Goal: Task Accomplishment & Management: Manage account settings

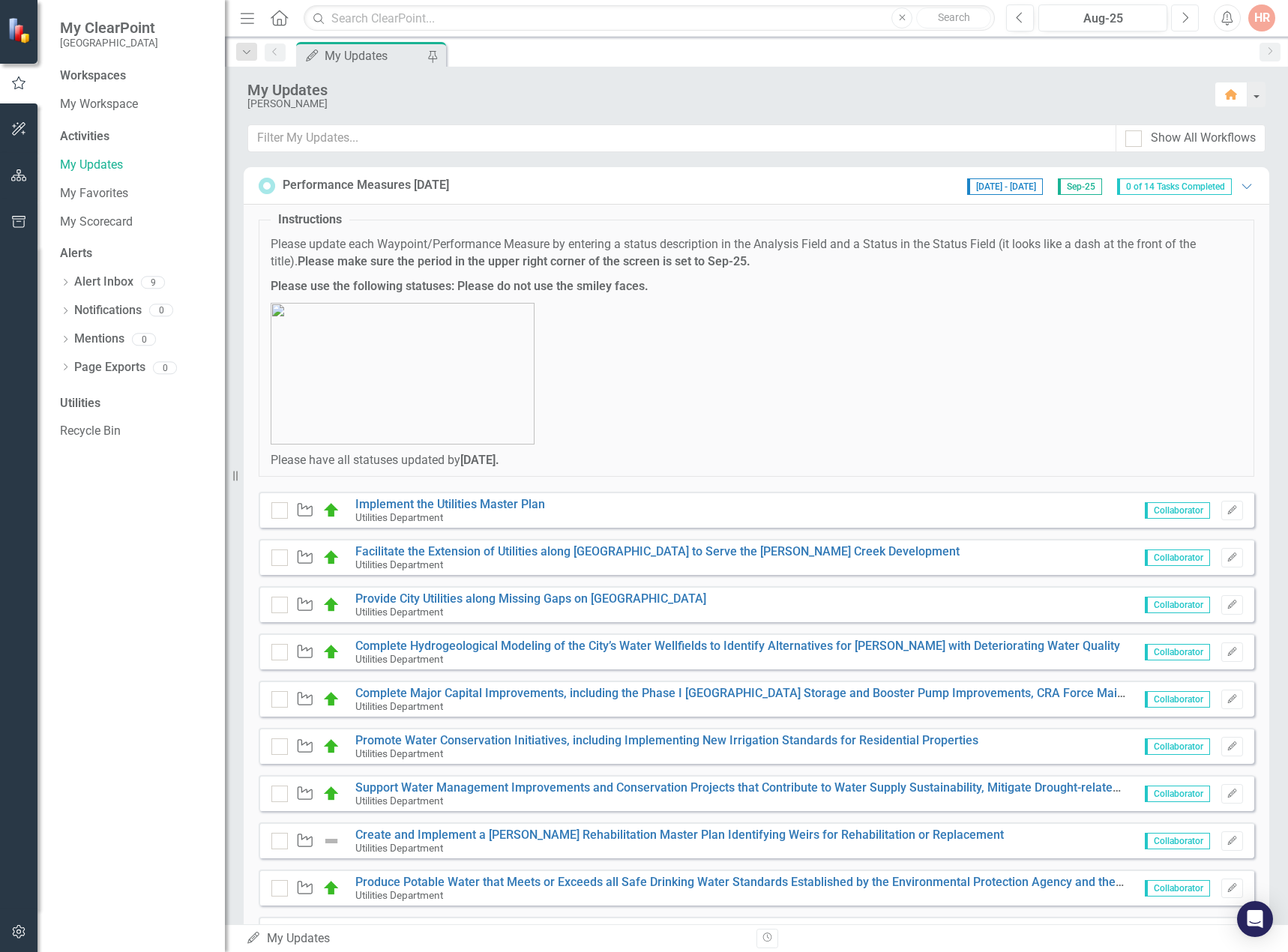
click at [1189, 20] on button "Next" at bounding box center [1184, 17] width 28 height 27
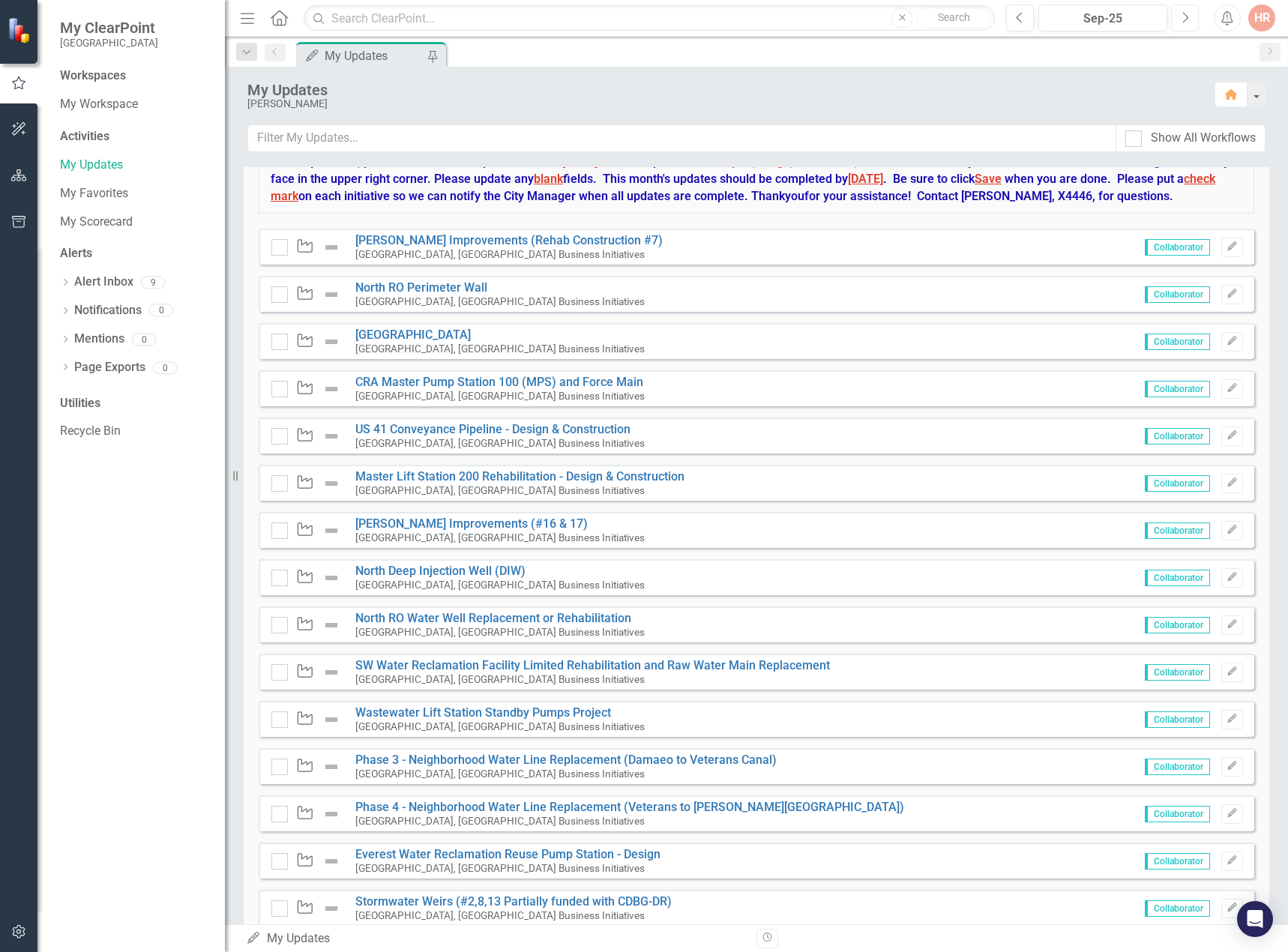
scroll to position [1124, 0]
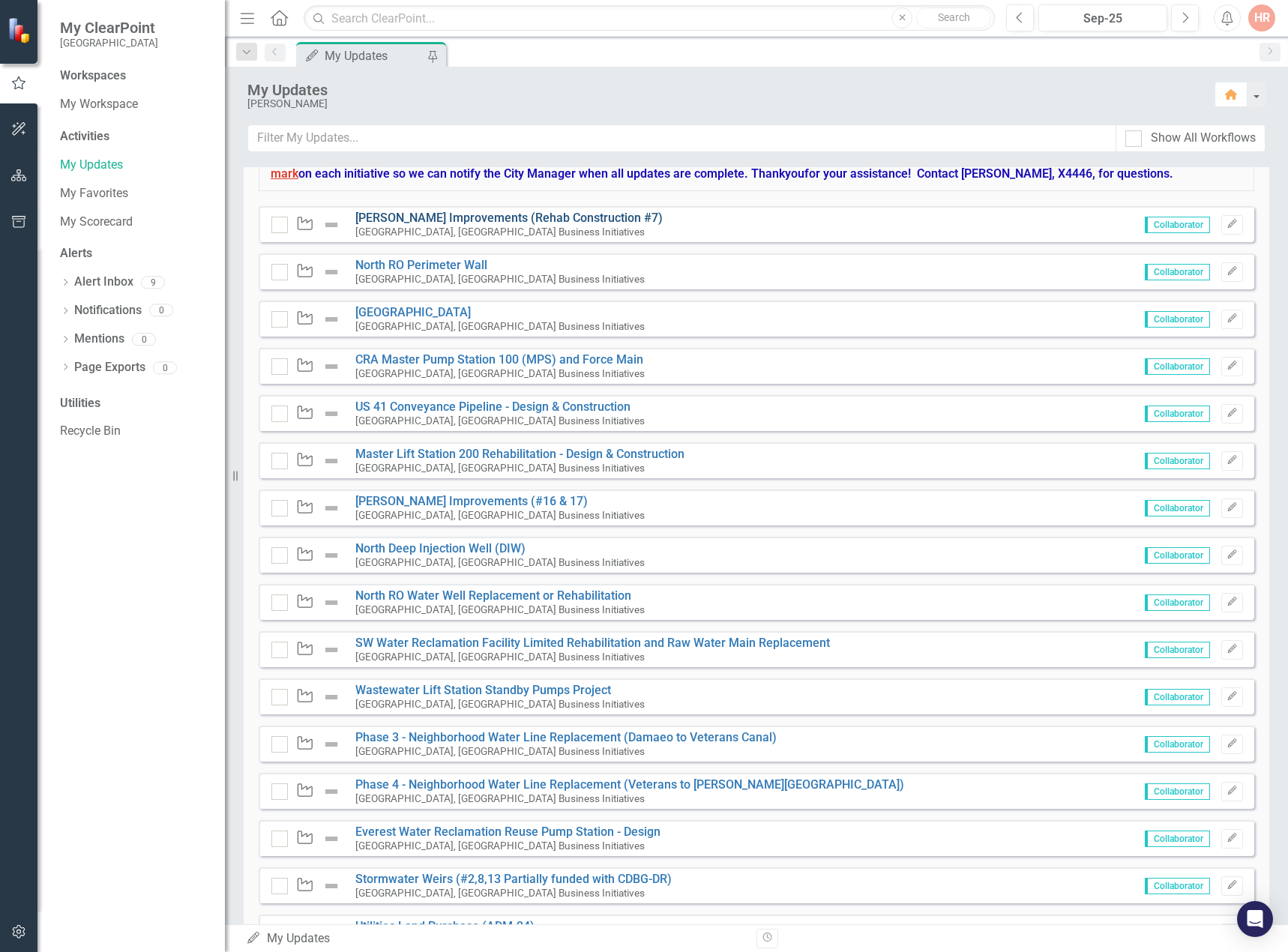
click at [548, 225] on link "[PERSON_NAME] Improvements (Rehab Construction #7)" at bounding box center [508, 218] width 307 height 15
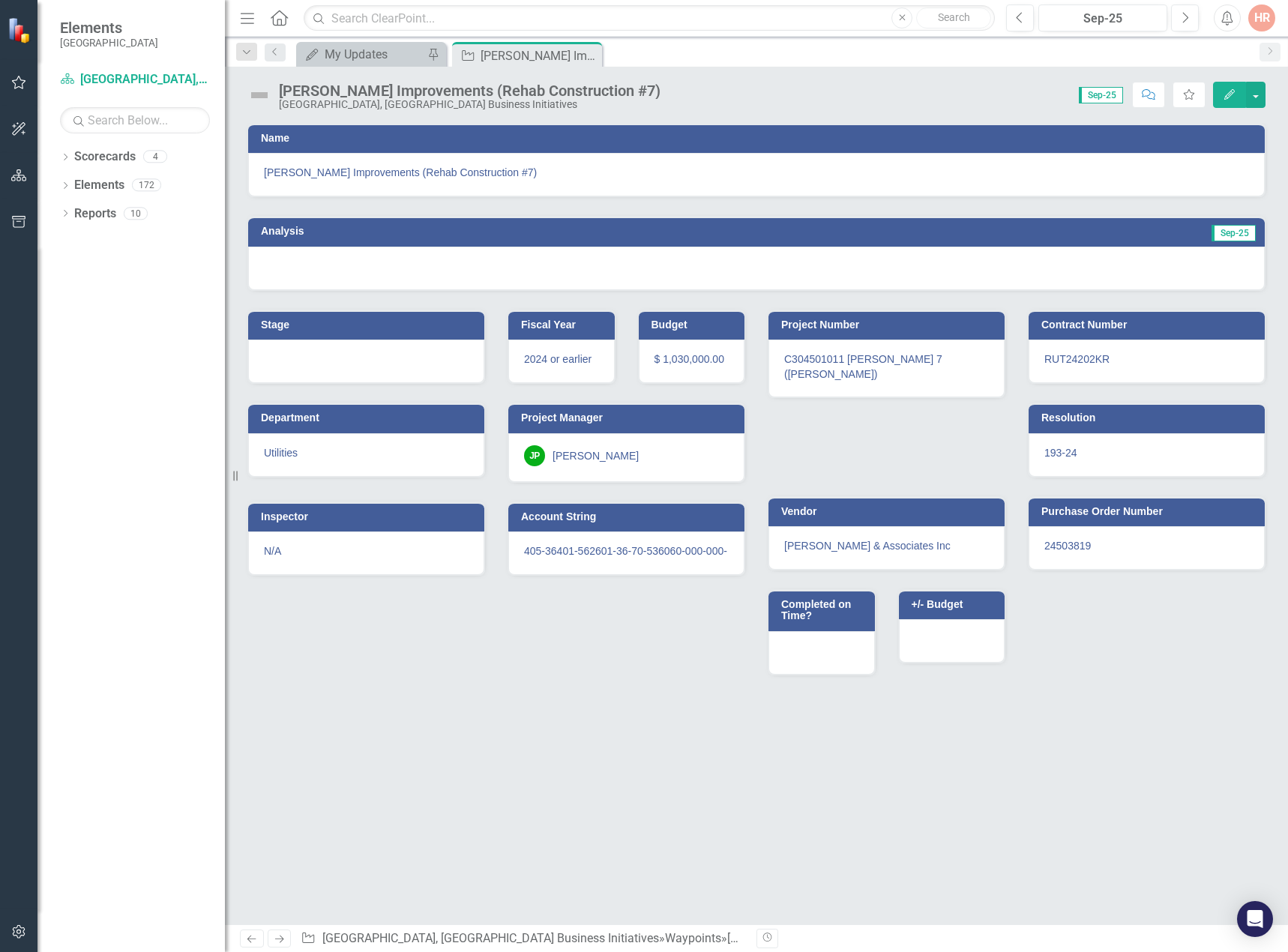
click at [441, 271] on div at bounding box center [756, 268] width 1016 height 43
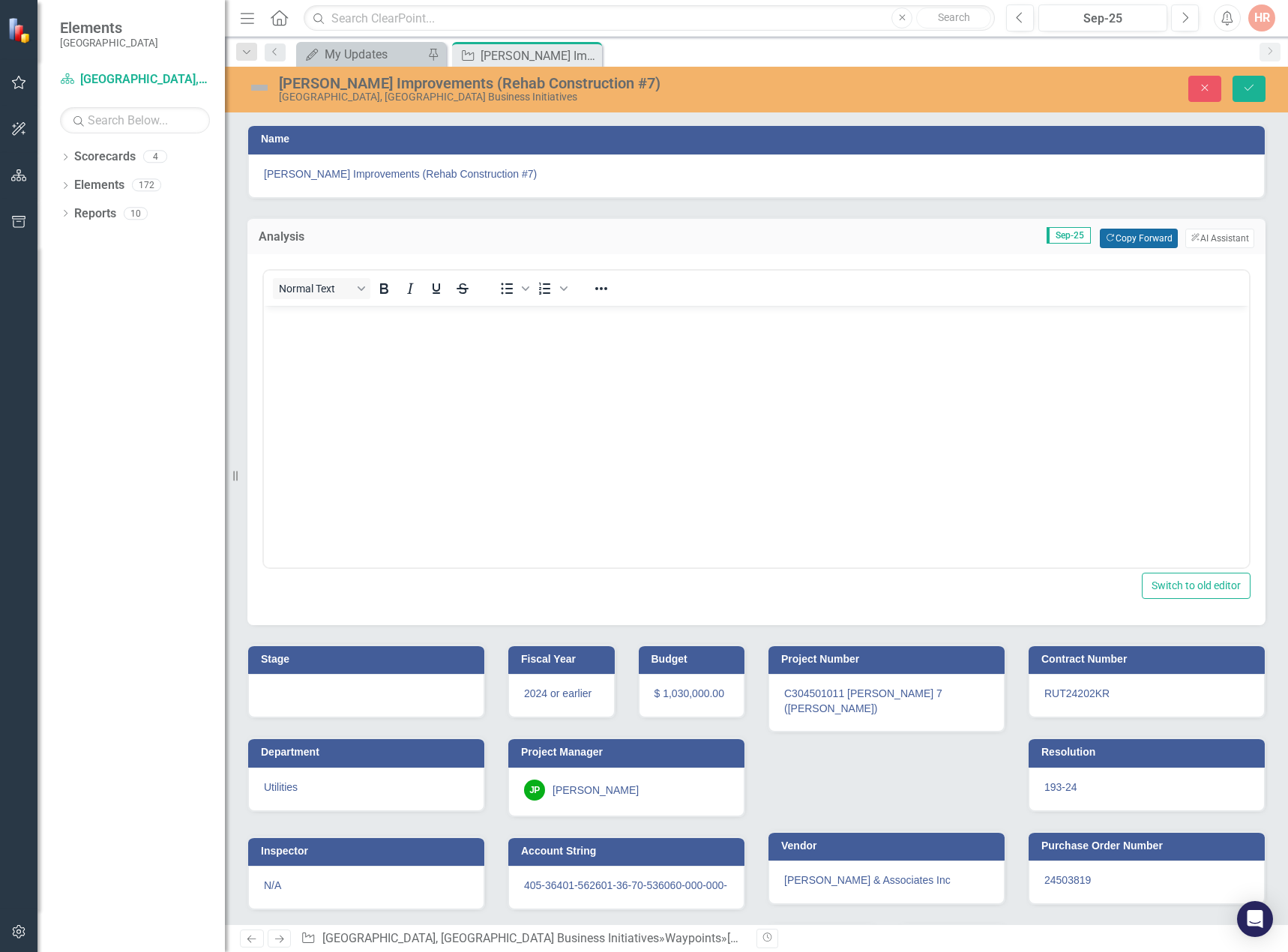
click at [1111, 238] on button "Copy Forward Copy Forward" at bounding box center [1138, 238] width 77 height 19
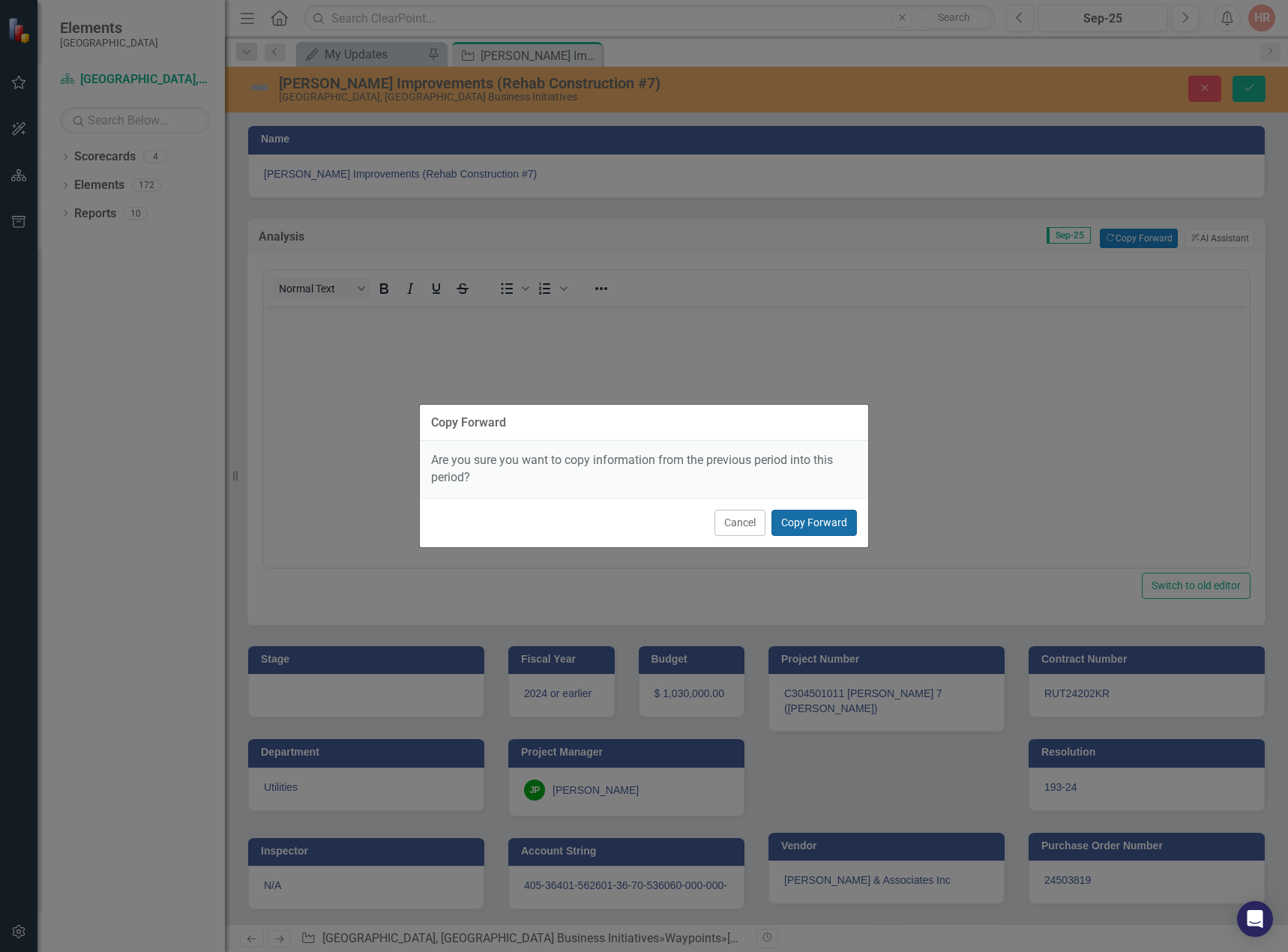
click at [813, 520] on button "Copy Forward" at bounding box center [814, 523] width 85 height 27
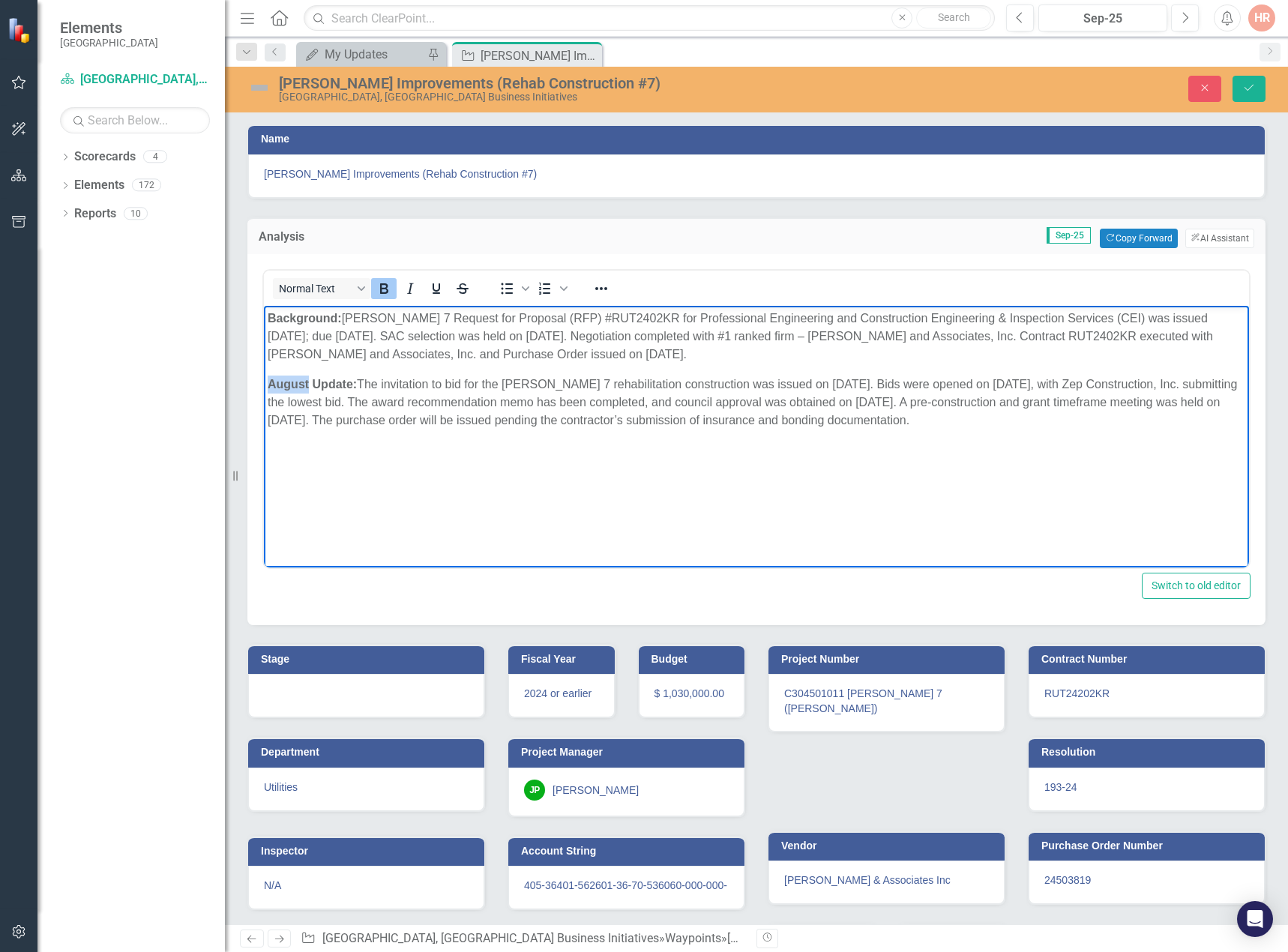
drag, startPoint x: 309, startPoint y: 382, endPoint x: 527, endPoint y: 686, distance: 374.1
click at [264, 381] on html "Background: Weir 7 Request for Proposal (RFP) #RUT2402KR for Professional Engin…" at bounding box center [756, 417] width 984 height 225
drag, startPoint x: 635, startPoint y: 348, endPoint x: 625, endPoint y: 348, distance: 10.0
click at [635, 348] on p "Background: Weir 7 Request for Proposal (RFP) #RUT2402KR for Professional Engin…" at bounding box center [756, 336] width 977 height 54
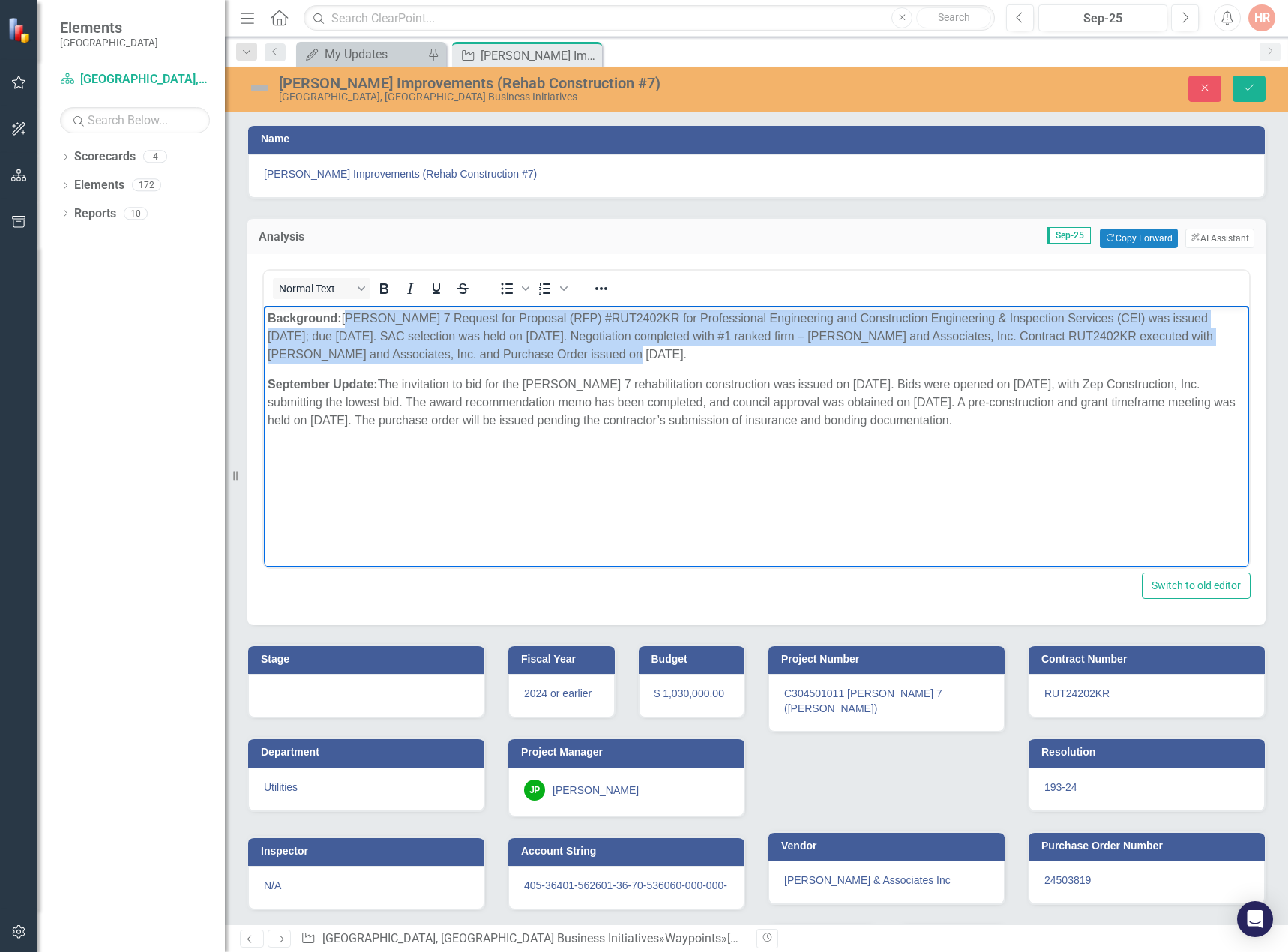
drag, startPoint x: 569, startPoint y: 354, endPoint x: 348, endPoint y: 320, distance: 223.6
click at [348, 320] on p "Background: Weir 7 Request for Proposal (RFP) #RUT2402KR for Professional Engin…" at bounding box center [756, 336] width 977 height 54
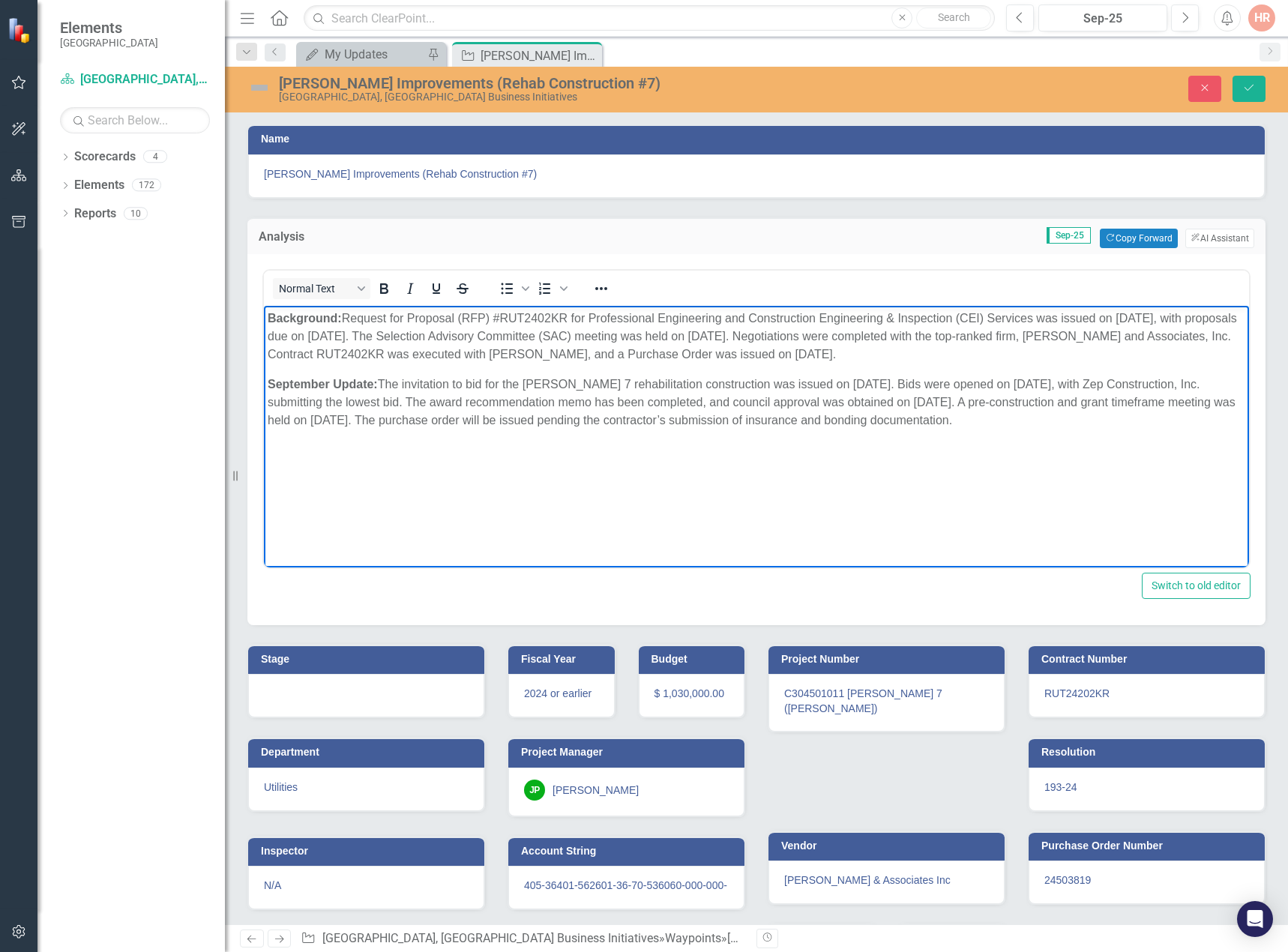
click at [946, 415] on p "September Update: The invitation to bid for the Weir 7 rehabilitation construct…" at bounding box center [756, 401] width 977 height 54
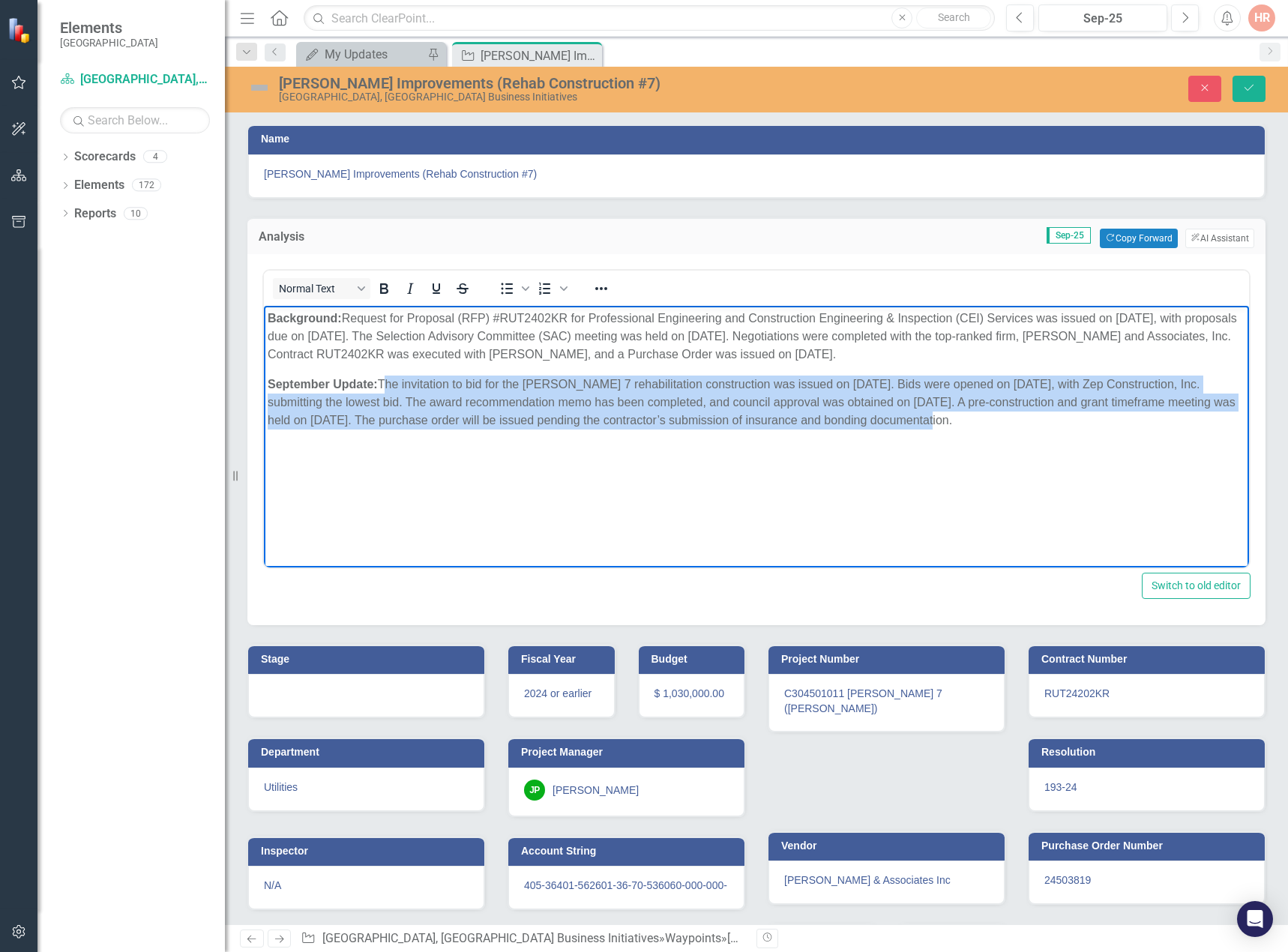
drag, startPoint x: 926, startPoint y: 424, endPoint x: 383, endPoint y: 382, distance: 544.6
click at [383, 382] on p "September Update: The invitation to bid for the Weir 7 rehabilitation construct…" at bounding box center [756, 401] width 977 height 54
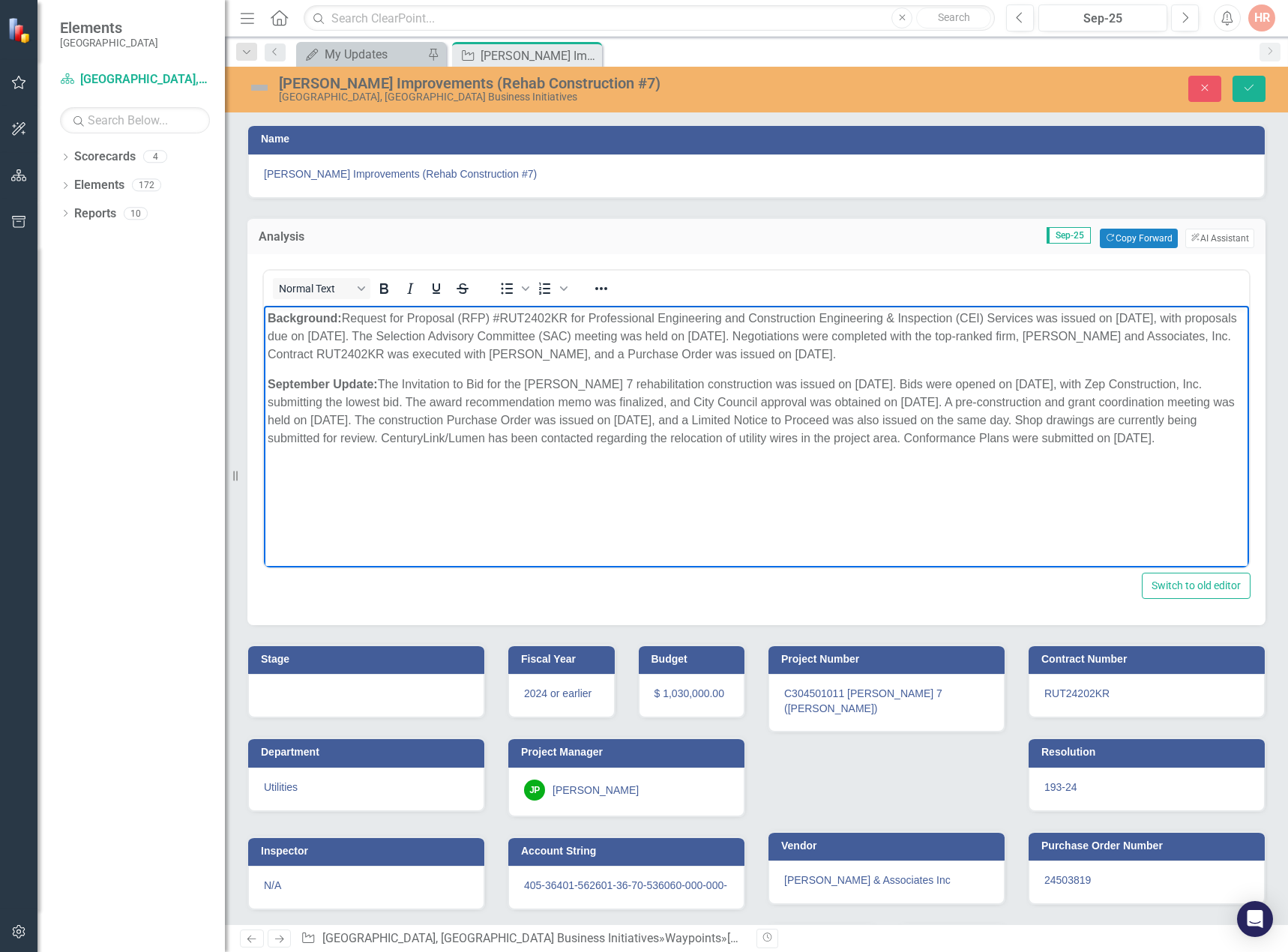
scroll to position [15, 0]
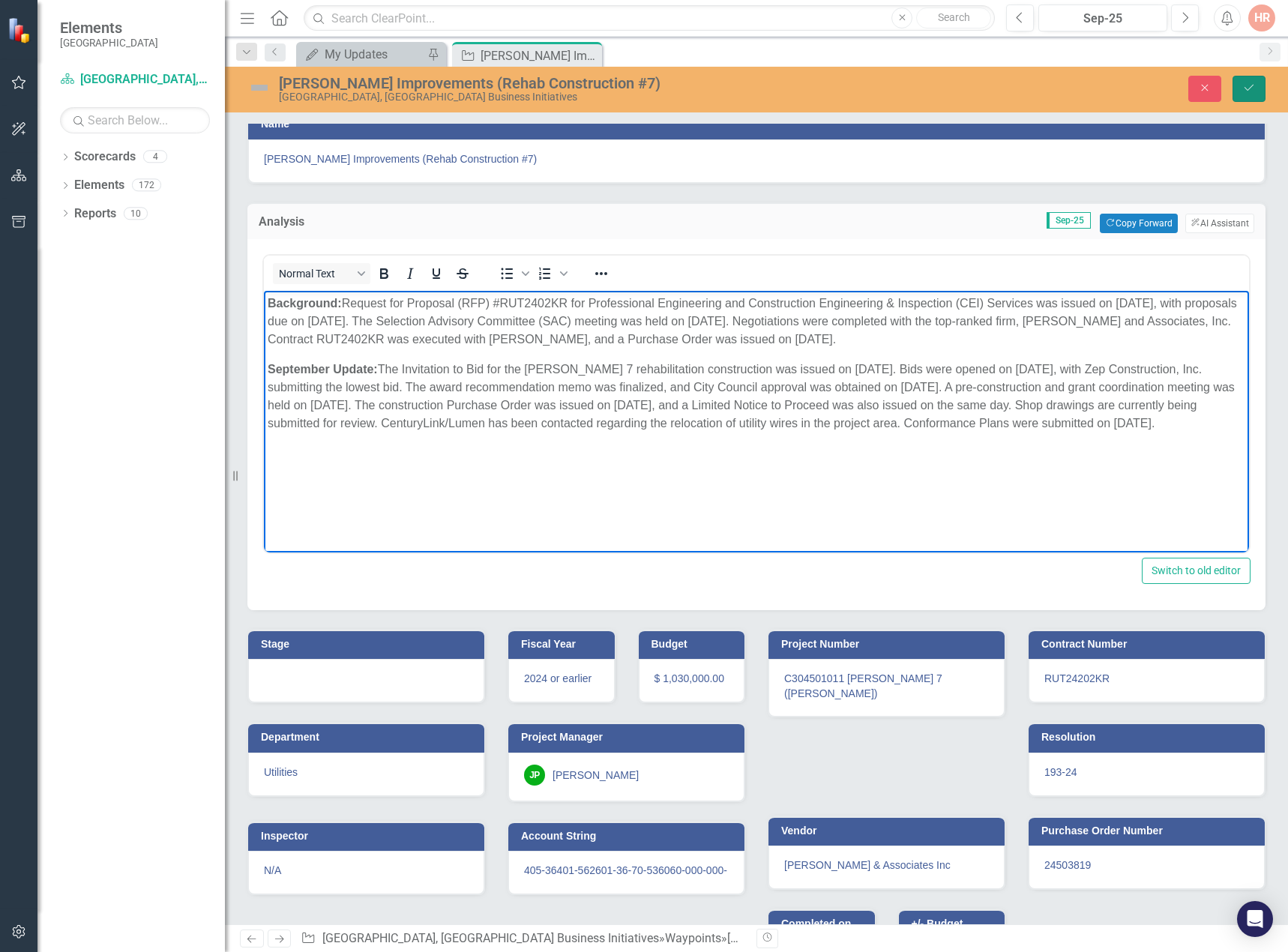
click at [1251, 84] on icon "Save" at bounding box center [1249, 87] width 14 height 10
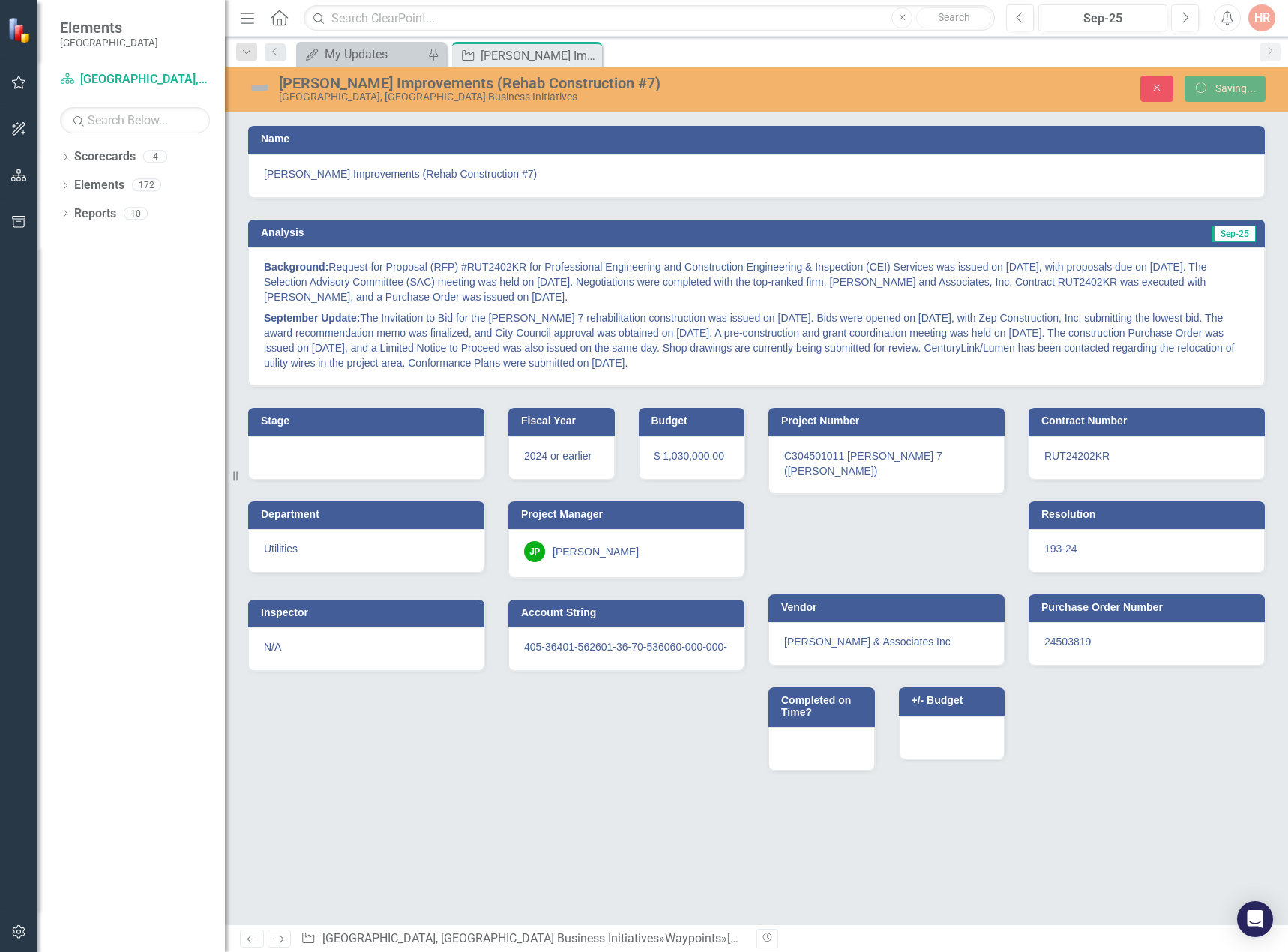
scroll to position [0, 0]
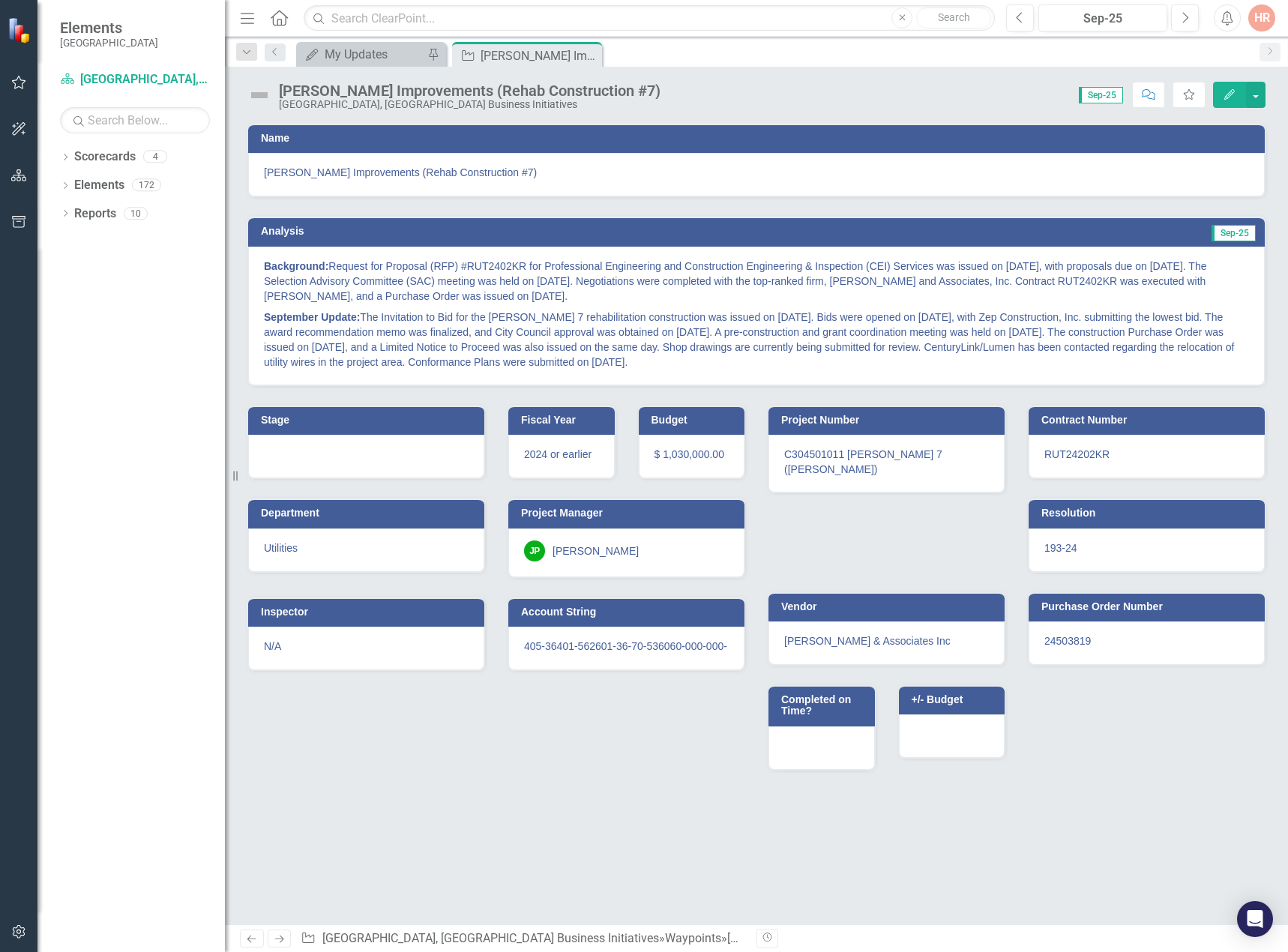
click at [260, 92] on img at bounding box center [260, 95] width 24 height 24
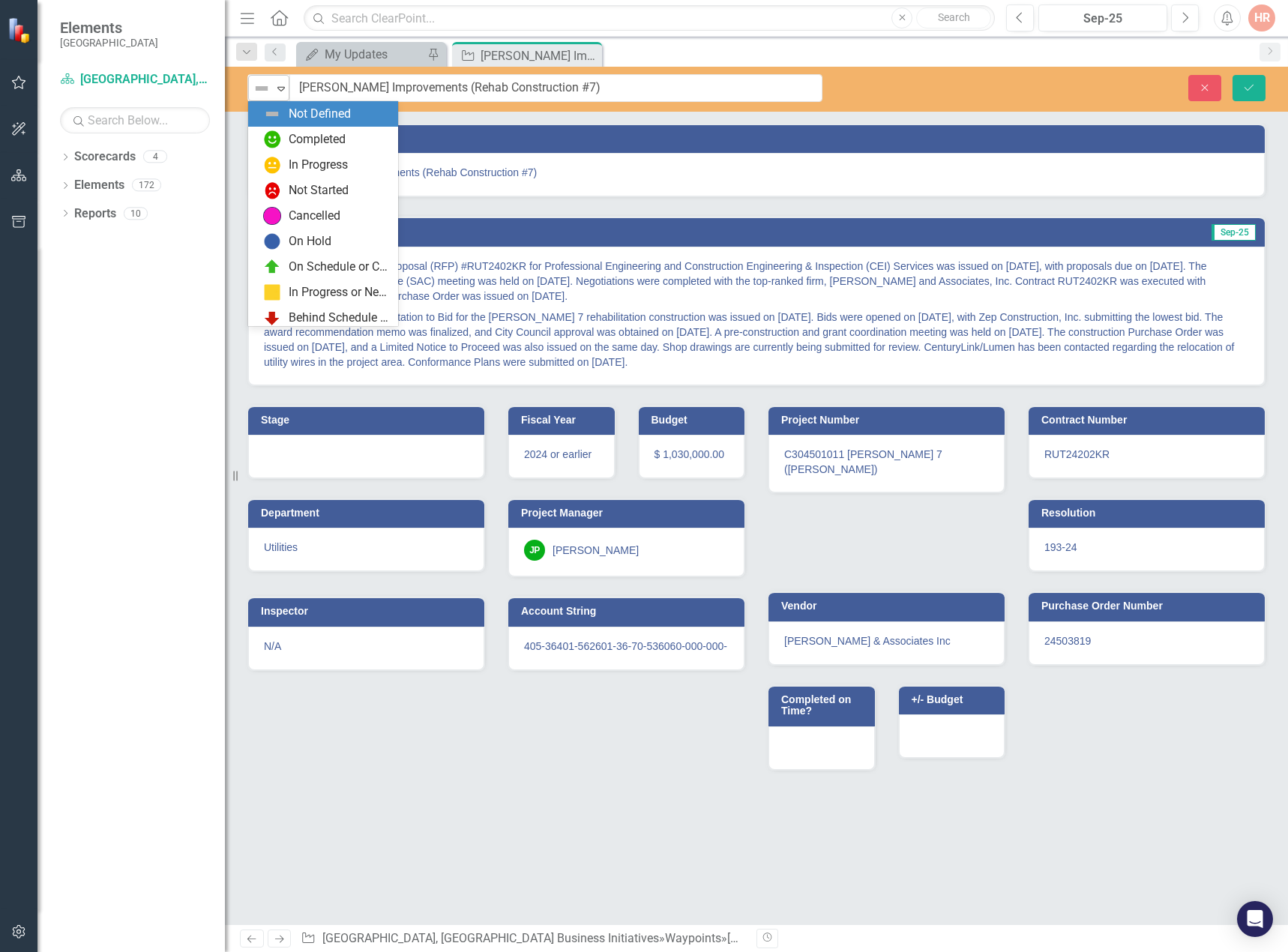
click at [260, 92] on img at bounding box center [261, 89] width 18 height 18
click at [341, 161] on div "In Progress" at bounding box center [318, 165] width 60 height 17
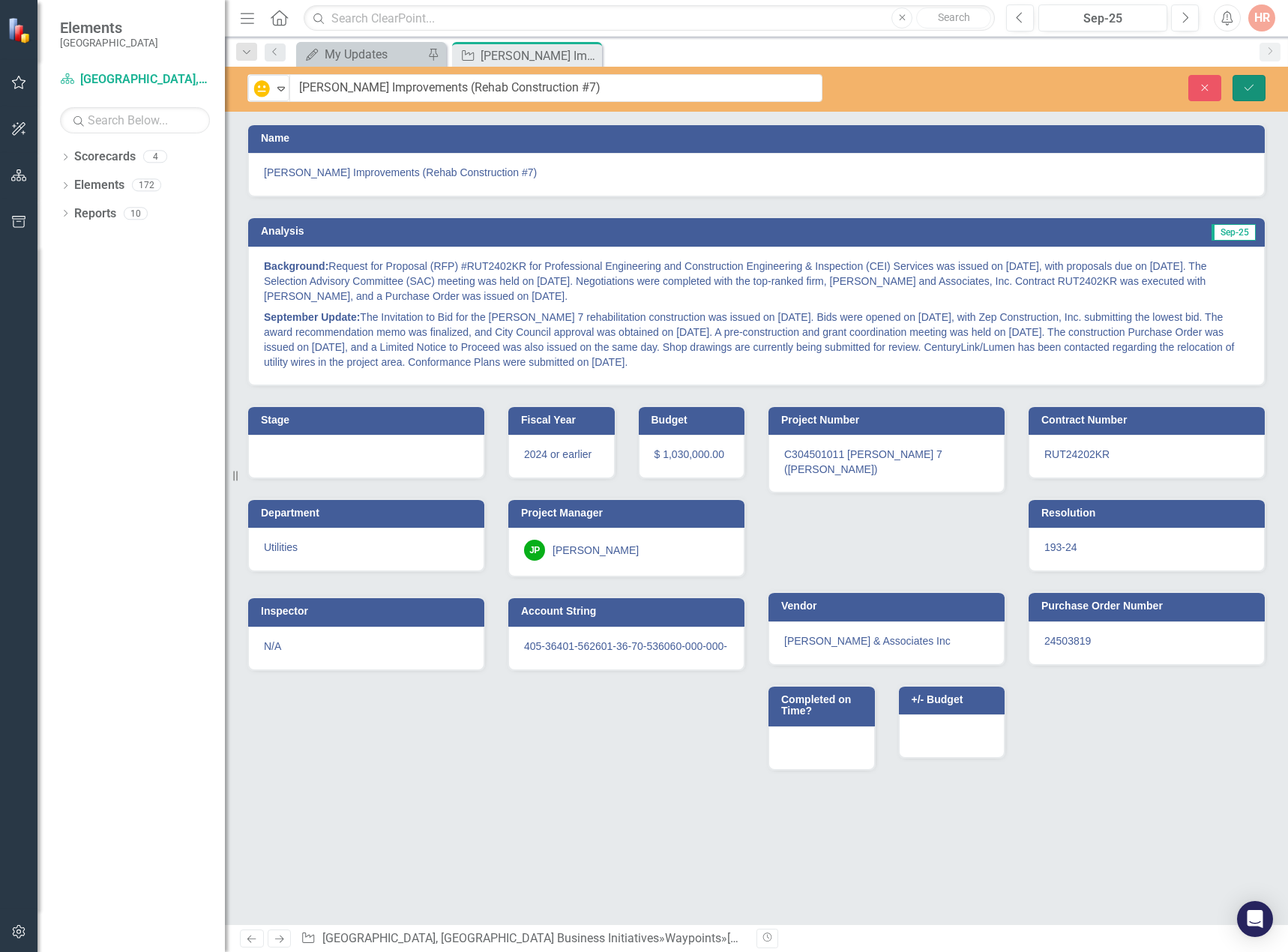
click at [1251, 95] on button "Save" at bounding box center [1249, 88] width 33 height 27
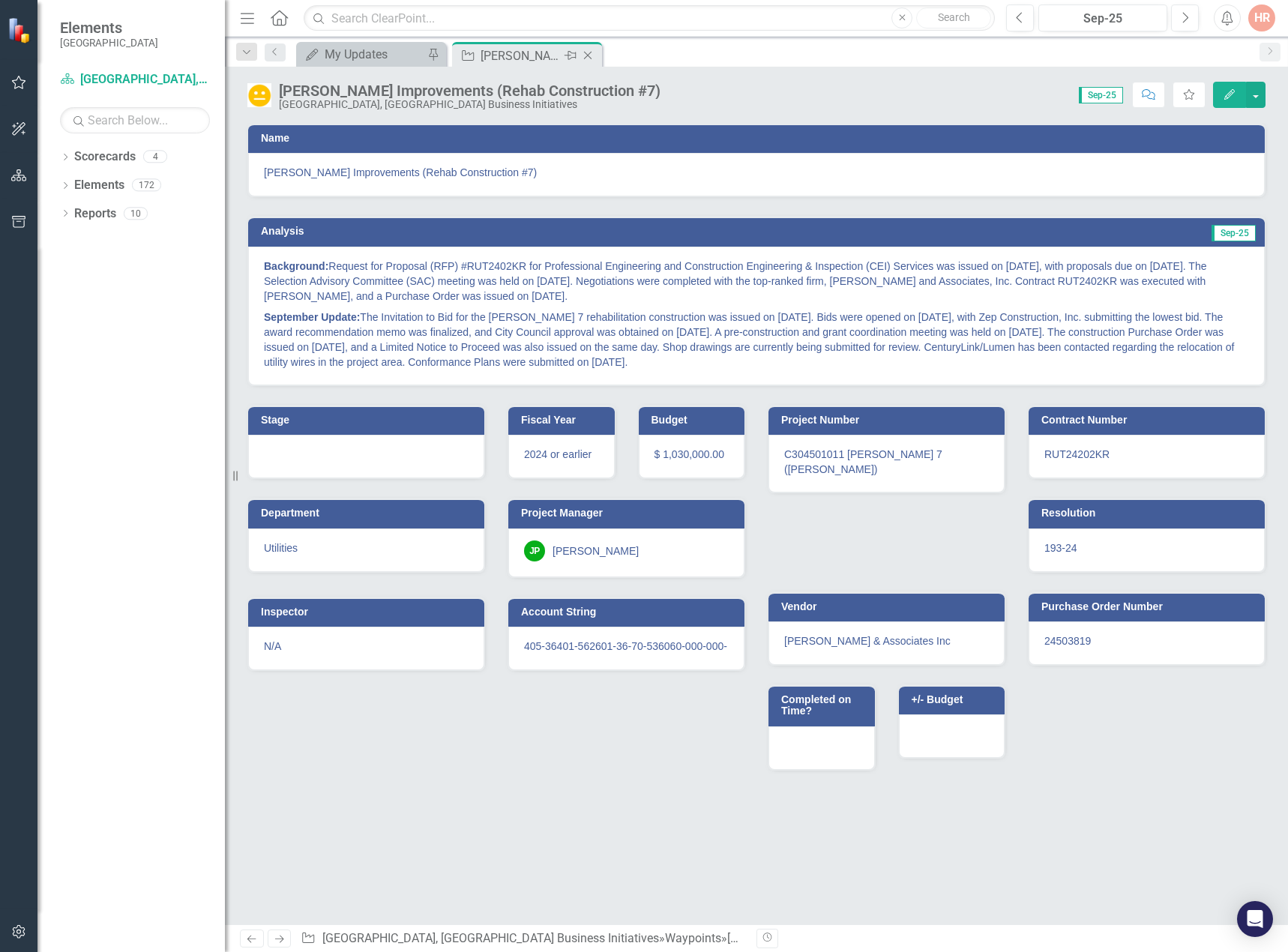
click at [589, 55] on icon "Close" at bounding box center [587, 55] width 15 height 12
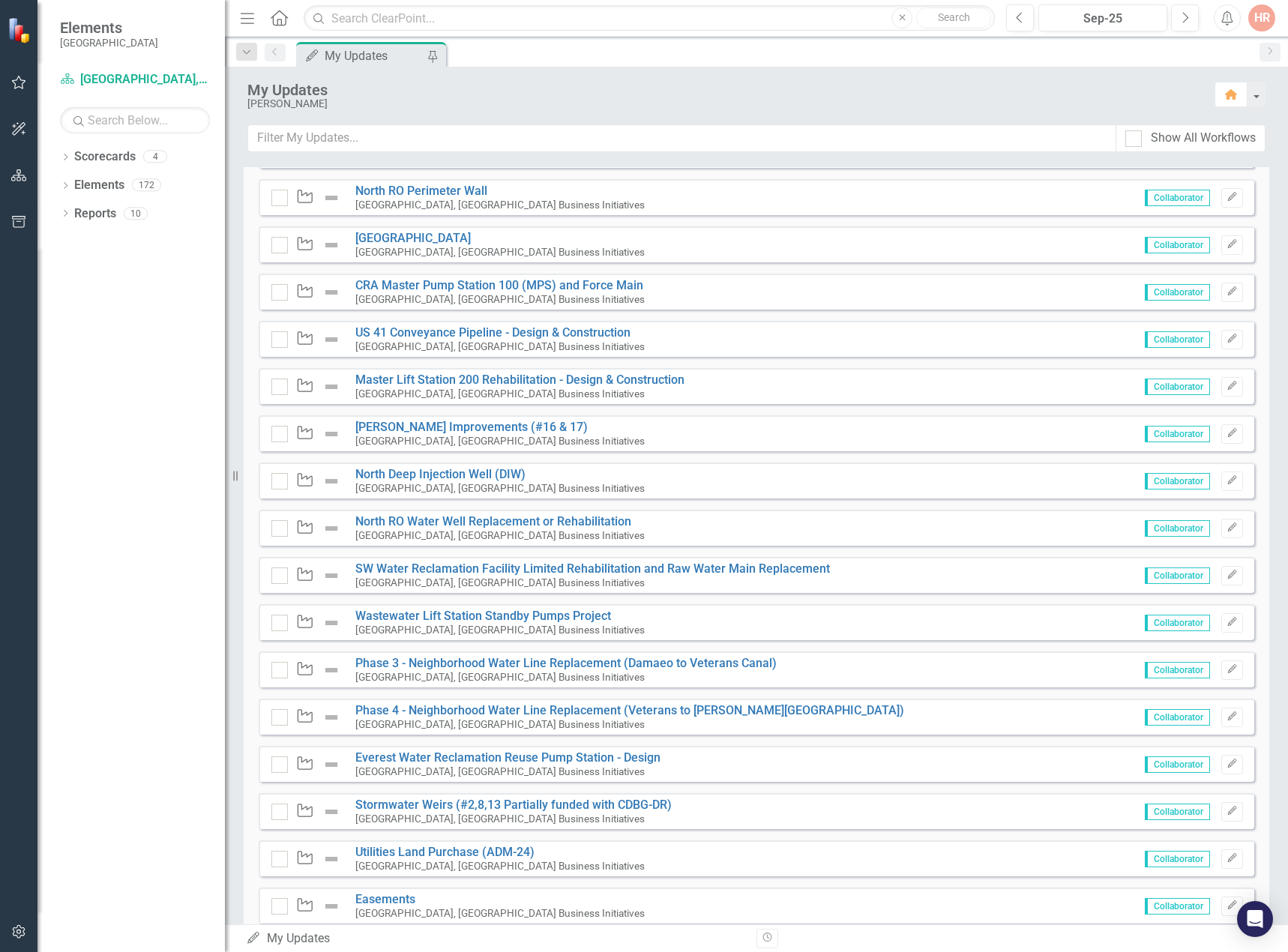
scroll to position [1199, 0]
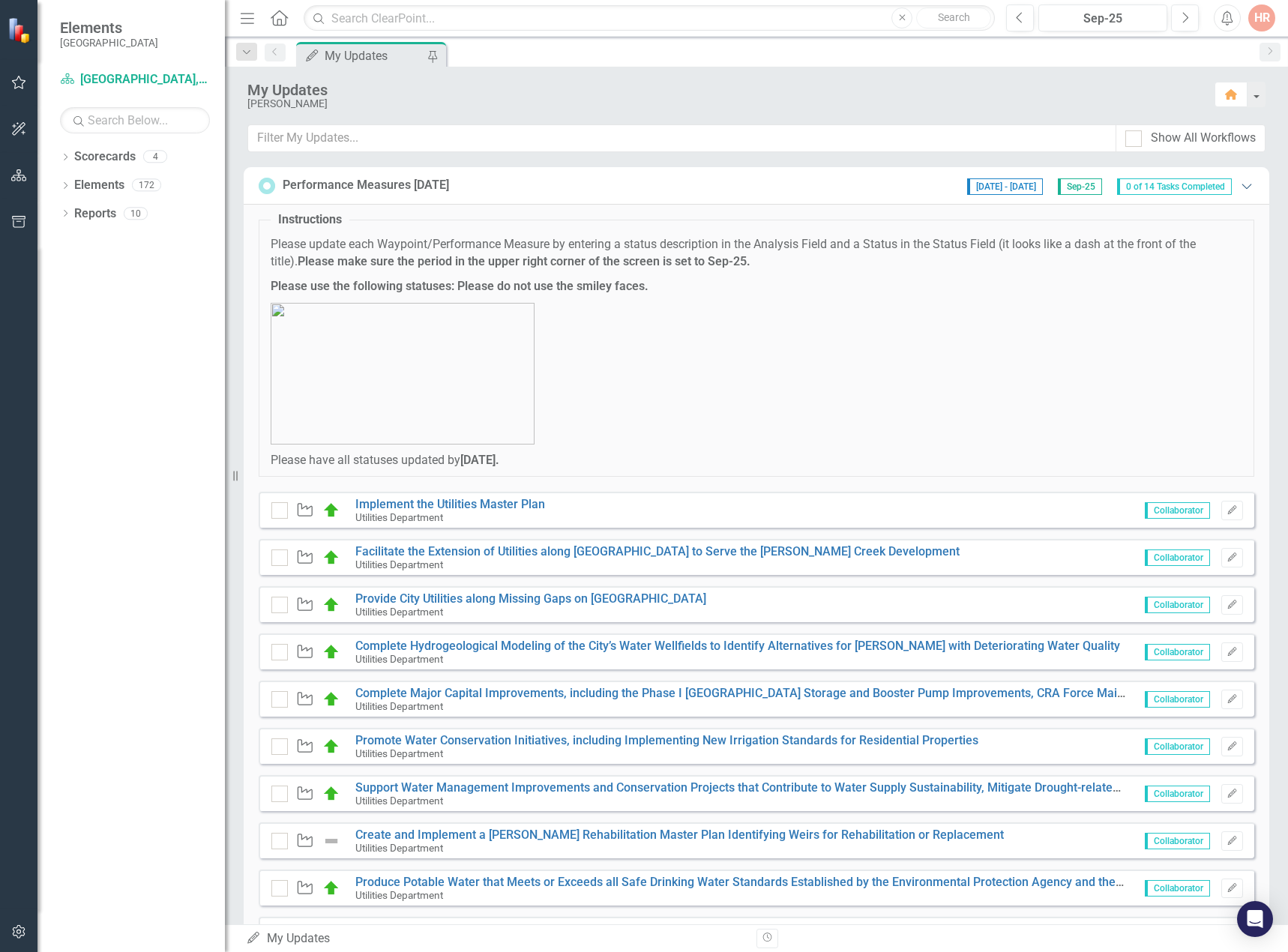
click at [1238, 185] on icon "Expanded" at bounding box center [1246, 185] width 15 height 12
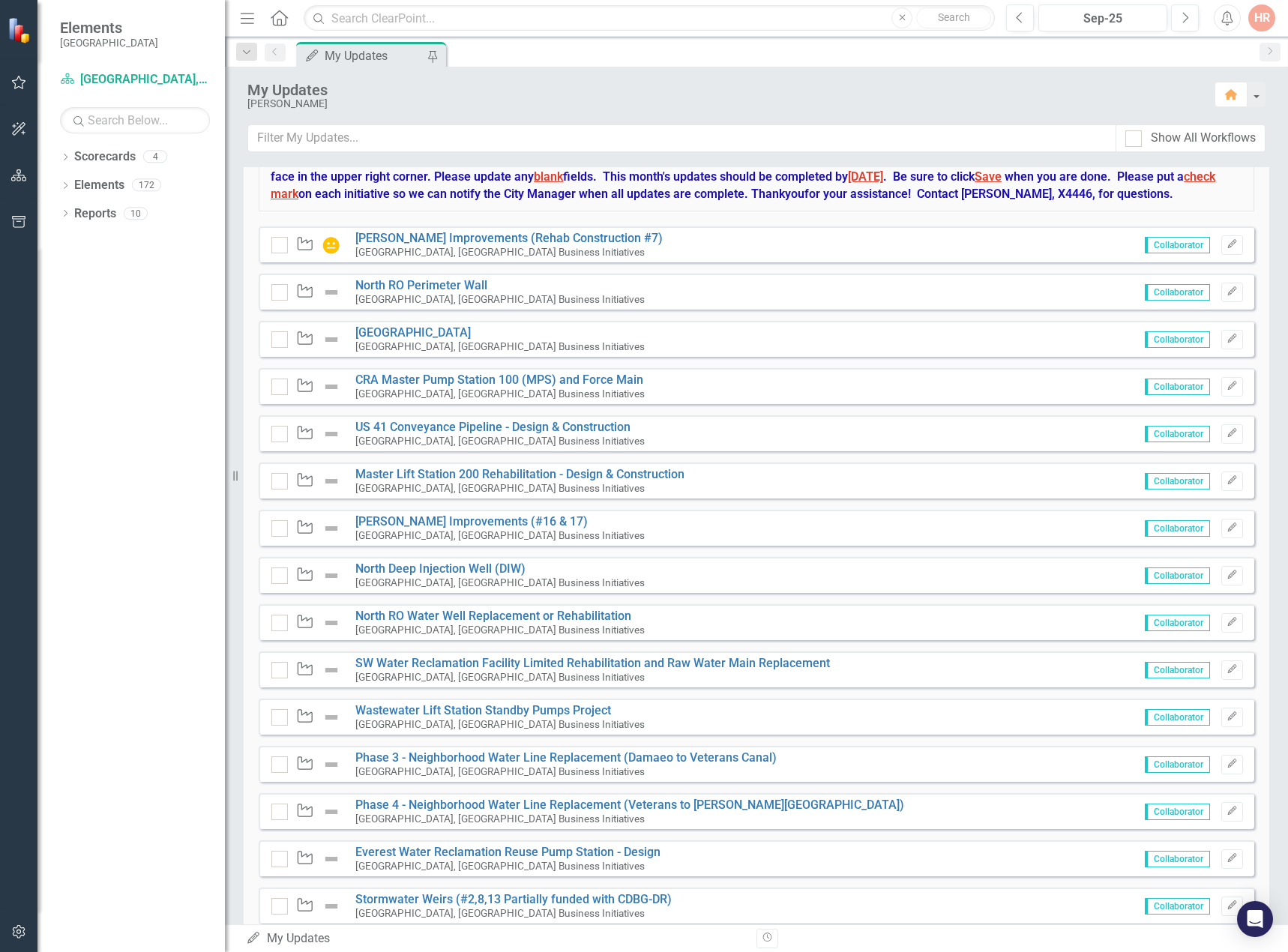
scroll to position [149, 0]
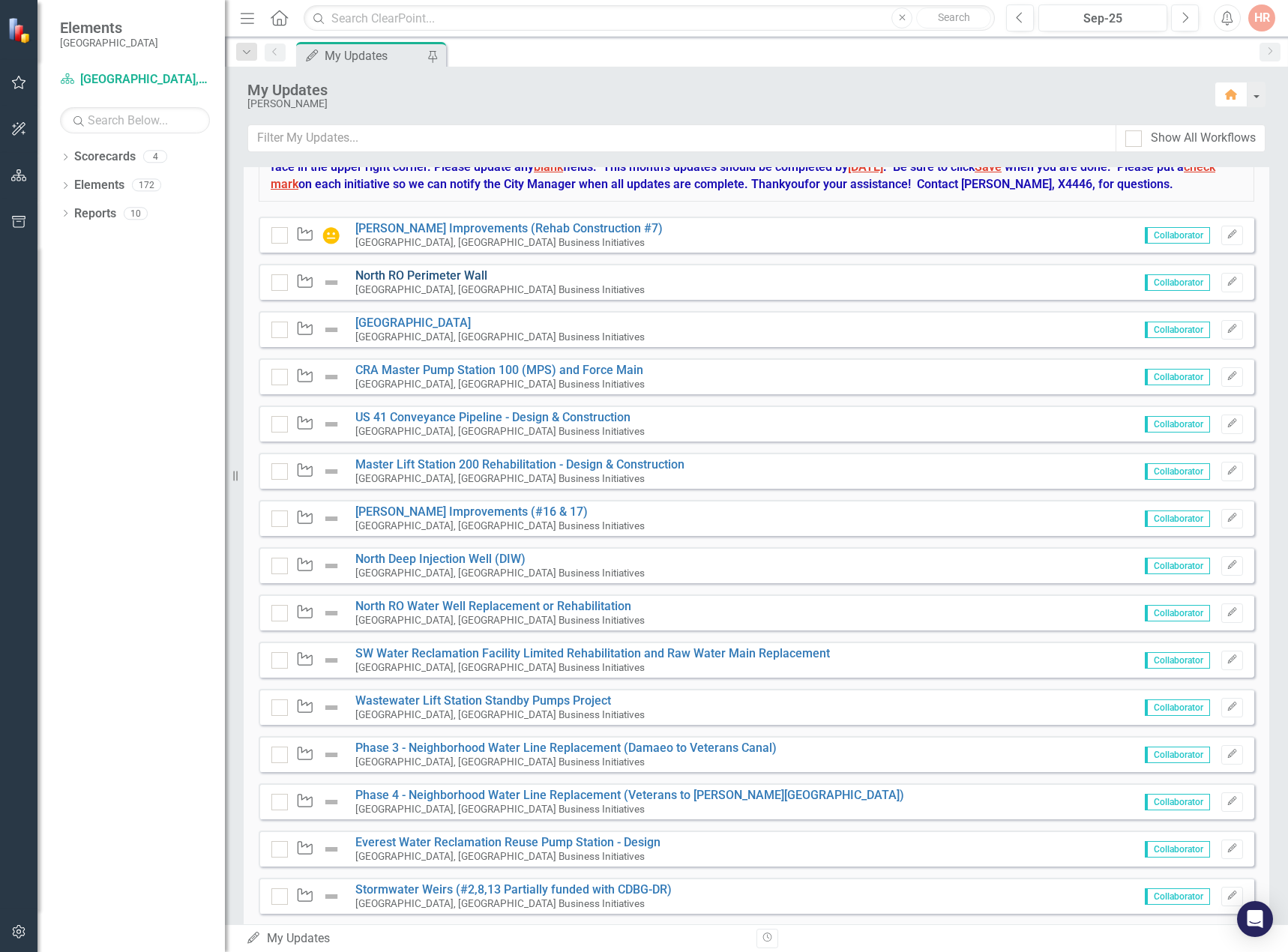
click at [389, 282] on link "North RO Perimeter Wall" at bounding box center [421, 275] width 132 height 15
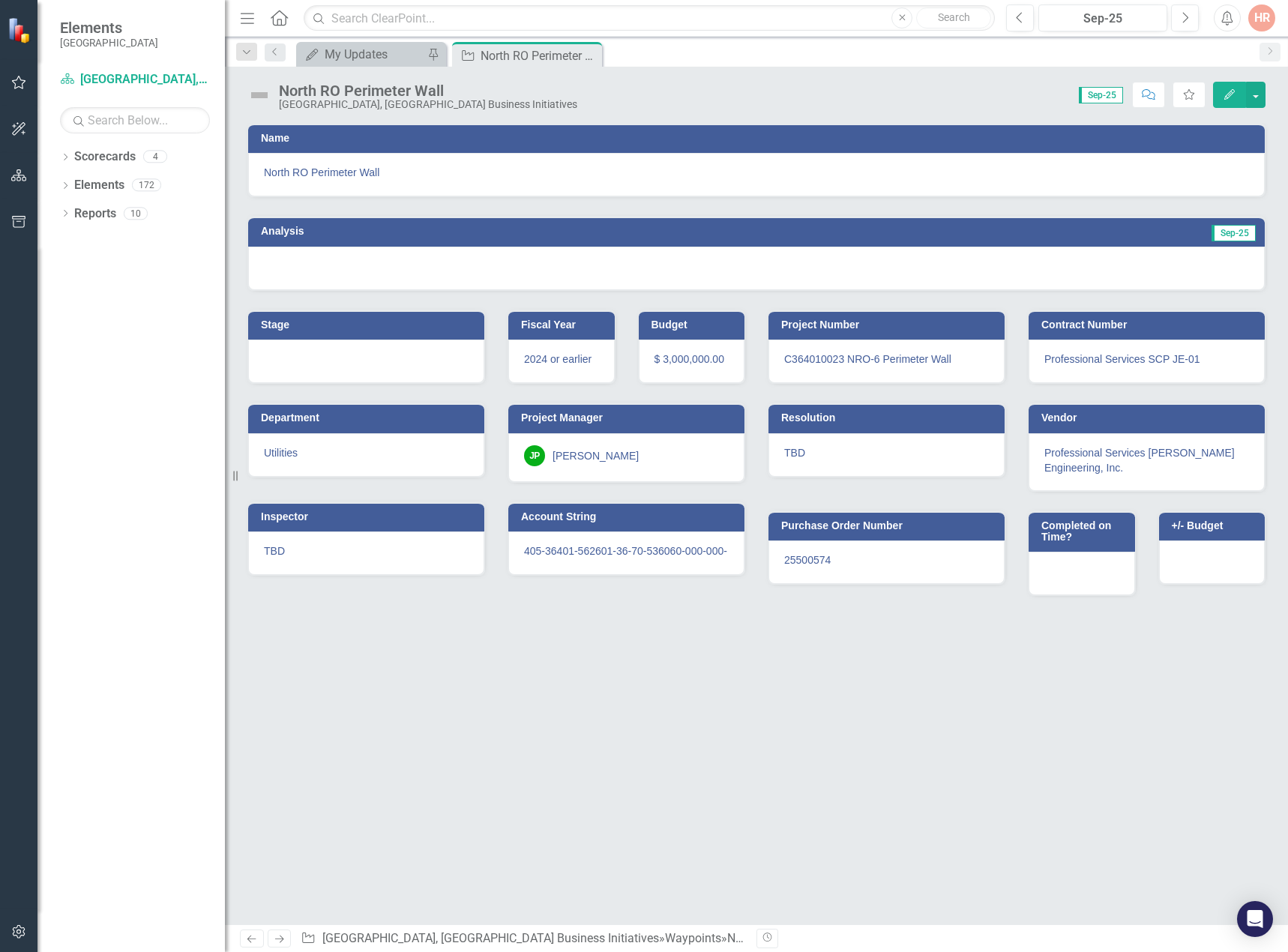
click at [1104, 178] on span "North RO Perimeter Wall" at bounding box center [756, 172] width 984 height 15
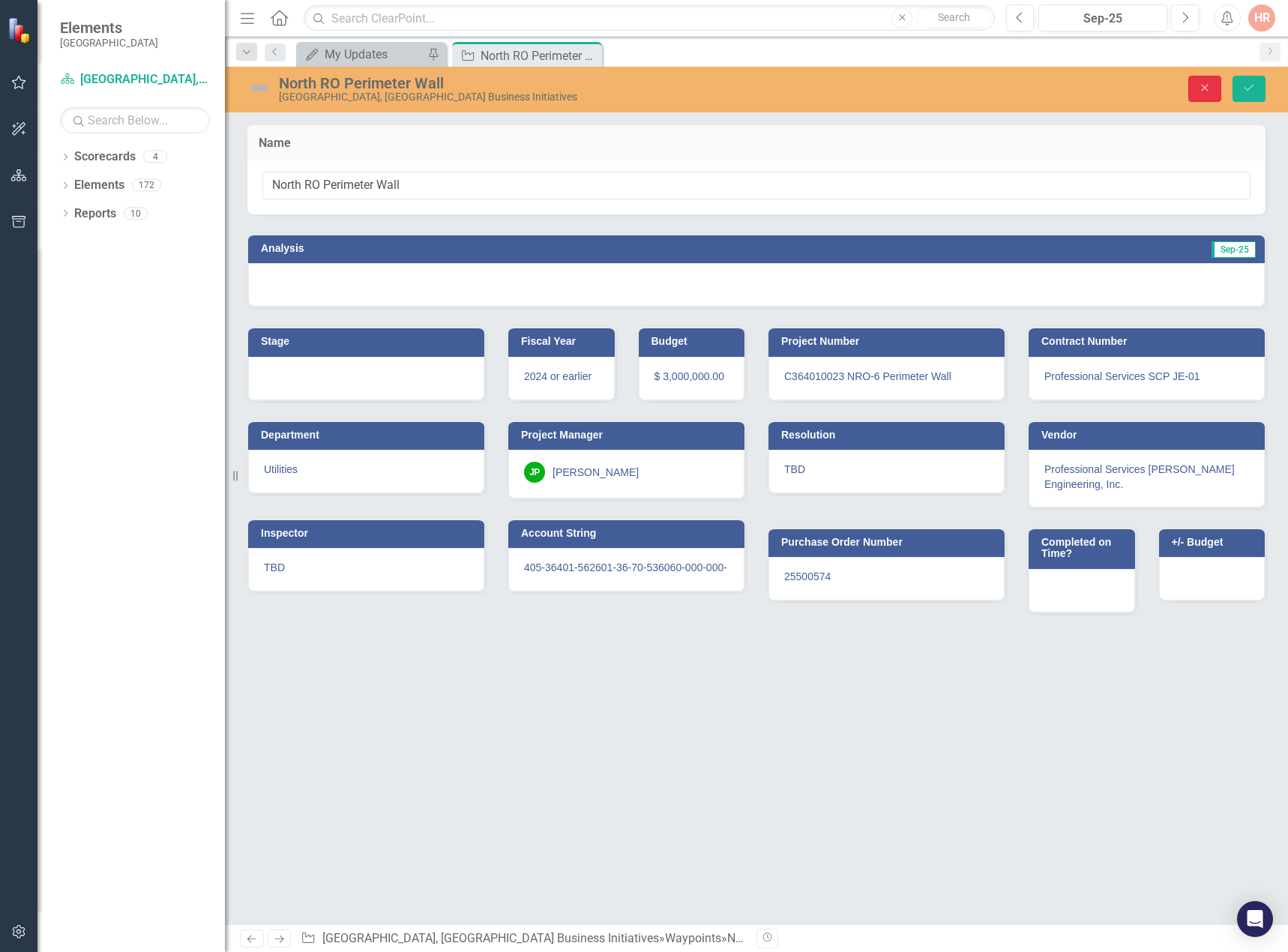
click at [1204, 90] on icon "Close" at bounding box center [1205, 87] width 14 height 10
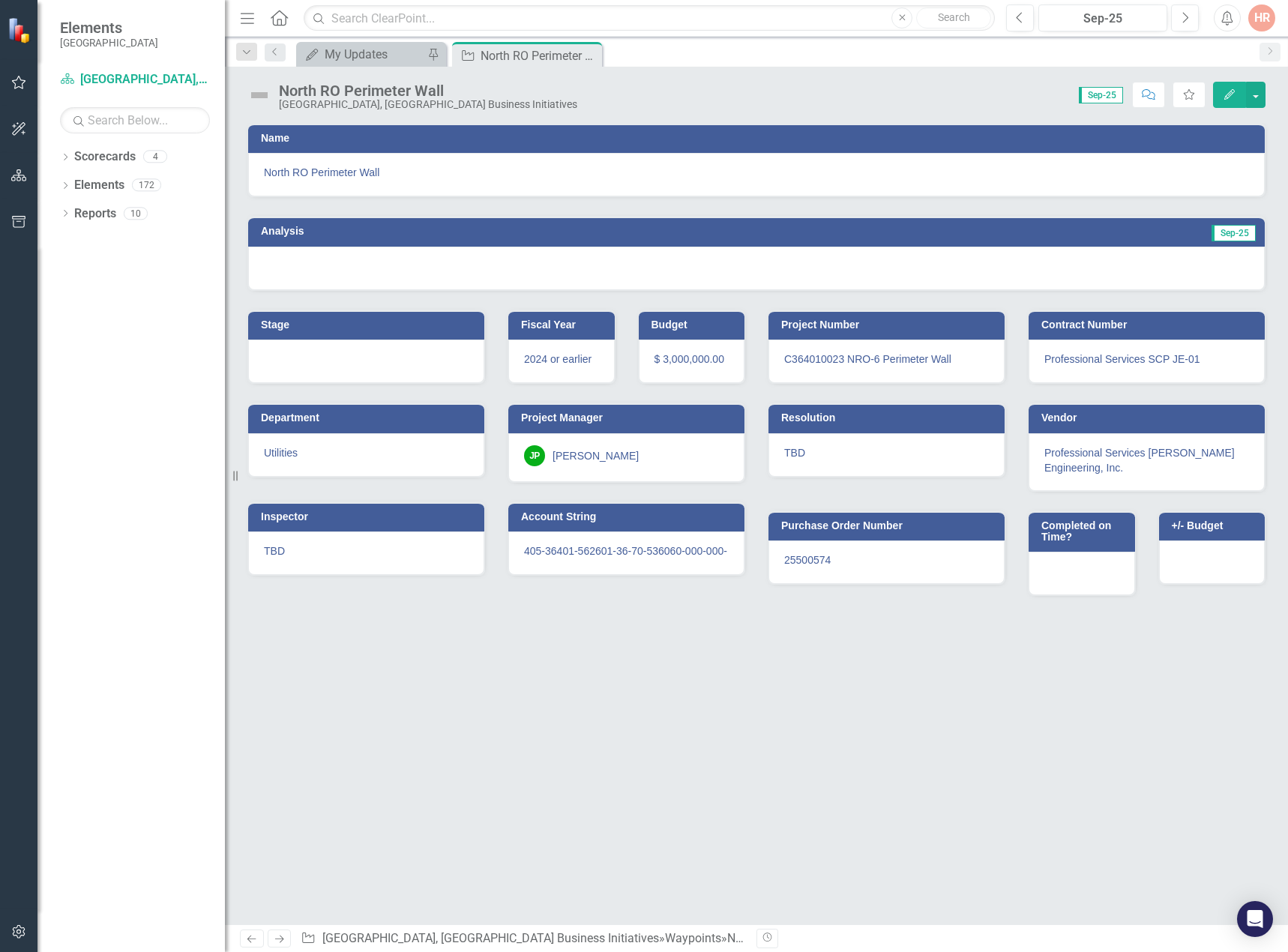
click at [1085, 274] on div at bounding box center [756, 268] width 1016 height 43
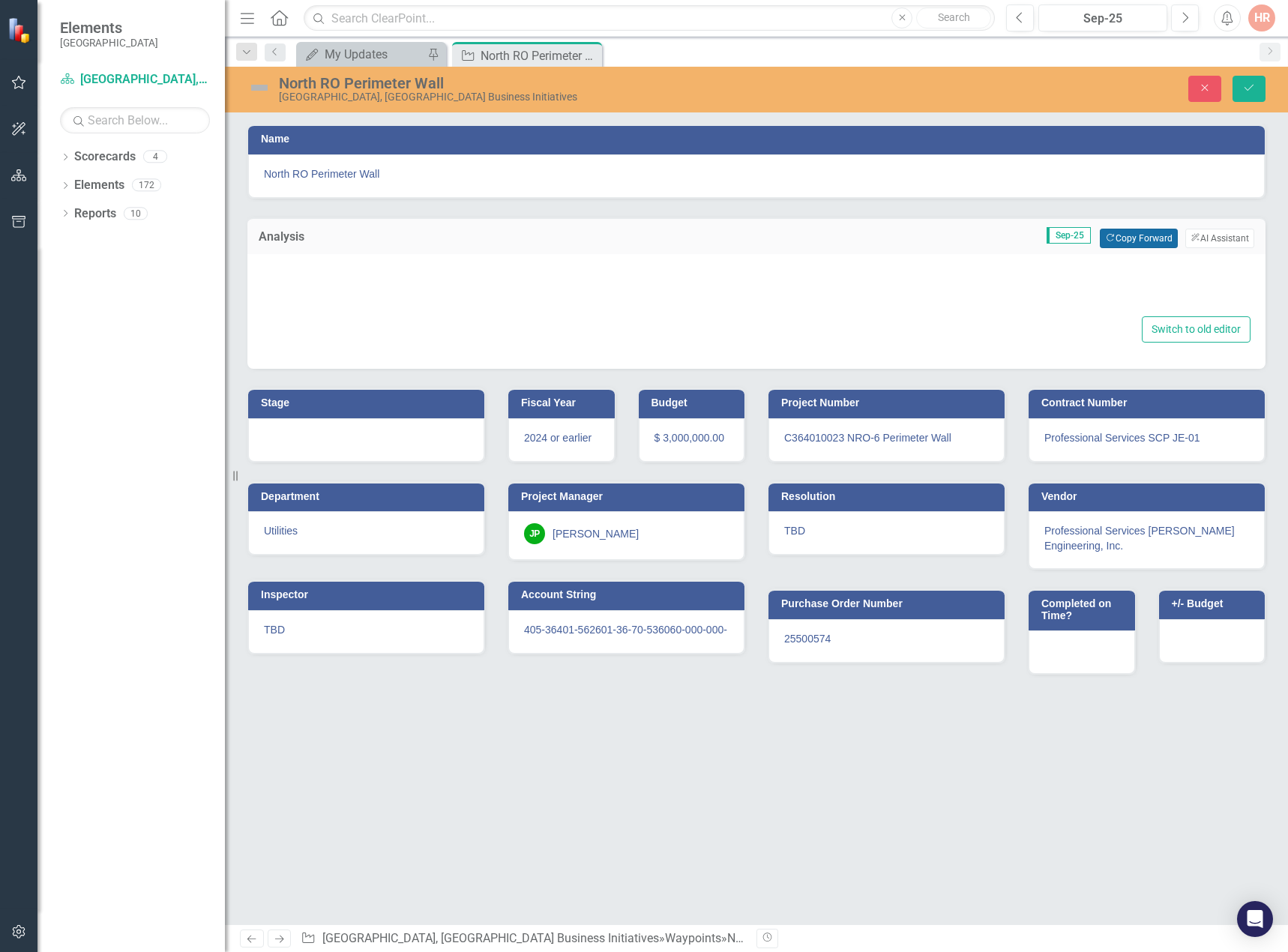
click at [1135, 235] on button "Copy Forward Copy Forward" at bounding box center [1138, 238] width 77 height 19
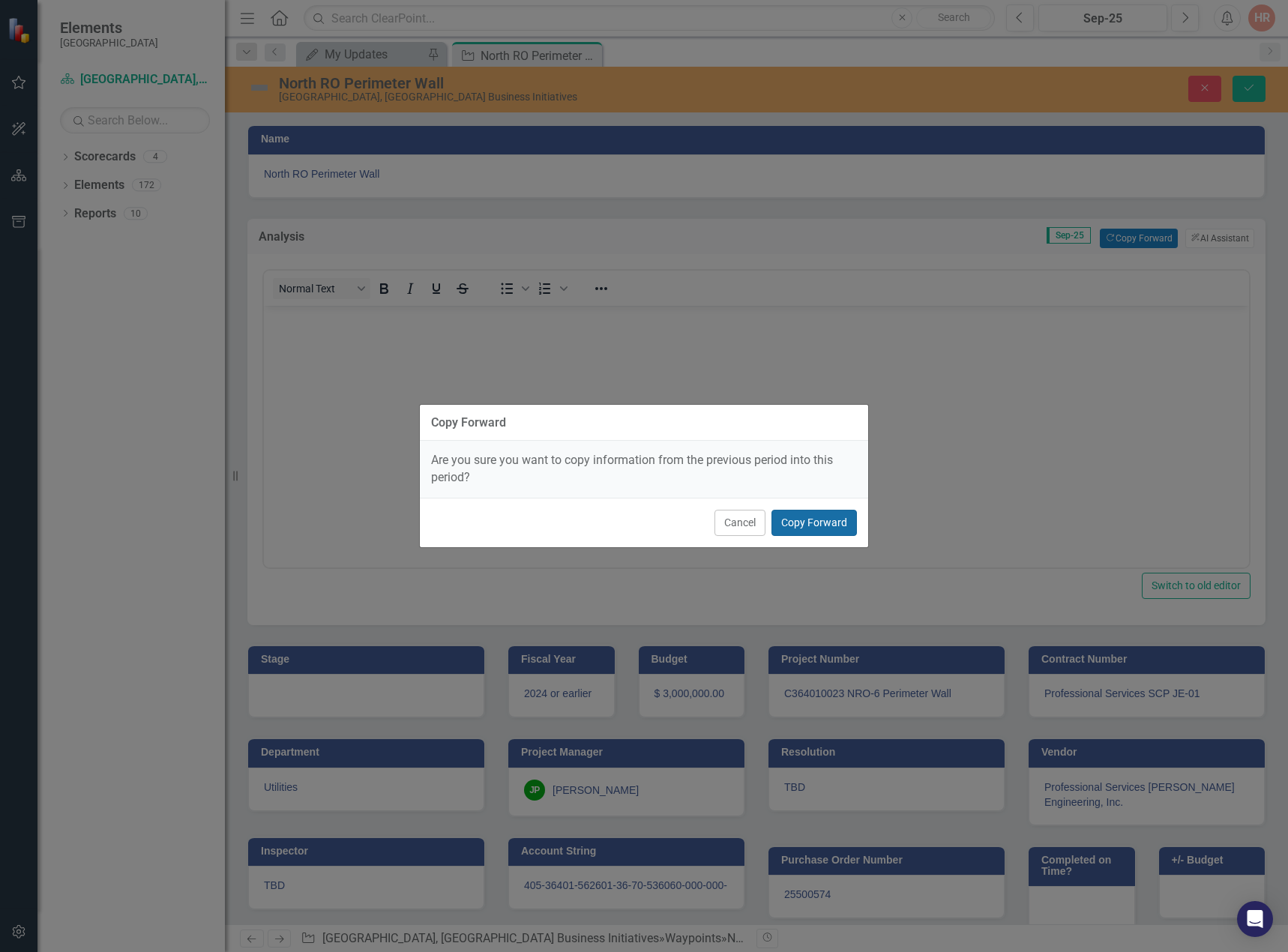
click at [835, 522] on button "Copy Forward" at bounding box center [814, 523] width 85 height 27
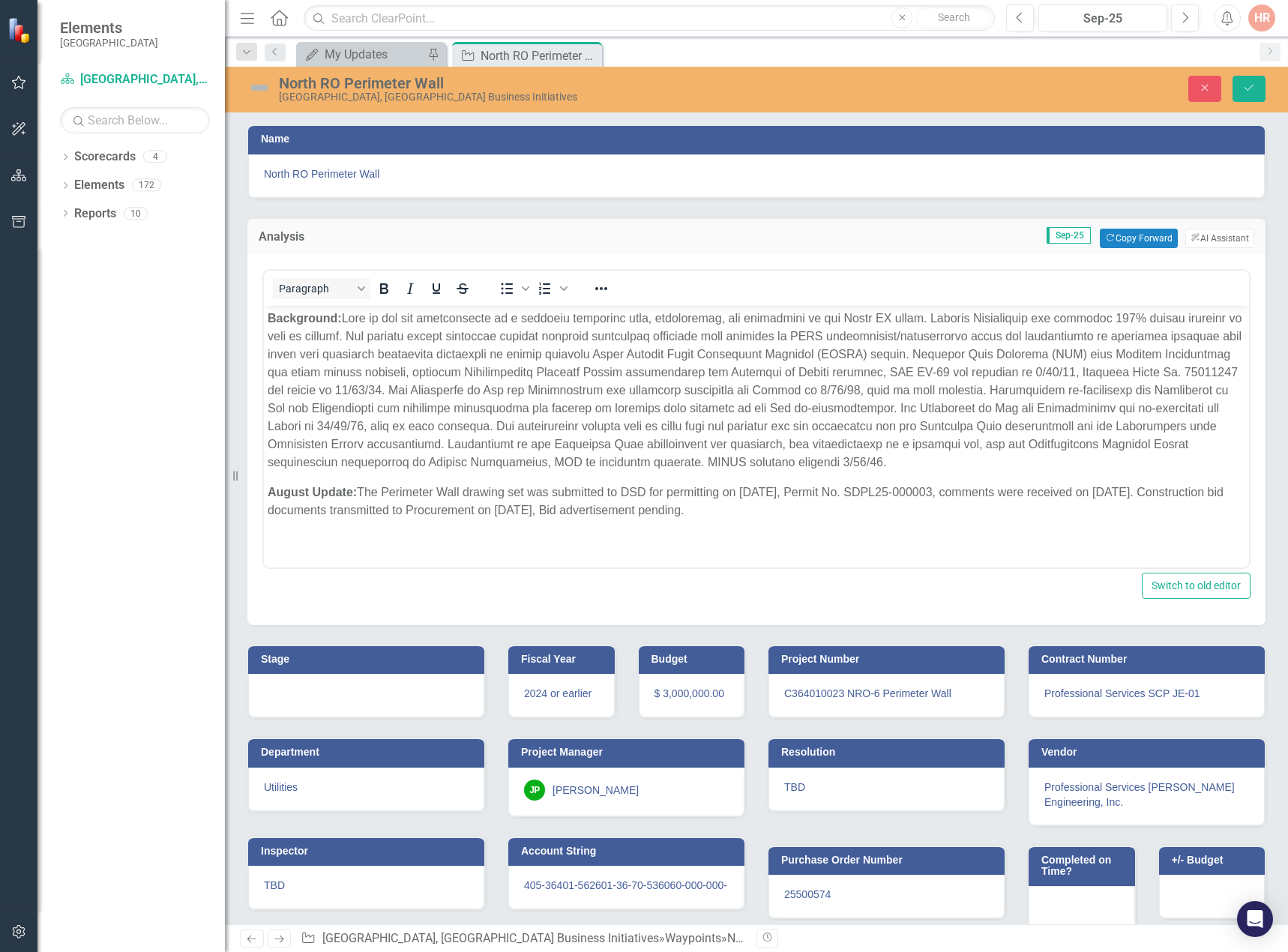
click at [256, 83] on img at bounding box center [260, 88] width 24 height 24
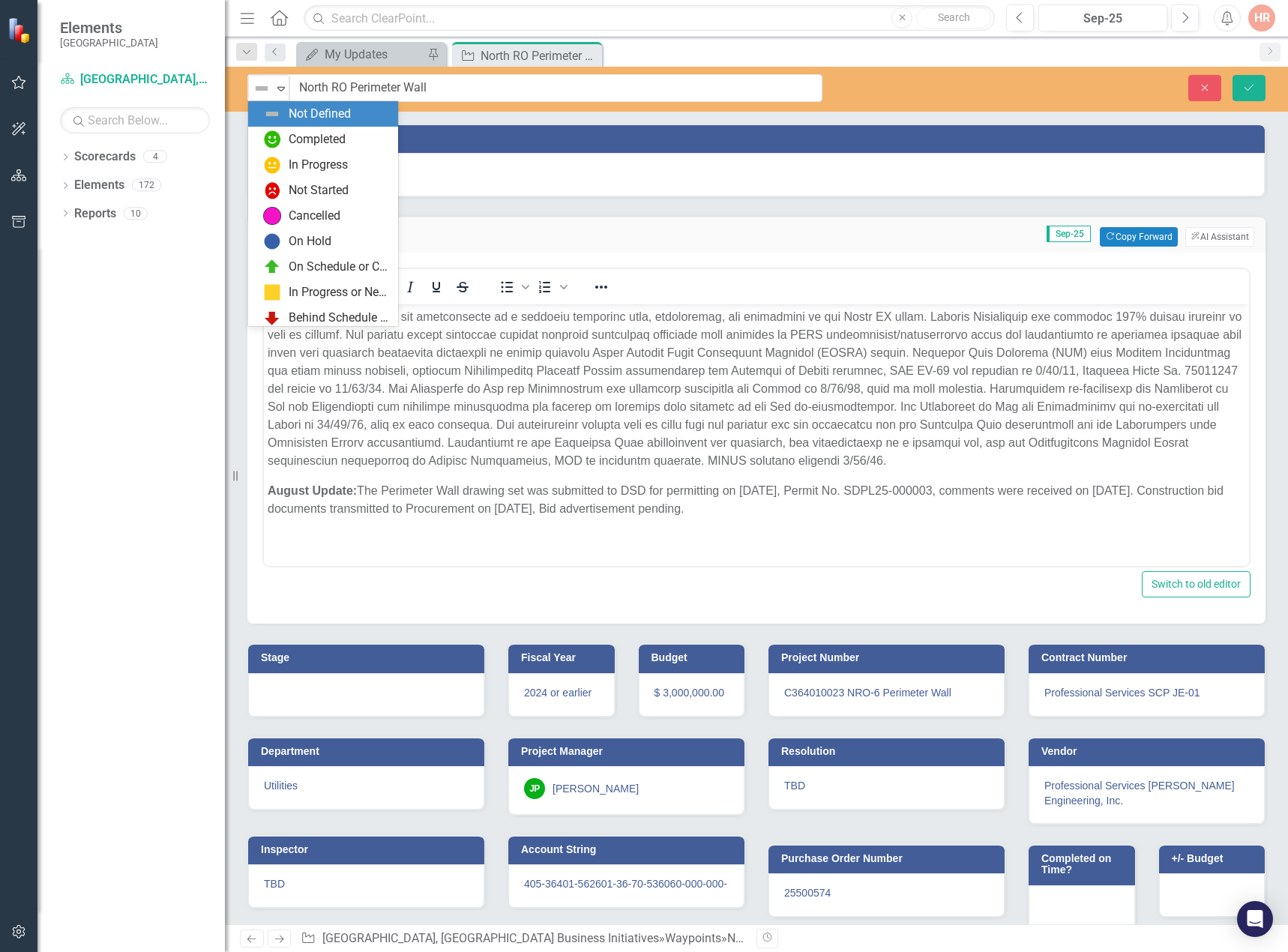
click at [256, 83] on img at bounding box center [261, 89] width 18 height 18
click at [288, 164] on div "In Progress" at bounding box center [326, 165] width 126 height 18
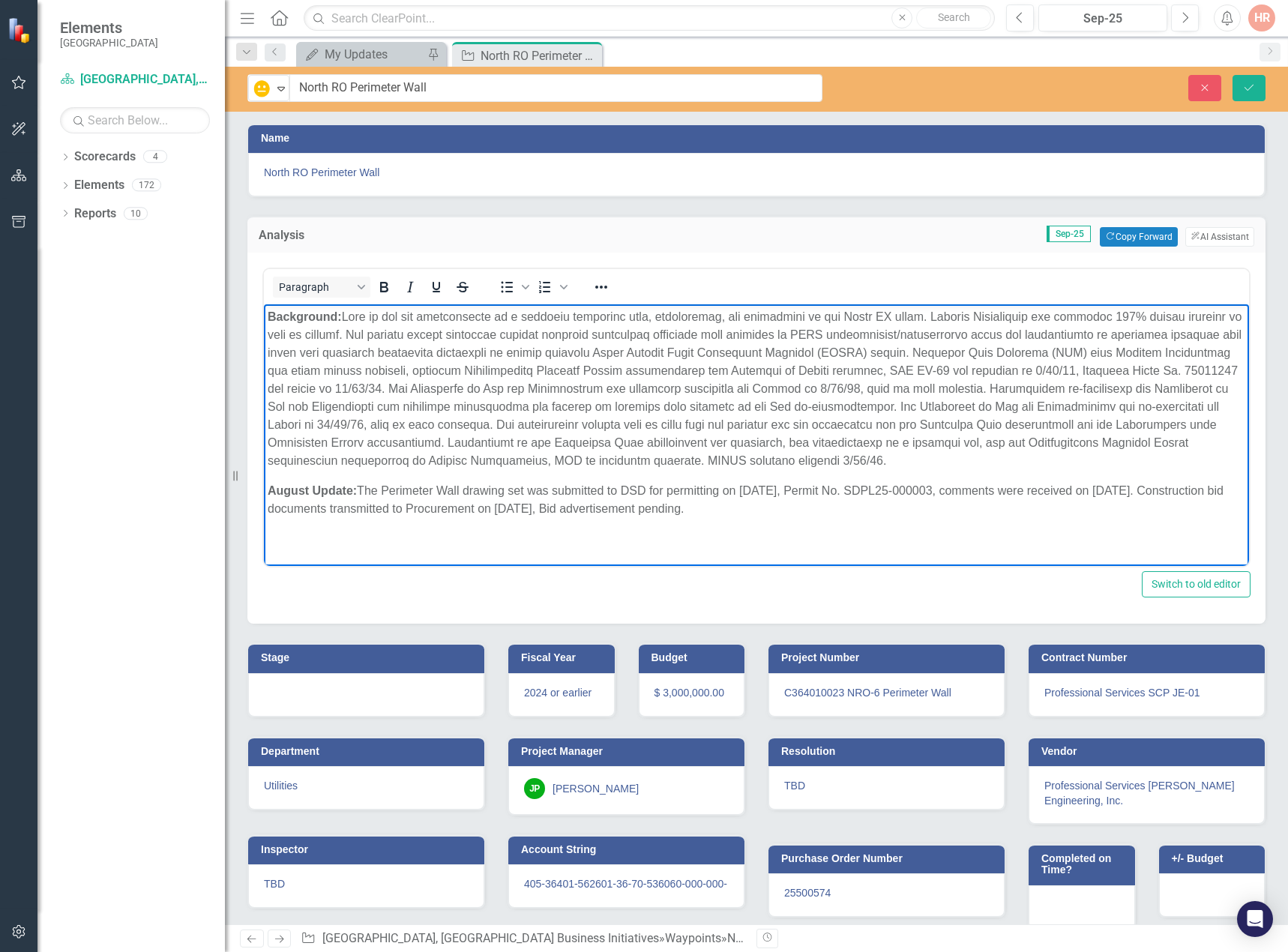
click at [300, 473] on body "Background: August Update: The Perimeter Wall drawing set was submitted to DSD …" at bounding box center [756, 419] width 984 height 229
drag, startPoint x: 311, startPoint y: 487, endPoint x: 268, endPoint y: 490, distance: 43.1
click at [268, 490] on strong "August Update:" at bounding box center [312, 491] width 89 height 13
click at [272, 490] on strong "September Update:" at bounding box center [323, 491] width 110 height 13
click at [757, 504] on p "September Update: The Perimeter Wall drawing set was submitted to DSD for permi…" at bounding box center [756, 499] width 977 height 36
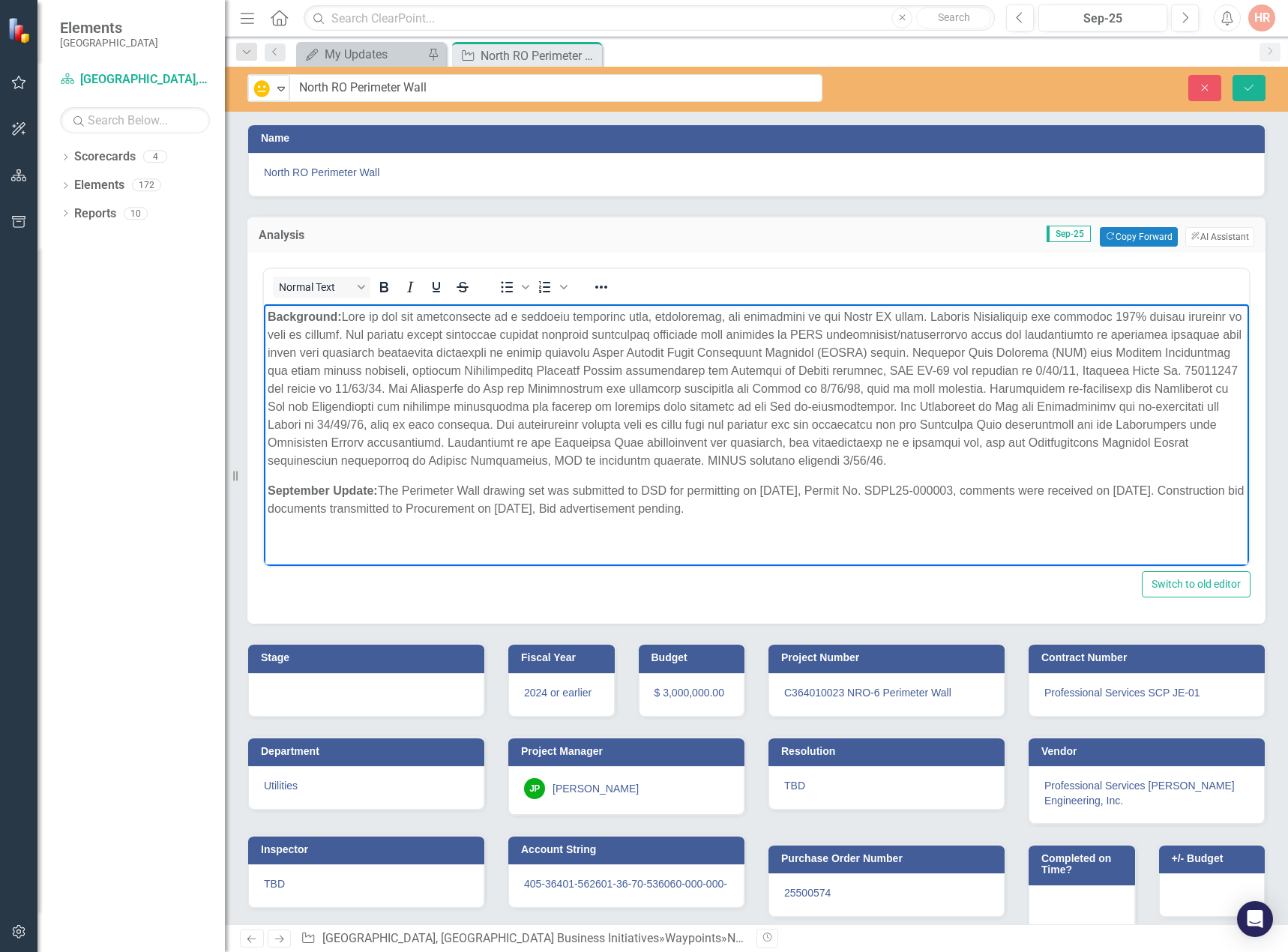
scroll to position [20, 0]
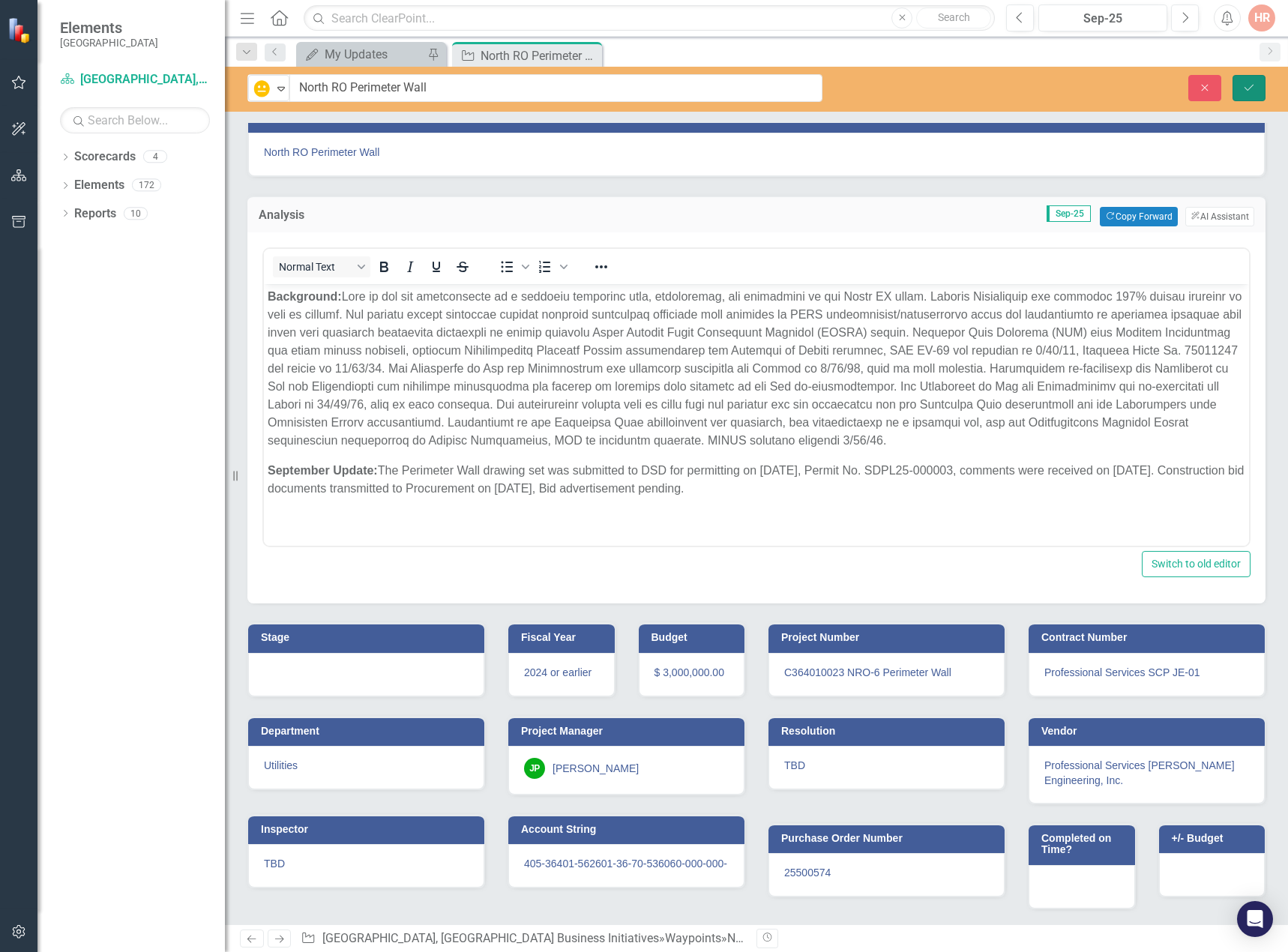
click at [1249, 85] on icon "Save" at bounding box center [1249, 87] width 14 height 10
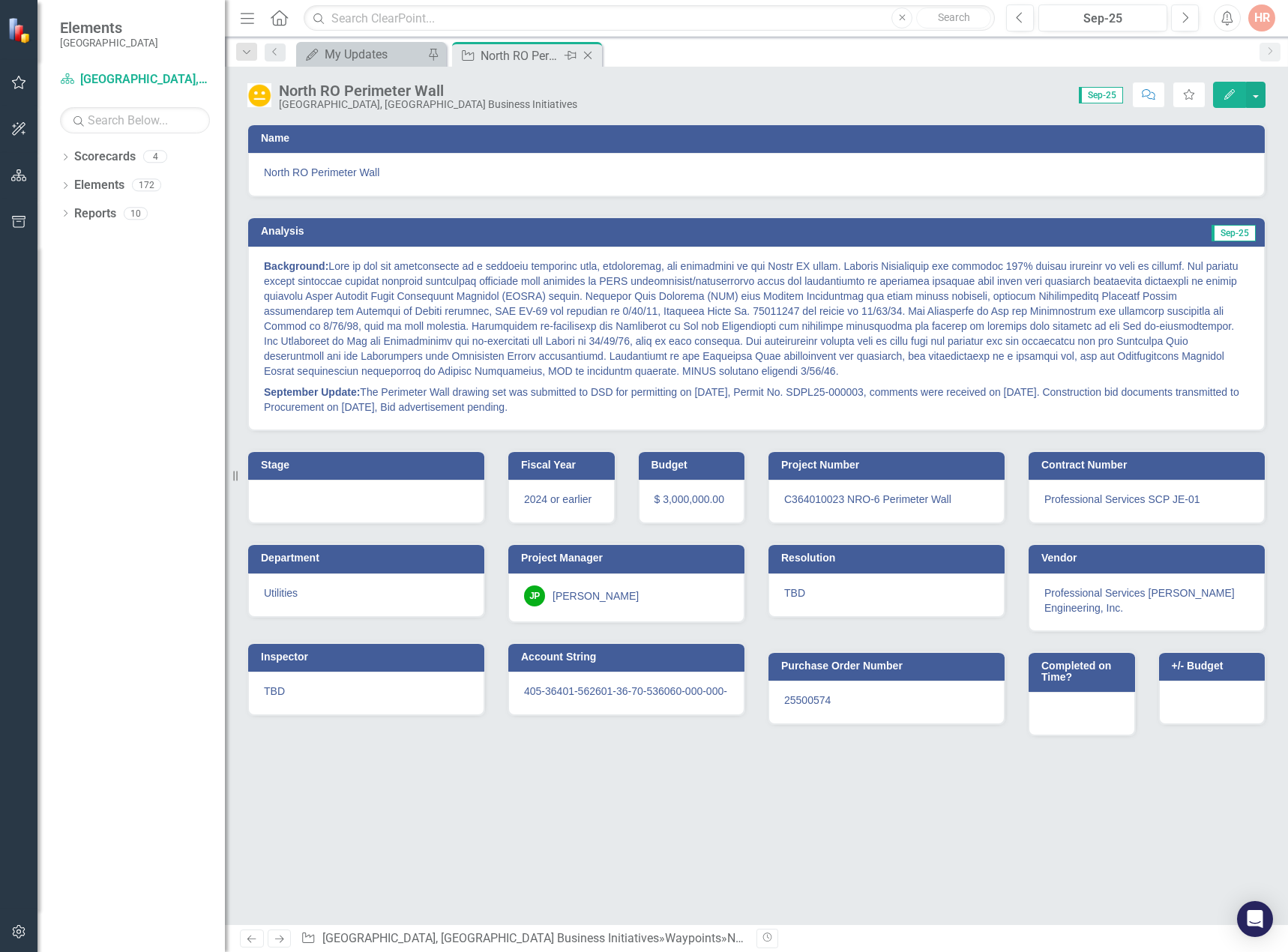
click at [590, 55] on icon "Close" at bounding box center [587, 55] width 15 height 12
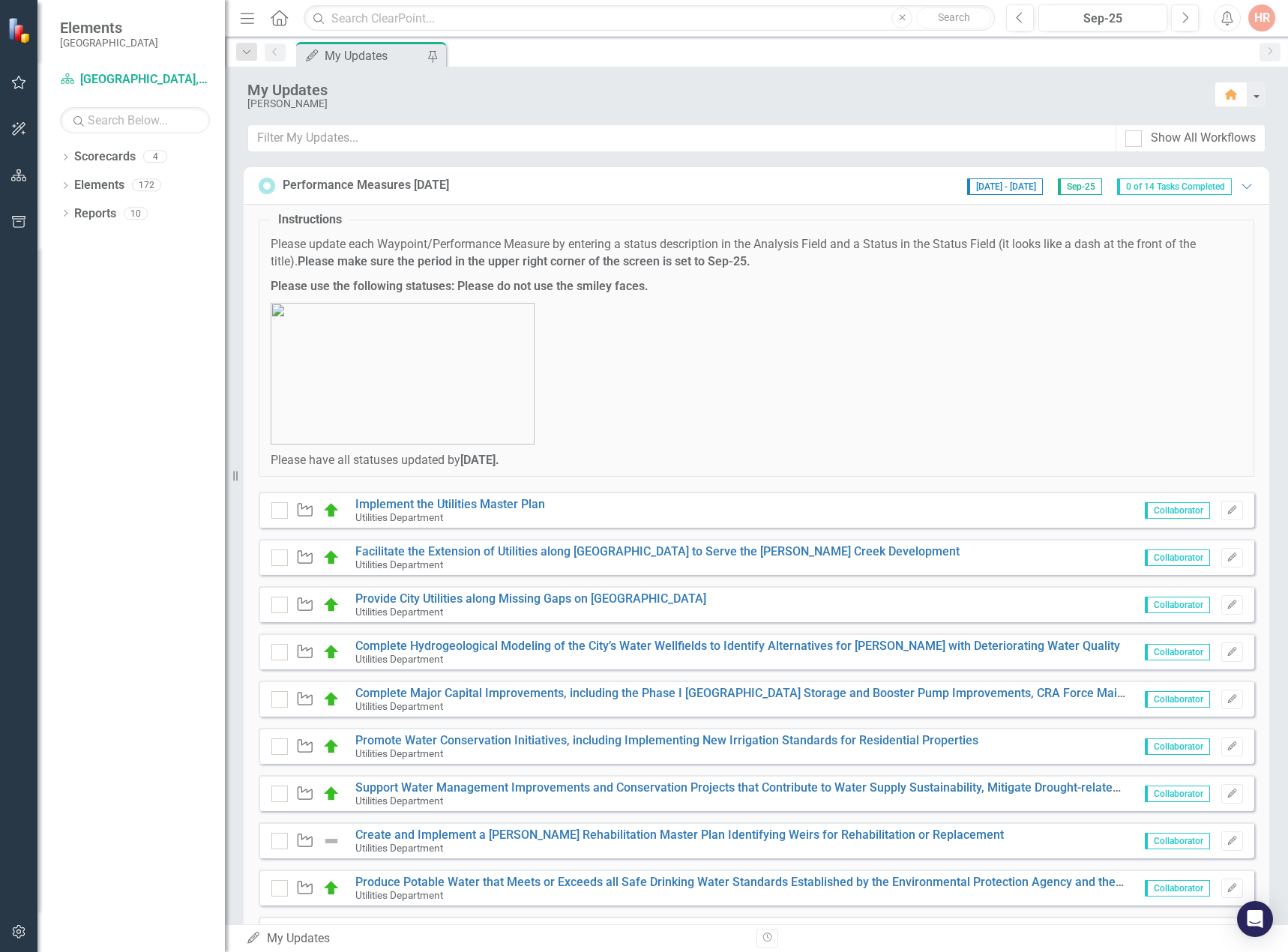
drag, startPoint x: 1237, startPoint y: 182, endPoint x: 1214, endPoint y: 190, distance: 24.4
click at [1238, 182] on icon "Expanded" at bounding box center [1246, 185] width 15 height 12
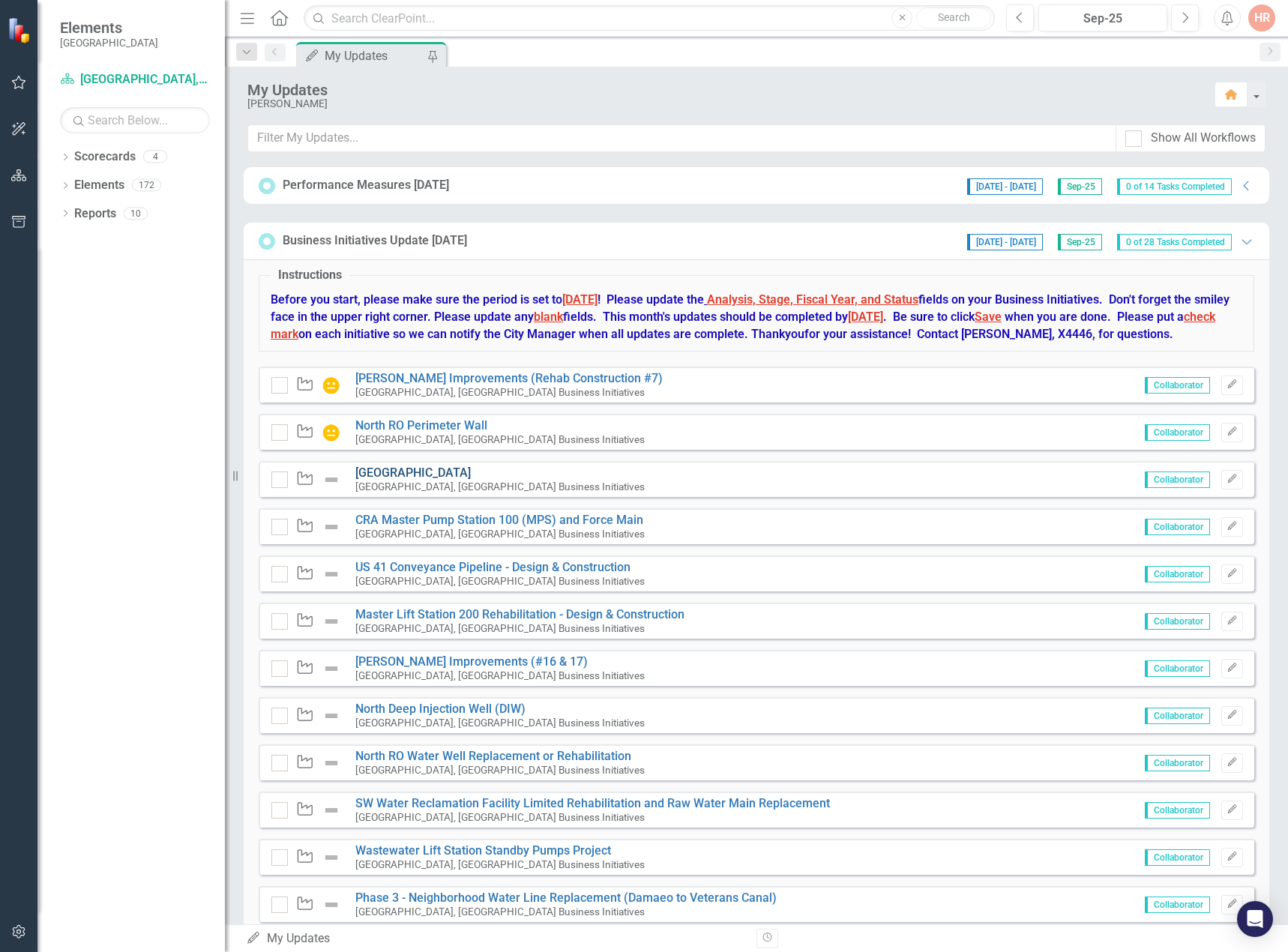
click at [437, 480] on link "[GEOGRAPHIC_DATA]" at bounding box center [413, 472] width 116 height 15
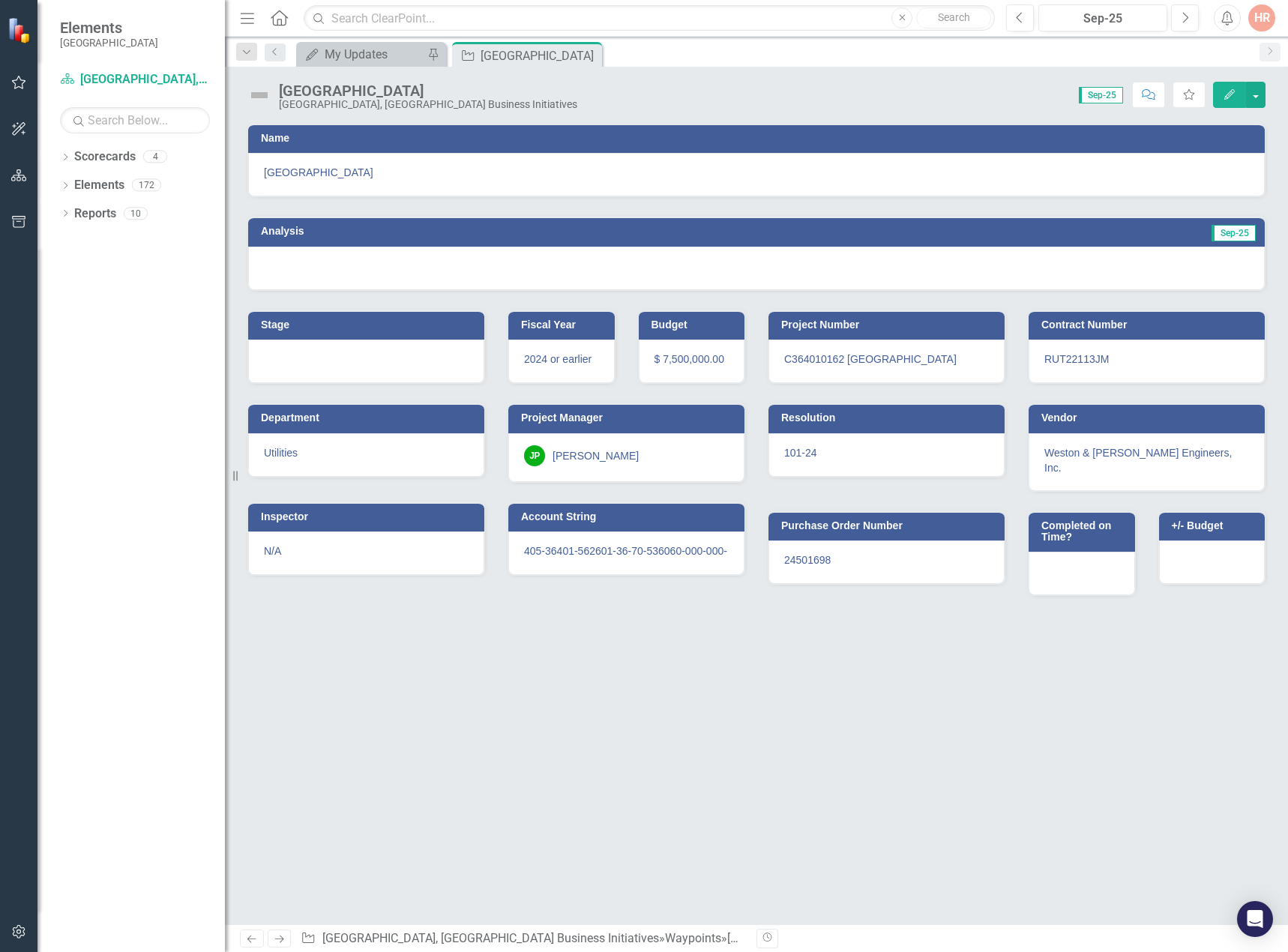
click at [263, 92] on img at bounding box center [260, 95] width 24 height 24
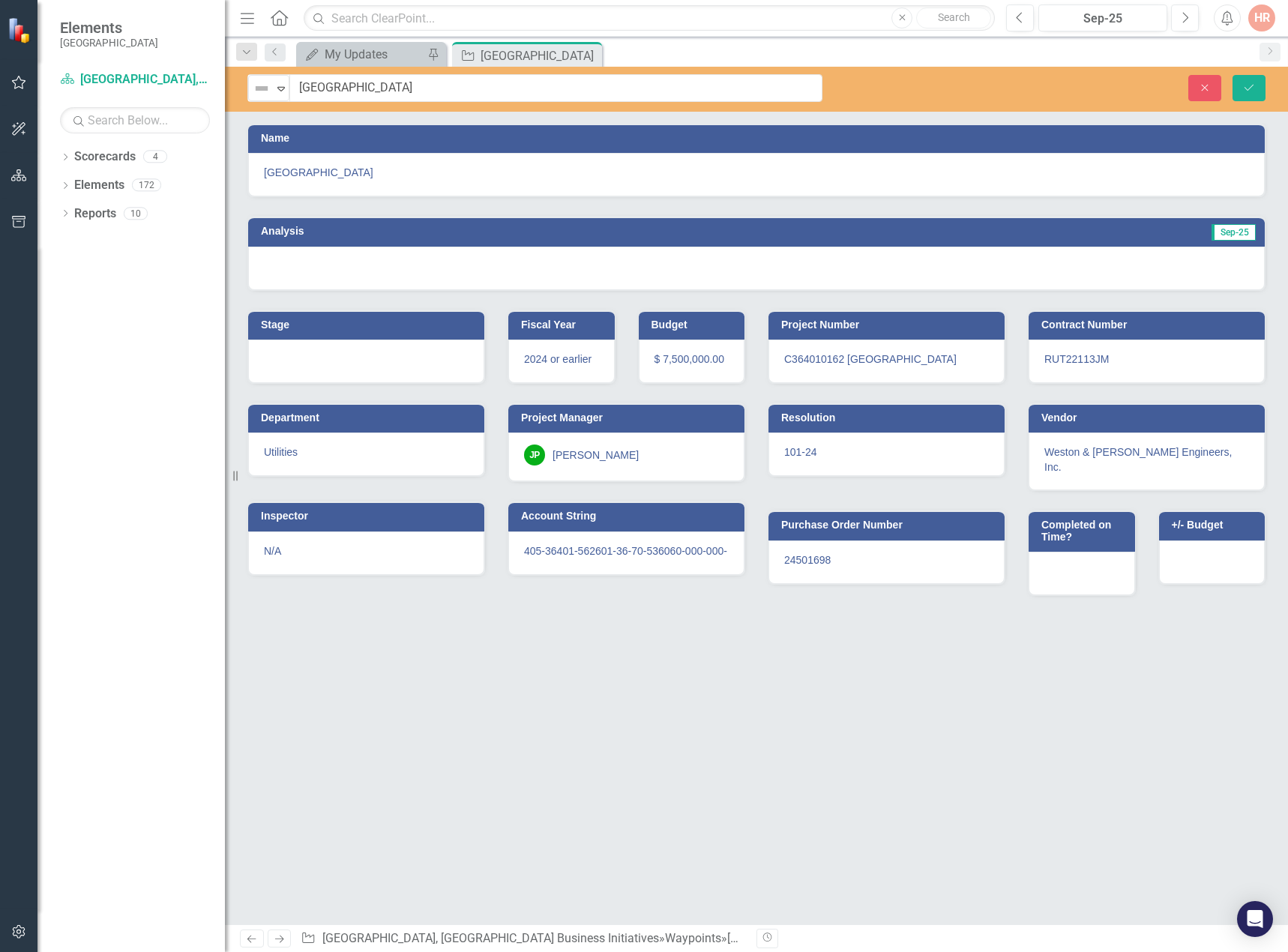
click at [263, 92] on img at bounding box center [261, 89] width 18 height 18
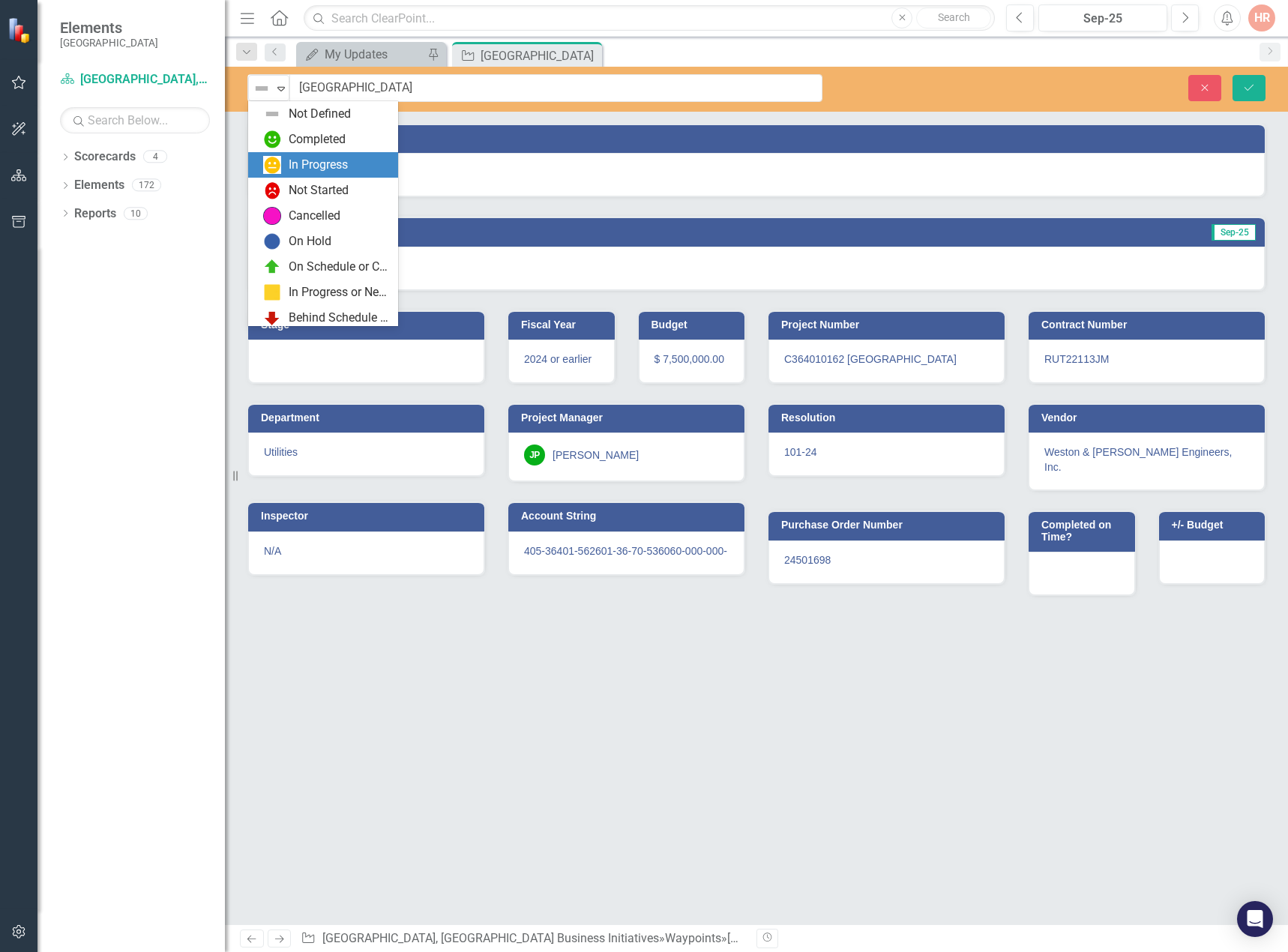
click at [289, 161] on div "In Progress" at bounding box center [318, 165] width 60 height 17
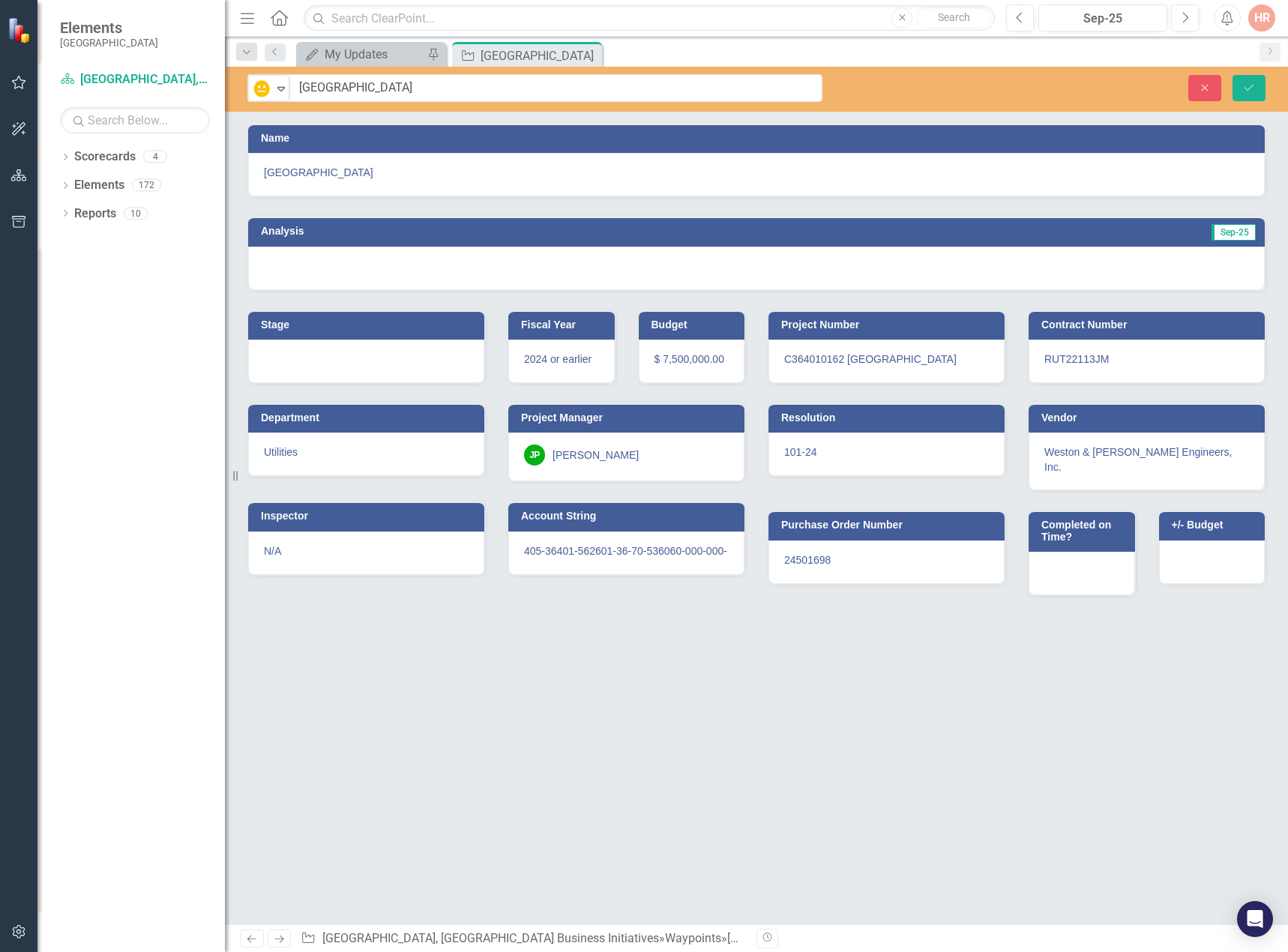
click at [794, 267] on div at bounding box center [756, 268] width 1016 height 43
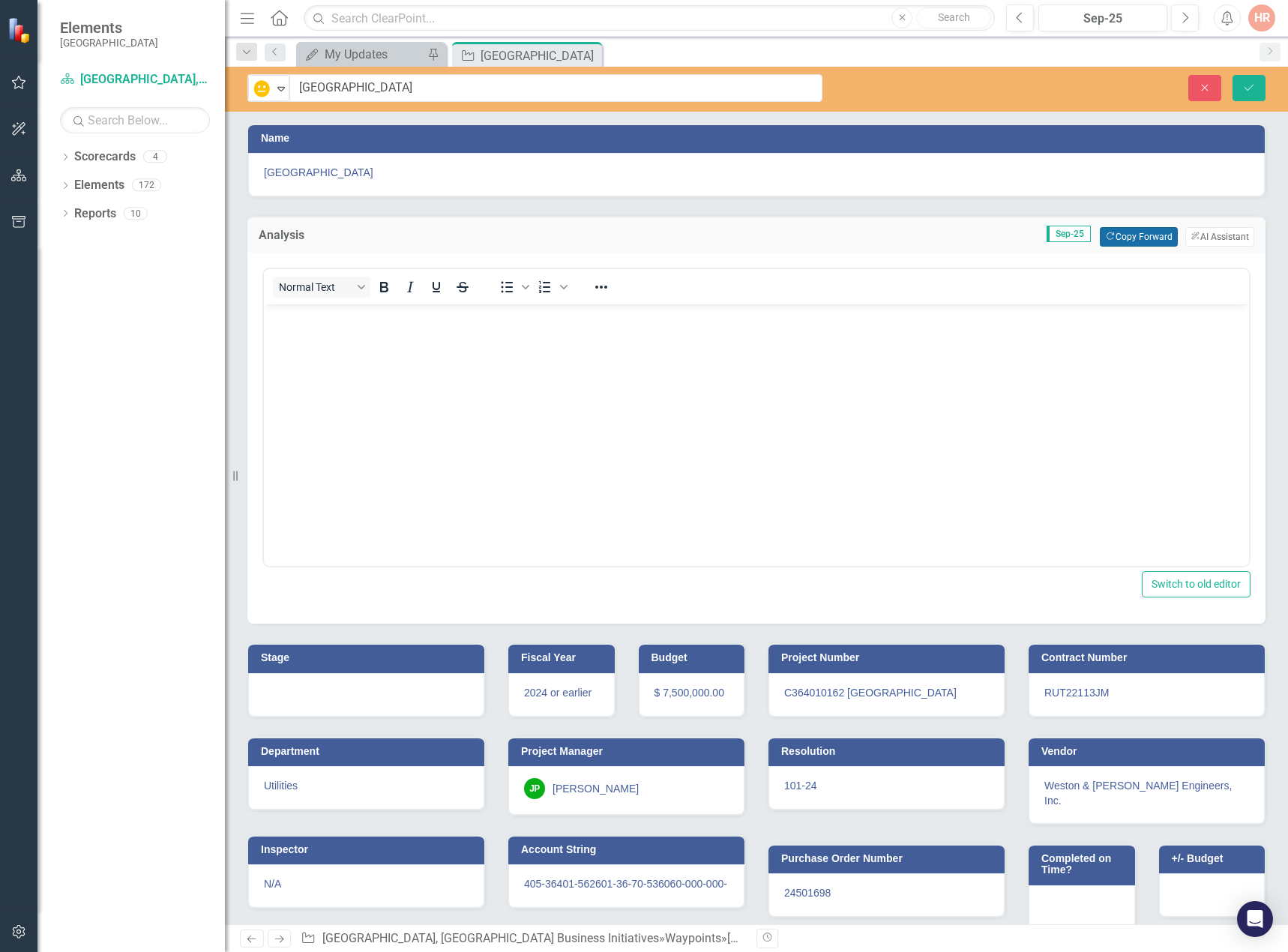
click at [1128, 231] on button "Copy Forward Copy Forward" at bounding box center [1138, 237] width 77 height 19
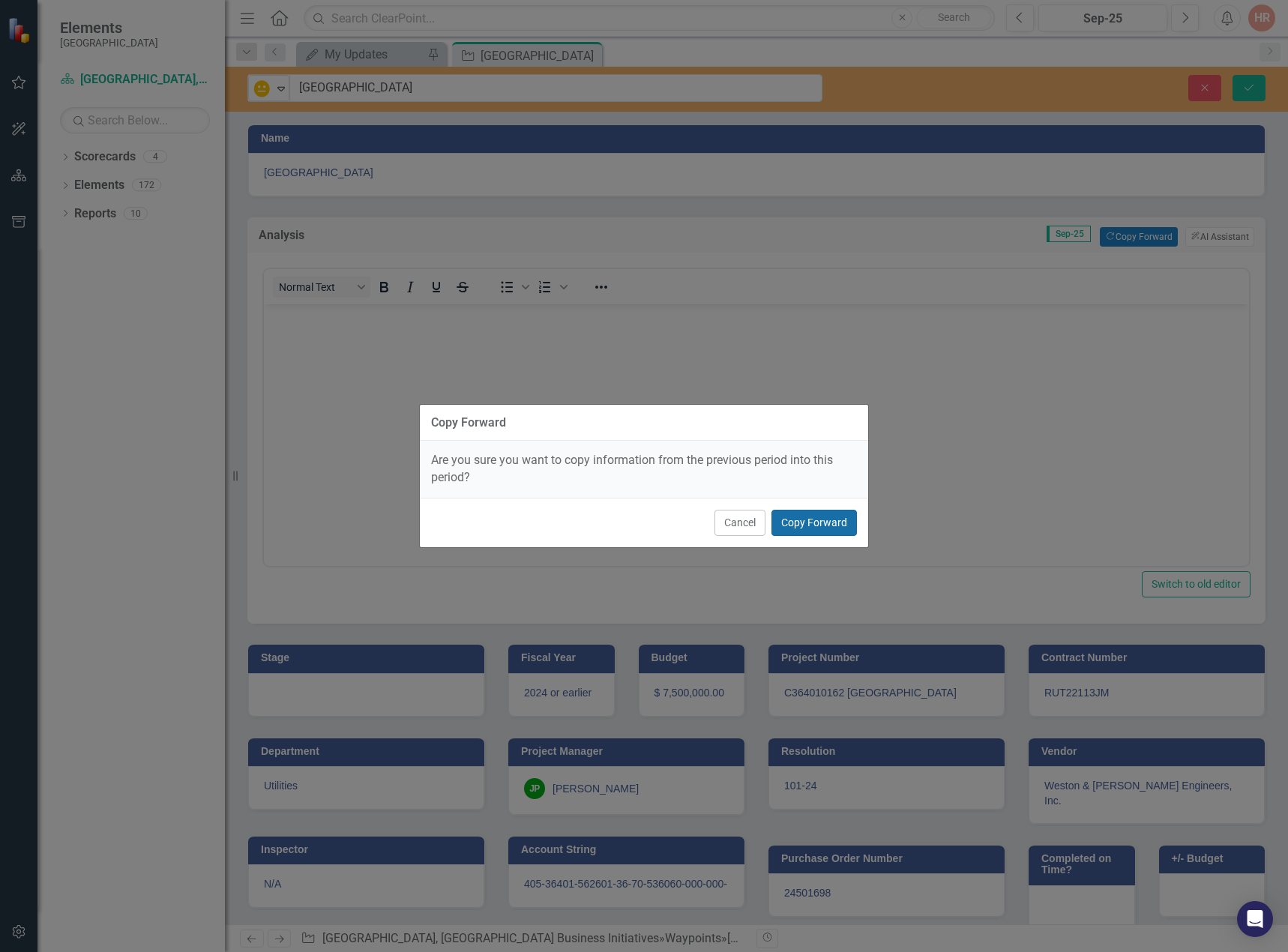
click at [810, 515] on button "Copy Forward" at bounding box center [814, 523] width 85 height 27
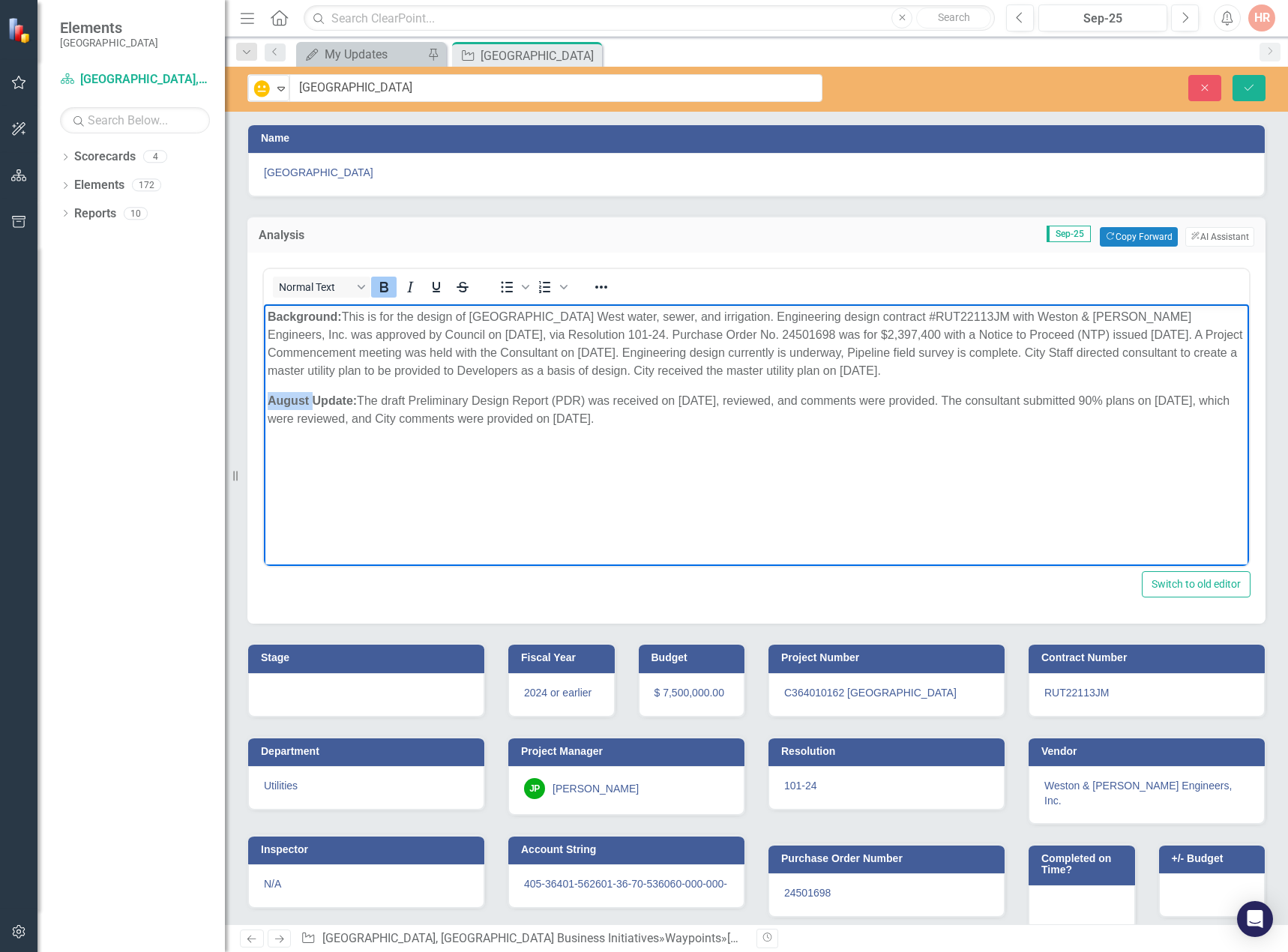
drag, startPoint x: 313, startPoint y: 400, endPoint x: 268, endPoint y: 394, distance: 45.4
click at [268, 394] on strong "August Update:" at bounding box center [312, 401] width 89 height 13
click at [653, 416] on p "September Update: The draft Preliminary Design Report (PDR) was received on 2/7…" at bounding box center [756, 409] width 977 height 36
drag, startPoint x: 637, startPoint y: 420, endPoint x: 384, endPoint y: 399, distance: 253.9
click at [384, 399] on p "September Update: The draft Preliminary Design Report (PDR) was received on 2/7…" at bounding box center [756, 409] width 977 height 36
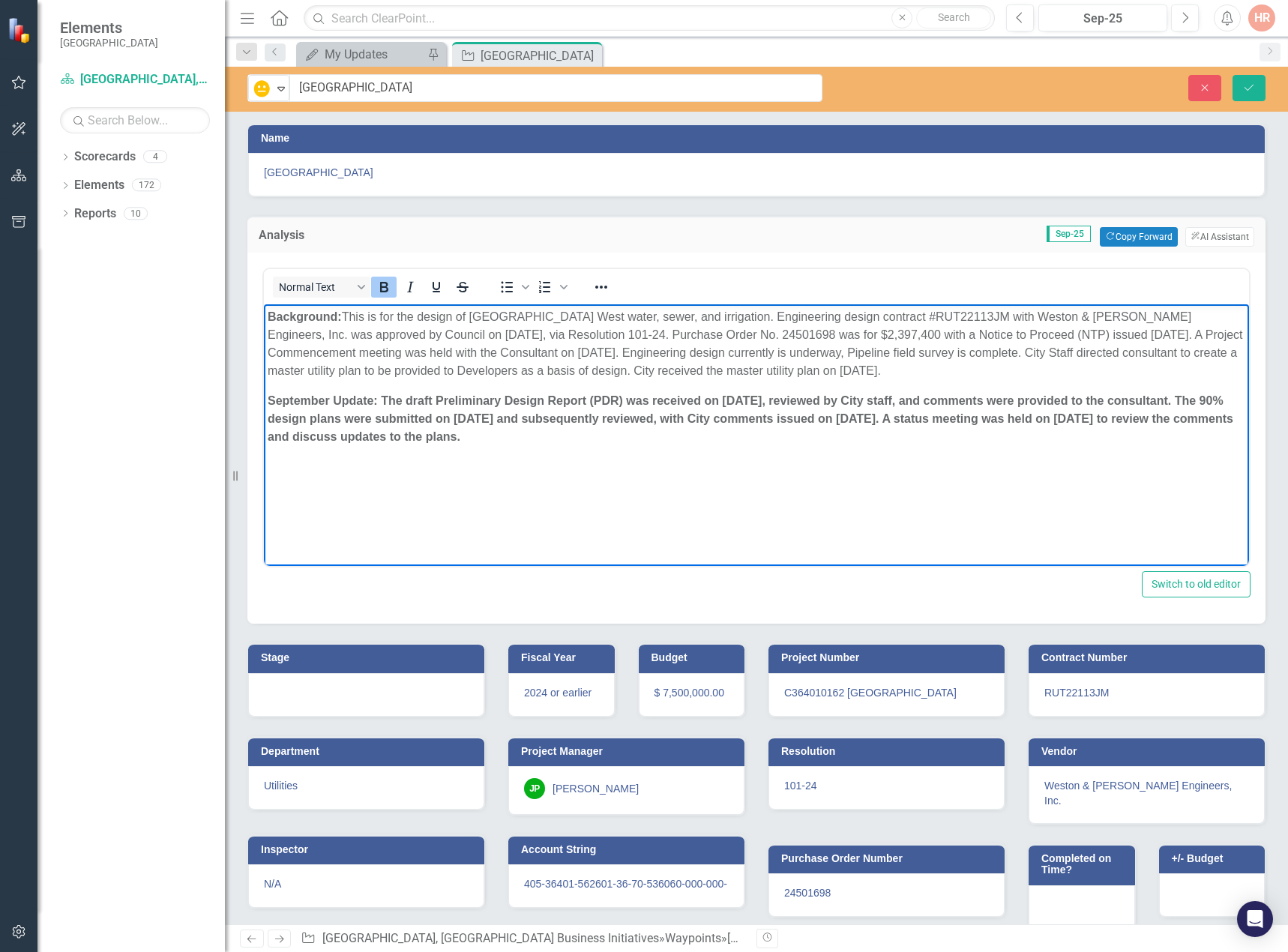
drag, startPoint x: 534, startPoint y: 438, endPoint x: 383, endPoint y: 396, distance: 156.7
click at [383, 396] on p "September Update: The draft Preliminary Design Report (PDR) was received on 02/…" at bounding box center [756, 418] width 977 height 54
click at [383, 290] on icon "Bold" at bounding box center [383, 287] width 18 height 18
click at [470, 434] on p "September Update: The draft Preliminary Design Report (PDR) was received on 02/…" at bounding box center [756, 418] width 977 height 54
click at [1248, 81] on button "Save" at bounding box center [1249, 88] width 33 height 27
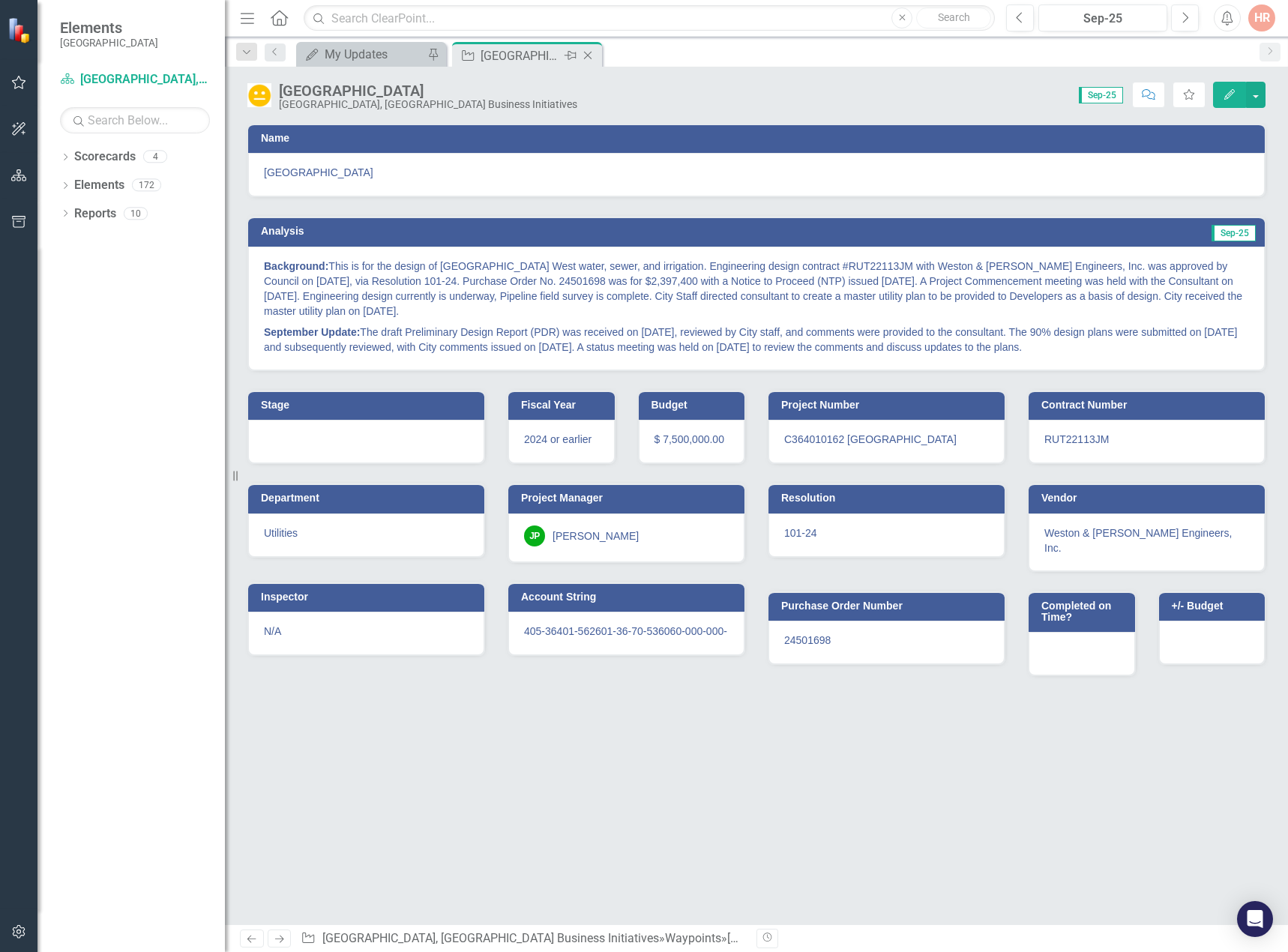
click at [589, 51] on icon "Close" at bounding box center [587, 55] width 15 height 12
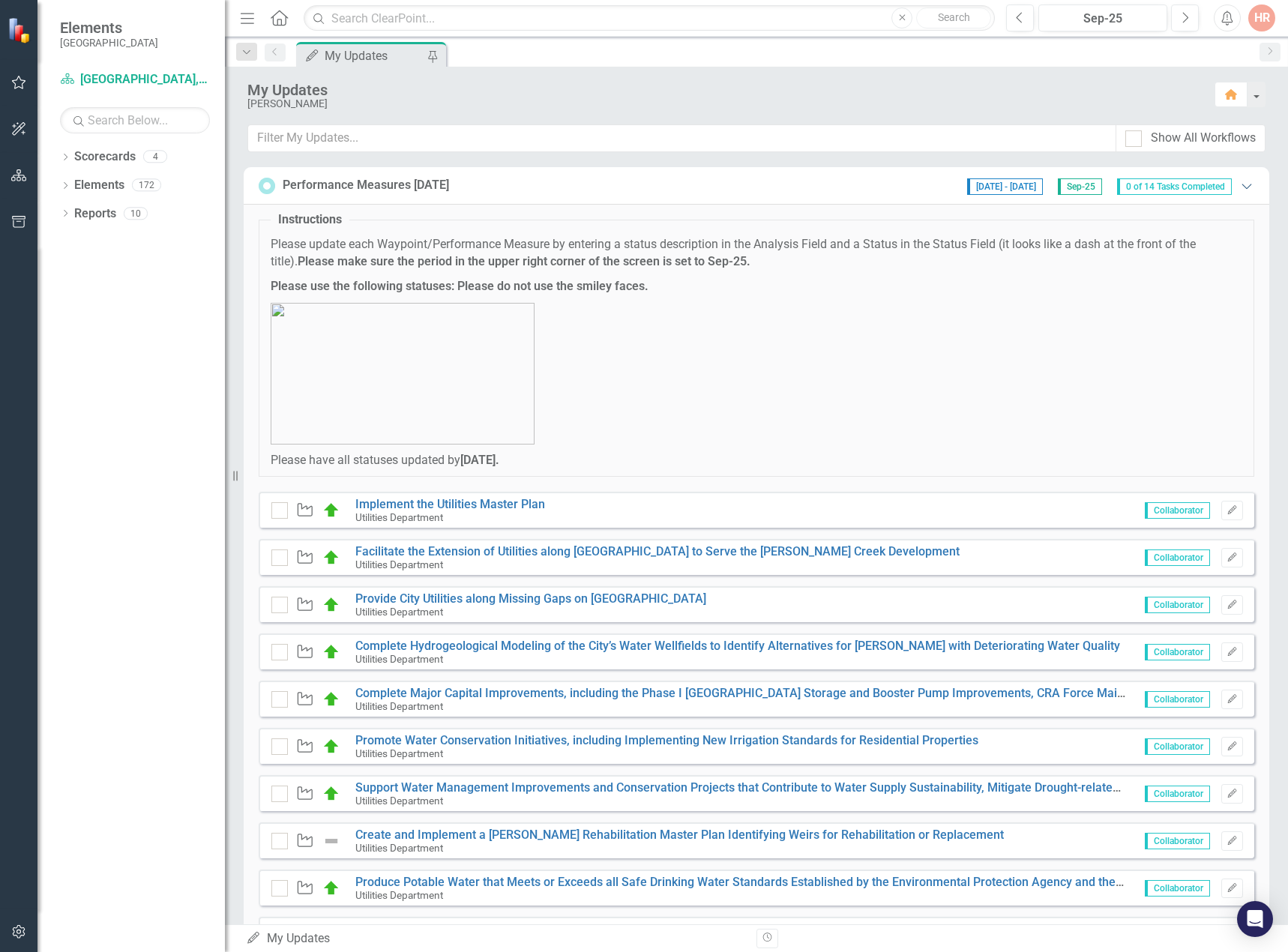
click at [1238, 184] on icon "Expanded" at bounding box center [1246, 185] width 15 height 12
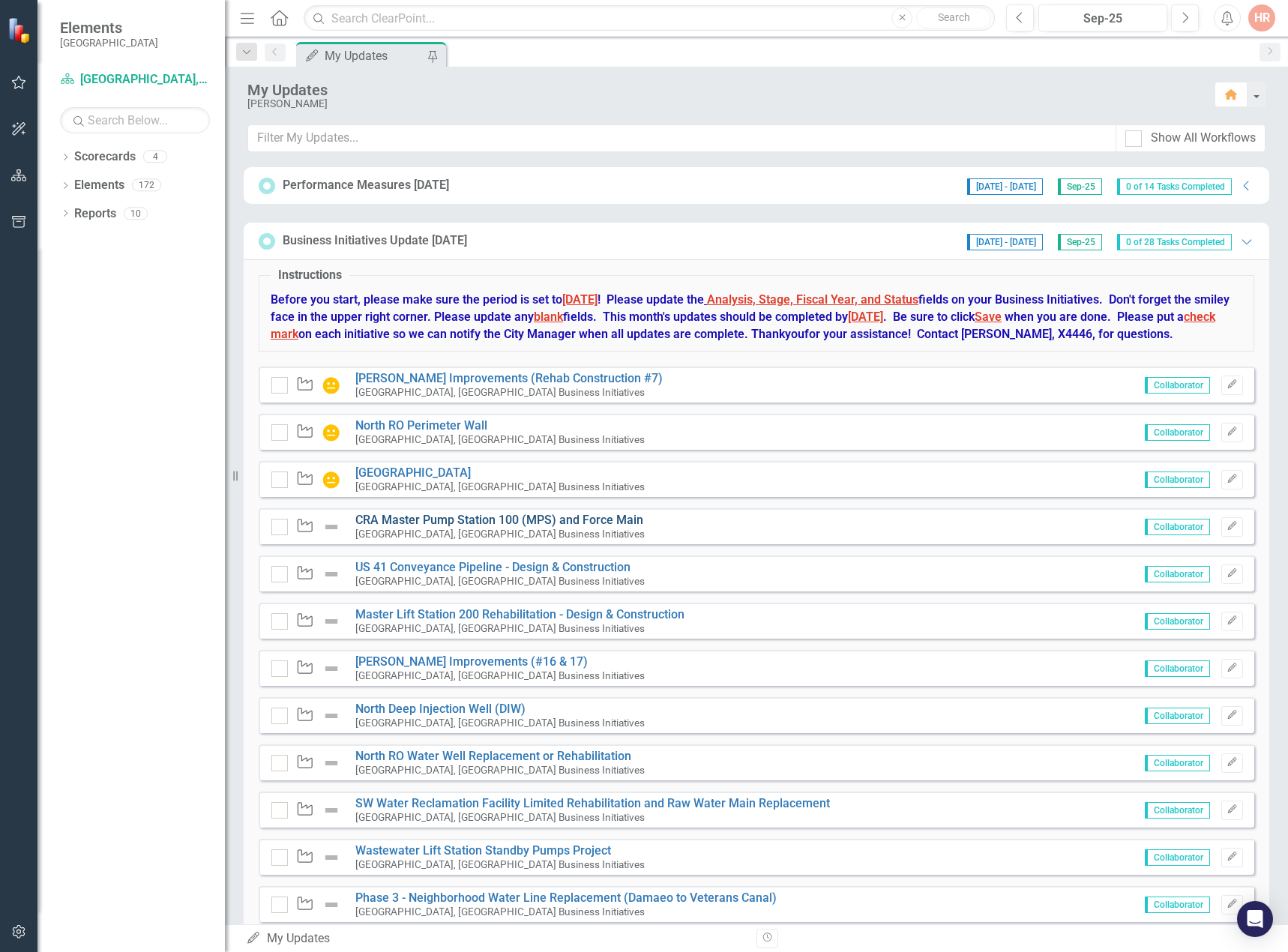
click at [380, 526] on link "CRA Master Pump Station 100 (MPS) and Force Main" at bounding box center [499, 520] width 288 height 15
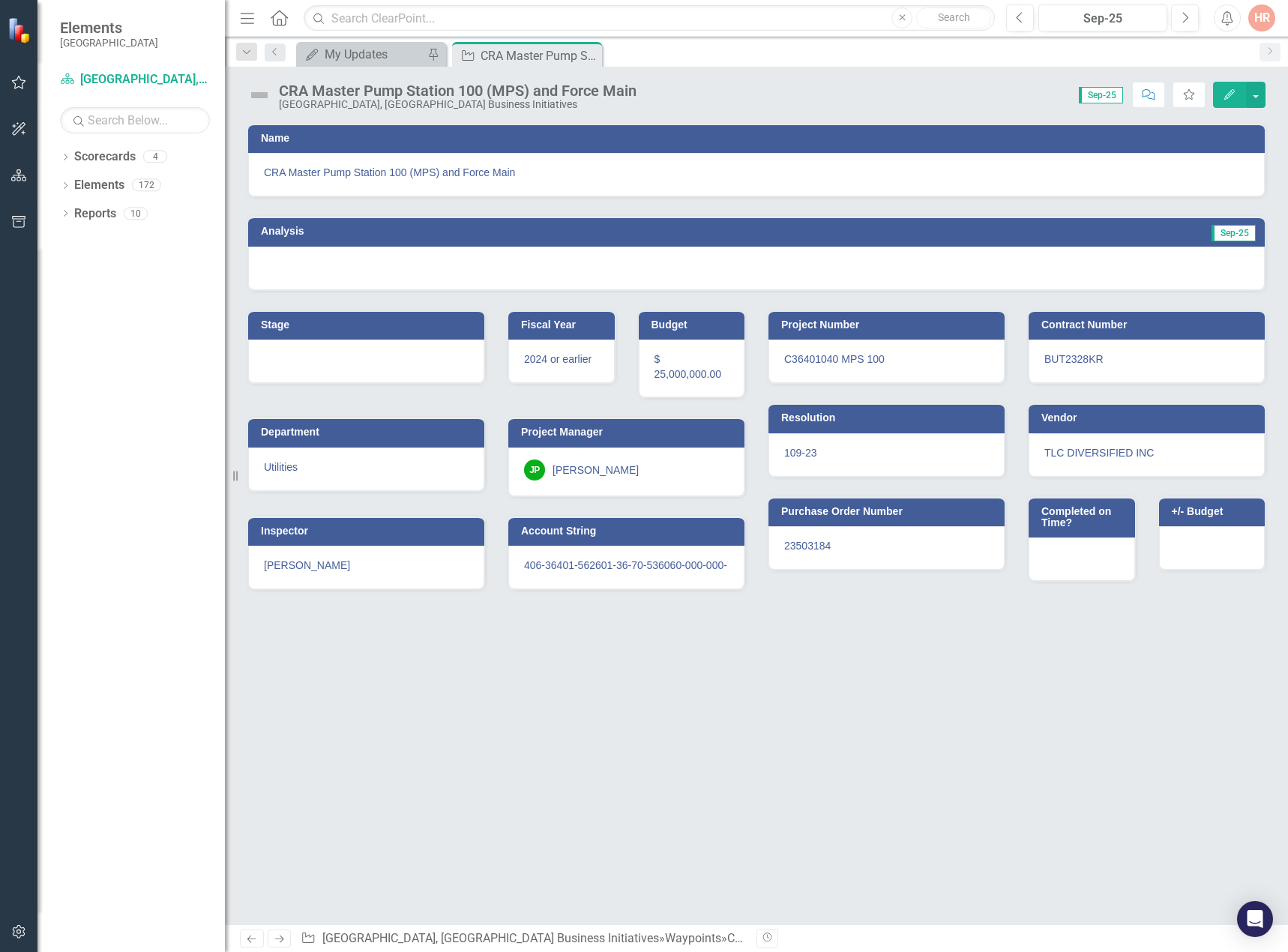
click at [261, 96] on img at bounding box center [260, 95] width 24 height 24
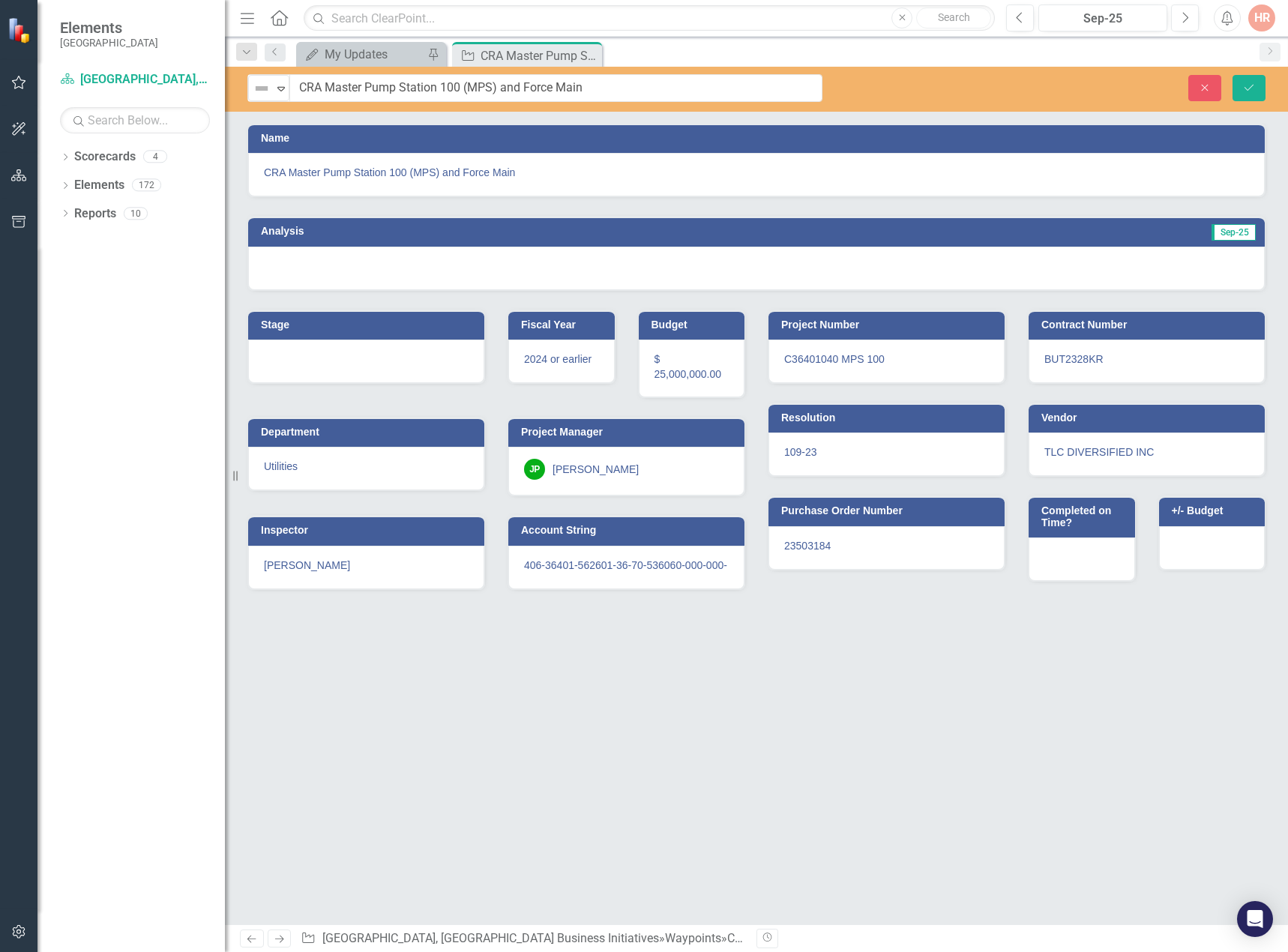
click at [261, 96] on img at bounding box center [261, 89] width 18 height 18
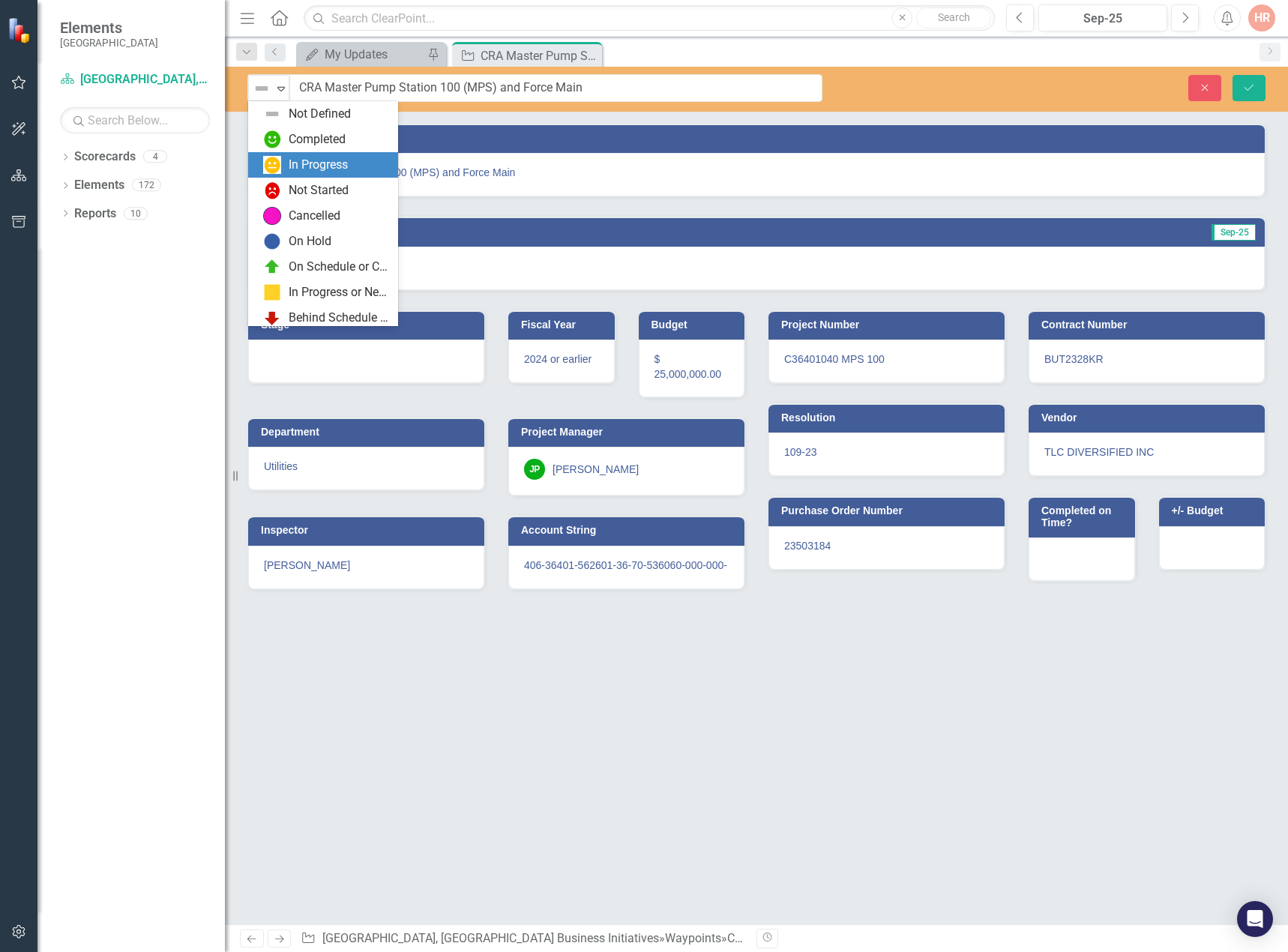
click at [287, 161] on div "In Progress" at bounding box center [326, 165] width 126 height 18
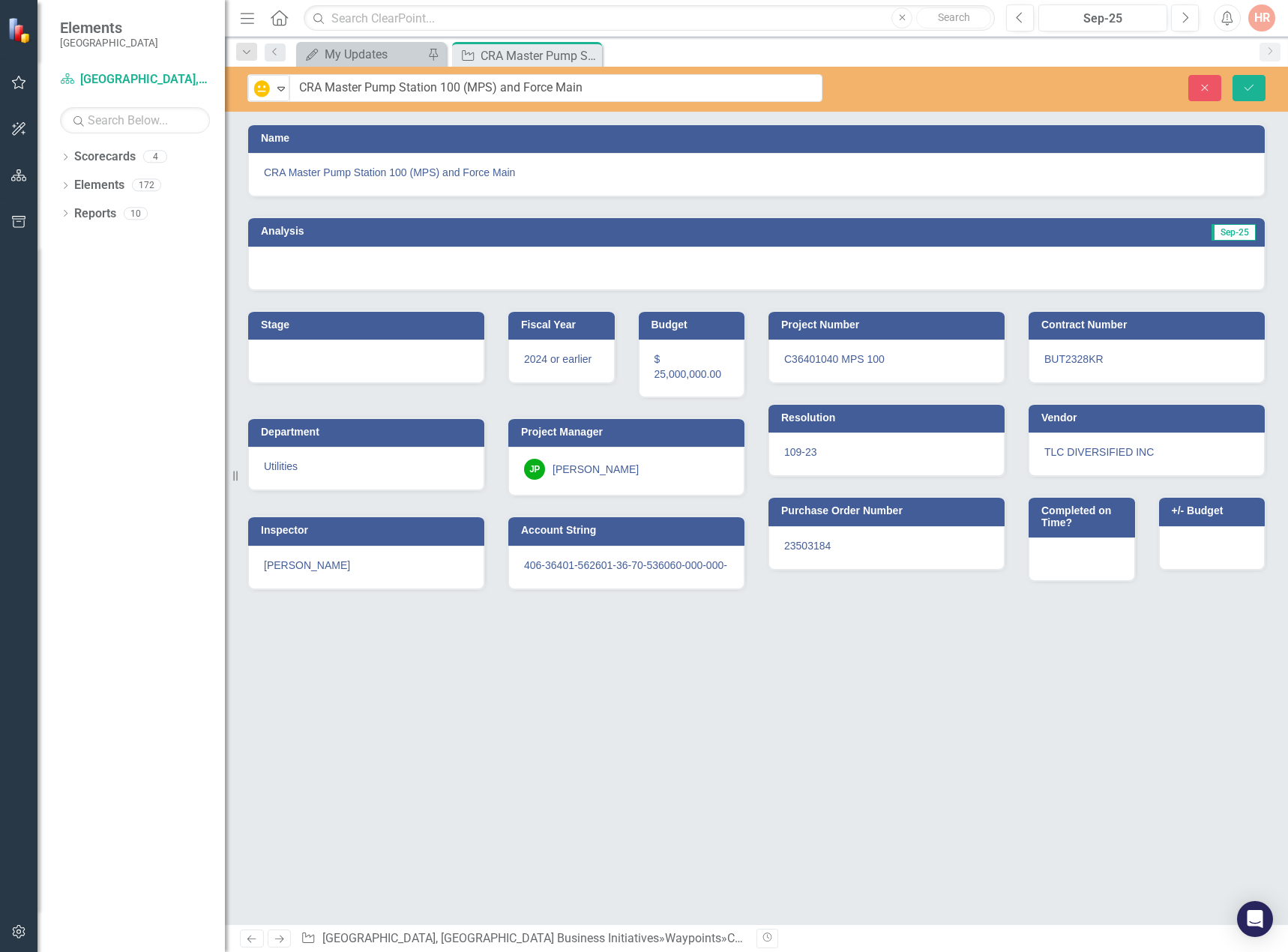
click at [350, 260] on div at bounding box center [756, 268] width 1016 height 43
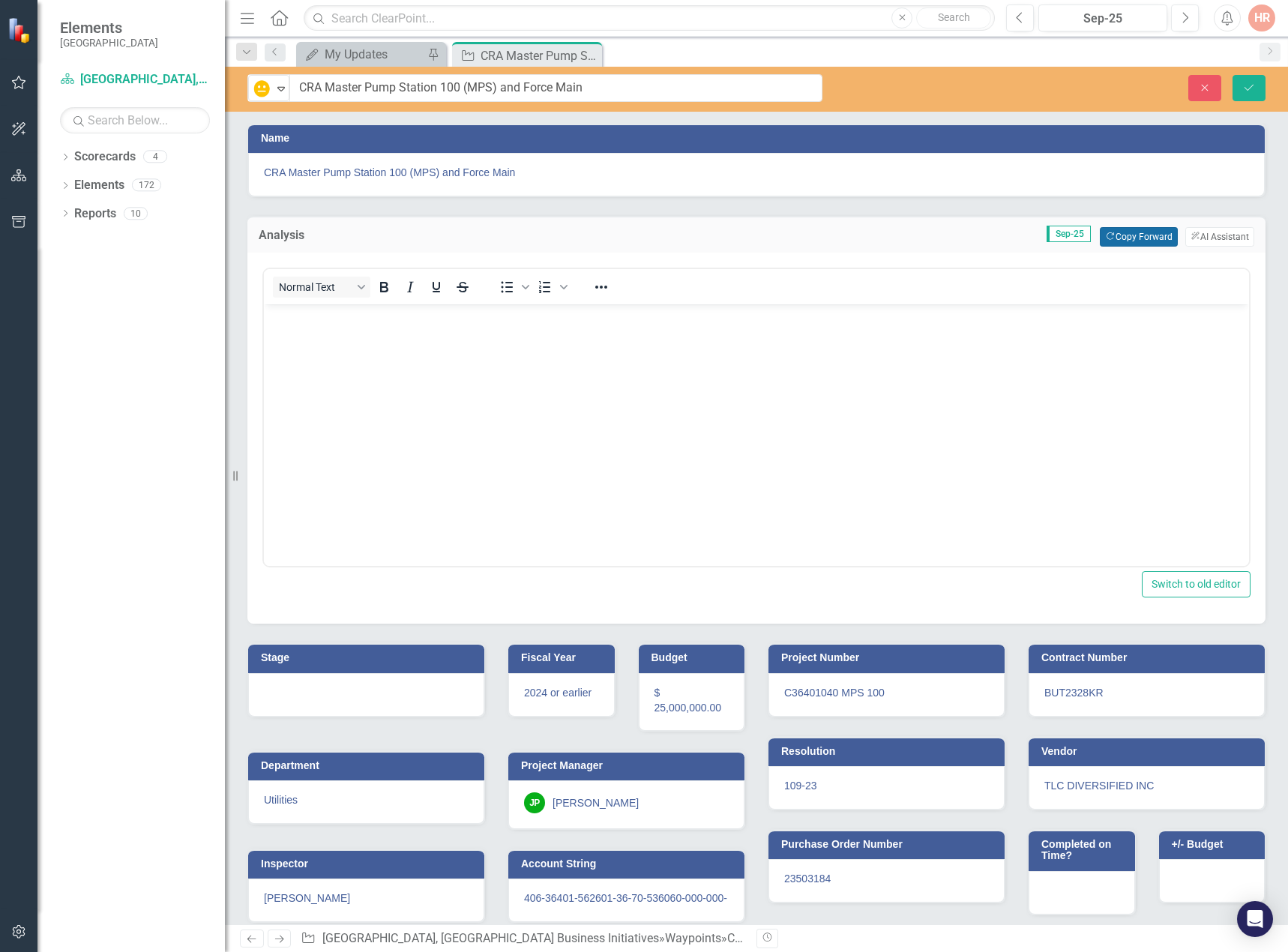
click at [1122, 234] on button "Copy Forward Copy Forward" at bounding box center [1138, 237] width 77 height 19
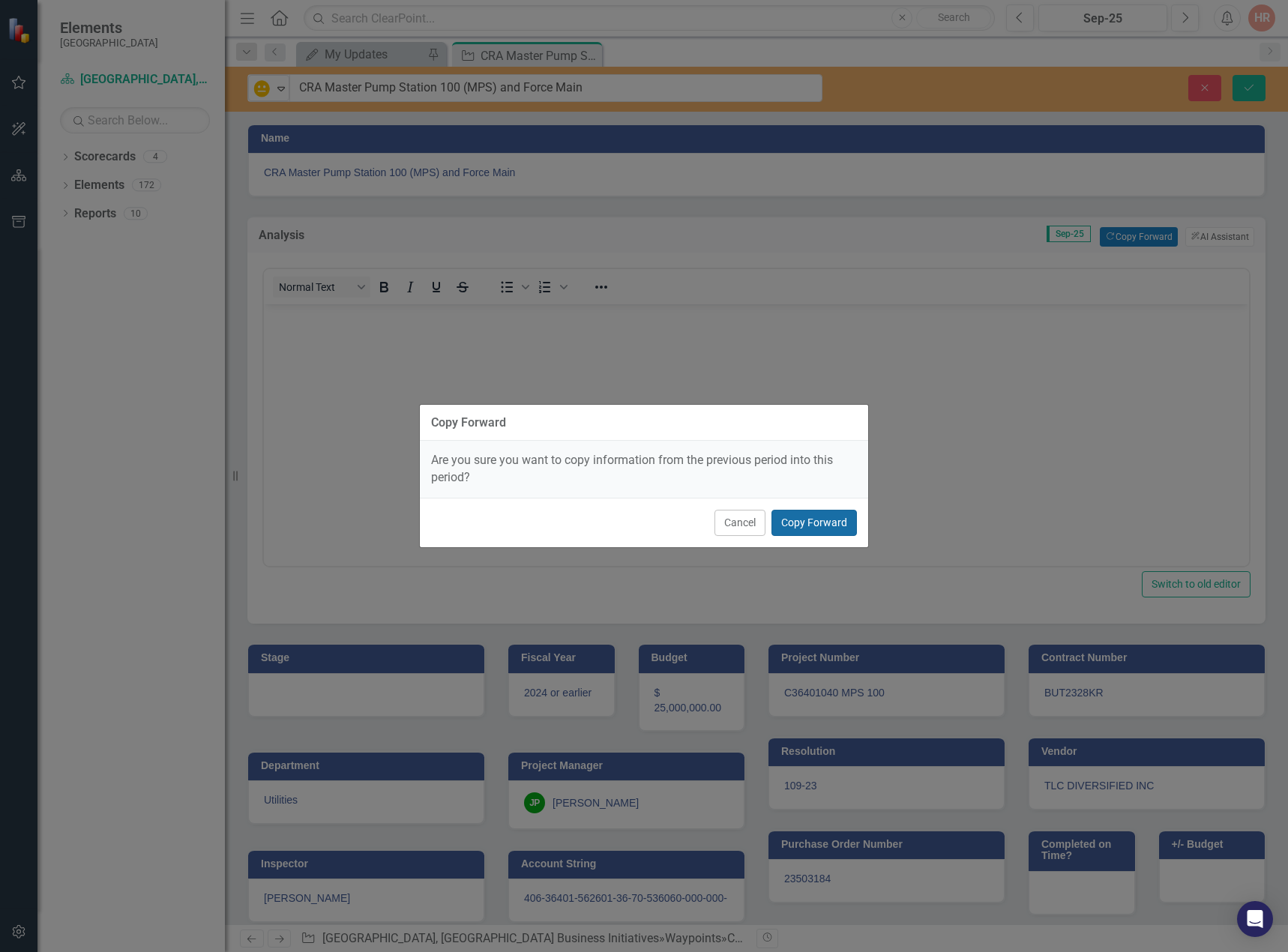
click at [794, 518] on button "Copy Forward" at bounding box center [814, 523] width 85 height 27
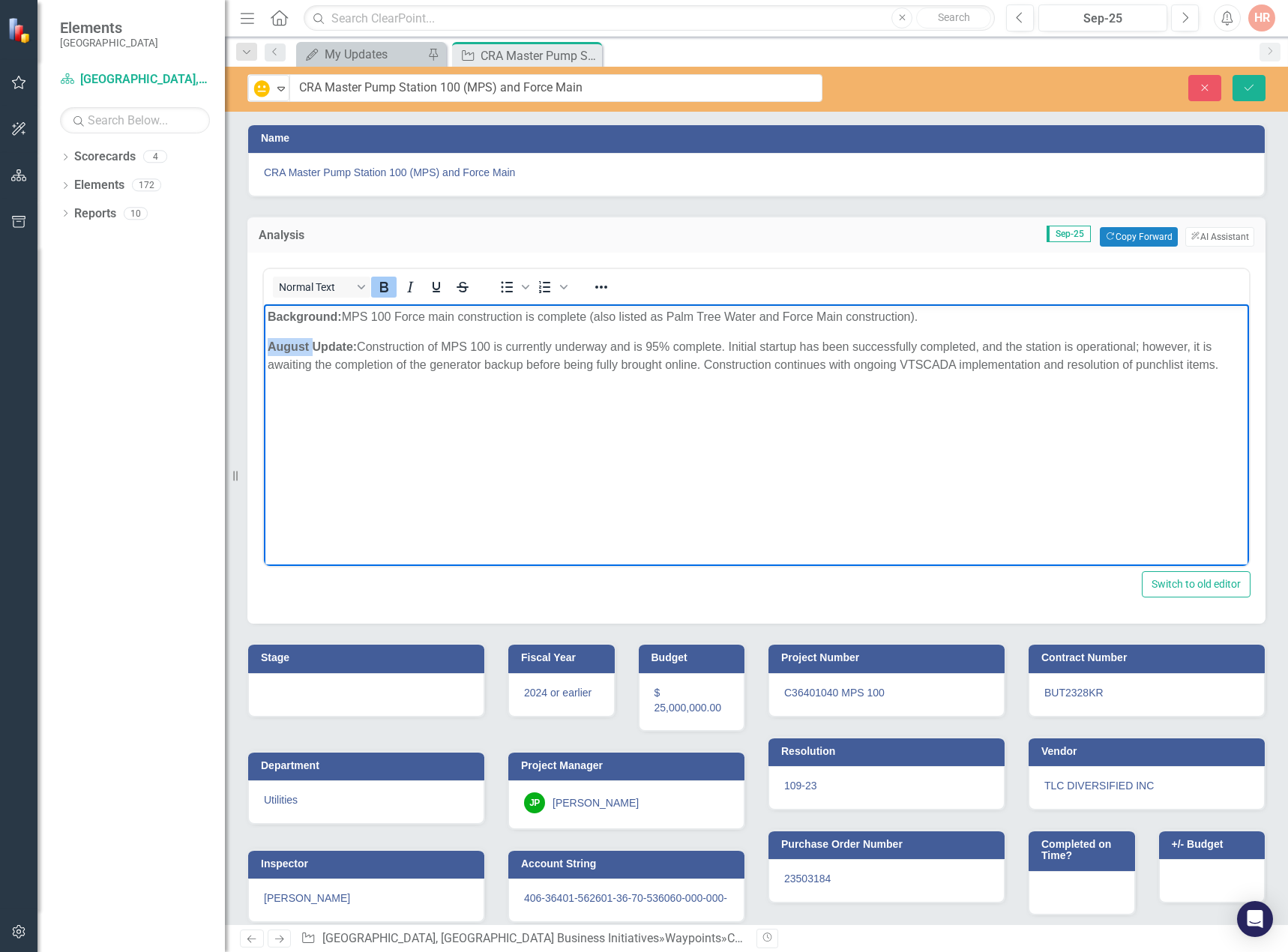
drag, startPoint x: 311, startPoint y: 343, endPoint x: 264, endPoint y: 342, distance: 47.0
click at [264, 342] on body "Background: MPS 100 Force main construction is complete (also listed as Palm Tr…" at bounding box center [756, 416] width 984 height 225
click at [392, 346] on p "September Update: Construction of MPS 100 is currently underway and is 95% comp…" at bounding box center [756, 355] width 977 height 36
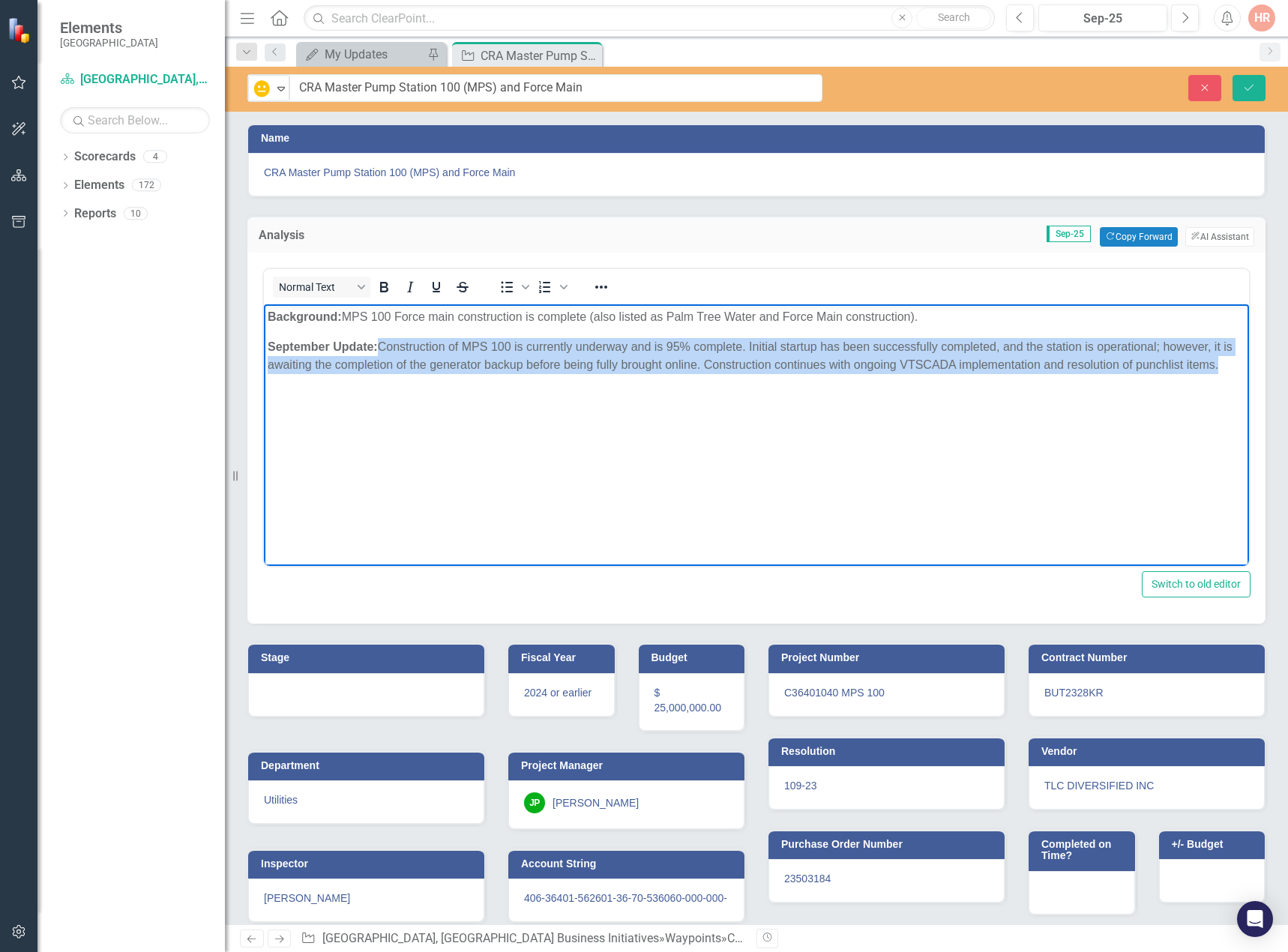
drag, startPoint x: 383, startPoint y: 340, endPoint x: 1238, endPoint y: 362, distance: 855.3
click at [1238, 362] on html "Background: MPS 100 Force main construction is complete (also listed as Palm Tr…" at bounding box center [756, 416] width 984 height 225
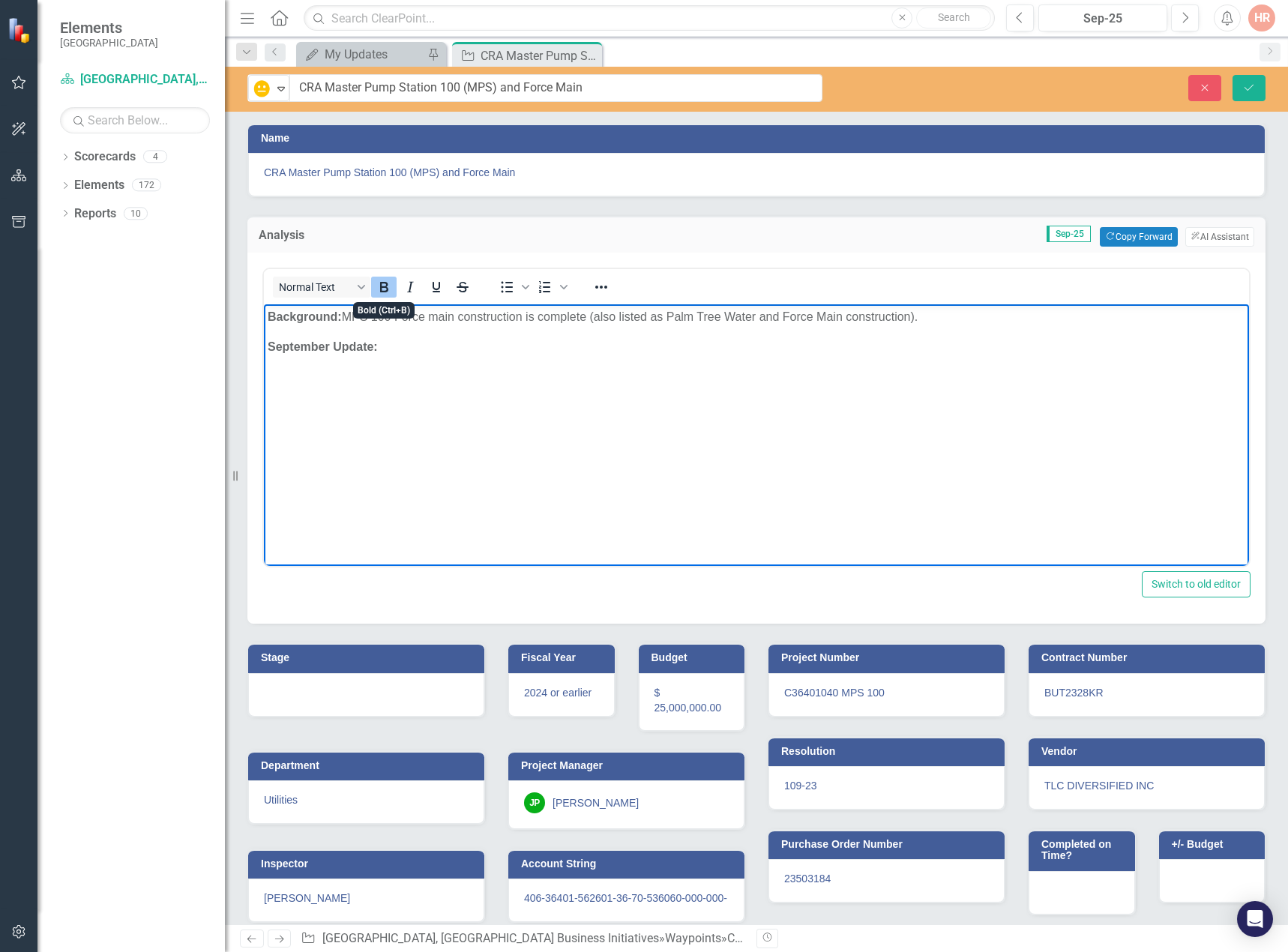
click at [383, 282] on icon "Bold" at bounding box center [383, 286] width 8 height 10
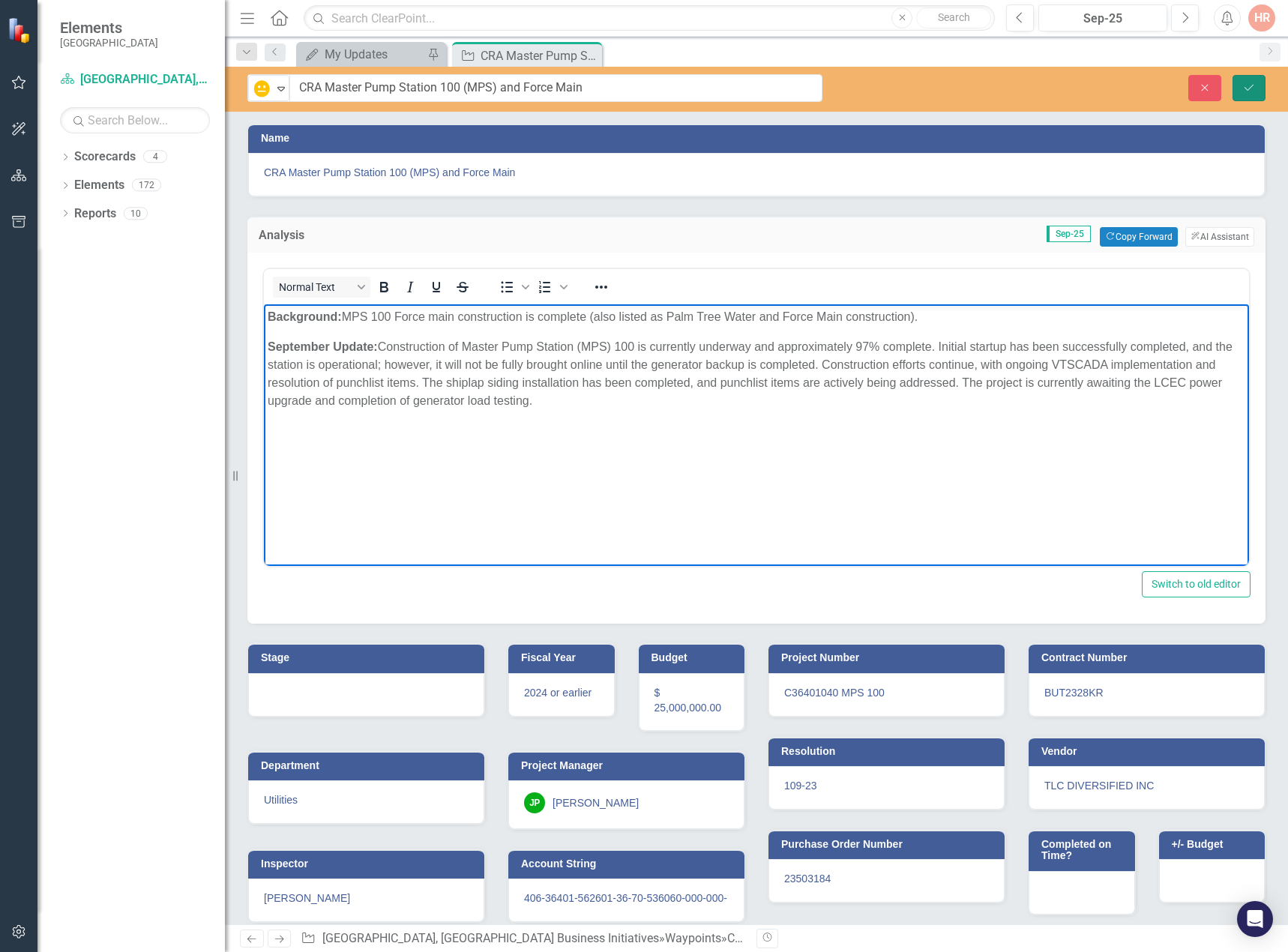
click at [1241, 85] on button "Save" at bounding box center [1249, 88] width 33 height 27
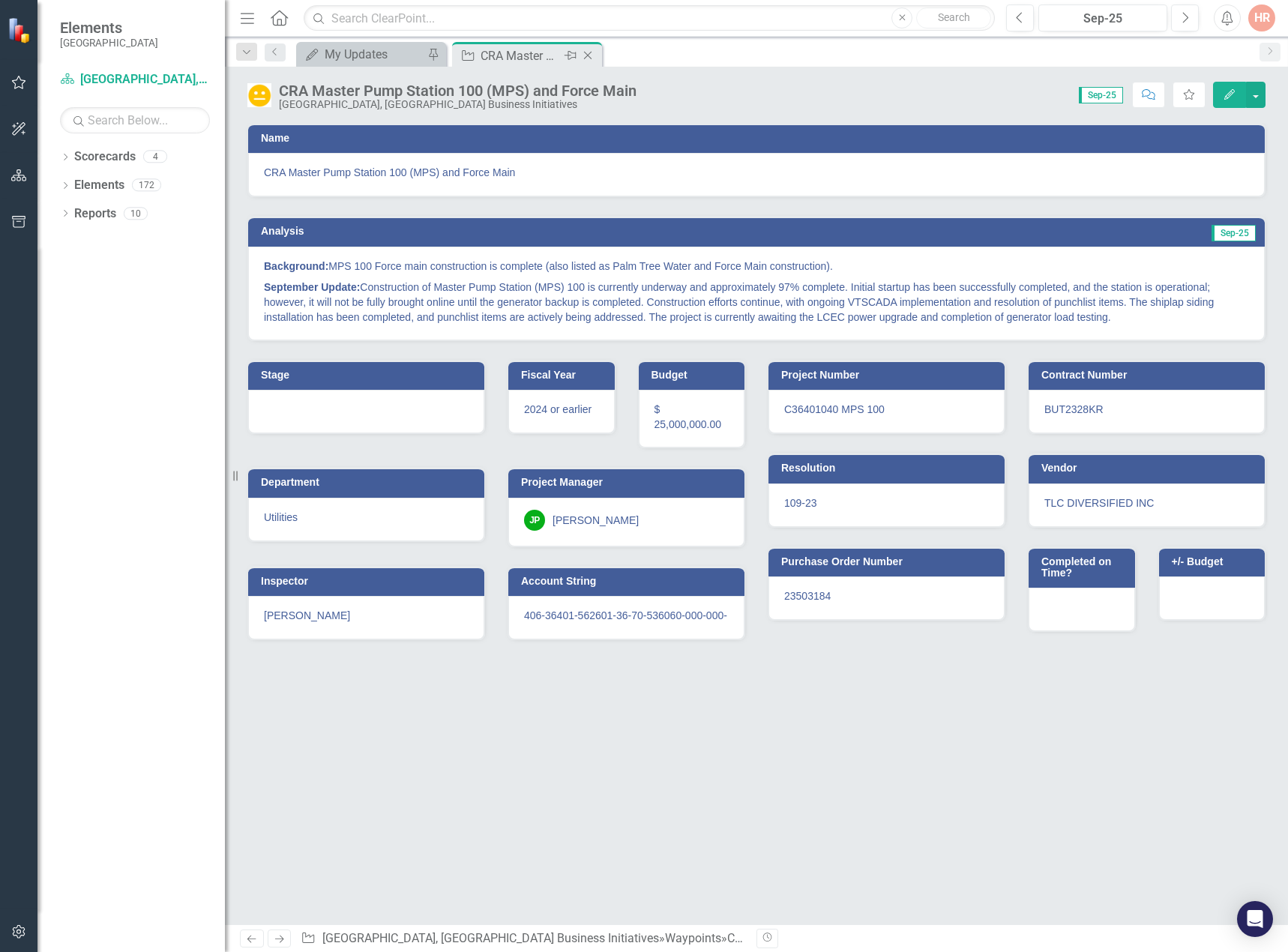
click at [589, 53] on icon "Close" at bounding box center [587, 55] width 15 height 12
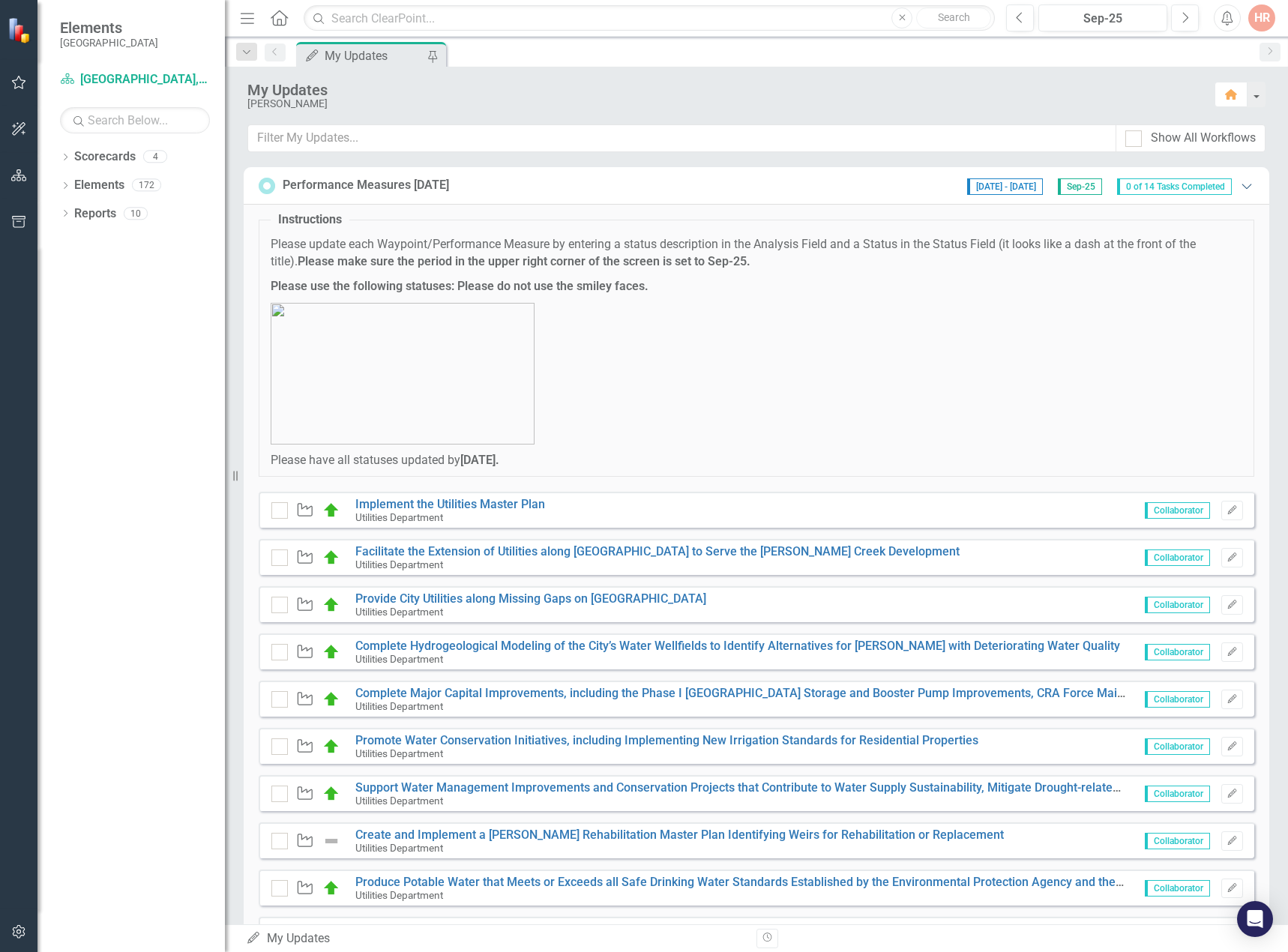
click at [1238, 186] on icon "Expanded" at bounding box center [1246, 185] width 15 height 12
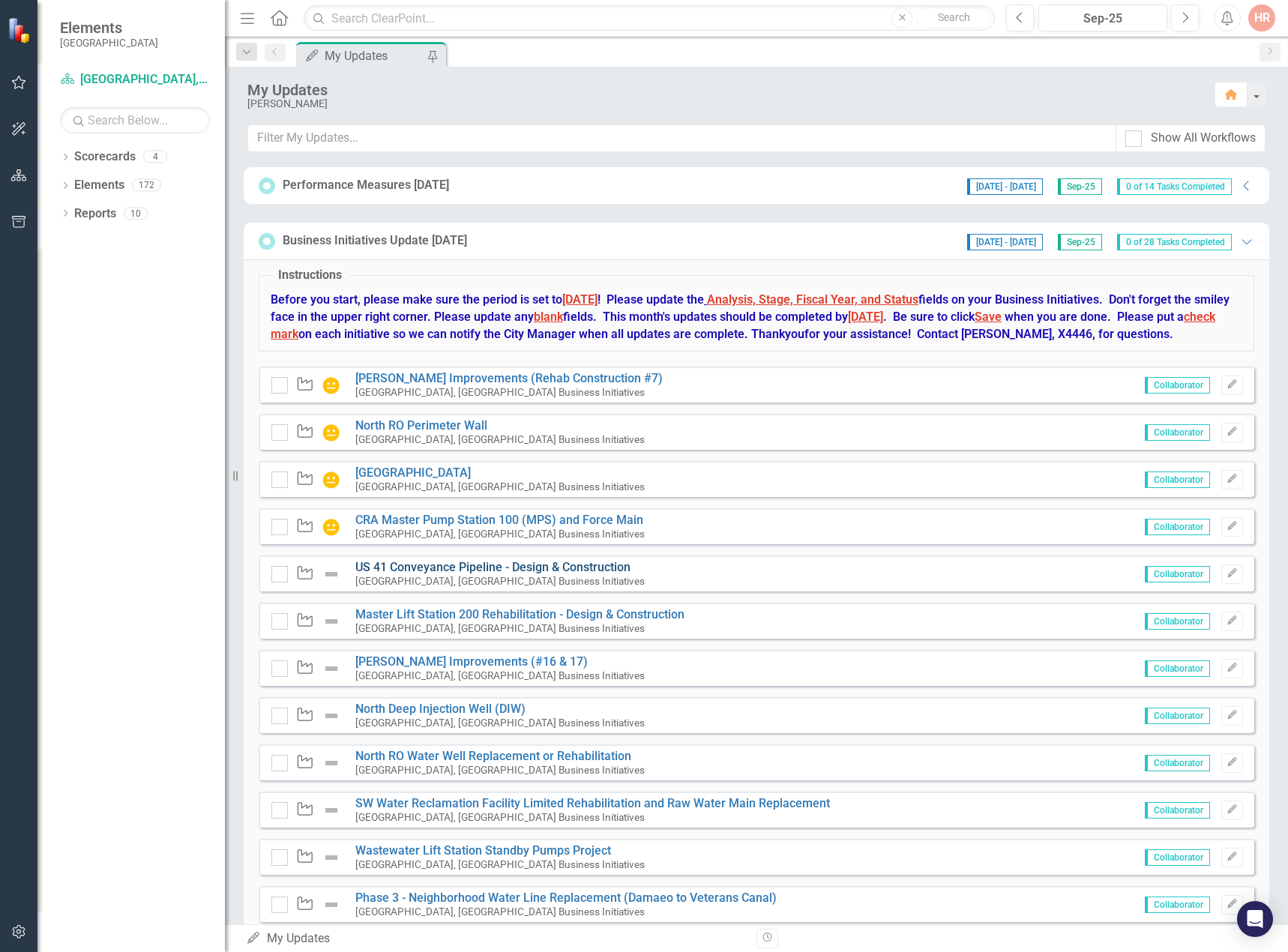
click at [415, 574] on link "US 41 Conveyance Pipeline - Design & Construction" at bounding box center [493, 567] width 275 height 15
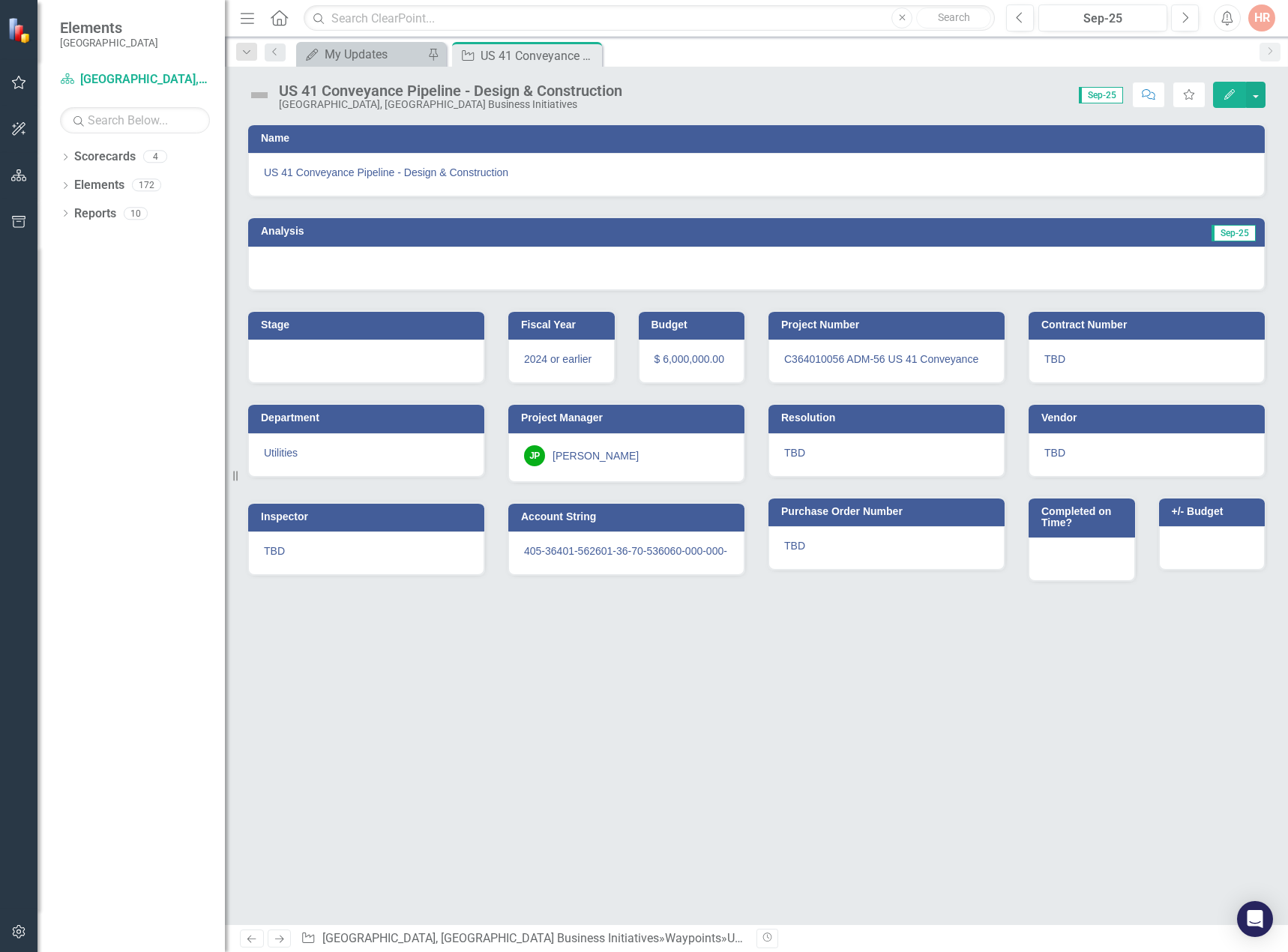
click at [262, 96] on img at bounding box center [260, 95] width 24 height 24
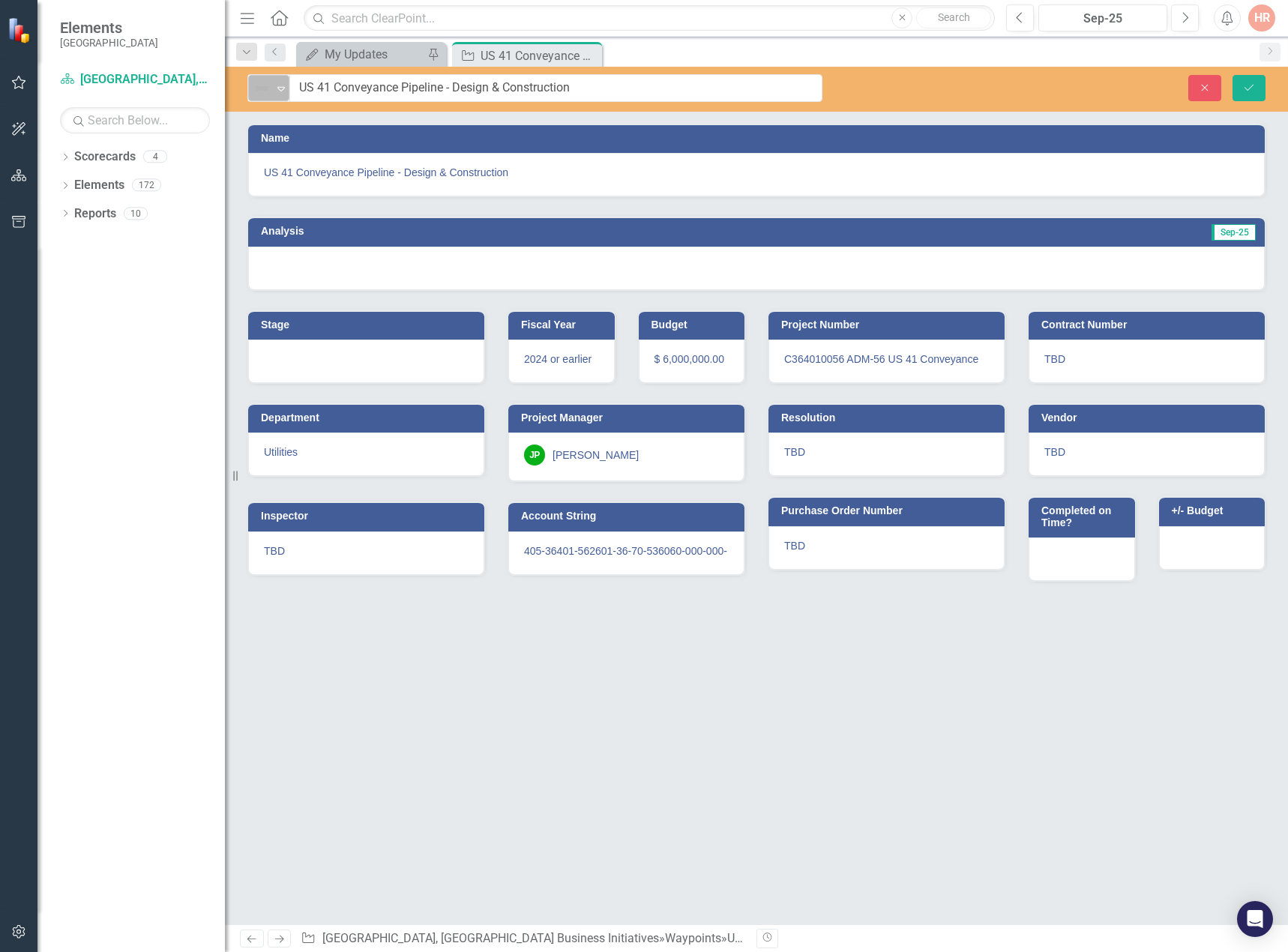
click at [276, 86] on icon "Expand" at bounding box center [281, 88] width 15 height 12
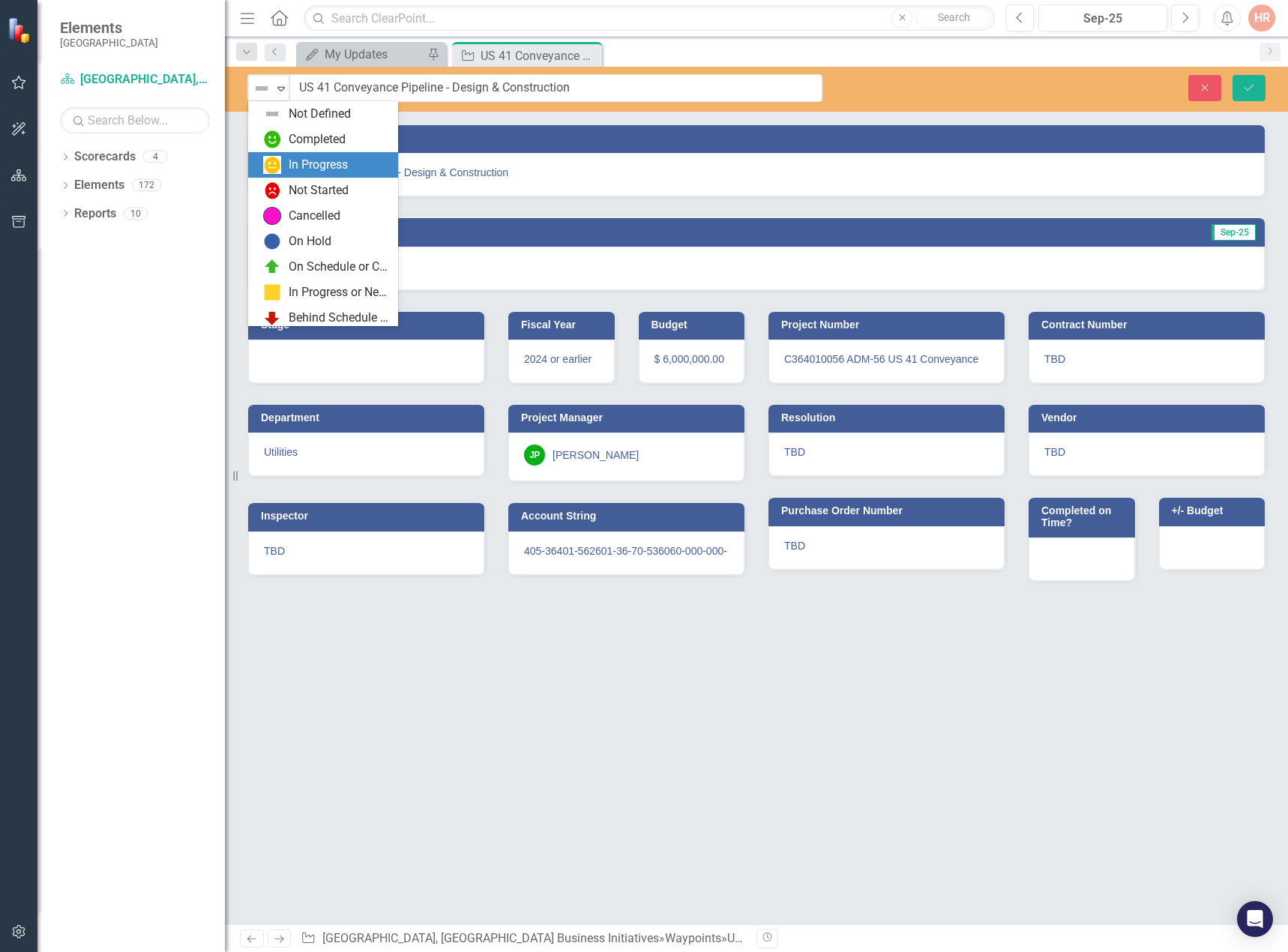
click at [287, 161] on div "In Progress" at bounding box center [326, 165] width 126 height 18
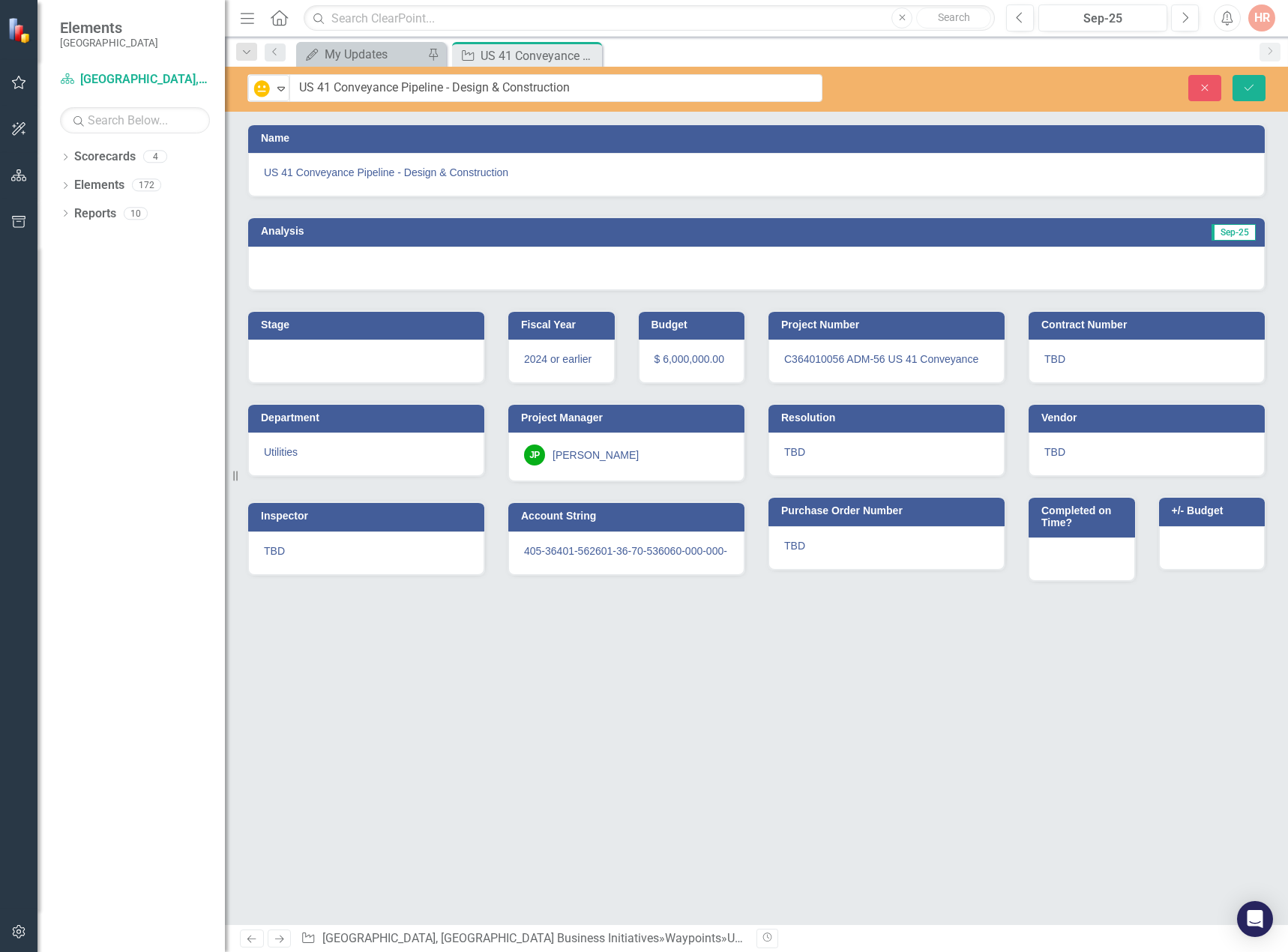
click at [643, 272] on div at bounding box center [756, 268] width 1016 height 43
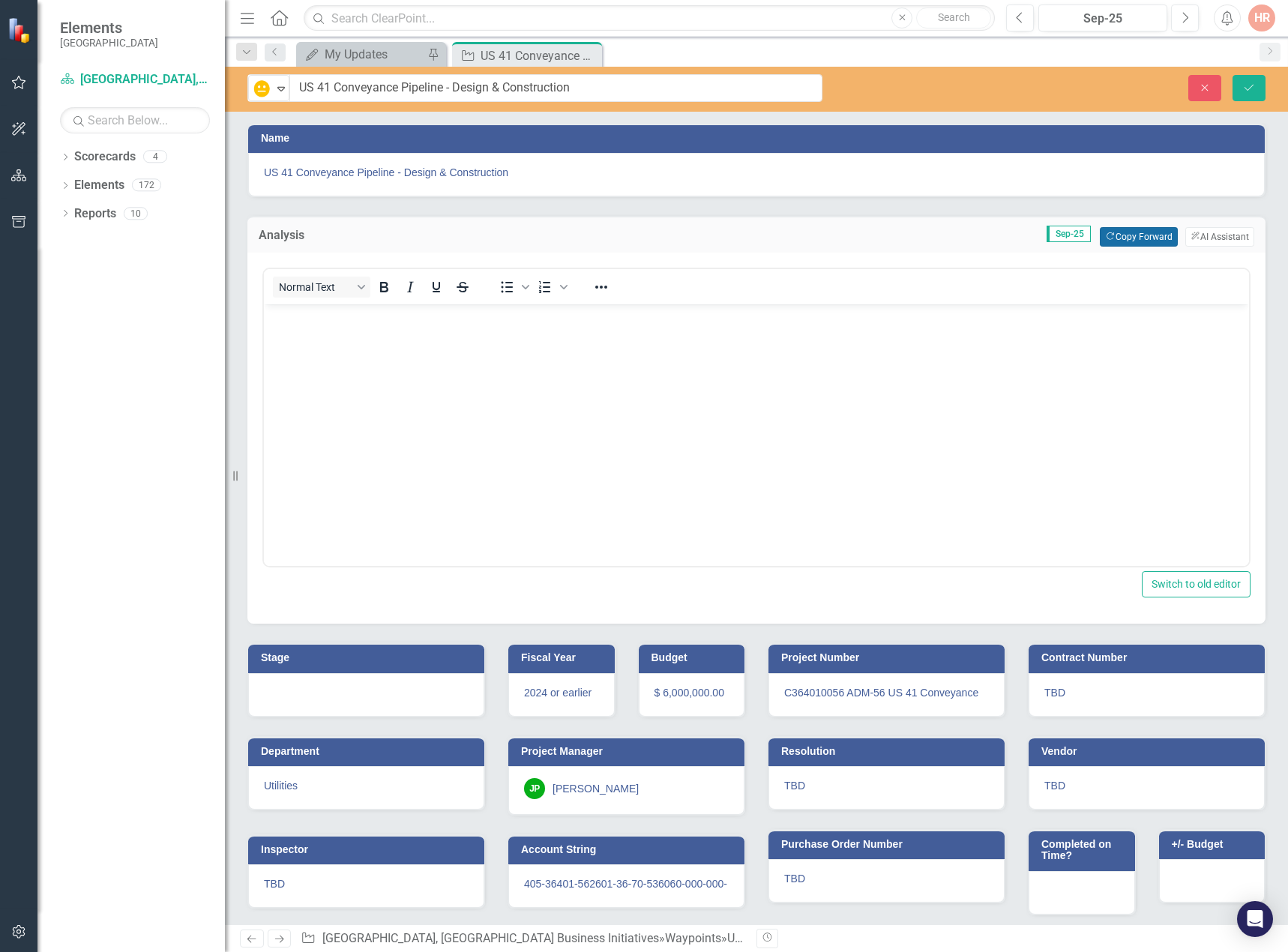
click at [1131, 233] on button "Copy Forward Copy Forward" at bounding box center [1138, 237] width 77 height 19
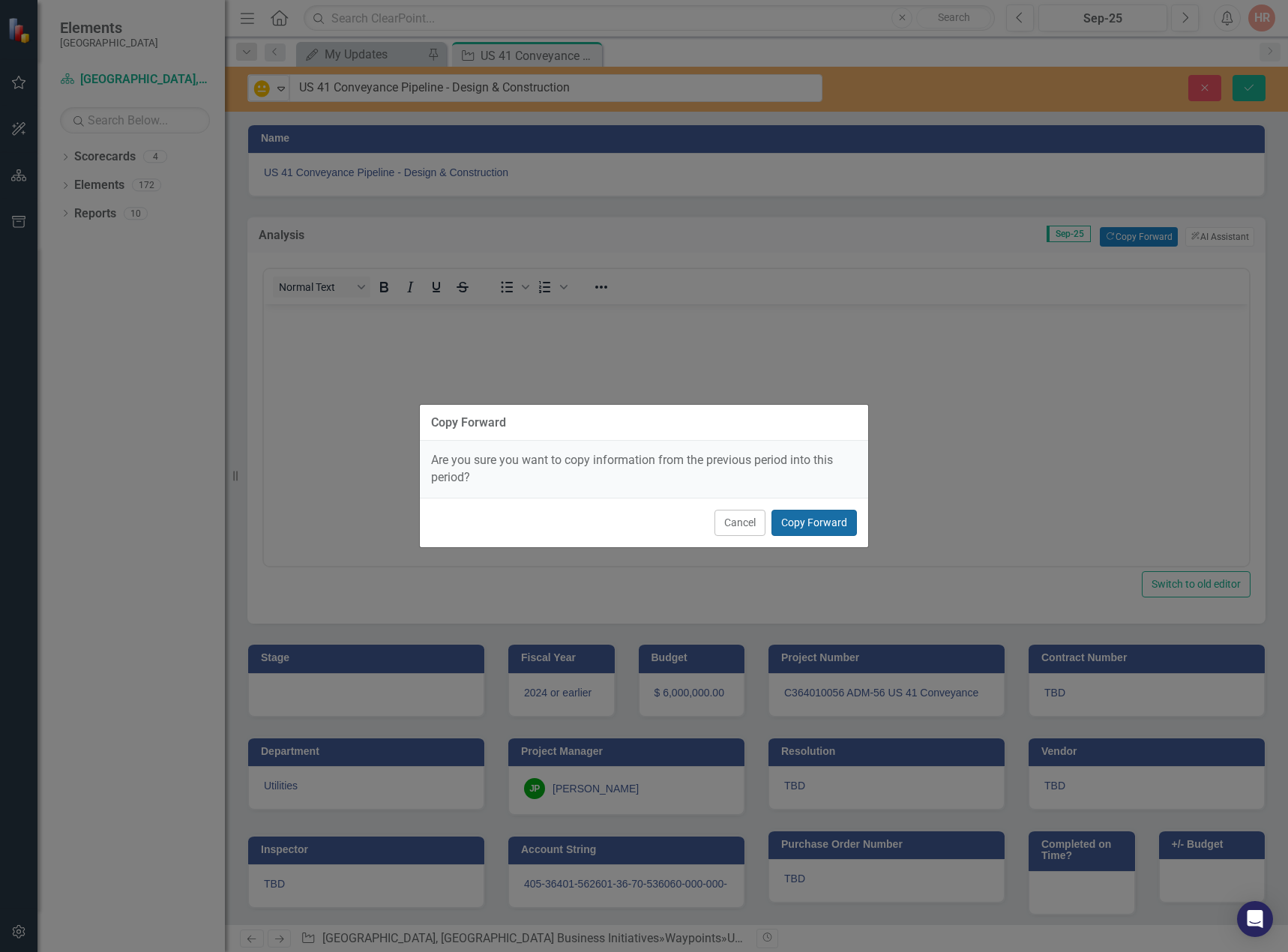
click at [811, 517] on button "Copy Forward" at bounding box center [814, 523] width 85 height 27
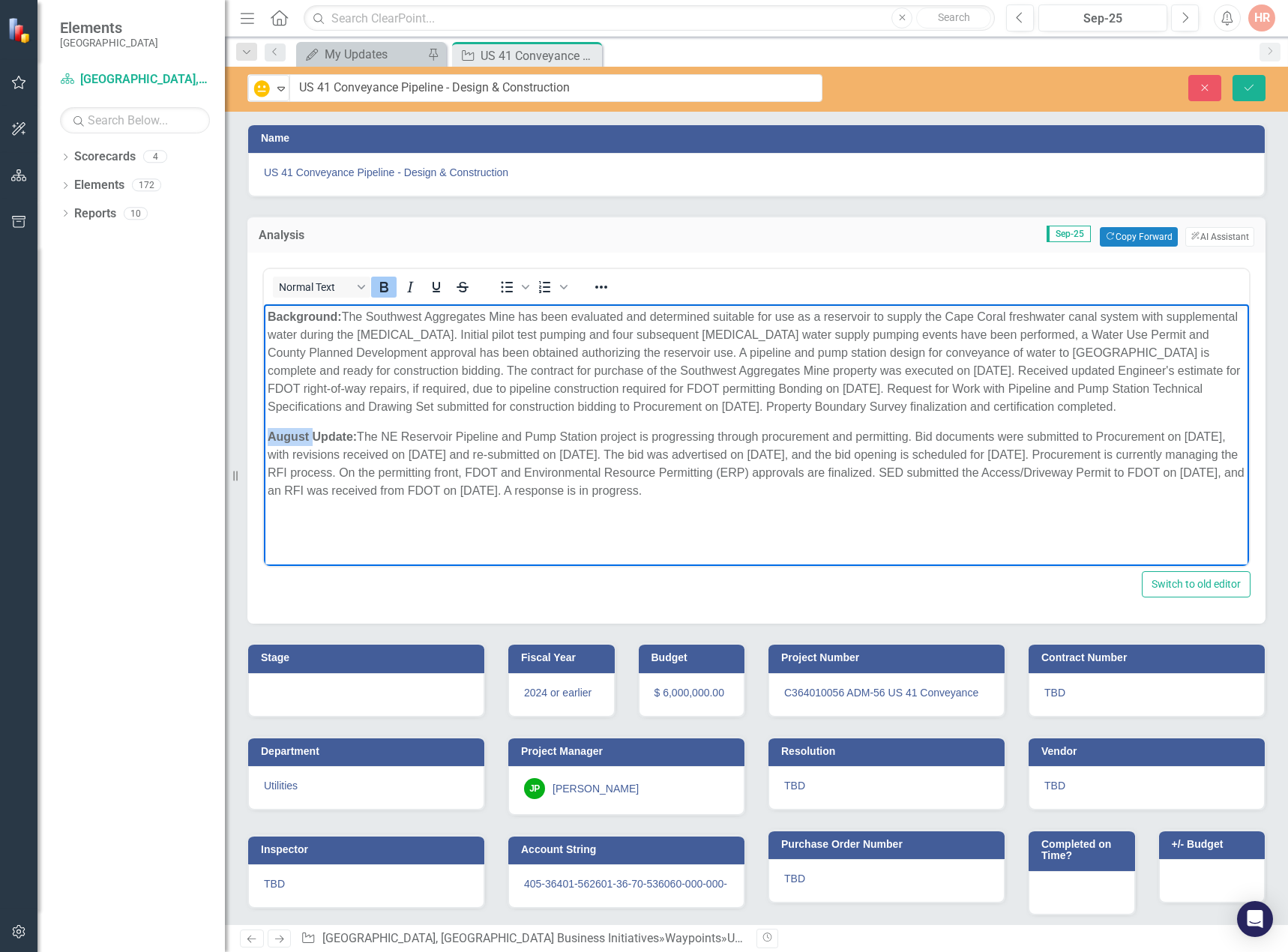
drag, startPoint x: 305, startPoint y: 428, endPoint x: 264, endPoint y: 428, distance: 41.0
click at [264, 428] on body "Background: The Southwest Aggregates Mine has been evaluated and determined sui…" at bounding box center [756, 416] width 984 height 225
click at [399, 442] on p "September Update: The NE Reservoir Pipeline and Pump Station project is progres…" at bounding box center [756, 463] width 977 height 72
drag, startPoint x: 381, startPoint y: 434, endPoint x: 763, endPoint y: 499, distance: 387.5
click at [763, 499] on p "September Update: The NE Reservoir Pipeline and Pump Station project is progres…" at bounding box center [756, 463] width 977 height 72
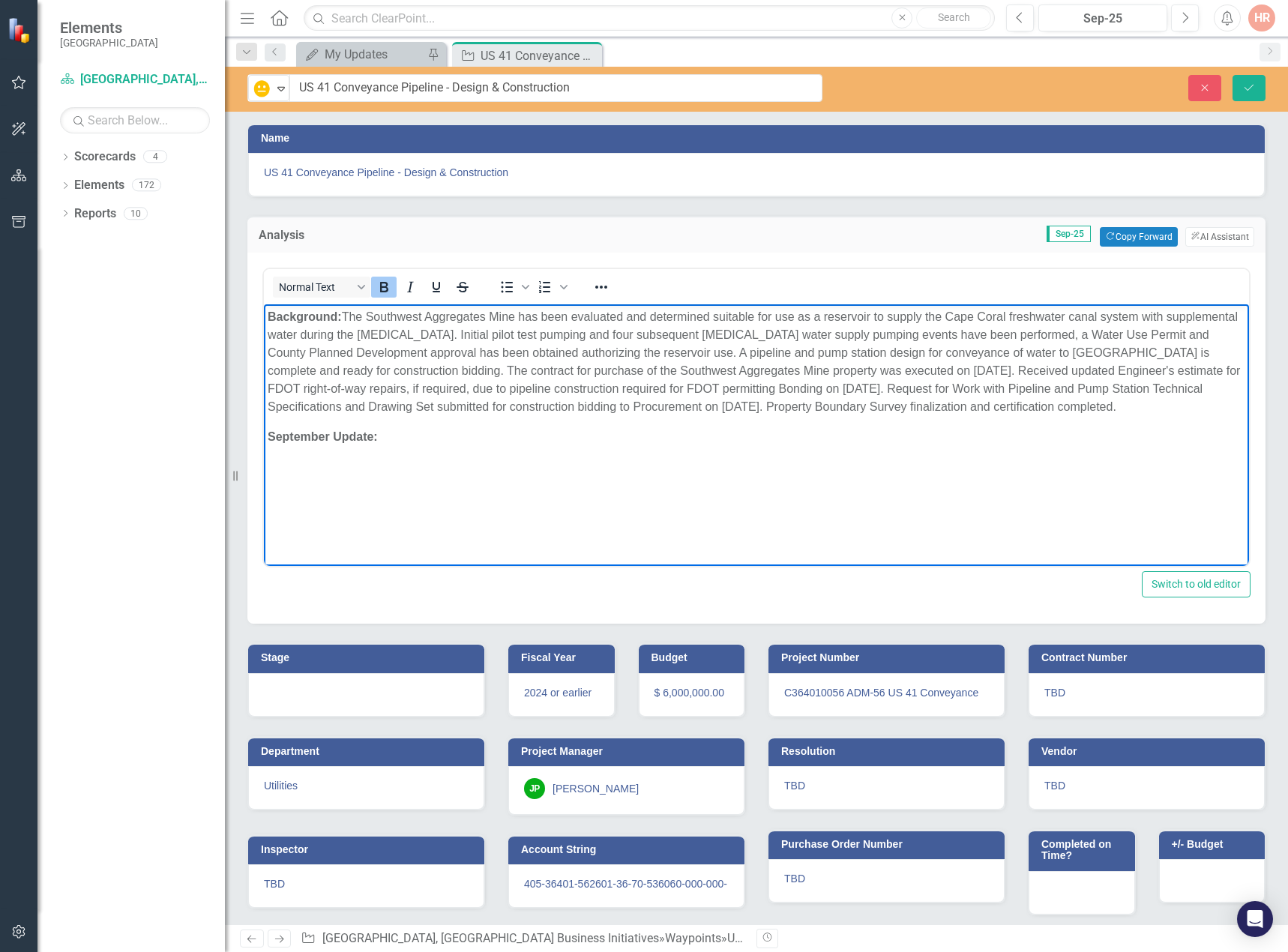
click at [383, 289] on icon "Bold" at bounding box center [383, 287] width 18 height 18
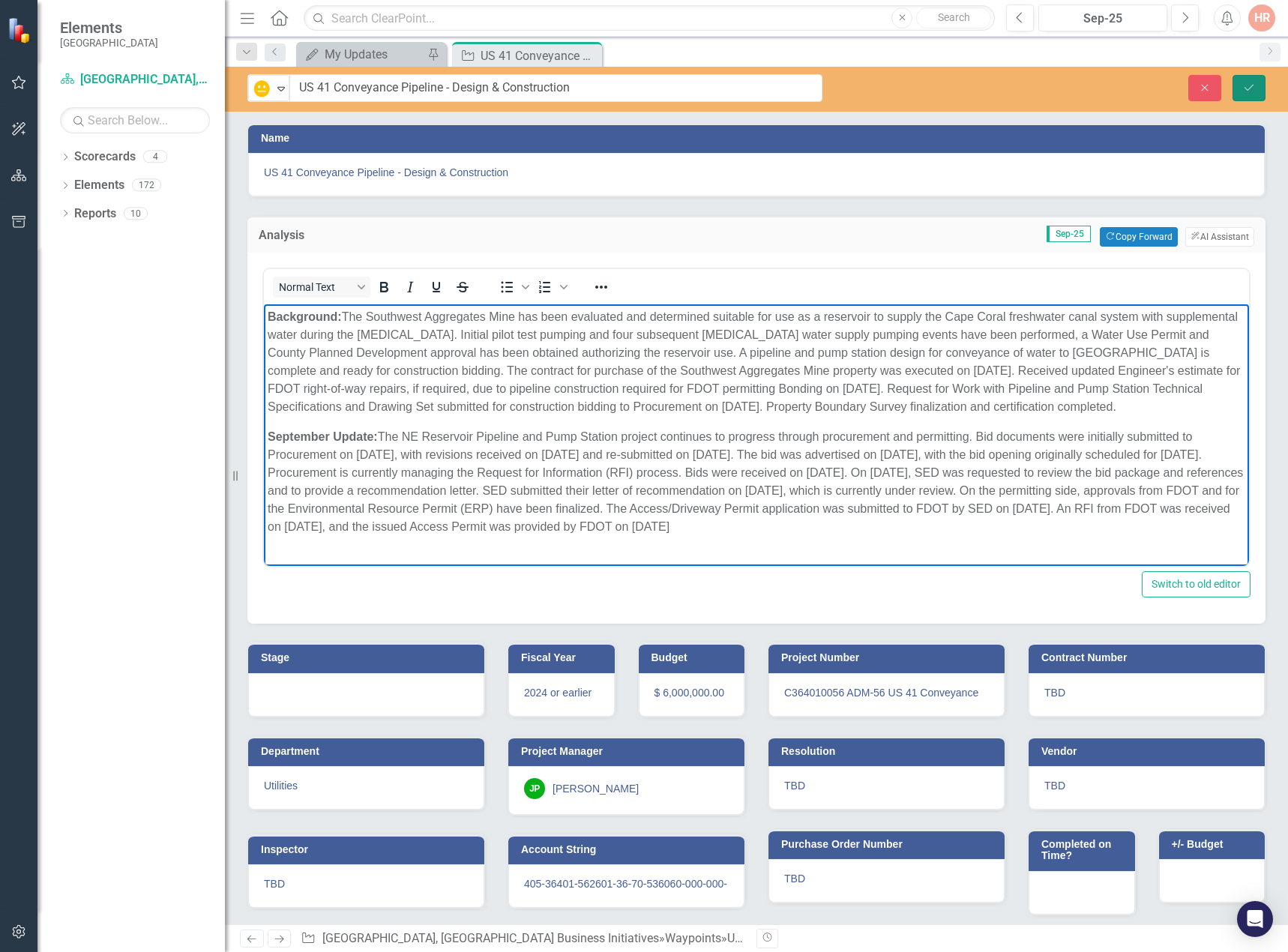
click at [1256, 82] on button "Save" at bounding box center [1249, 88] width 33 height 27
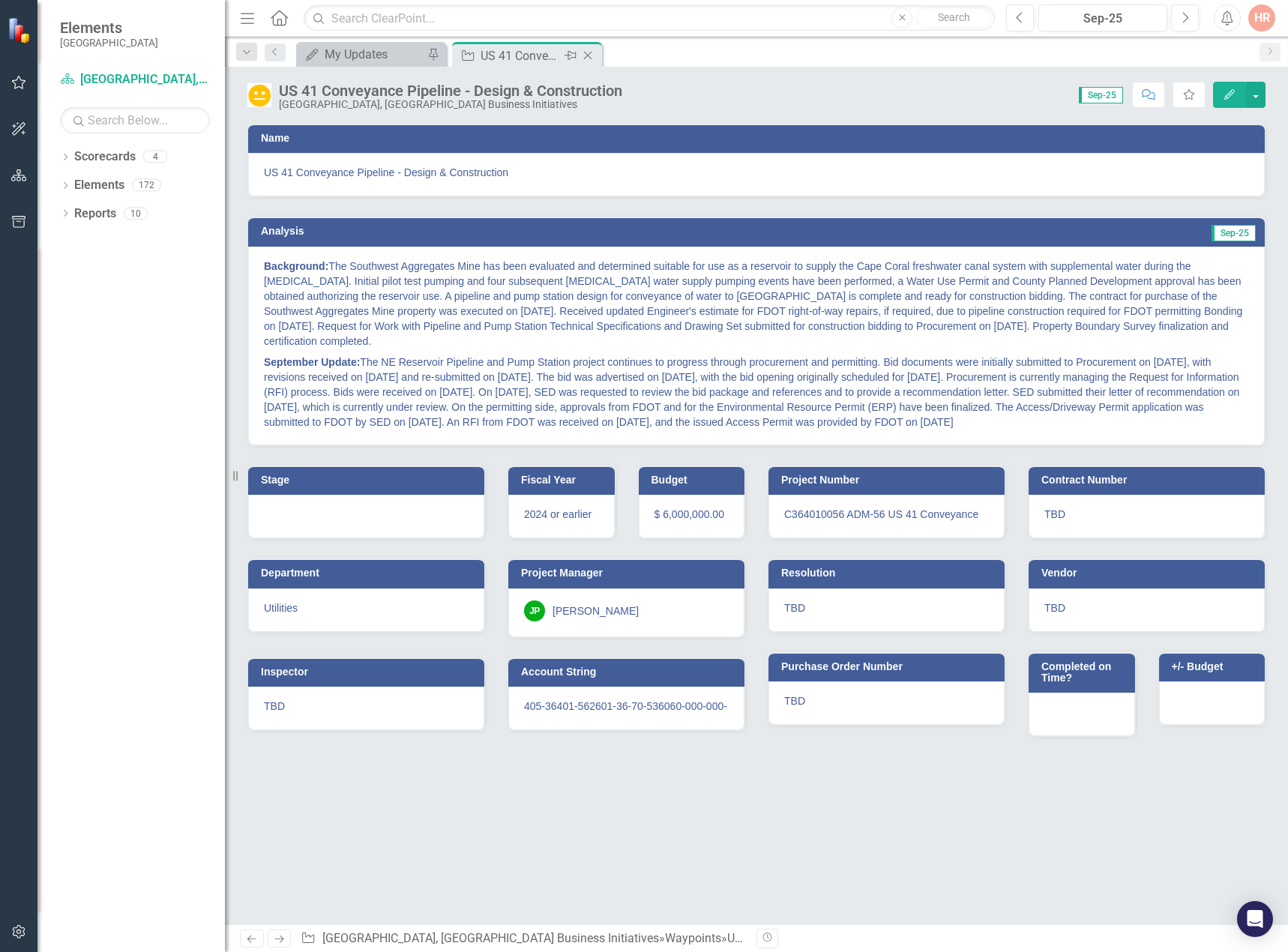
click at [588, 57] on icon "Close" at bounding box center [587, 55] width 15 height 12
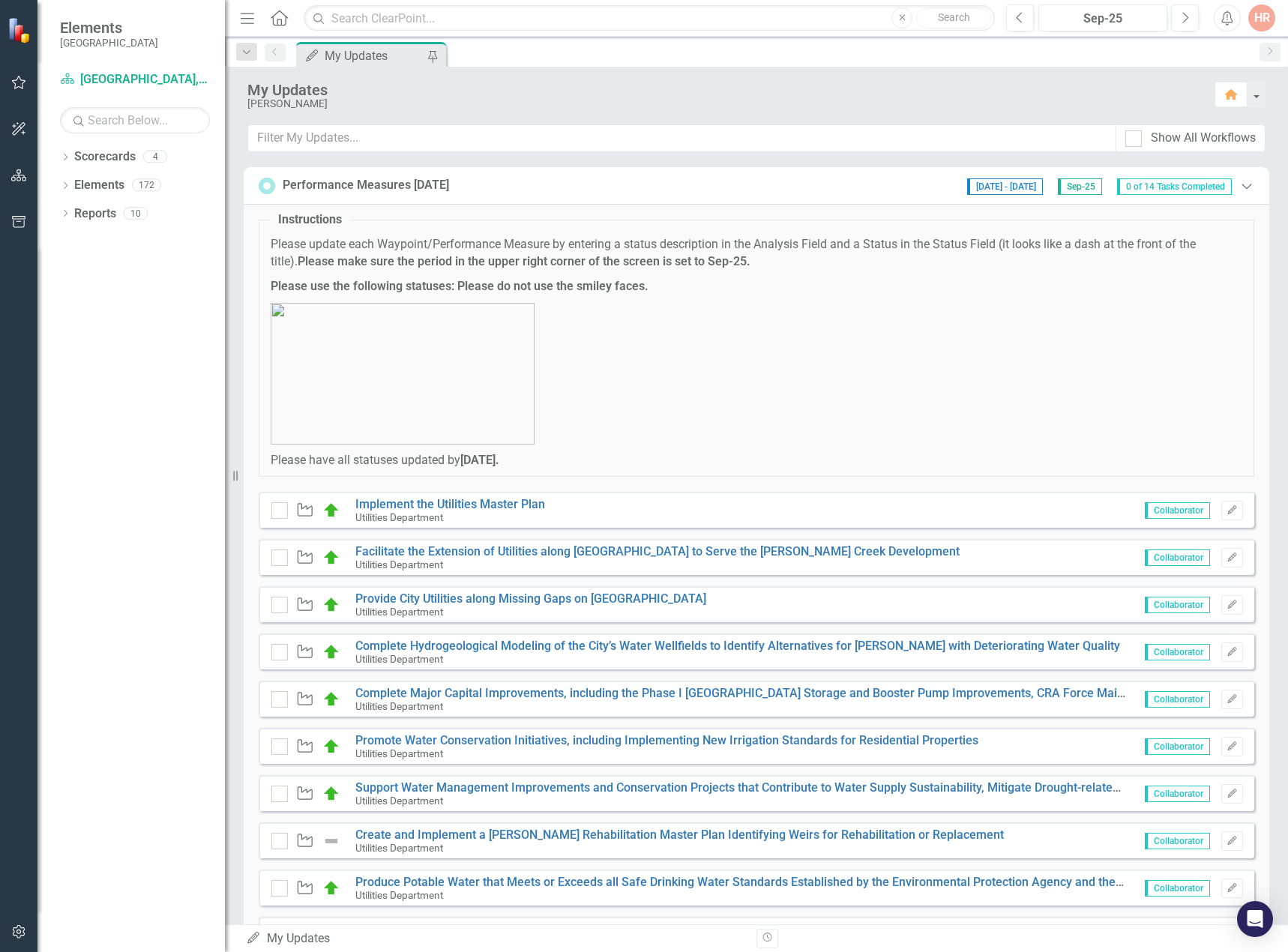
click at [1238, 189] on icon "Expanded" at bounding box center [1246, 185] width 15 height 12
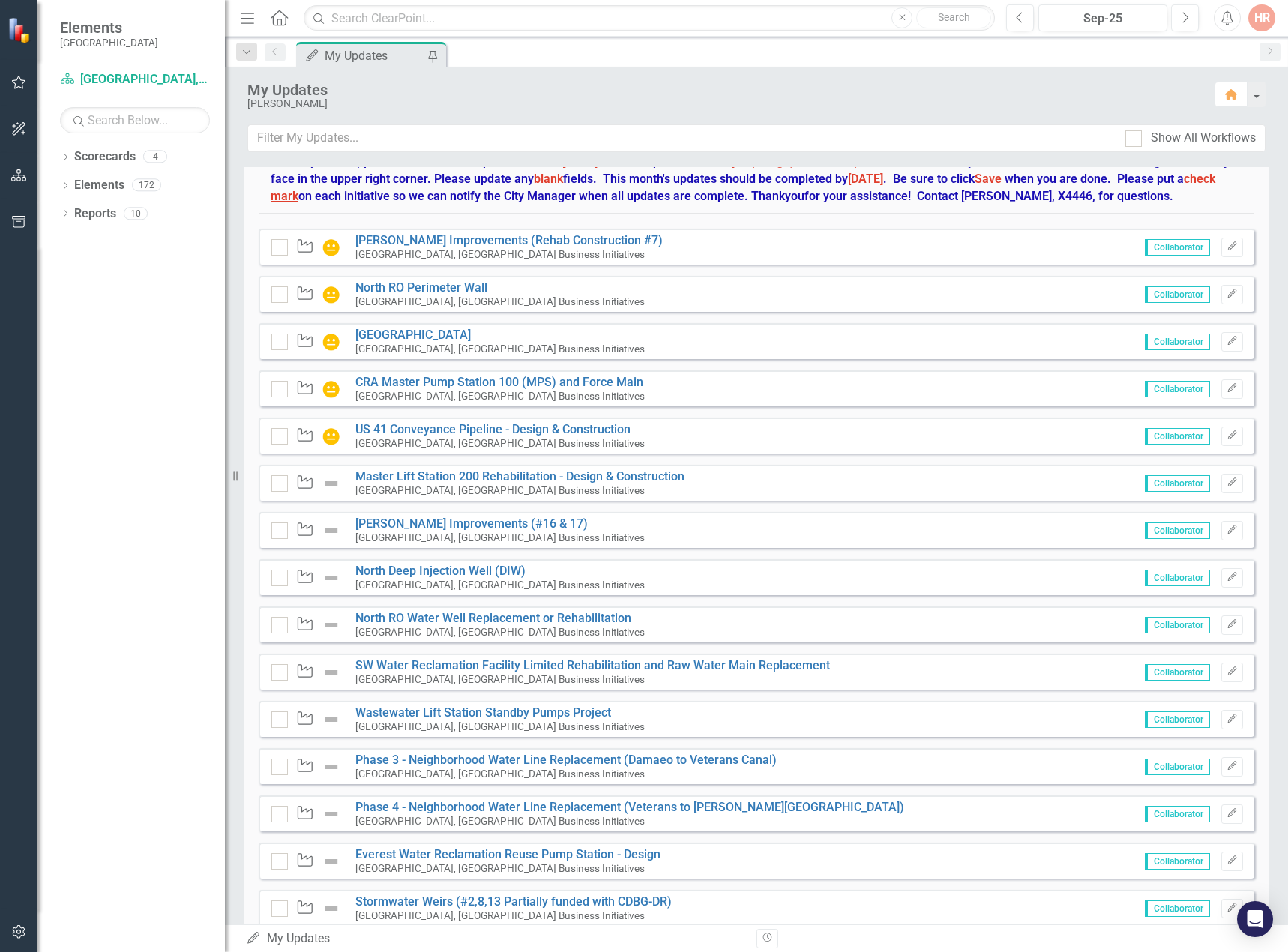
scroll to position [149, 0]
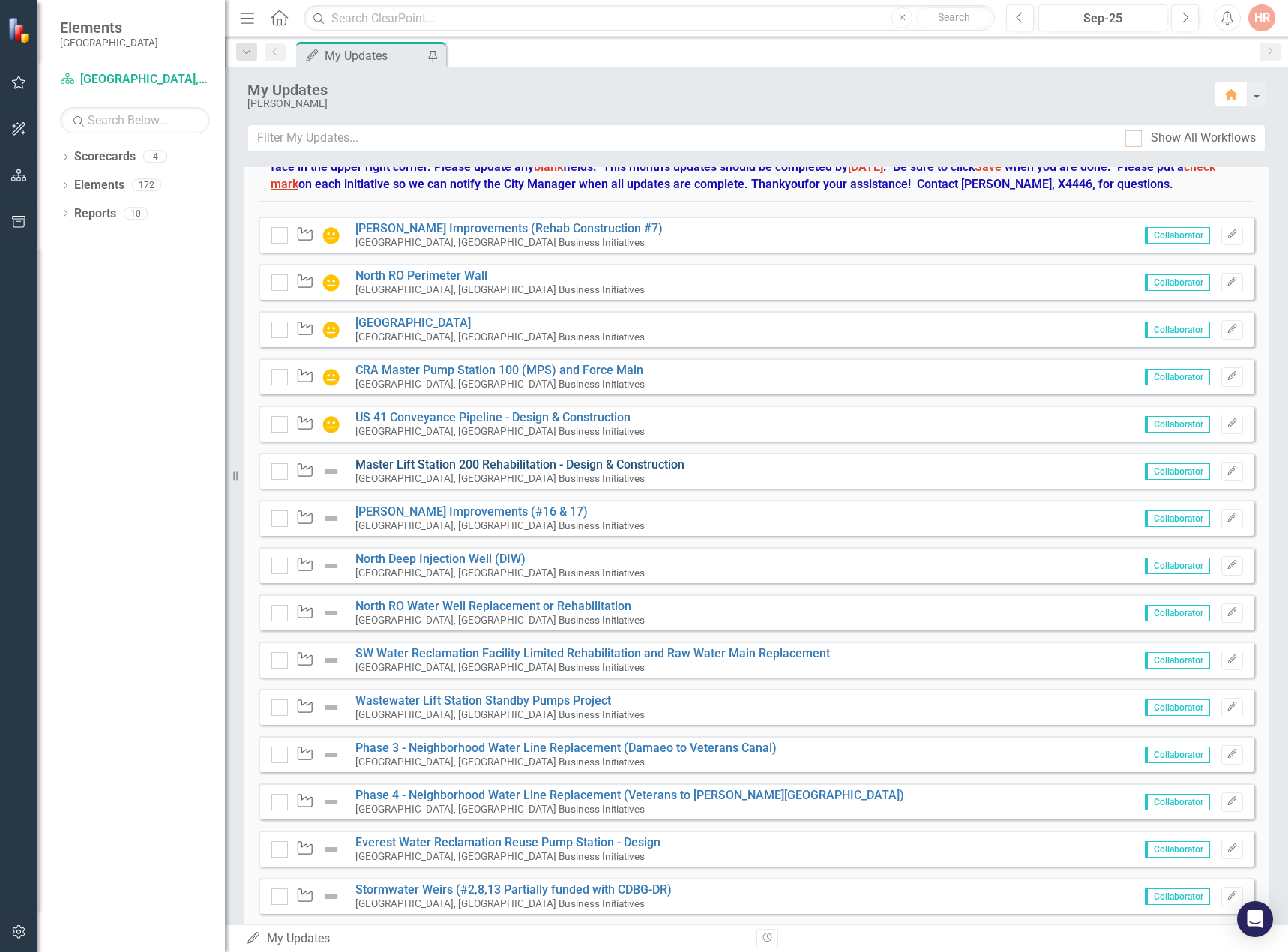
click at [461, 471] on link "Master Lift Station 200 Rehabilitation - Design & Construction" at bounding box center [519, 464] width 329 height 15
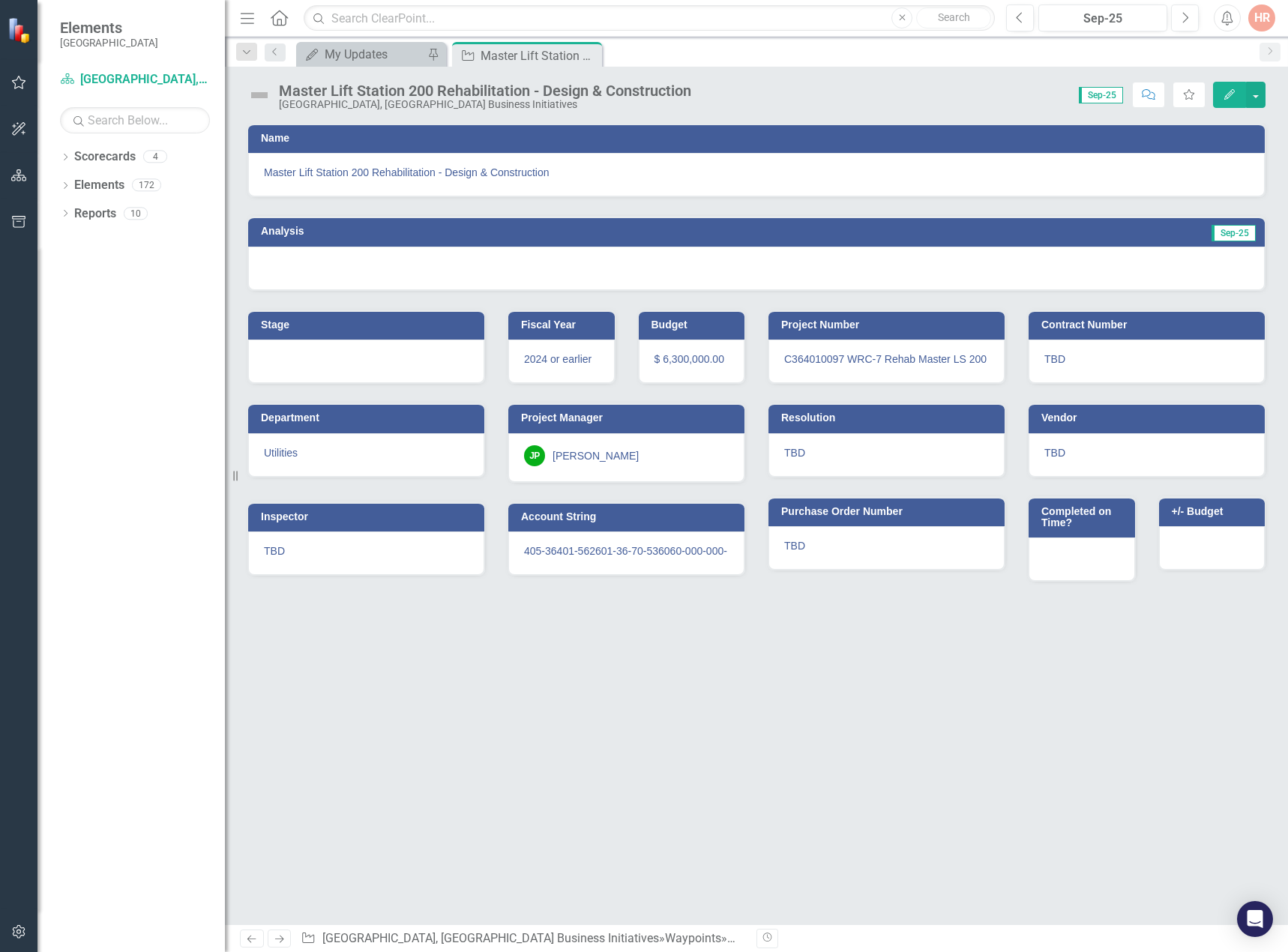
click at [256, 91] on img at bounding box center [260, 95] width 24 height 24
click at [256, 92] on img at bounding box center [260, 95] width 24 height 24
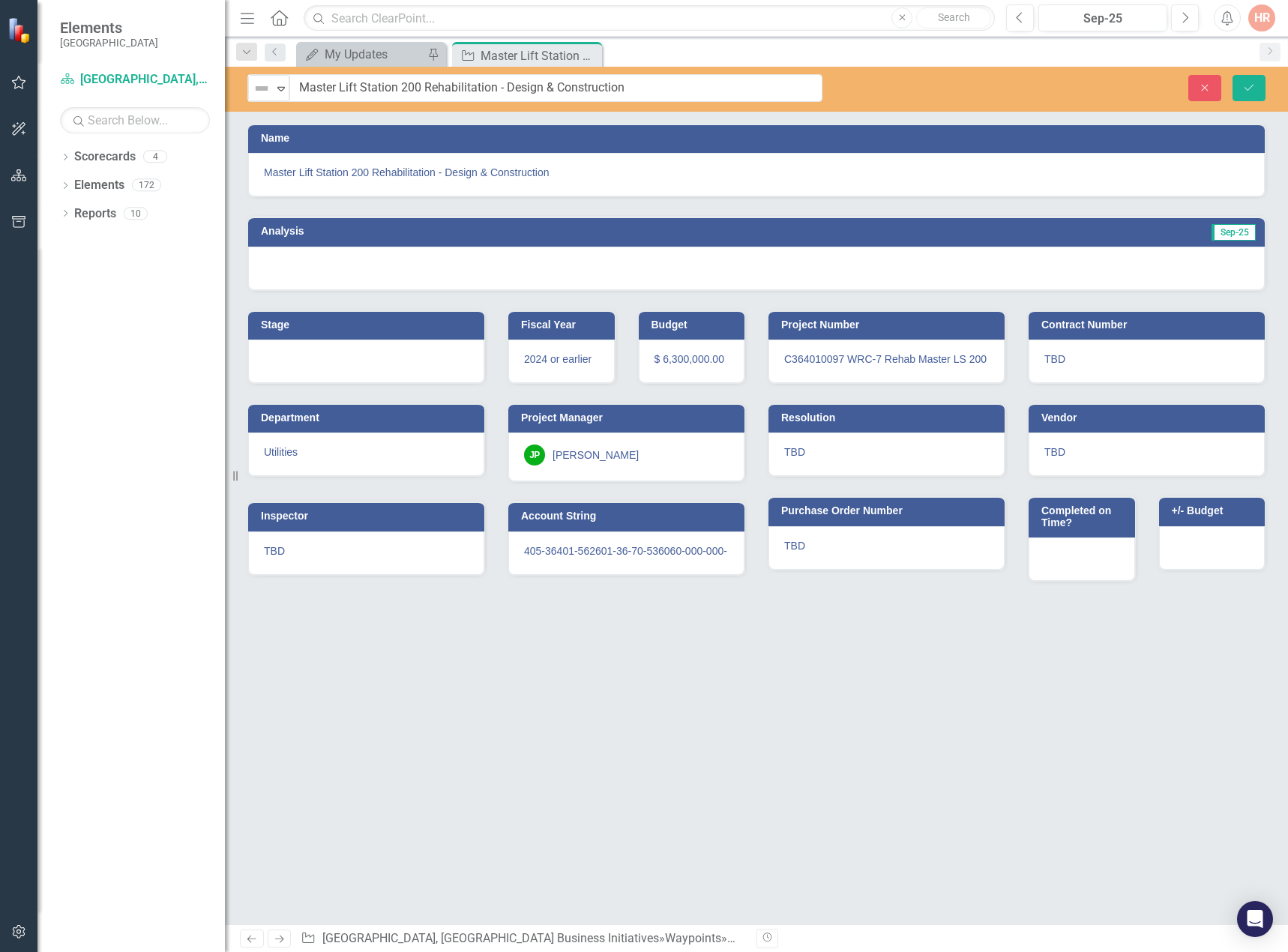
click at [256, 92] on img at bounding box center [261, 89] width 18 height 18
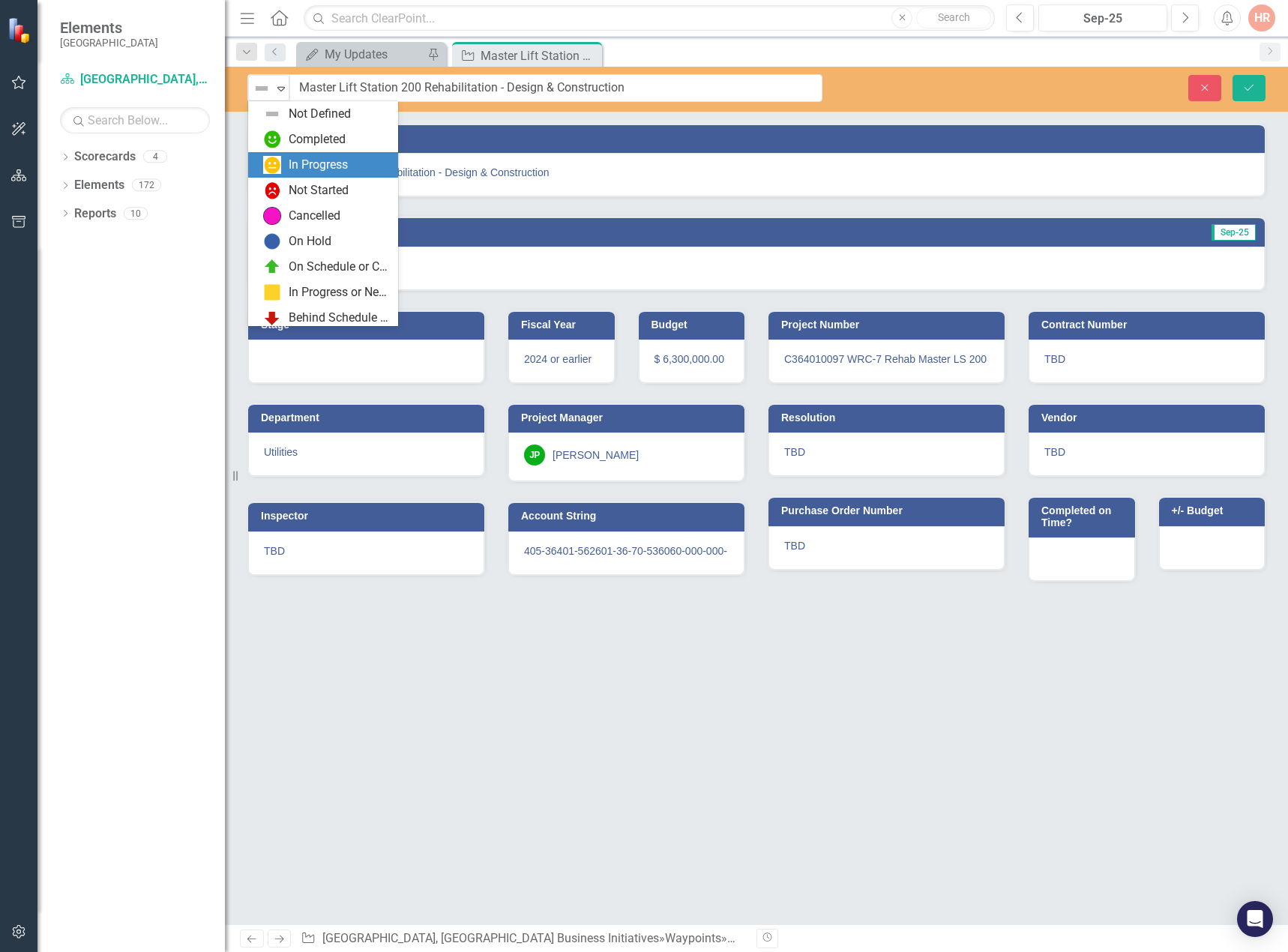
click at [292, 169] on div "In Progress" at bounding box center [318, 165] width 60 height 17
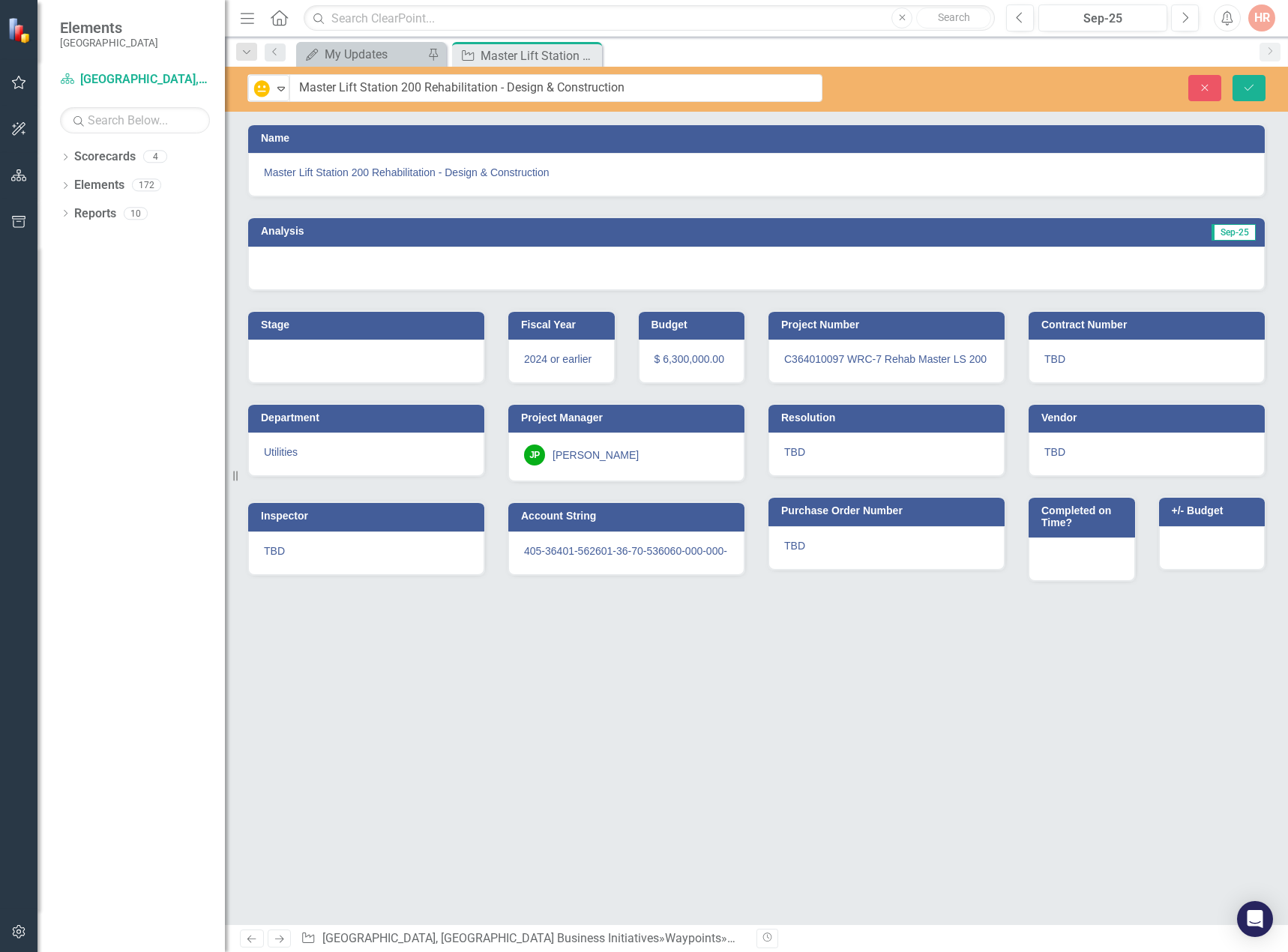
click at [368, 268] on div at bounding box center [756, 268] width 1016 height 43
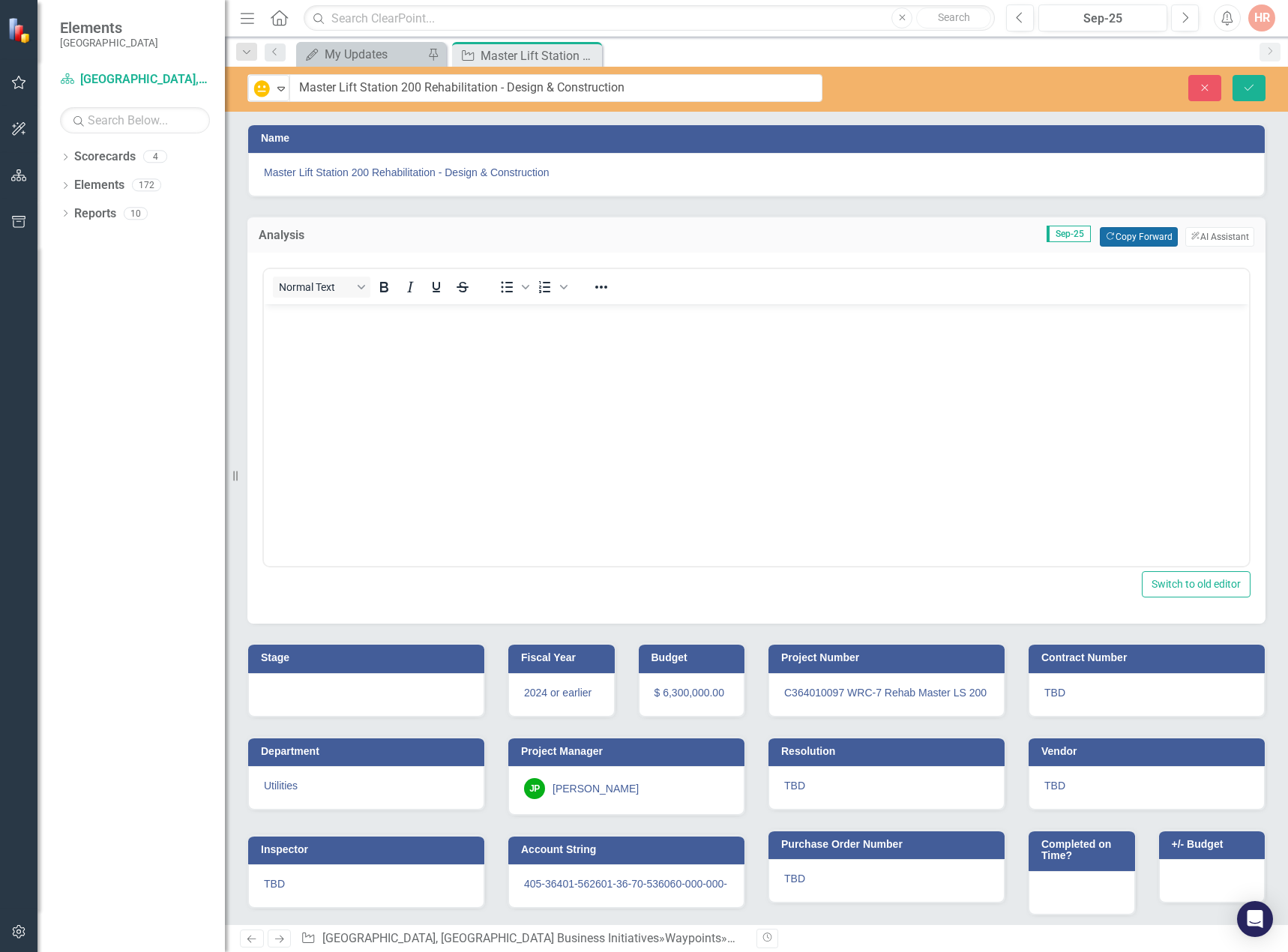
click at [1132, 240] on button "Copy Forward Copy Forward" at bounding box center [1138, 237] width 77 height 19
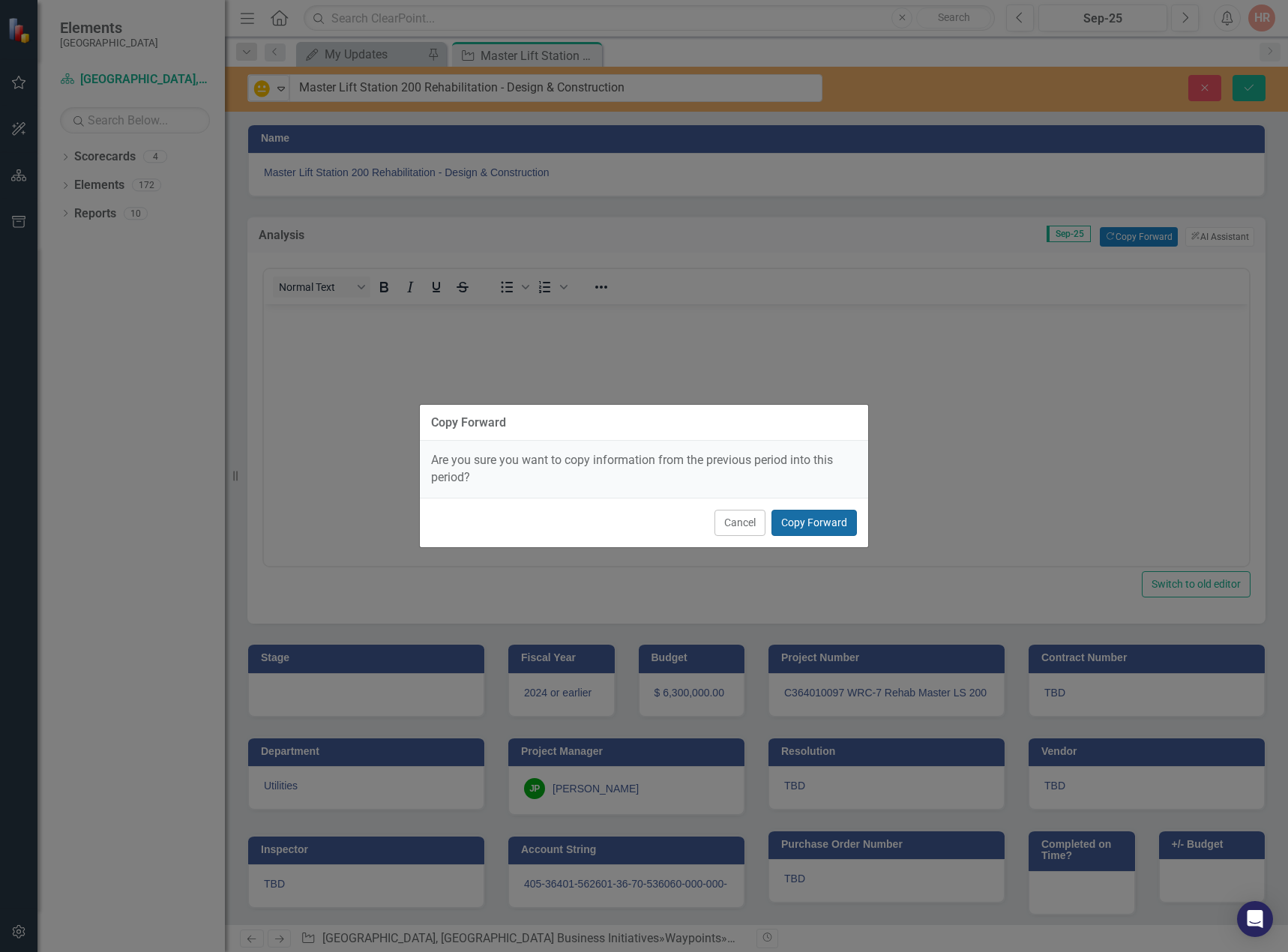
click at [825, 522] on button "Copy Forward" at bounding box center [814, 523] width 85 height 27
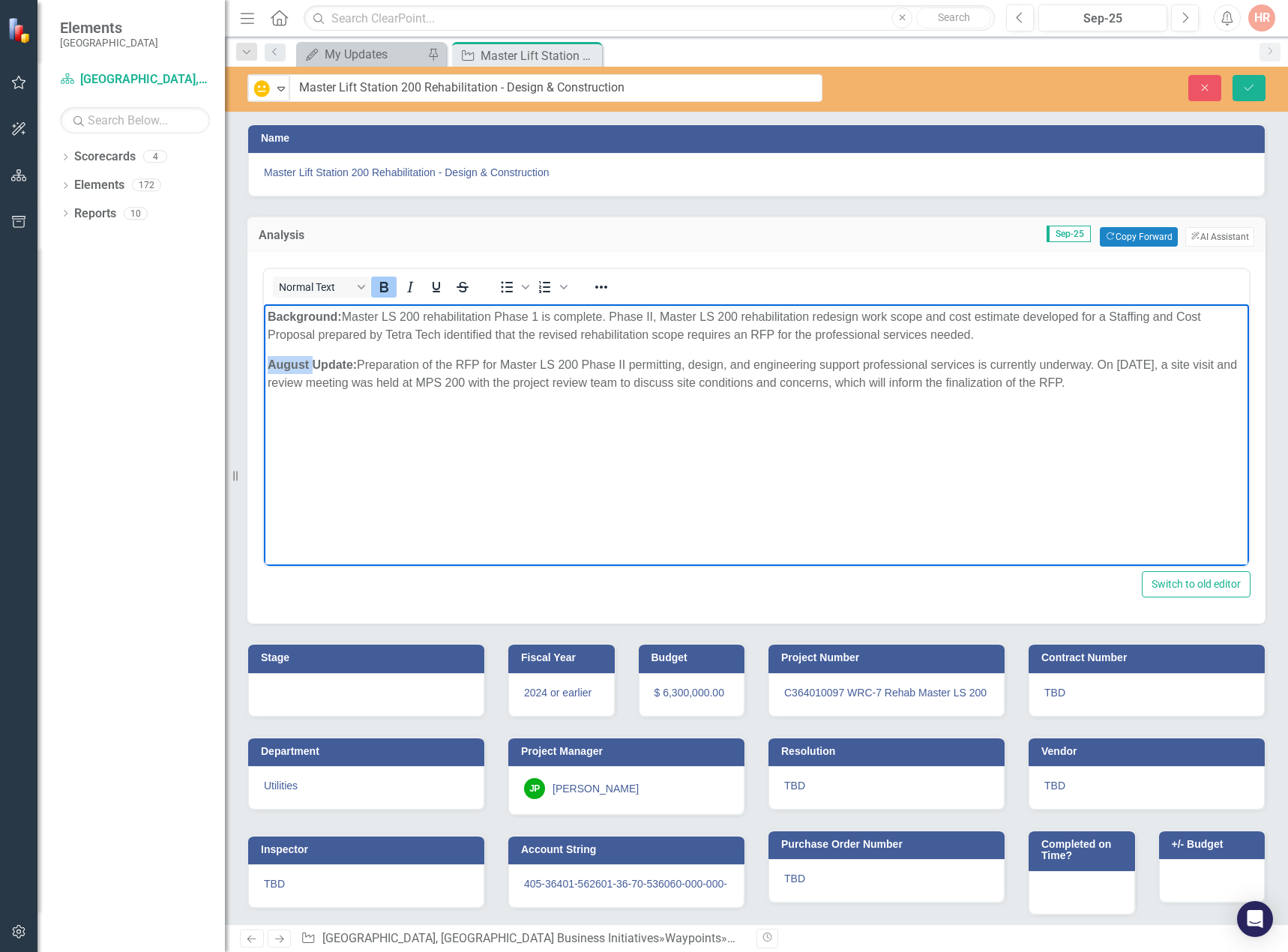
drag, startPoint x: 310, startPoint y: 360, endPoint x: 267, endPoint y: 359, distance: 43.0
click at [267, 359] on body "Background: Master LS 200 rehabilitation Phase 1 is complete. Phase II, Master …" at bounding box center [756, 416] width 984 height 225
drag, startPoint x: 384, startPoint y: 361, endPoint x: 1147, endPoint y: 376, distance: 763.1
click at [1147, 376] on p "September Update: Preparation of the RFP for Master LS 200 Phase II permitting,…" at bounding box center [756, 373] width 977 height 36
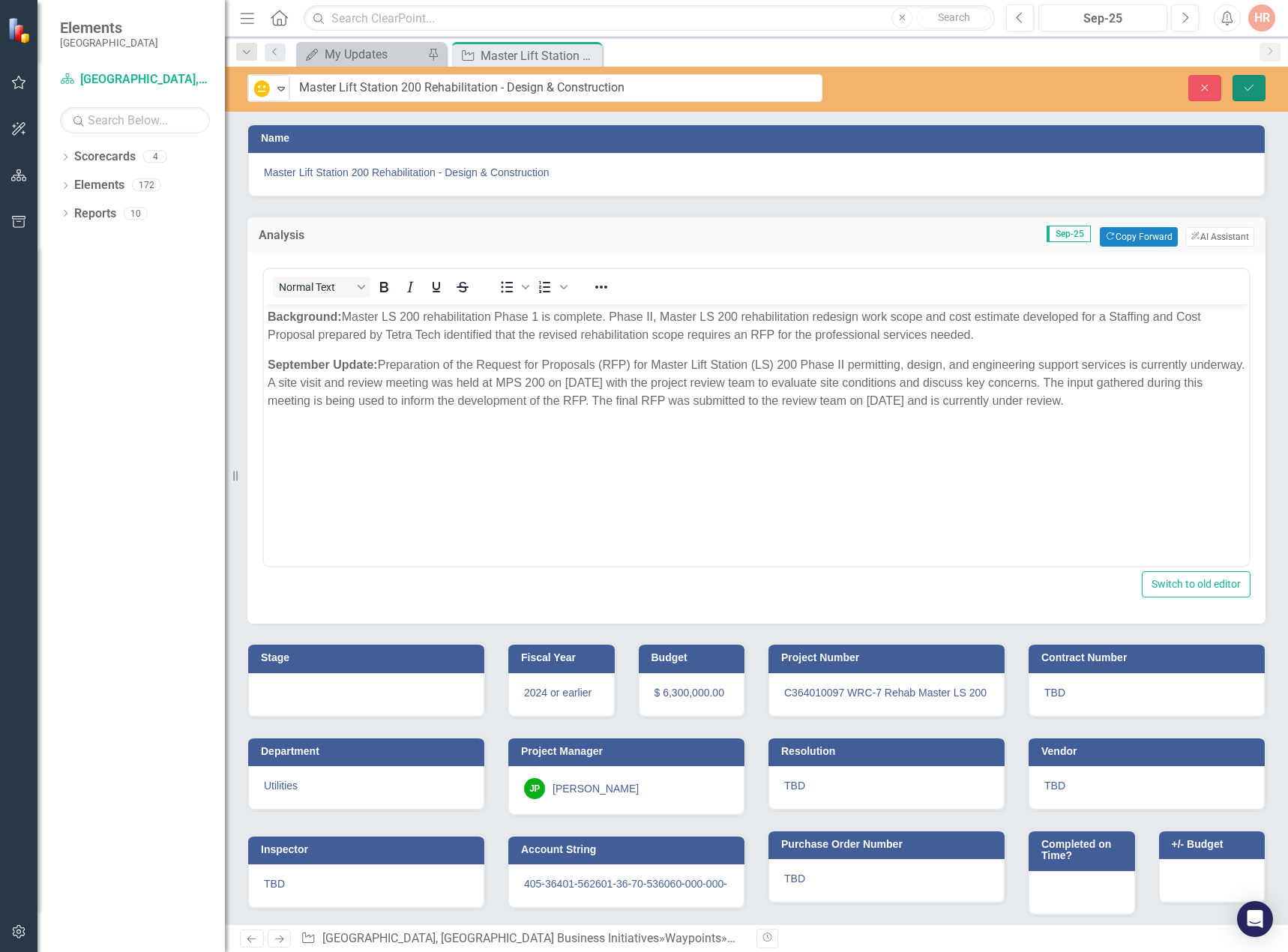
click at [1241, 88] on button "Save" at bounding box center [1249, 88] width 33 height 27
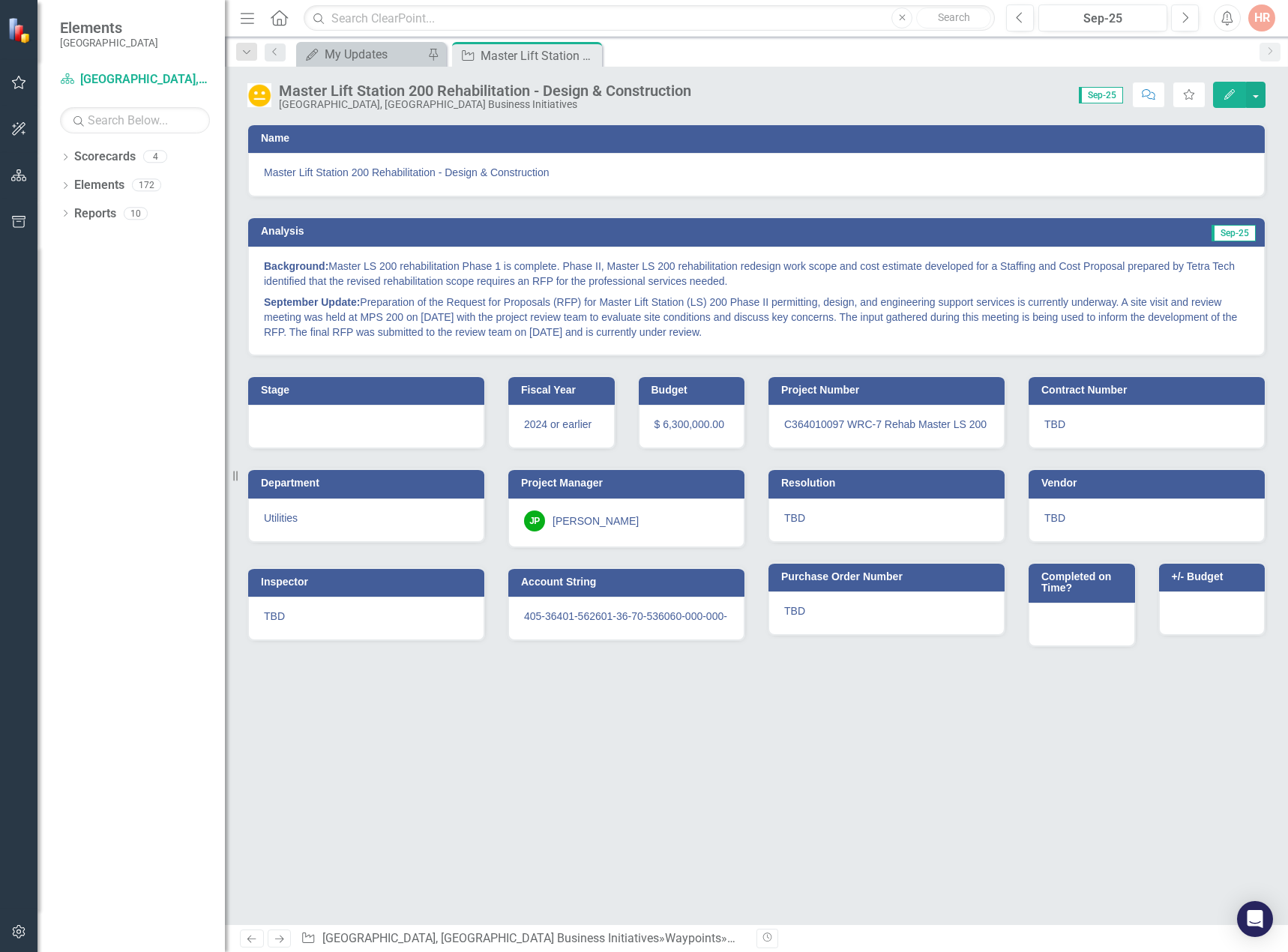
click at [0, 0] on icon "Close" at bounding box center [0, 0] width 0 height 0
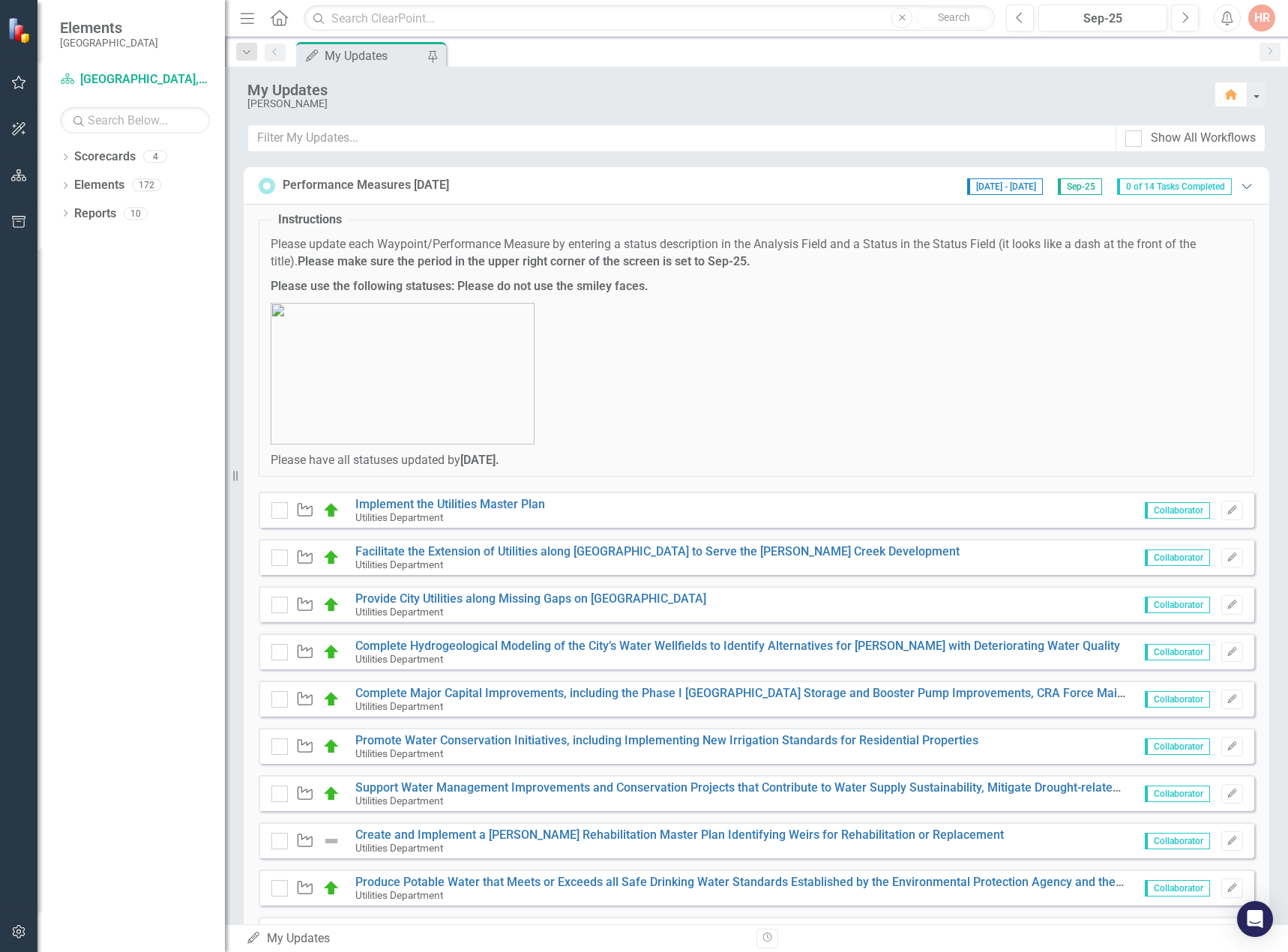
click at [1238, 183] on icon "Expanded" at bounding box center [1246, 185] width 15 height 12
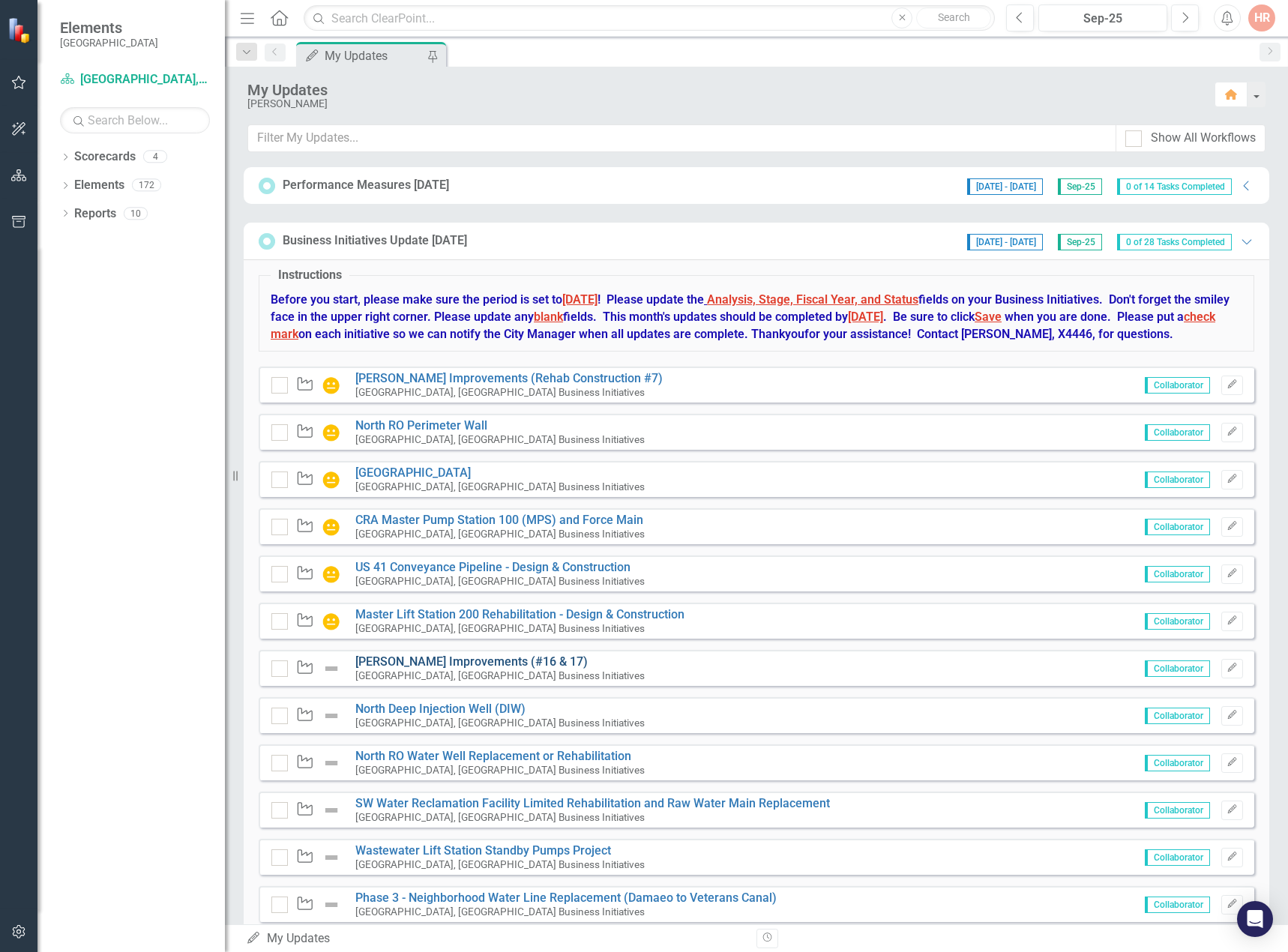
click at [391, 669] on link "[PERSON_NAME] Improvements (#16 & 17)" at bounding box center [471, 661] width 232 height 15
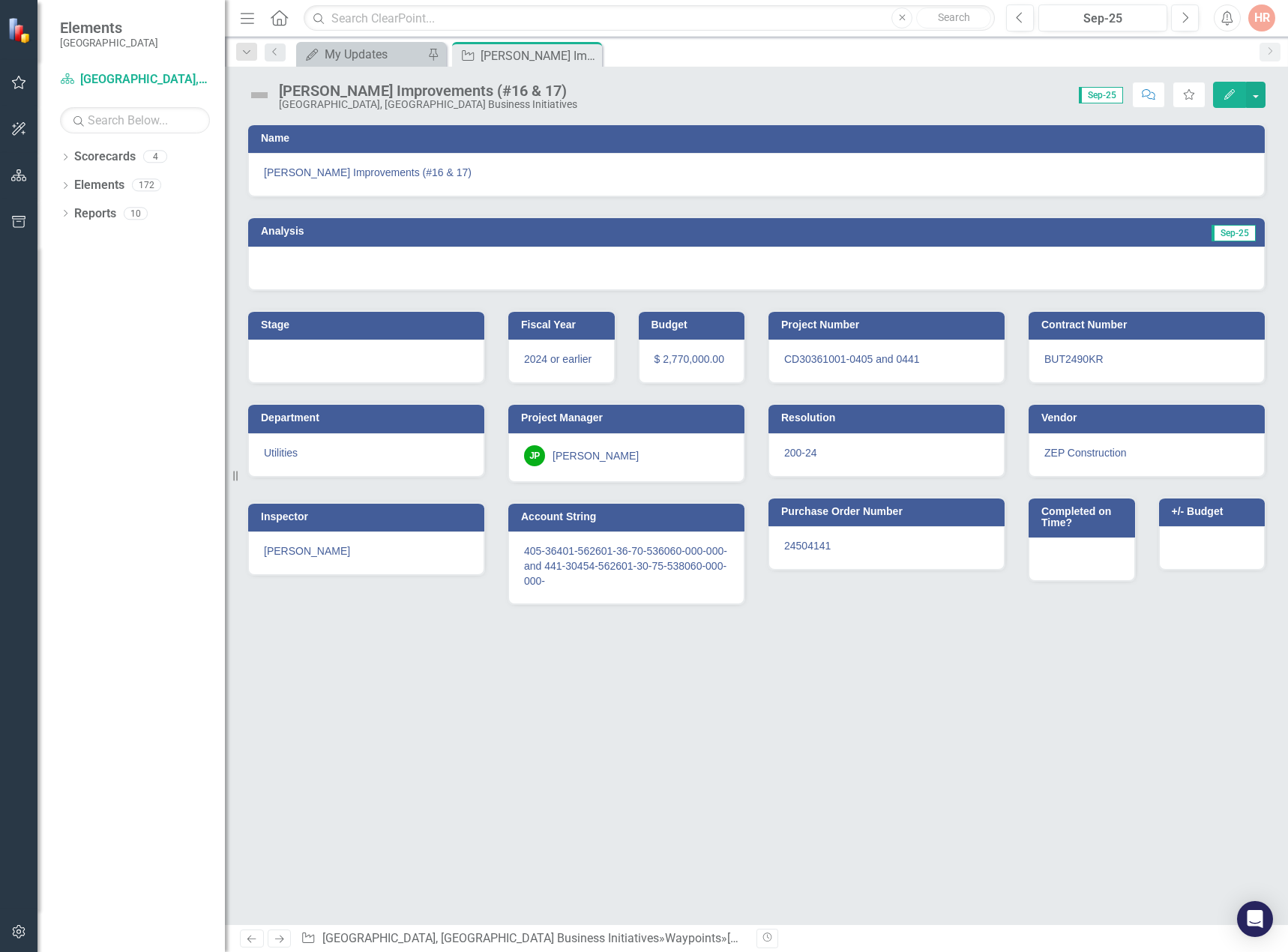
click at [259, 94] on img at bounding box center [260, 95] width 24 height 24
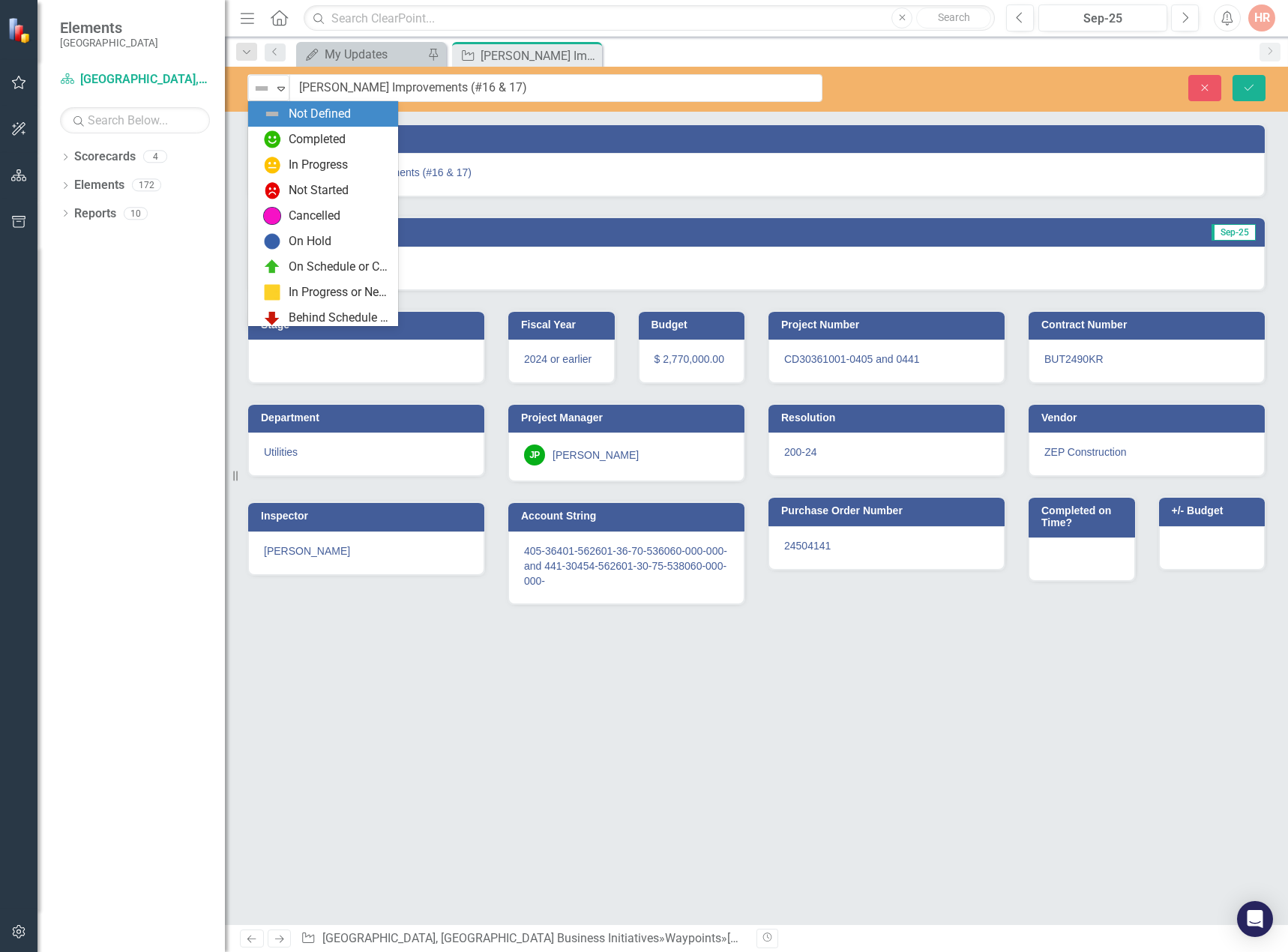
click at [259, 94] on img at bounding box center [261, 89] width 18 height 18
click at [281, 163] on div "In Progress" at bounding box center [326, 165] width 126 height 18
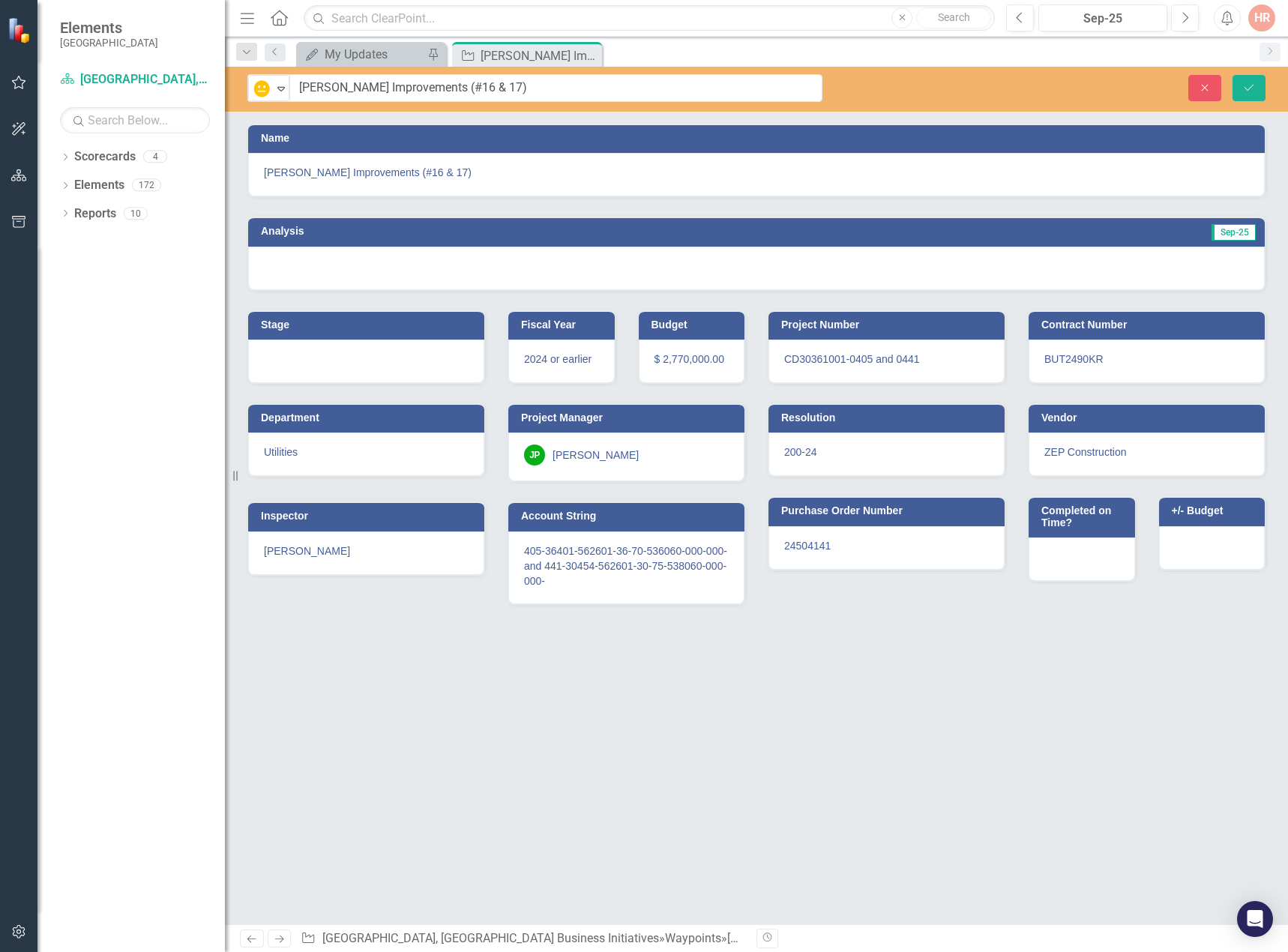
click at [1006, 262] on div at bounding box center [756, 268] width 1016 height 43
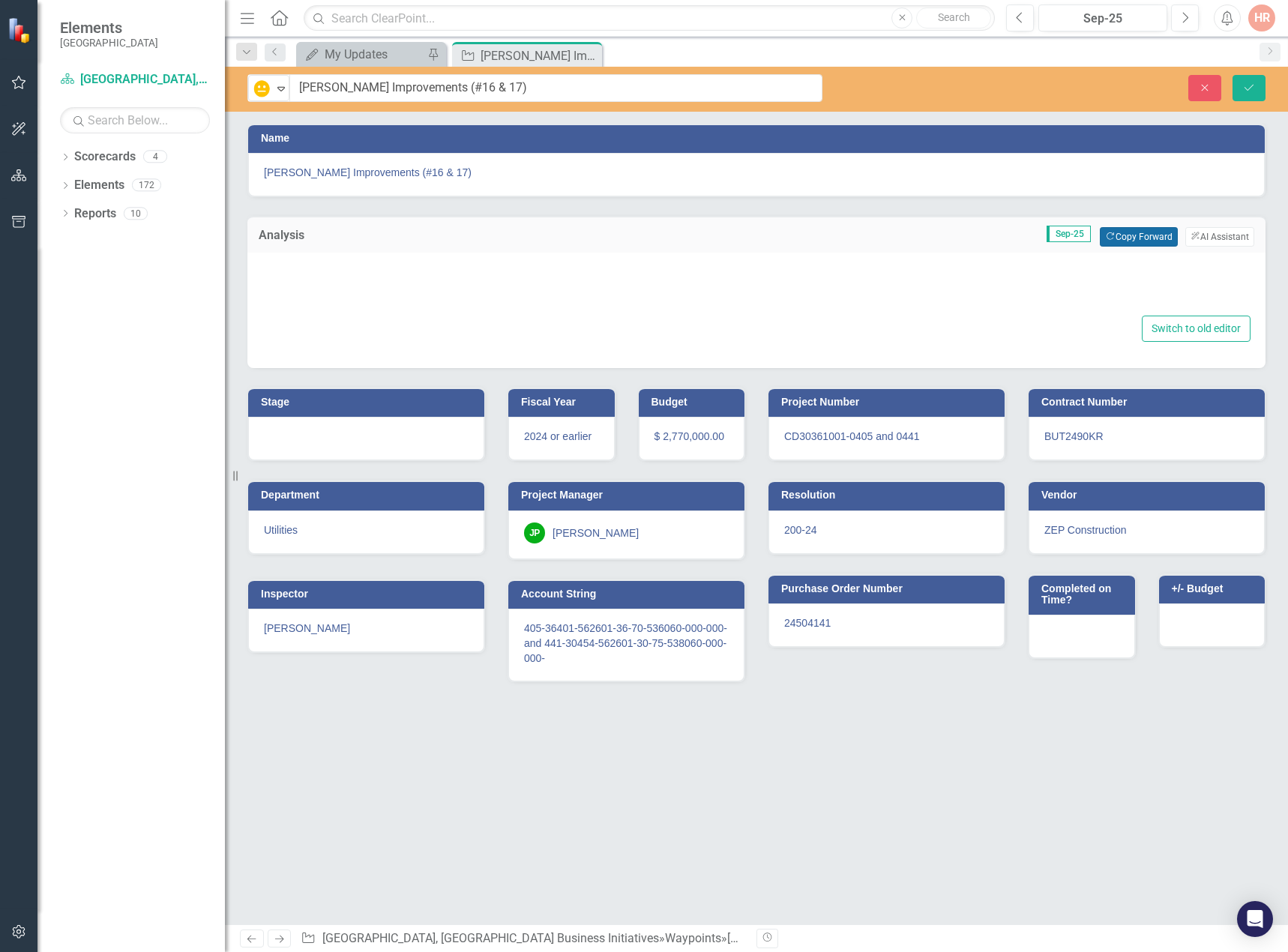
click at [1125, 244] on button "Copy Forward Copy Forward" at bounding box center [1138, 237] width 77 height 19
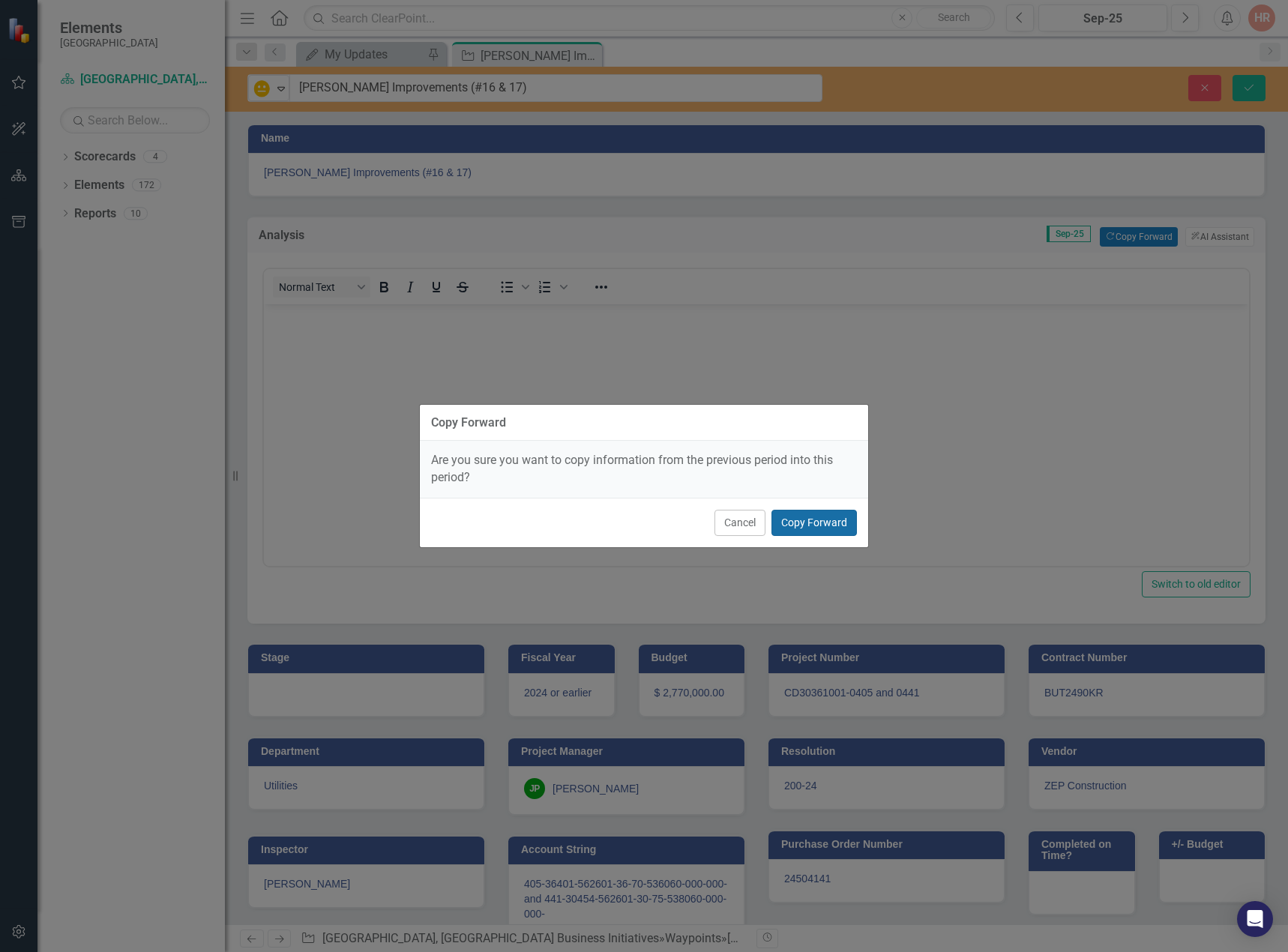
click at [830, 518] on button "Copy Forward" at bounding box center [814, 523] width 85 height 27
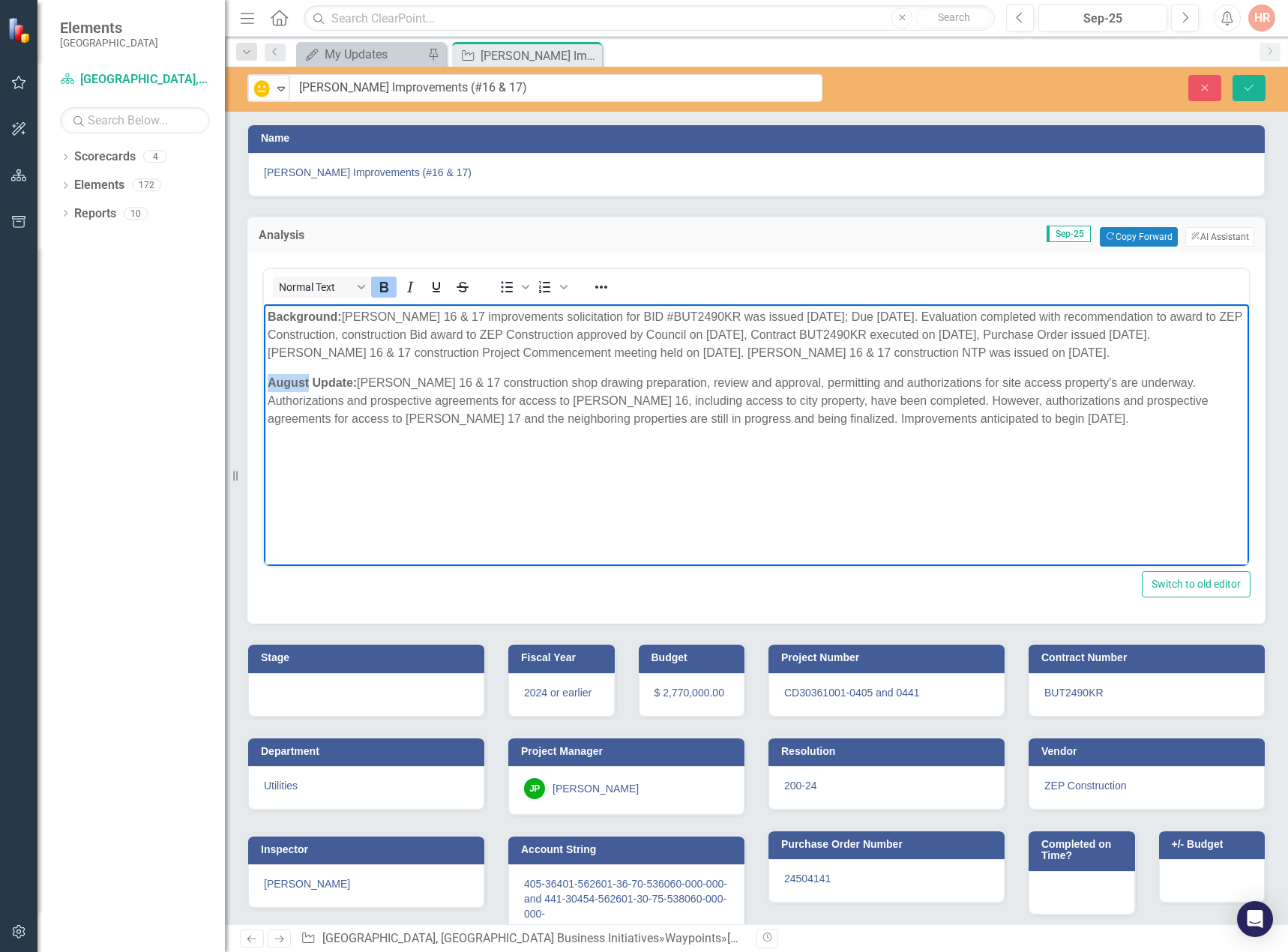
drag, startPoint x: 309, startPoint y: 379, endPoint x: 262, endPoint y: 375, distance: 47.2
click at [264, 375] on html "Background: Weir 16 & 17 improvements solicitation for BID #BUT2490KR was issue…" at bounding box center [756, 416] width 984 height 225
click at [393, 372] on body "Background: Weir 16 & 17 improvements solicitation for BID #BUT2490KR was issue…" at bounding box center [756, 416] width 984 height 225
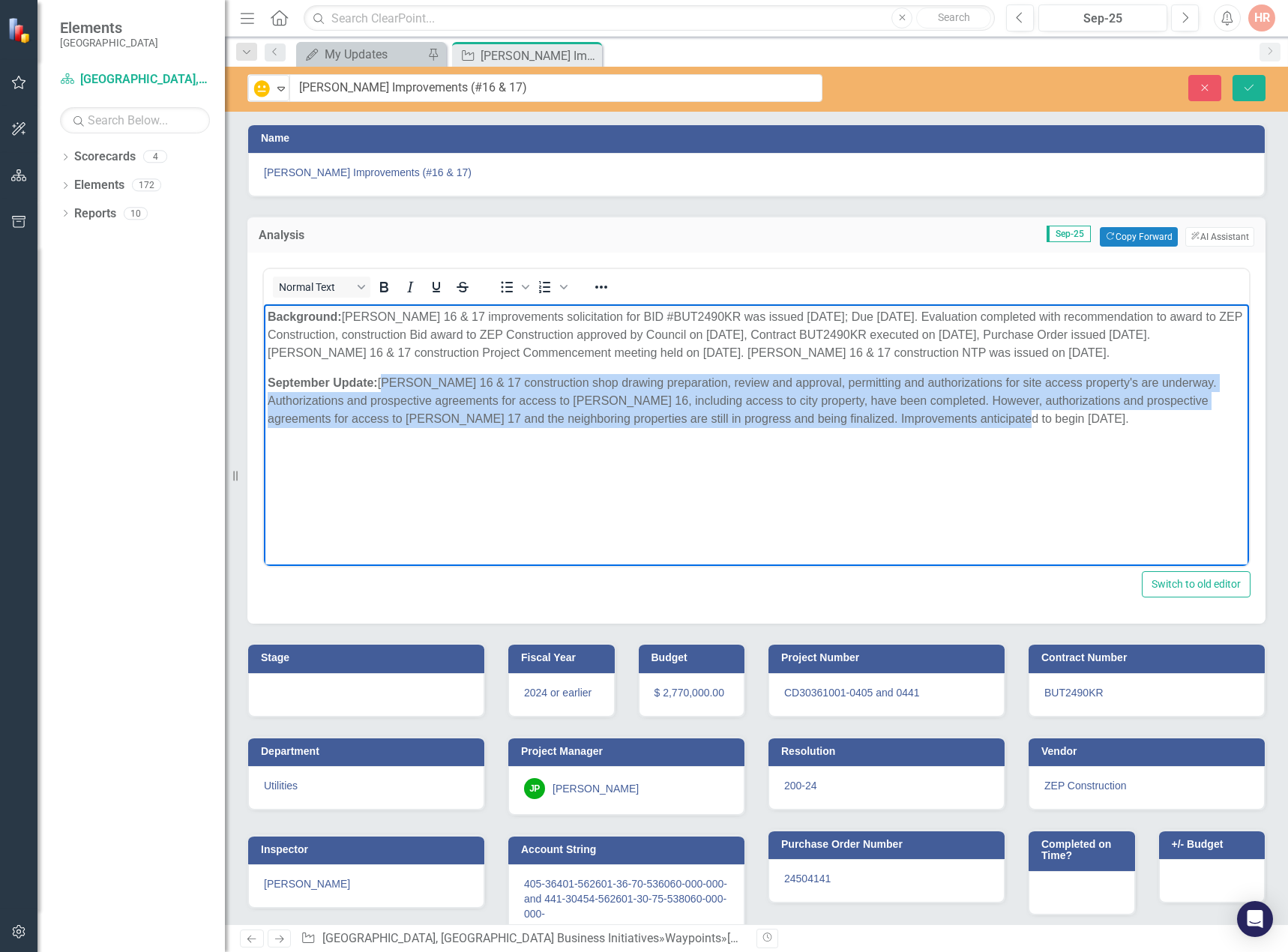
drag, startPoint x: 383, startPoint y: 379, endPoint x: 966, endPoint y: 420, distance: 584.4
click at [966, 420] on p "September Update: Weir 16 & 17 construction shop drawing preparation, review an…" at bounding box center [756, 401] width 977 height 54
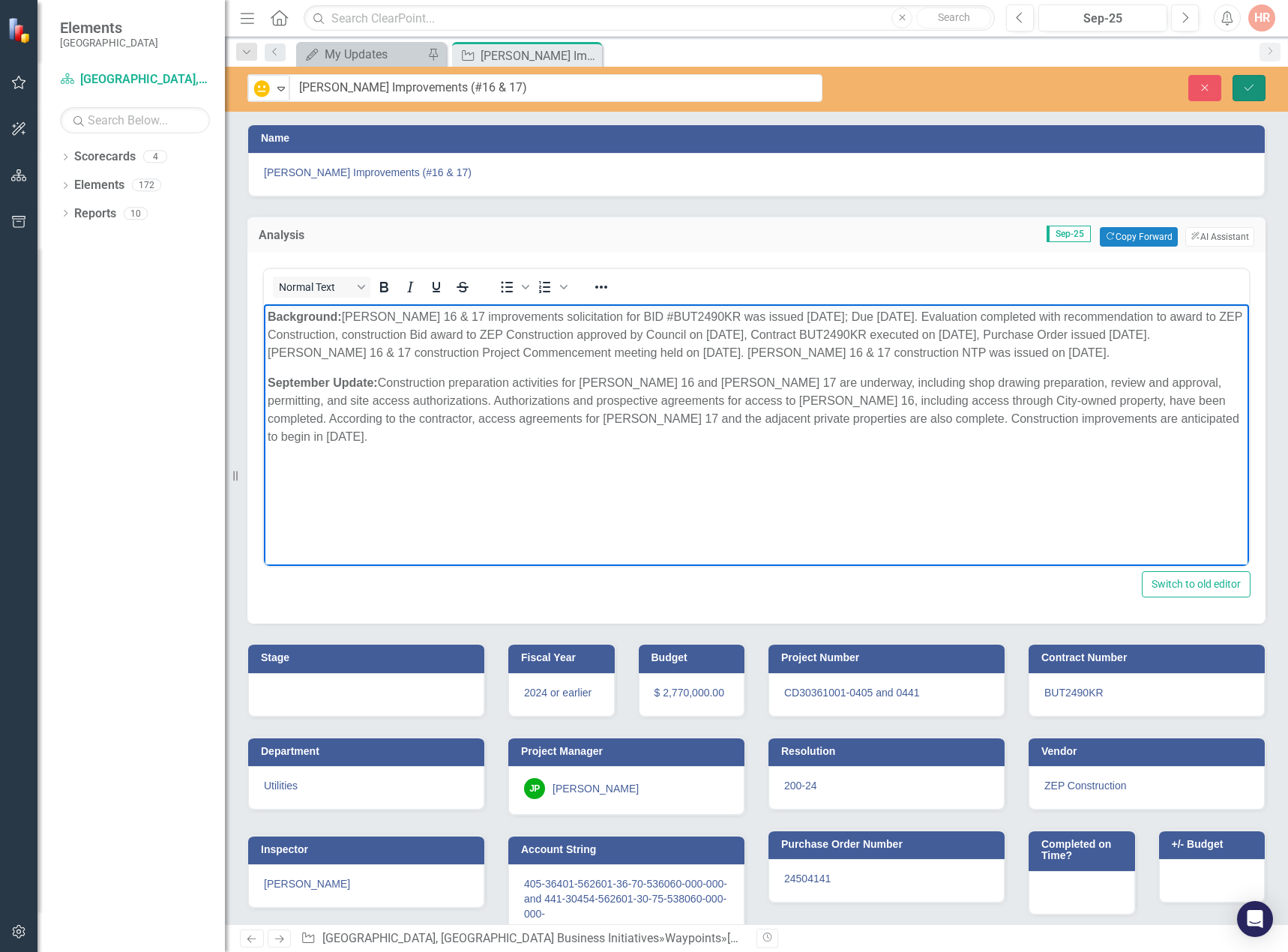
click at [1243, 94] on button "Save" at bounding box center [1249, 88] width 33 height 27
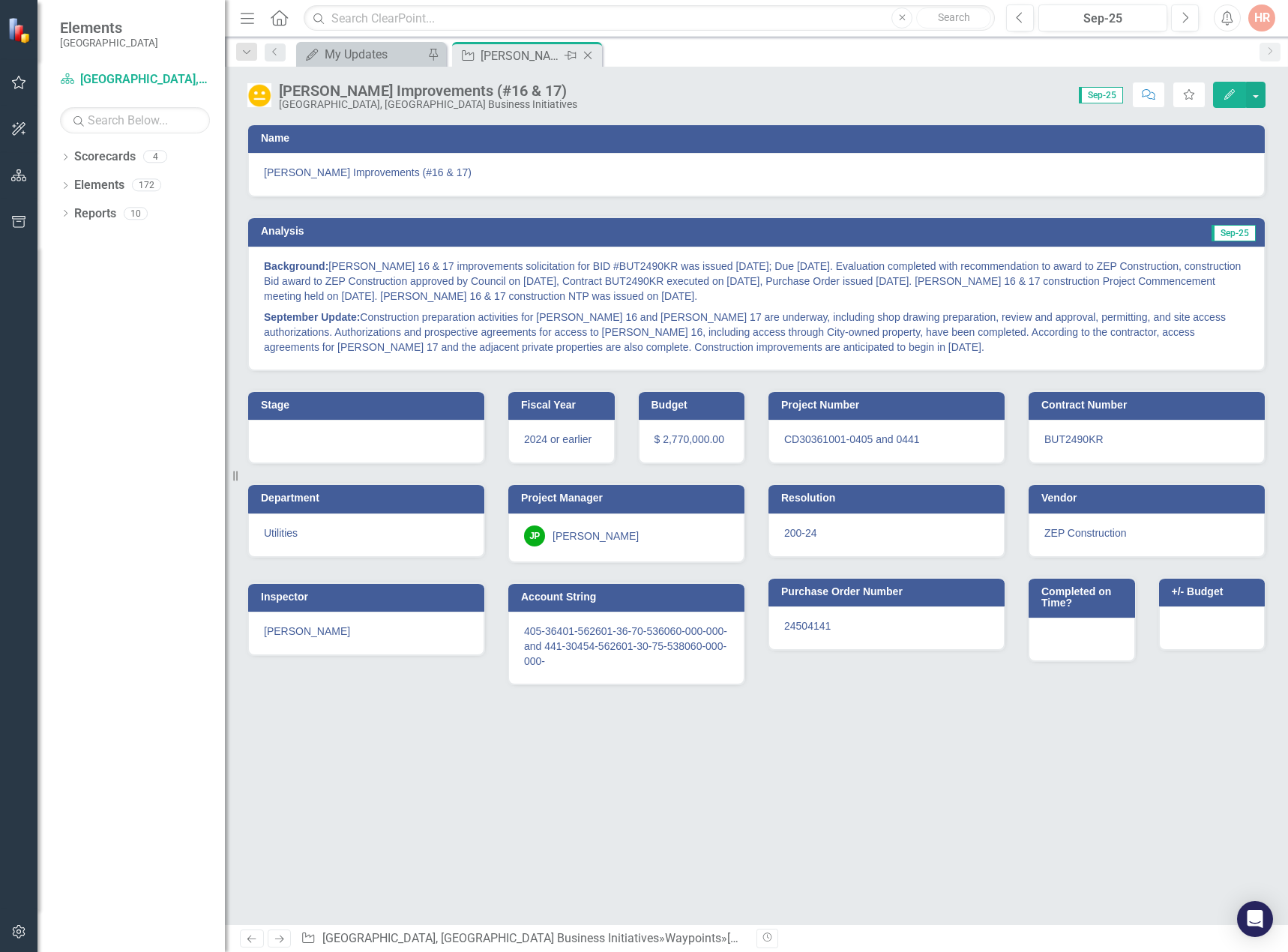
click at [586, 52] on icon "Close" at bounding box center [587, 55] width 15 height 12
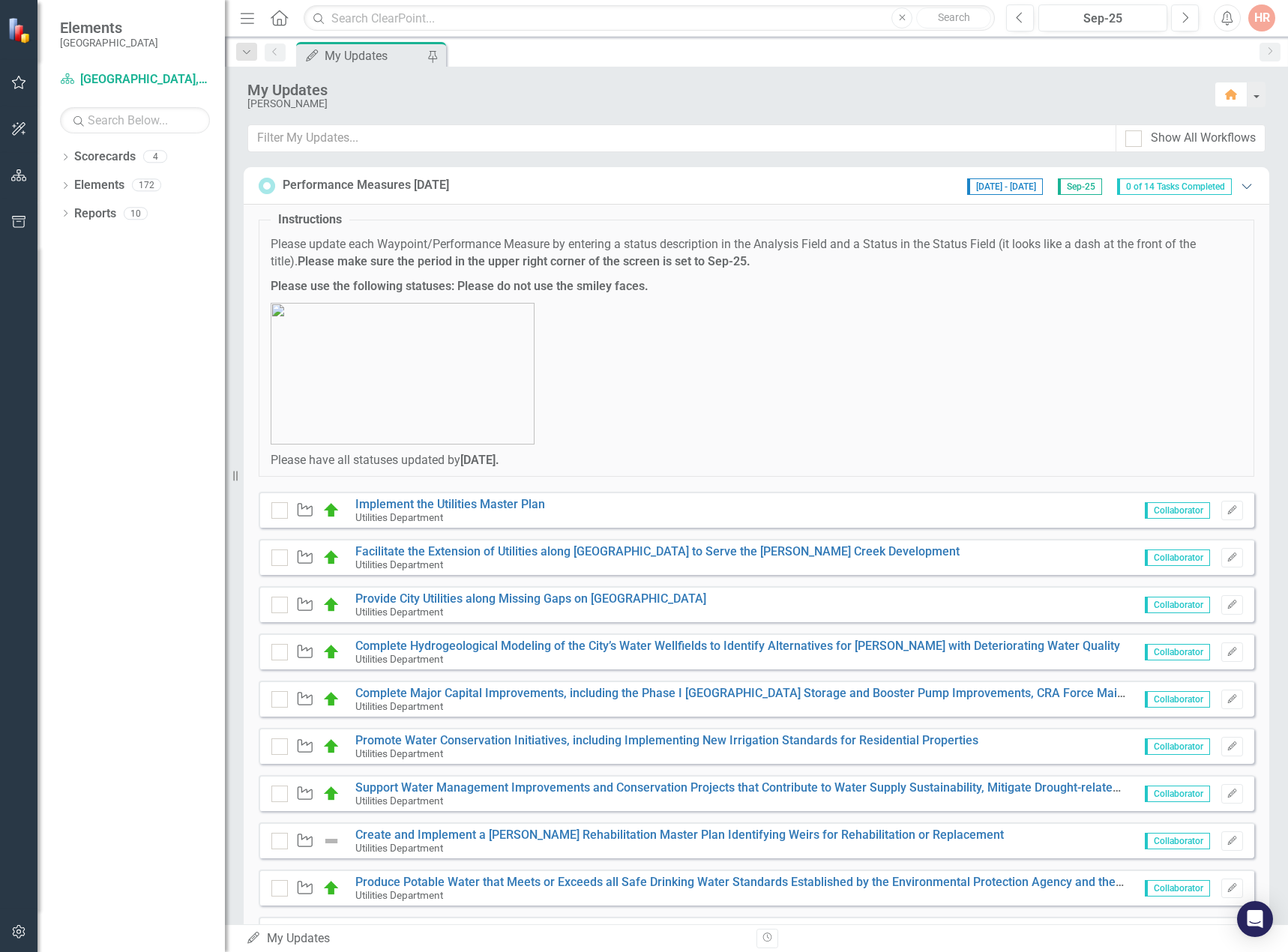
click at [1238, 183] on icon "Expanded" at bounding box center [1246, 185] width 15 height 12
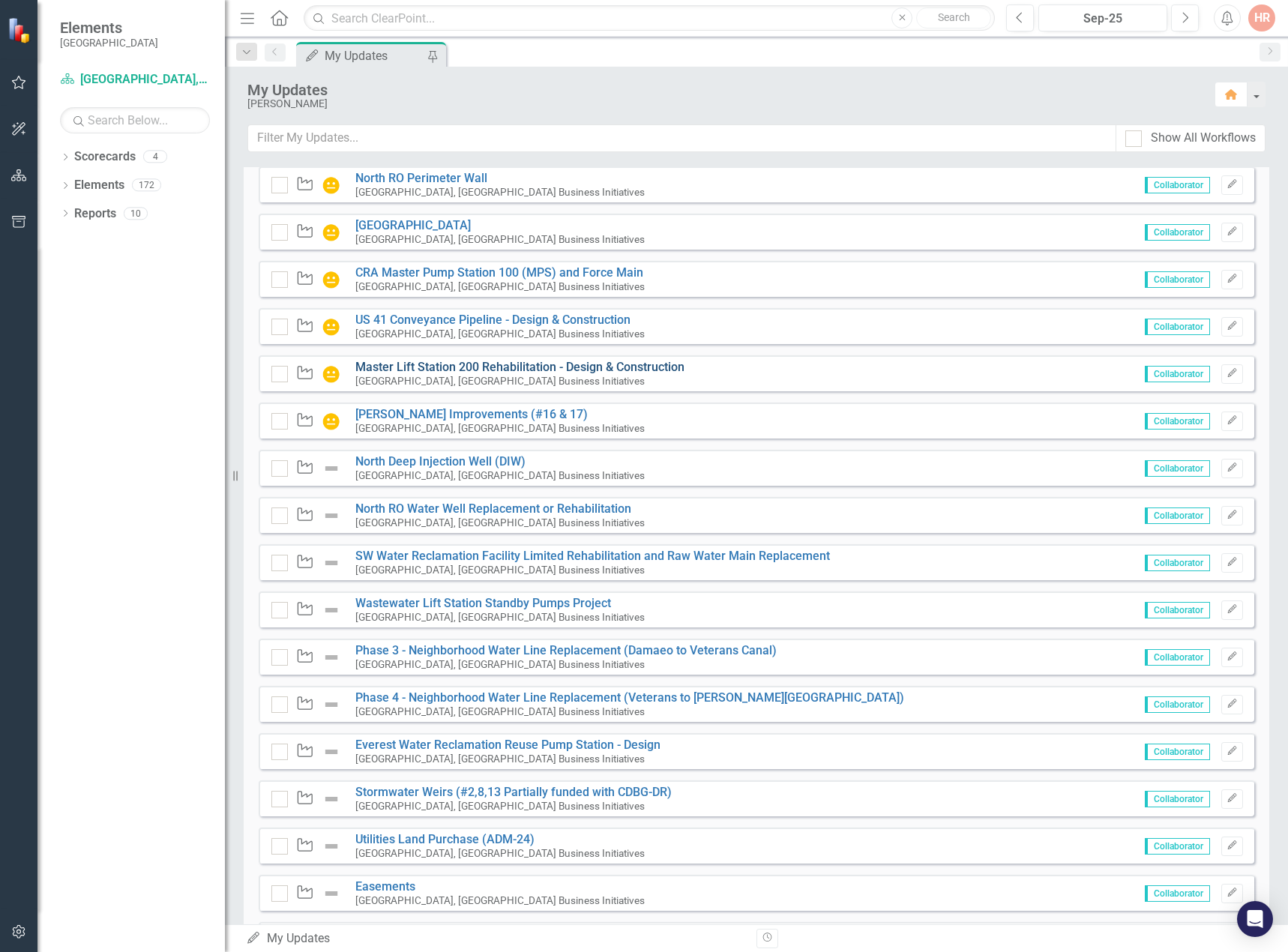
scroll to position [300, 0]
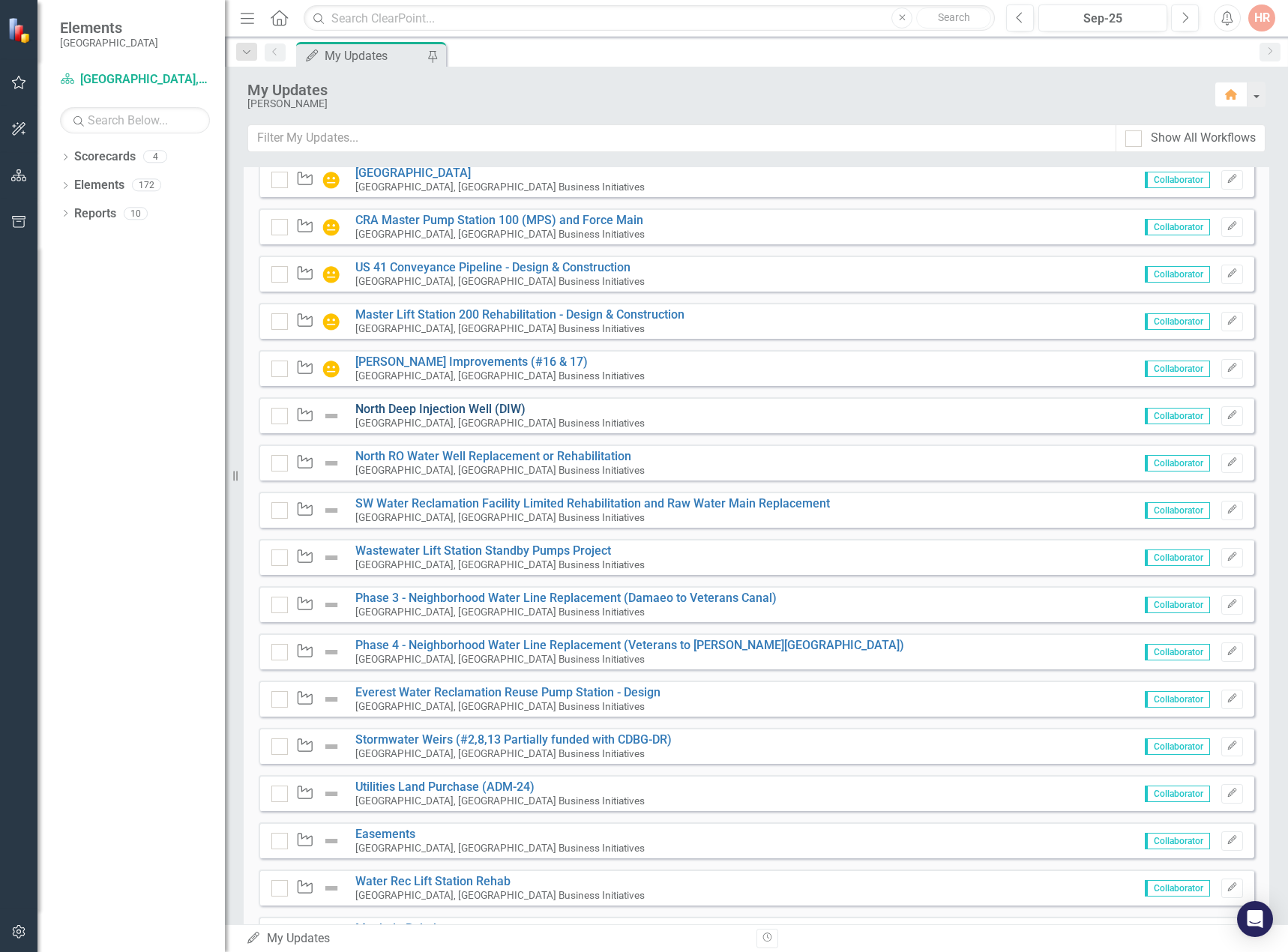
click at [450, 415] on link "North Deep Injection Well (DIW)" at bounding box center [439, 409] width 170 height 15
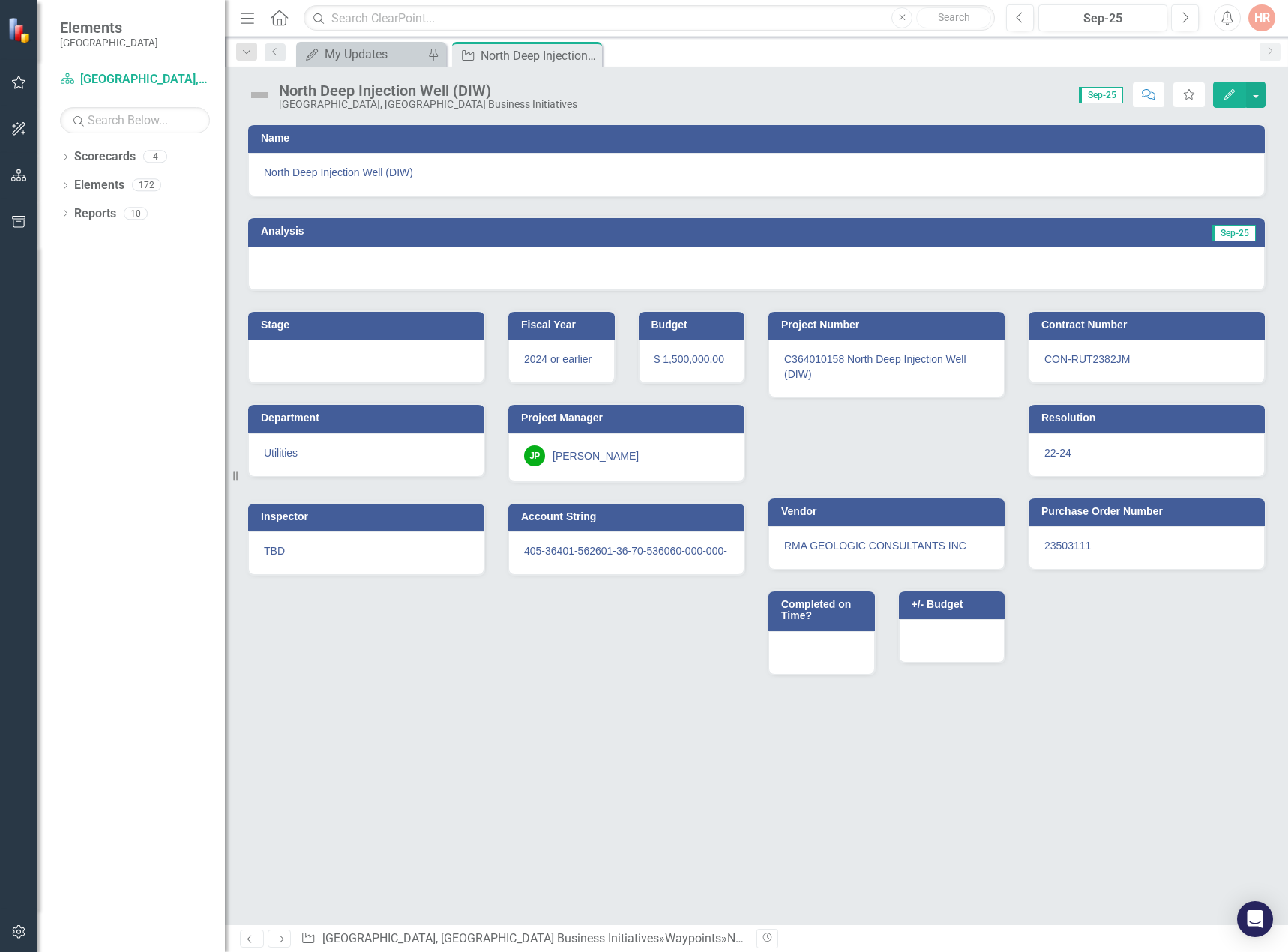
click at [268, 94] on img at bounding box center [260, 95] width 24 height 24
click at [268, 94] on img at bounding box center [260, 95] width 24 height 24
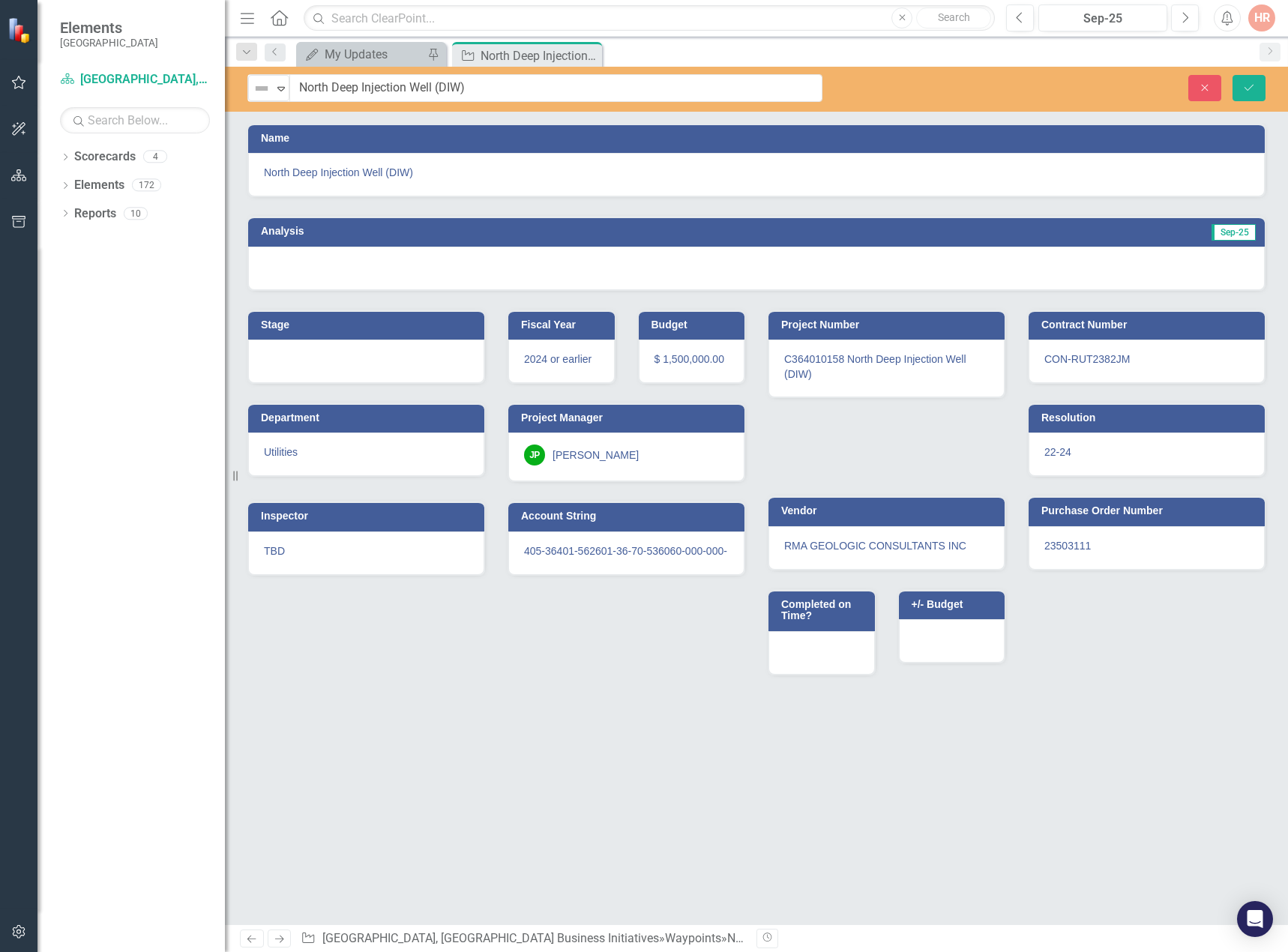
click at [268, 94] on img at bounding box center [261, 89] width 18 height 18
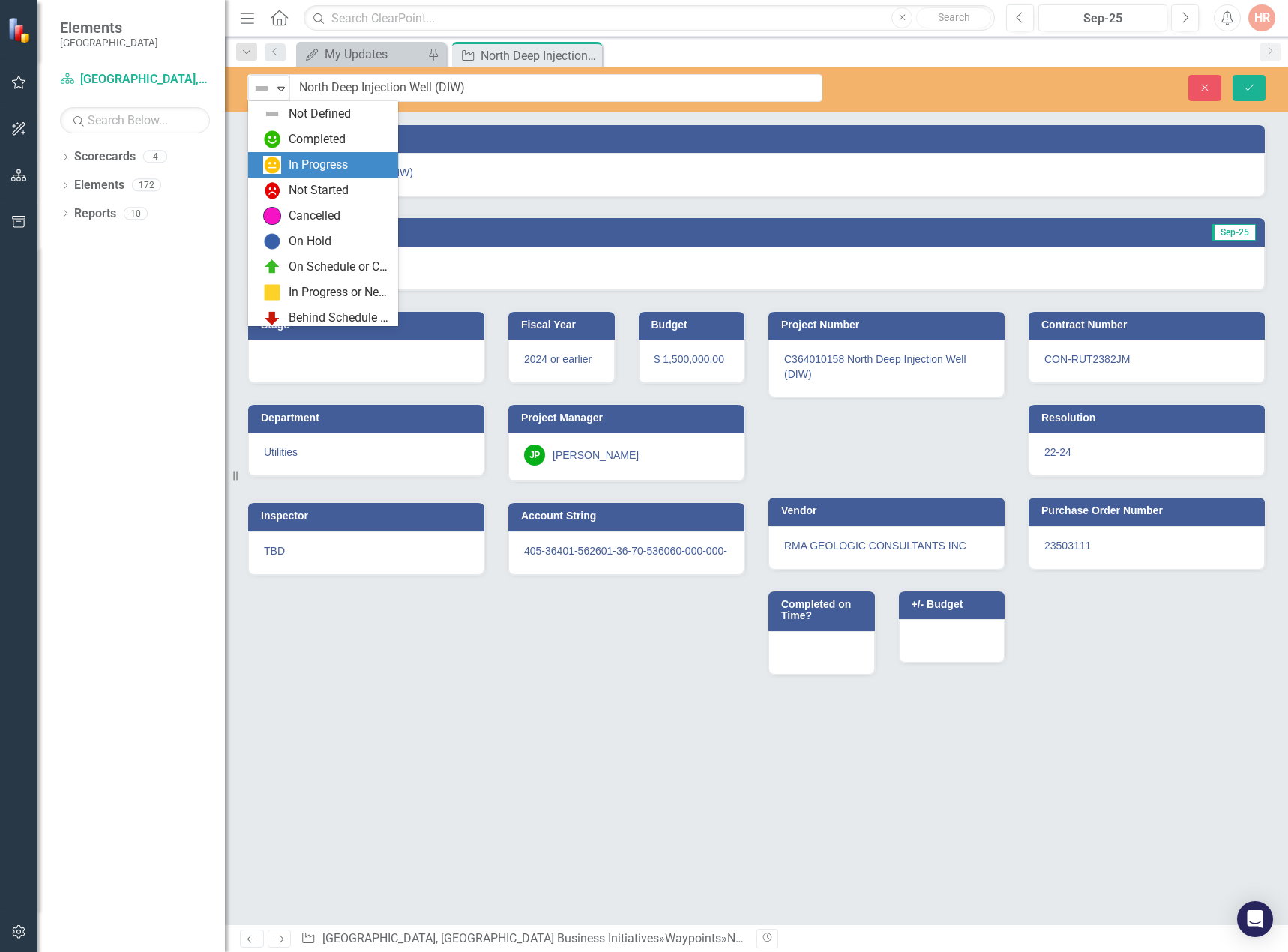
click at [289, 152] on div "In Progress" at bounding box center [322, 165] width 150 height 26
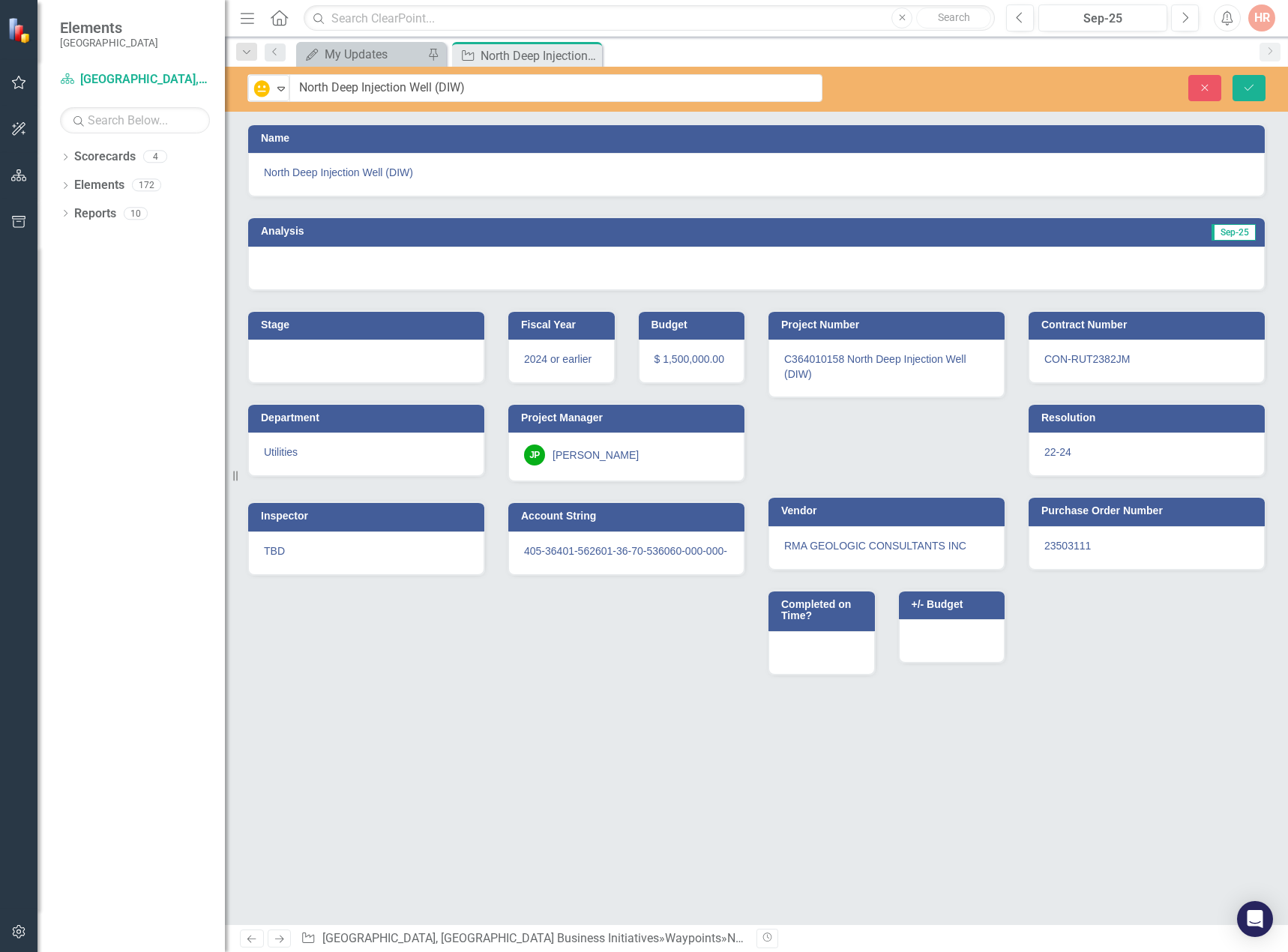
click at [1231, 273] on div at bounding box center [756, 268] width 1016 height 43
click at [1230, 272] on div at bounding box center [756, 268] width 1016 height 43
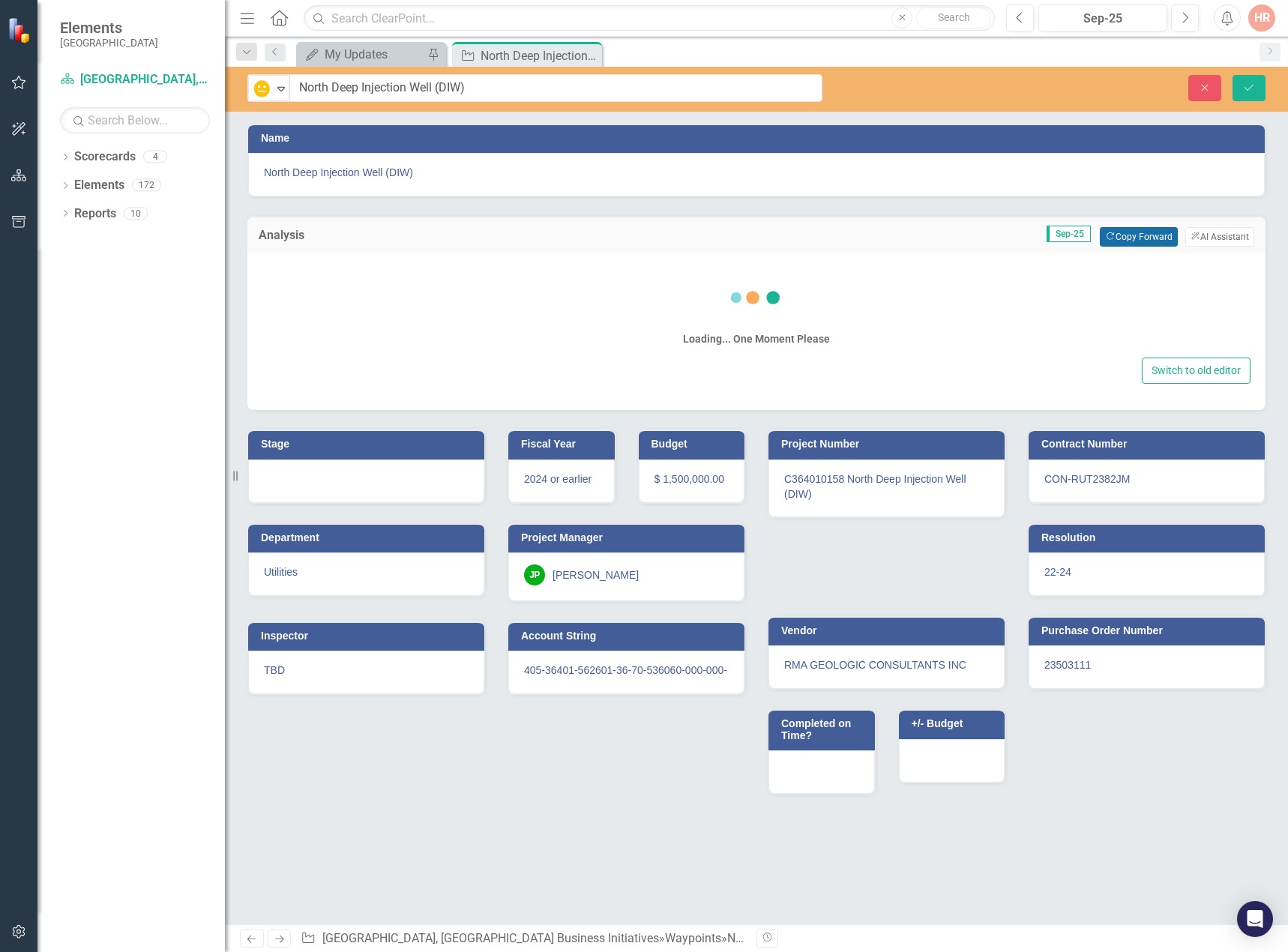
click at [1116, 235] on button "Copy Forward Copy Forward" at bounding box center [1138, 237] width 77 height 19
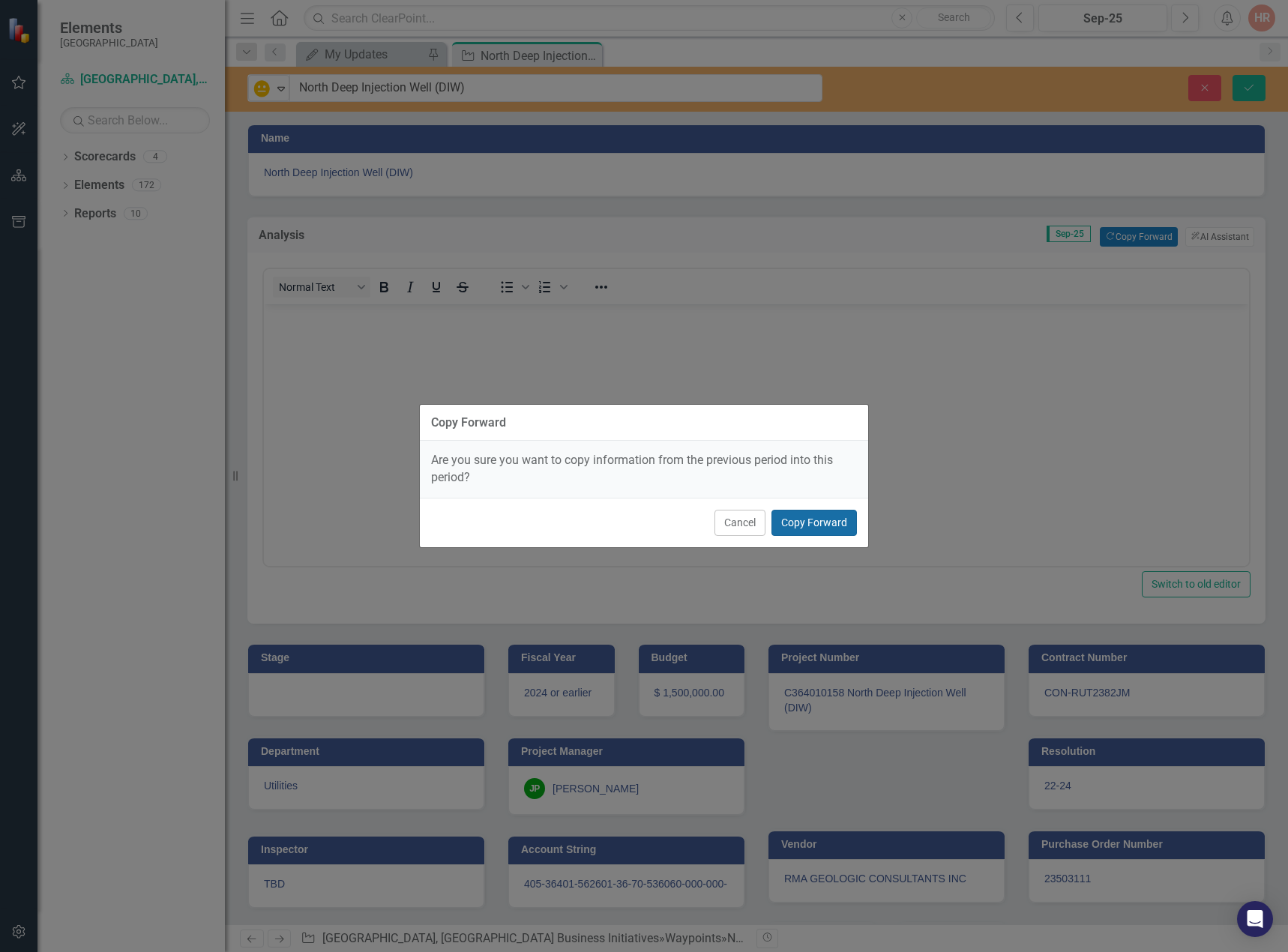
click at [849, 529] on button "Copy Forward" at bounding box center [814, 523] width 85 height 27
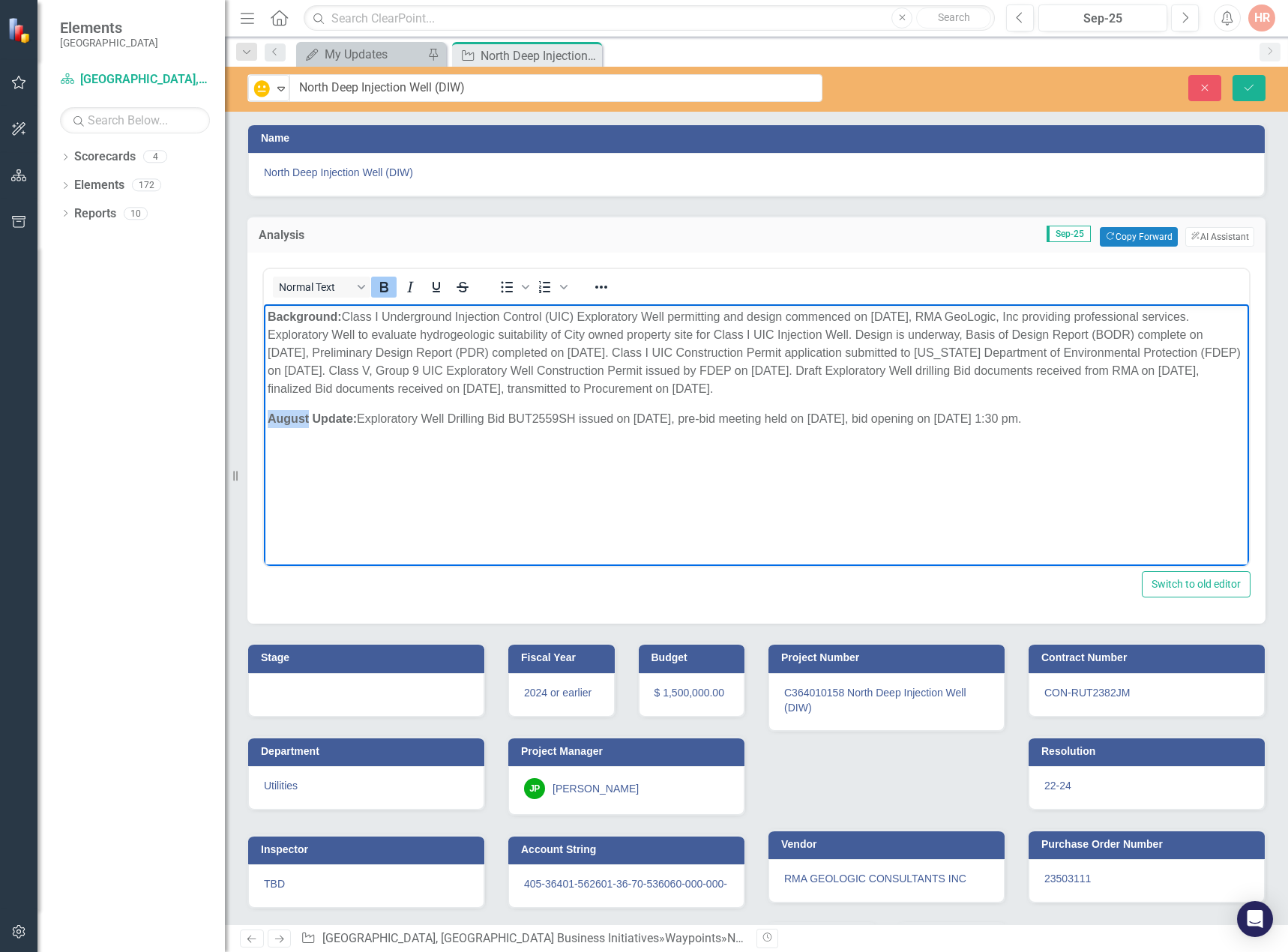
drag, startPoint x: 309, startPoint y: 419, endPoint x: 524, endPoint y: 722, distance: 371.5
click at [264, 416] on html "Background: Class I Underground Injection Control (UIC) Exploratory Well permit…" at bounding box center [756, 416] width 984 height 225
drag, startPoint x: 348, startPoint y: 315, endPoint x: 730, endPoint y: 390, distance: 389.3
click at [730, 390] on p "Background: Class I Underground Injection Control (UIC) Exploratory Well permit…" at bounding box center [756, 353] width 977 height 90
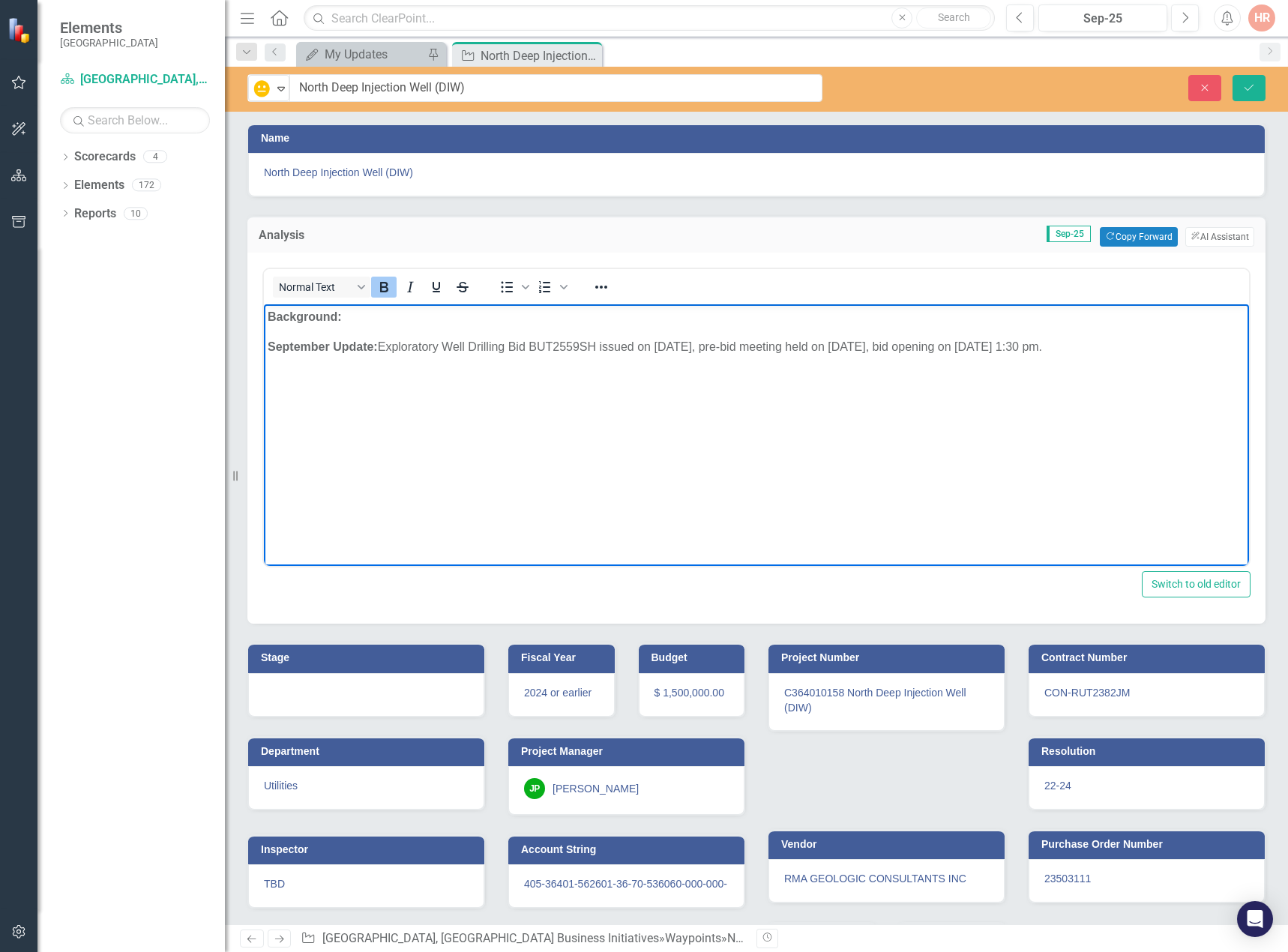
click at [375, 284] on icon "Bold" at bounding box center [383, 287] width 18 height 18
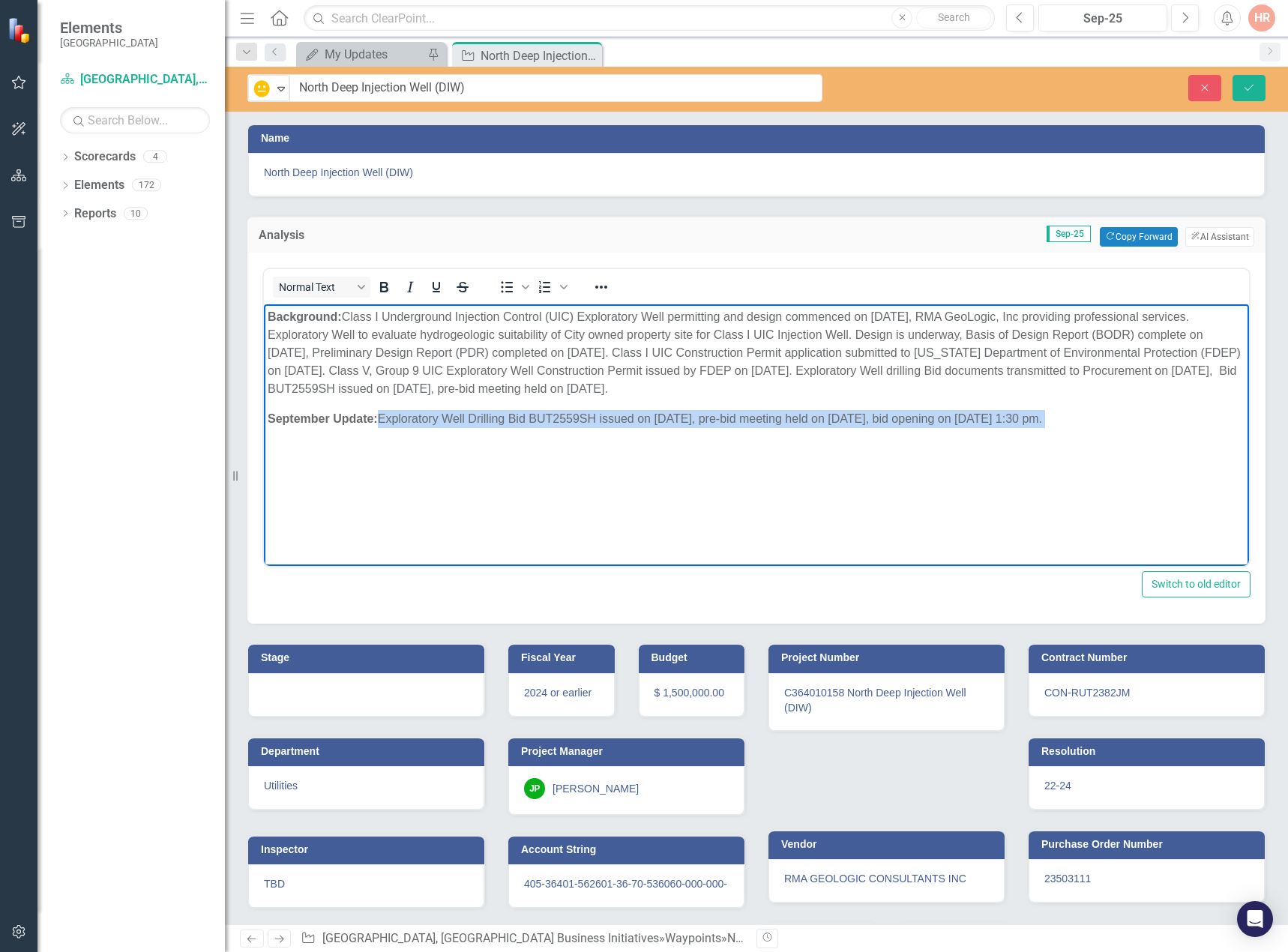
drag, startPoint x: 383, startPoint y: 417, endPoint x: 977, endPoint y: 442, distance: 594.5
click at [977, 442] on body "Background: ﻿Class I Underground Injection Control (UIC) Exploratory Well permi…" at bounding box center [756, 416] width 984 height 225
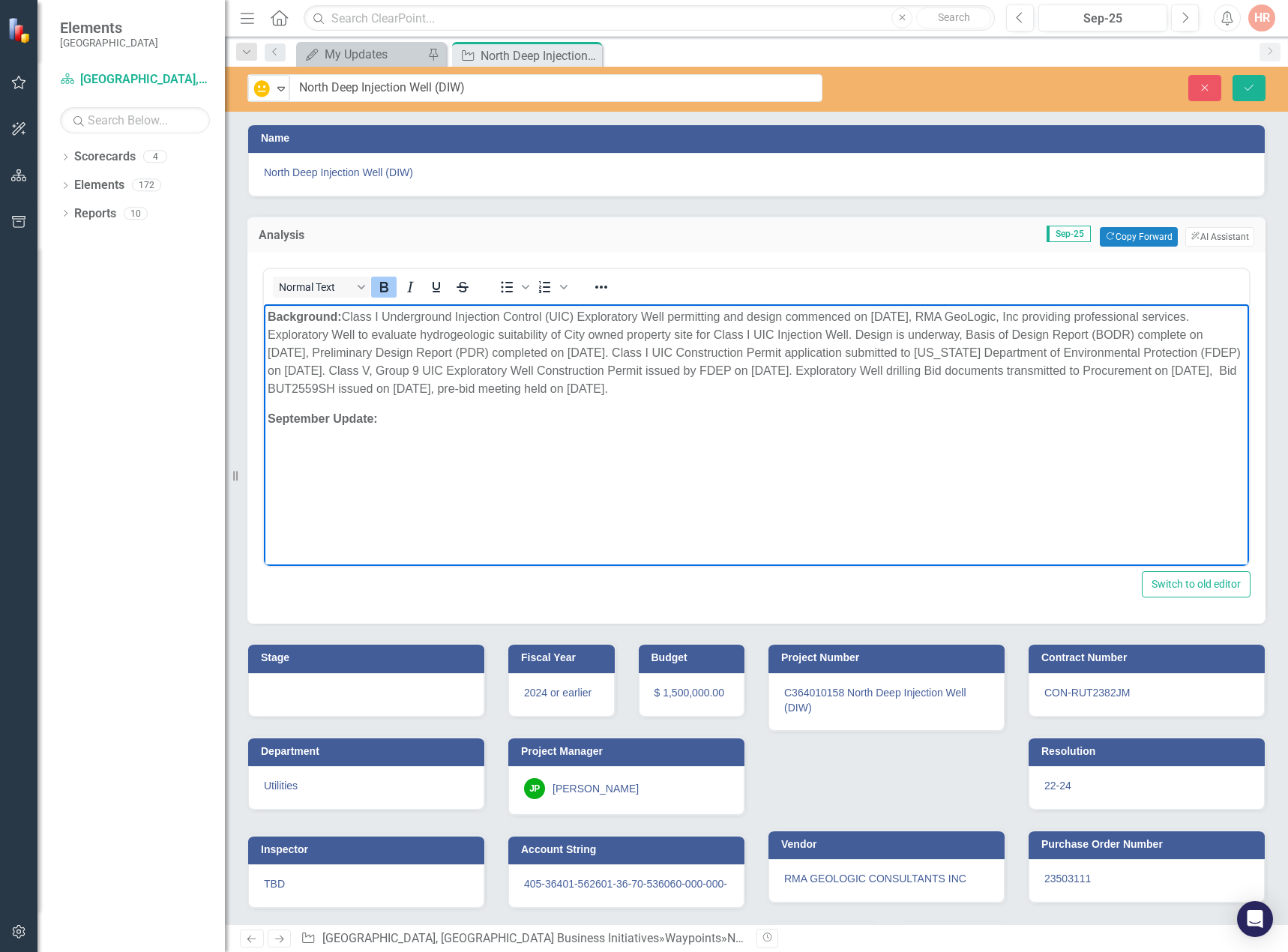
click at [383, 283] on icon "Bold" at bounding box center [383, 286] width 8 height 10
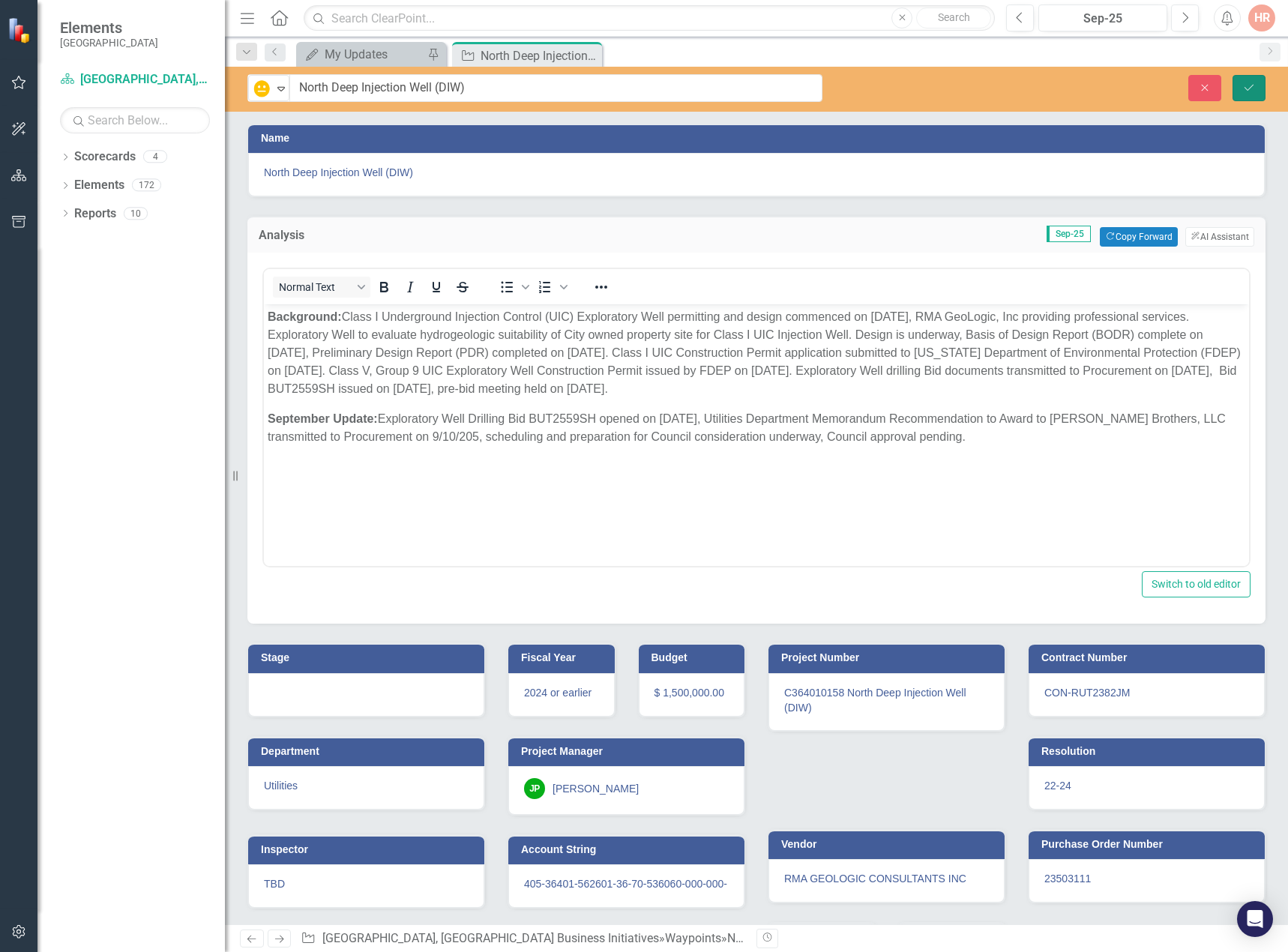
click at [1247, 83] on icon "Save" at bounding box center [1249, 87] width 14 height 10
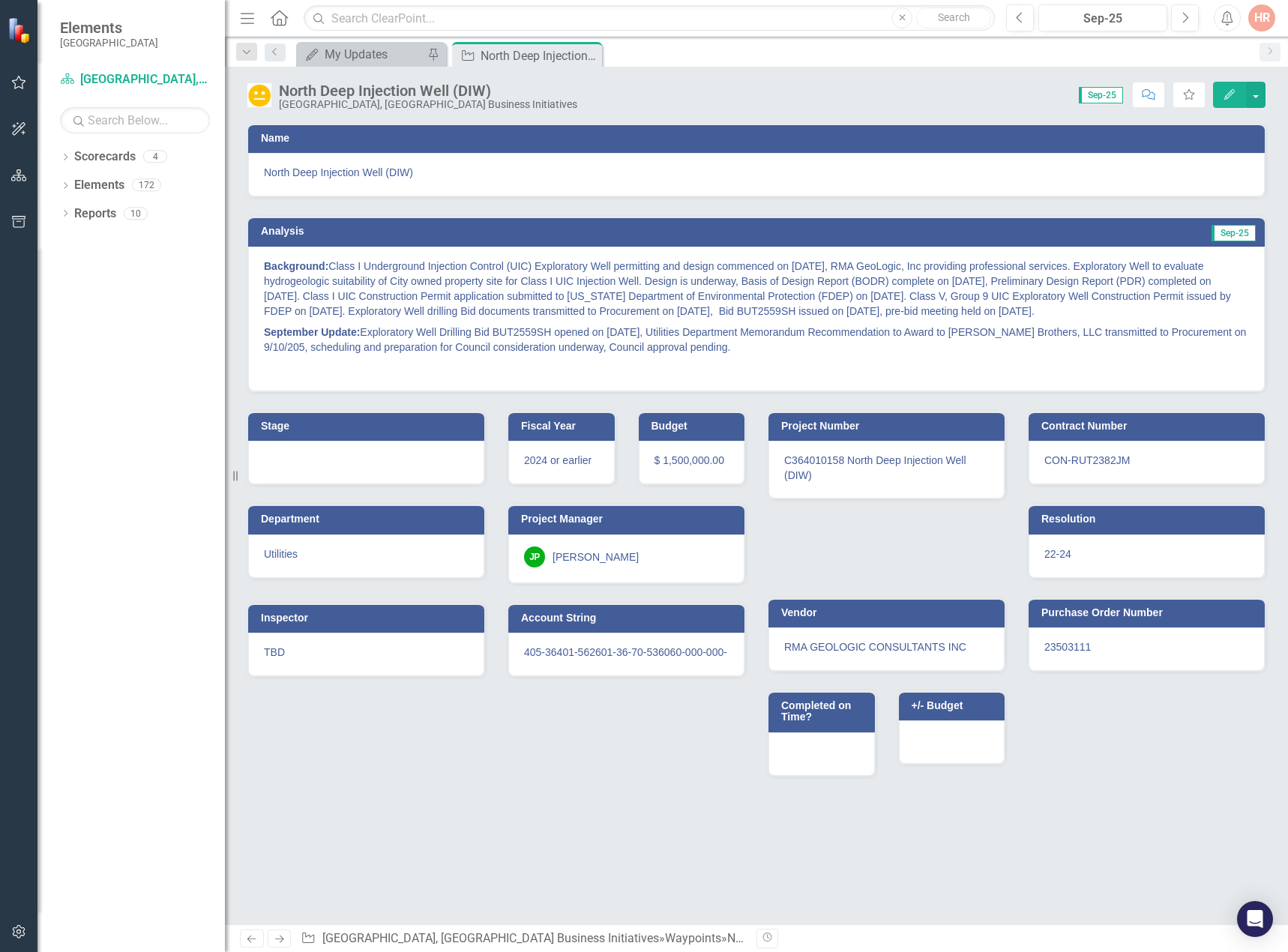
drag, startPoint x: 582, startPoint y: 55, endPoint x: 357, endPoint y: 19, distance: 227.9
click at [0, 0] on icon "Close" at bounding box center [0, 0] width 0 height 0
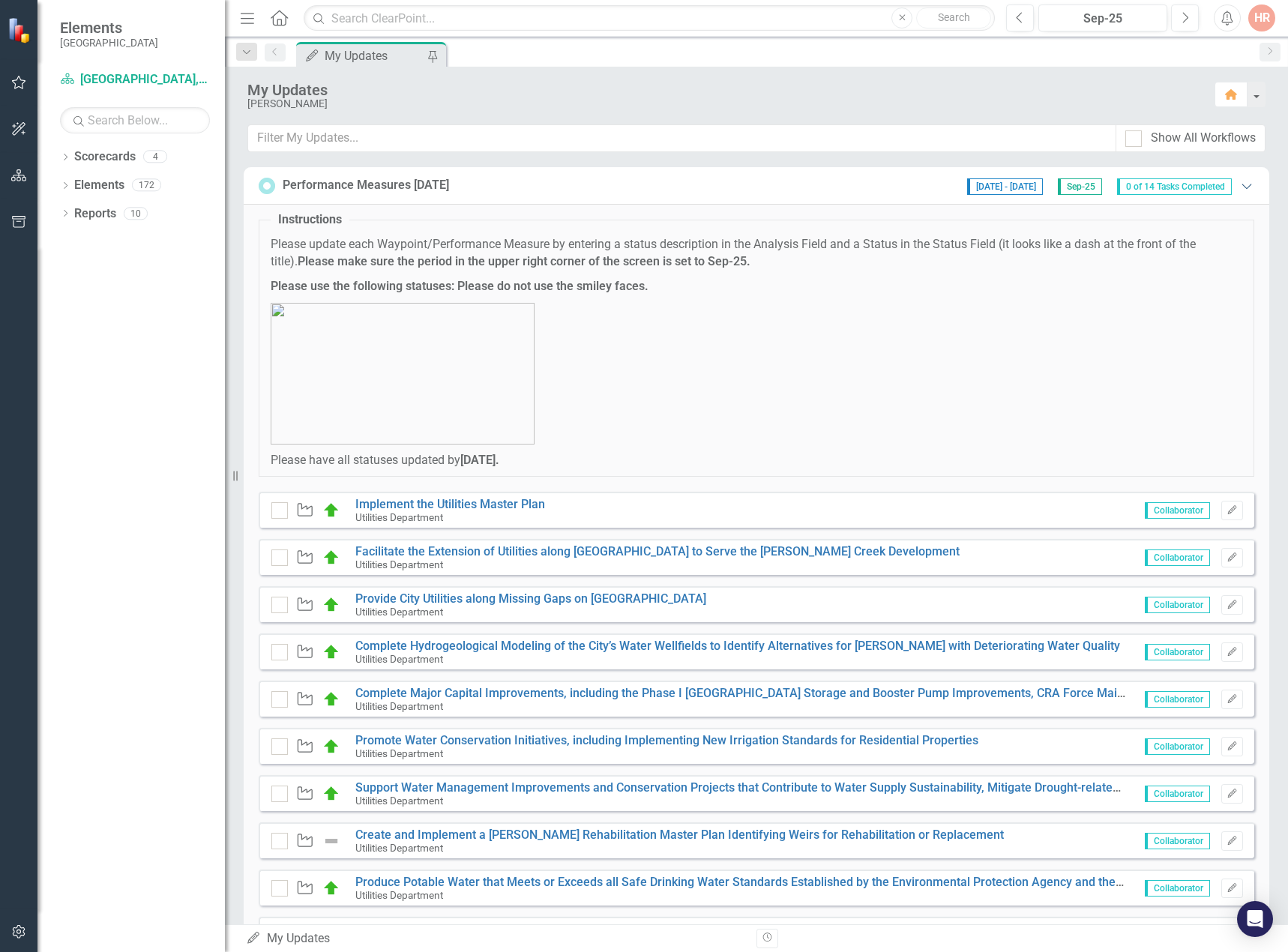
click at [1238, 180] on icon "Expanded" at bounding box center [1246, 185] width 15 height 12
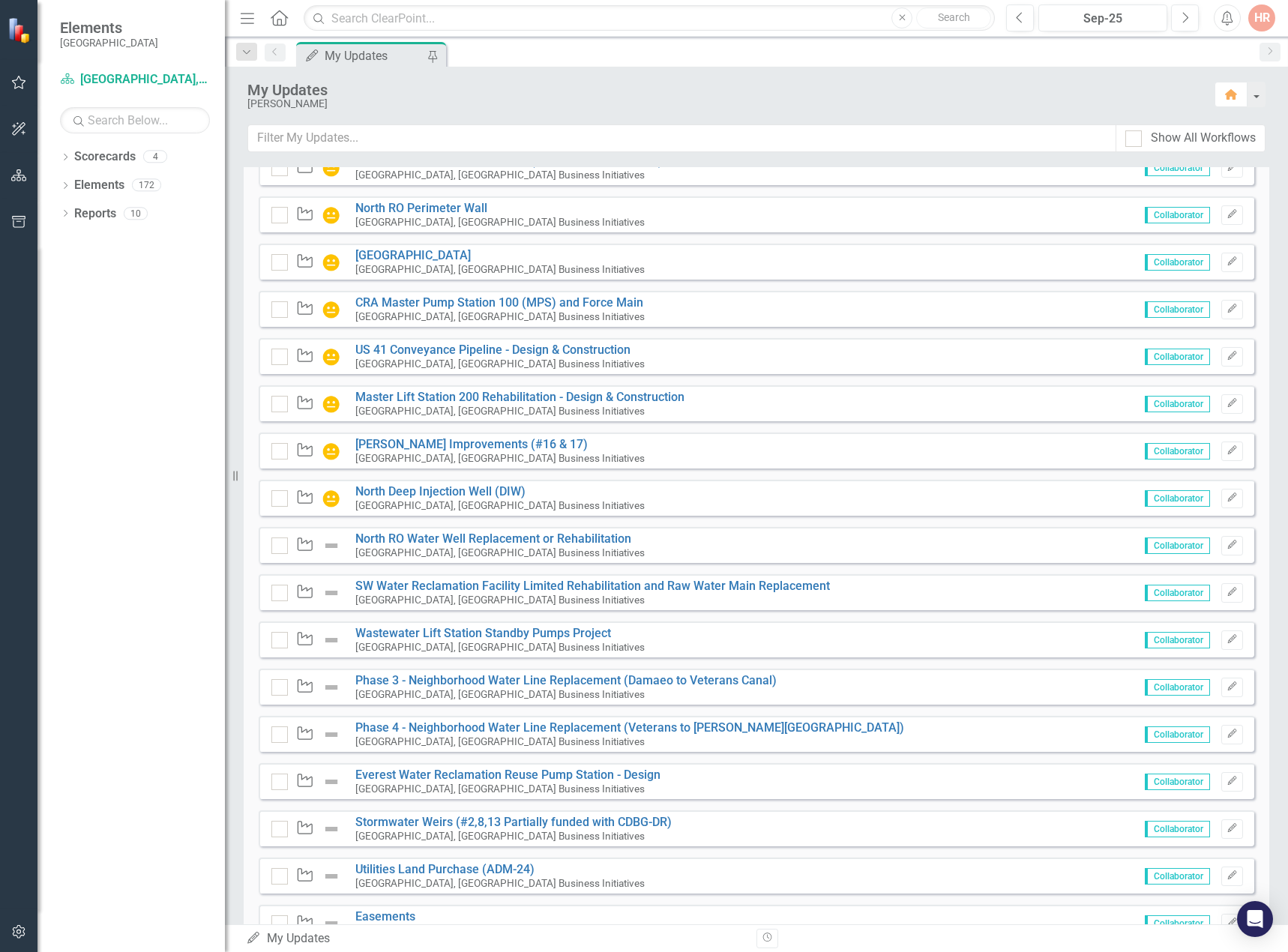
scroll to position [225, 0]
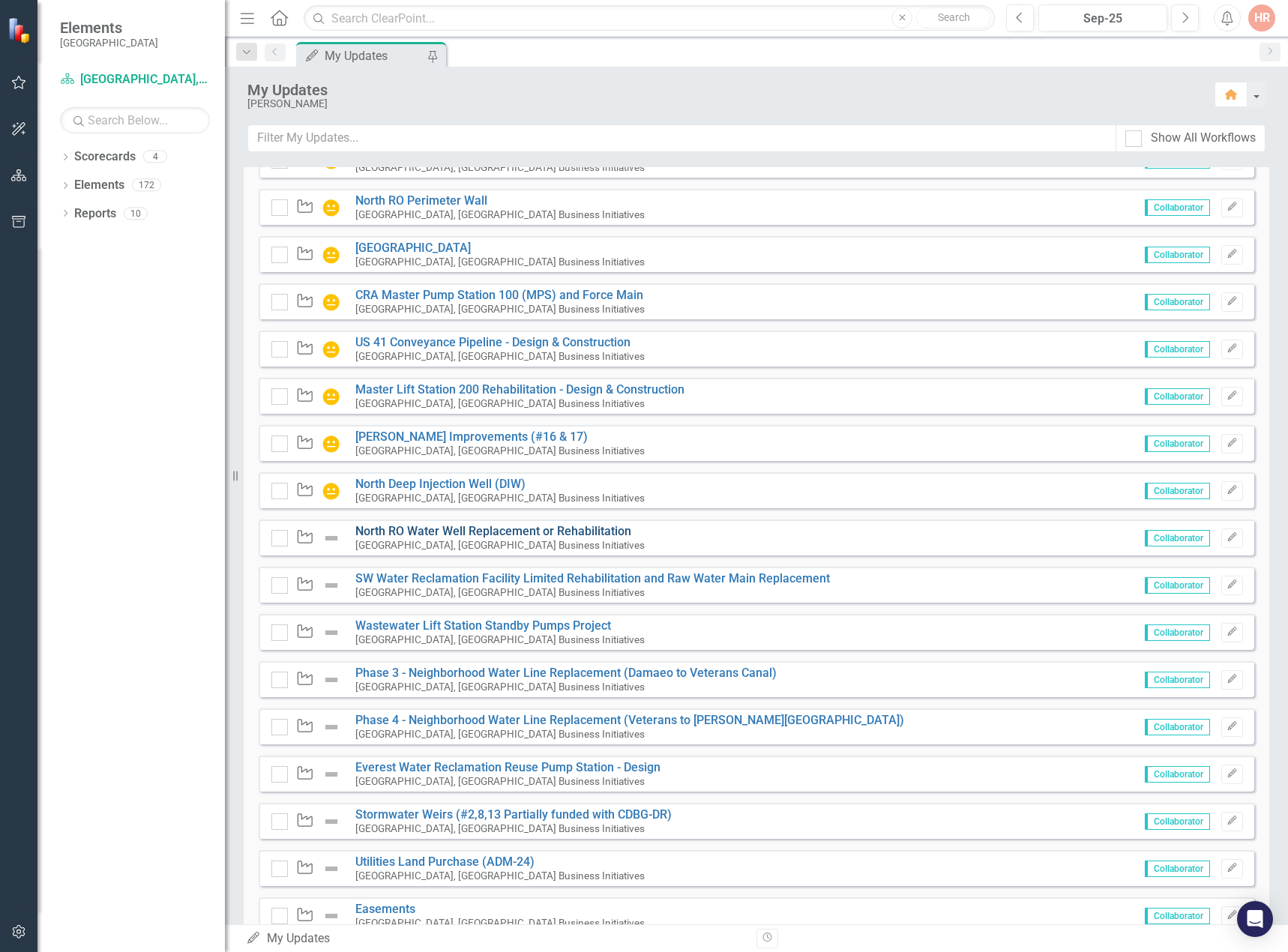
click at [422, 538] on link "North RO Water Well Replacement or Rehabilitation" at bounding box center [493, 531] width 276 height 15
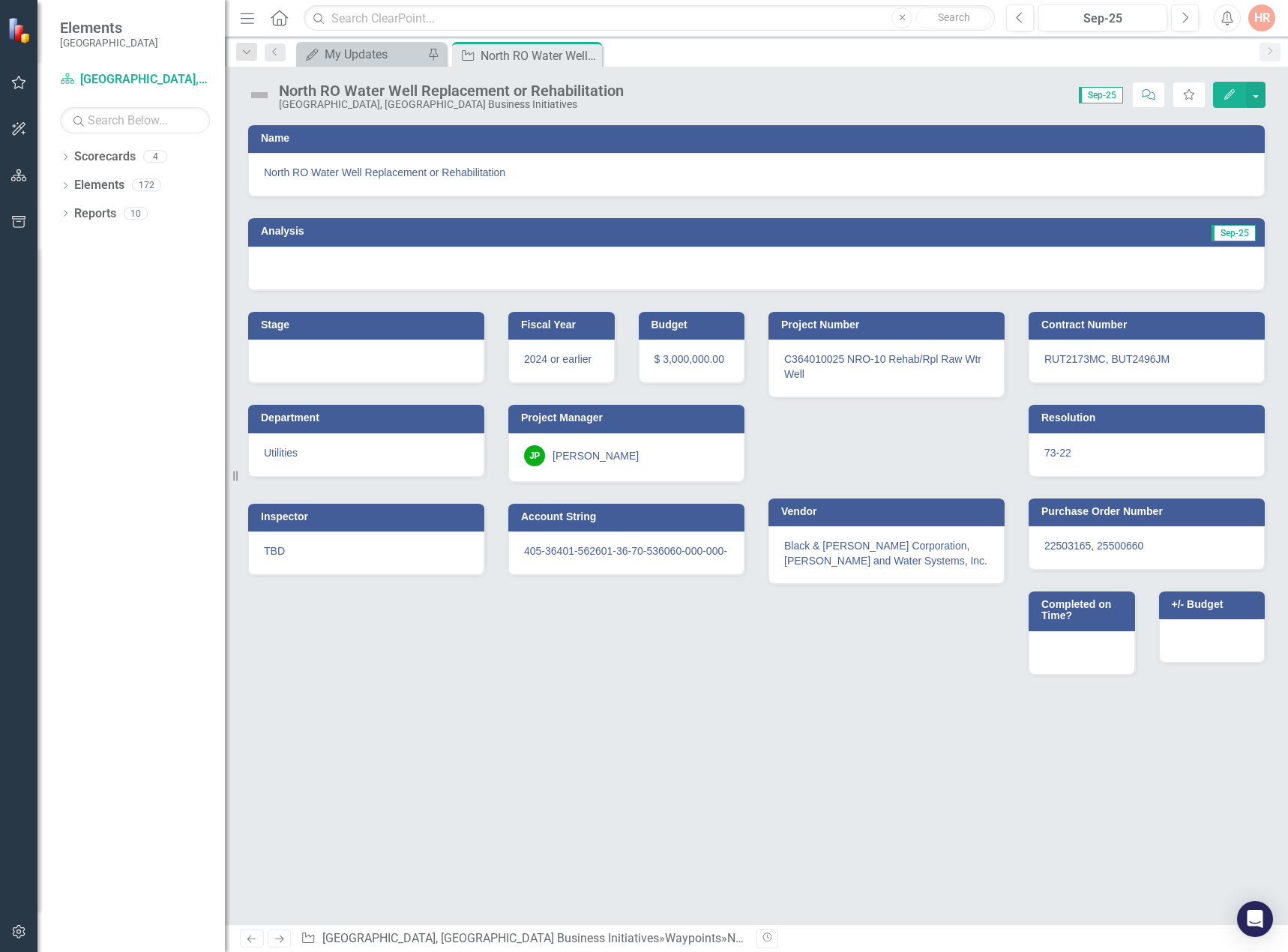
click at [264, 98] on img at bounding box center [260, 95] width 24 height 24
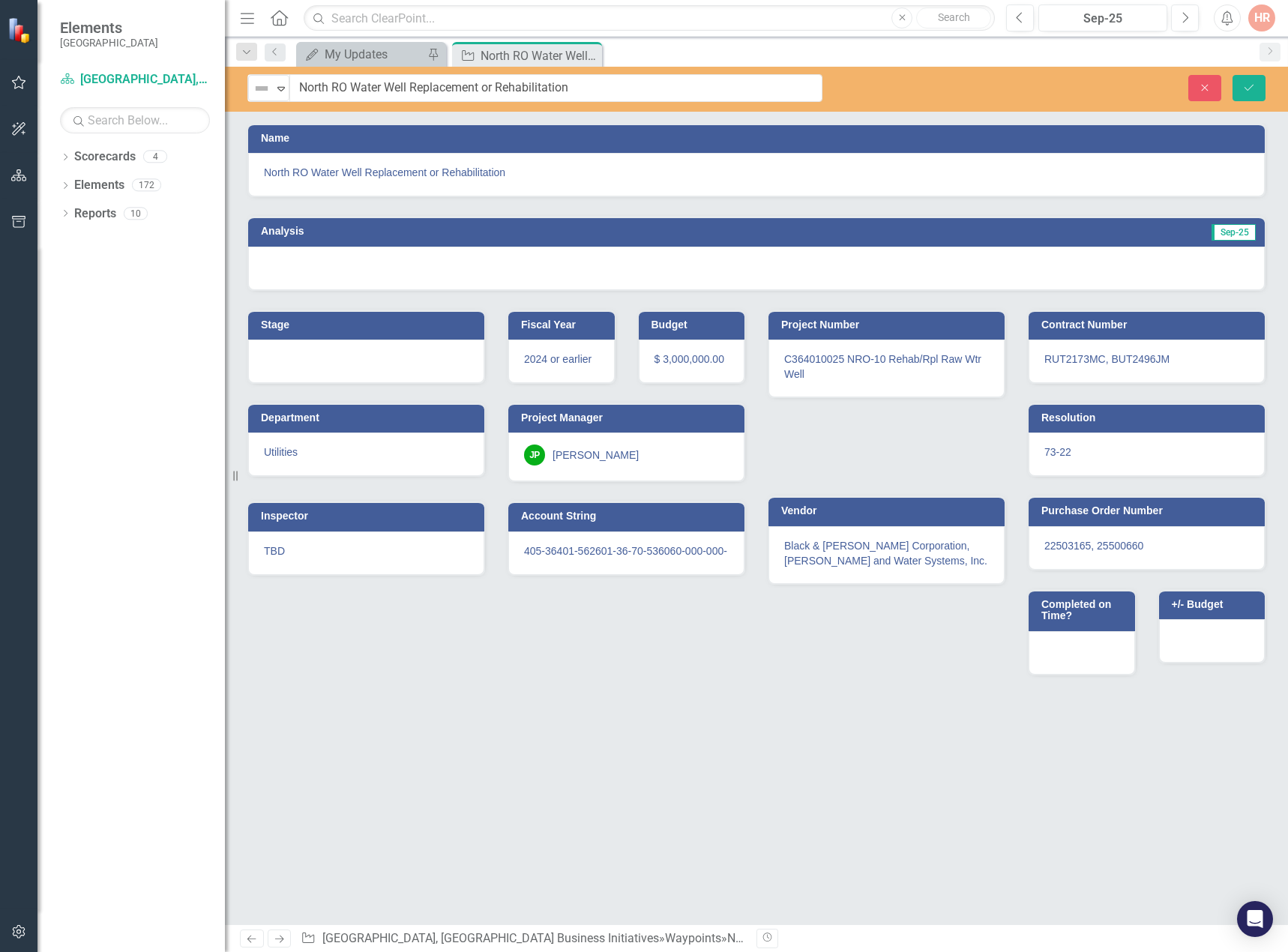
click at [264, 98] on div "Not Defined" at bounding box center [262, 88] width 23 height 21
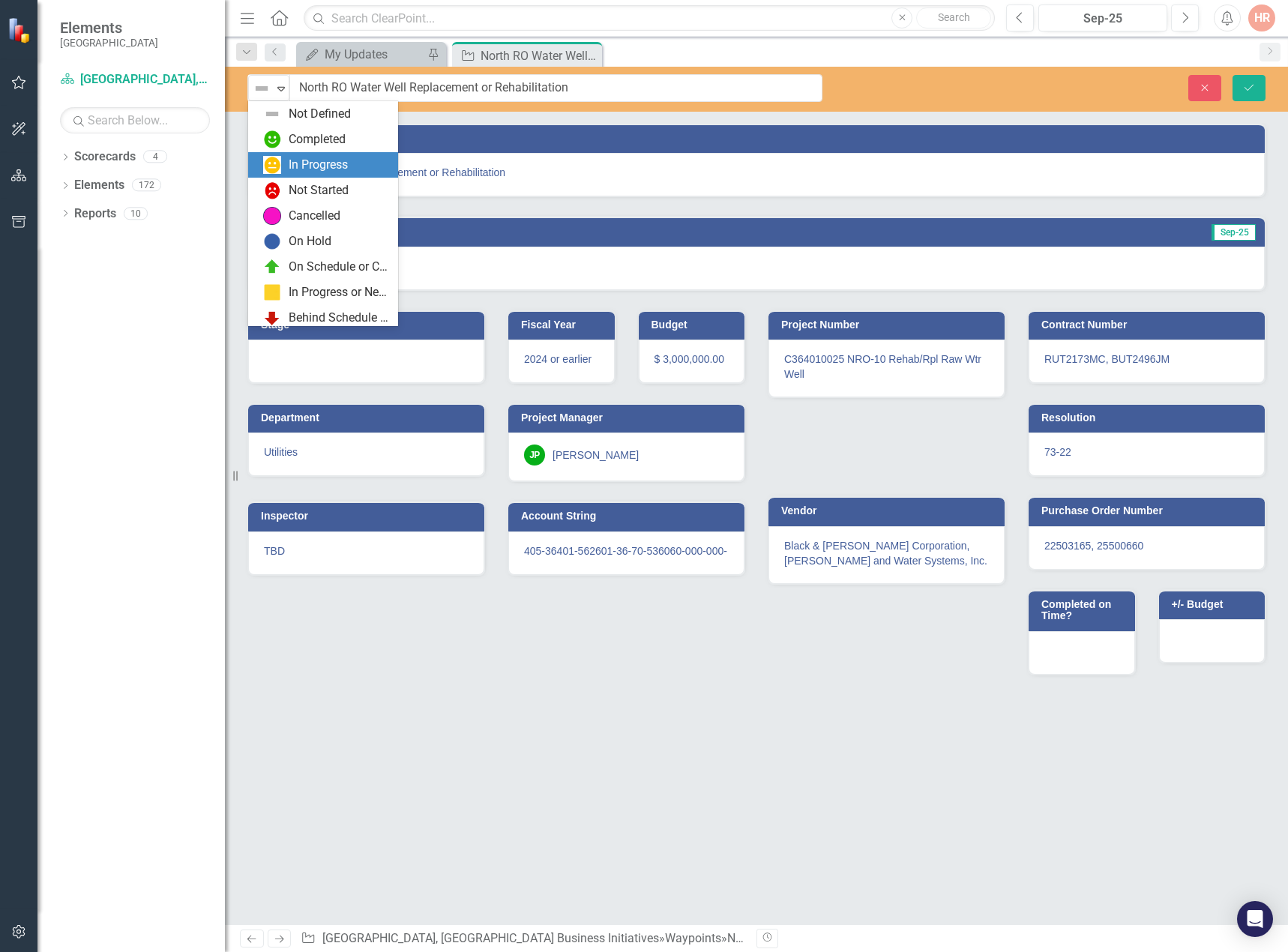
click at [295, 158] on div "In Progress" at bounding box center [318, 165] width 60 height 17
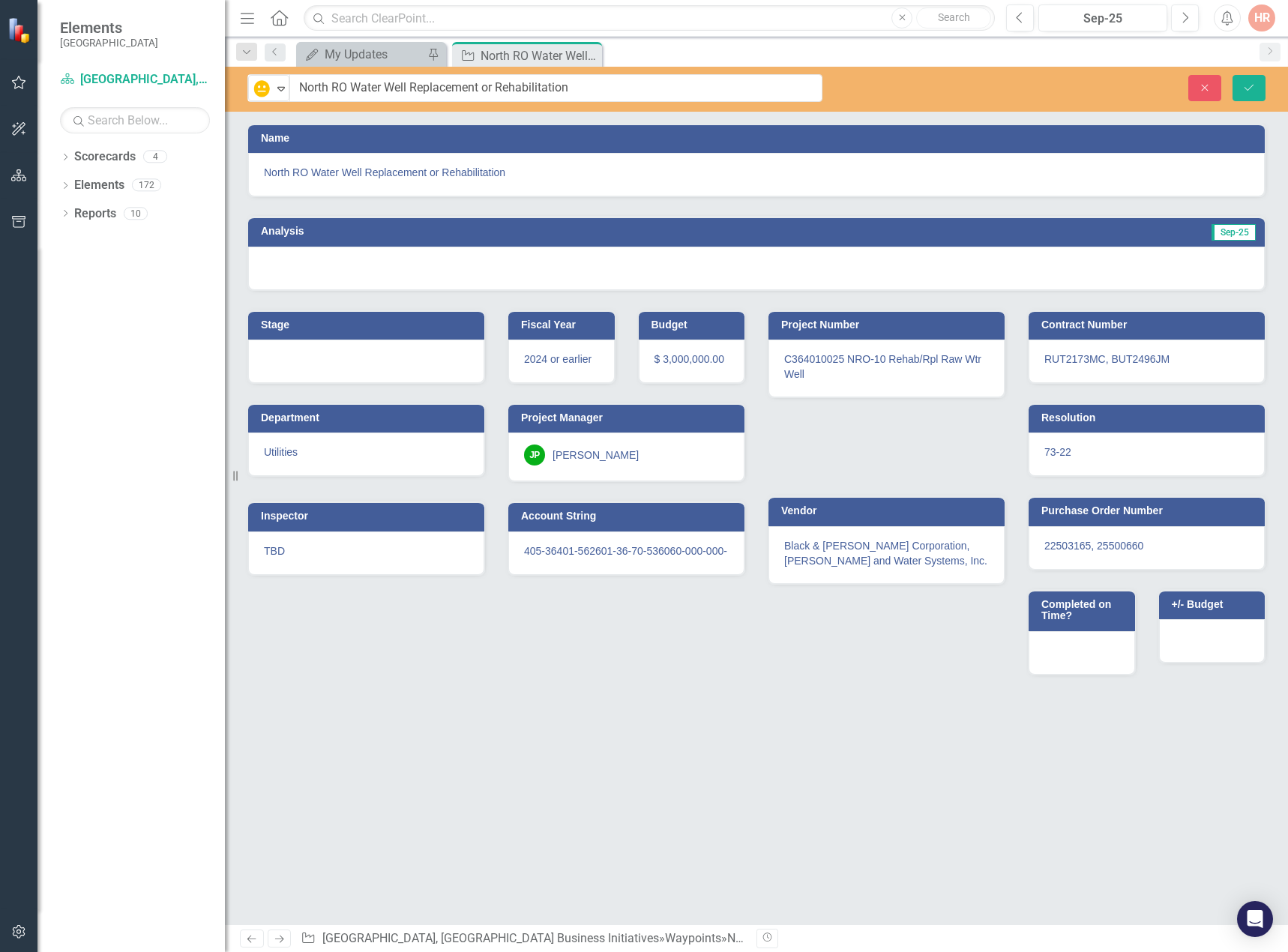
click at [858, 273] on div at bounding box center [756, 268] width 1016 height 43
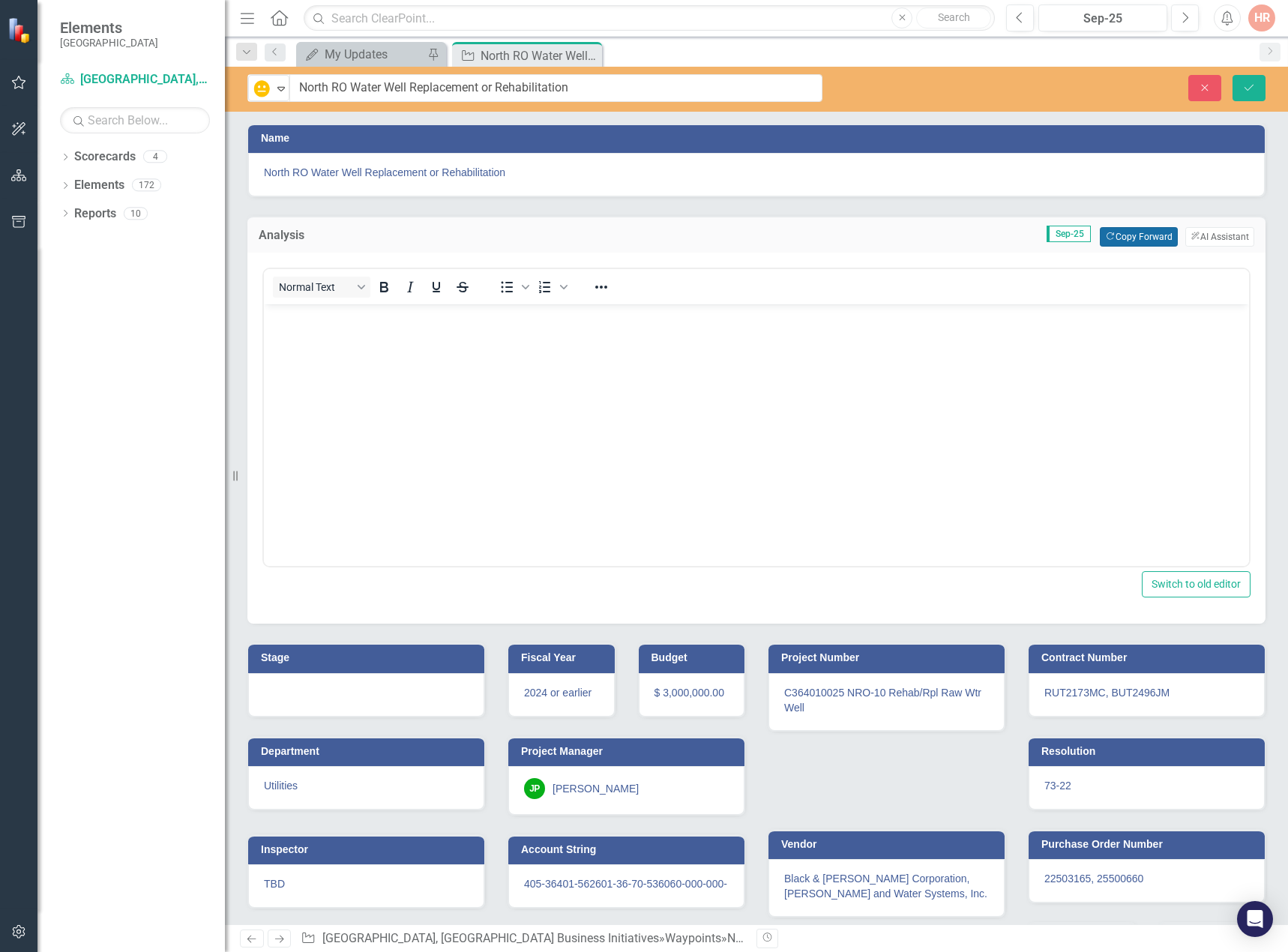
click at [1149, 233] on button "Copy Forward Copy Forward" at bounding box center [1138, 237] width 77 height 19
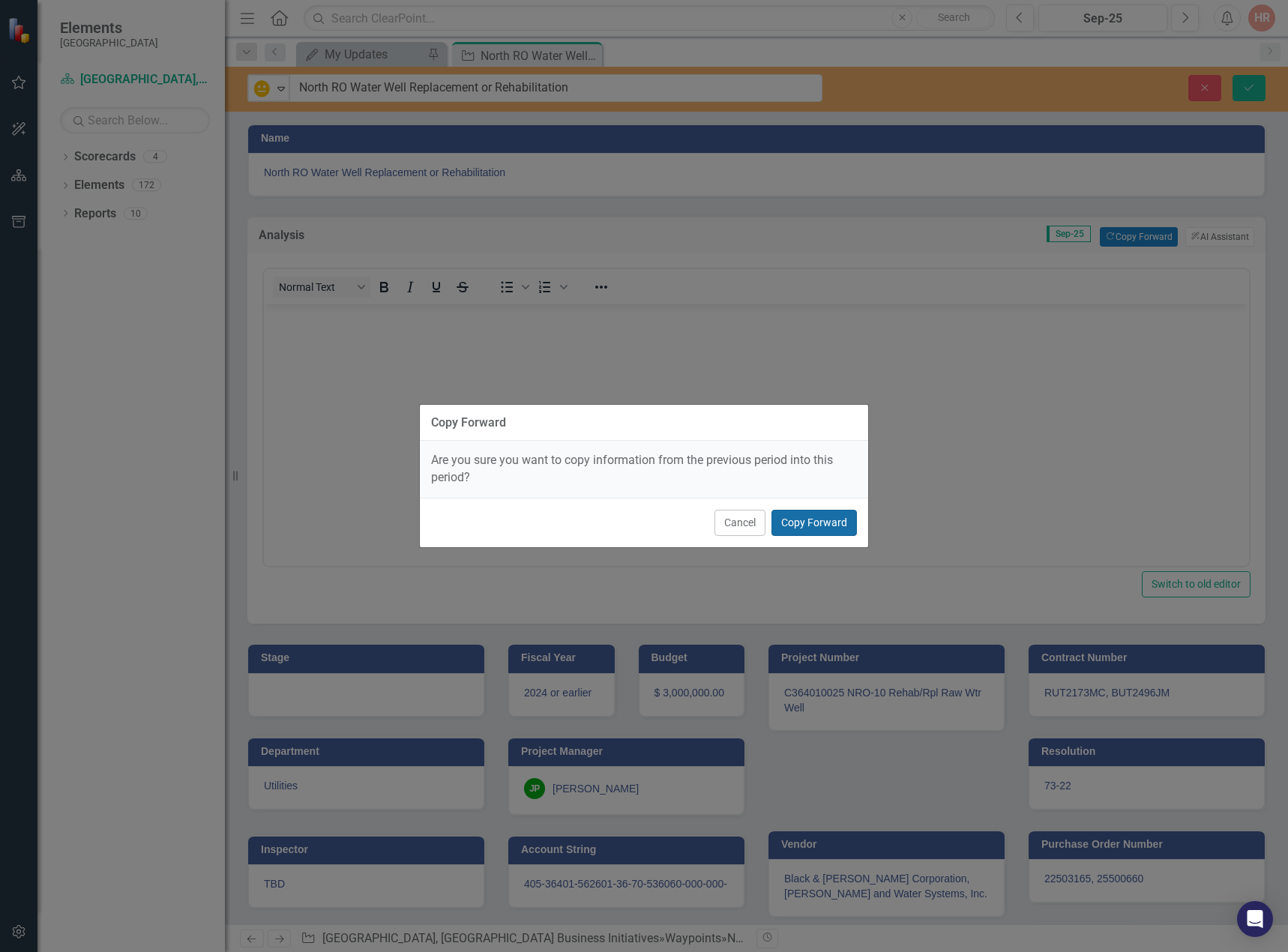
click at [797, 514] on button "Copy Forward" at bounding box center [814, 523] width 85 height 27
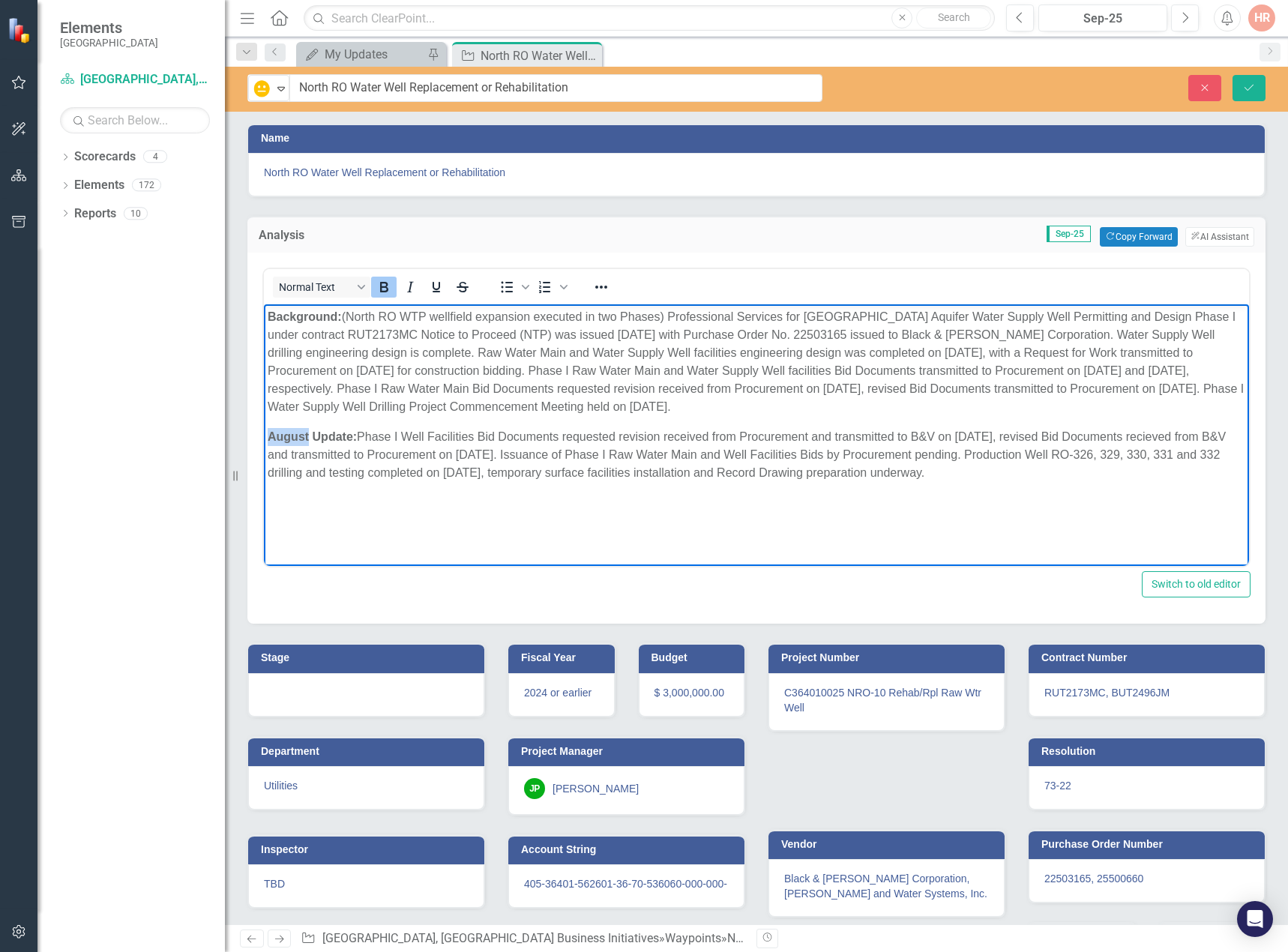
drag, startPoint x: 310, startPoint y: 434, endPoint x: 266, endPoint y: 429, distance: 44.3
click at [264, 430] on html "Background: (North RO WTP wellfield expansion executed in two Phases) Professio…" at bounding box center [756, 416] width 984 height 225
drag, startPoint x: 343, startPoint y: 315, endPoint x: 574, endPoint y: 404, distance: 247.6
click at [574, 404] on p "Background: (North RO WTP wellfield expansion executed in two Phases) Professio…" at bounding box center [756, 362] width 977 height 108
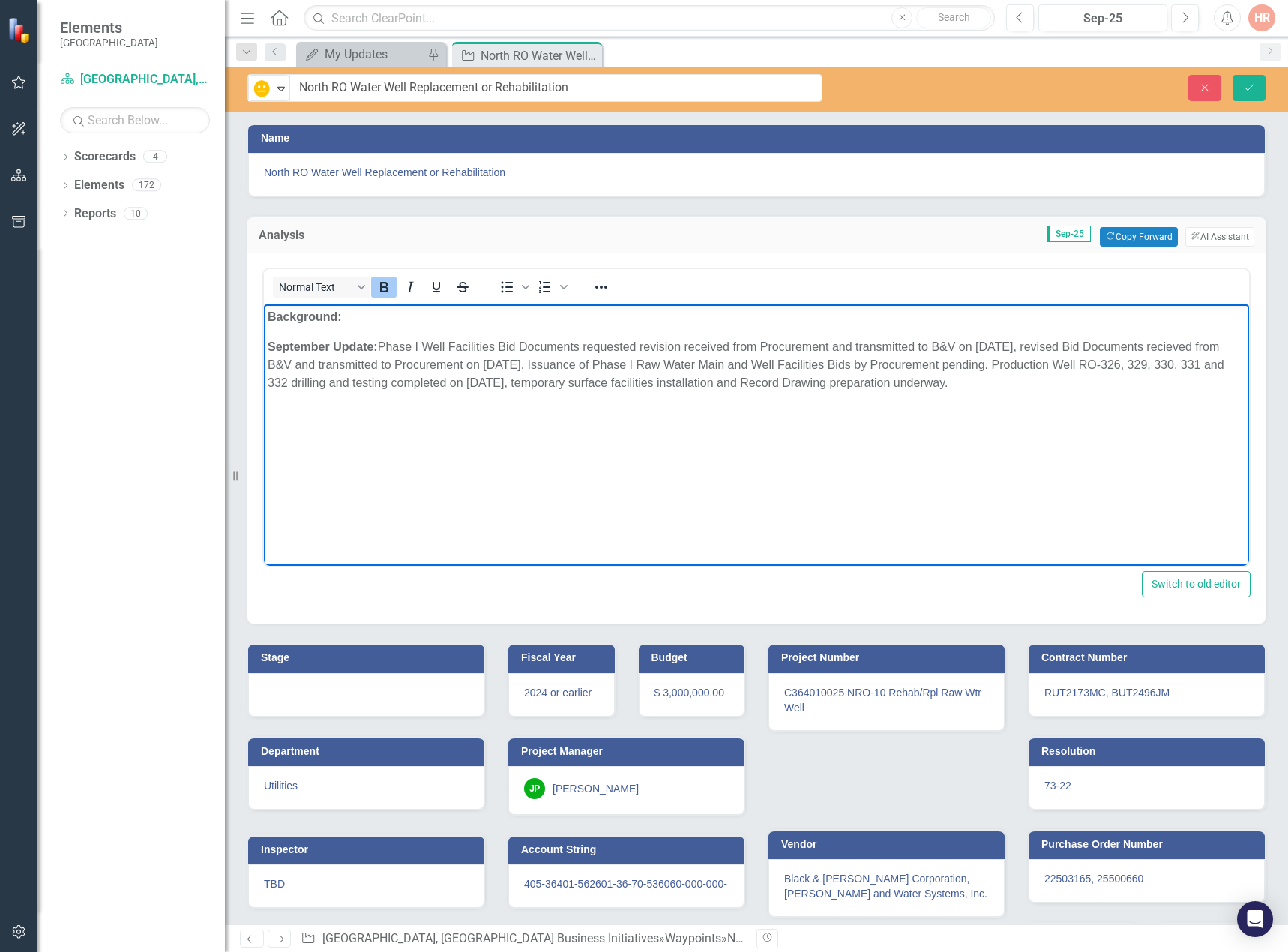
click at [383, 292] on icon "Bold" at bounding box center [383, 286] width 8 height 10
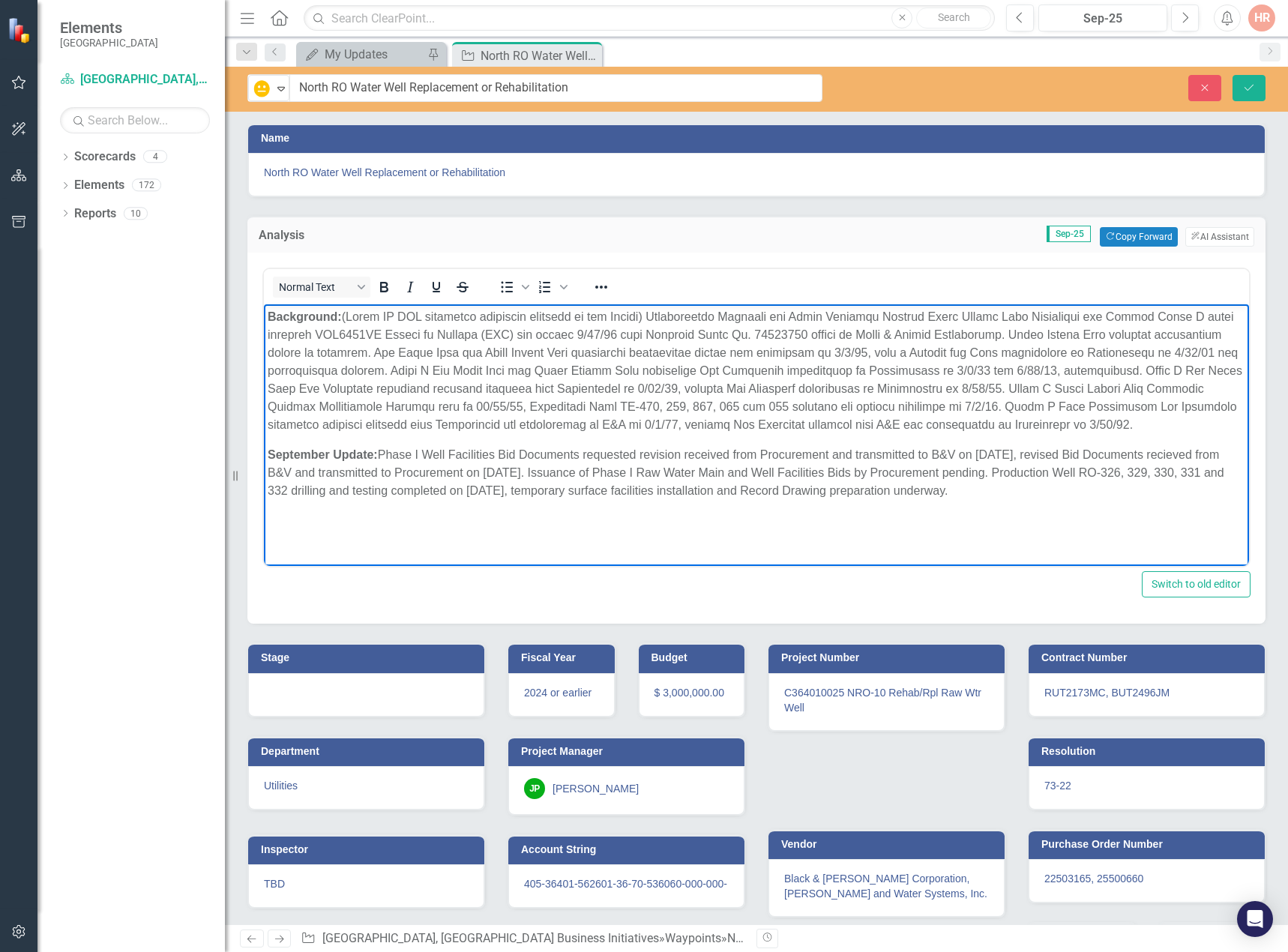
click at [350, 317] on span "Rich Text Area. Press ALT-0 for help." at bounding box center [755, 371] width 974 height 121
drag, startPoint x: 383, startPoint y: 452, endPoint x: 953, endPoint y: 484, distance: 570.9
click at [953, 484] on p "September Update: Phase I Well Facilities Bid Documents requested revision rece…" at bounding box center [756, 472] width 977 height 54
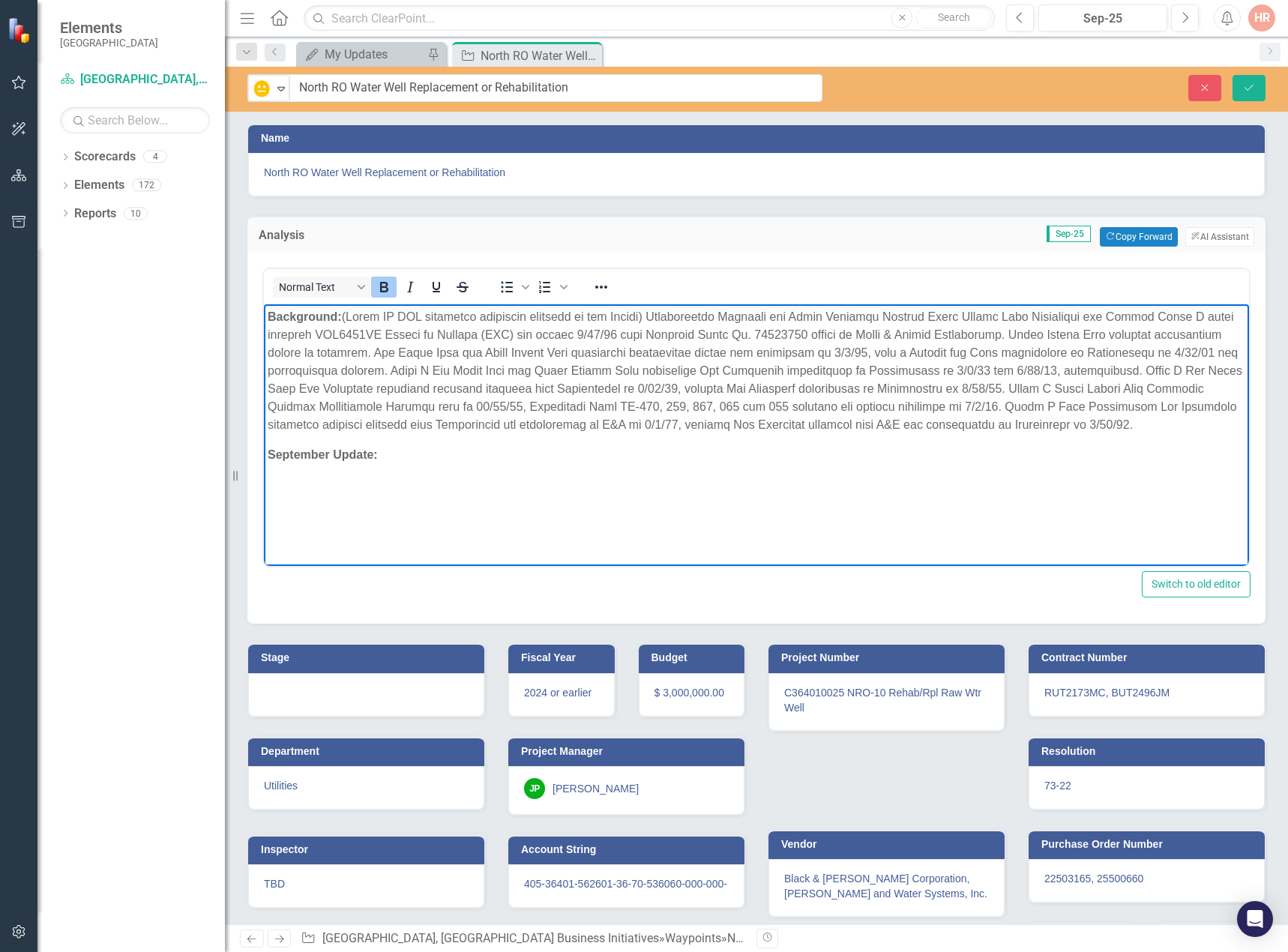
click at [383, 285] on icon "Bold" at bounding box center [383, 287] width 18 height 18
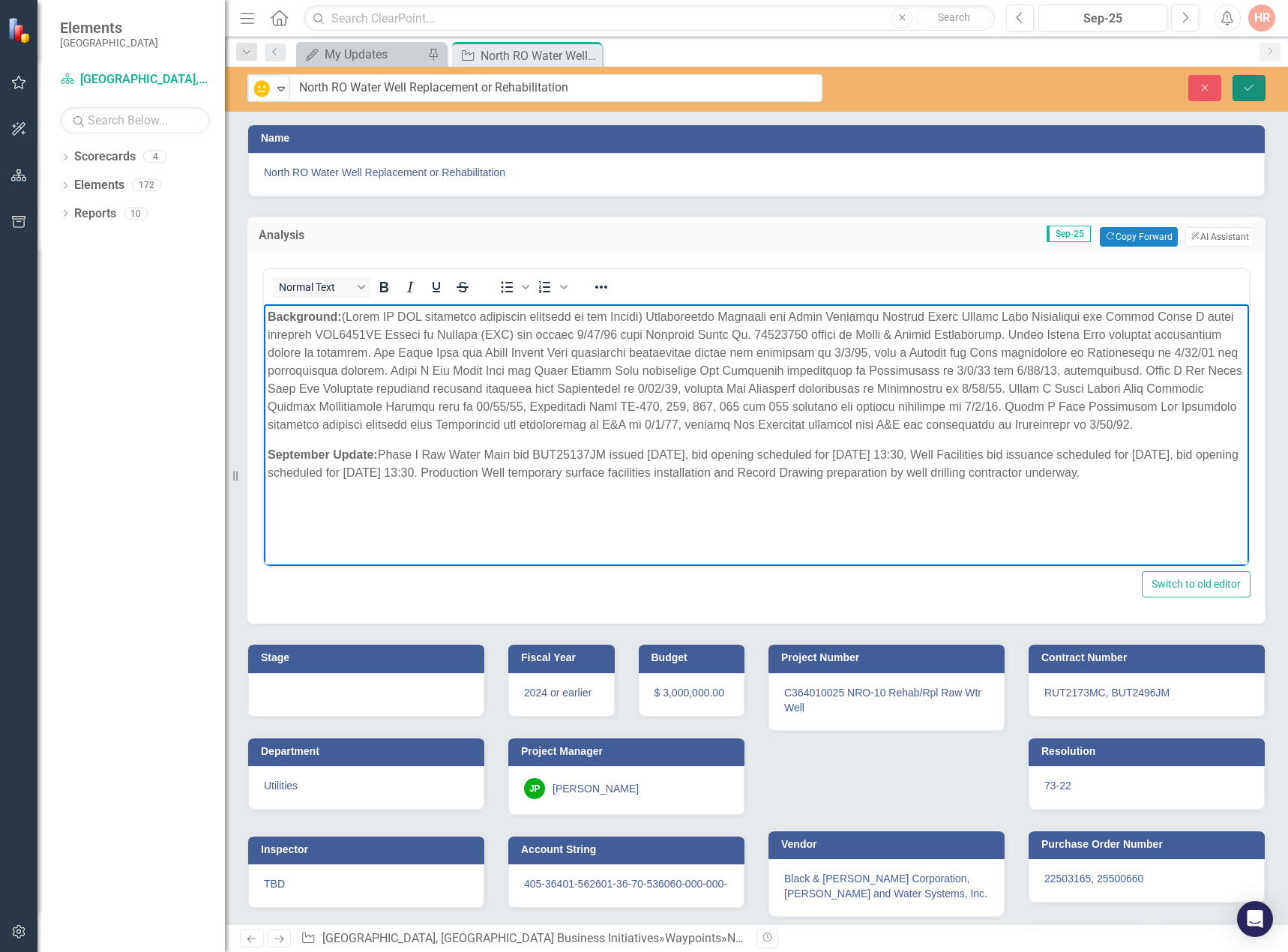
click at [1260, 81] on button "Save" at bounding box center [1249, 88] width 33 height 27
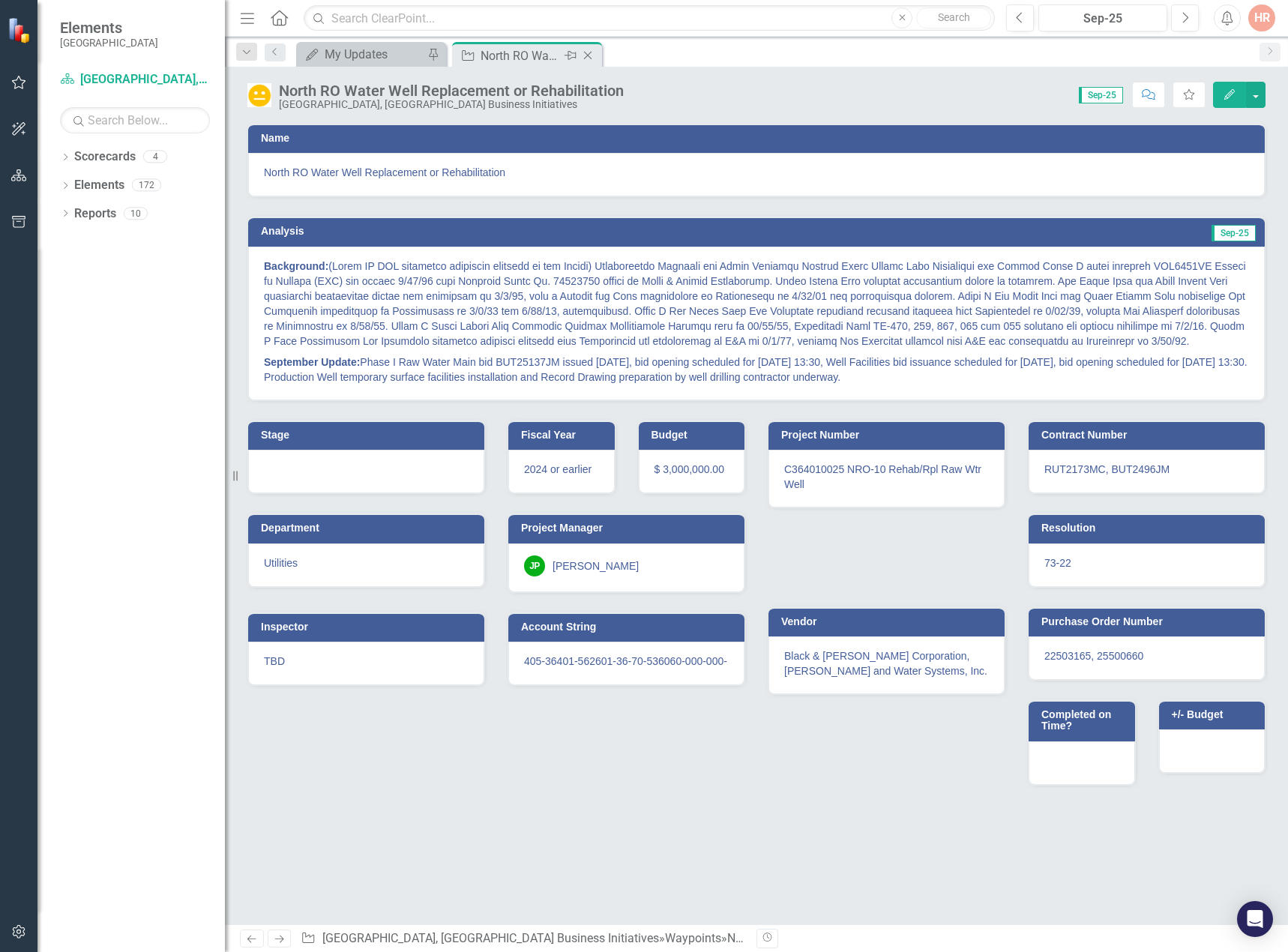
click at [590, 51] on icon "Close" at bounding box center [587, 55] width 15 height 12
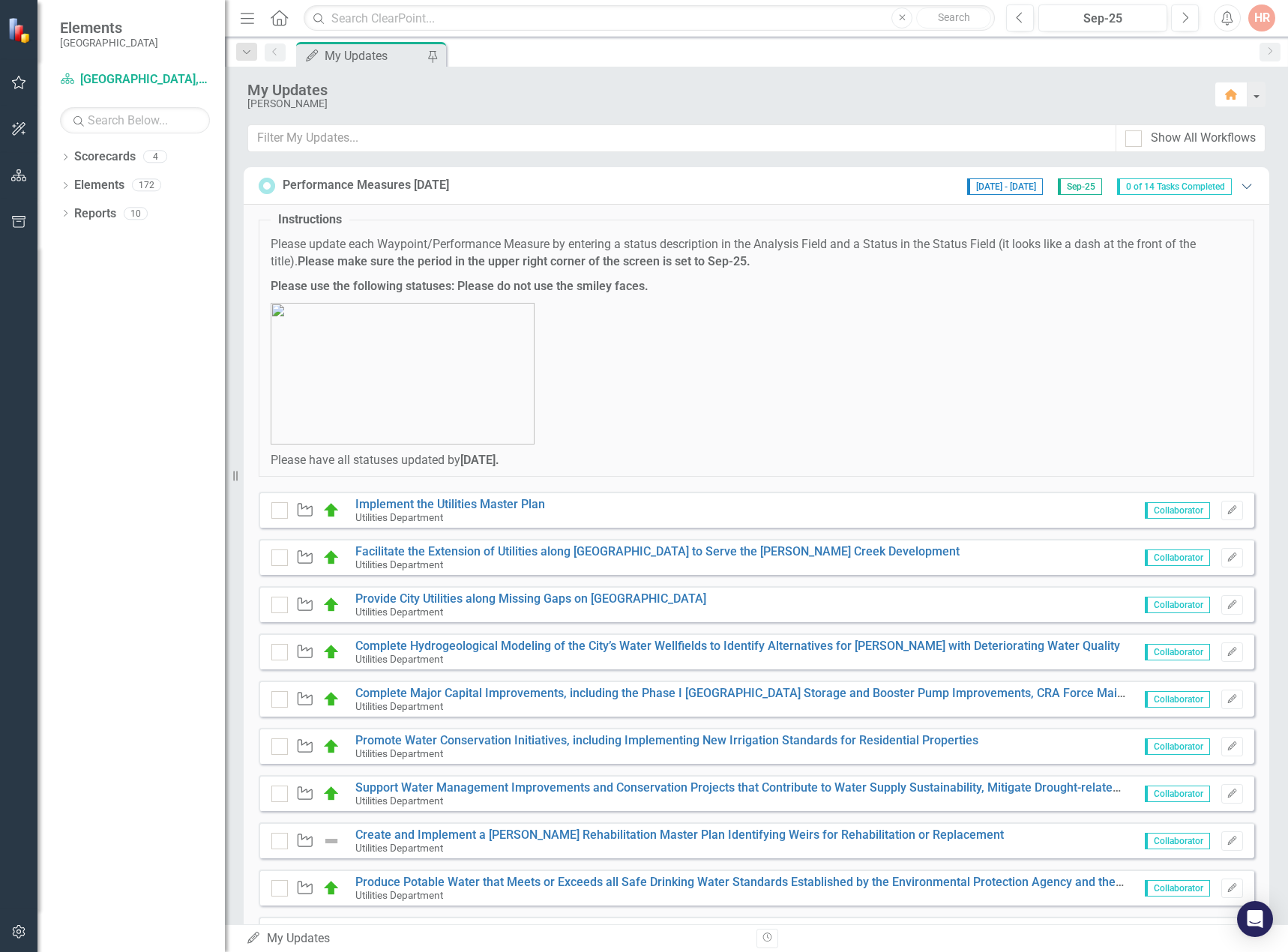
click at [1238, 182] on icon "Expanded" at bounding box center [1246, 185] width 15 height 12
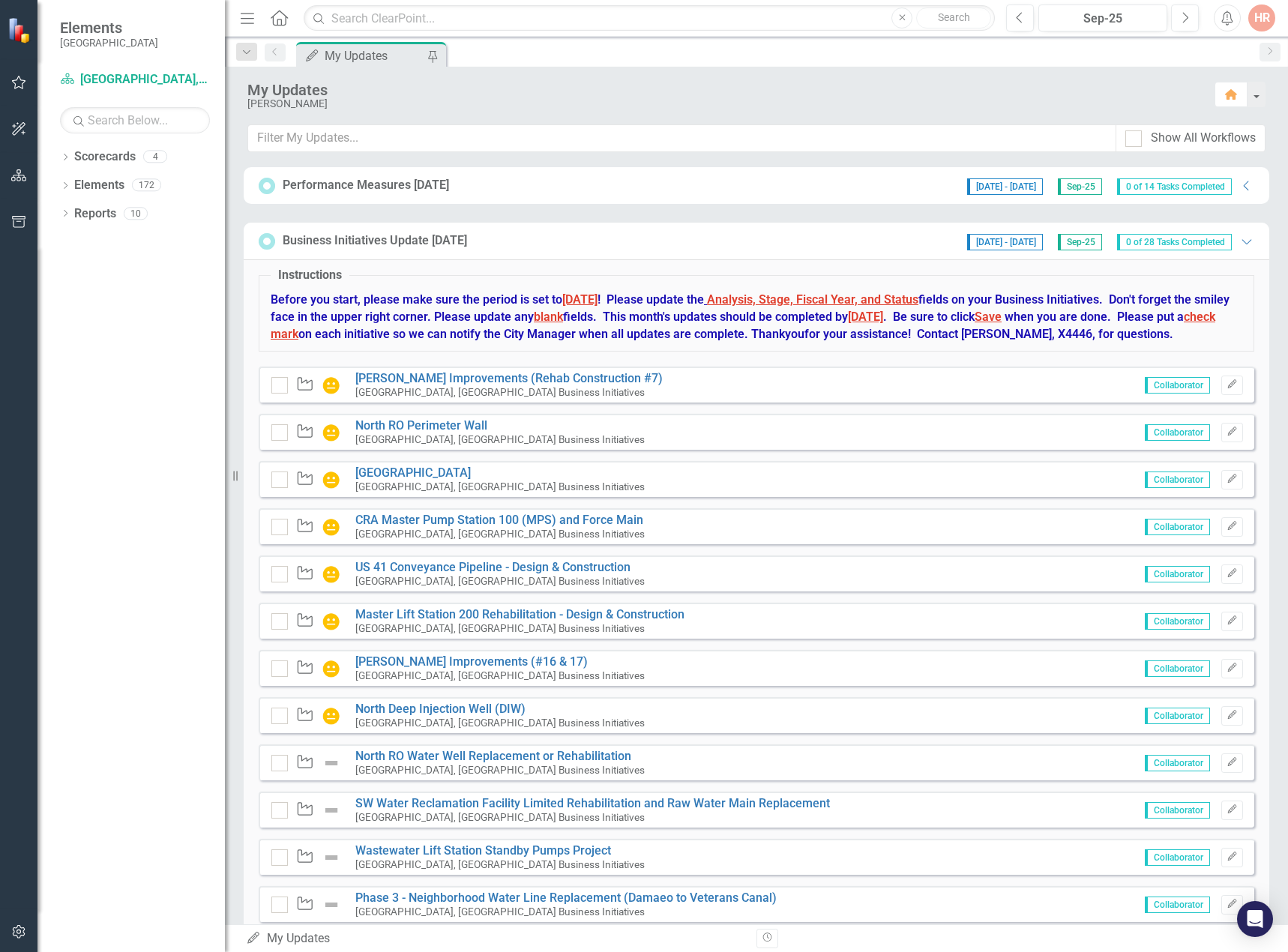
scroll to position [75, 0]
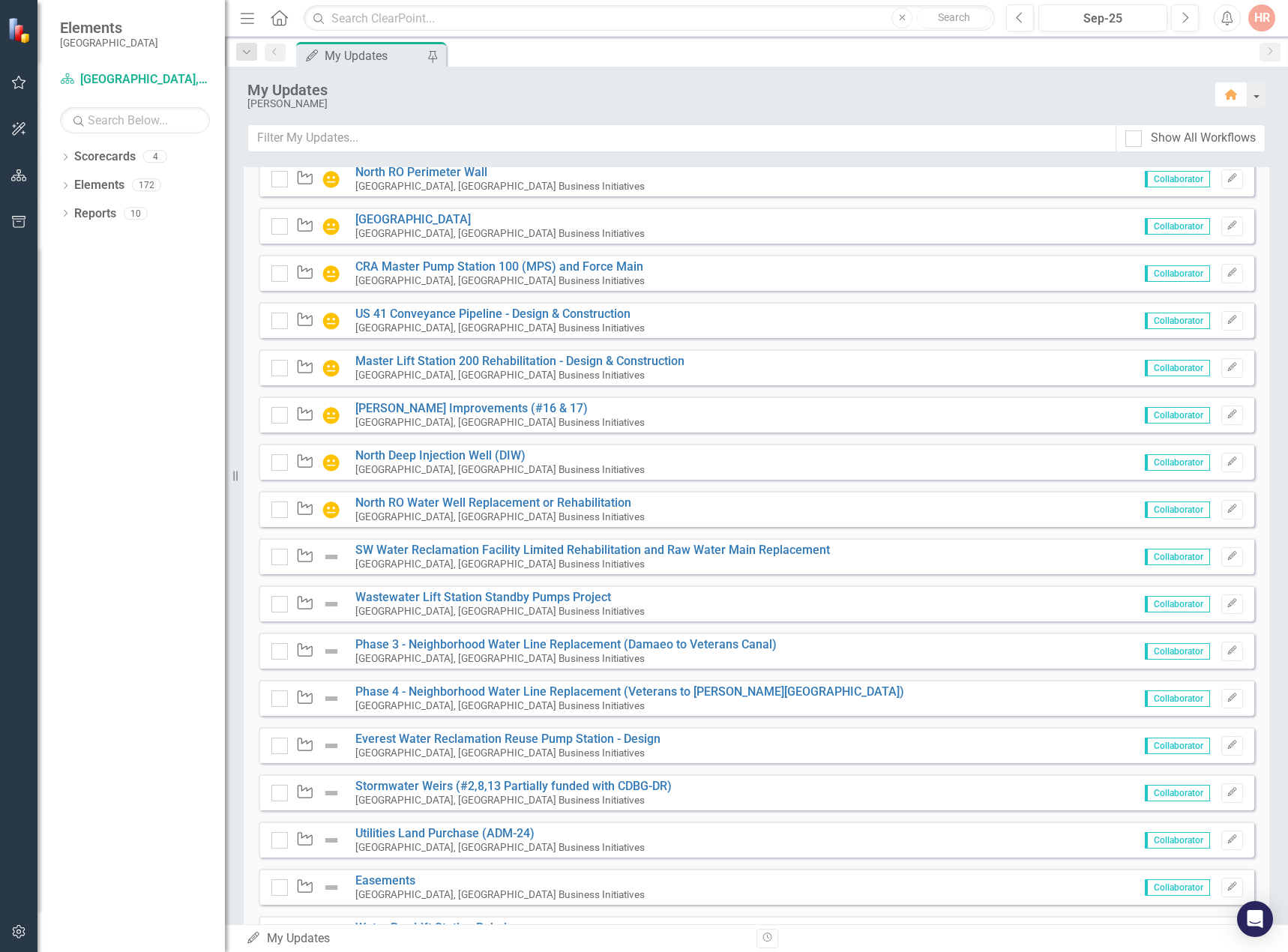
scroll to position [1274, 0]
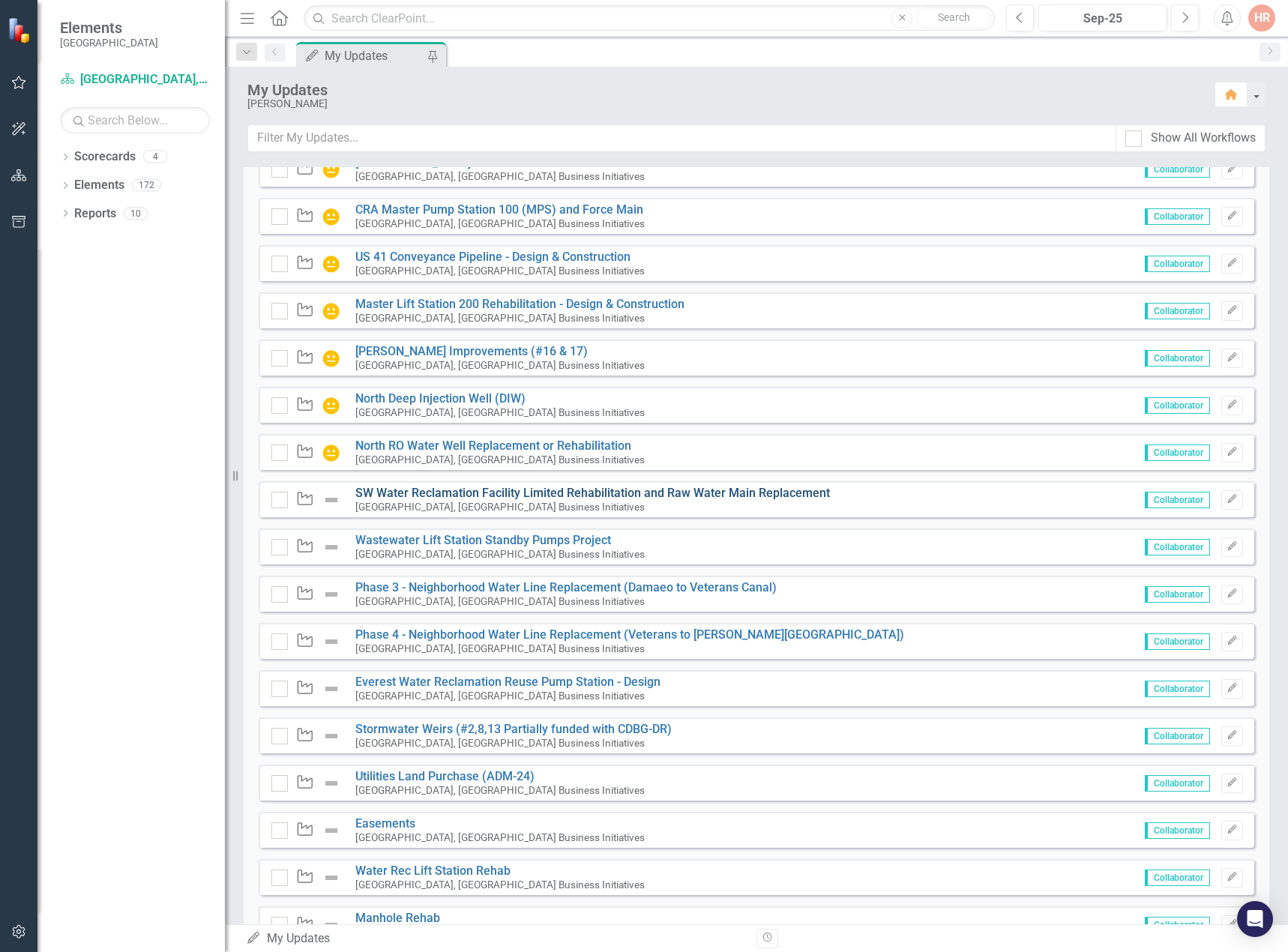
click at [528, 500] on link "SW Water Reclamation Facility Limited Rehabilitation and Raw Water Main Replace…" at bounding box center [592, 493] width 474 height 15
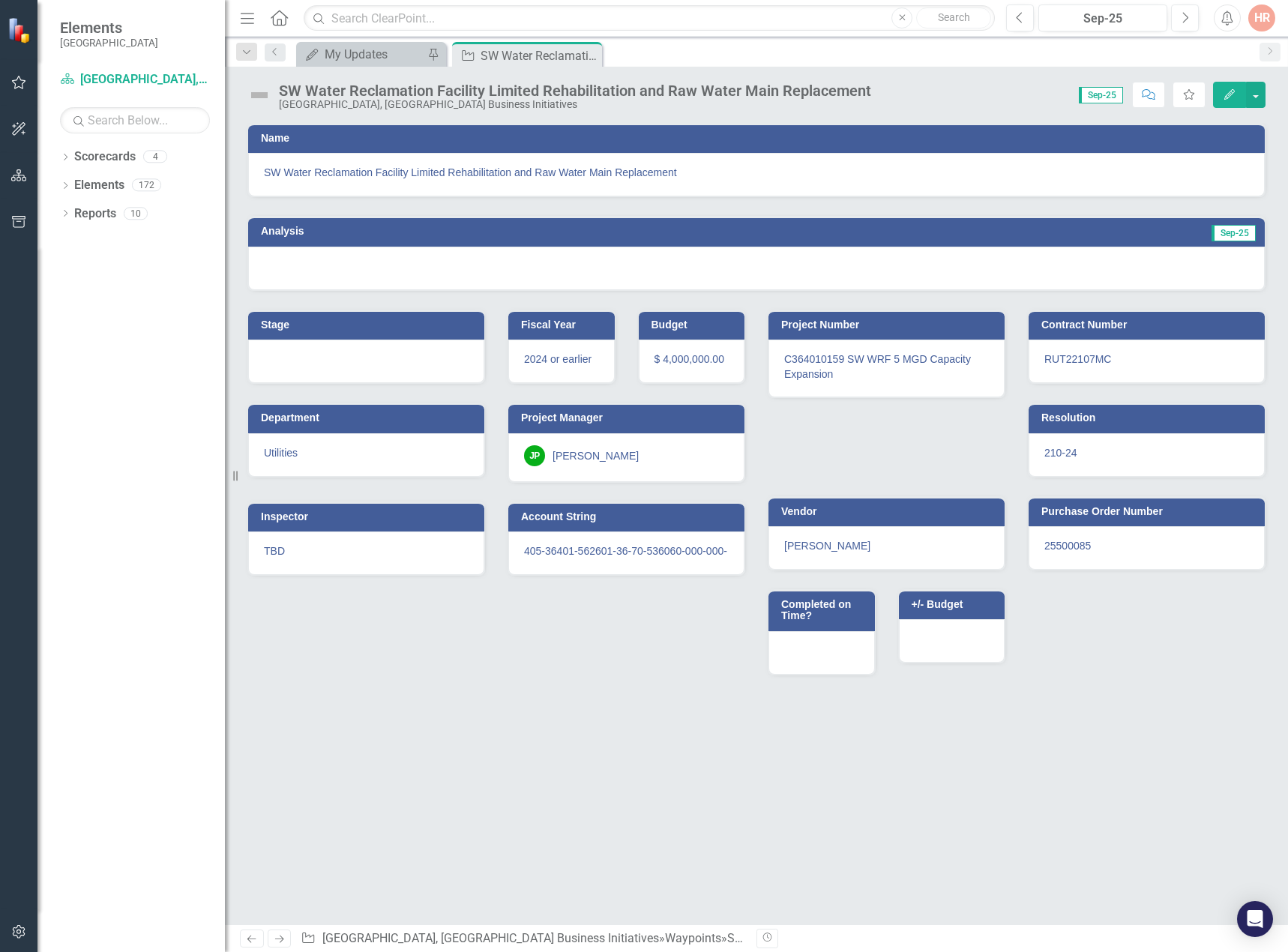
click at [257, 87] on img at bounding box center [260, 95] width 24 height 24
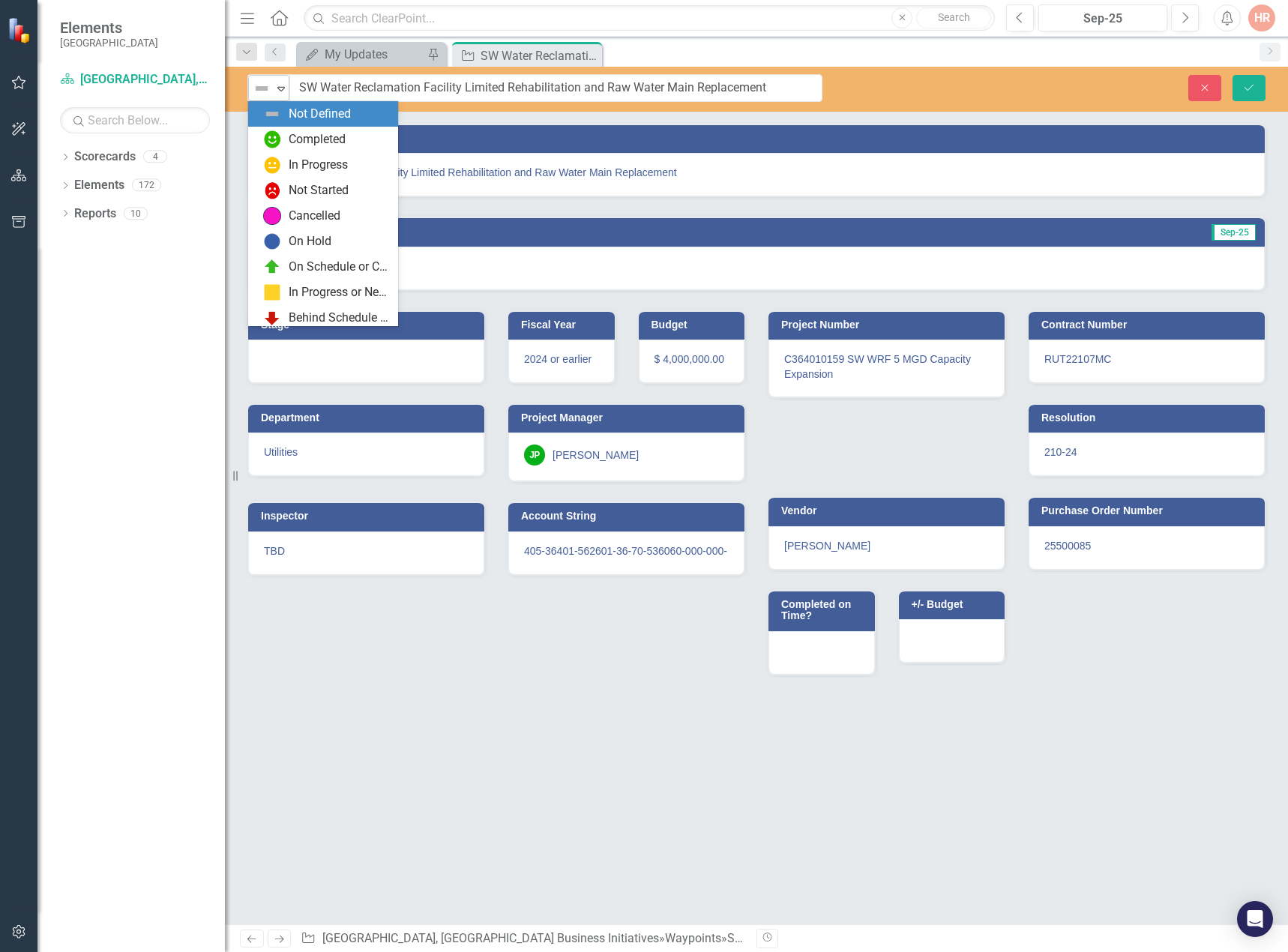
click at [260, 90] on img at bounding box center [261, 89] width 18 height 18
click at [282, 163] on div "In Progress" at bounding box center [326, 165] width 126 height 18
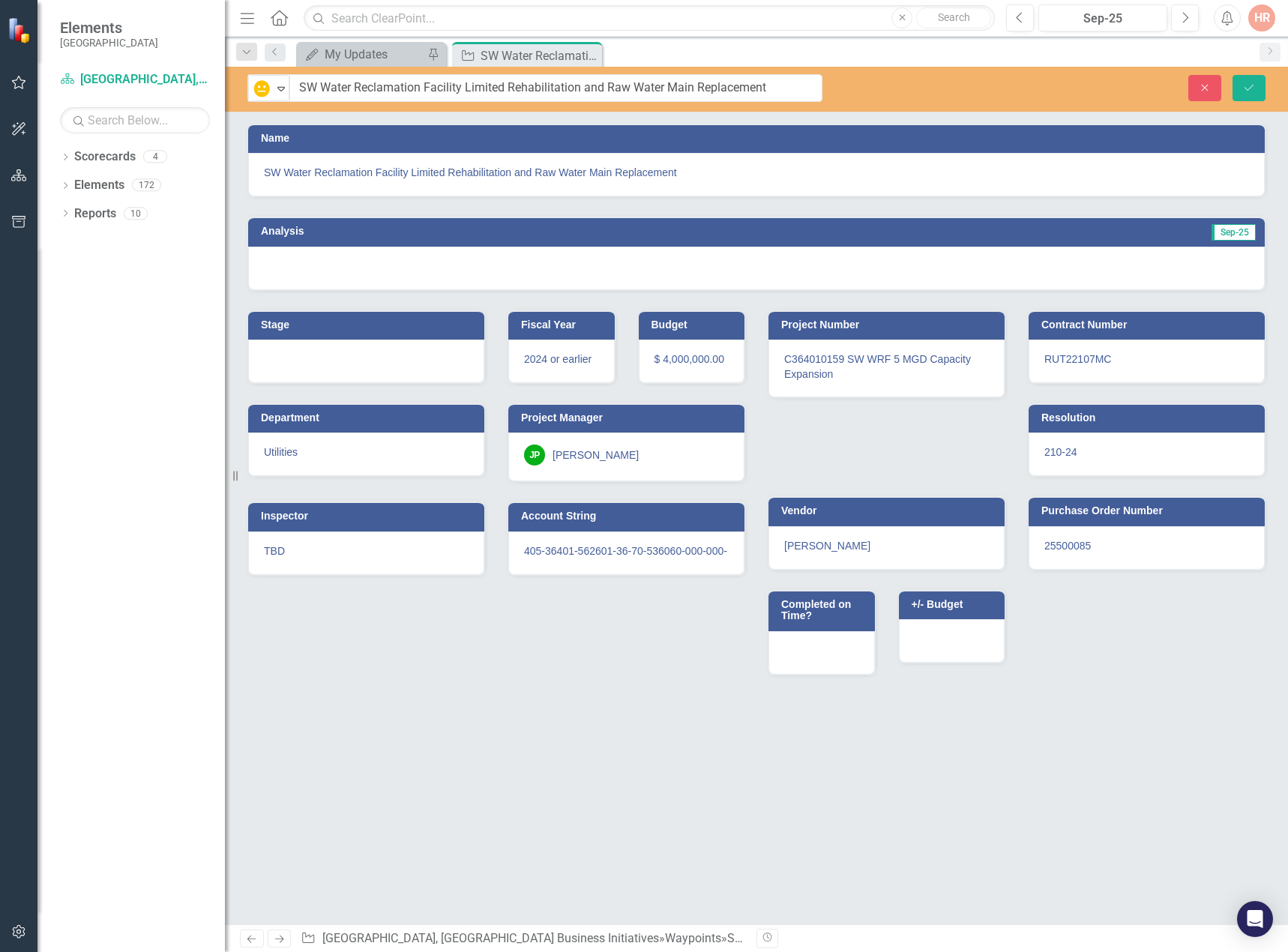
click at [1147, 271] on div at bounding box center [756, 268] width 1016 height 43
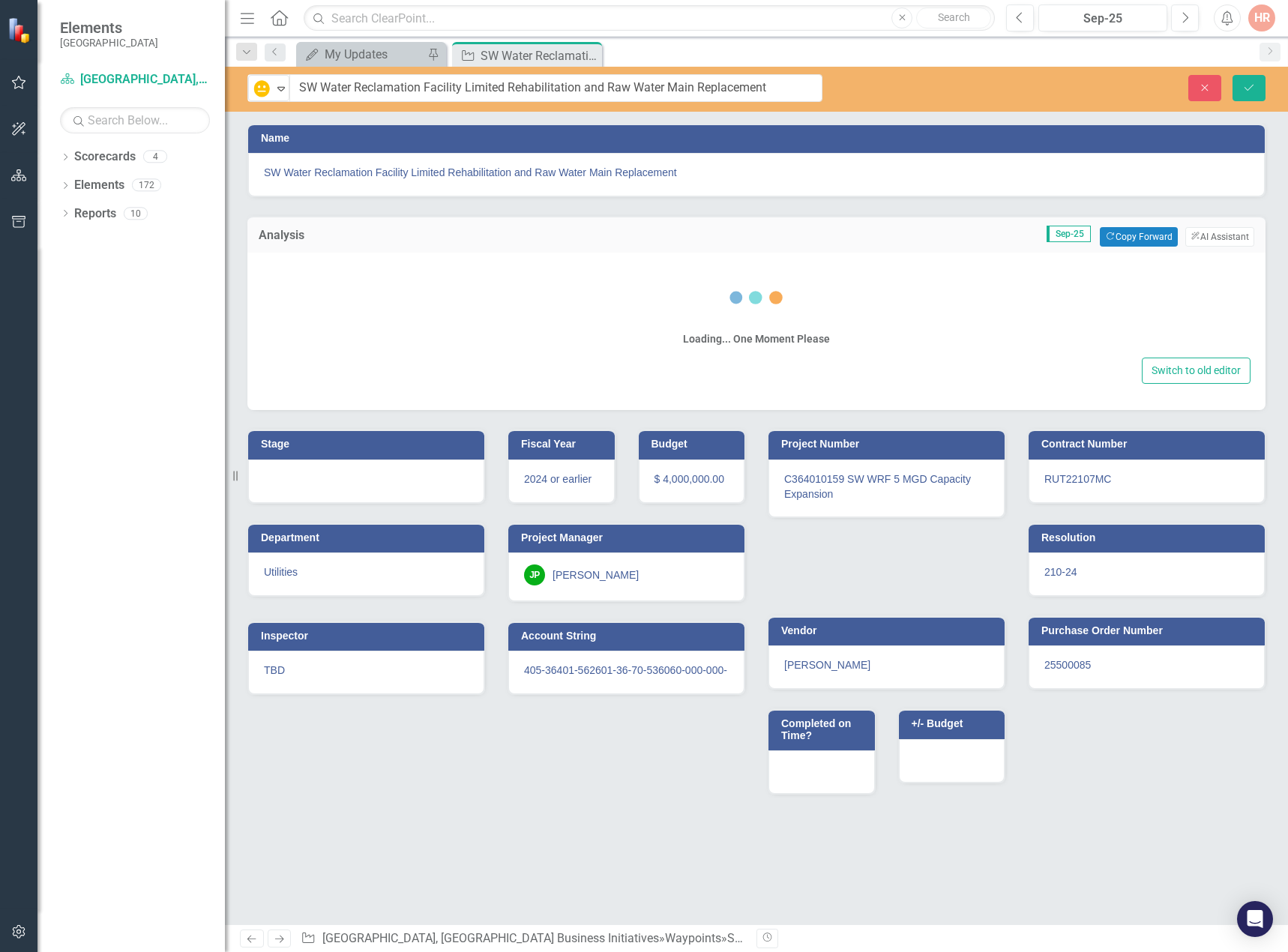
click at [1128, 249] on div "Analysis Sep-25 Copy Forward Copy Forward ClearPoint AI AI Assistant" at bounding box center [756, 234] width 1017 height 37
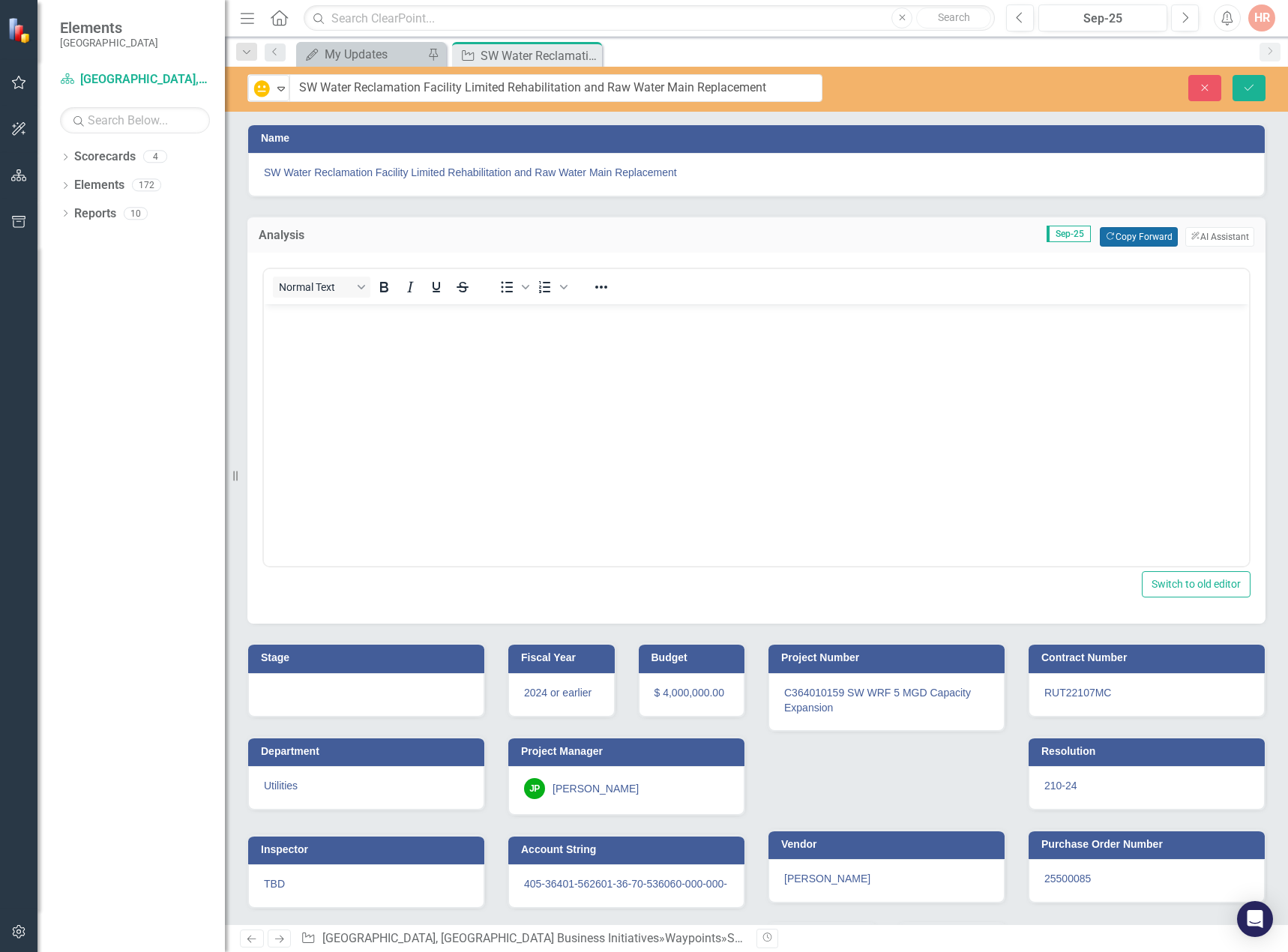
click at [1127, 241] on button "Copy Forward Copy Forward" at bounding box center [1138, 237] width 77 height 19
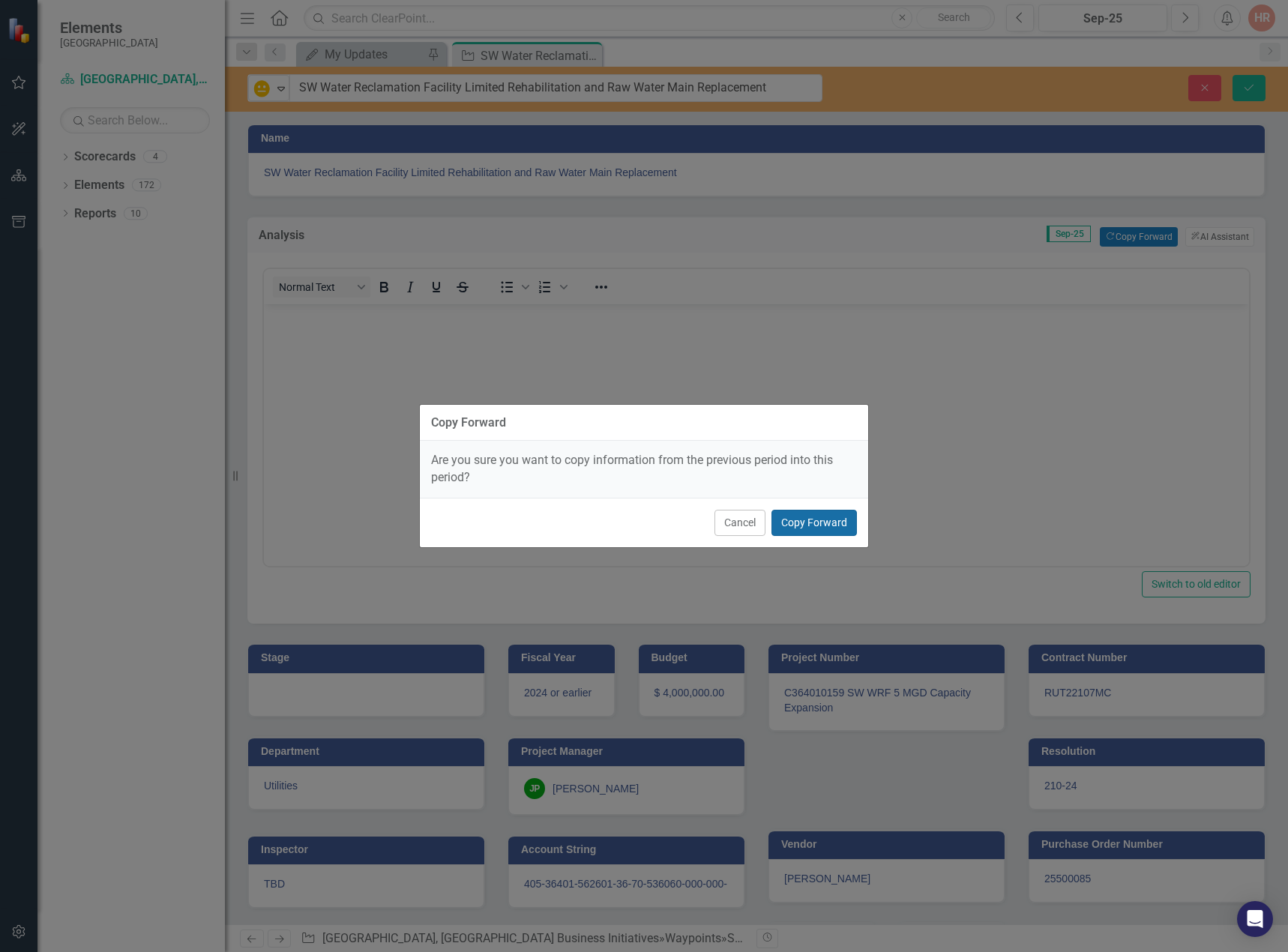
click at [846, 515] on button "Copy Forward" at bounding box center [814, 523] width 85 height 27
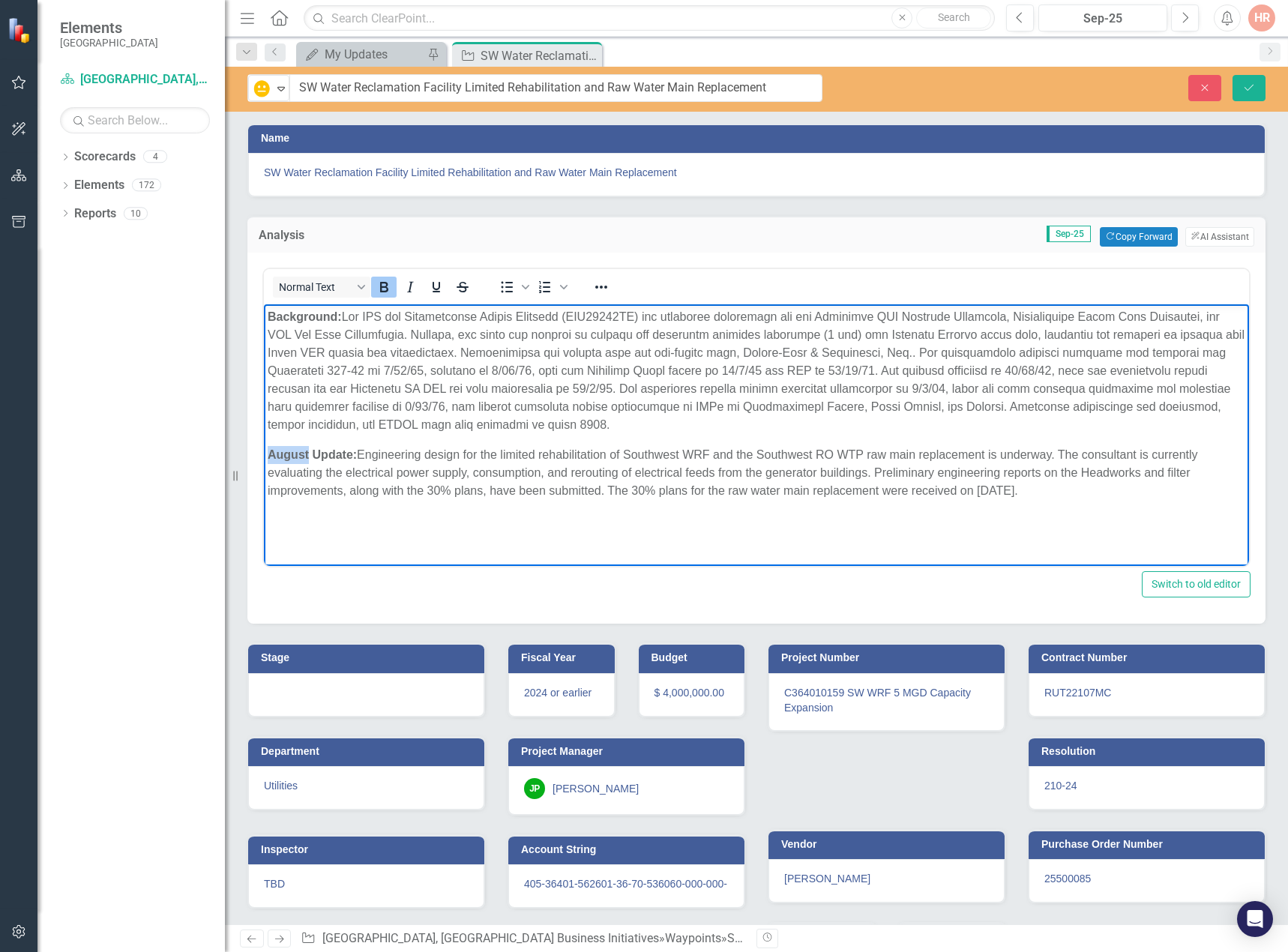
drag, startPoint x: 309, startPoint y: 450, endPoint x: 268, endPoint y: 450, distance: 41.0
click at [268, 450] on strong "August Update:" at bounding box center [312, 455] width 89 height 13
click at [390, 482] on p "September Update: Engineering design for the limited rehabilitation of Southwes…" at bounding box center [756, 472] width 977 height 54
drag, startPoint x: 379, startPoint y: 449, endPoint x: 1038, endPoint y: 489, distance: 660.2
click at [1038, 489] on p "September Update: Engineering design for the limited rehabilitation of Southwes…" at bounding box center [756, 472] width 977 height 54
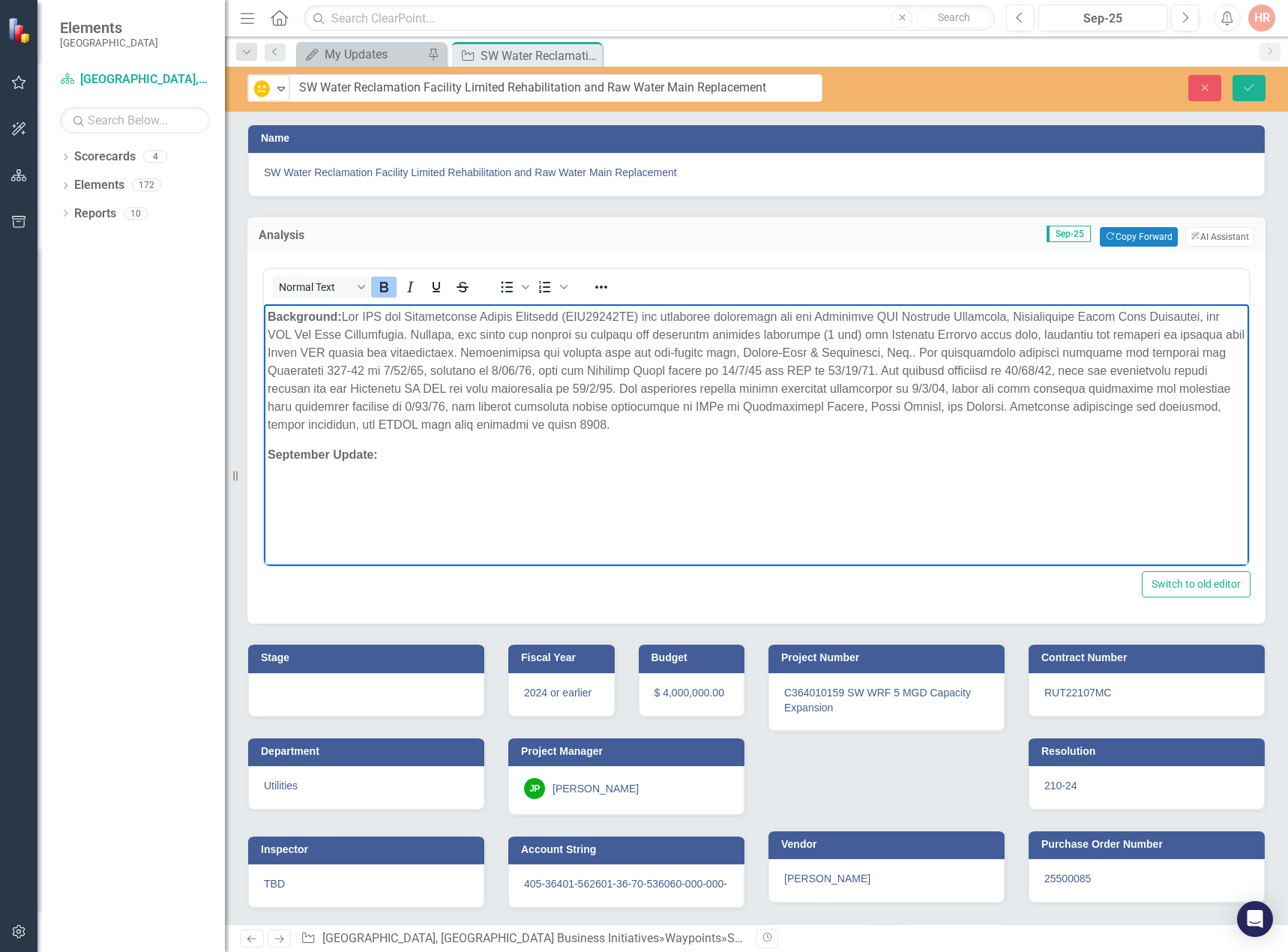
click at [389, 284] on icon "Bold" at bounding box center [383, 287] width 18 height 18
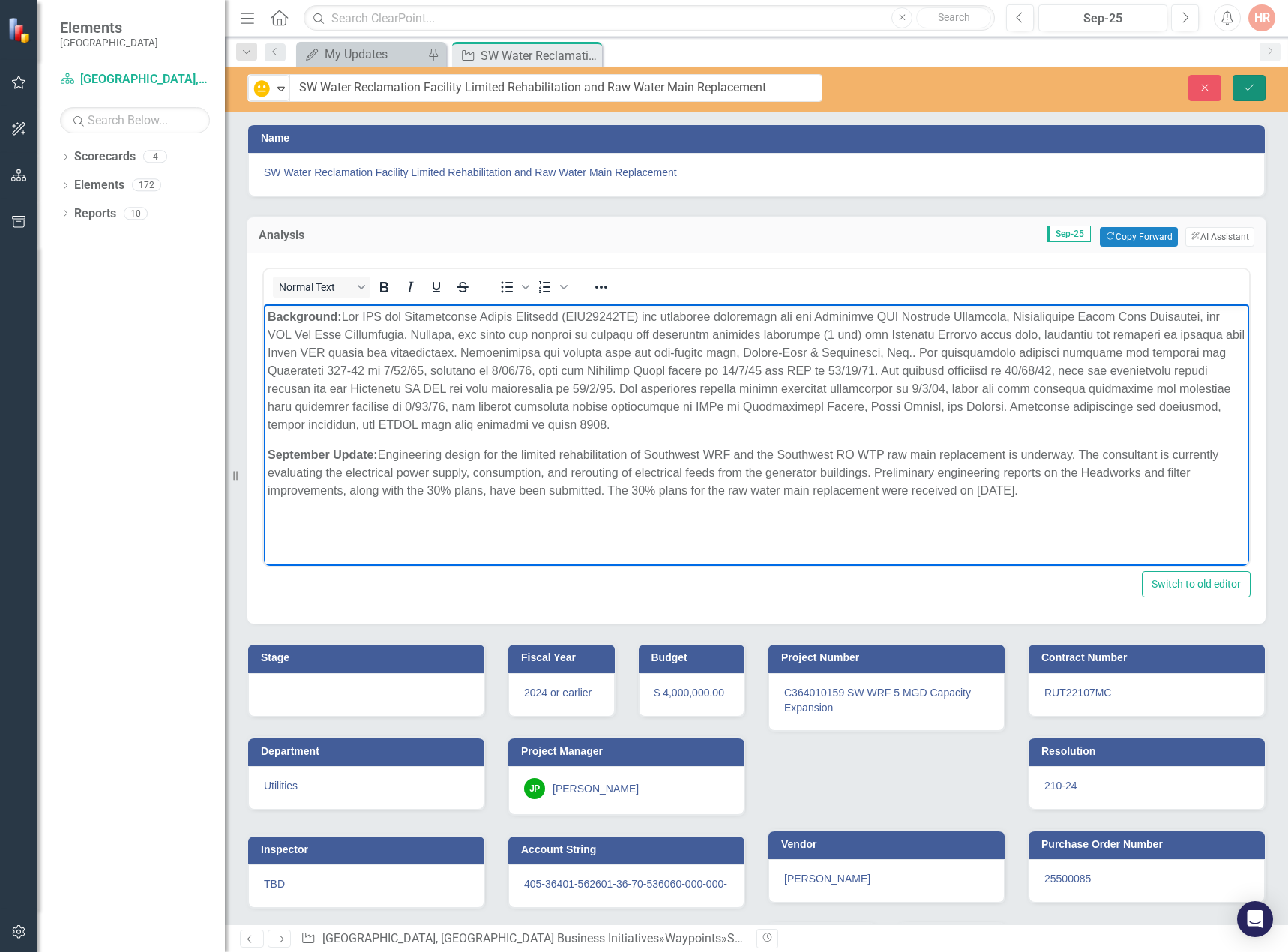
click at [1247, 81] on button "Save" at bounding box center [1249, 88] width 33 height 27
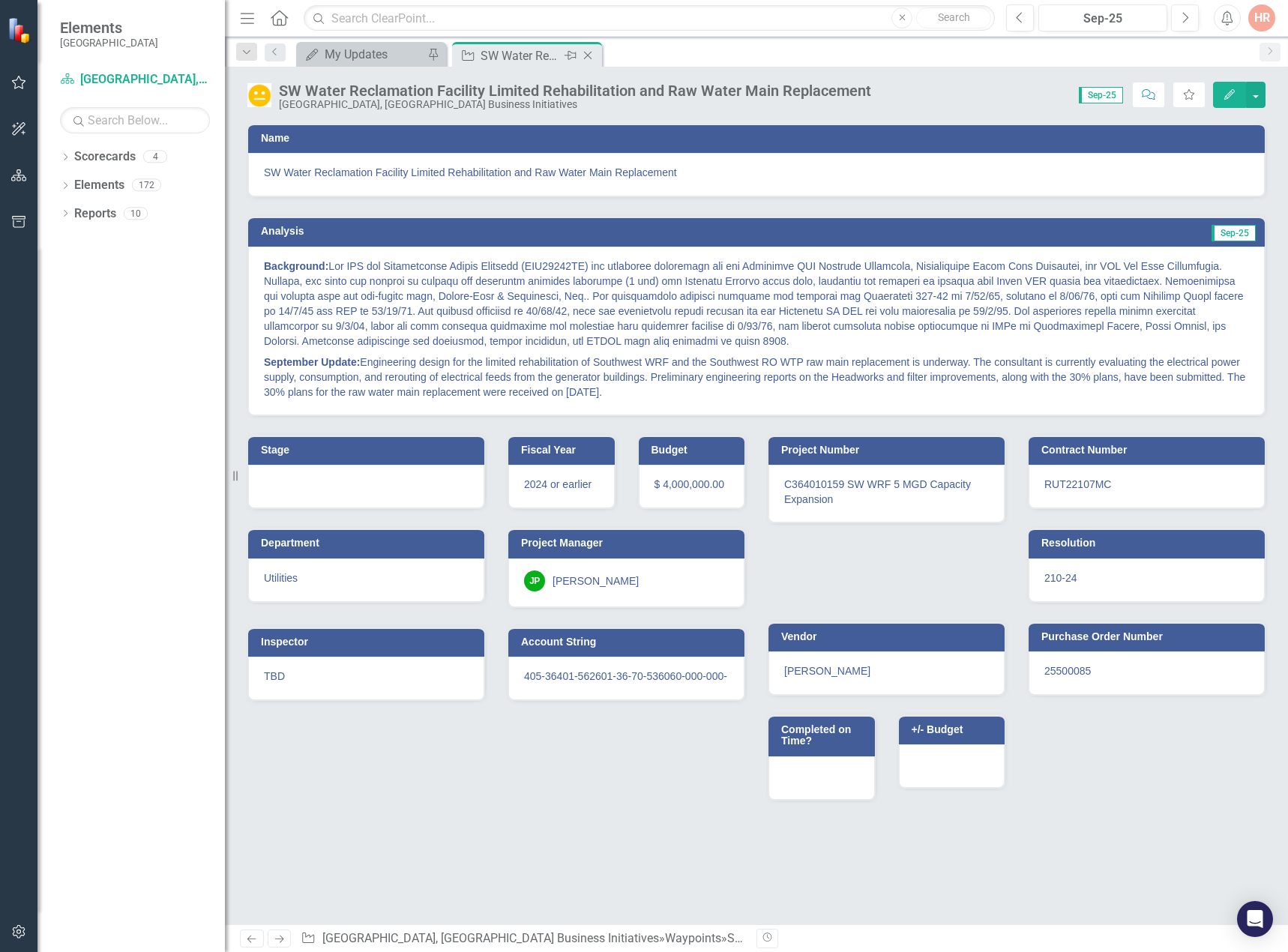
click at [590, 50] on icon "Close" at bounding box center [587, 55] width 15 height 12
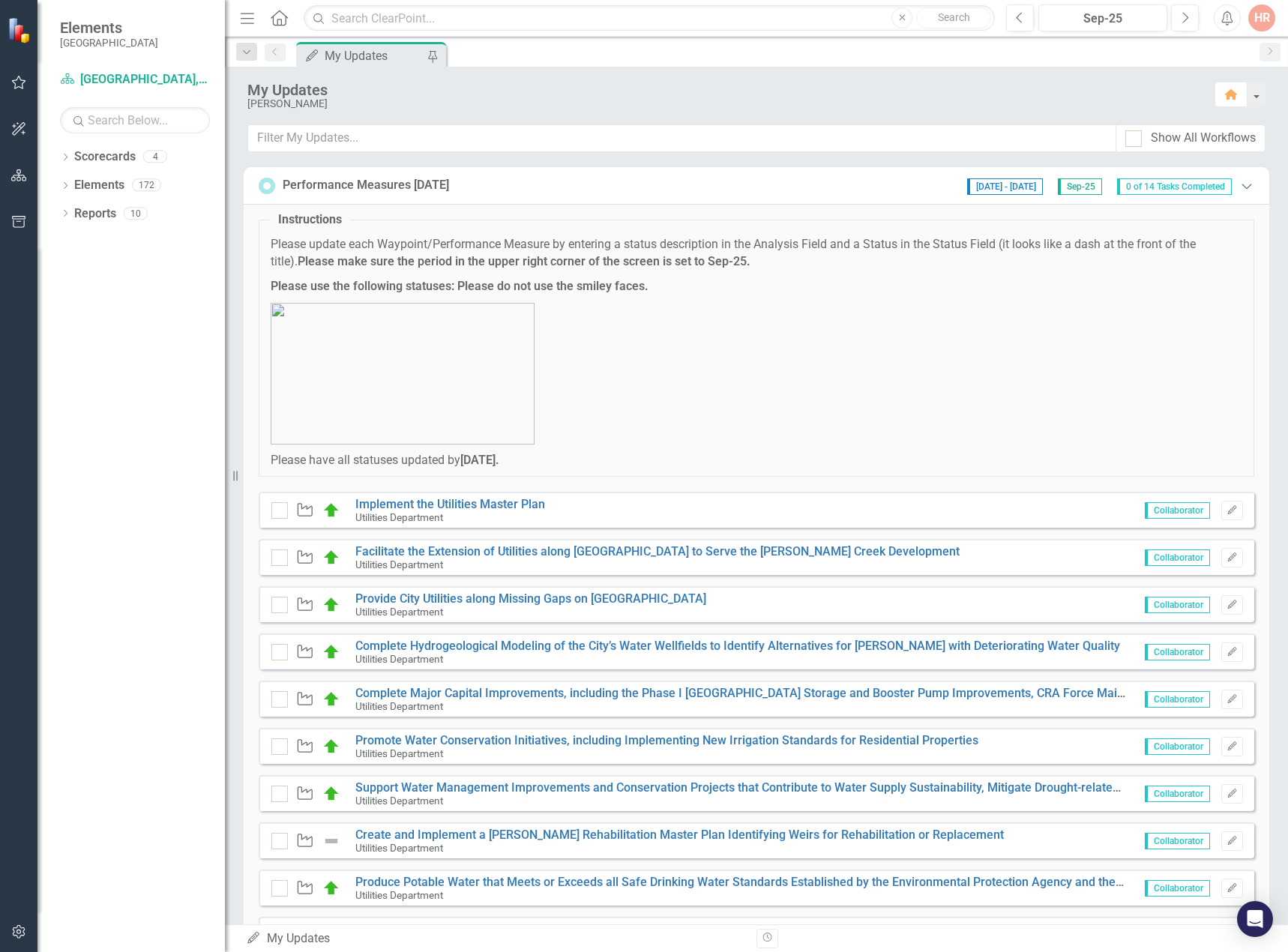
click at [1239, 183] on icon "Expanded" at bounding box center [1246, 185] width 15 height 12
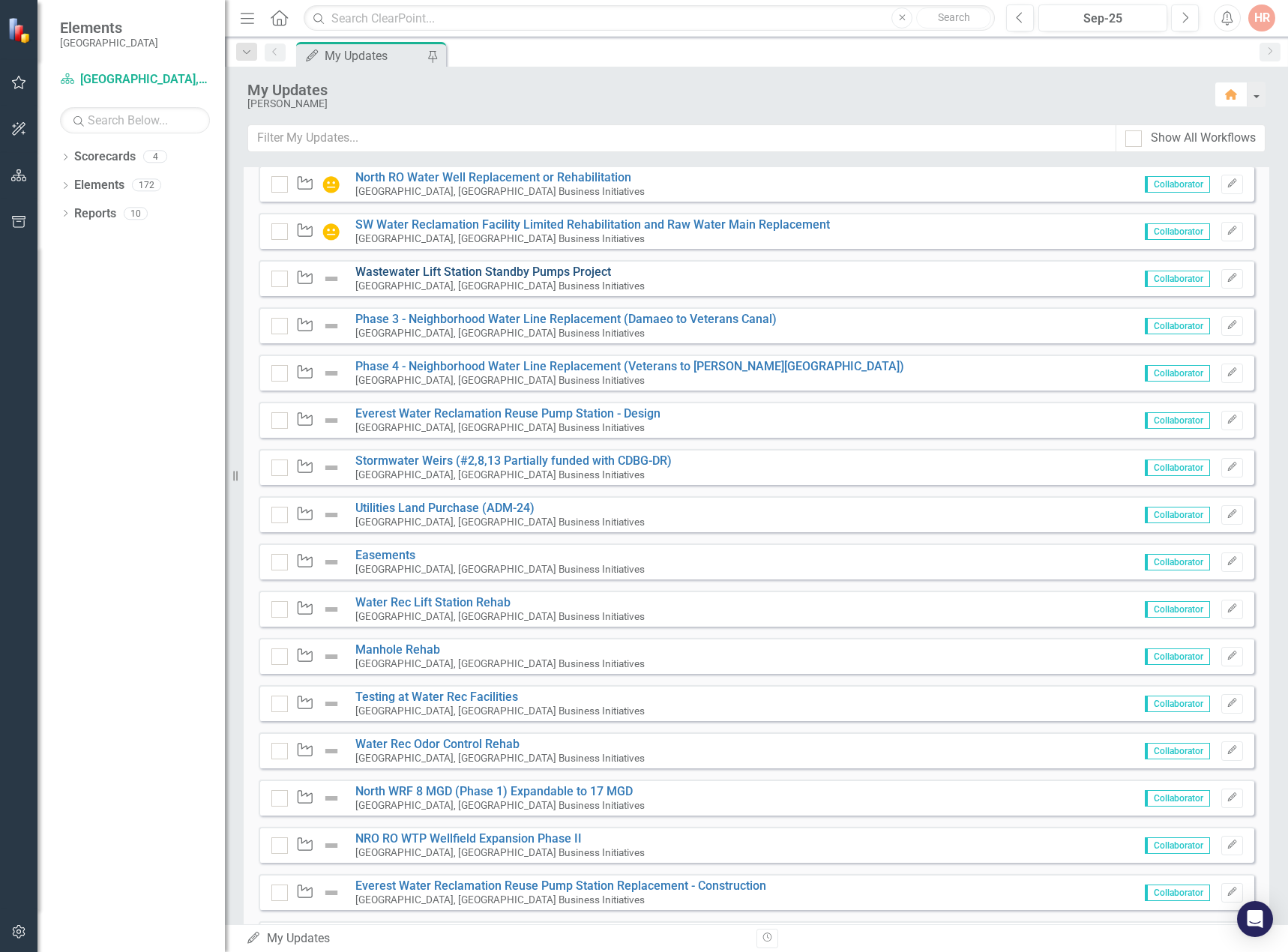
scroll to position [515, 0]
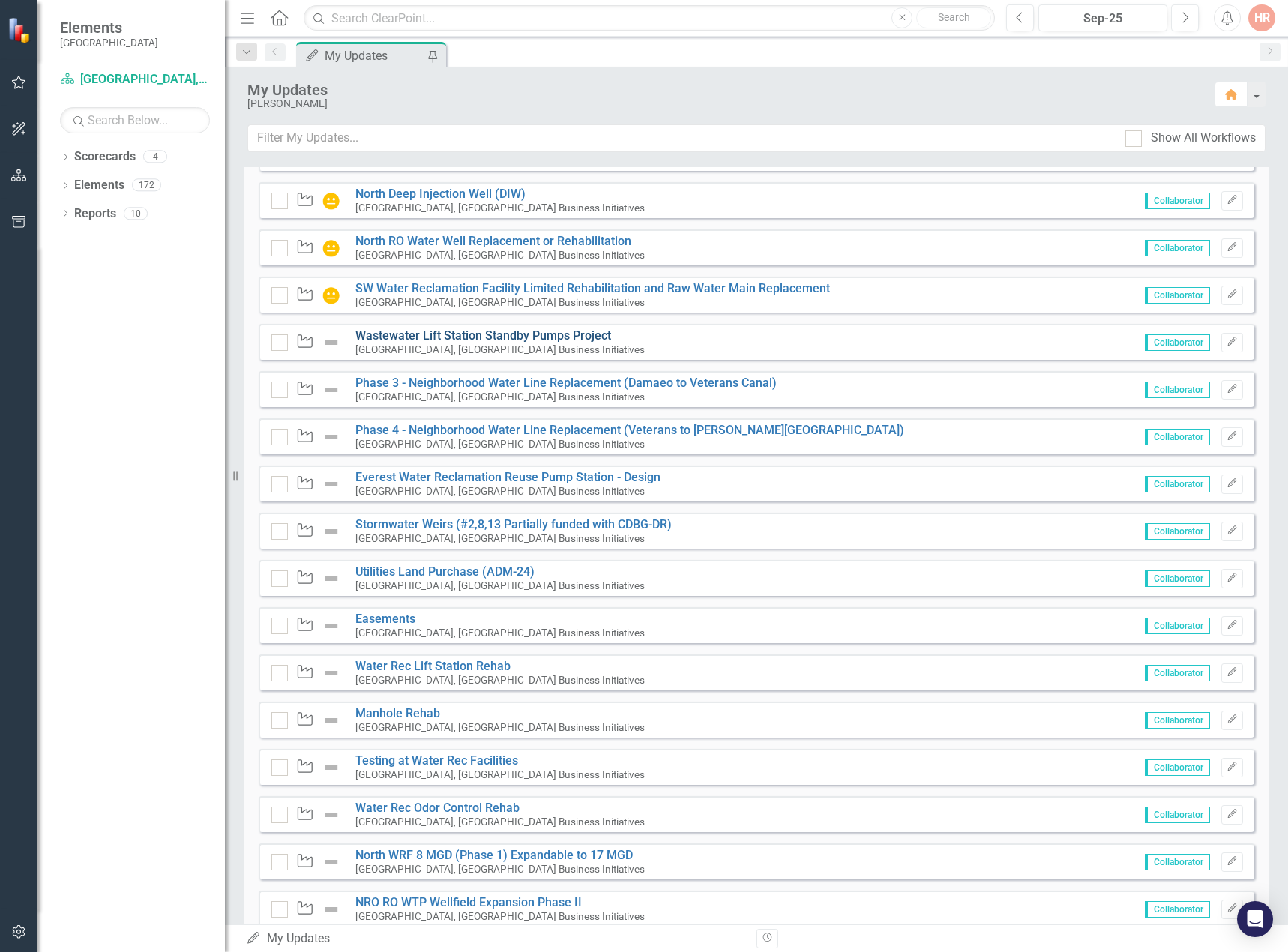
click at [419, 342] on link "Wastewater Lift Station Standby Pumps Project" at bounding box center [483, 336] width 256 height 15
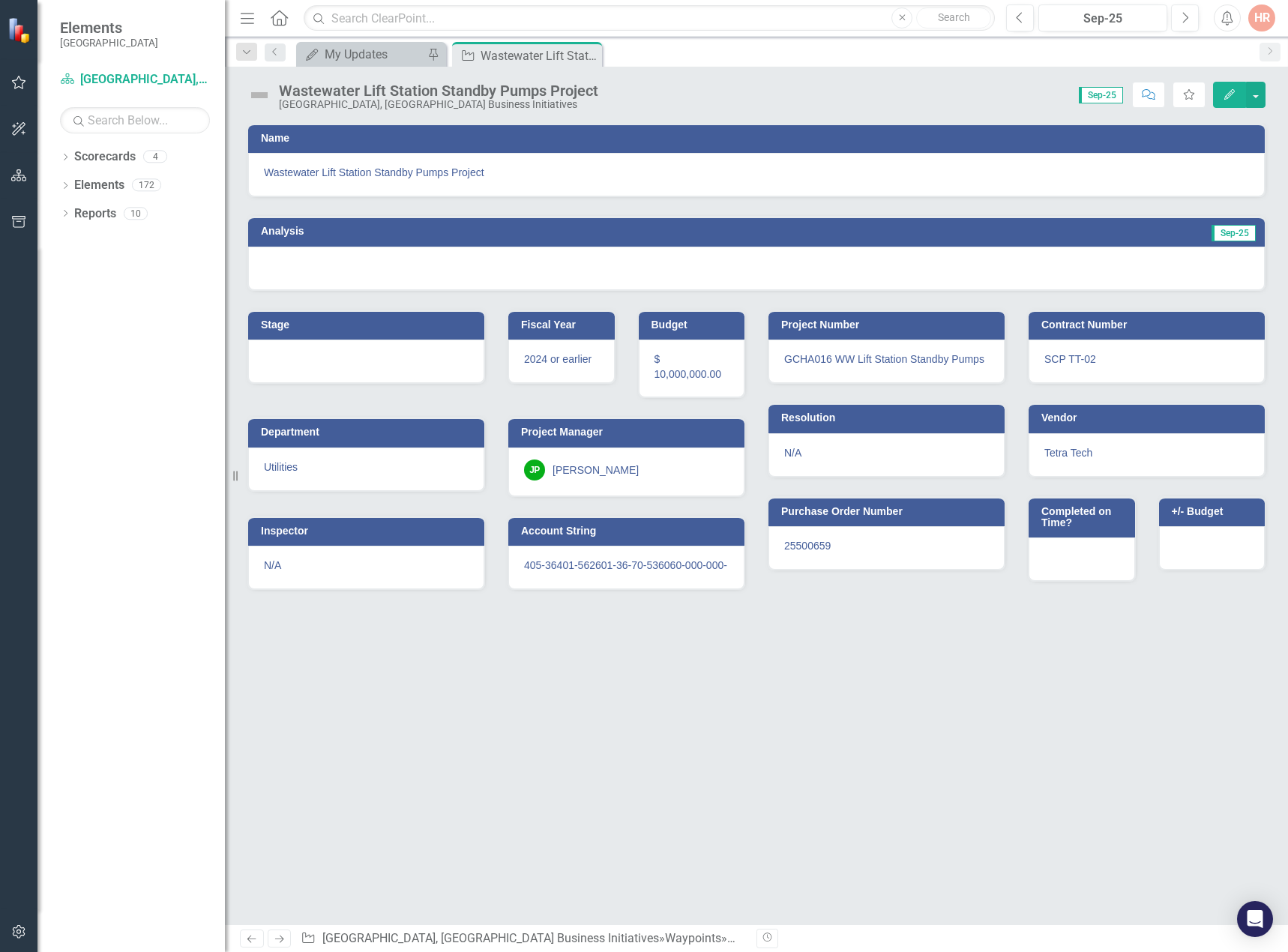
click at [259, 92] on img at bounding box center [260, 95] width 24 height 24
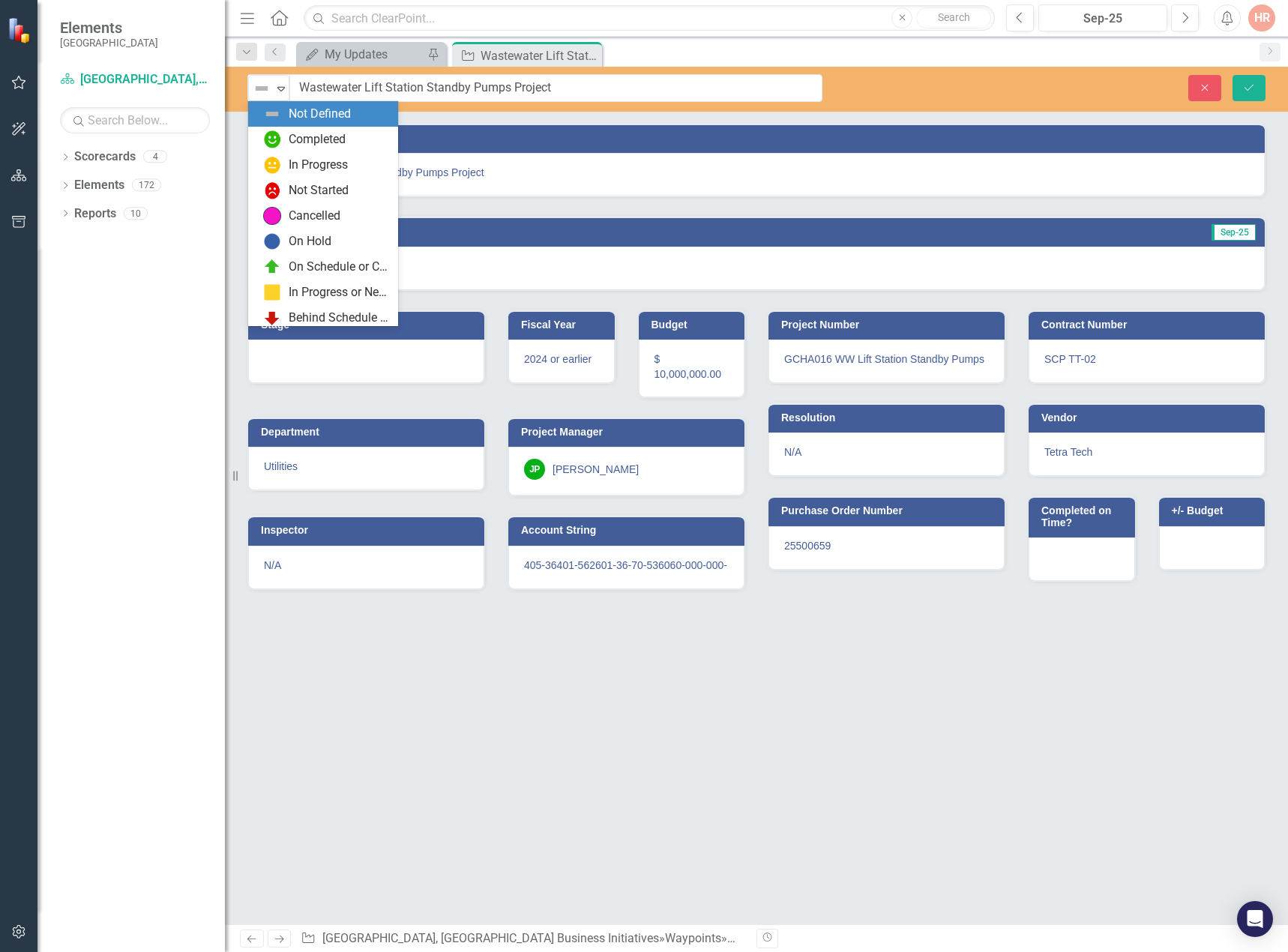
click at [259, 92] on img at bounding box center [261, 89] width 18 height 18
click at [286, 161] on div "In Progress" at bounding box center [326, 165] width 126 height 18
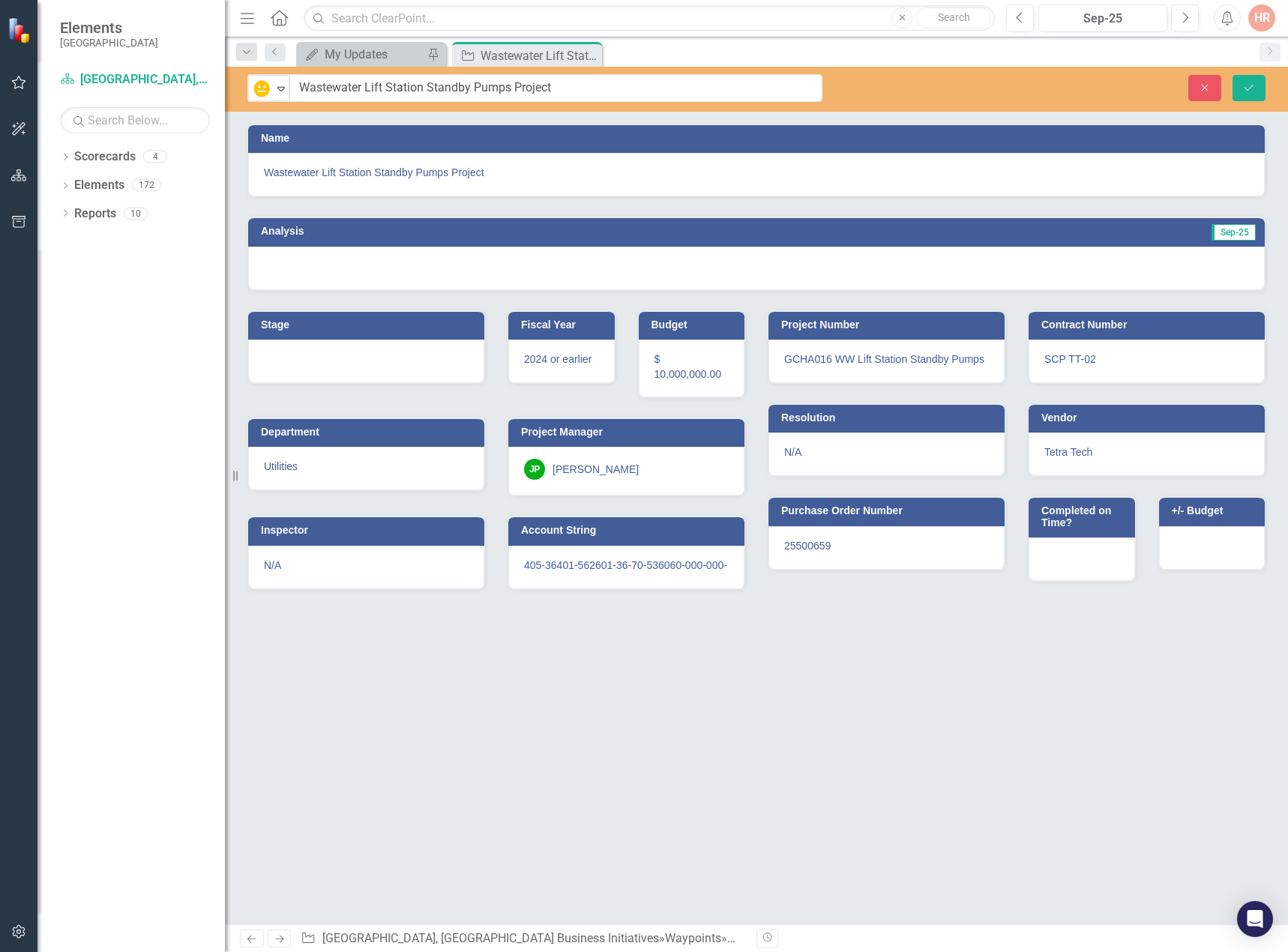
click at [334, 263] on div at bounding box center [756, 268] width 1016 height 43
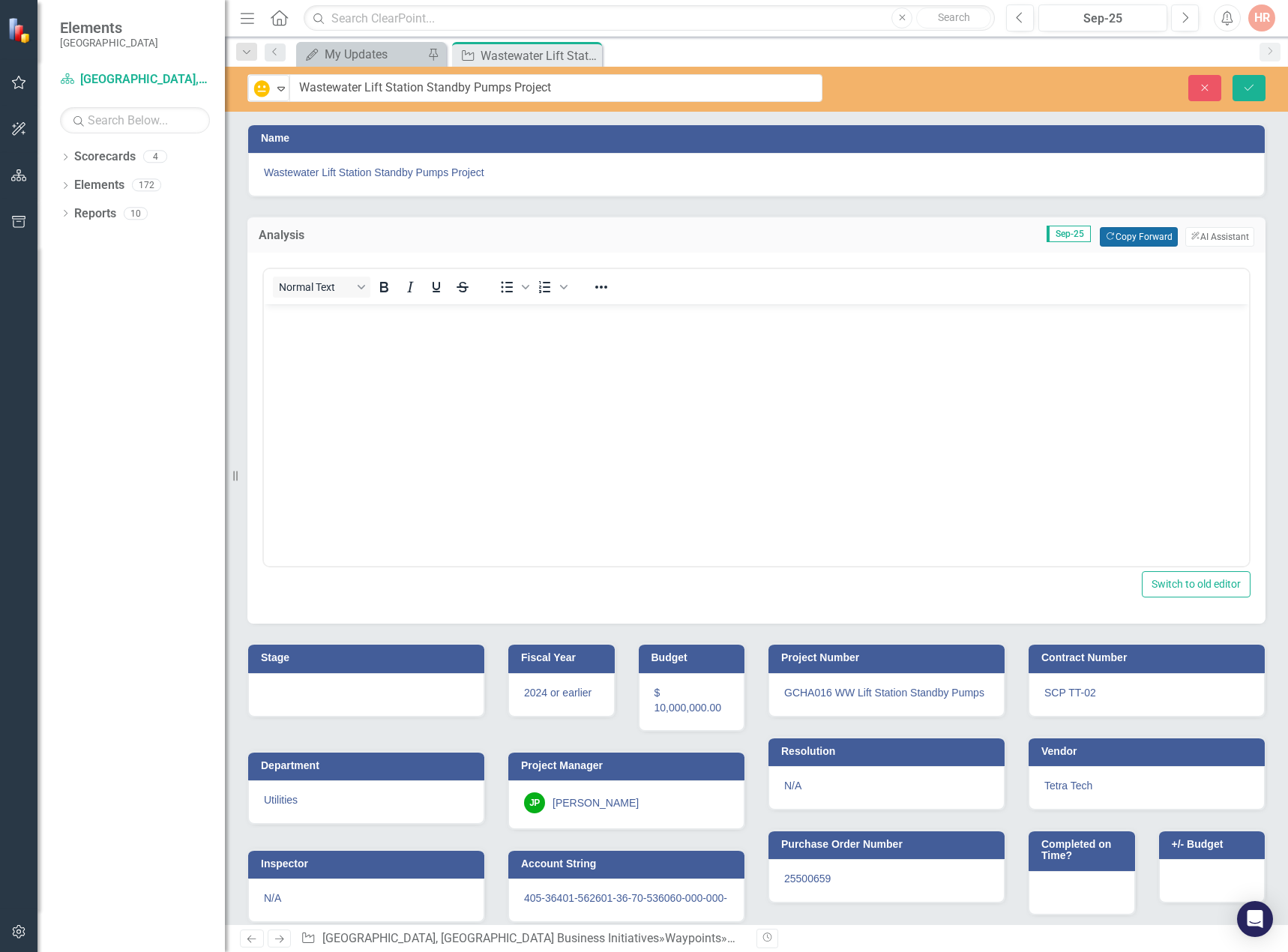
click at [1116, 240] on button "Copy Forward Copy Forward" at bounding box center [1138, 237] width 77 height 19
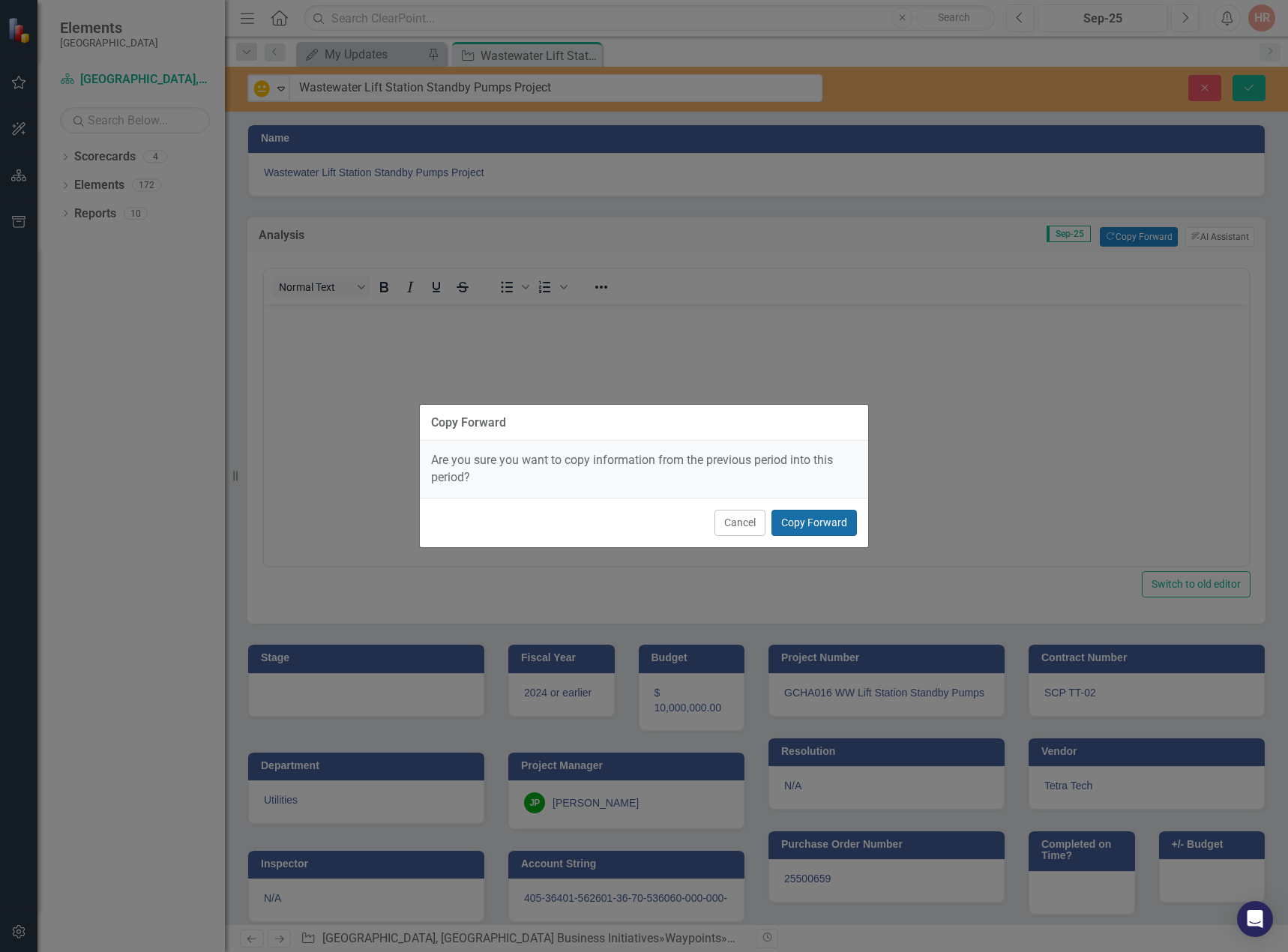
click at [825, 517] on button "Copy Forward" at bounding box center [814, 523] width 85 height 27
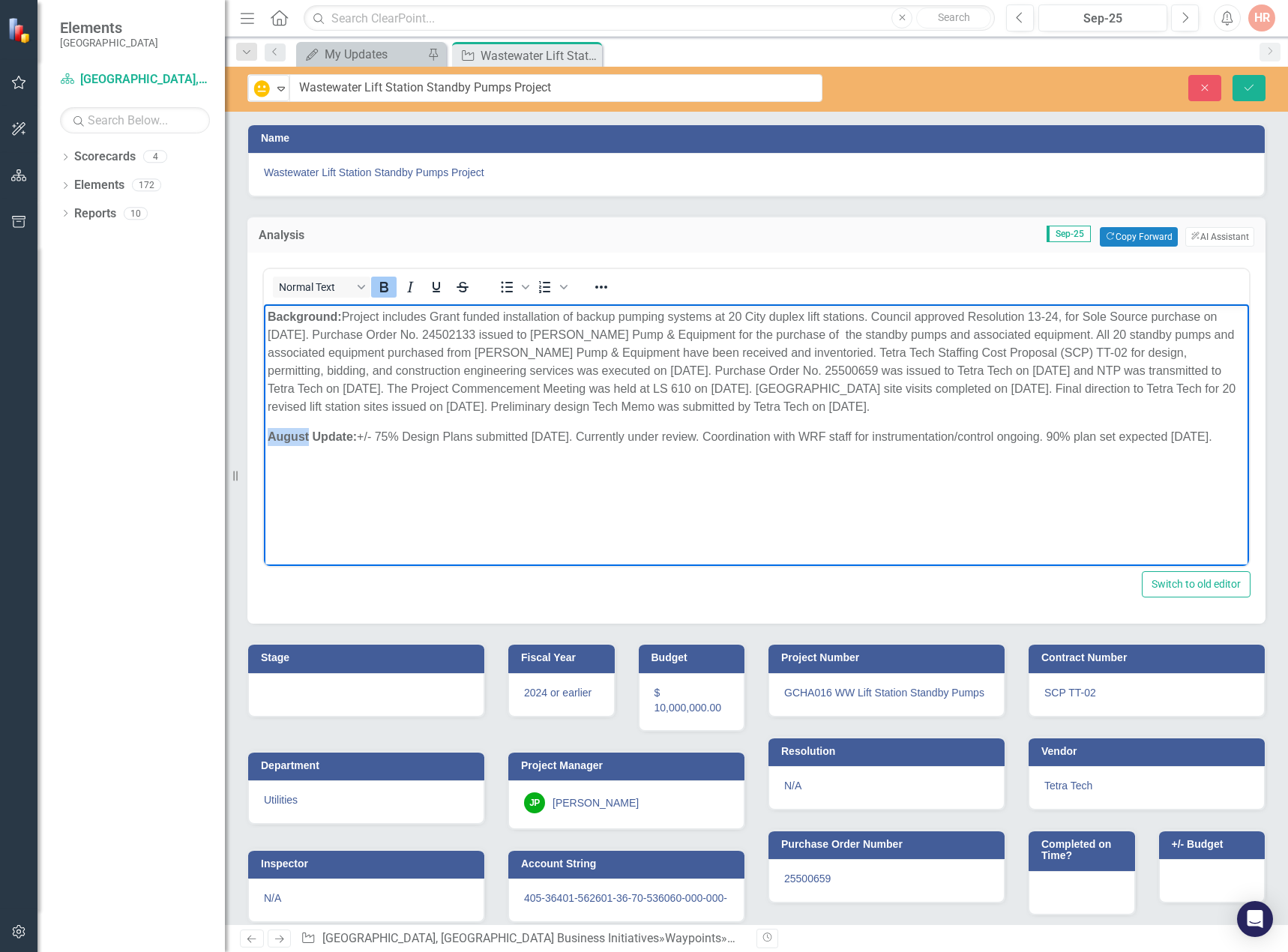
drag, startPoint x: 309, startPoint y: 436, endPoint x: 251, endPoint y: 437, distance: 58.0
click at [264, 437] on html "Background: Project includes Grant funded installation of backup pumping system…" at bounding box center [756, 416] width 984 height 225
click at [346, 308] on p "Background: Project includes Grant funded installation of backup pumping system…" at bounding box center [756, 362] width 977 height 108
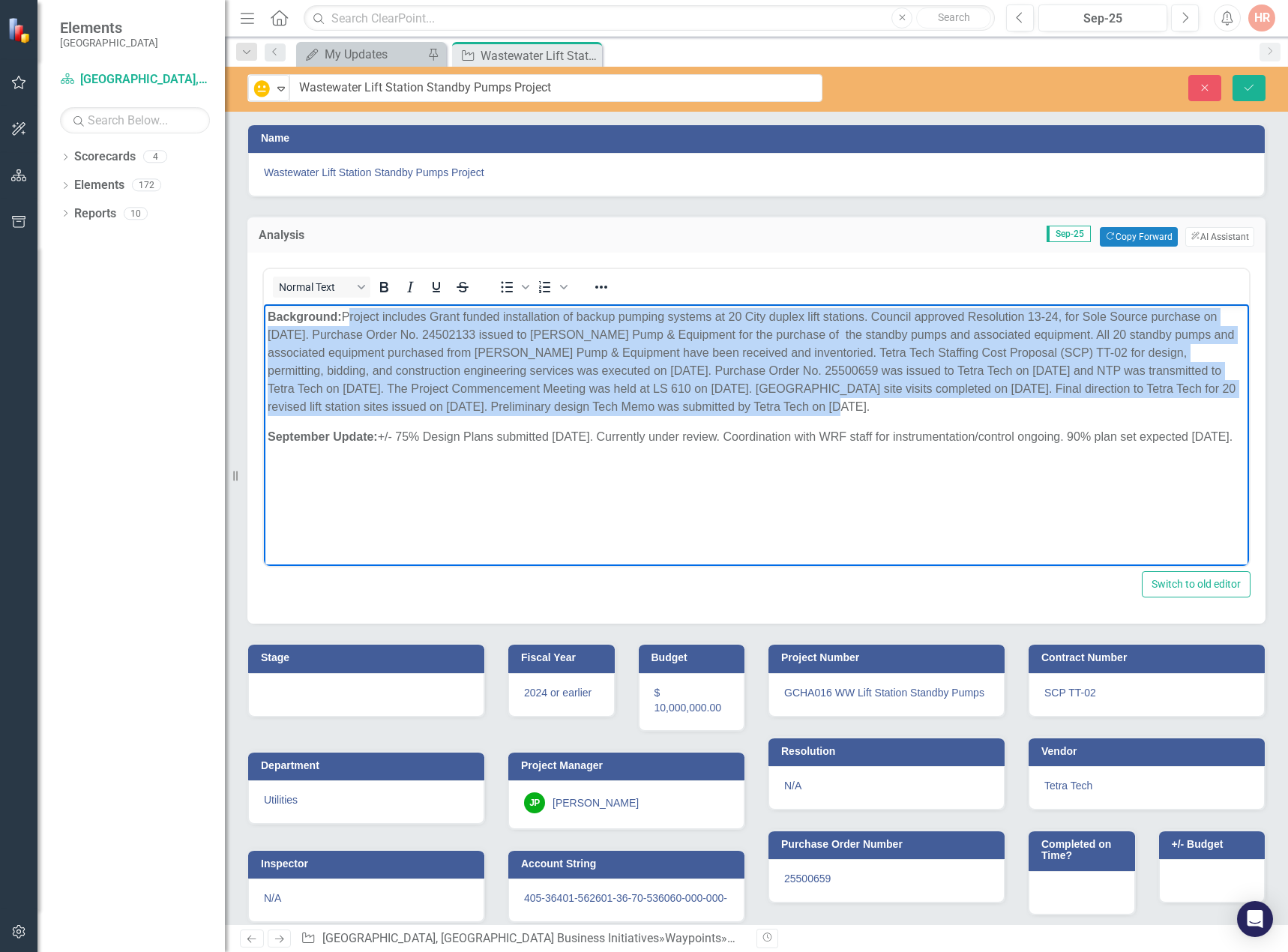
drag, startPoint x: 346, startPoint y: 315, endPoint x: 827, endPoint y: 412, distance: 490.7
click at [827, 412] on p "Background: Project includes Grant funded installation of backup pumping system…" at bounding box center [756, 362] width 977 height 108
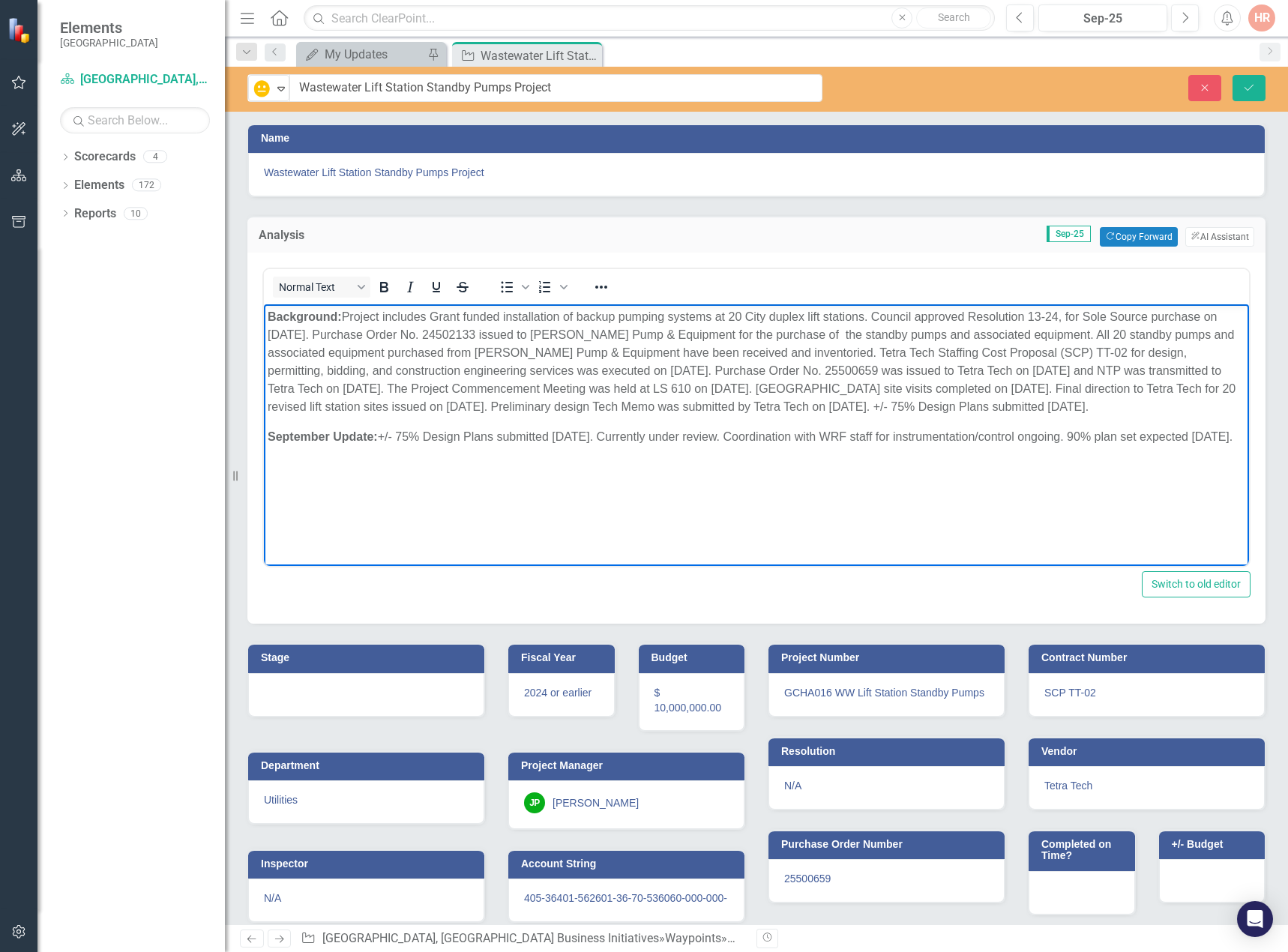
drag, startPoint x: 387, startPoint y: 434, endPoint x: 429, endPoint y: 457, distance: 47.9
click at [429, 446] on p "September Update: +/- 75% Design Plans submitted 8/18/25. Currently under revie…" at bounding box center [756, 437] width 977 height 18
click at [1256, 83] on button "Save" at bounding box center [1249, 88] width 33 height 27
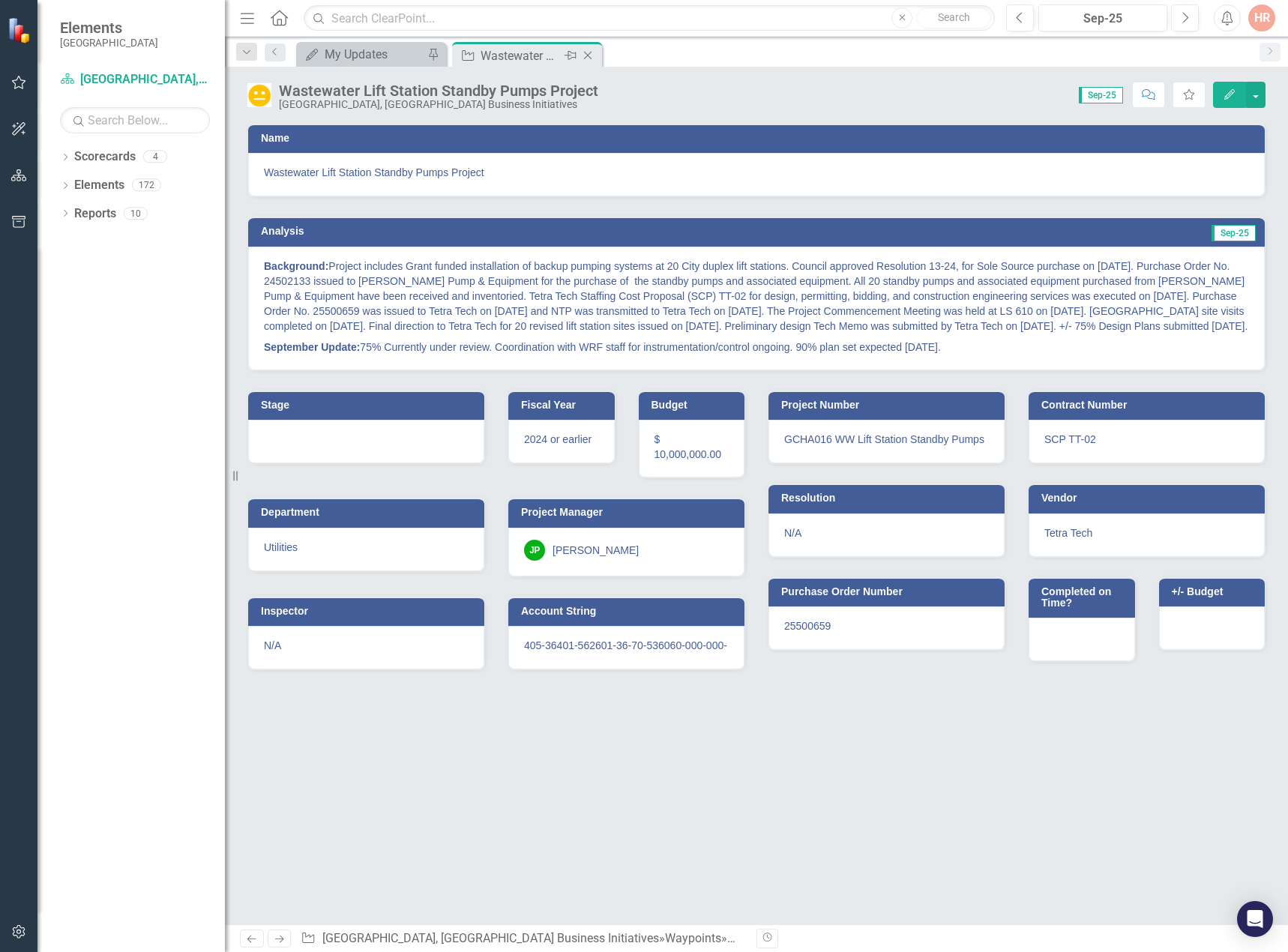
click at [587, 55] on icon at bounding box center [587, 55] width 8 height 8
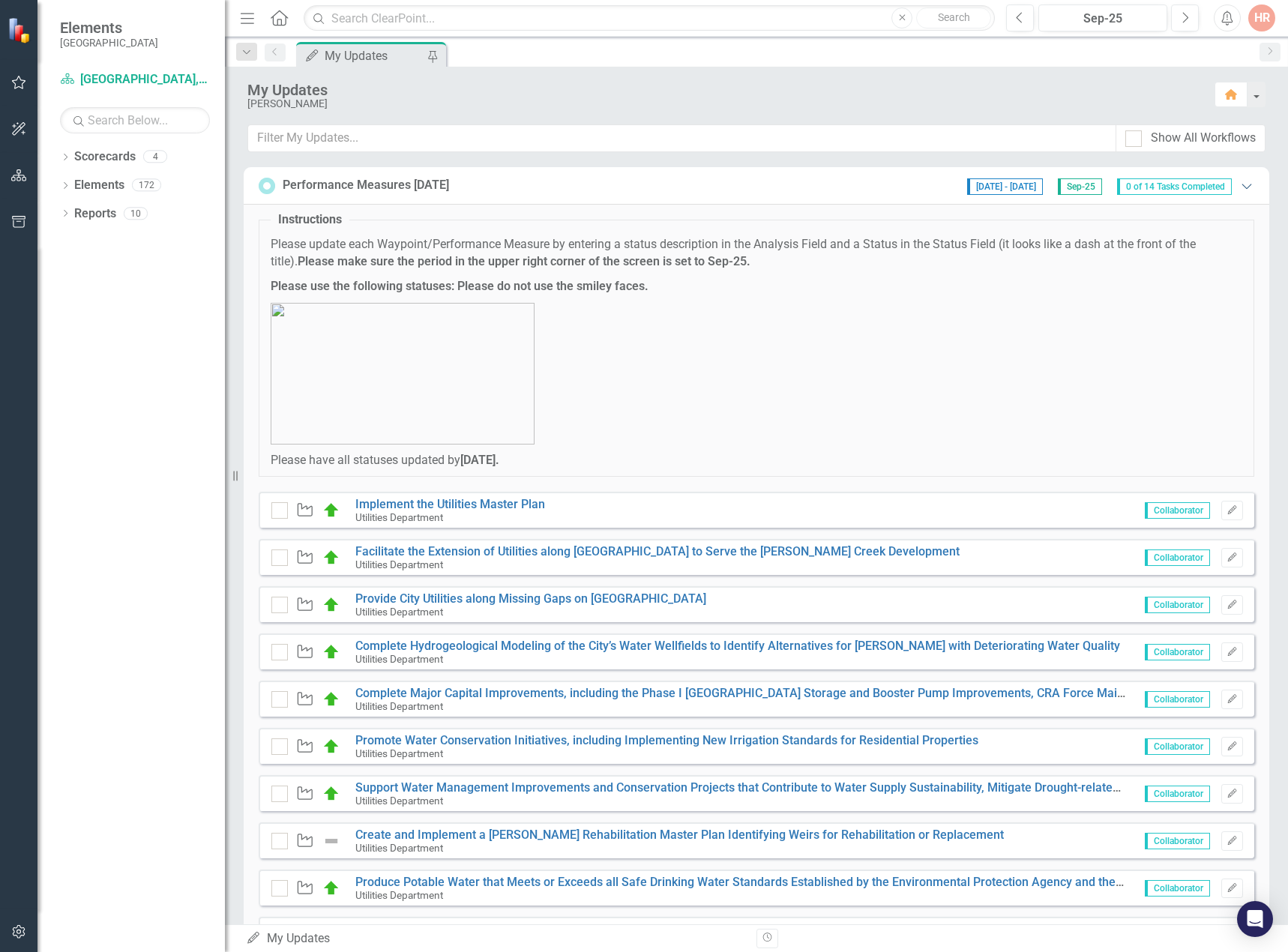
click at [1238, 189] on icon "Expanded" at bounding box center [1246, 185] width 15 height 12
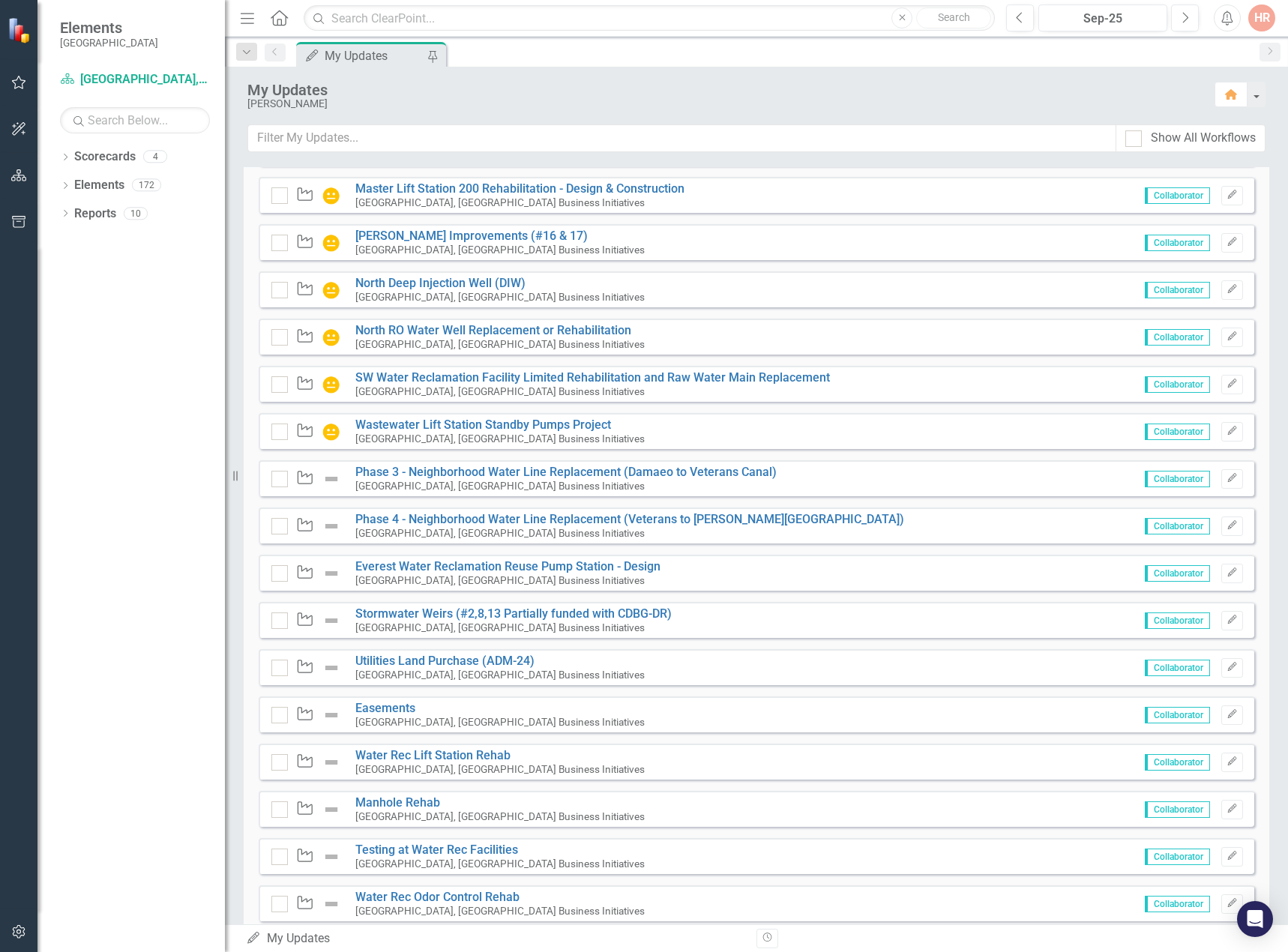
scroll to position [600, 0]
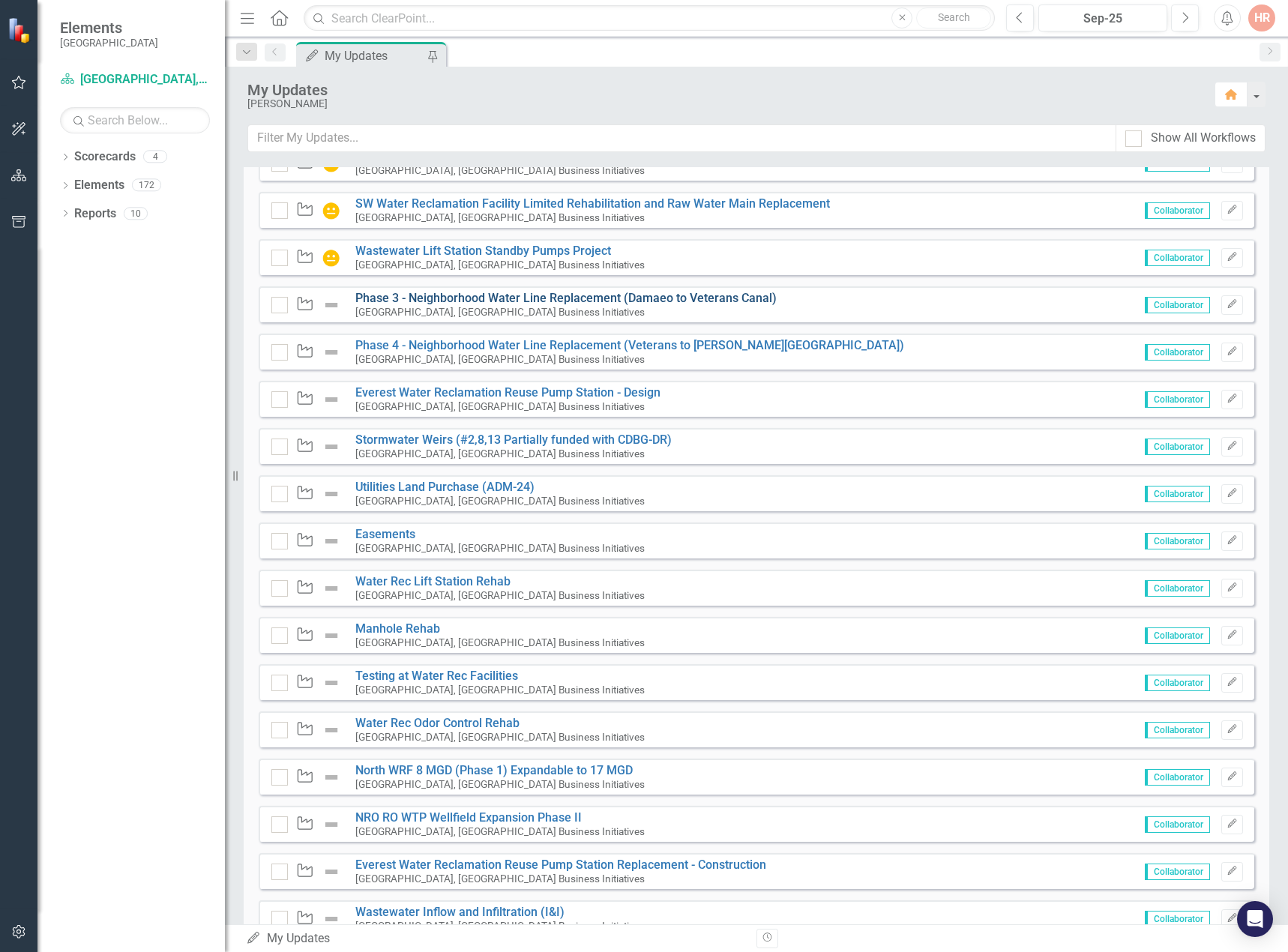
click at [398, 305] on link "Phase 3 - Neighborhood Water Line Replacement (Damaeo to Veterans Canal)" at bounding box center [565, 298] width 421 height 15
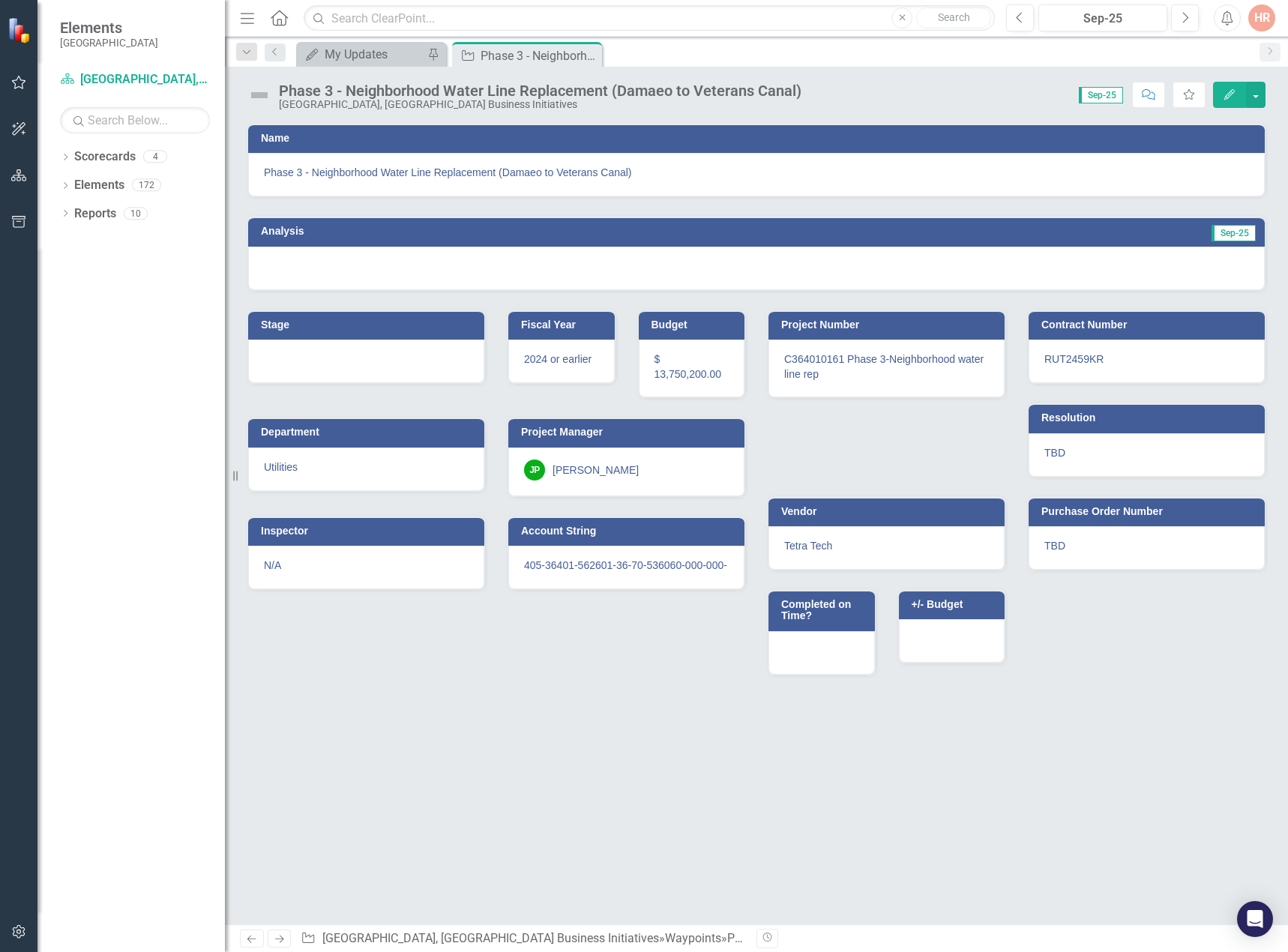
click at [262, 98] on img at bounding box center [260, 95] width 24 height 24
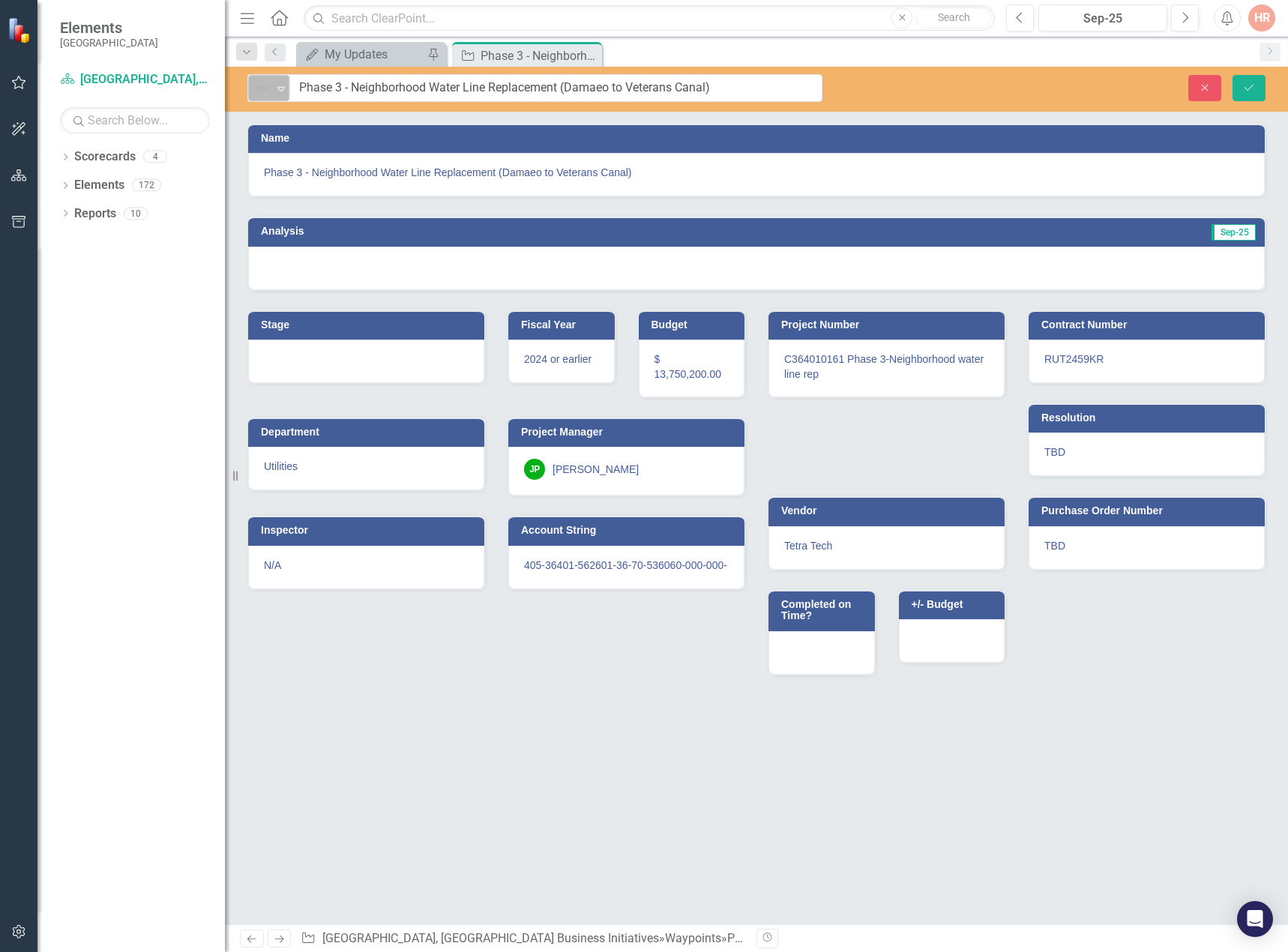
click at [261, 96] on img at bounding box center [261, 89] width 18 height 18
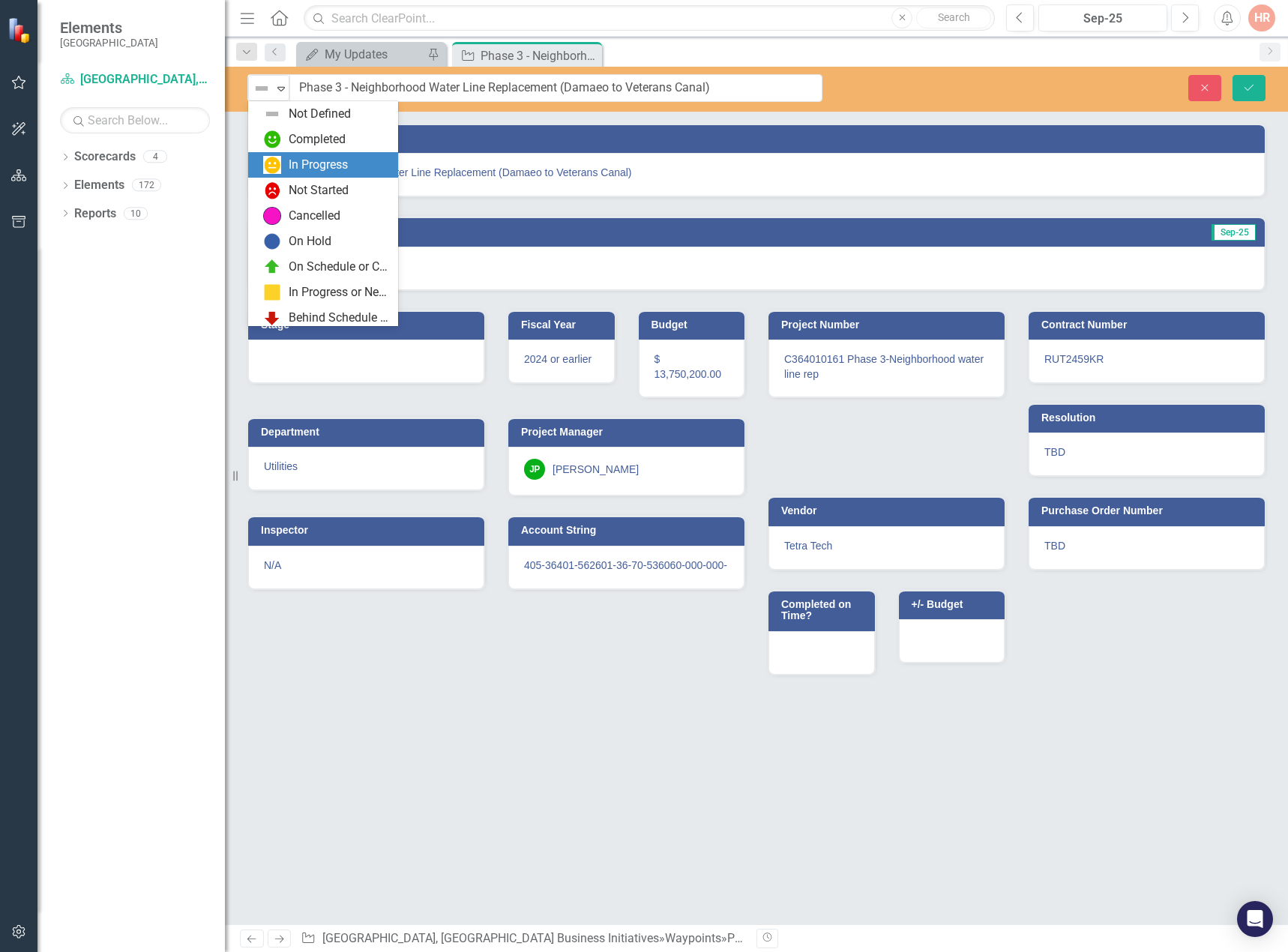
click at [272, 169] on img at bounding box center [272, 165] width 18 height 18
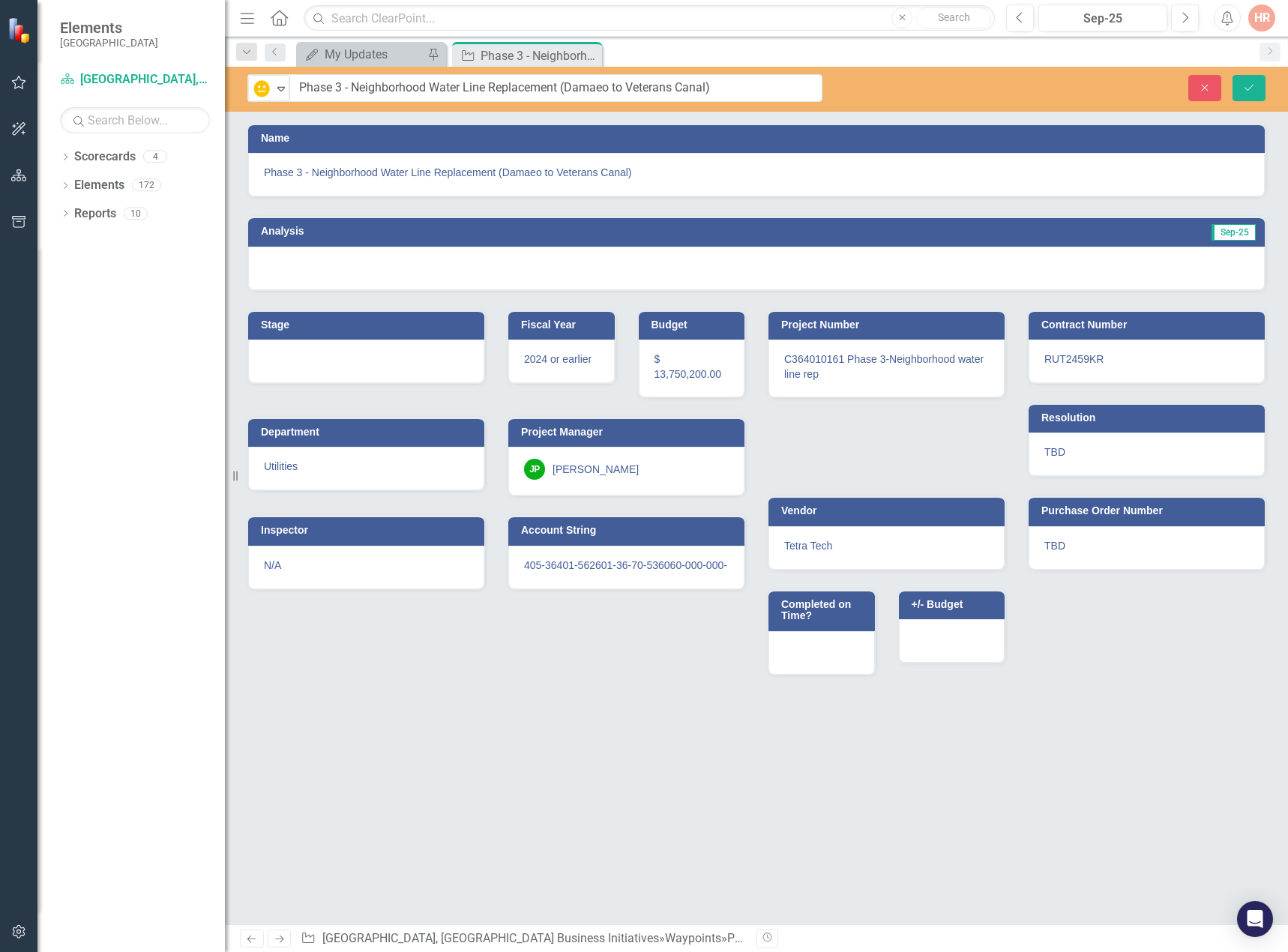
click at [478, 265] on div at bounding box center [756, 268] width 1016 height 43
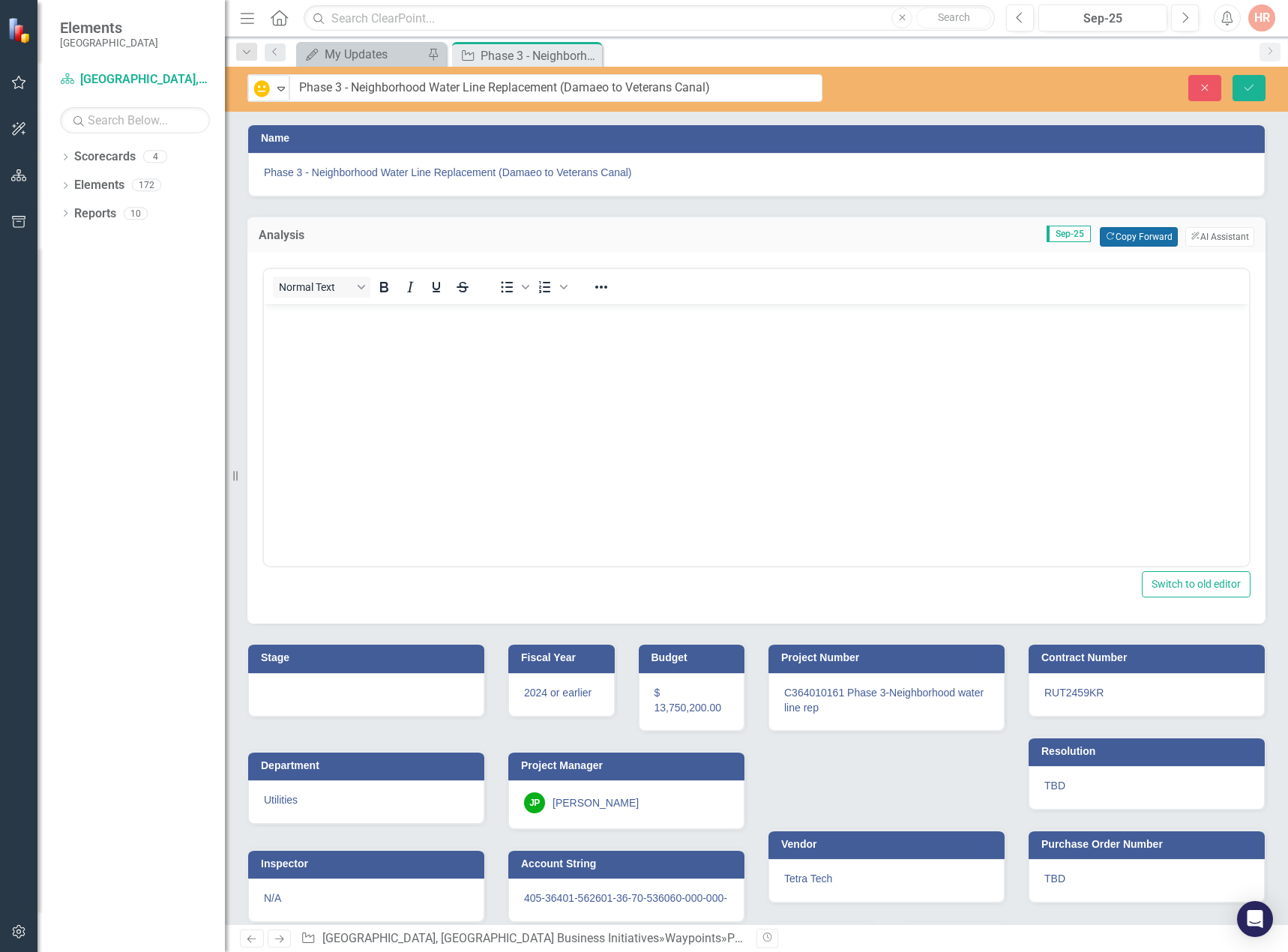
click at [1137, 236] on button "Copy Forward Copy Forward" at bounding box center [1138, 237] width 77 height 19
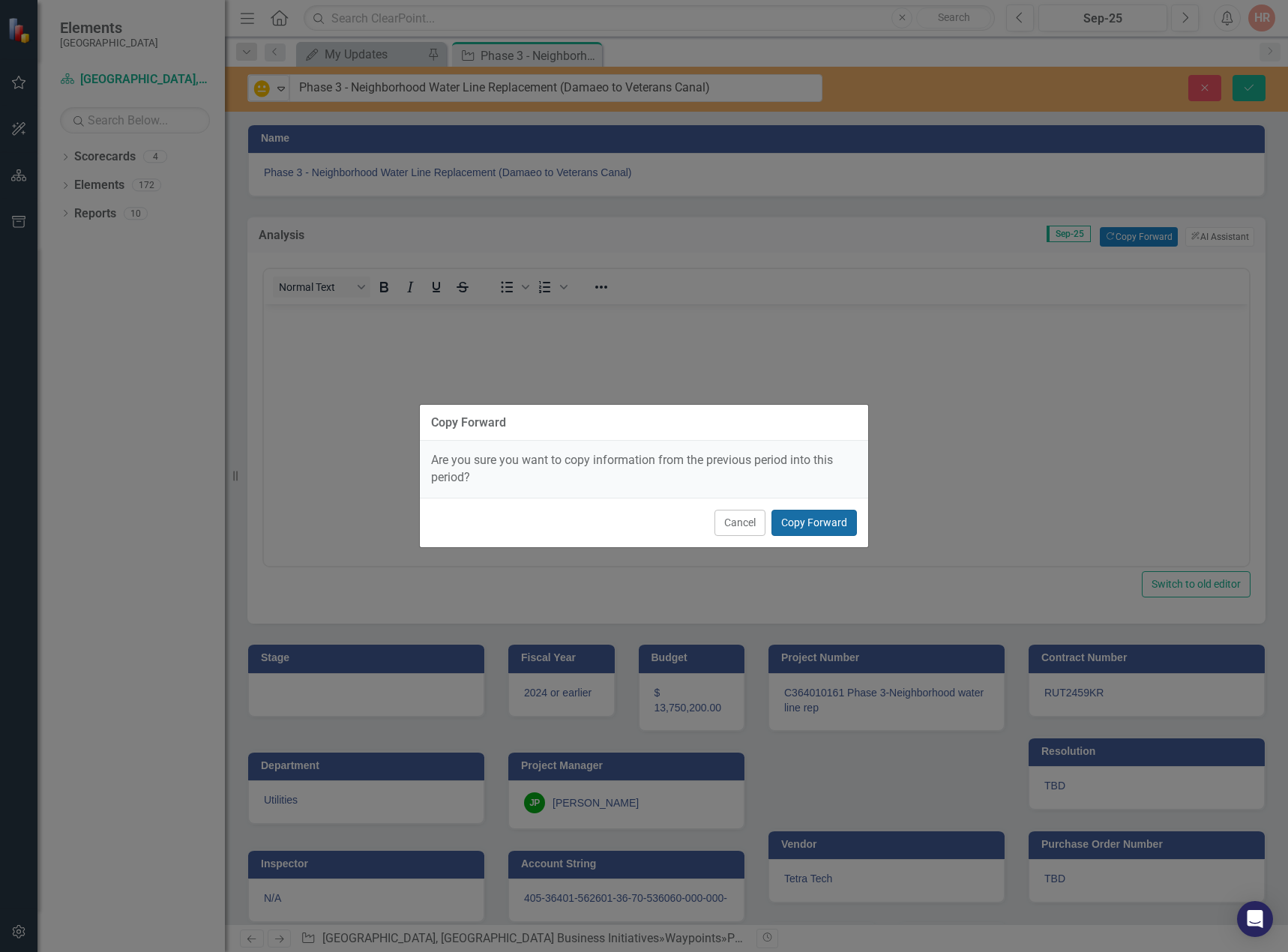
click at [816, 523] on button "Copy Forward" at bounding box center [814, 523] width 85 height 27
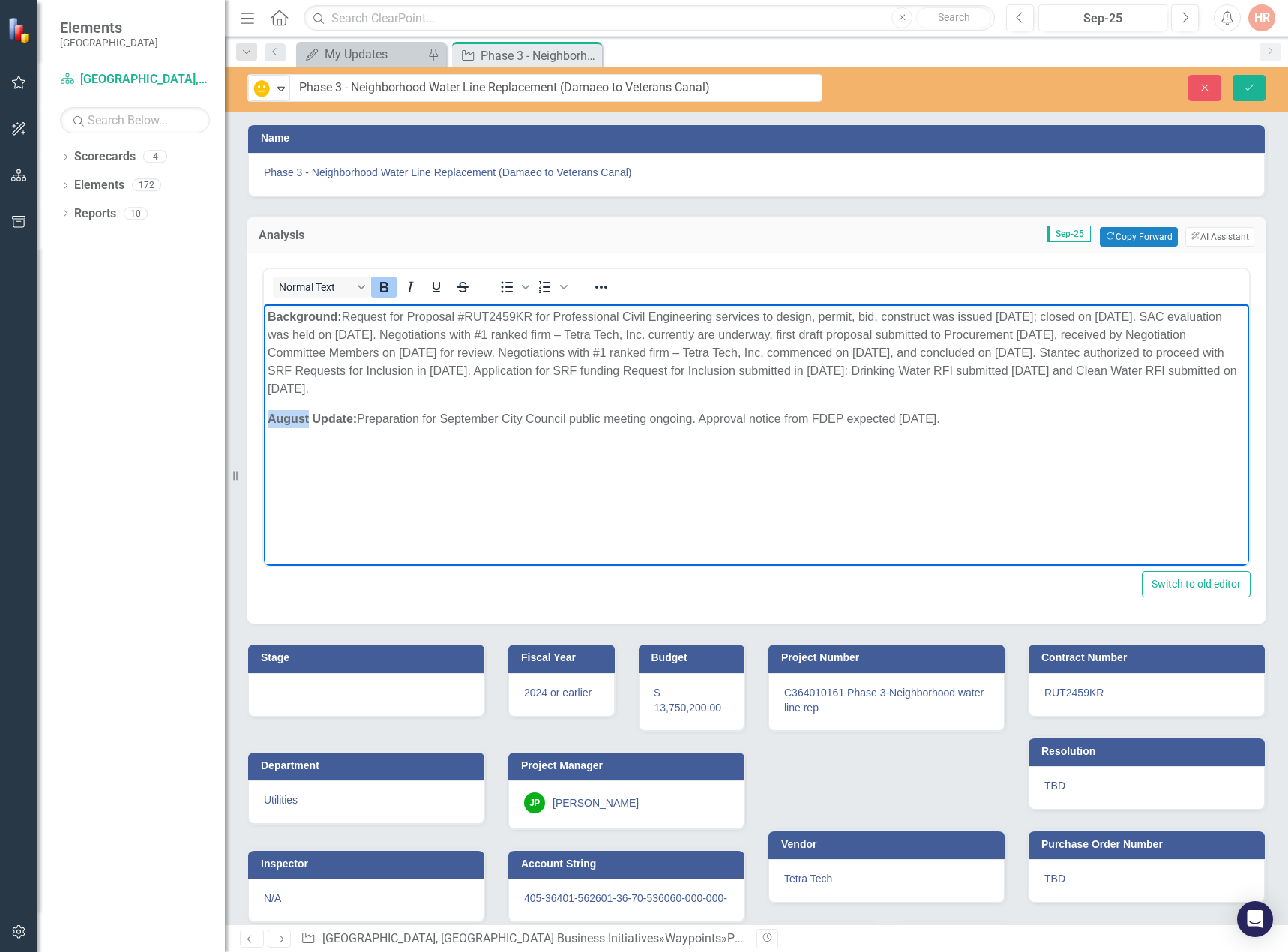
drag, startPoint x: 309, startPoint y: 419, endPoint x: 266, endPoint y: 417, distance: 43.0
click at [266, 415] on body "Background: Request for Proposal #RUT2459KR for Professional Civil Engineering …" at bounding box center [756, 416] width 984 height 225
drag, startPoint x: 383, startPoint y: 419, endPoint x: 969, endPoint y: 422, distance: 586.0
click at [969, 422] on p "September Update: Preparation for September City Council public meeting ongoing…" at bounding box center [756, 419] width 977 height 18
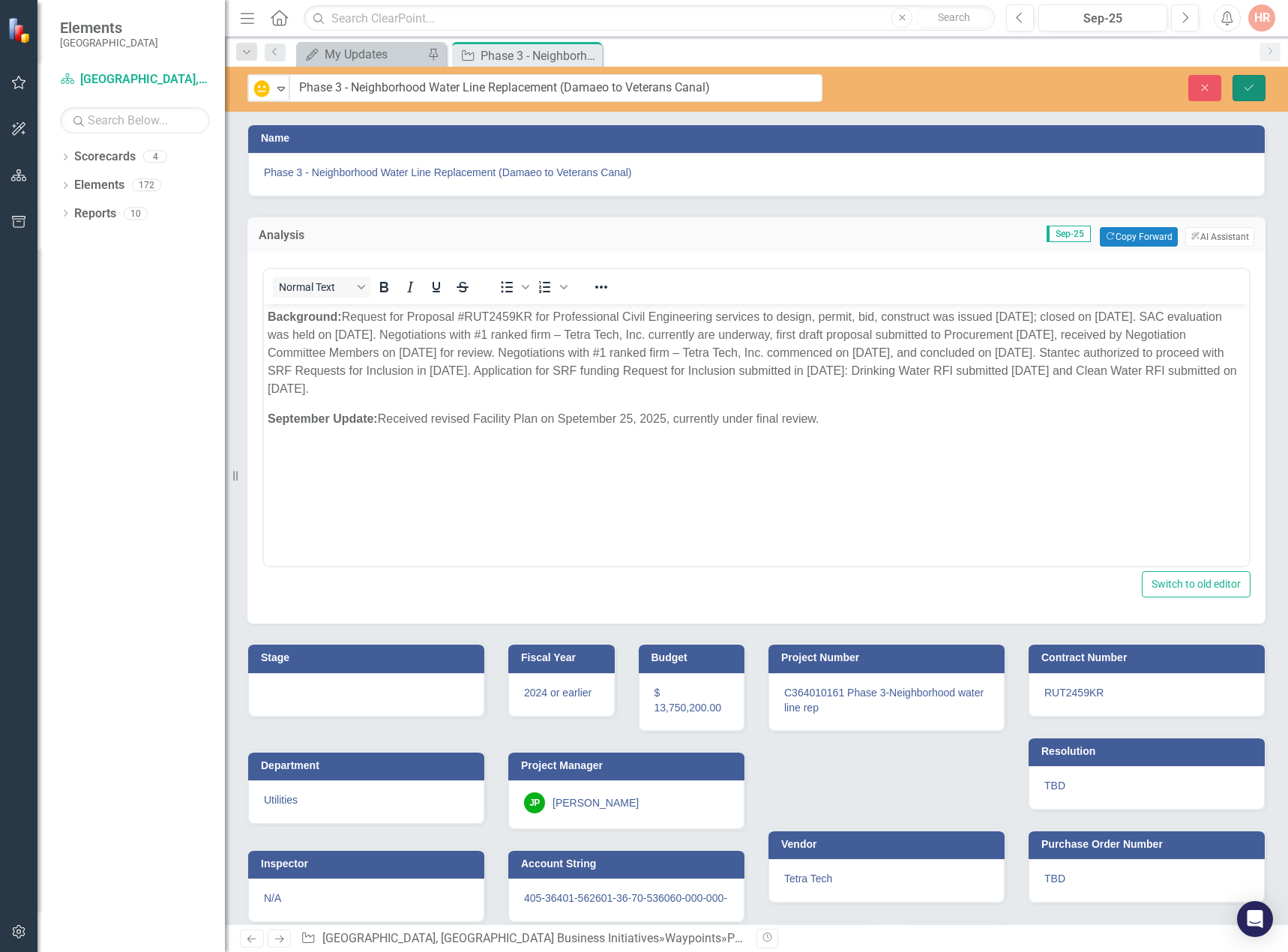
click at [1254, 85] on icon "Save" at bounding box center [1249, 87] width 14 height 10
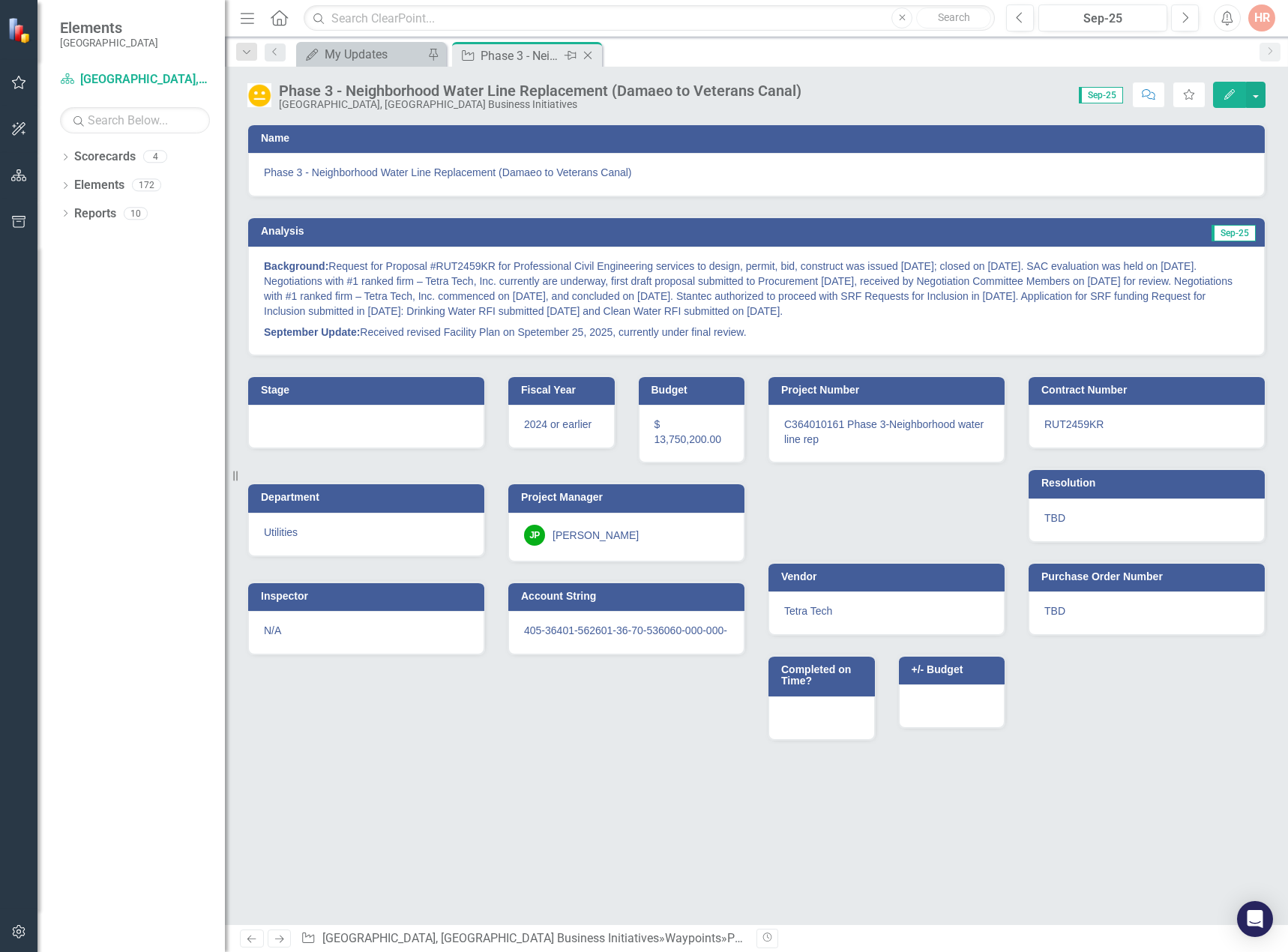
click at [586, 55] on icon "Close" at bounding box center [587, 55] width 15 height 12
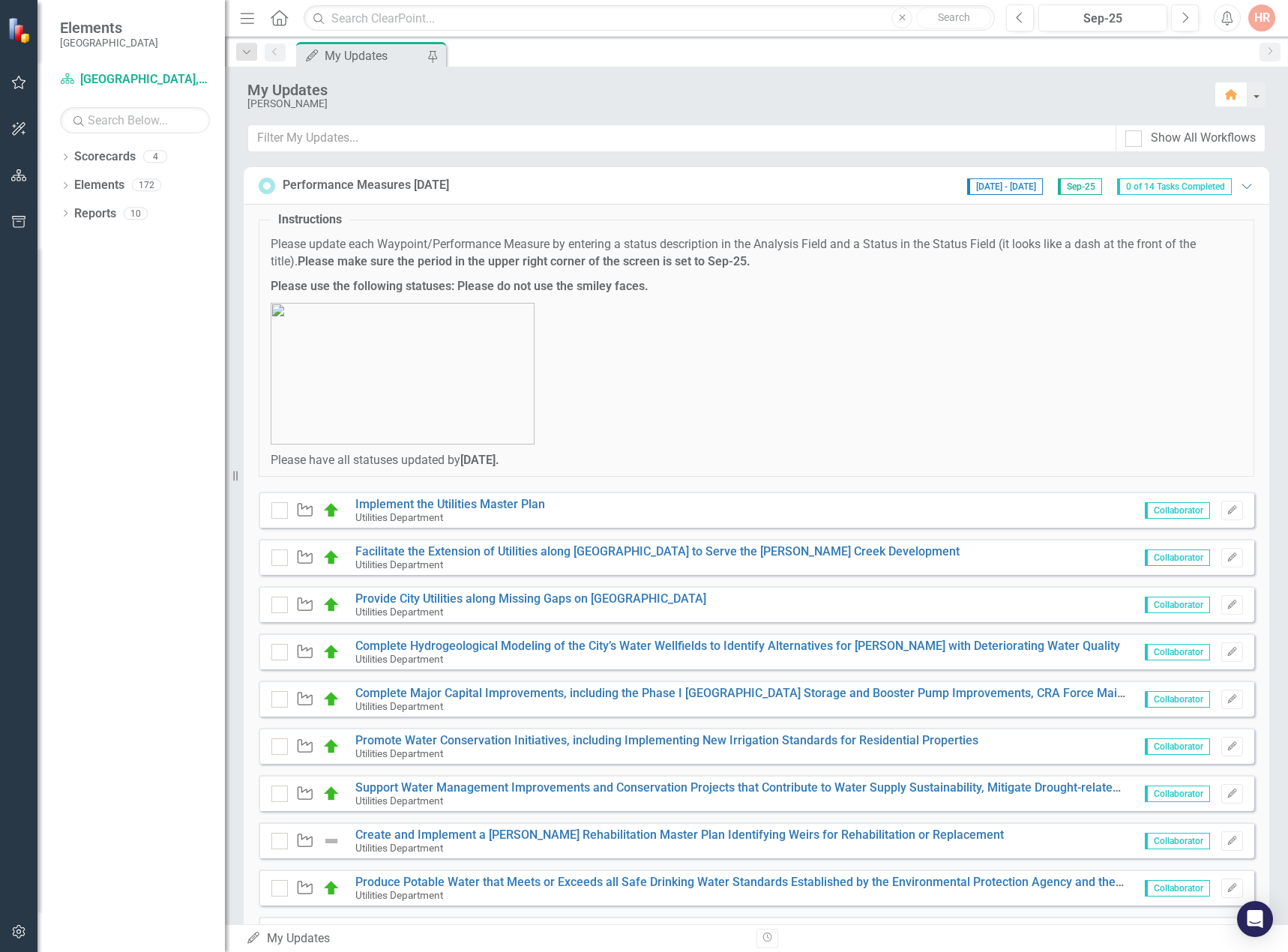
drag, startPoint x: 1242, startPoint y: 186, endPoint x: 1204, endPoint y: 206, distance: 42.9
click at [1242, 186] on icon "Expanded" at bounding box center [1246, 185] width 15 height 12
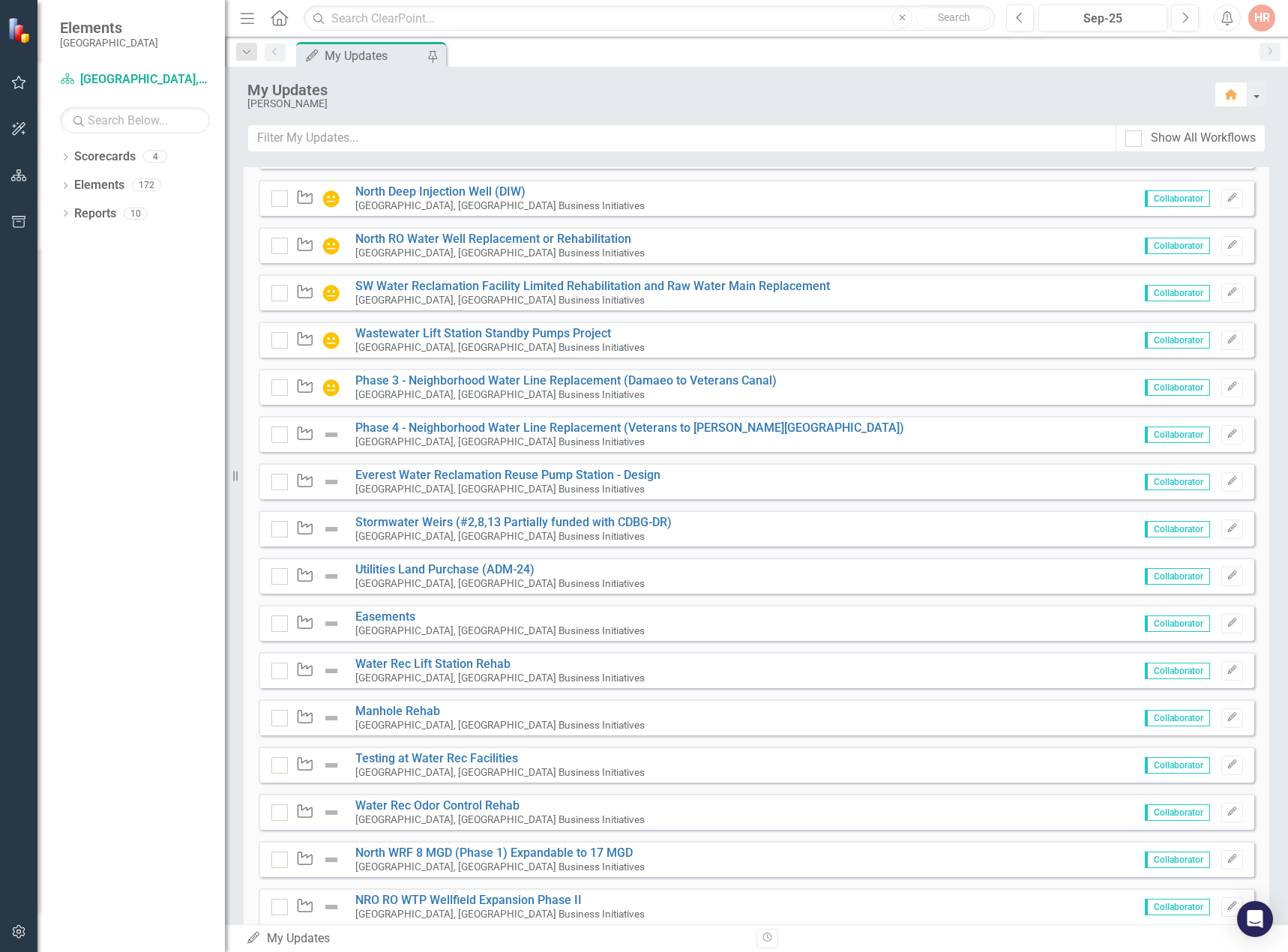
scroll to position [525, 0]
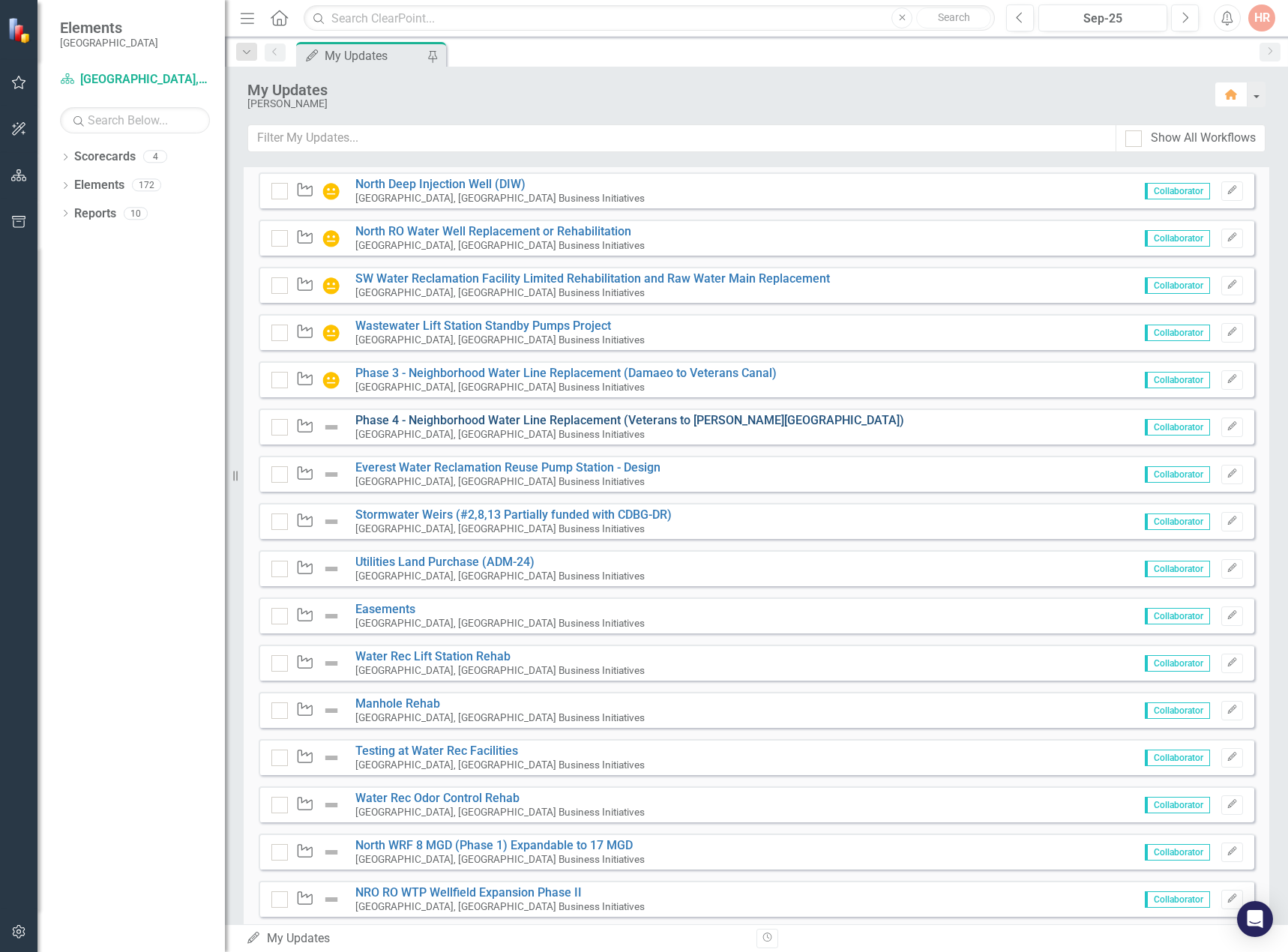
click at [397, 427] on link "Phase 4 - Neighborhood Water Line Replacement (Veterans to [PERSON_NAME][GEOGRA…" at bounding box center [629, 420] width 549 height 15
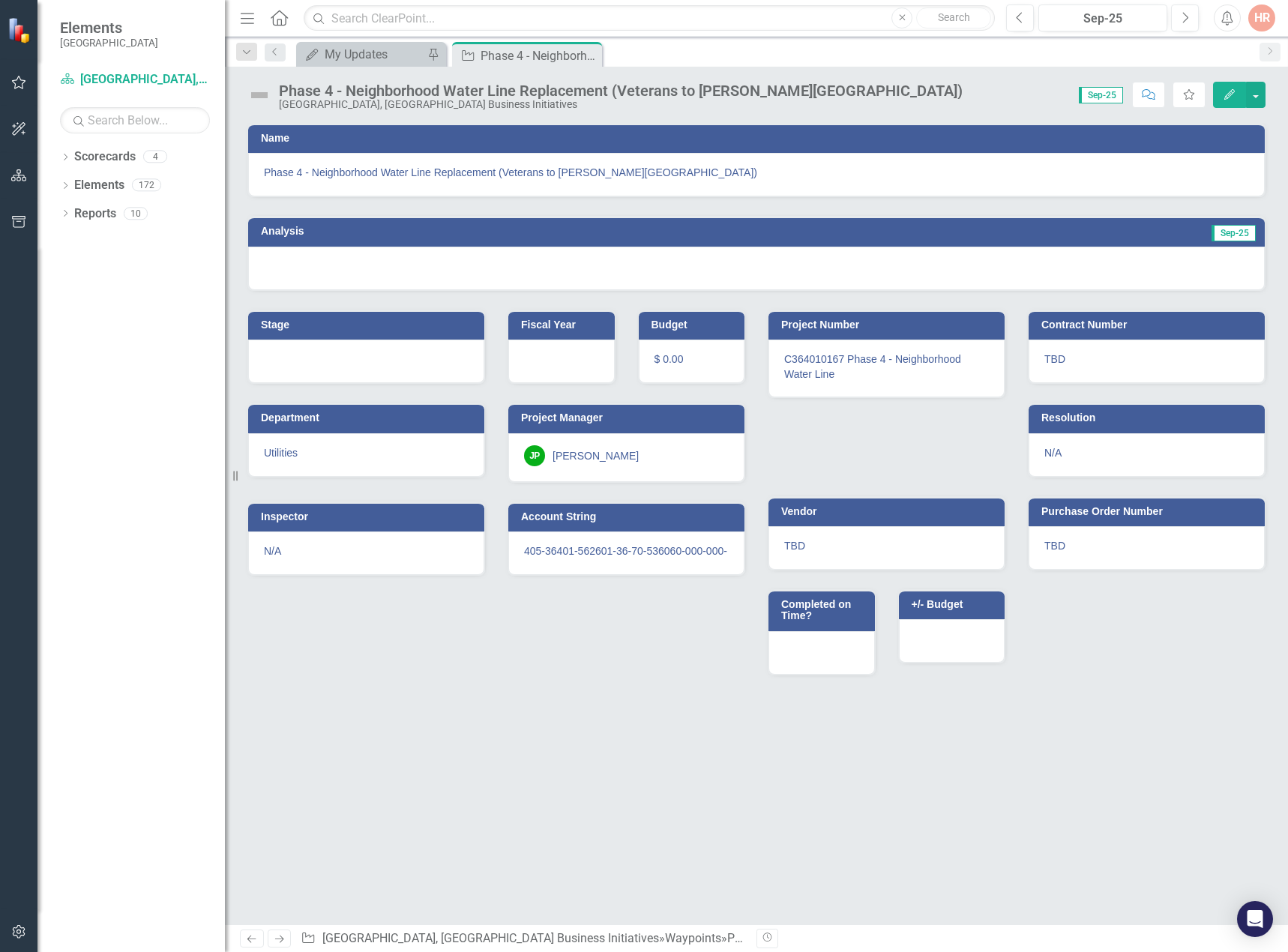
click at [258, 96] on img at bounding box center [260, 95] width 24 height 24
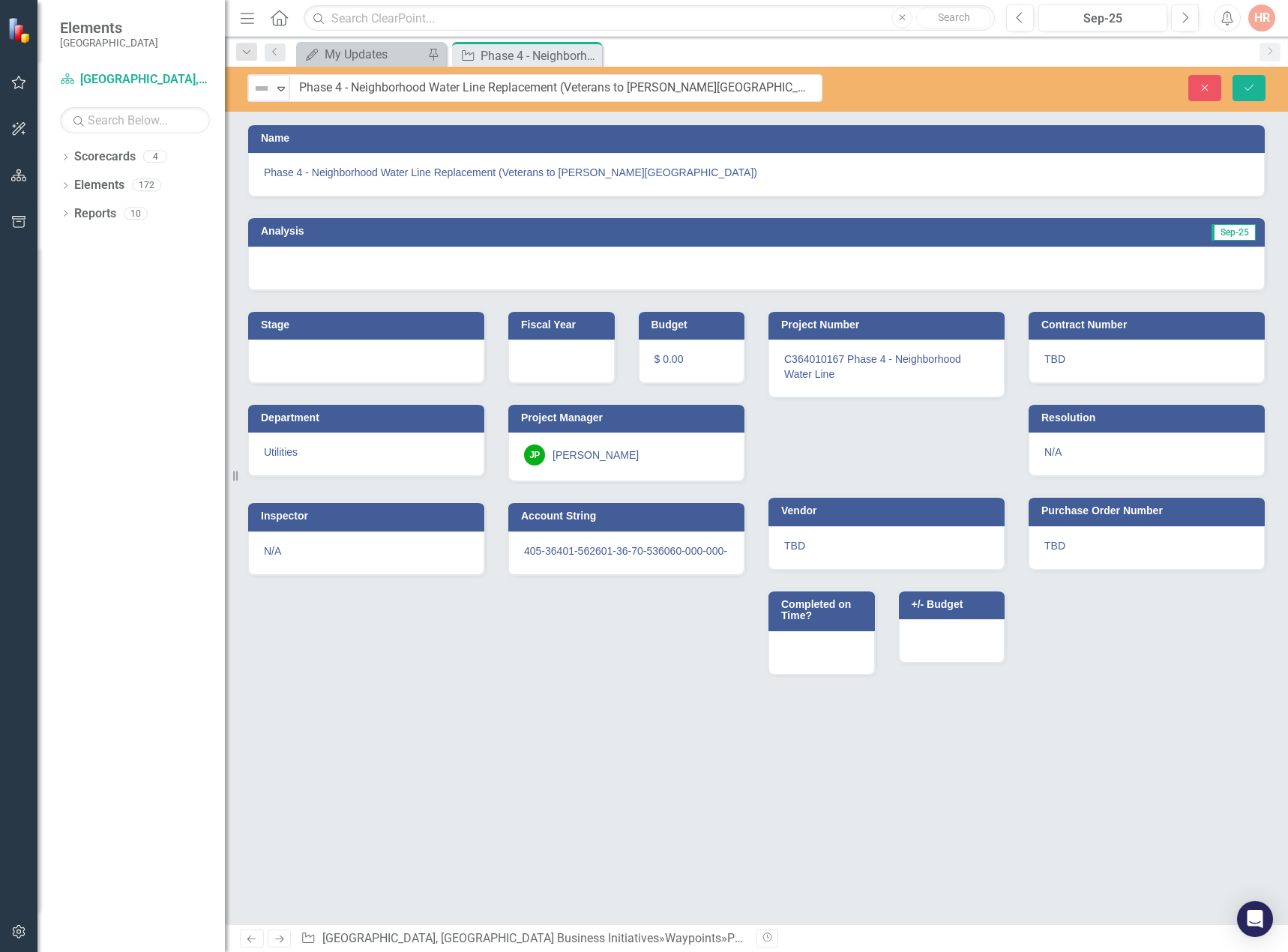
click at [258, 96] on img at bounding box center [261, 89] width 18 height 18
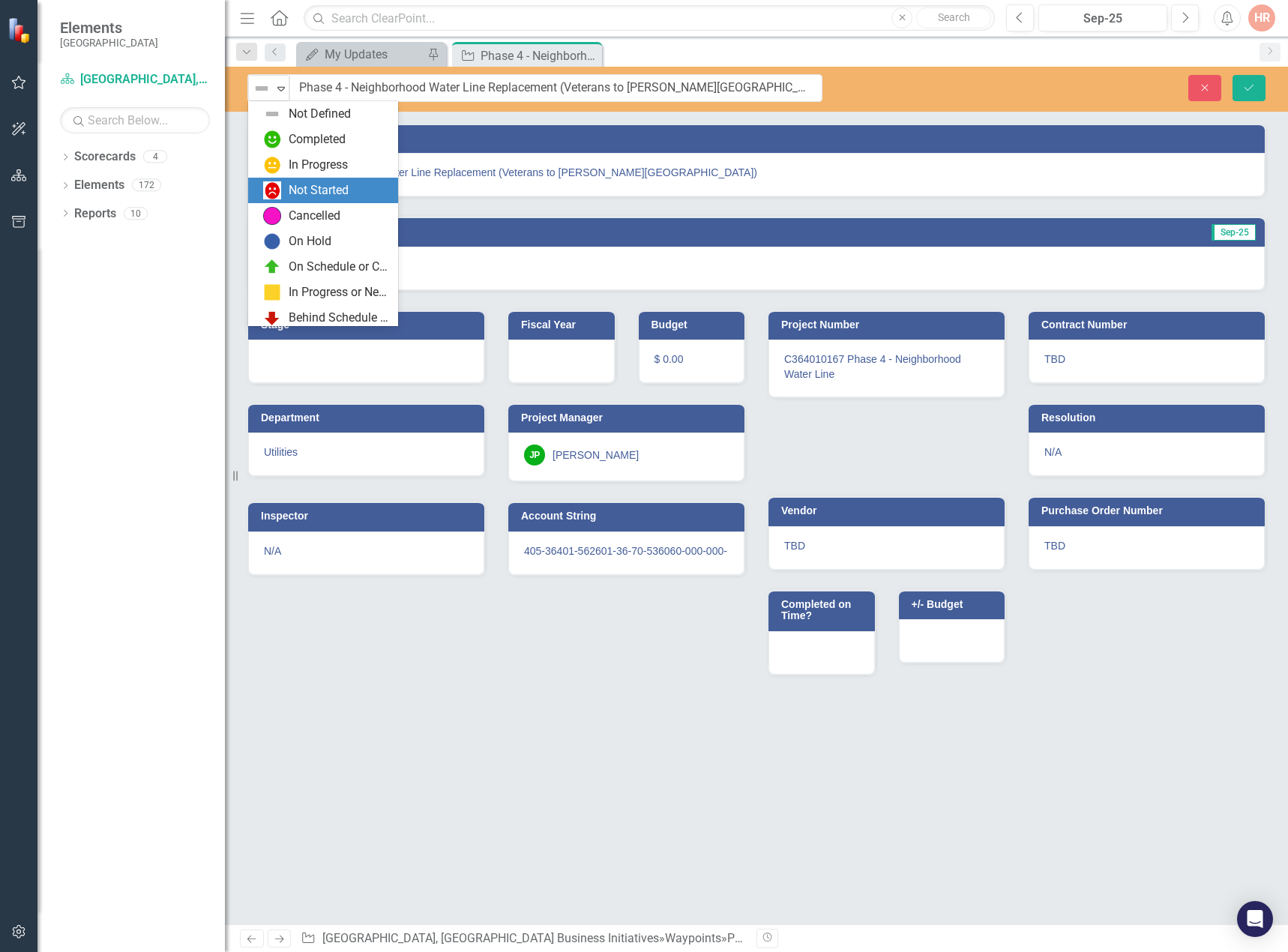
click at [303, 192] on div "Not Started" at bounding box center [318, 191] width 60 height 17
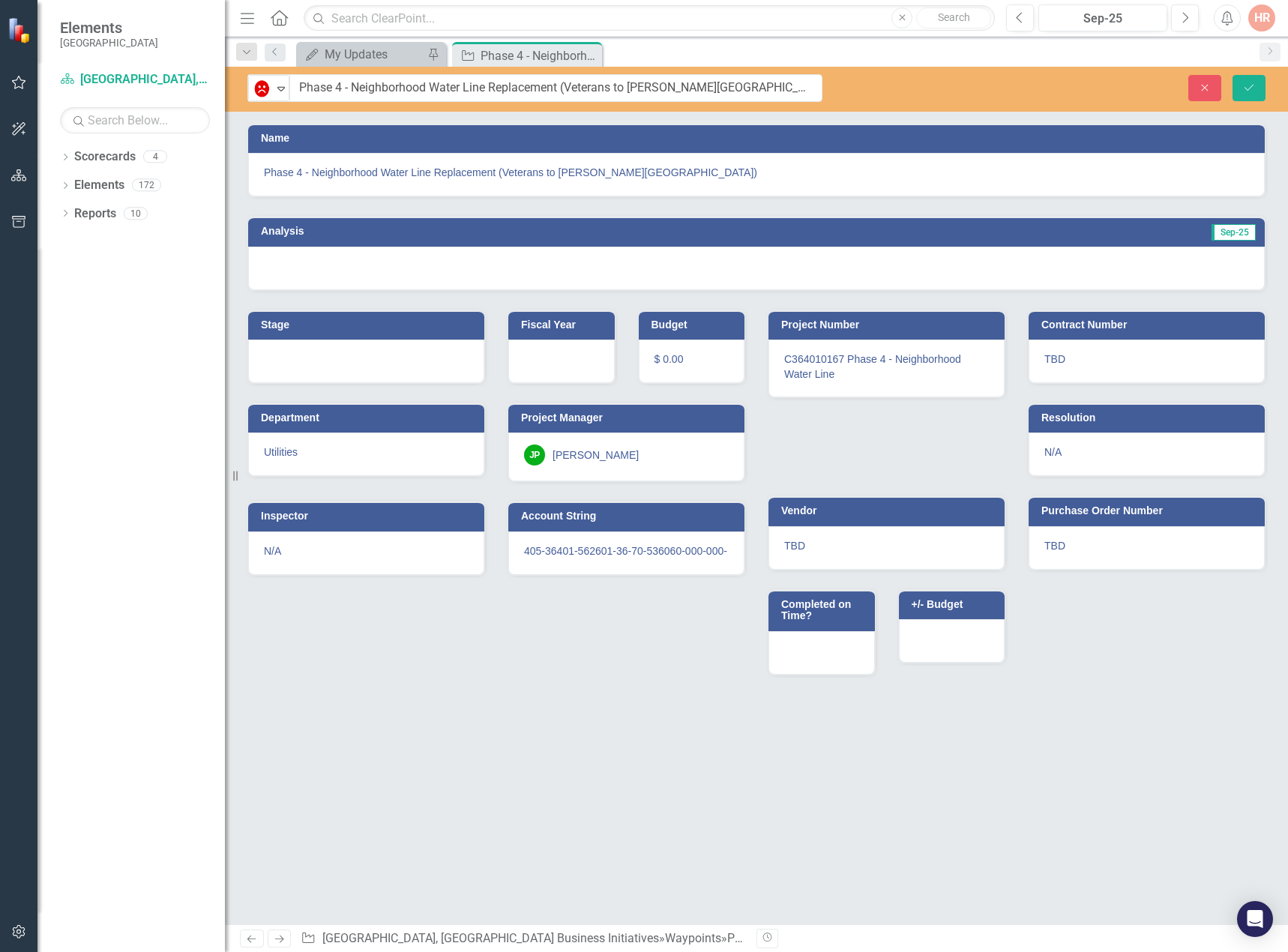
click at [340, 260] on div at bounding box center [756, 268] width 1016 height 43
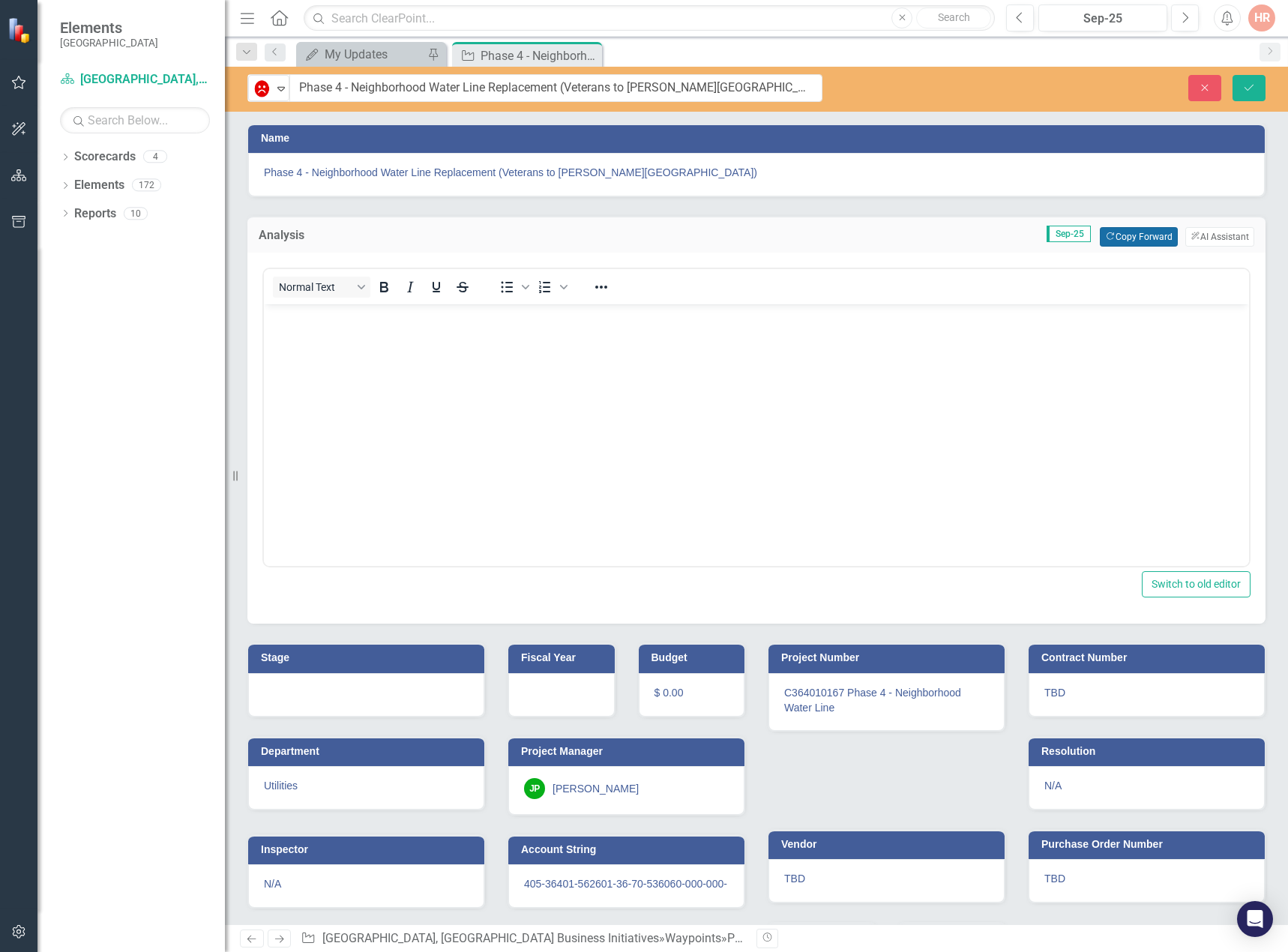
click at [1155, 233] on button "Copy Forward Copy Forward" at bounding box center [1138, 237] width 77 height 19
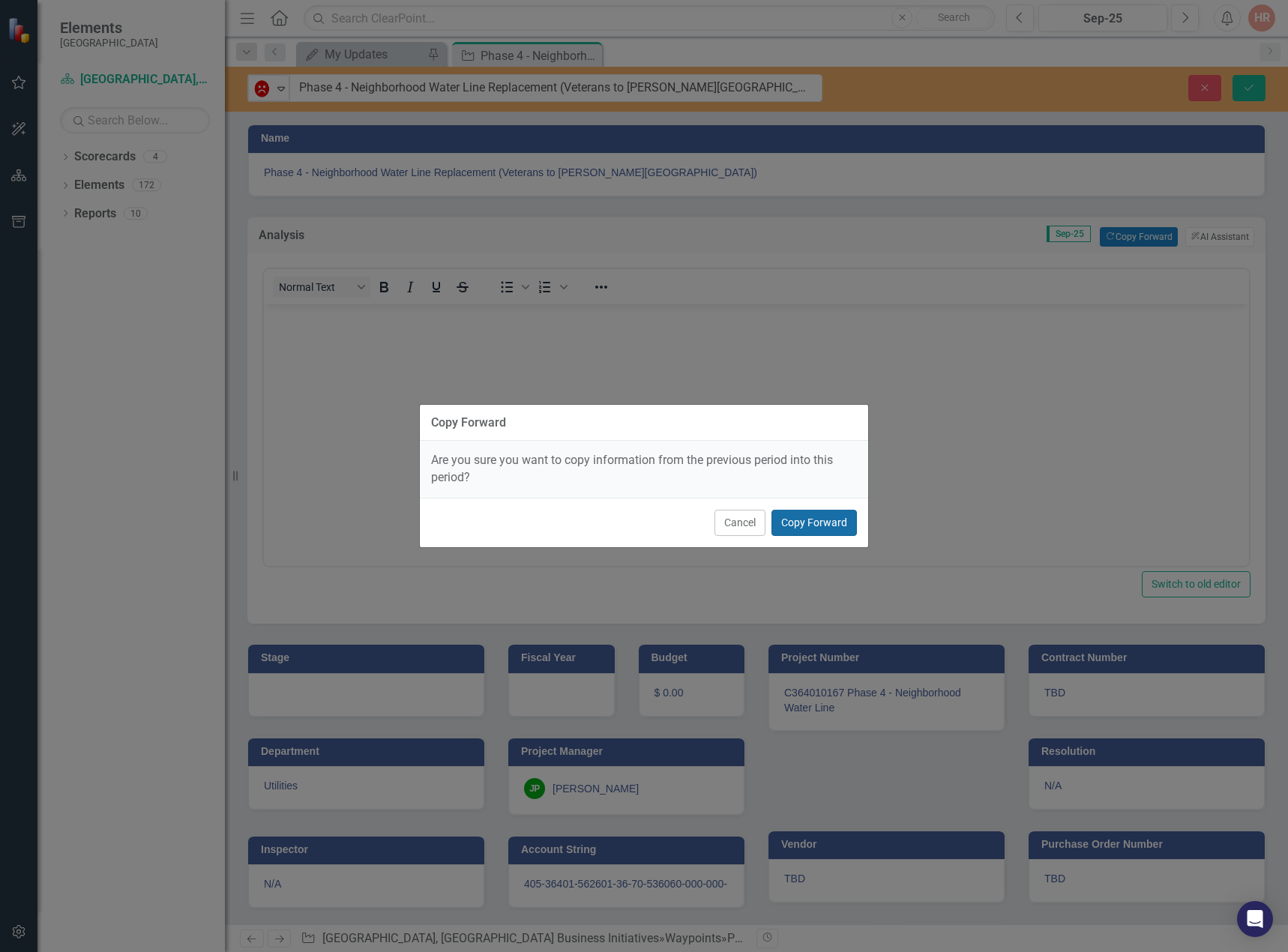
drag, startPoint x: 835, startPoint y: 513, endPoint x: 697, endPoint y: 511, distance: 138.0
click at [835, 514] on button "Copy Forward" at bounding box center [814, 523] width 85 height 27
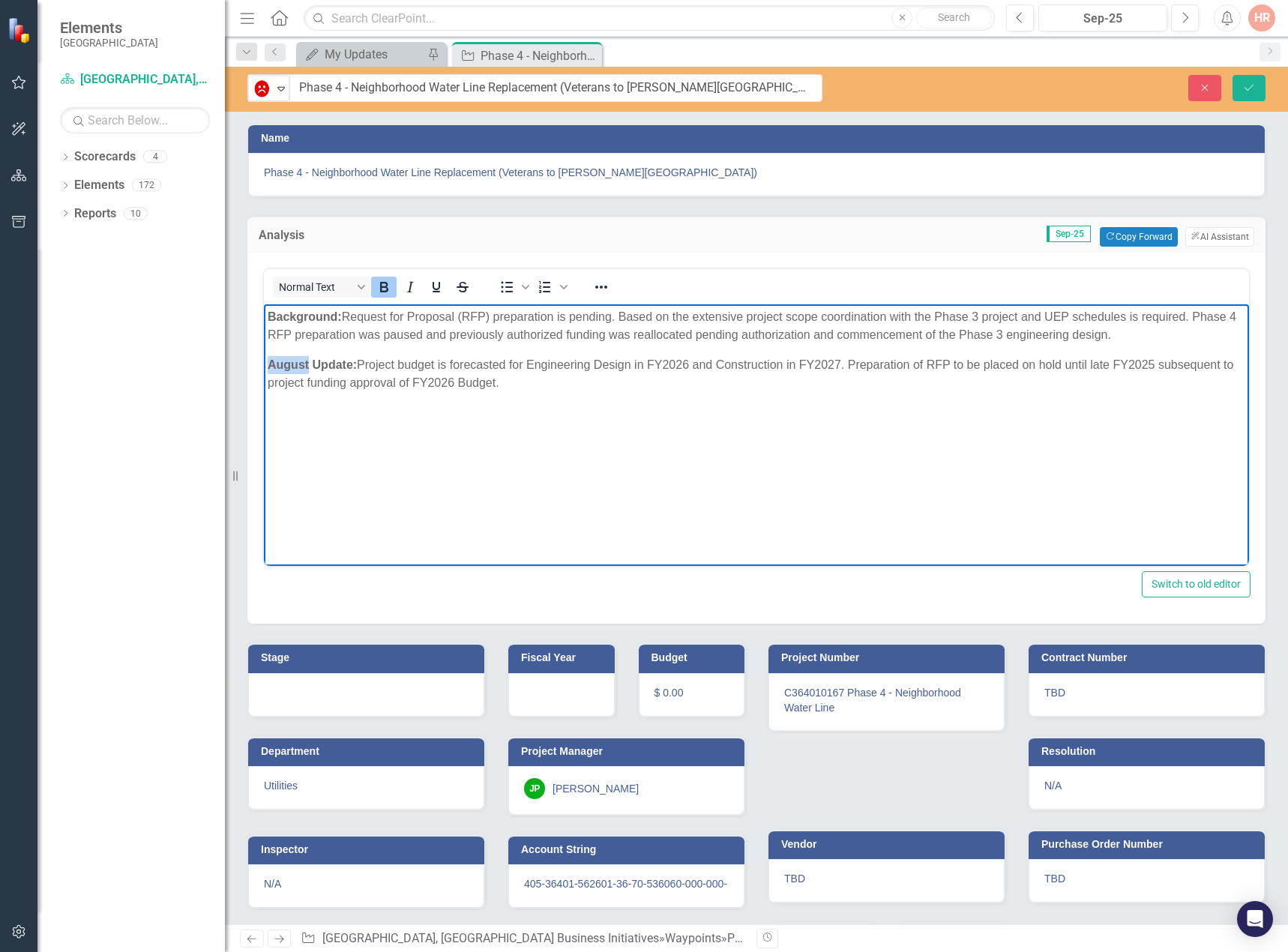
drag, startPoint x: 310, startPoint y: 361, endPoint x: 261, endPoint y: 356, distance: 49.3
click at [264, 356] on html "Background: Request for Proposal (RFP) preparation is pending. Based on the ext…" at bounding box center [756, 416] width 984 height 225
click at [1249, 83] on icon "Save" at bounding box center [1249, 87] width 14 height 10
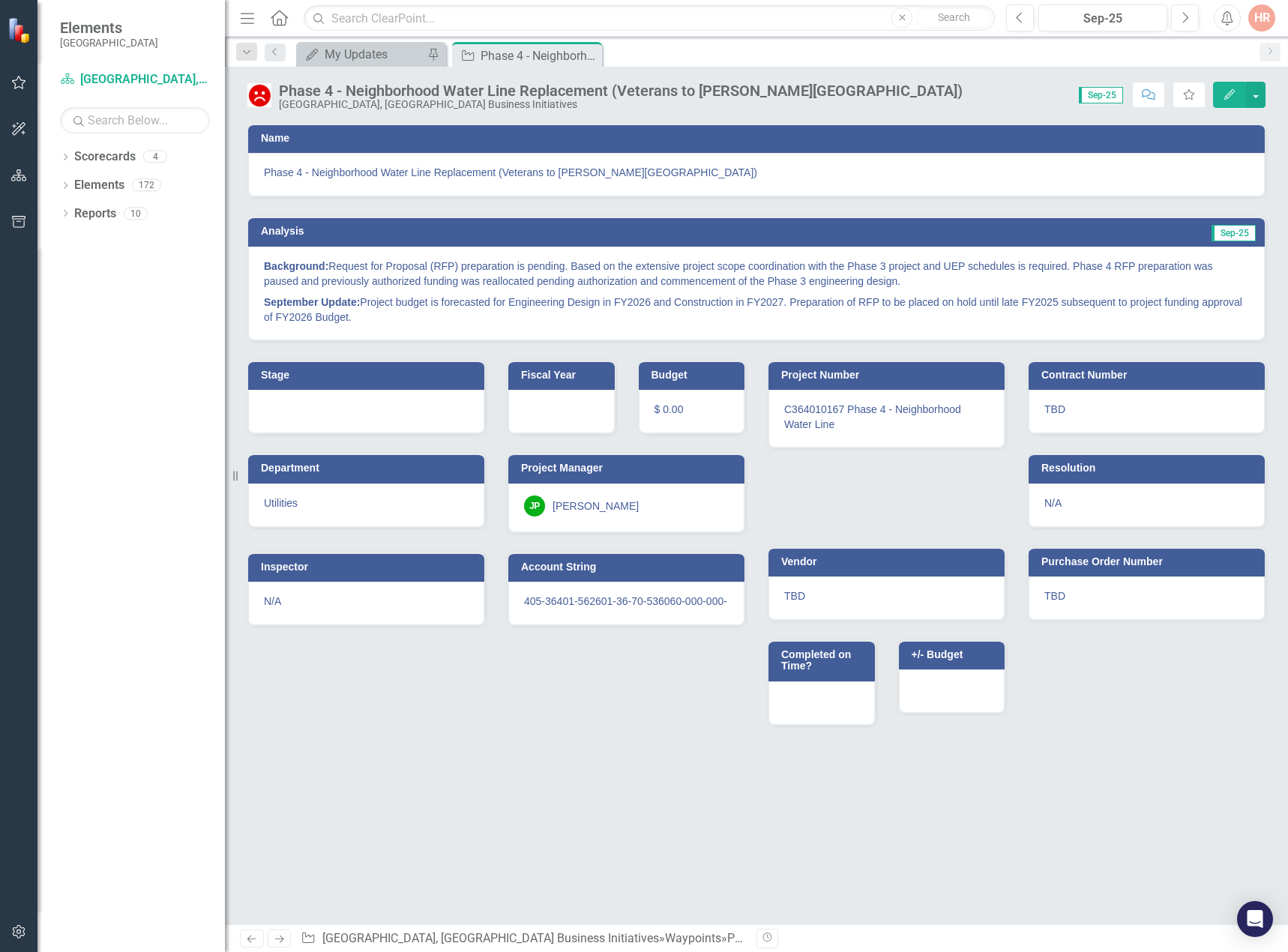
click at [0, 0] on icon "Close" at bounding box center [0, 0] width 0 height 0
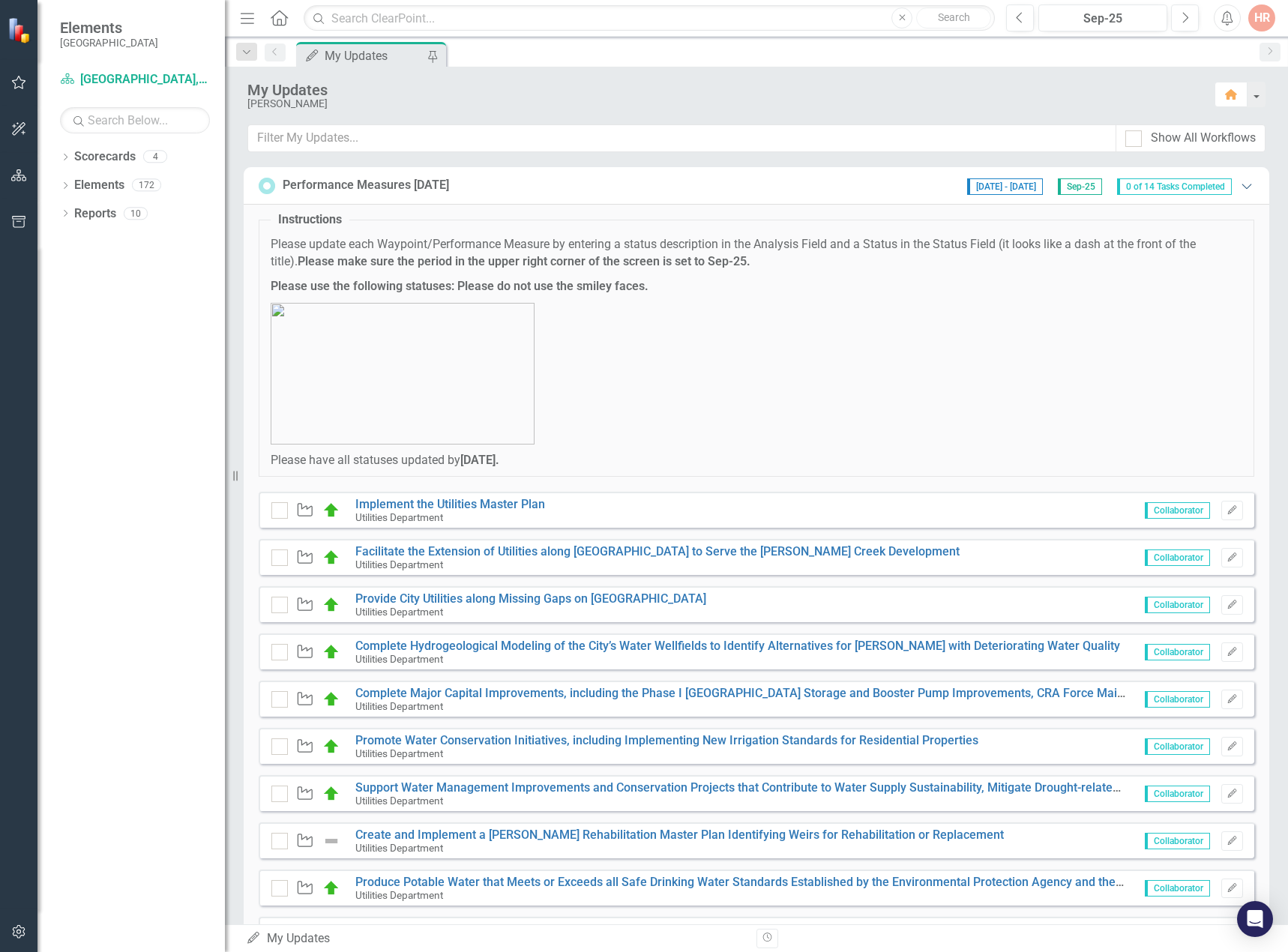
click at [1238, 190] on icon "Expanded" at bounding box center [1246, 185] width 15 height 12
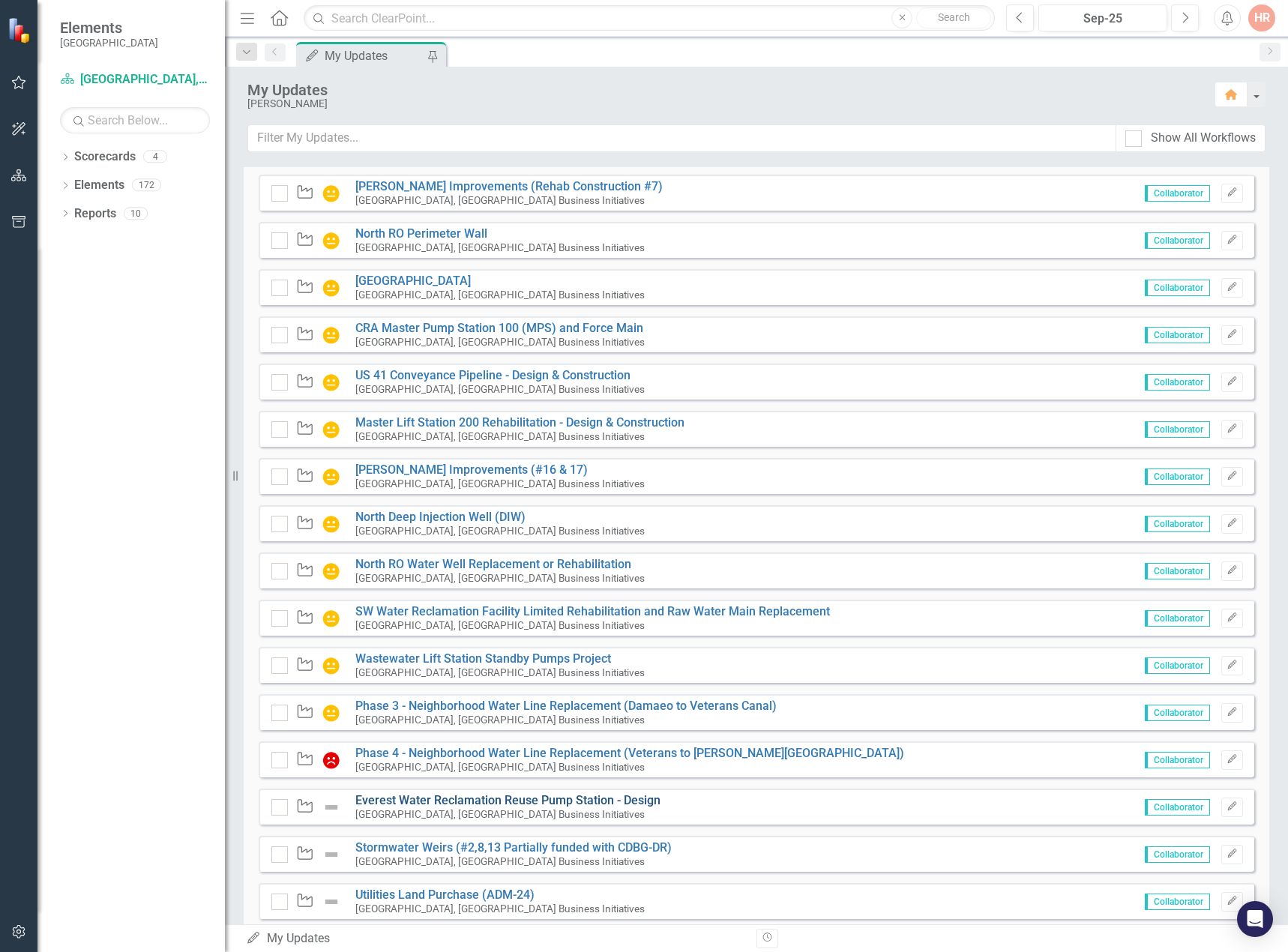
scroll to position [374, 0]
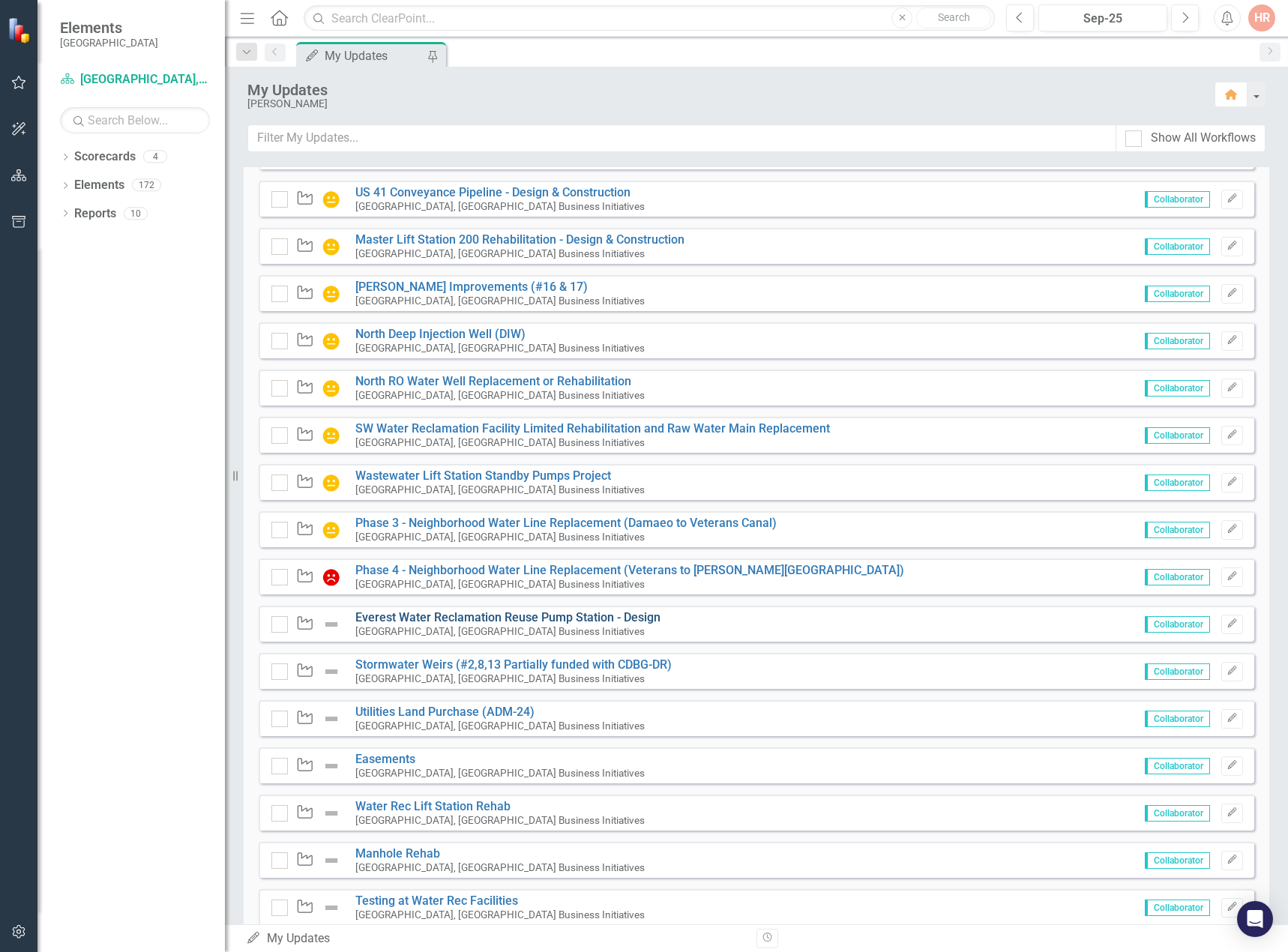
click at [416, 625] on link "Everest Water Reclamation Reuse Pump Station - Design" at bounding box center [507, 617] width 305 height 15
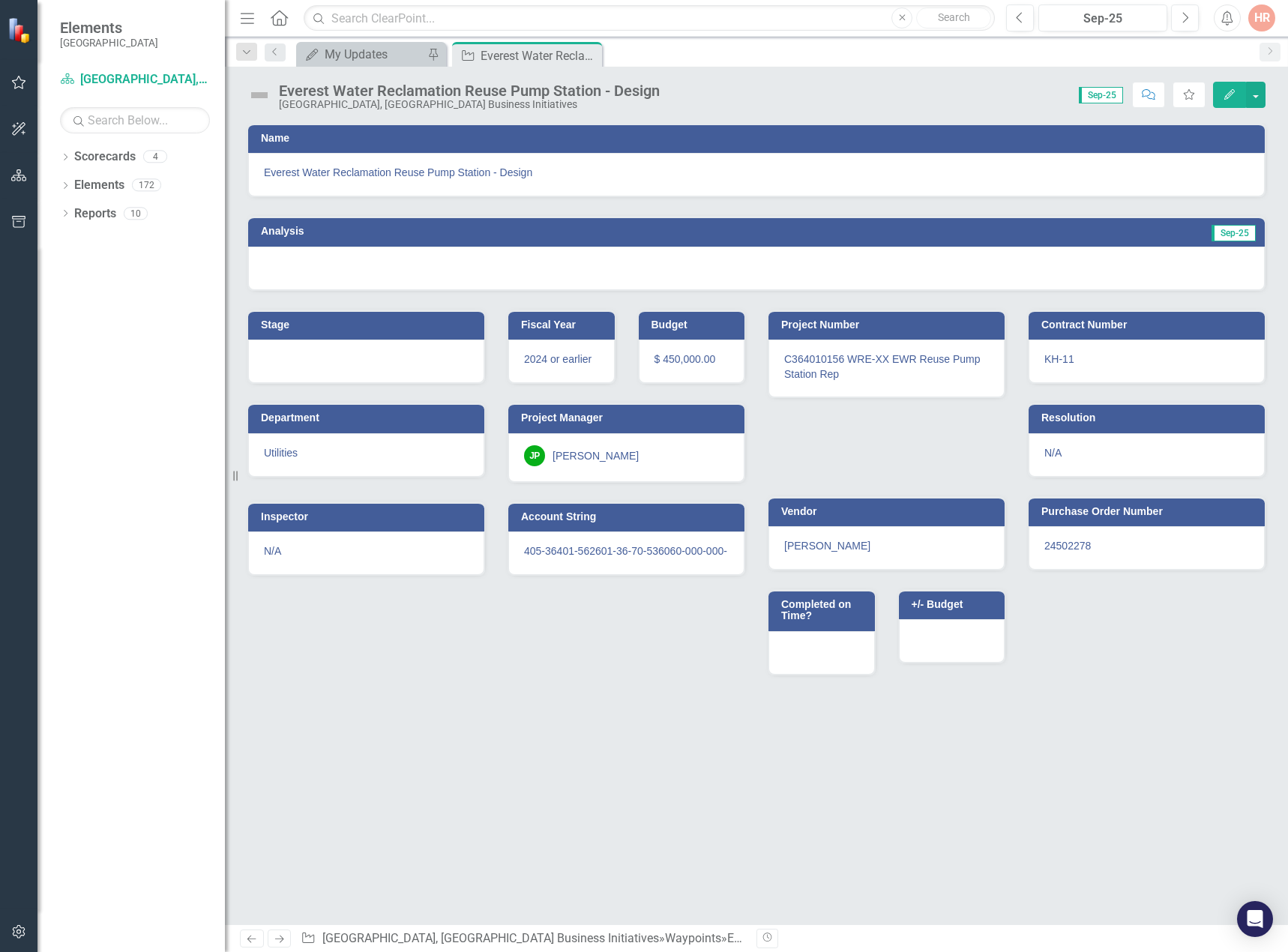
click at [266, 90] on img at bounding box center [260, 95] width 24 height 24
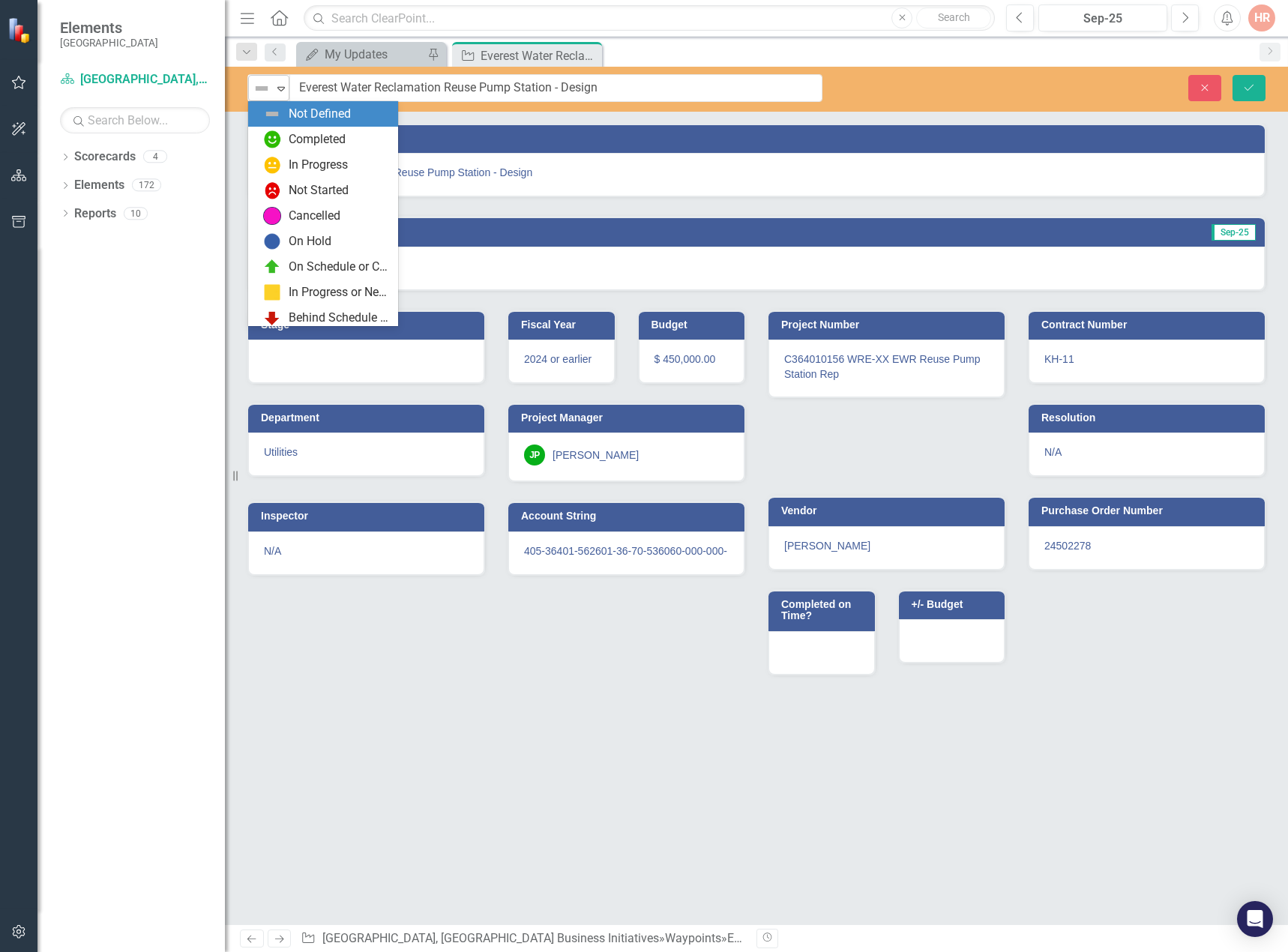
click at [264, 92] on img at bounding box center [261, 89] width 18 height 18
click at [284, 166] on div "In Progress" at bounding box center [326, 165] width 126 height 18
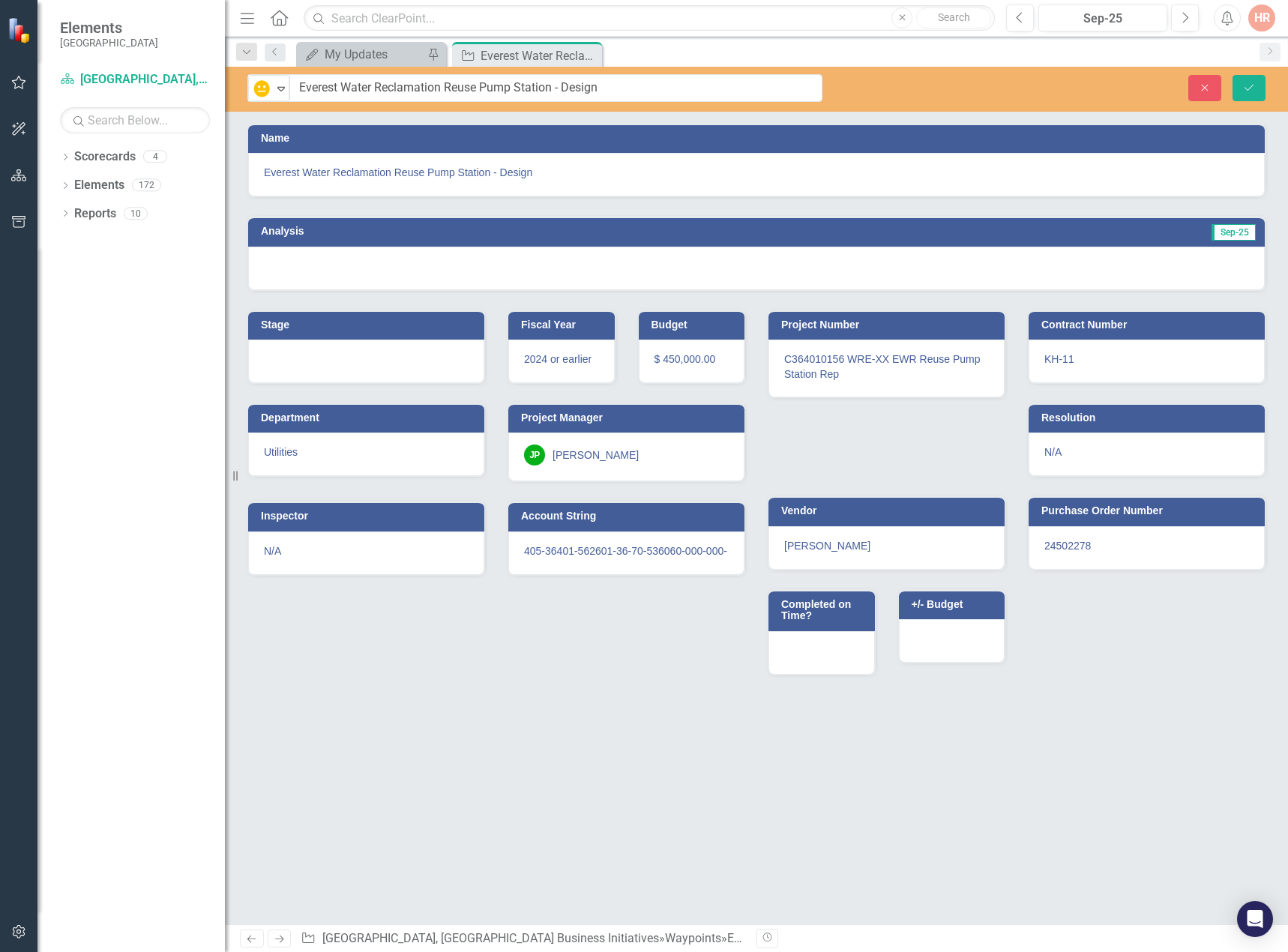
click at [1180, 271] on div at bounding box center [756, 268] width 1016 height 43
click at [1180, 269] on div at bounding box center [756, 268] width 1016 height 43
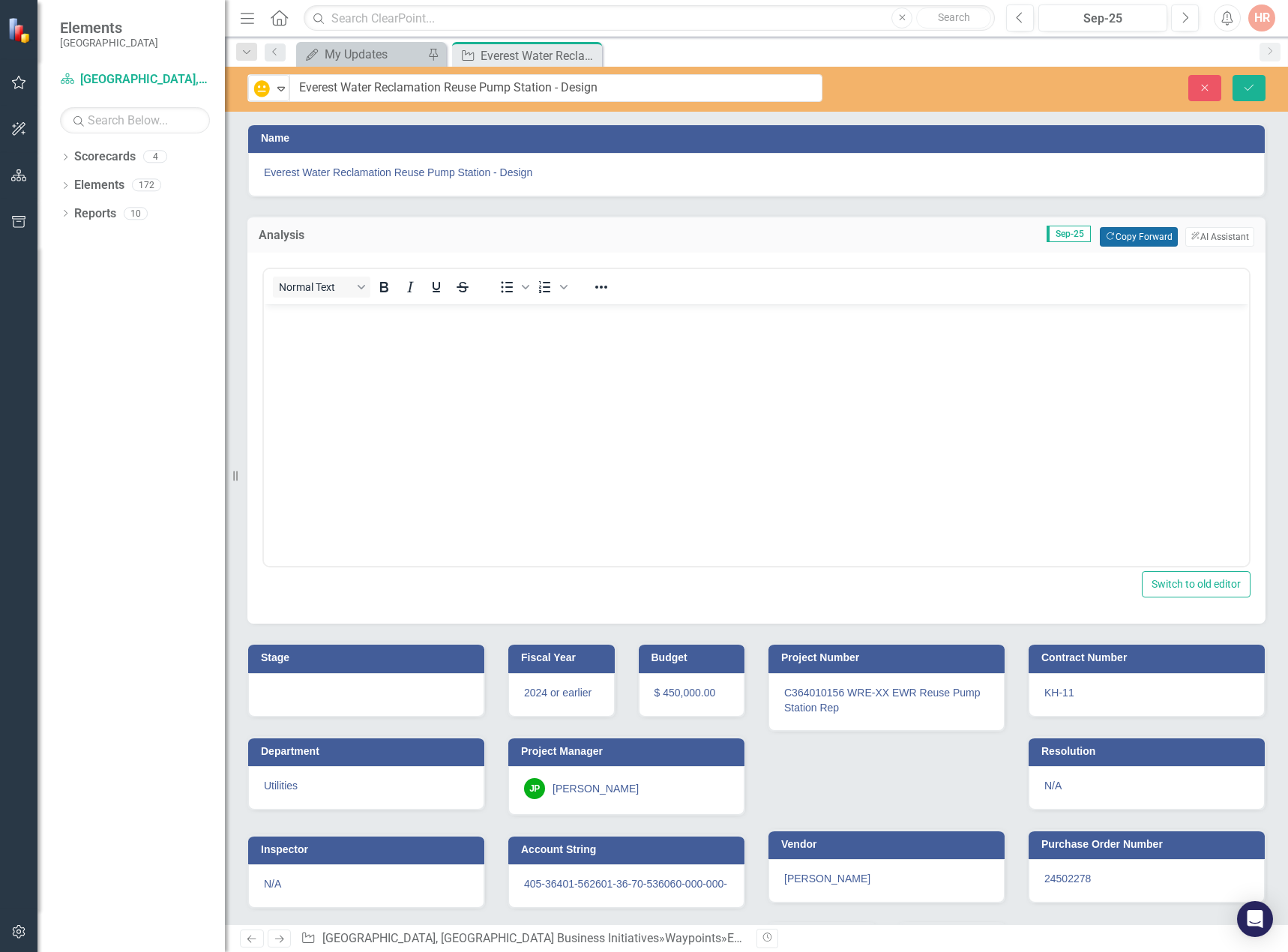
click at [1147, 240] on button "Copy Forward Copy Forward" at bounding box center [1138, 237] width 77 height 19
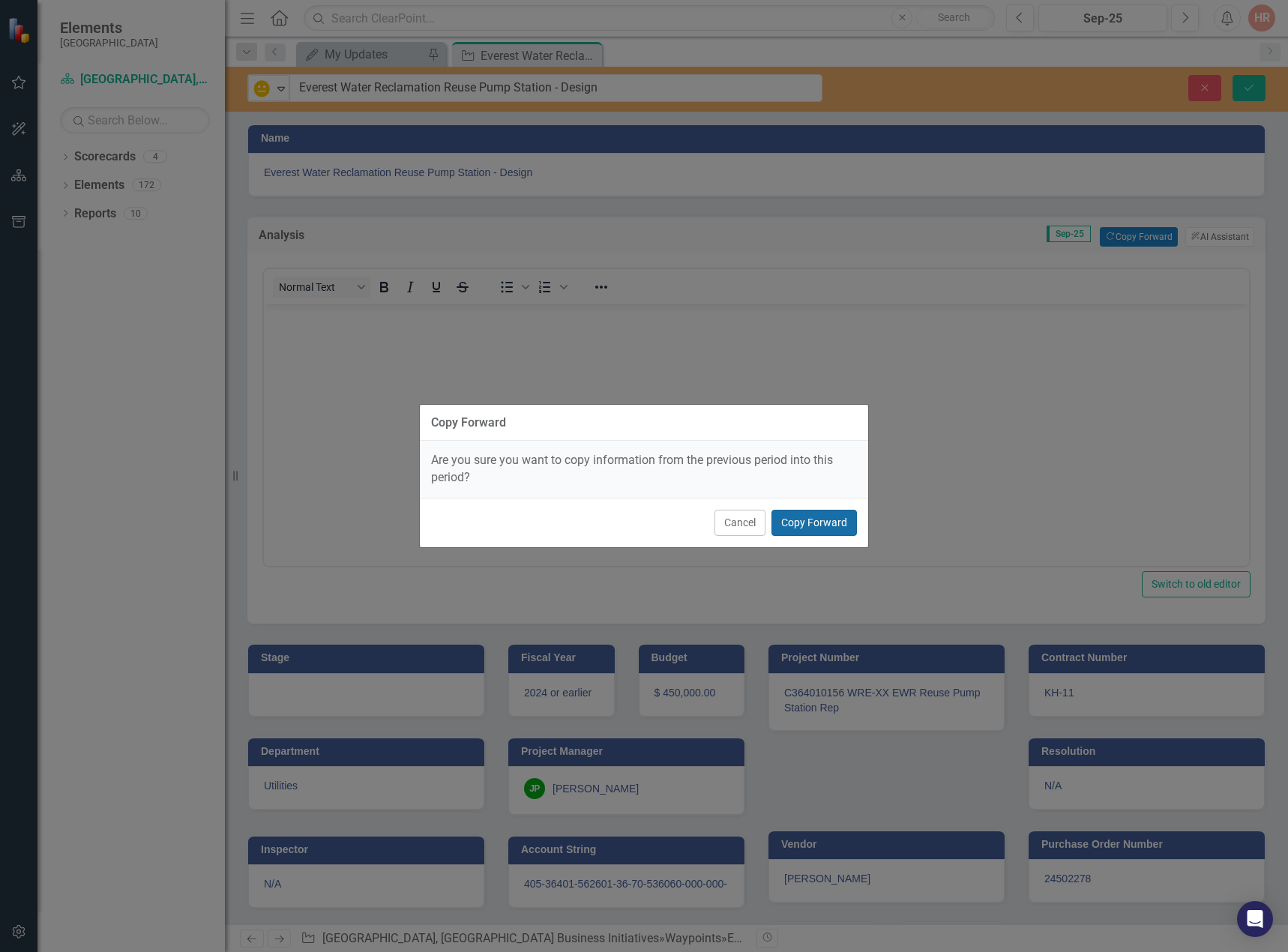
click at [799, 531] on button "Copy Forward" at bounding box center [814, 523] width 85 height 27
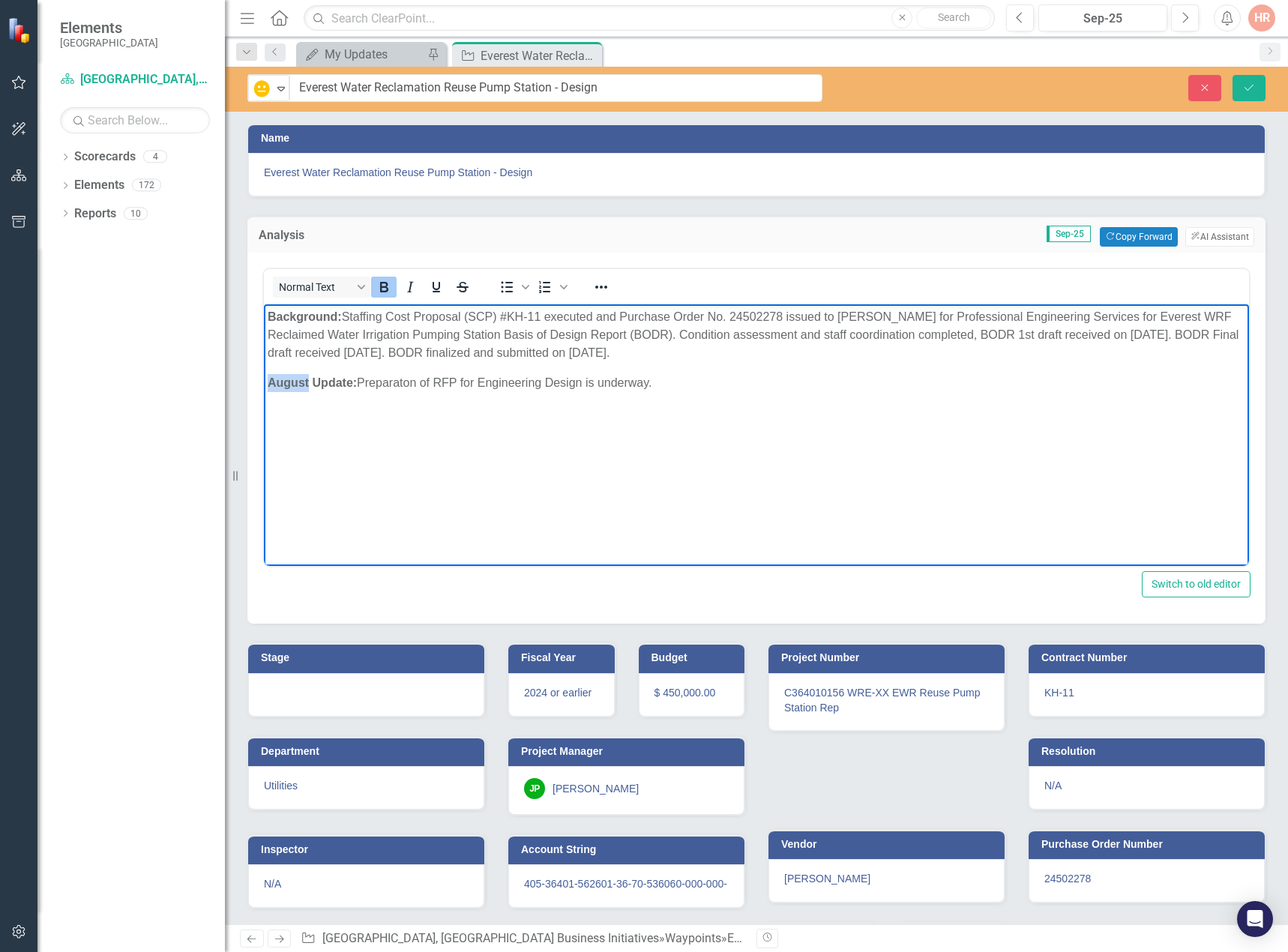
drag, startPoint x: 309, startPoint y: 378, endPoint x: 263, endPoint y: 382, distance: 46.2
click at [264, 382] on html "Background: Staffing Cost Proposal (SCP) #KH-11 executed and Purchase Order No.…" at bounding box center [756, 416] width 984 height 225
drag, startPoint x: 382, startPoint y: 321, endPoint x: 390, endPoint y: 326, distance: 9.4
click at [383, 321] on p "Background: Staffing Cost Proposal (SCP) #KH-11 executed and Purchase Order No.…" at bounding box center [756, 335] width 977 height 54
drag, startPoint x: 348, startPoint y: 315, endPoint x: 652, endPoint y: 351, distance: 306.1
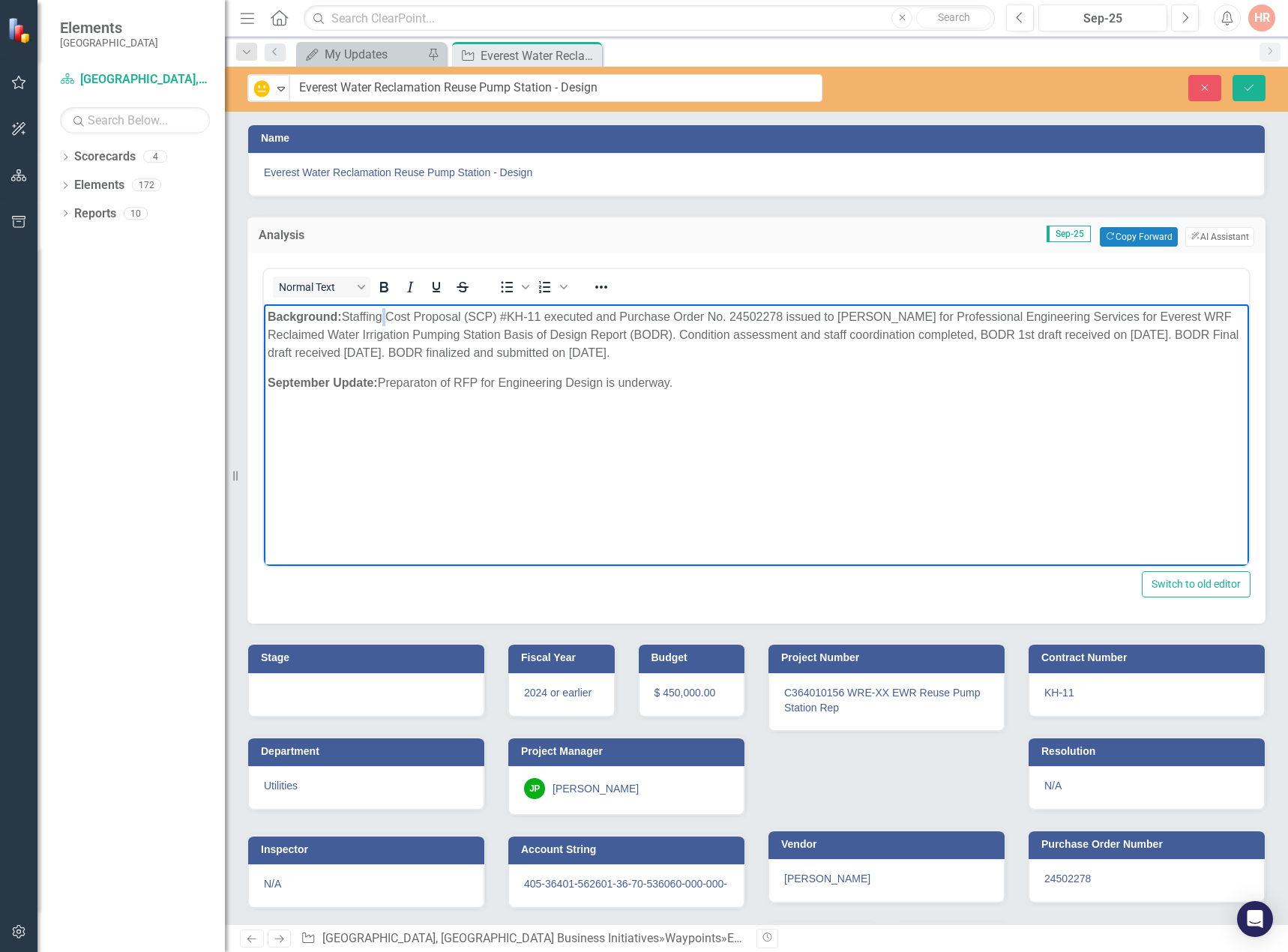
click at [652, 351] on p "Background: Staffing Cost Proposal (SCP) #KH-11 executed and Purchase Order No.…" at bounding box center [756, 335] width 977 height 54
click at [1247, 89] on icon "Save" at bounding box center [1249, 87] width 14 height 10
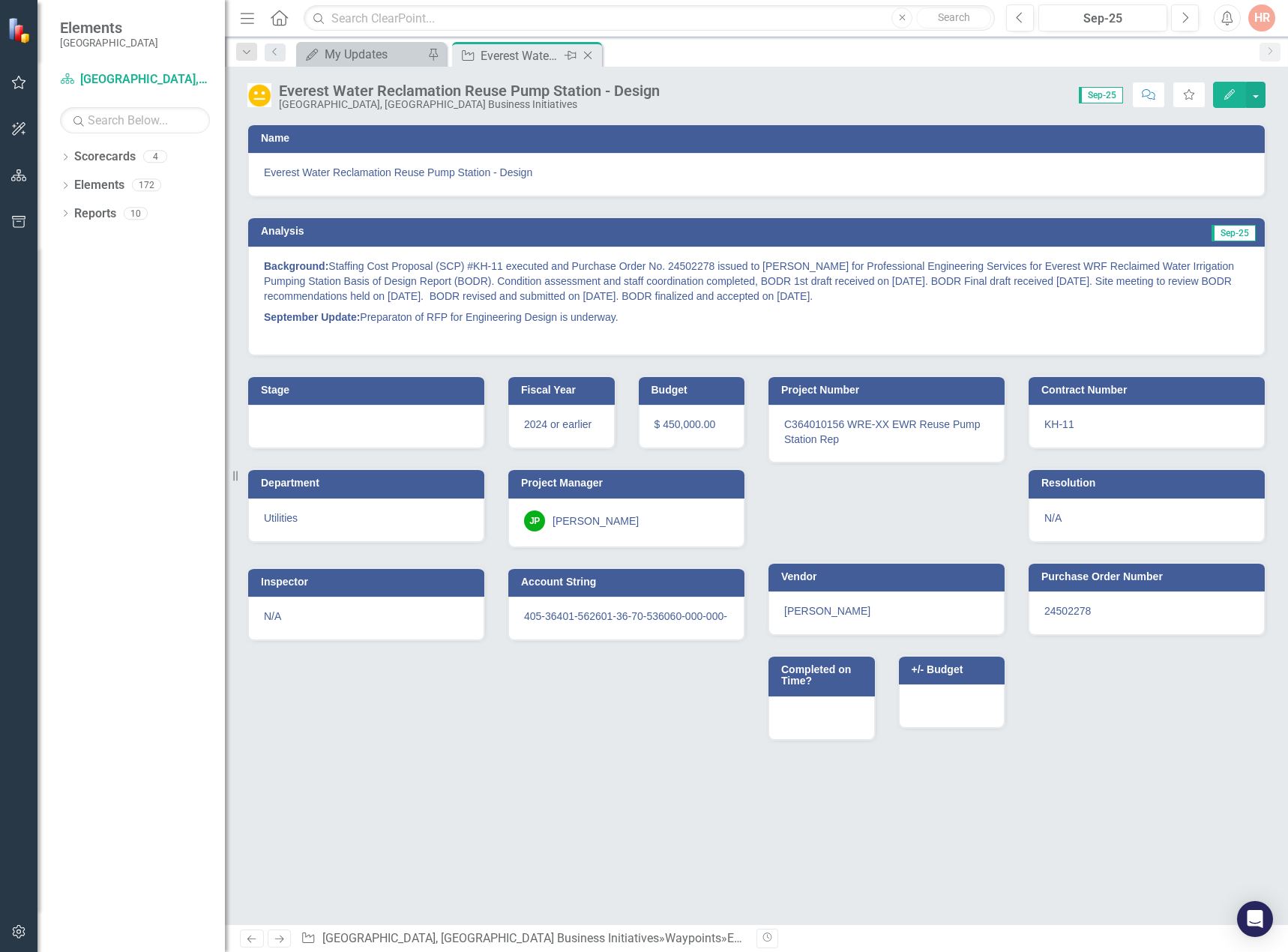
click at [588, 50] on icon "Close" at bounding box center [587, 55] width 15 height 12
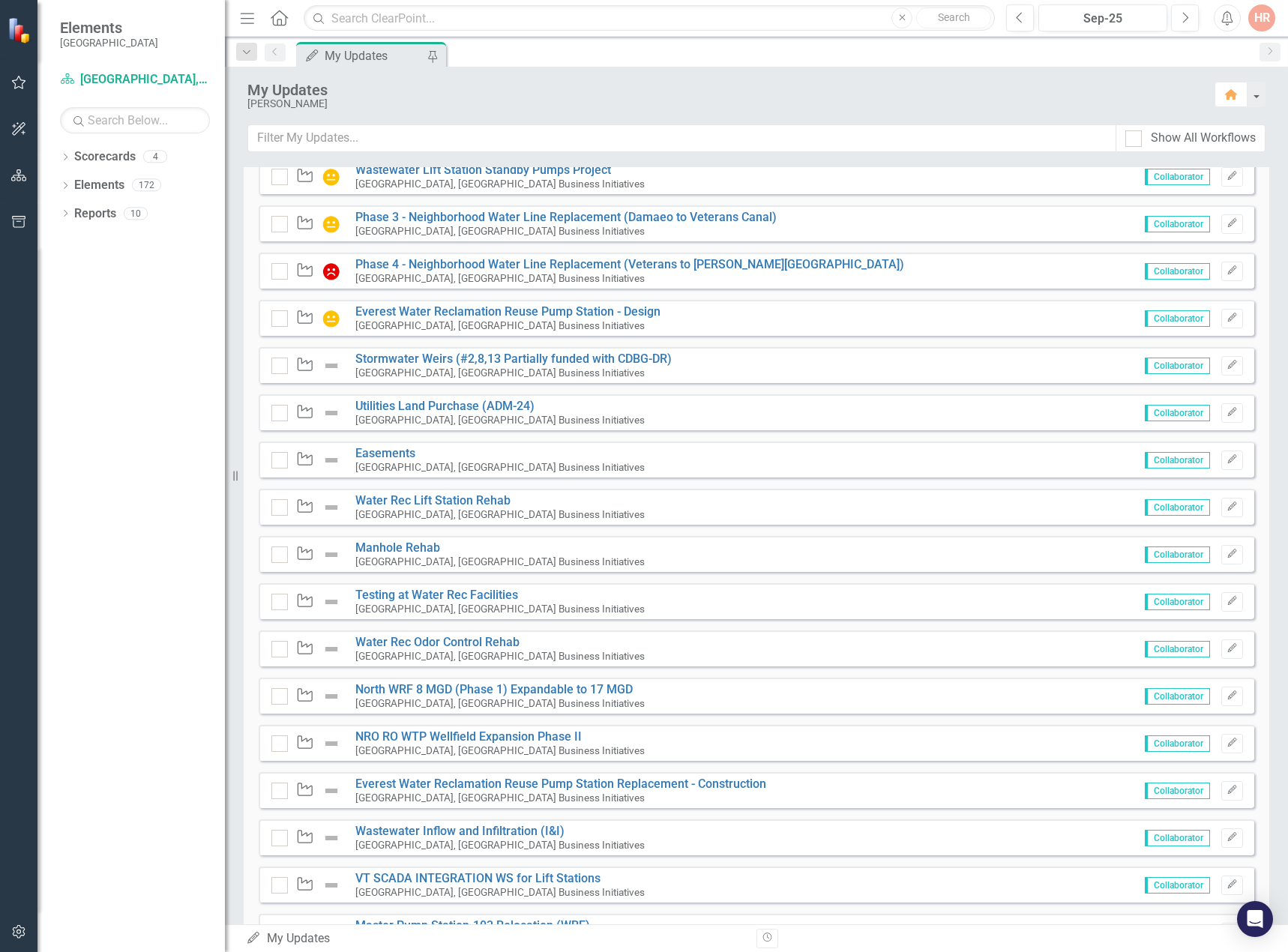
scroll to position [1648, 0]
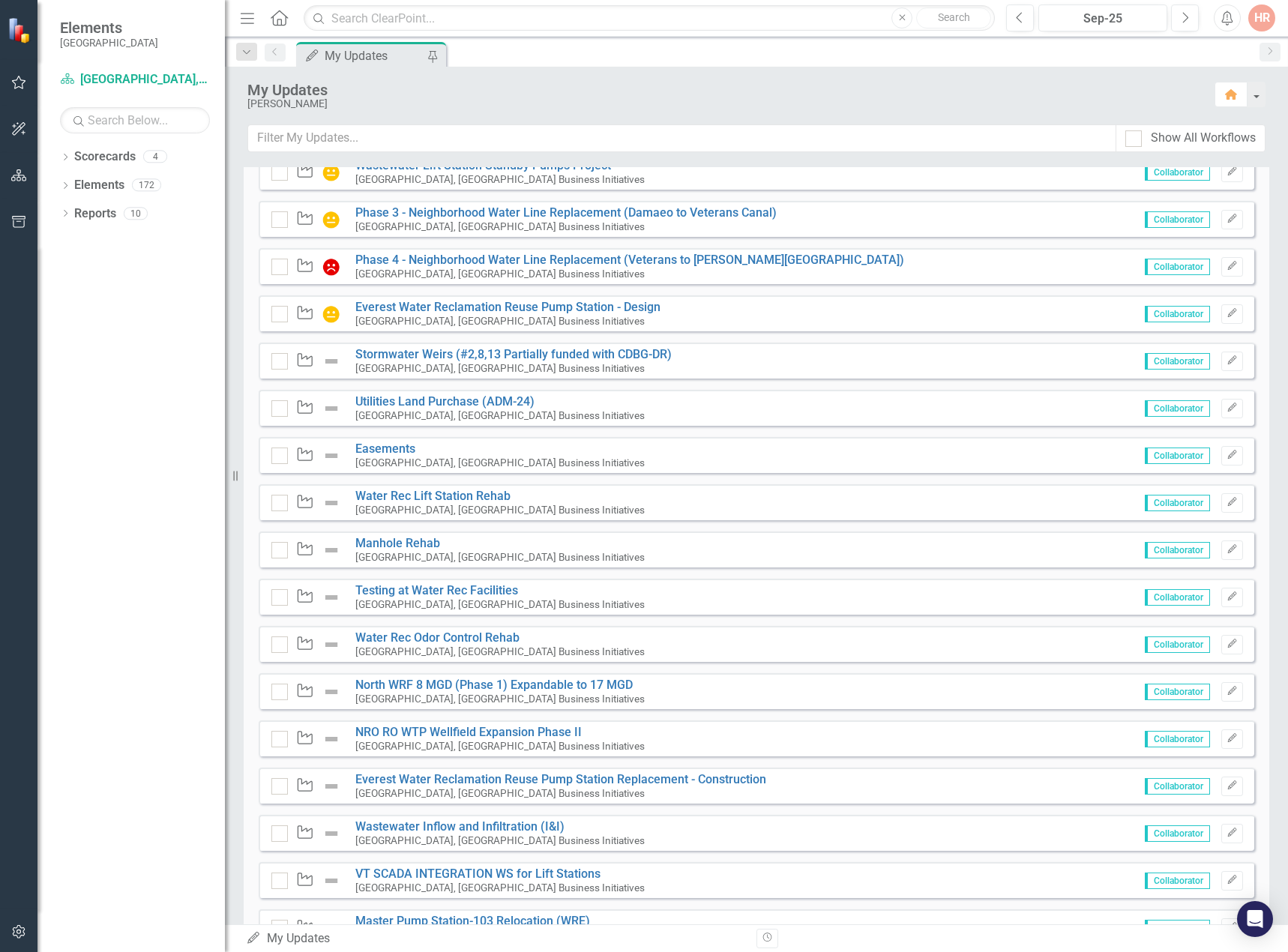
click at [404, 364] on div "Waypoint Stormwater Weirs (#2,8,13 Partially funded with CDBG-DR) Cape Coral, F…" at bounding box center [756, 360] width 995 height 36
click at [404, 361] on link "Stormwater Weirs (#2,8,13 Partially funded with CDBG-DR)" at bounding box center [513, 354] width 316 height 15
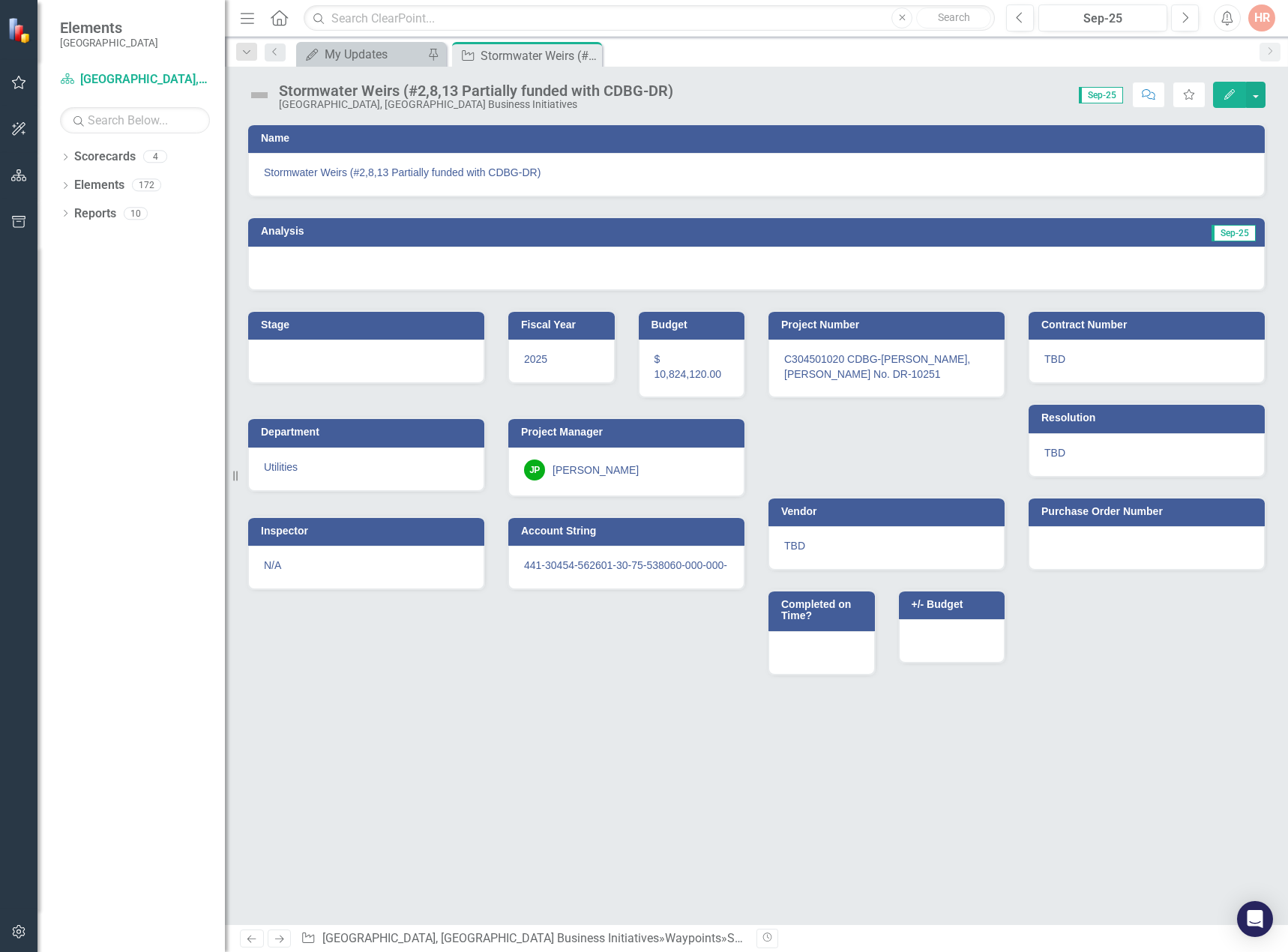
click at [264, 99] on img at bounding box center [260, 95] width 24 height 24
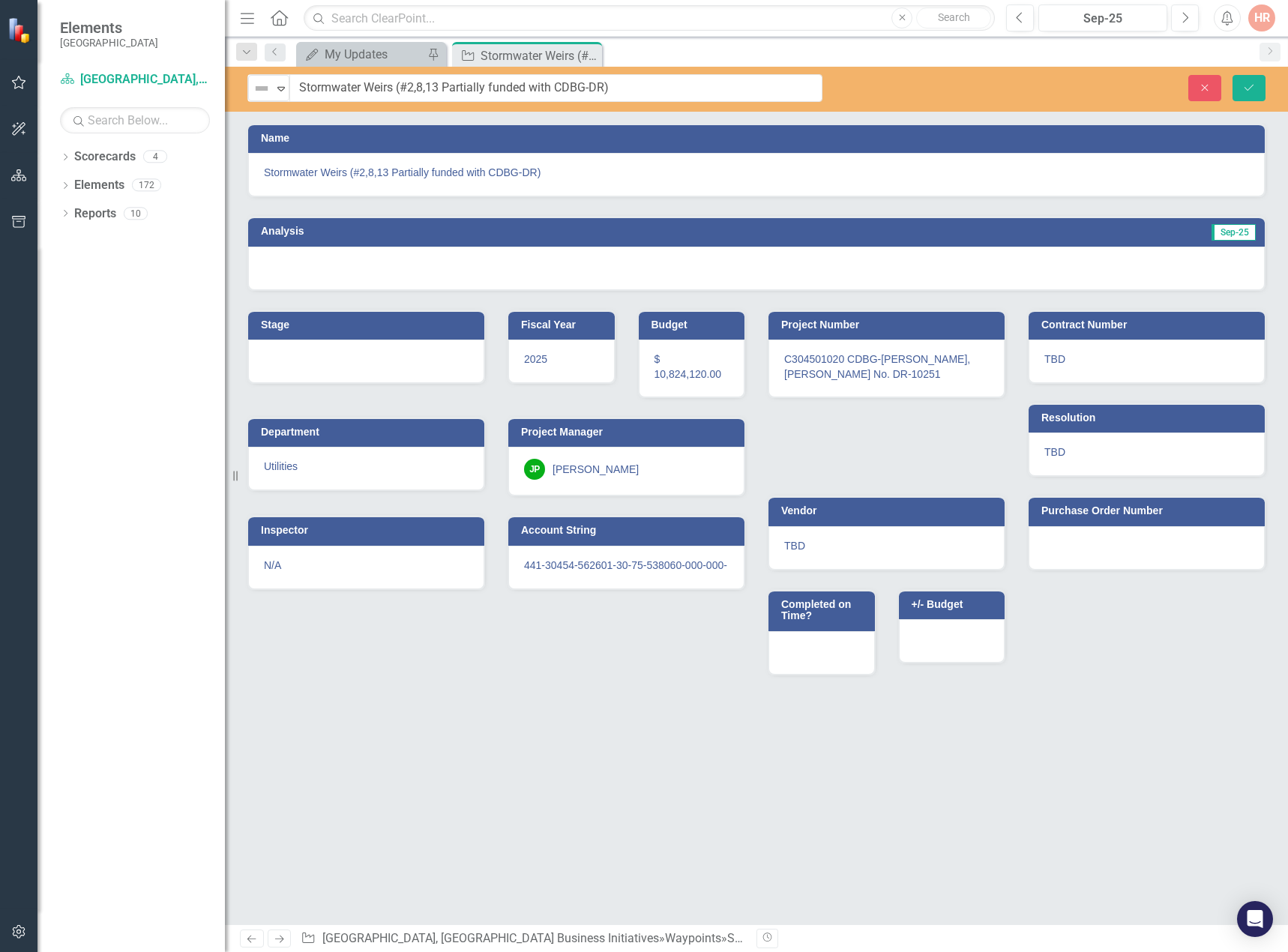
click at [264, 99] on div "Not Defined Expand" at bounding box center [268, 88] width 41 height 27
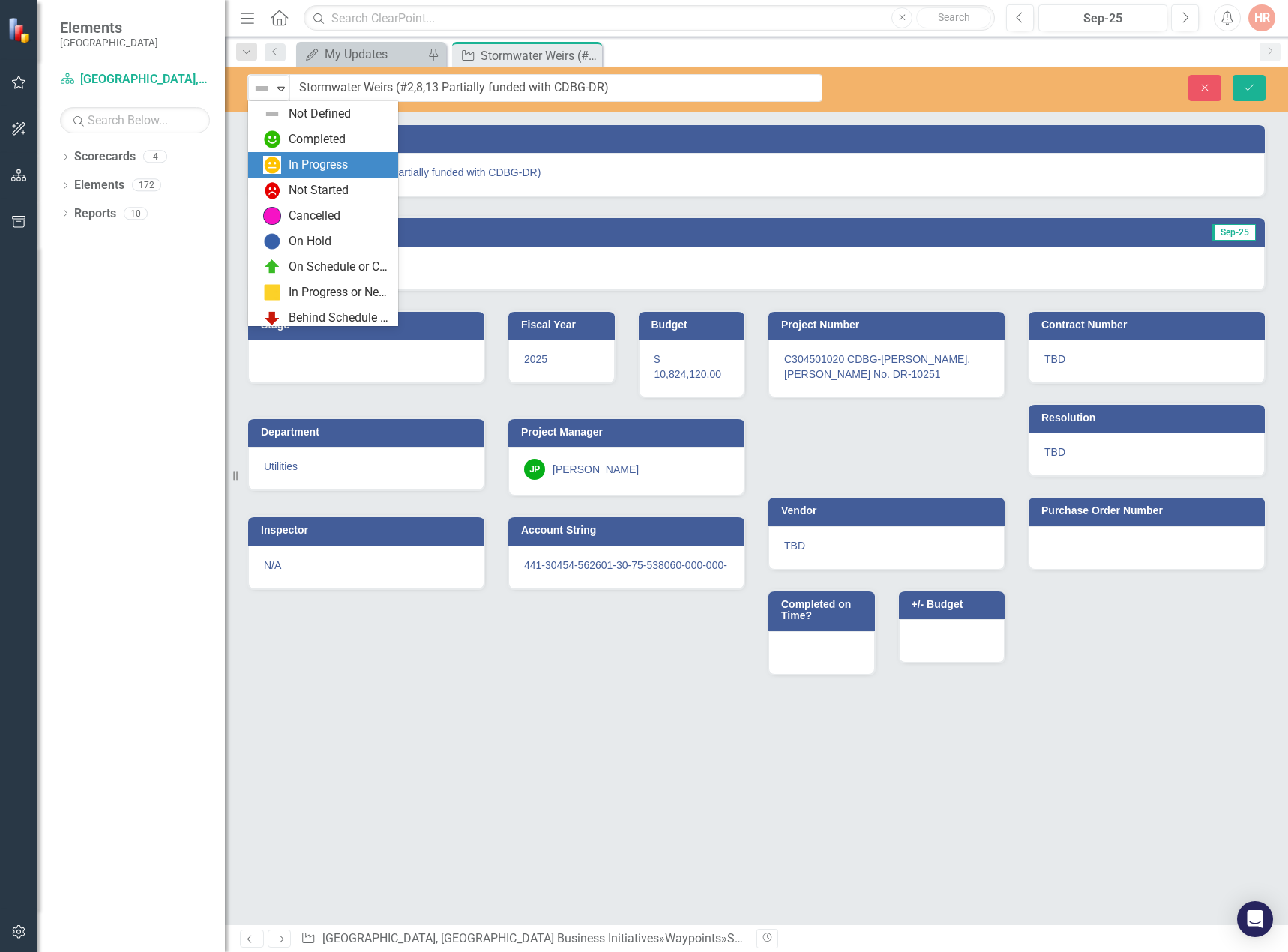
click at [290, 161] on div "In Progress" at bounding box center [318, 165] width 60 height 17
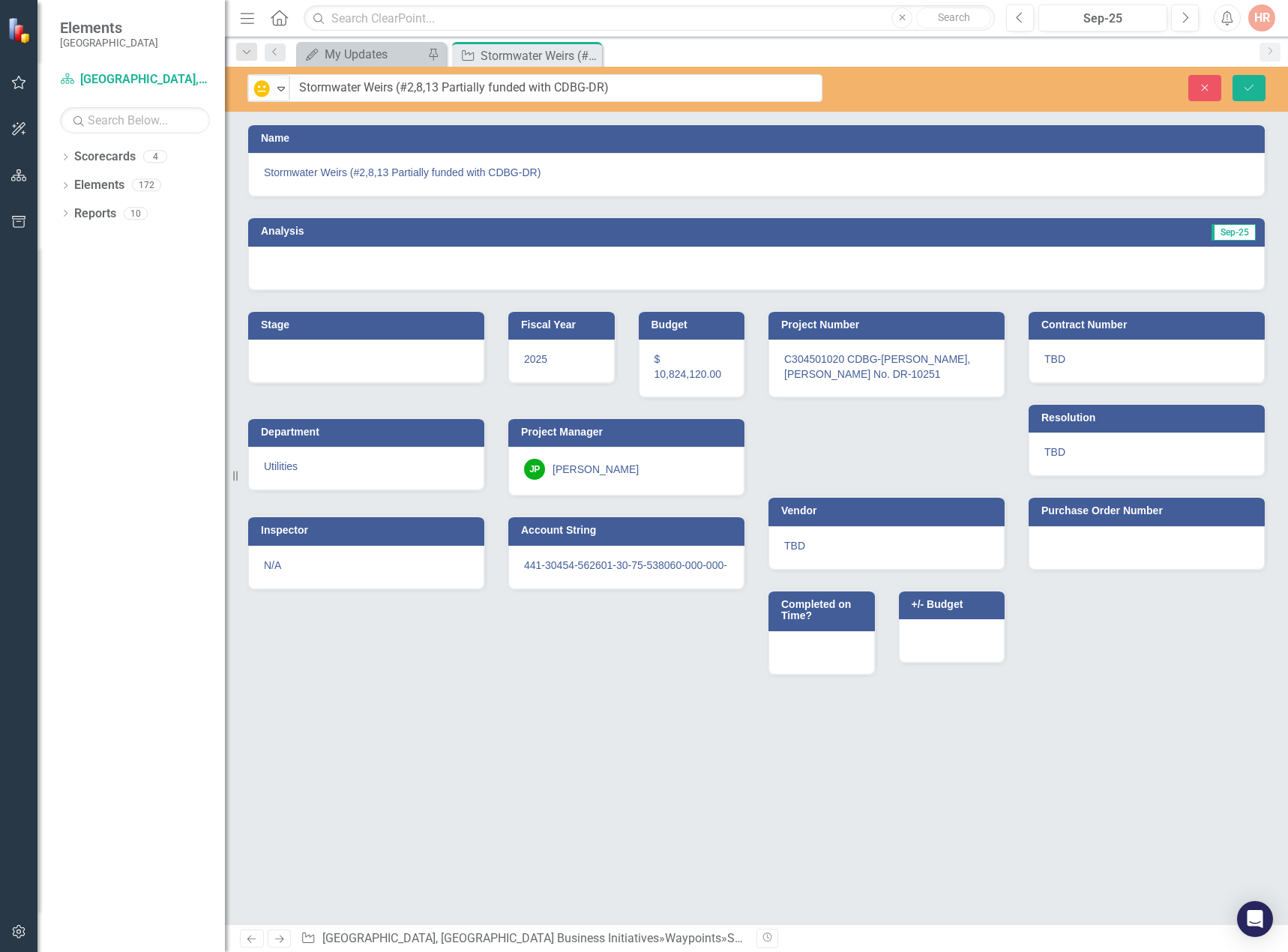
click at [468, 265] on div at bounding box center [756, 268] width 1016 height 43
click at [469, 264] on div at bounding box center [756, 268] width 1016 height 43
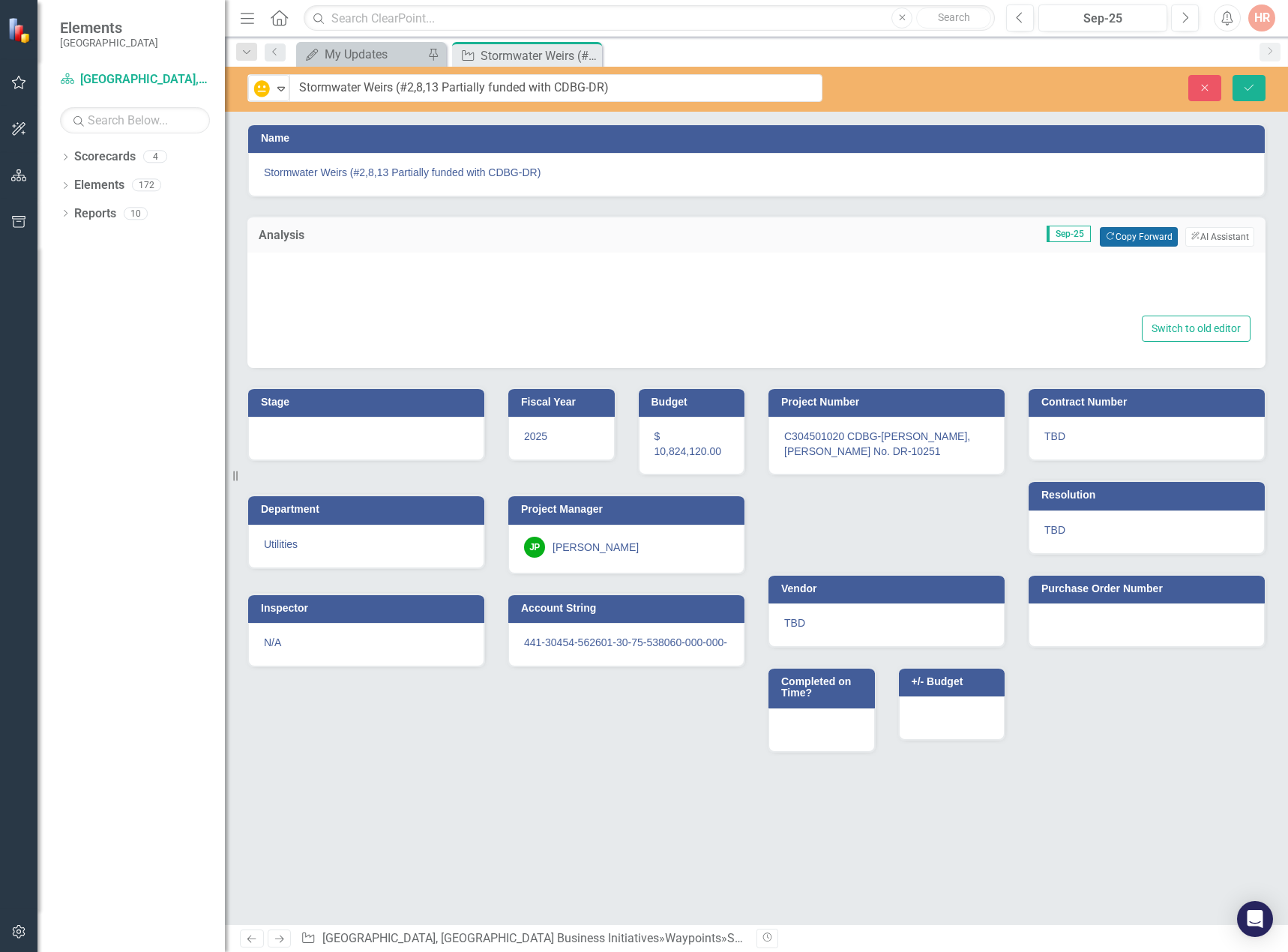
click at [1115, 231] on button "Copy Forward Copy Forward" at bounding box center [1138, 237] width 77 height 19
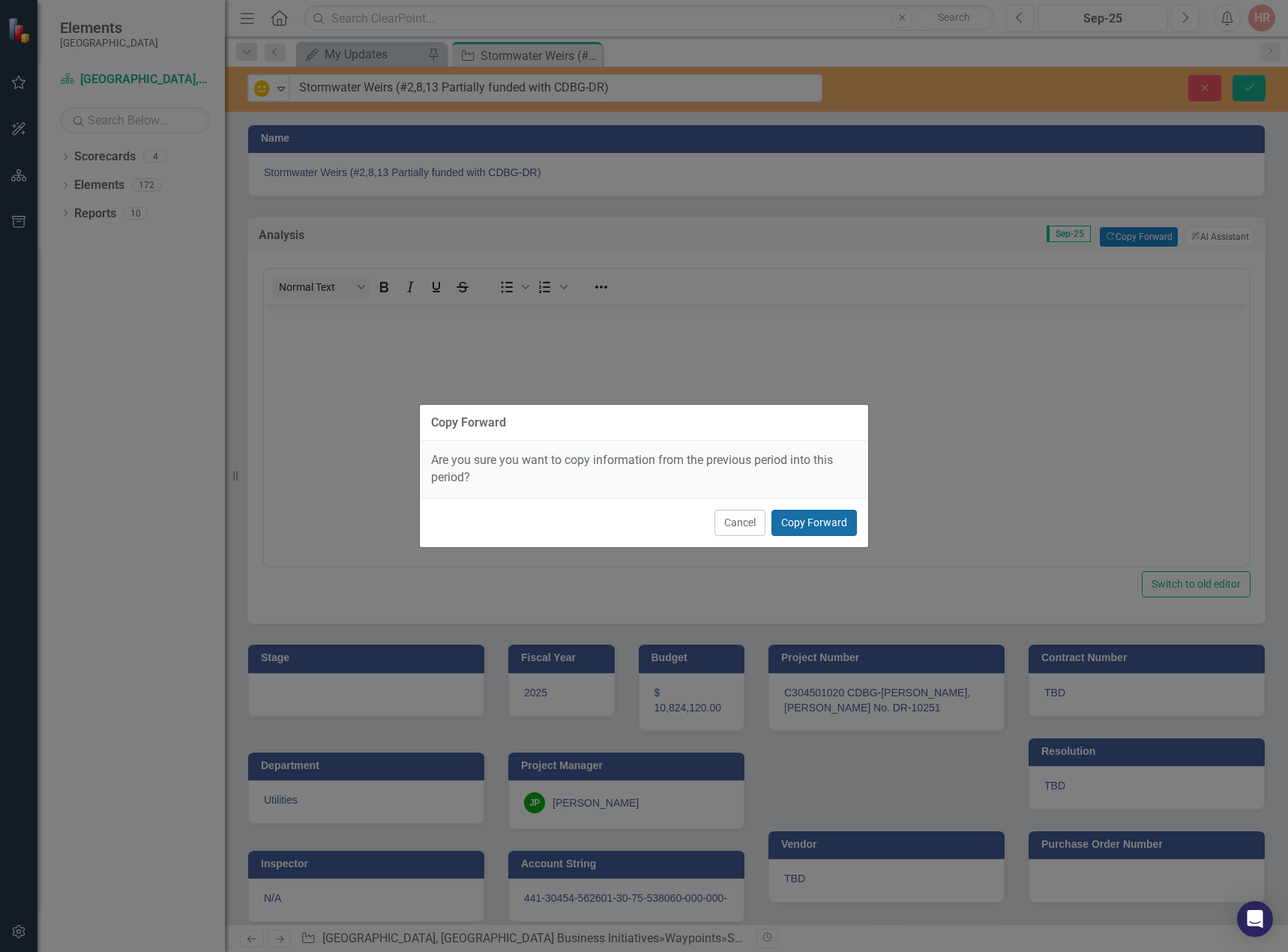
click at [829, 518] on button "Copy Forward" at bounding box center [814, 523] width 85 height 27
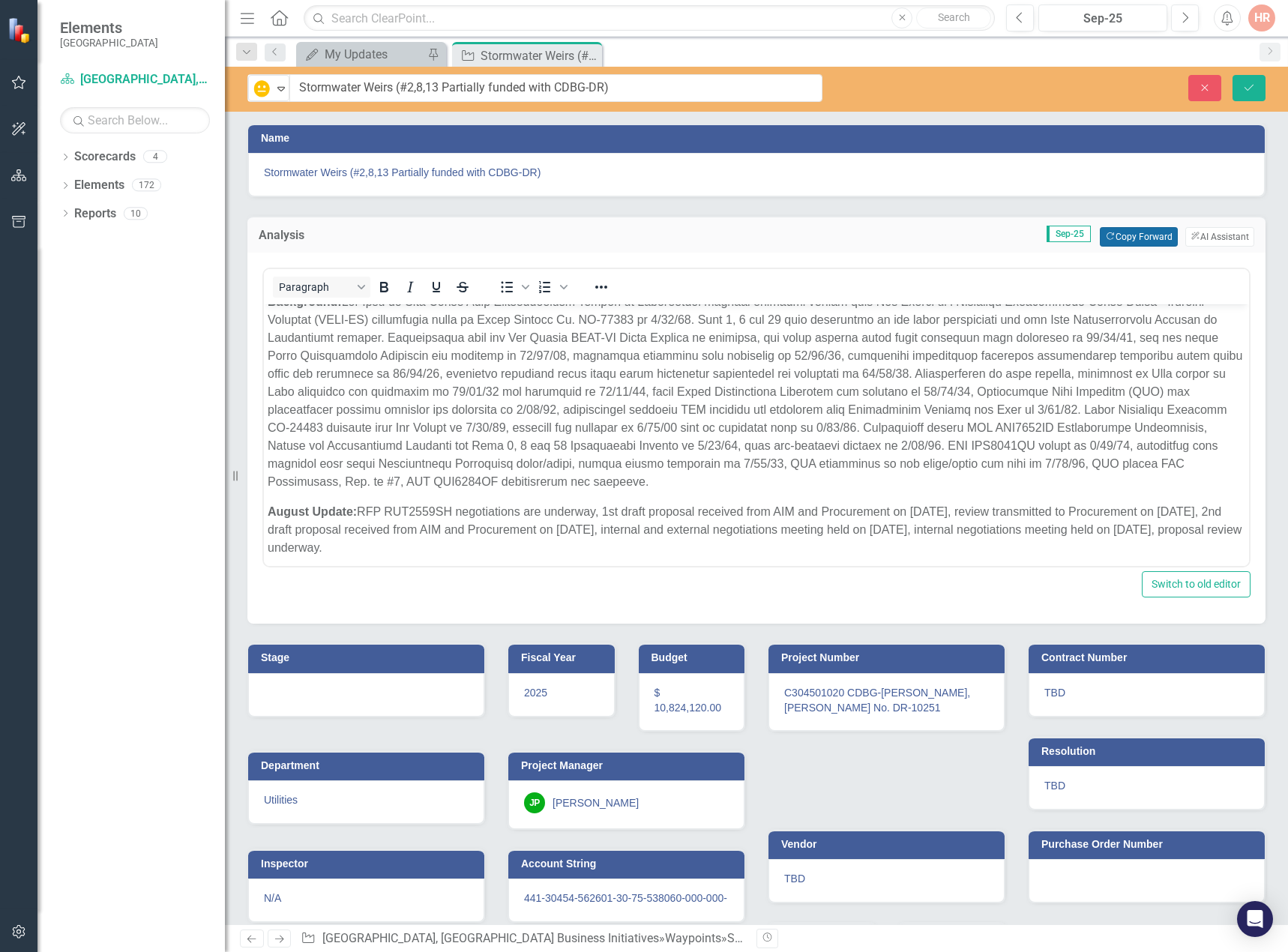
scroll to position [22, 0]
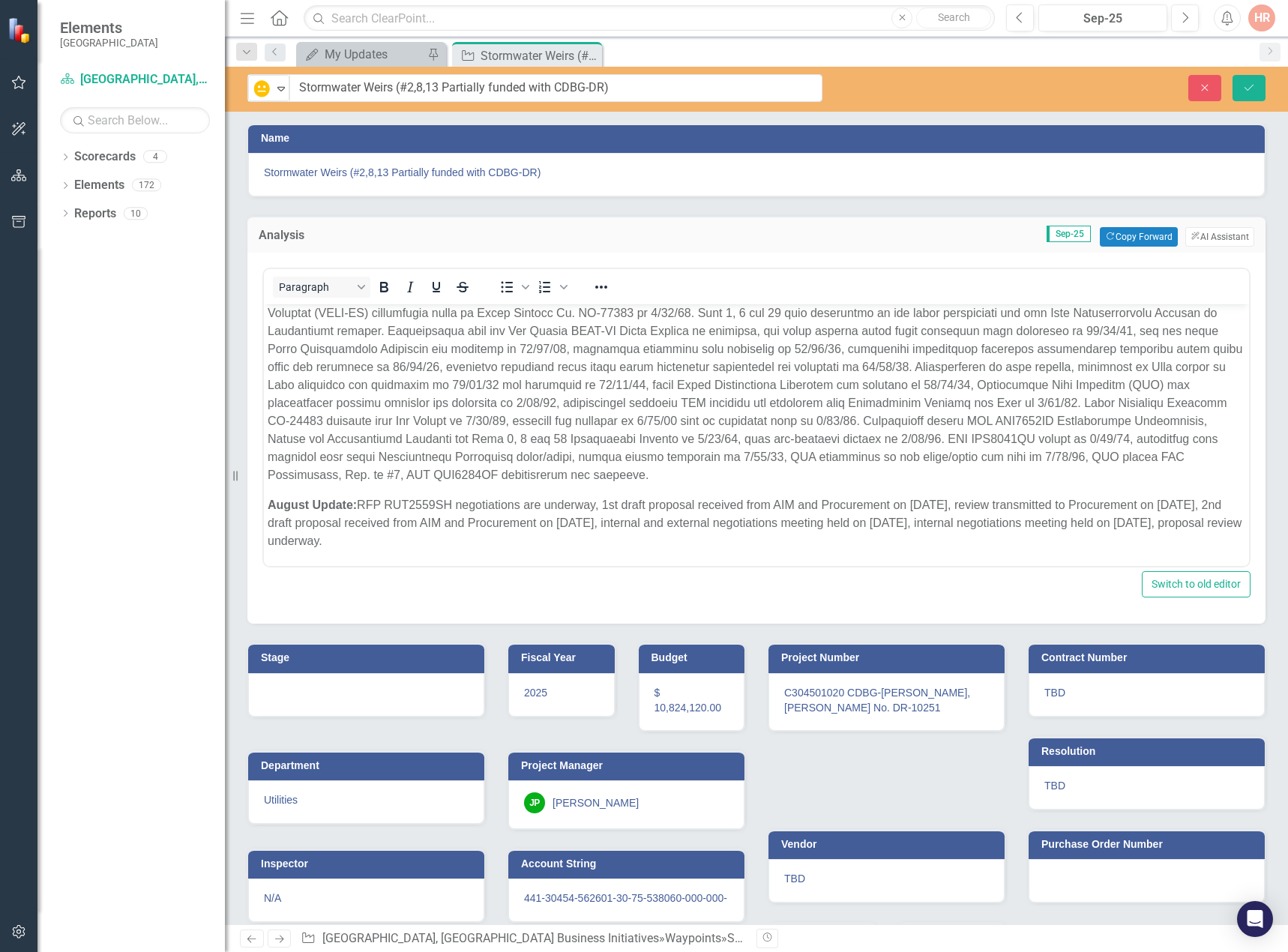
click at [289, 506] on strong "August Update:" at bounding box center [312, 504] width 89 height 13
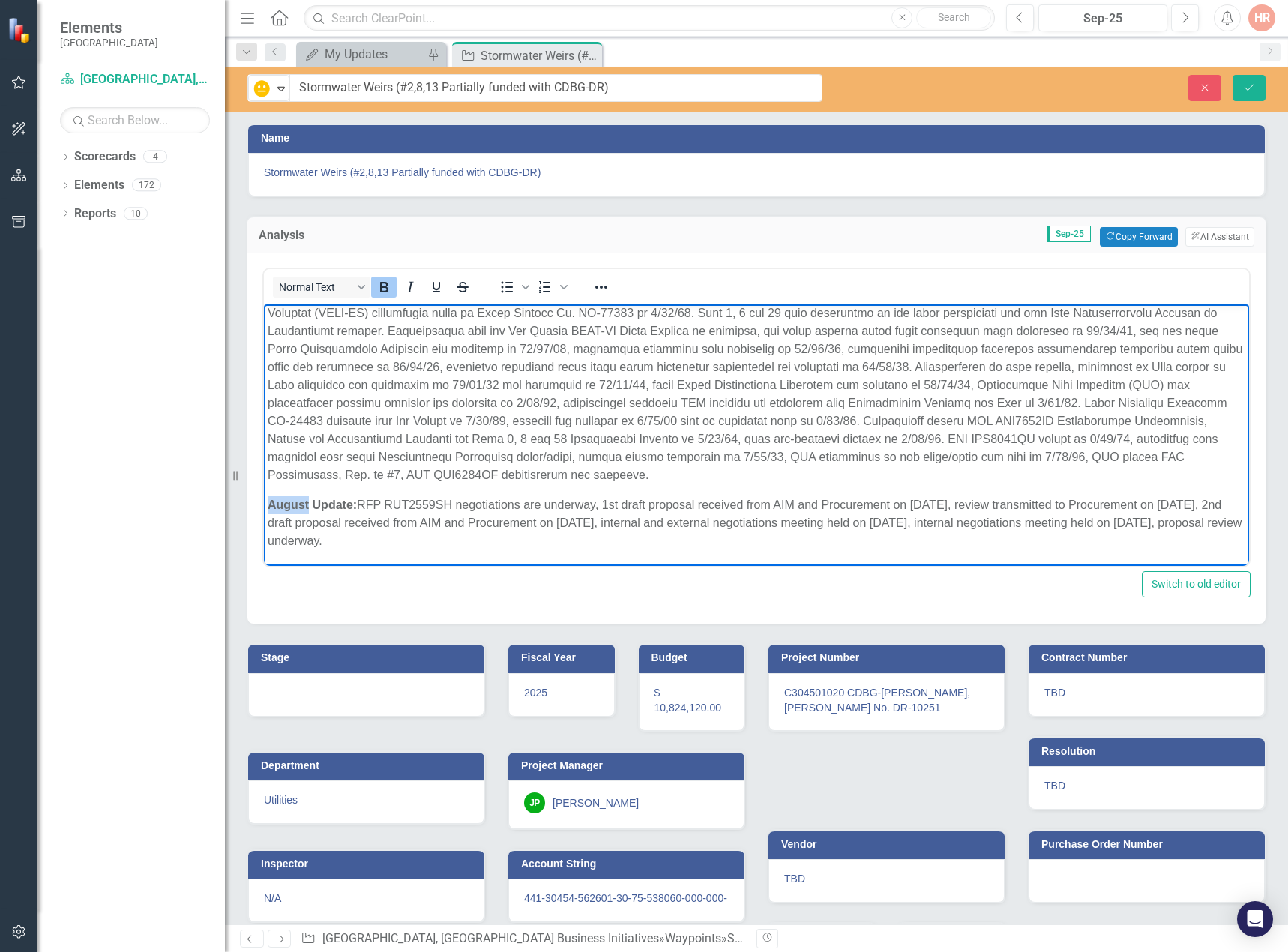
drag, startPoint x: 305, startPoint y: 505, endPoint x: 250, endPoint y: 506, distance: 55.0
click at [264, 506] on html "Background: August Update: RFP RUT2559SH negotiations are underway, 1st draft p…" at bounding box center [756, 424] width 984 height 283
drag, startPoint x: 383, startPoint y: 502, endPoint x: 494, endPoint y: 541, distance: 117.7
click at [494, 541] on p "September Update: RFP RUT2559SH negotiations are underway, 1st draft proposal r…" at bounding box center [756, 523] width 977 height 54
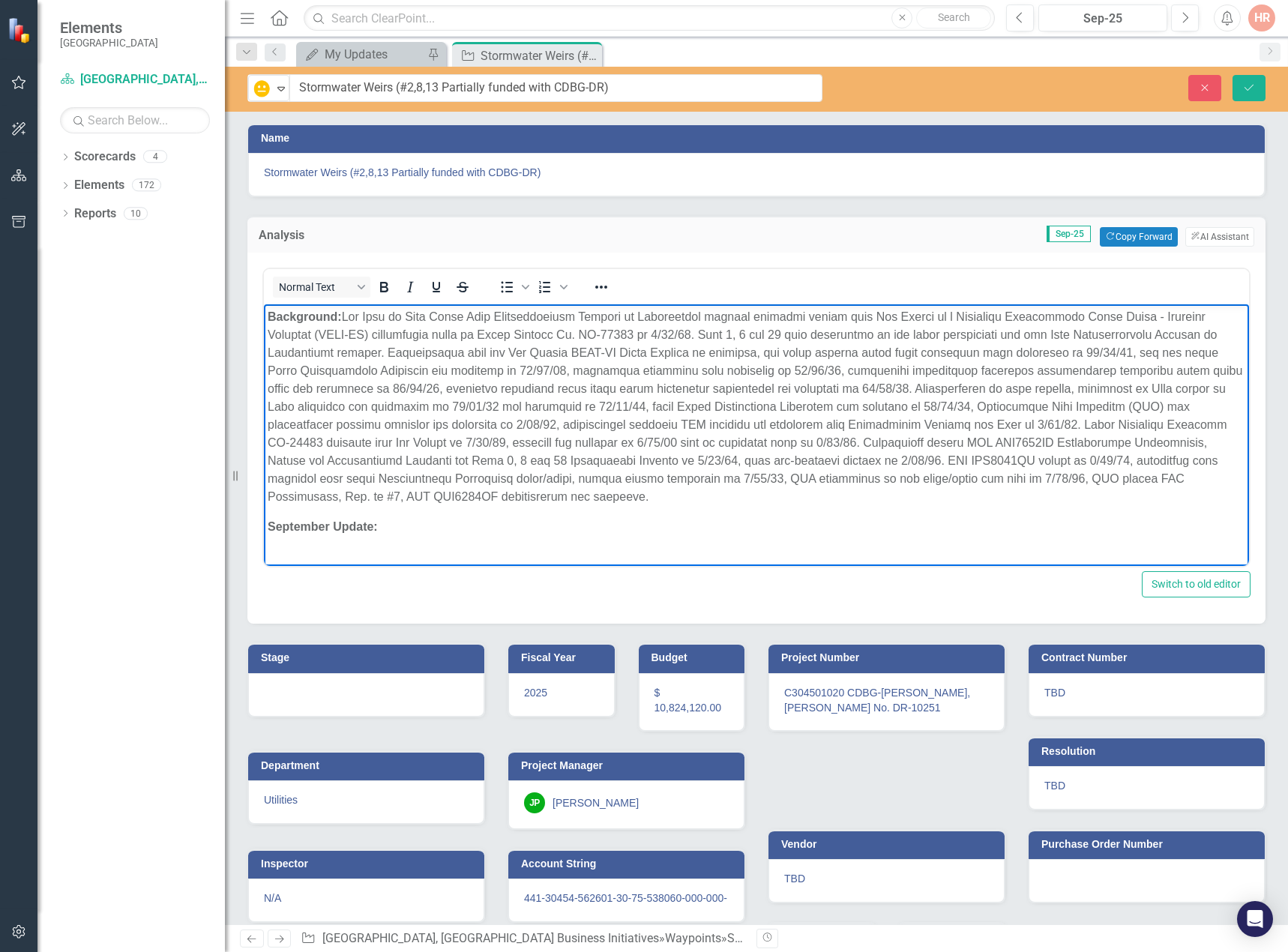
scroll to position [6, 0]
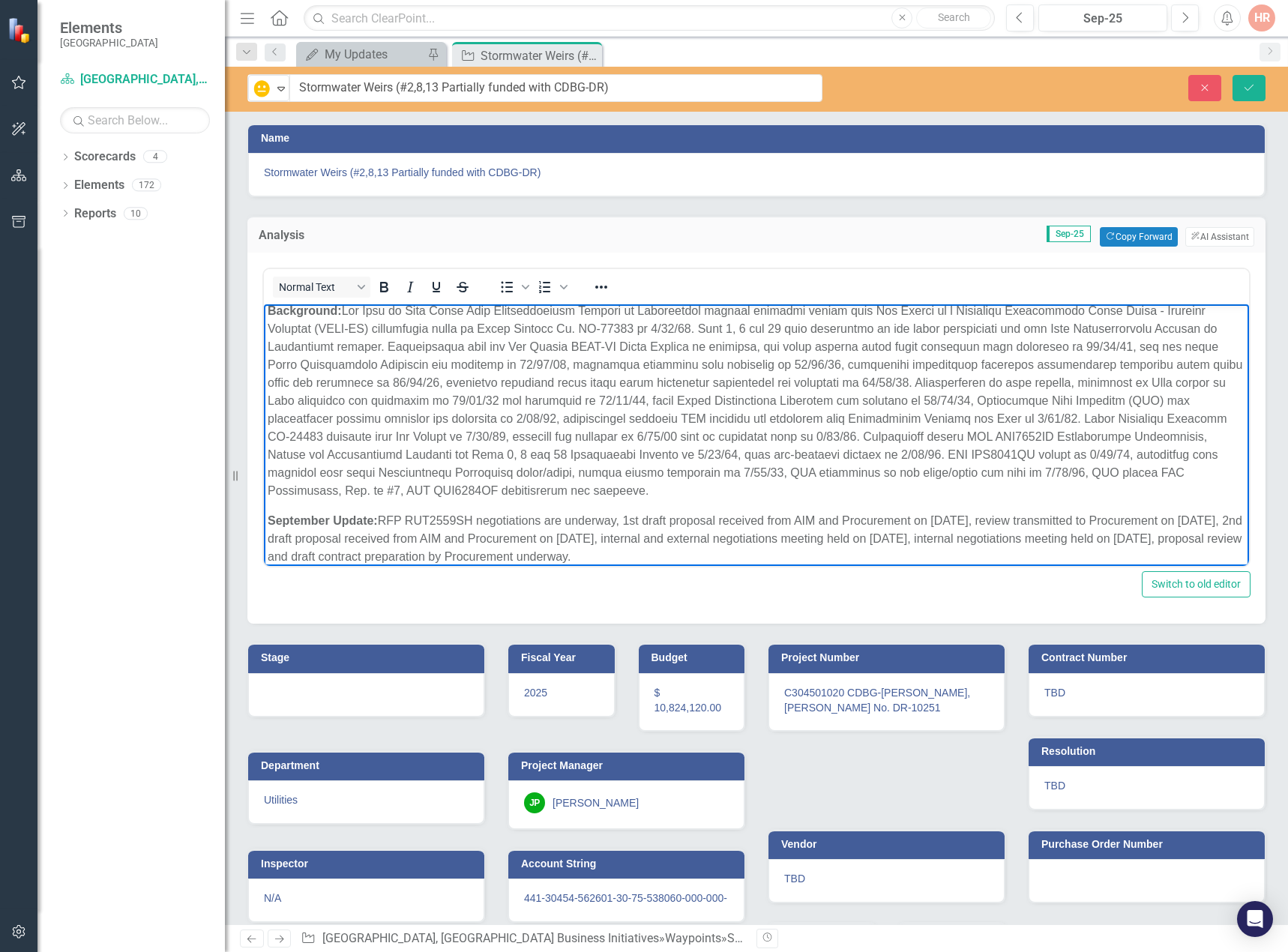
click at [634, 470] on p "Background:" at bounding box center [756, 401] width 977 height 198
click at [1243, 84] on icon "Save" at bounding box center [1249, 87] width 14 height 10
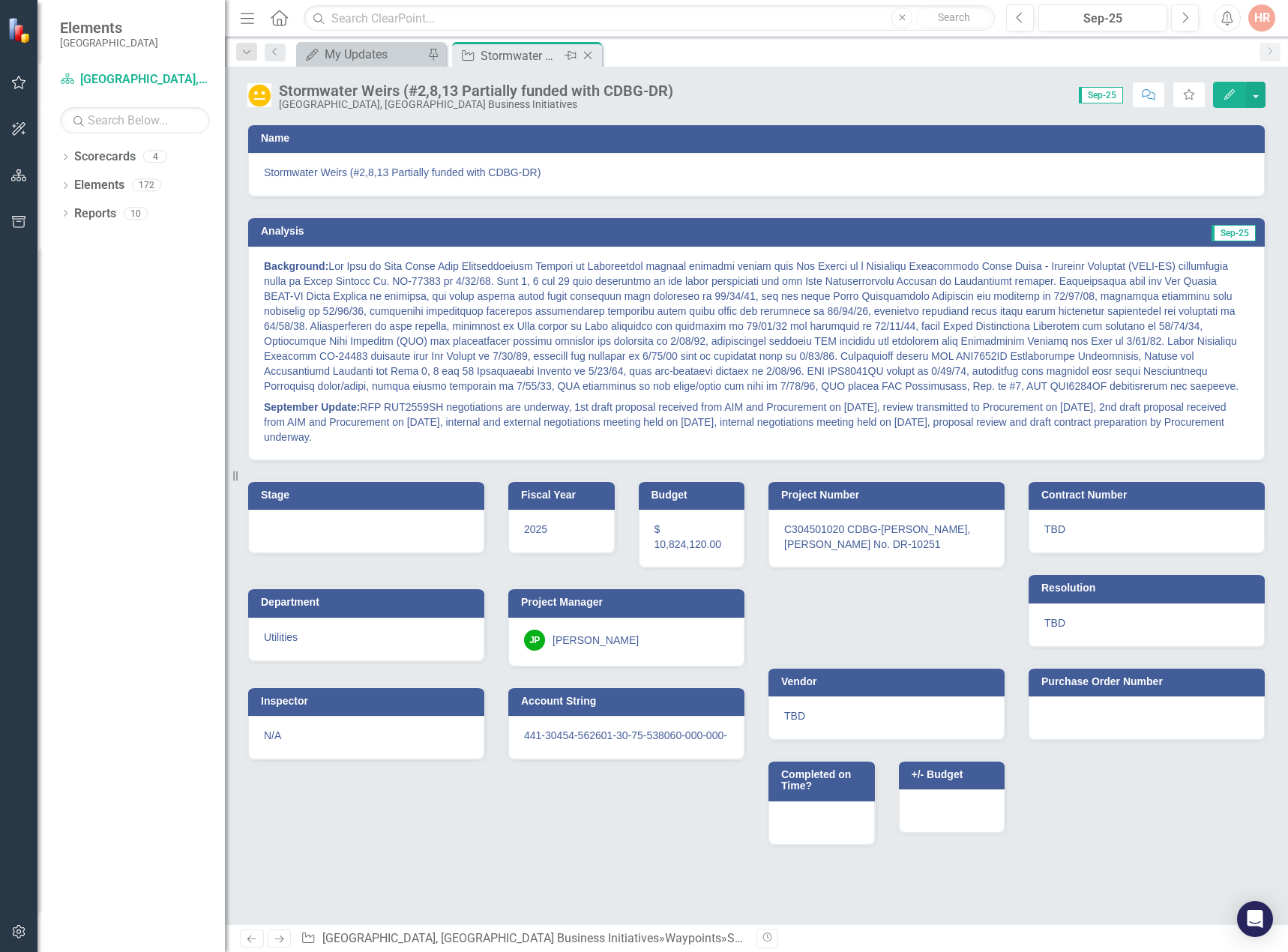
click at [591, 55] on icon "Close" at bounding box center [587, 55] width 15 height 12
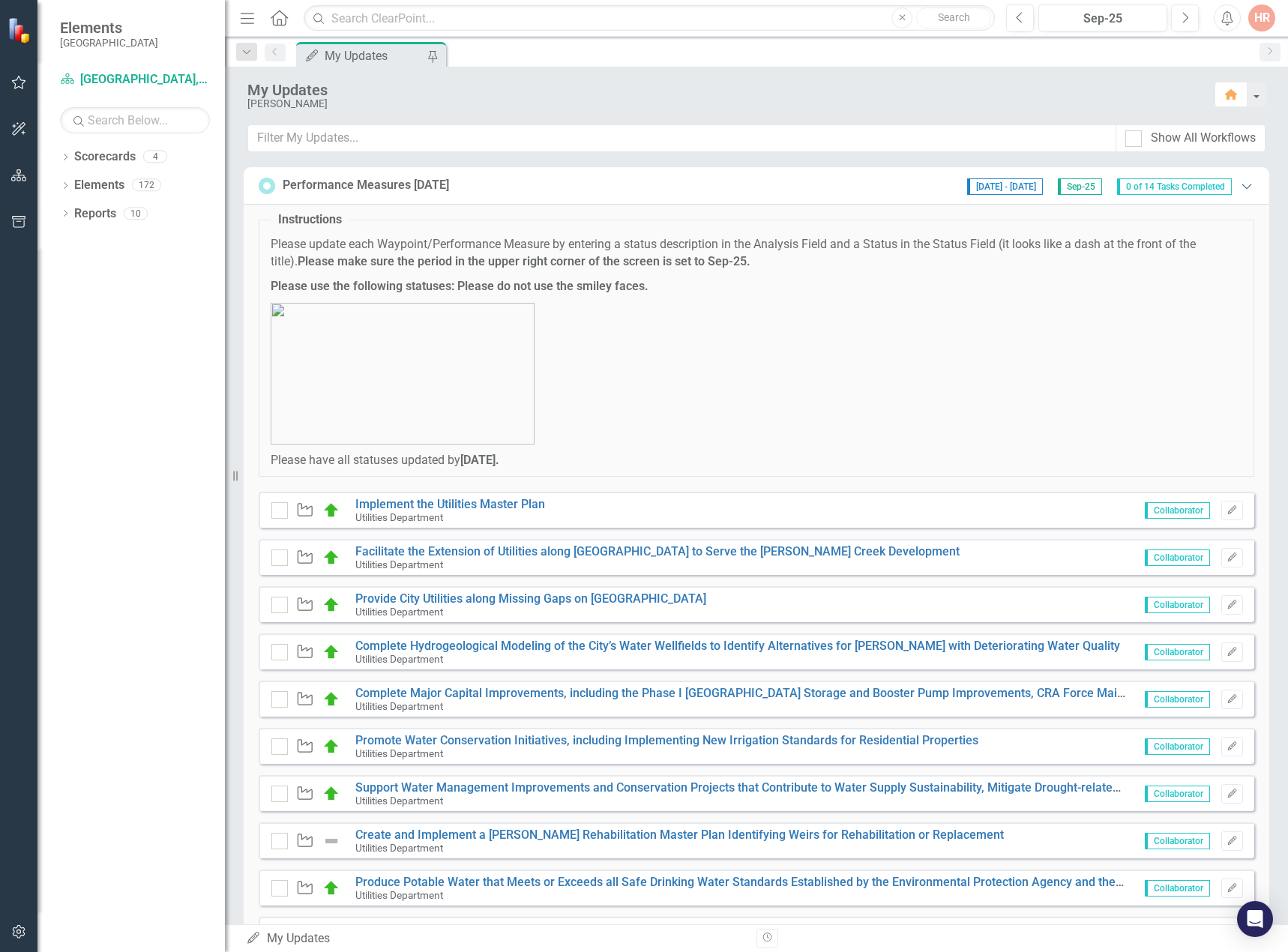
click at [1238, 187] on icon "Expanded" at bounding box center [1246, 185] width 15 height 12
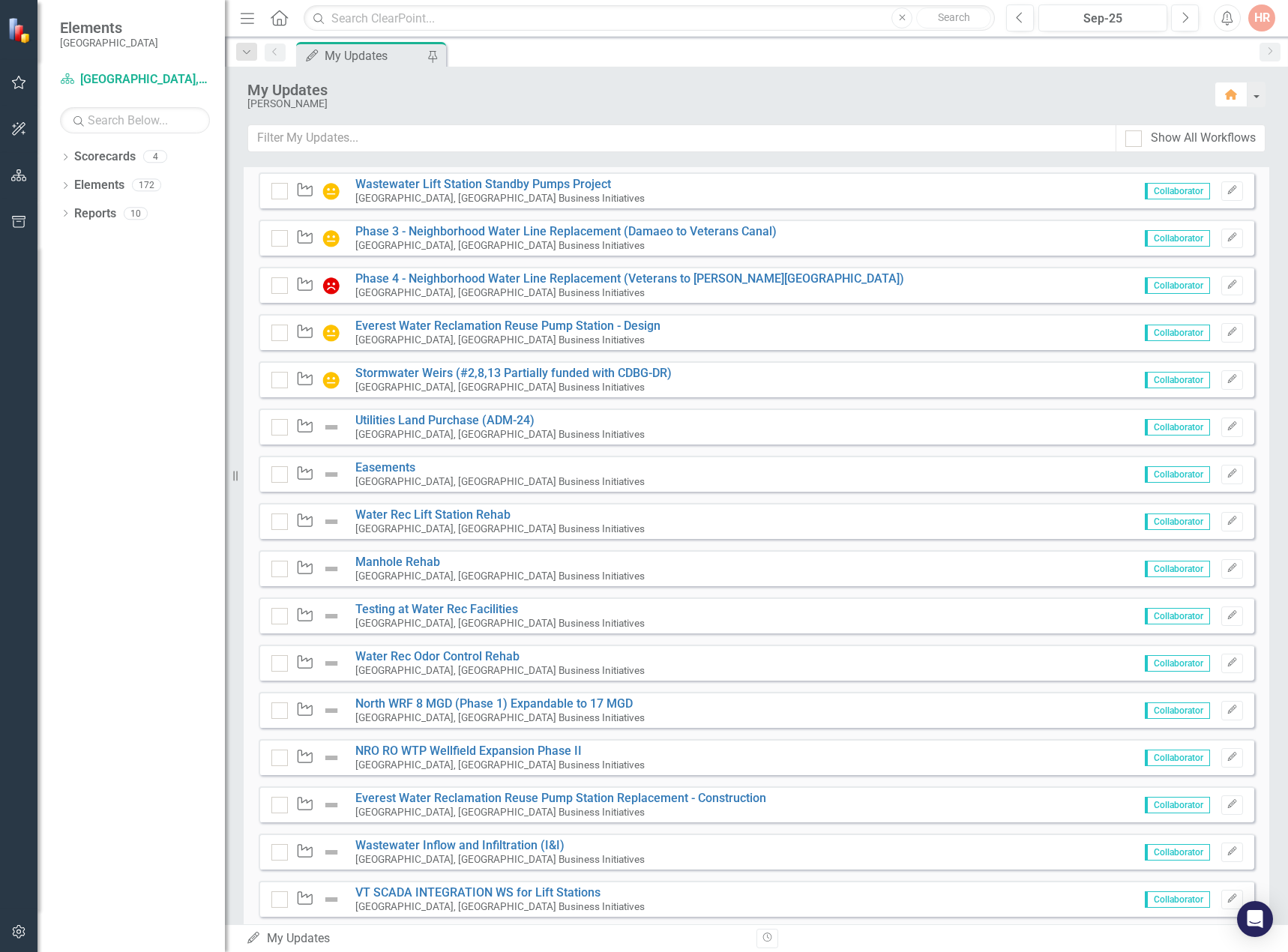
scroll to position [674, 0]
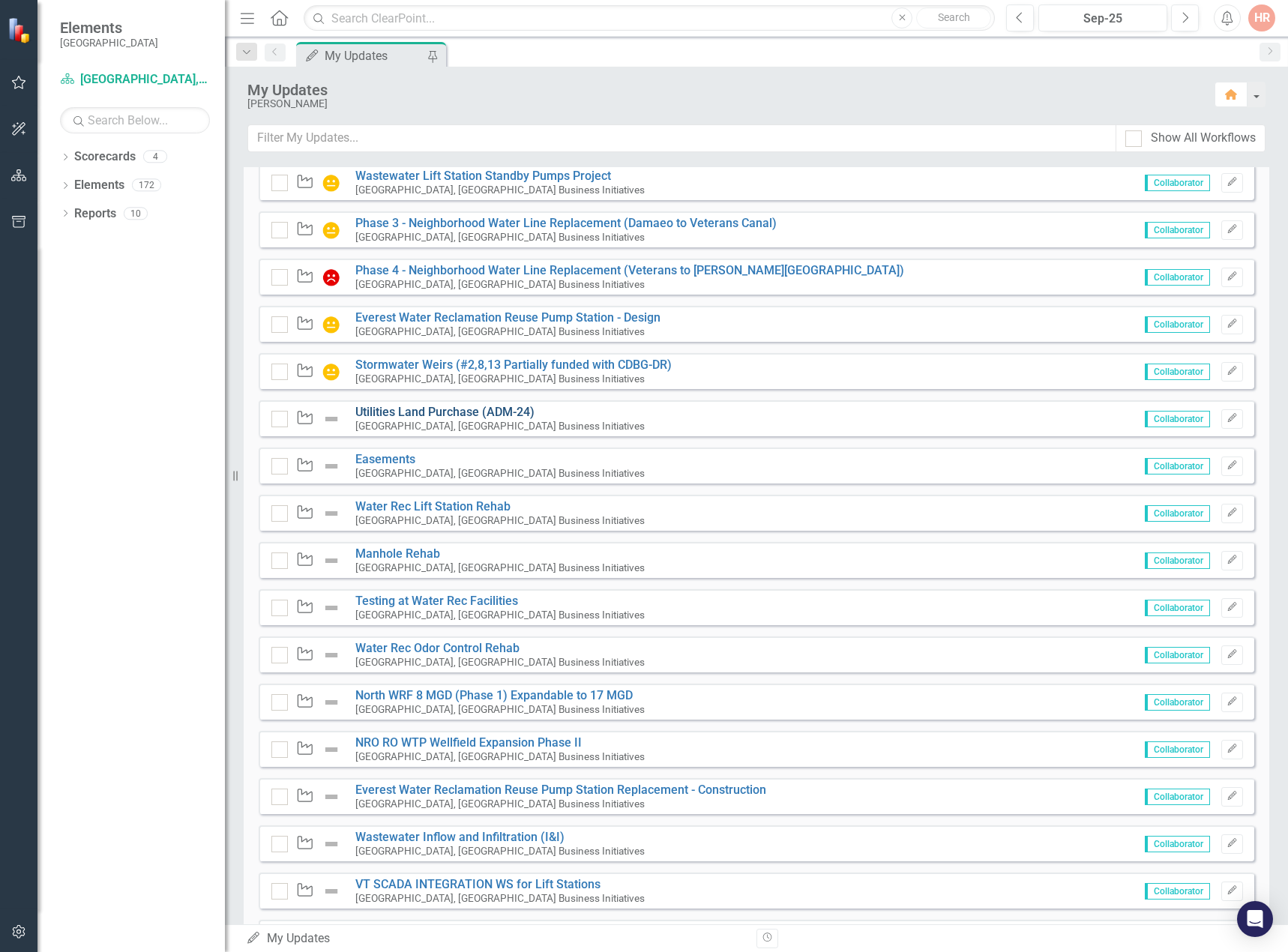
click at [506, 419] on link "Utilities Land Purchase (ADM-24)" at bounding box center [444, 412] width 179 height 15
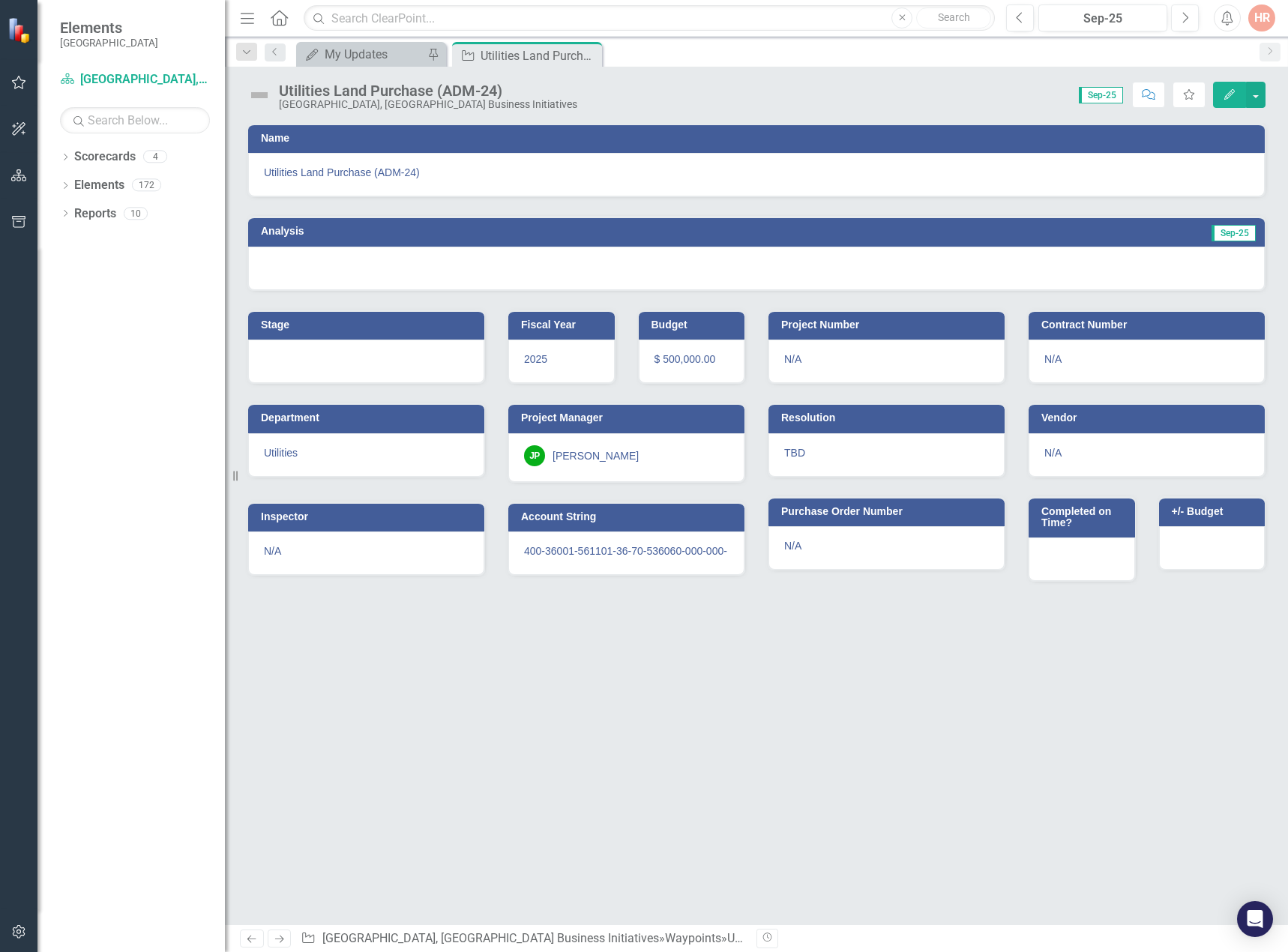
click at [263, 91] on img at bounding box center [260, 95] width 24 height 24
click at [262, 90] on img at bounding box center [260, 95] width 24 height 24
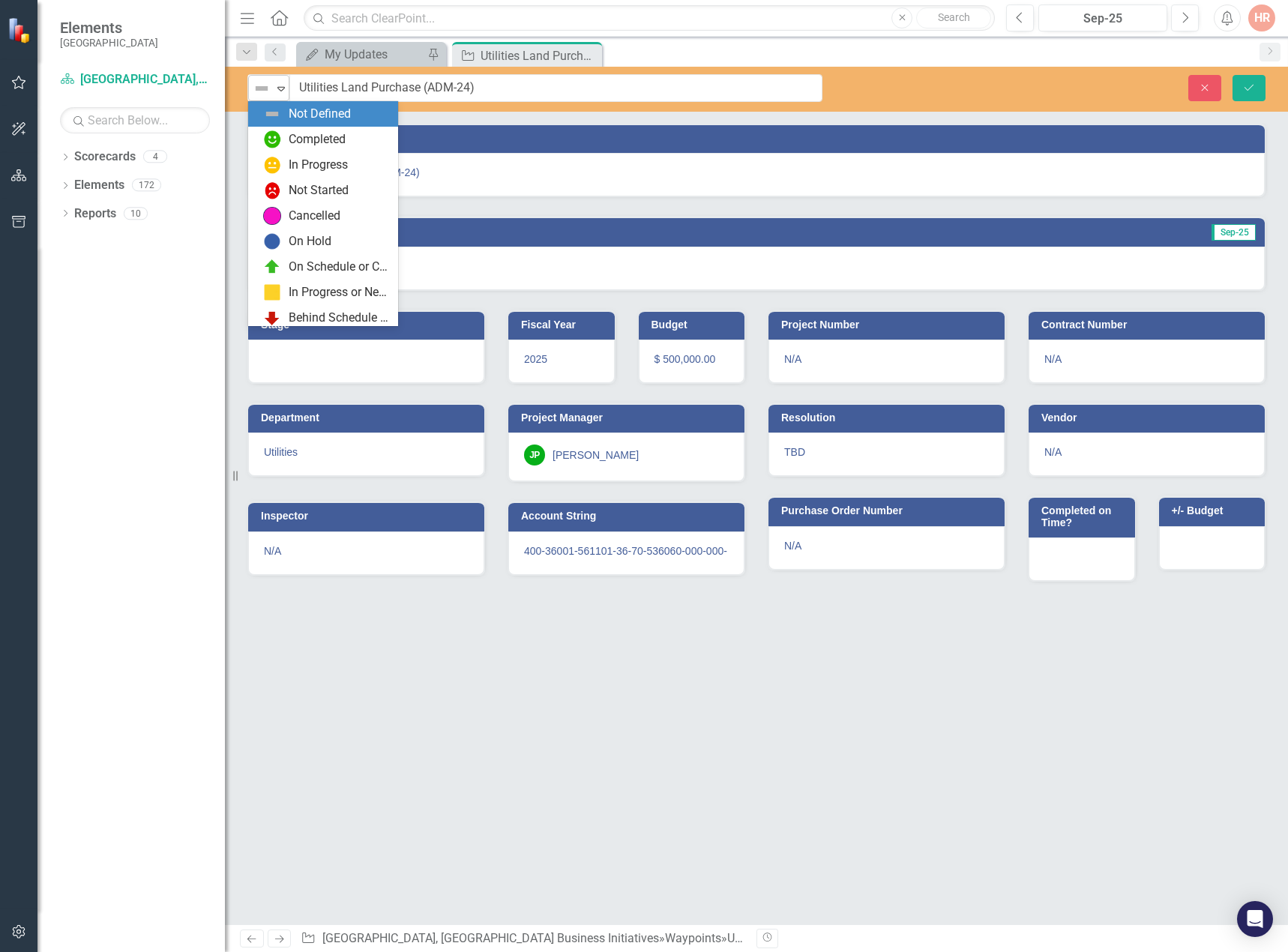
click at [262, 92] on img at bounding box center [261, 89] width 18 height 18
click at [287, 162] on div "In Progress" at bounding box center [326, 165] width 126 height 18
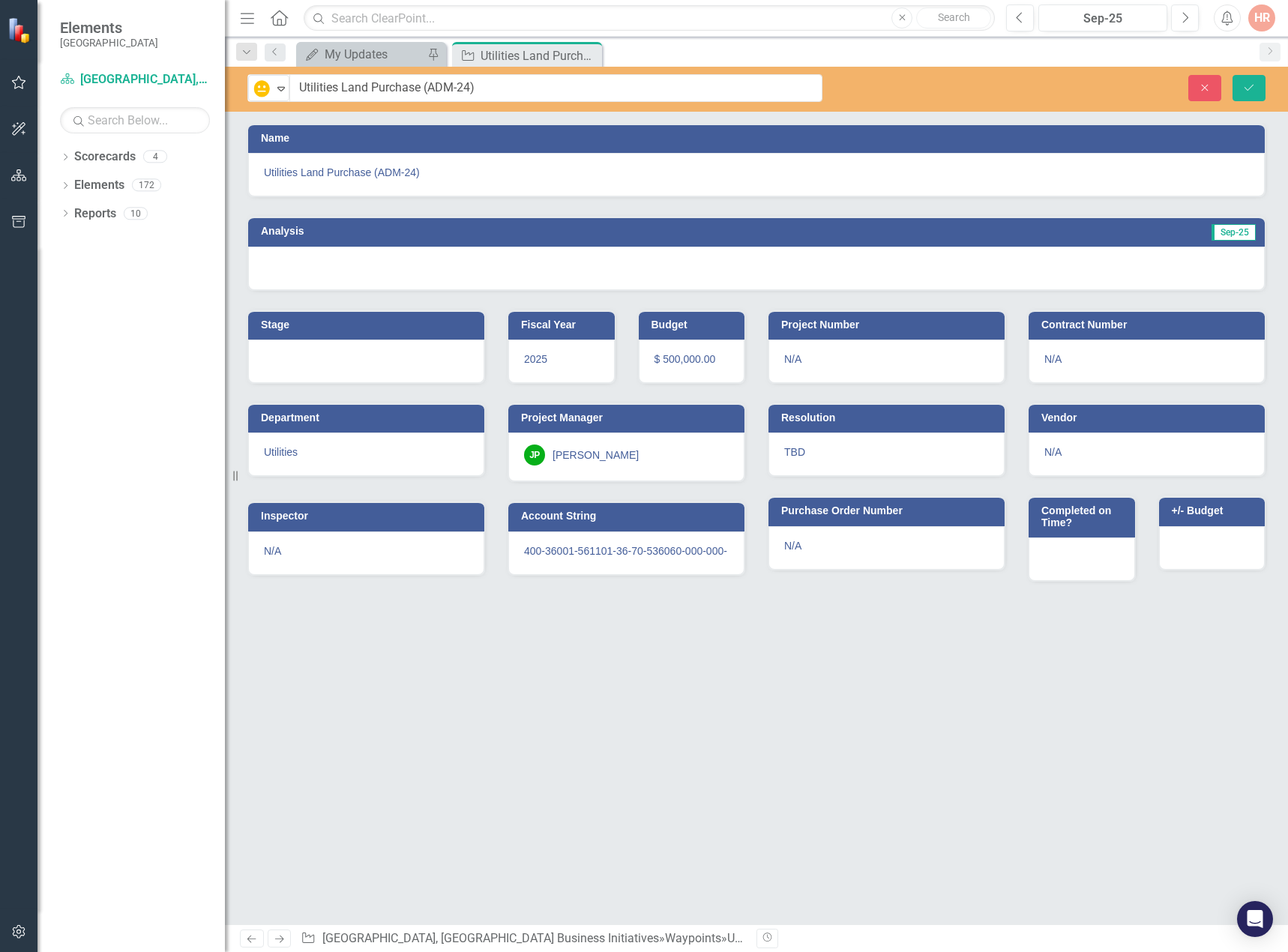
click at [539, 260] on div at bounding box center [756, 268] width 1016 height 43
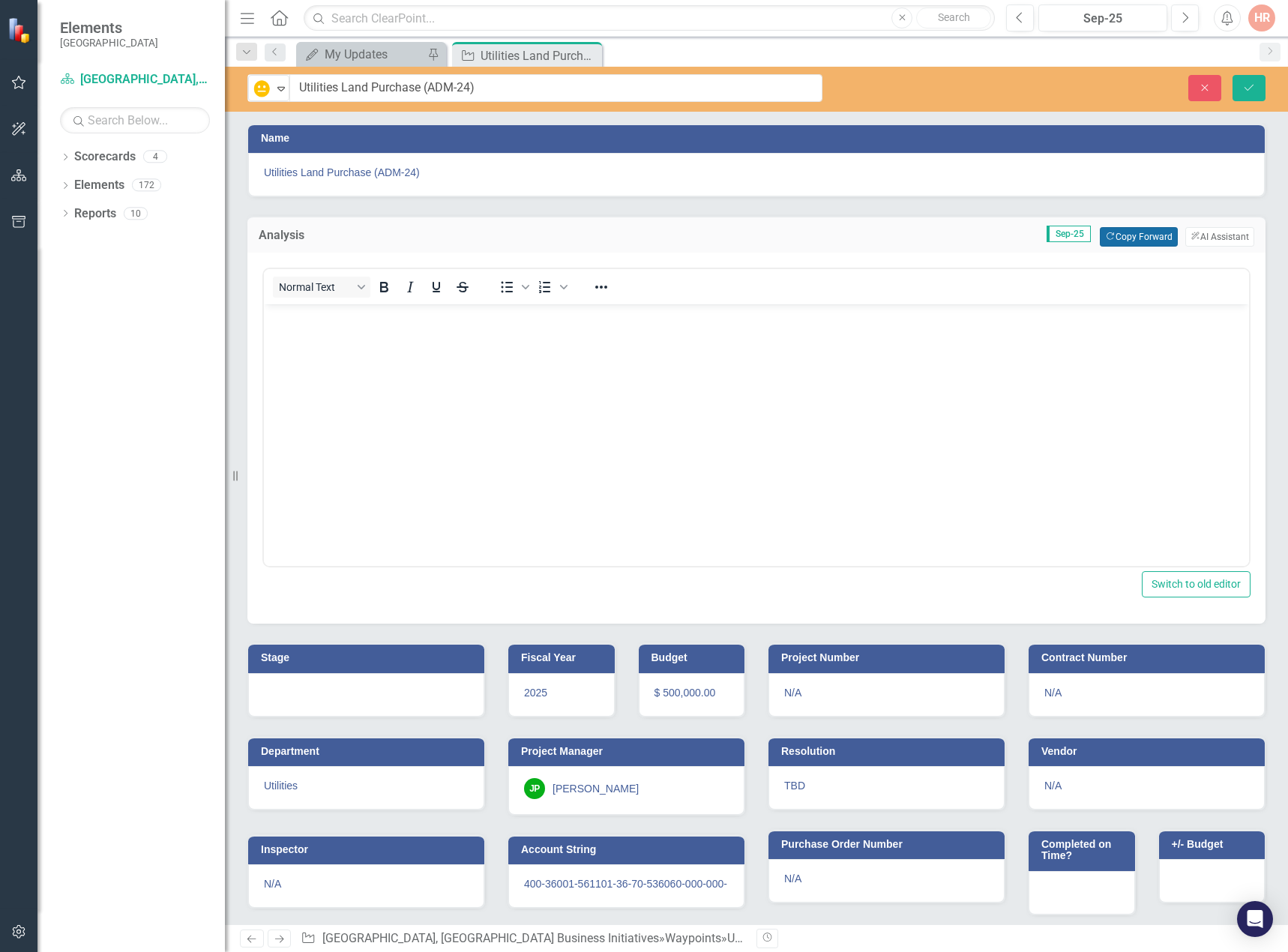
click at [1130, 228] on button "Copy Forward Copy Forward" at bounding box center [1138, 237] width 77 height 19
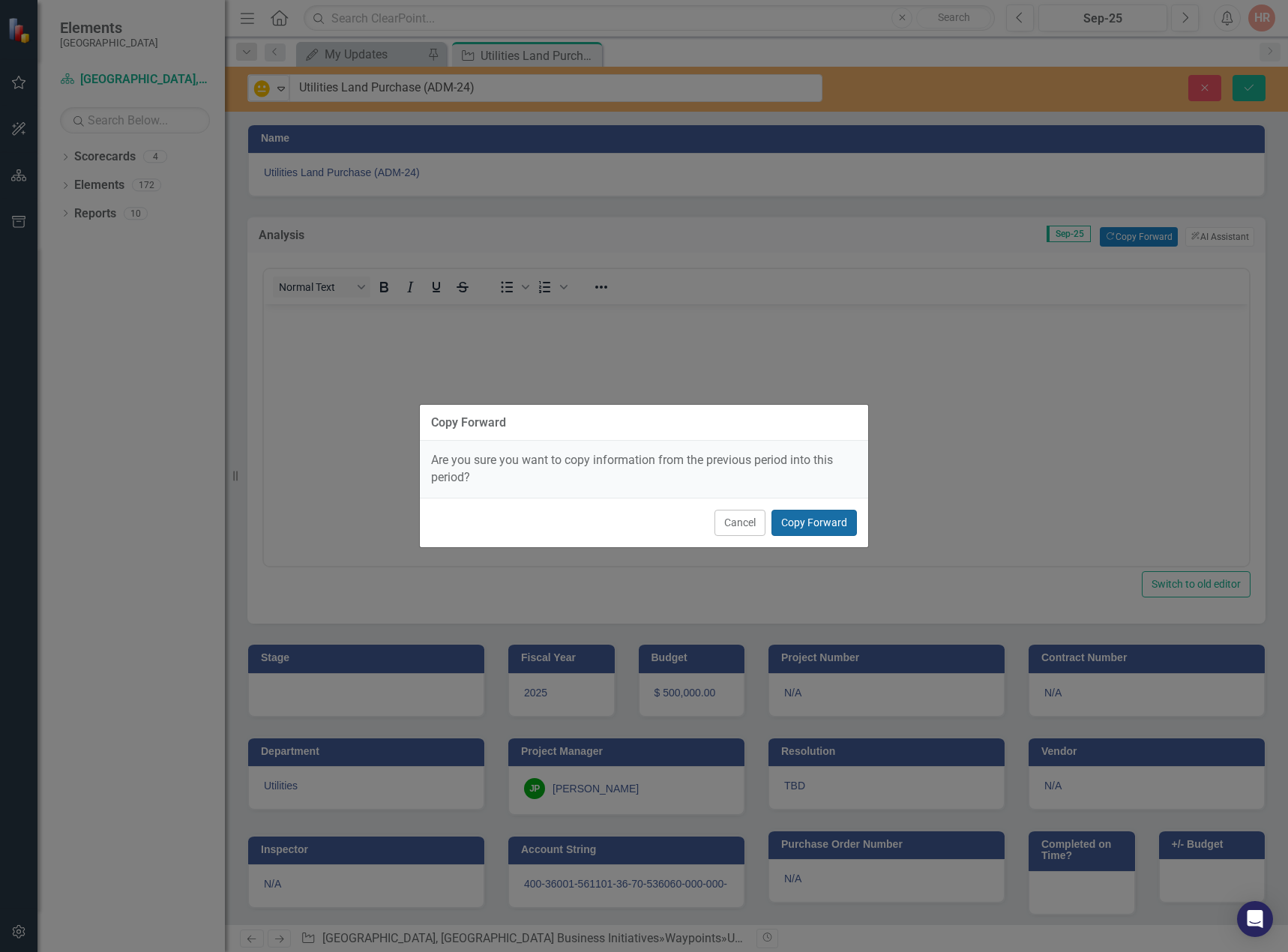
click at [819, 528] on button "Copy Forward" at bounding box center [814, 523] width 85 height 27
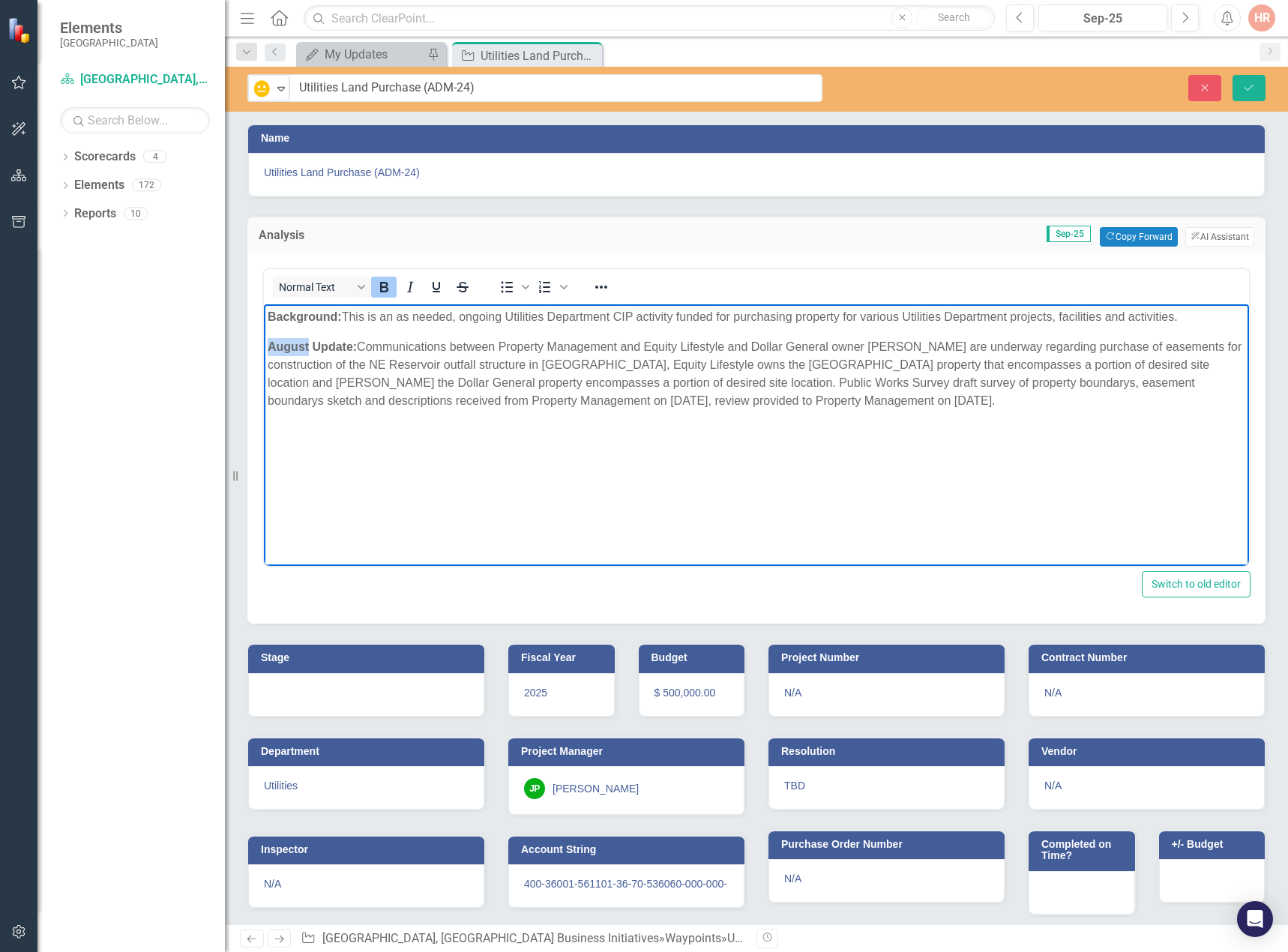
drag, startPoint x: 309, startPoint y: 344, endPoint x: 253, endPoint y: 348, distance: 56.1
click at [264, 348] on html "Background: This is an as needed, ongoing Utilities Department CIP activity fun…" at bounding box center [756, 416] width 984 height 225
drag, startPoint x: 348, startPoint y: 314, endPoint x: 1162, endPoint y: 319, distance: 814.0
click at [1201, 304] on html "Background: This is an as needed, ongoing Utilities Department CIP activity fun…" at bounding box center [756, 416] width 984 height 225
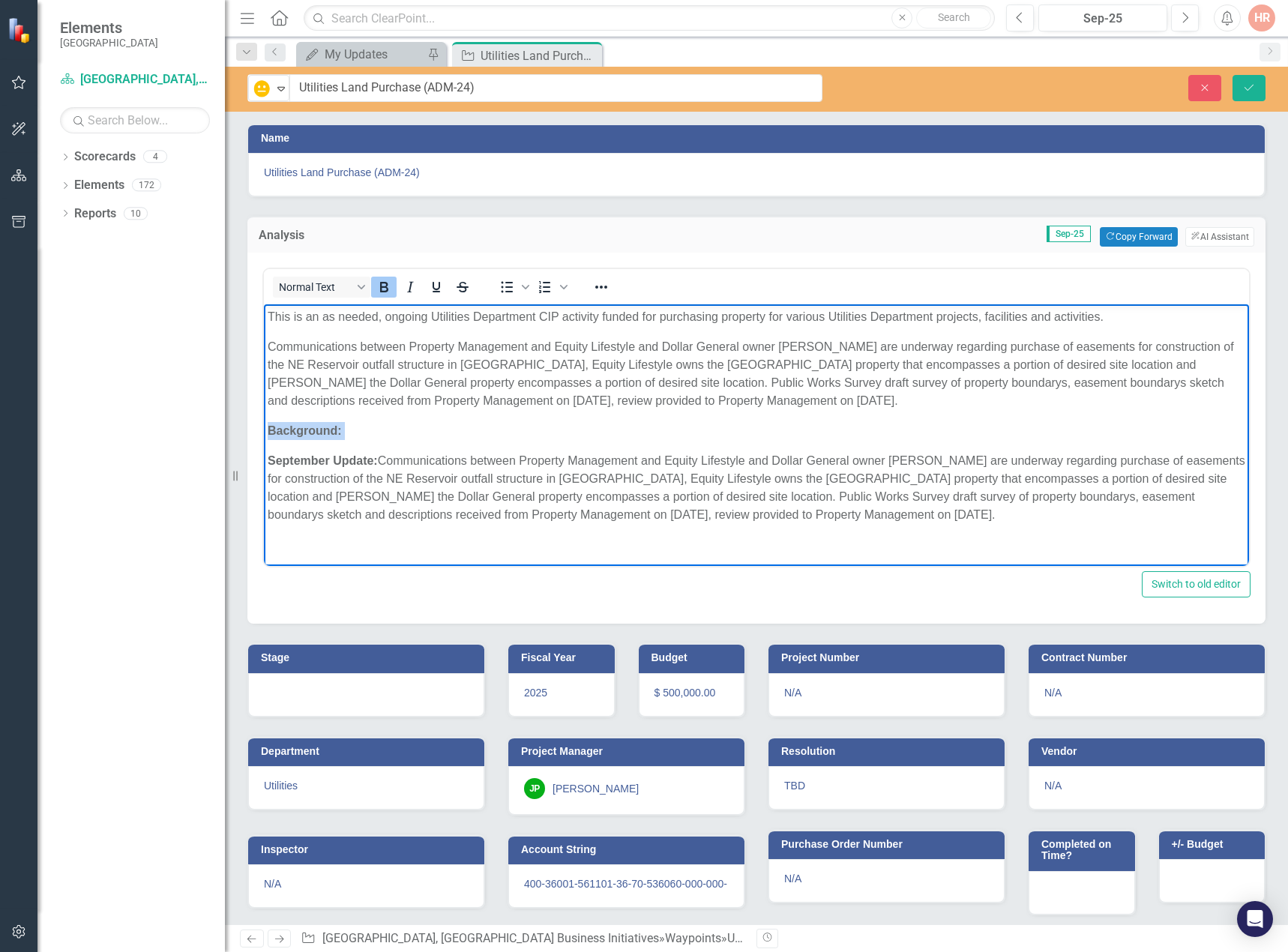
drag, startPoint x: 343, startPoint y: 431, endPoint x: 246, endPoint y: 430, distance: 97.0
click at [264, 430] on html "This is an as needed, ongoing Utilities Department CIP activity funded for purc…" at bounding box center [756, 422] width 984 height 236
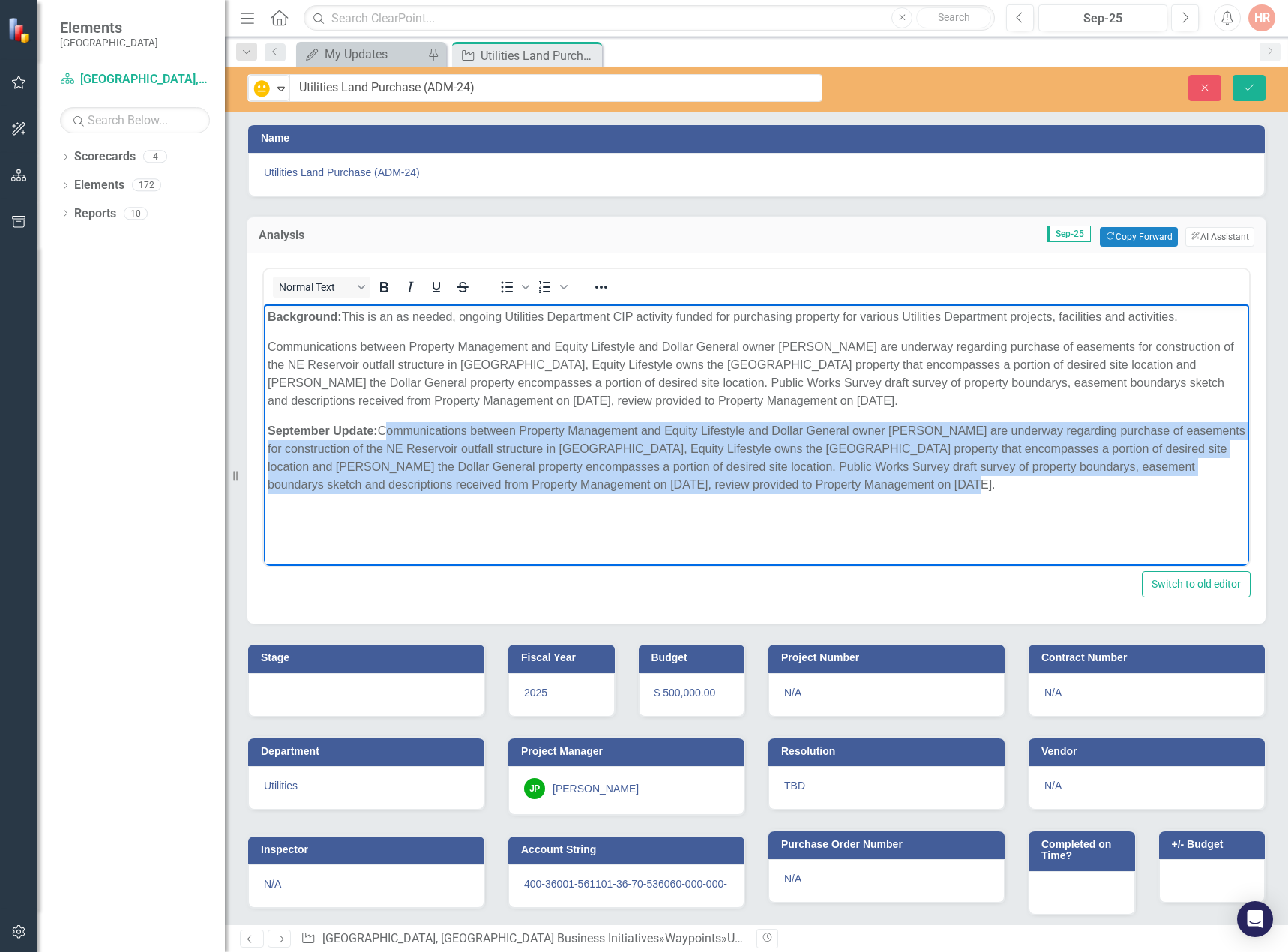
drag, startPoint x: 384, startPoint y: 427, endPoint x: 897, endPoint y: 485, distance: 516.3
click at [897, 485] on p "September Update: Communications between Property Management and Equity Lifesty…" at bounding box center [756, 458] width 977 height 72
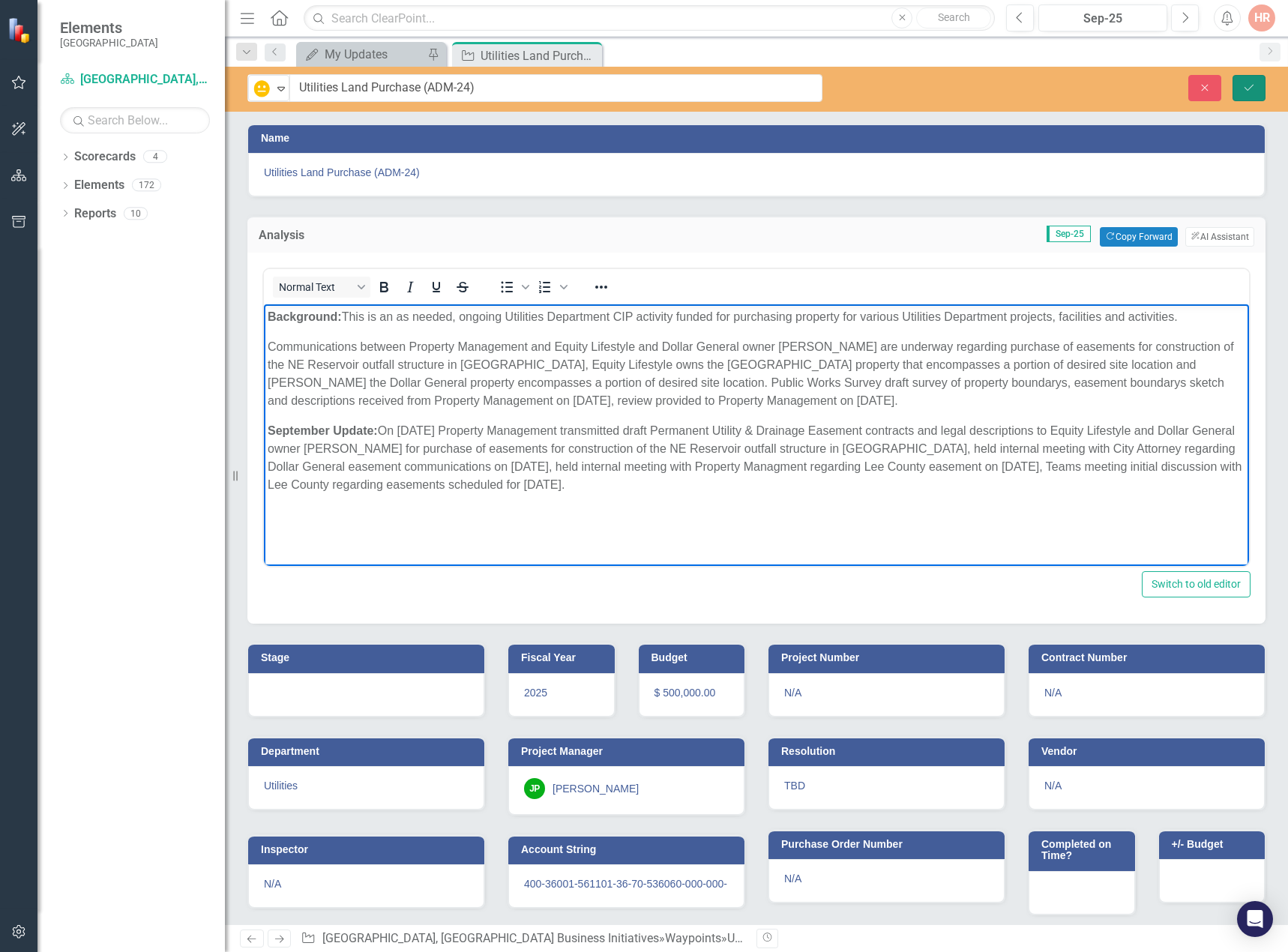
click at [1253, 91] on icon "Save" at bounding box center [1249, 87] width 14 height 10
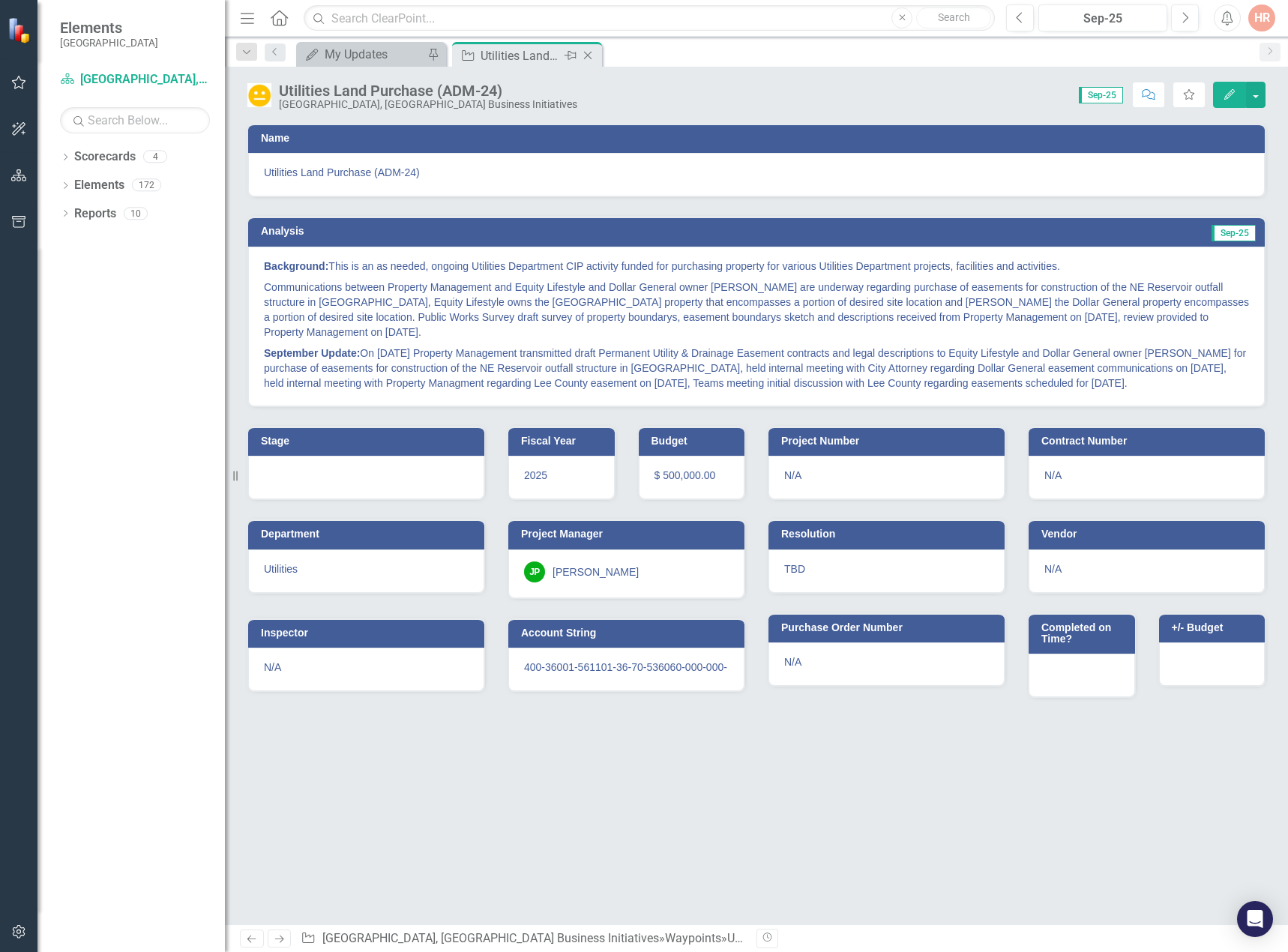
click at [585, 55] on icon "Close" at bounding box center [587, 55] width 15 height 12
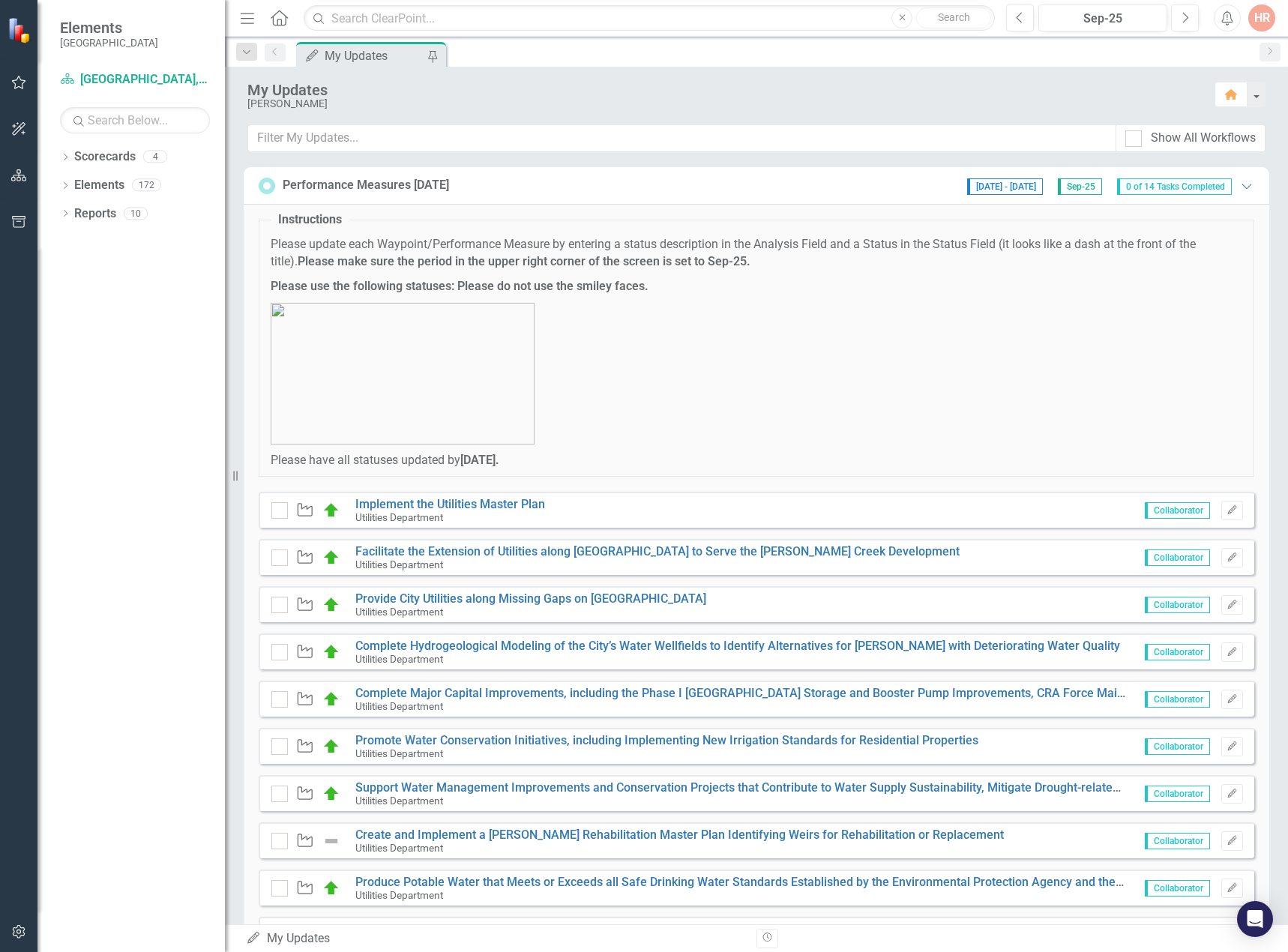
click at [1233, 178] on div "[DATE] - [DATE] Sep-25 0 of 14 Tasks Completed Expanded" at bounding box center [1106, 185] width 294 height 18
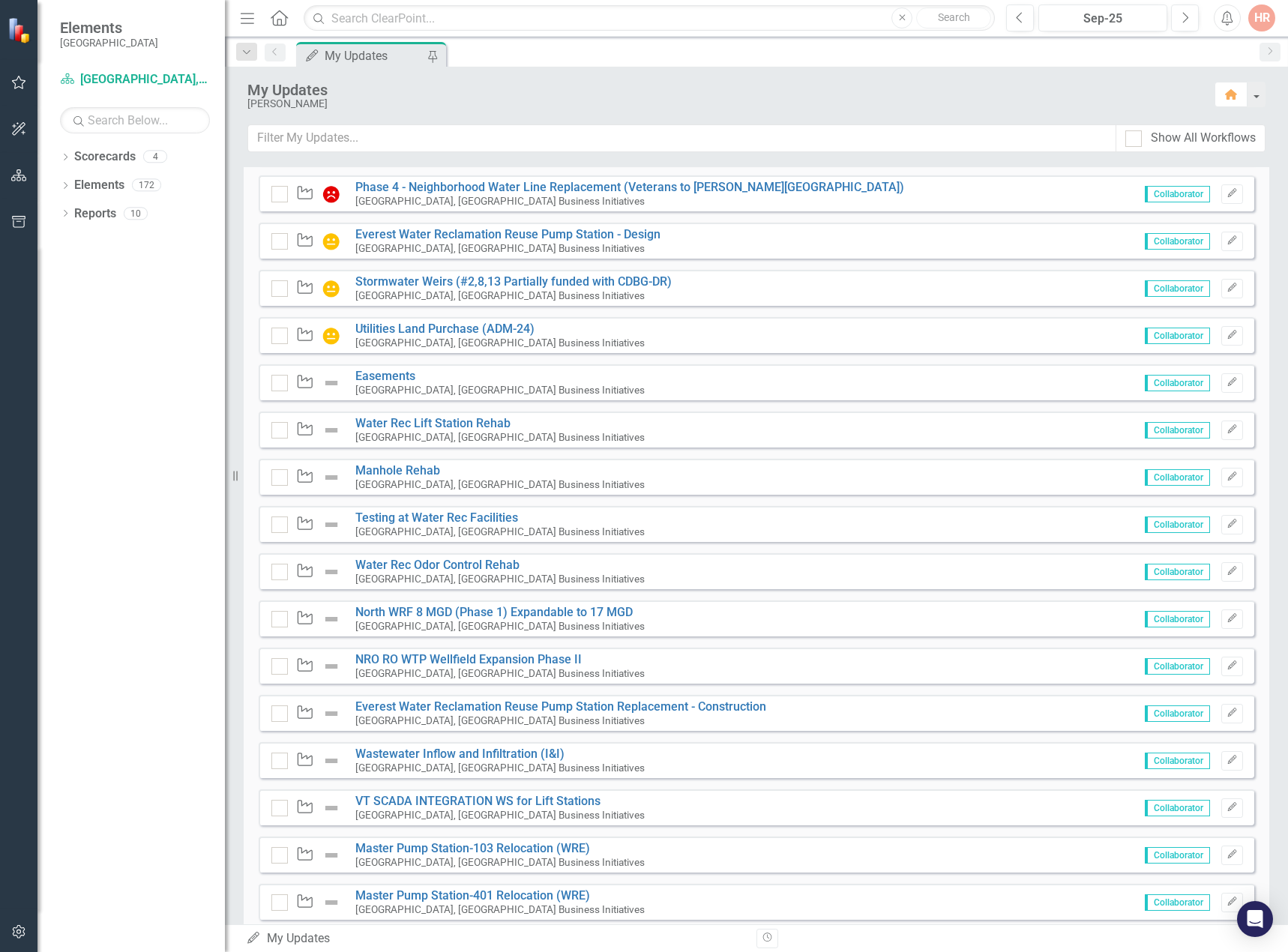
scroll to position [814, 0]
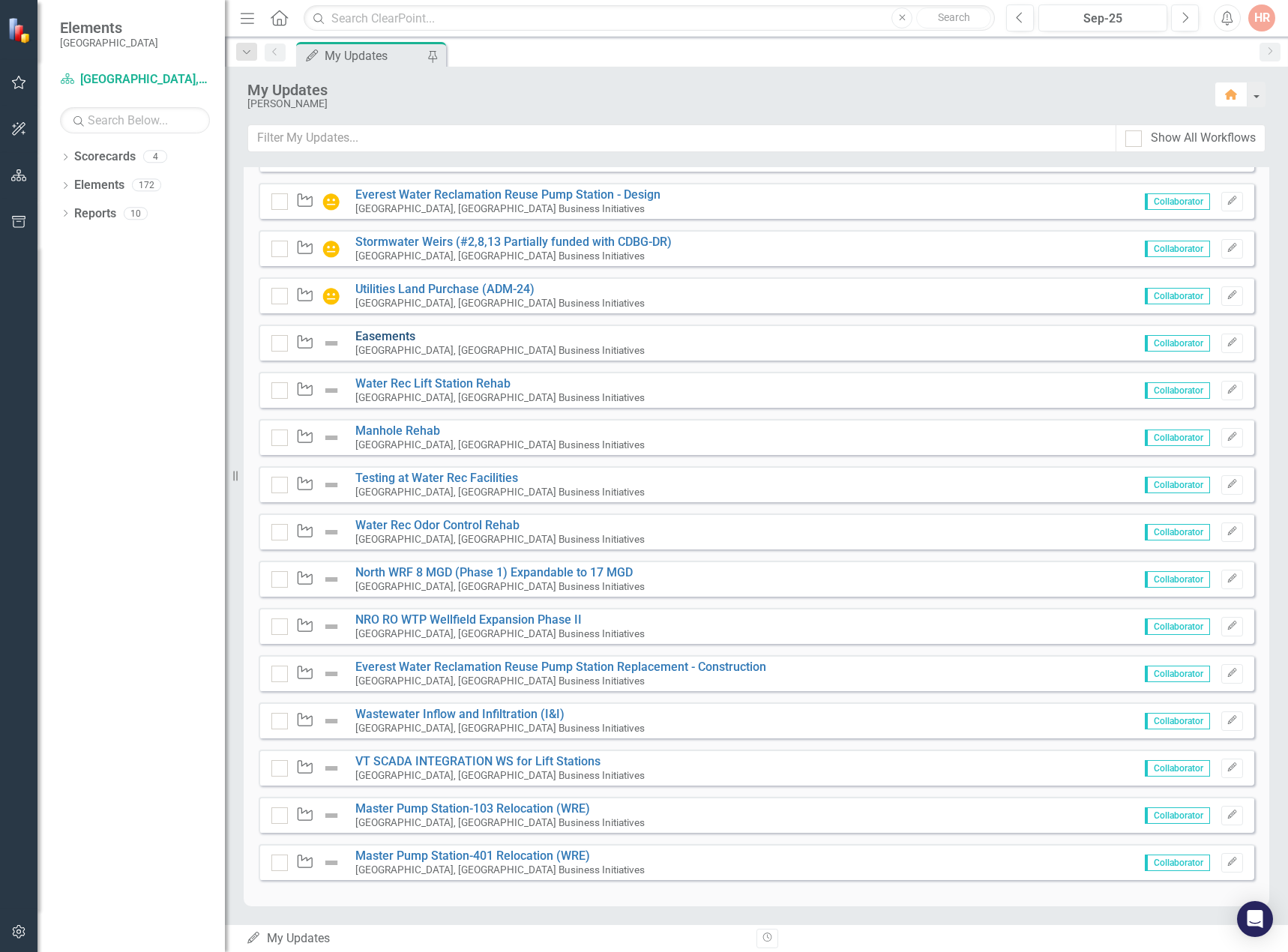
click at [393, 336] on link "Easements" at bounding box center [384, 337] width 60 height 15
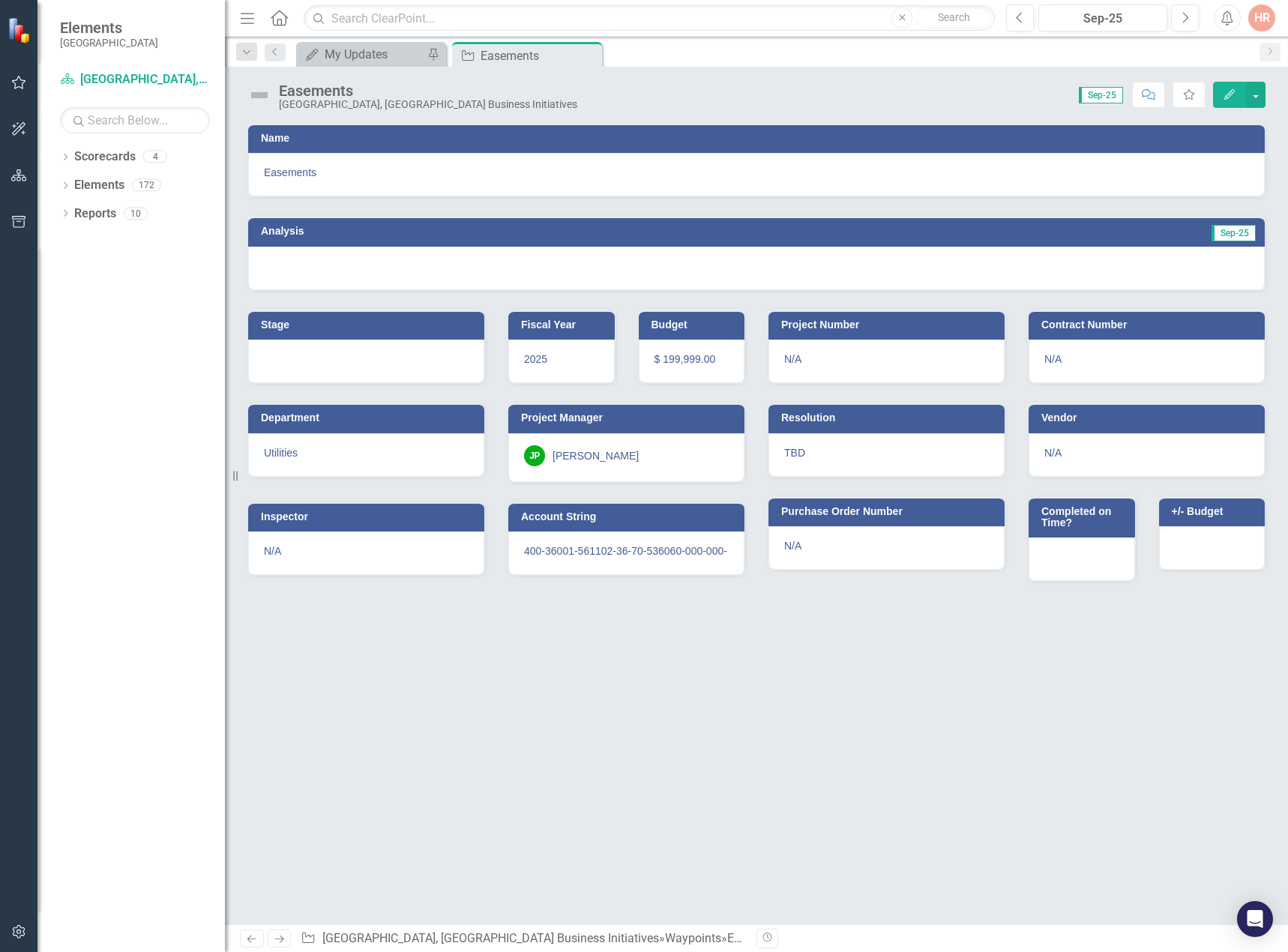
click at [266, 96] on img at bounding box center [260, 95] width 24 height 24
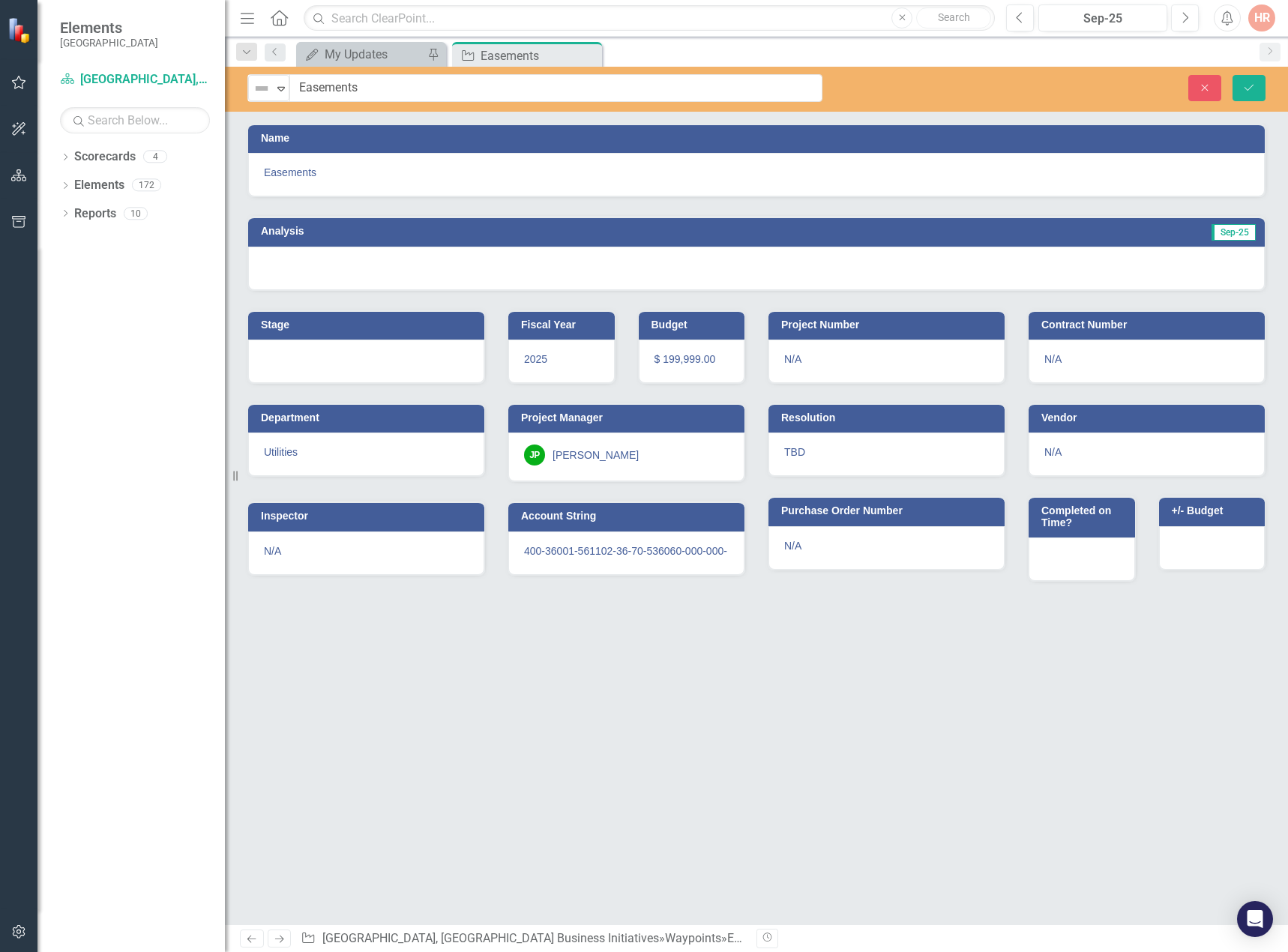
click at [266, 96] on img at bounding box center [261, 89] width 18 height 18
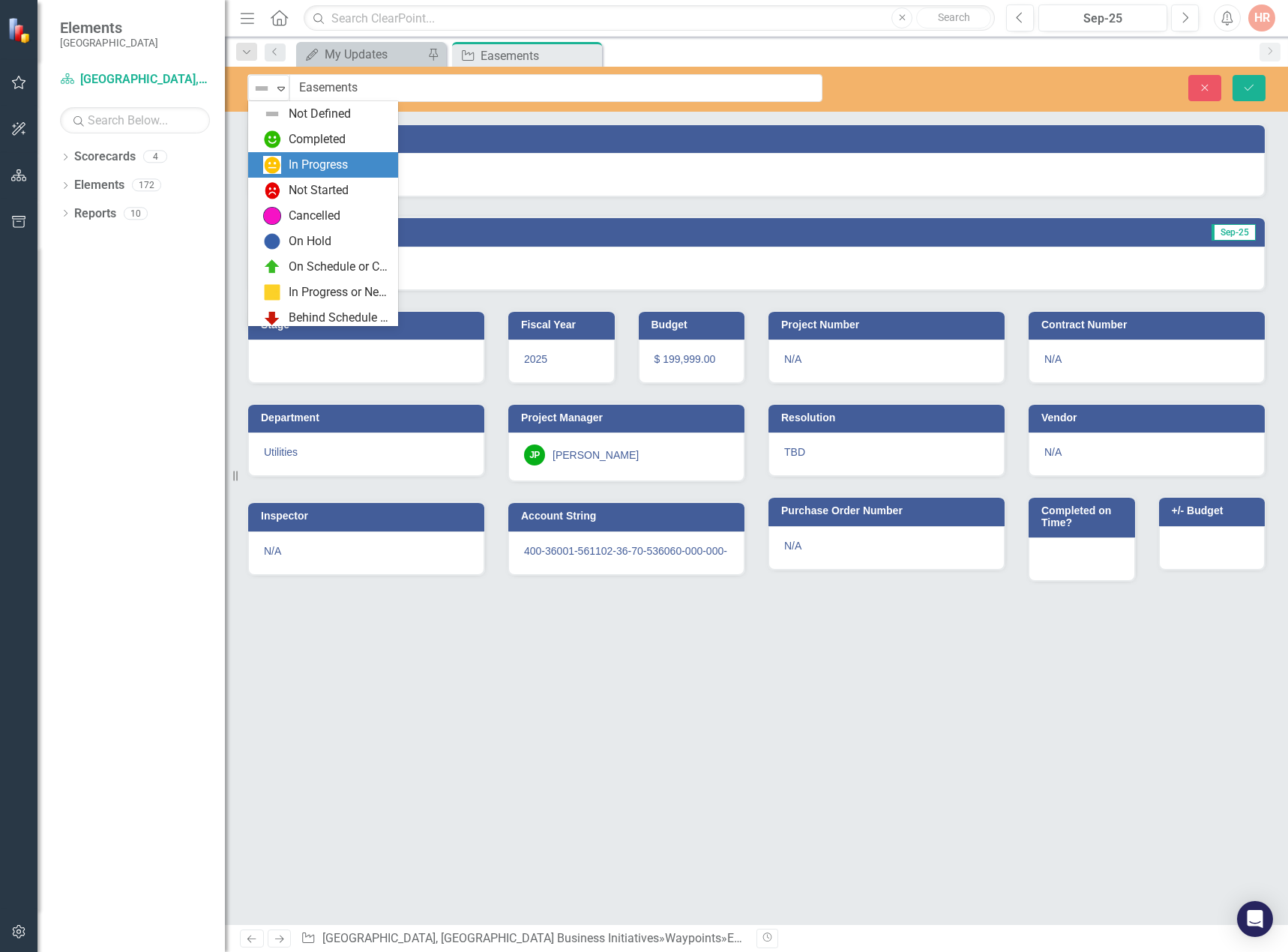
click at [297, 157] on div "In Progress" at bounding box center [318, 165] width 60 height 17
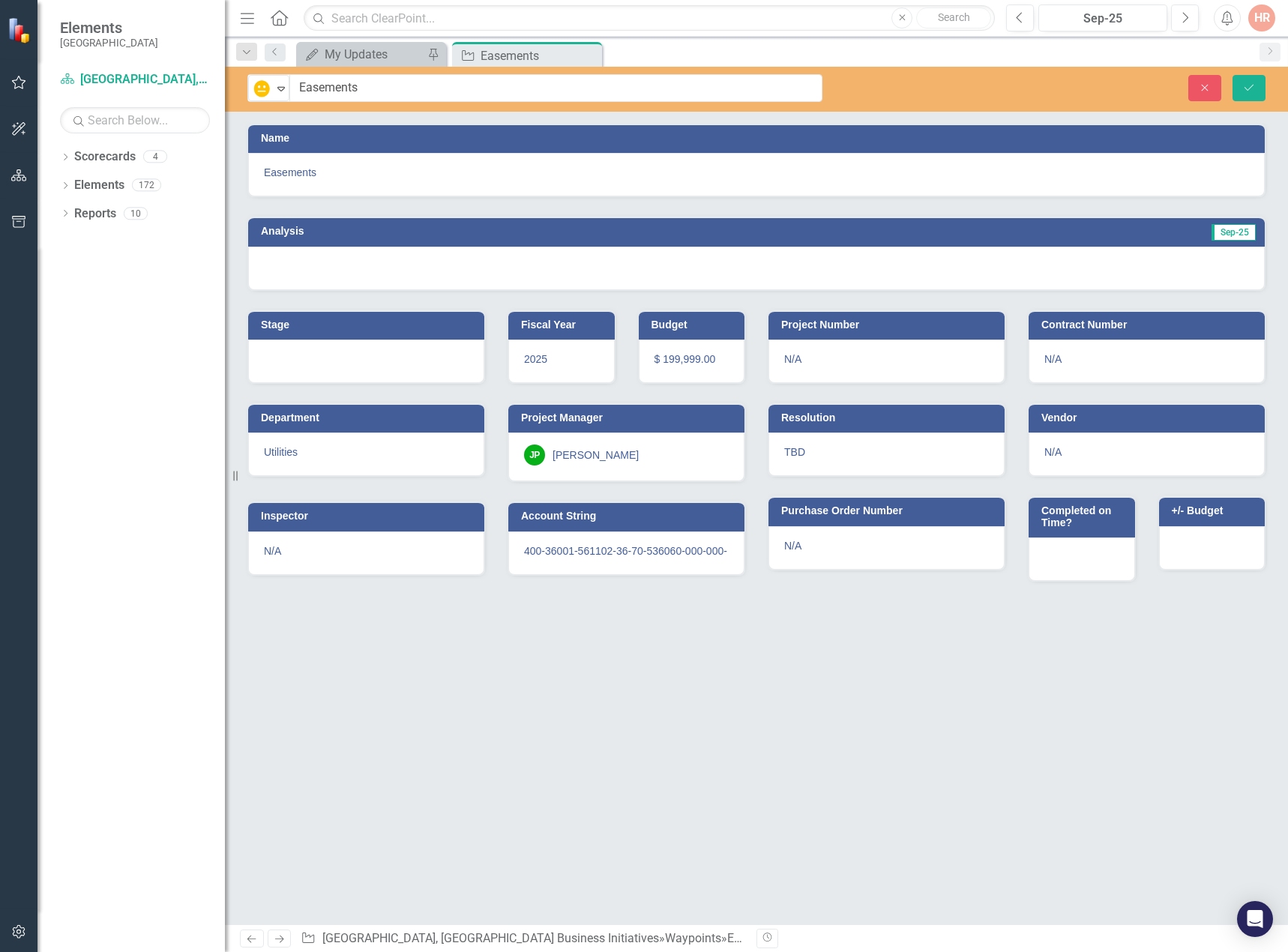
click at [665, 265] on div at bounding box center [756, 268] width 1016 height 43
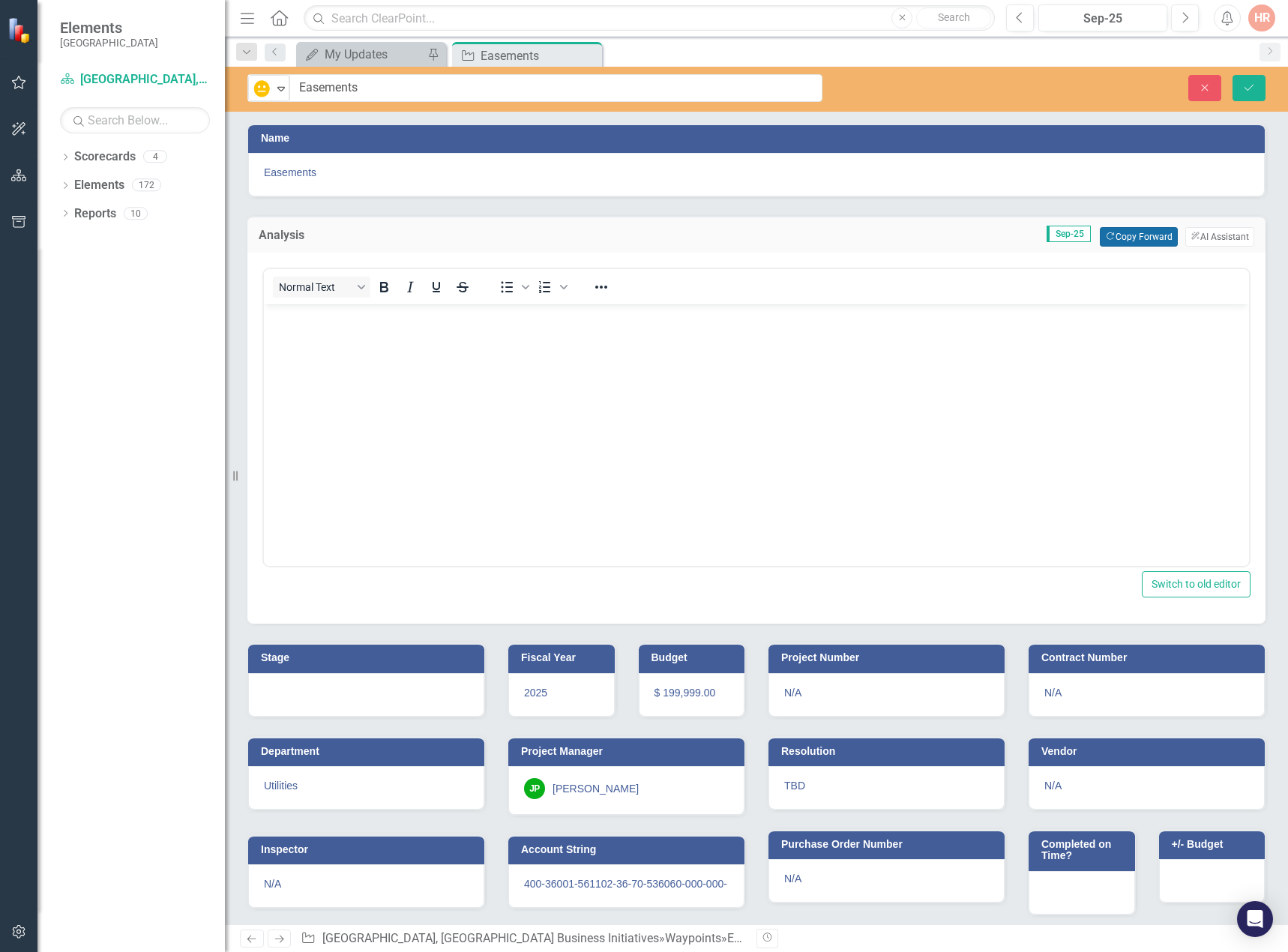
click at [1138, 238] on button "Copy Forward Copy Forward" at bounding box center [1138, 237] width 77 height 19
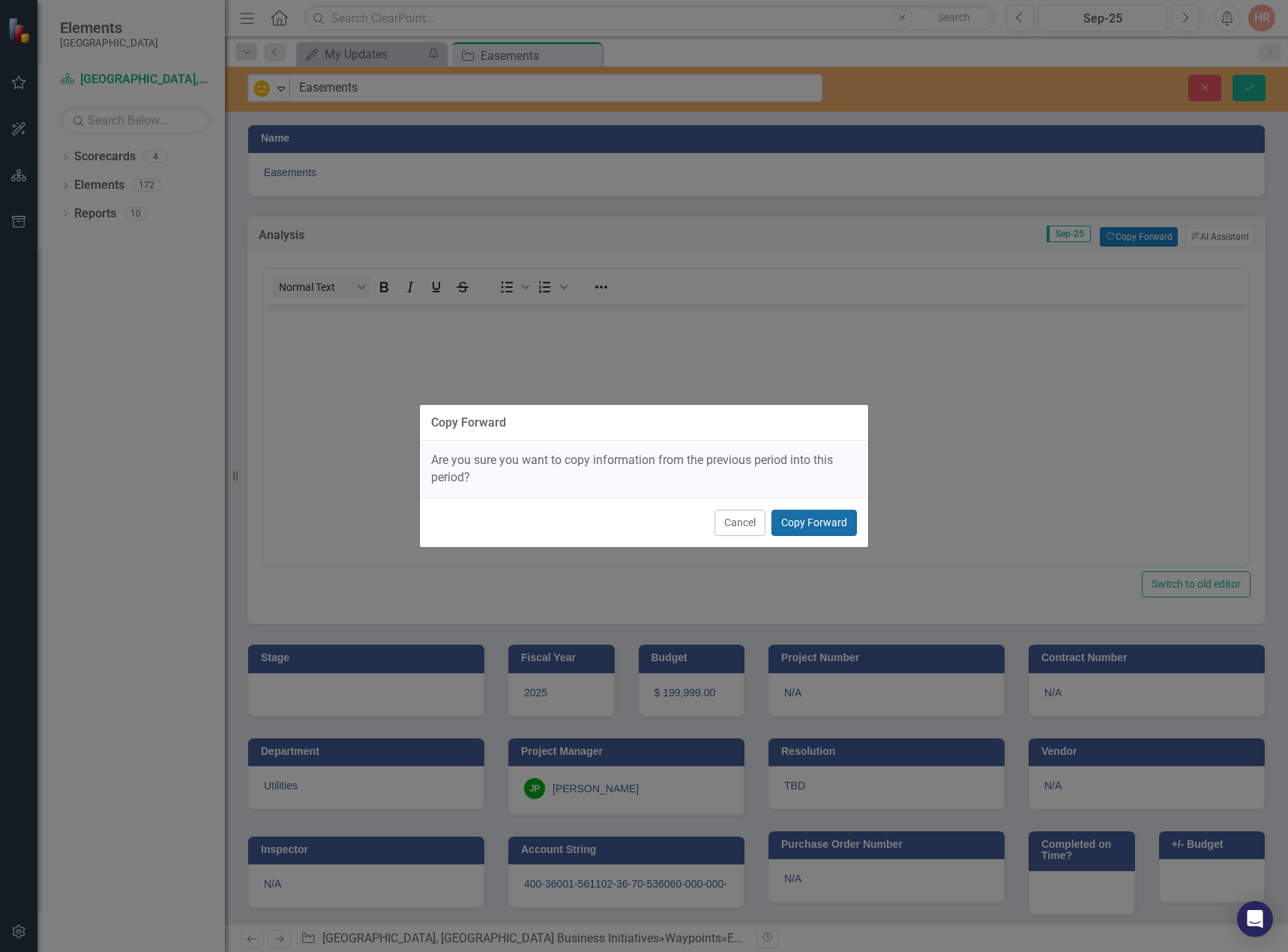
click at [802, 533] on button "Copy Forward" at bounding box center [814, 523] width 85 height 27
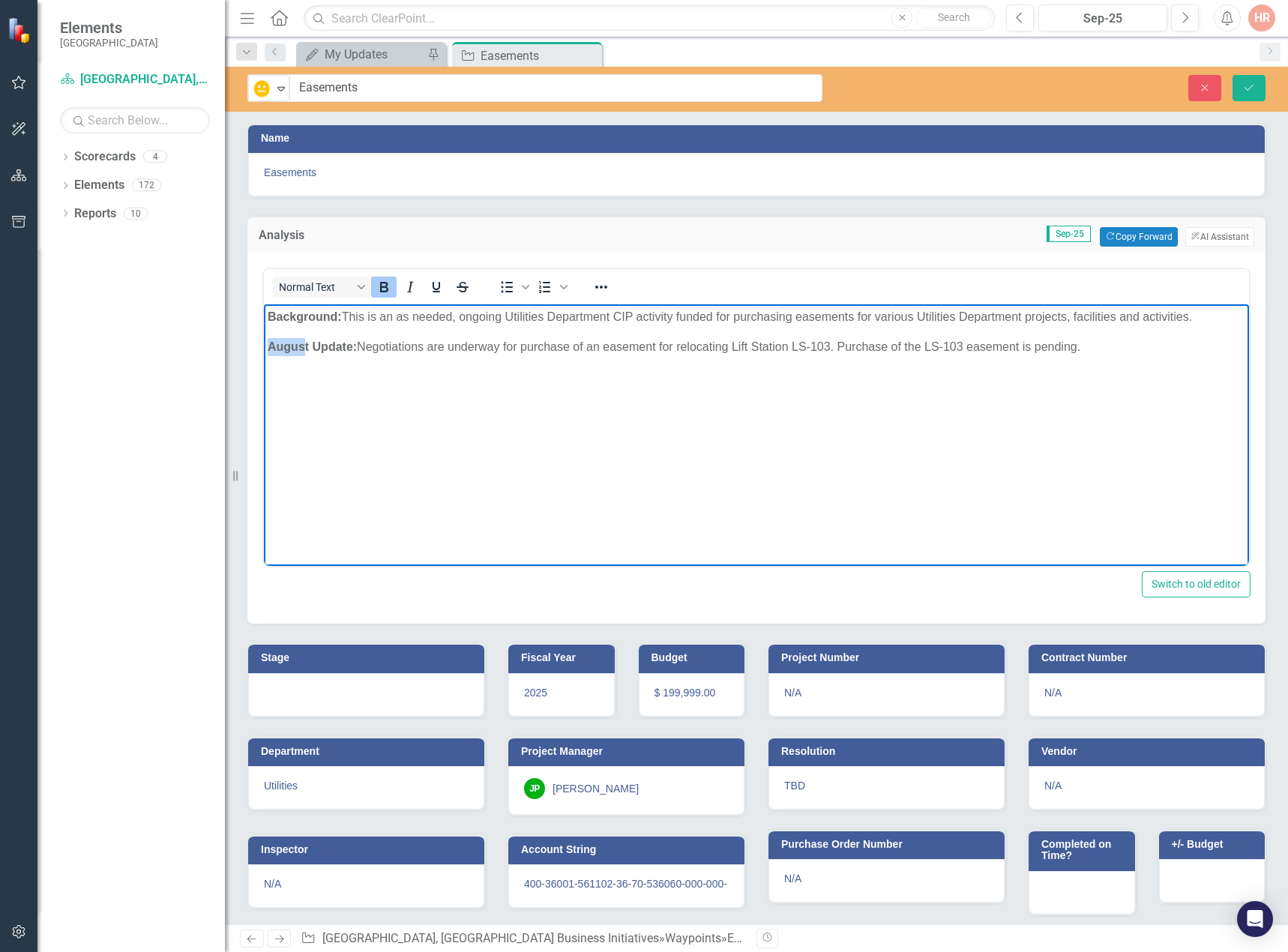
drag, startPoint x: 305, startPoint y: 340, endPoint x: 246, endPoint y: 347, distance: 59.4
click at [264, 347] on html "Background: This is an as needed, ongoing Utilities Department CIP activity fun…" at bounding box center [756, 416] width 984 height 225
click at [1252, 92] on icon "Save" at bounding box center [1249, 87] width 14 height 10
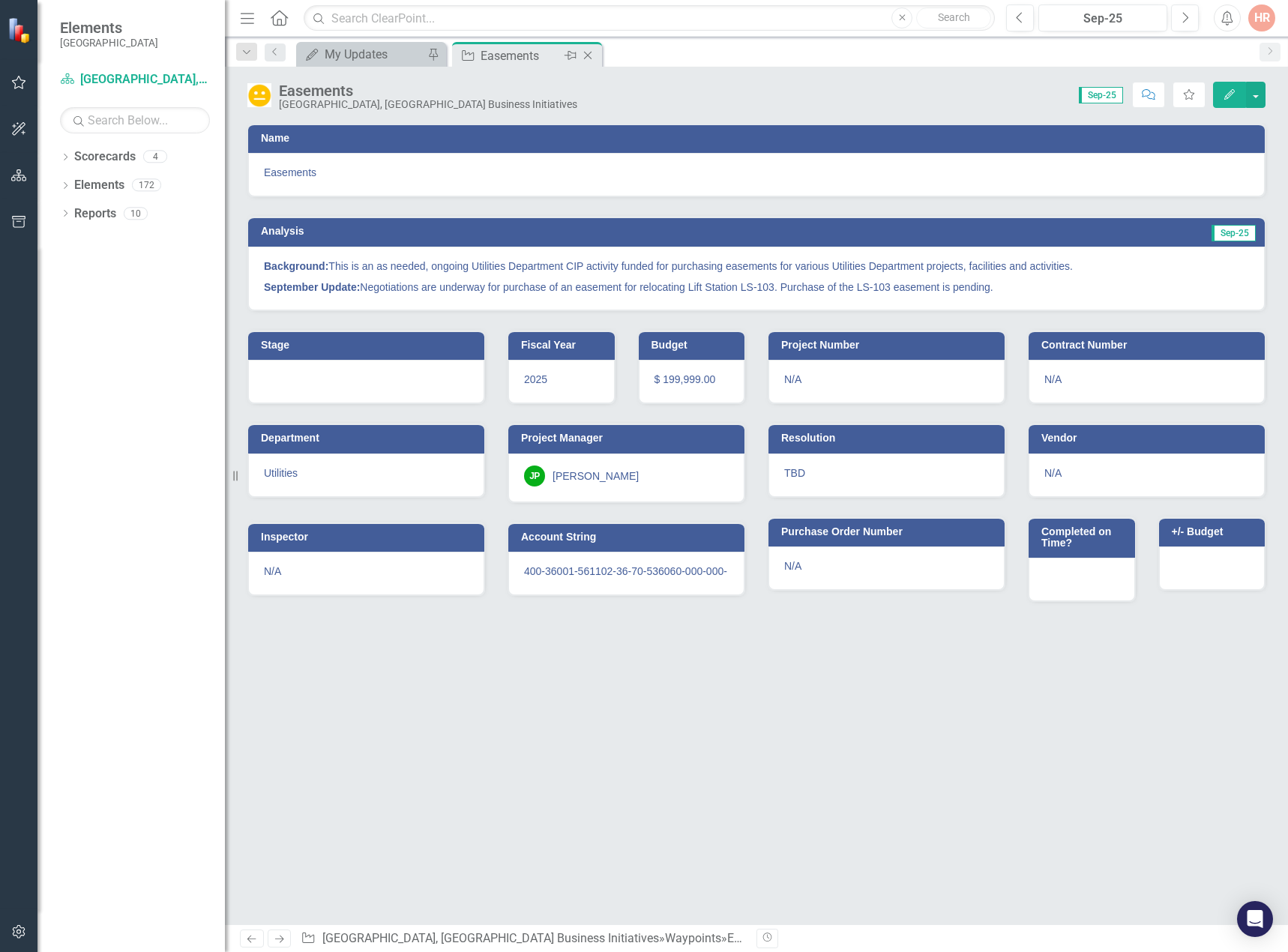
click at [588, 53] on icon "Close" at bounding box center [587, 55] width 15 height 12
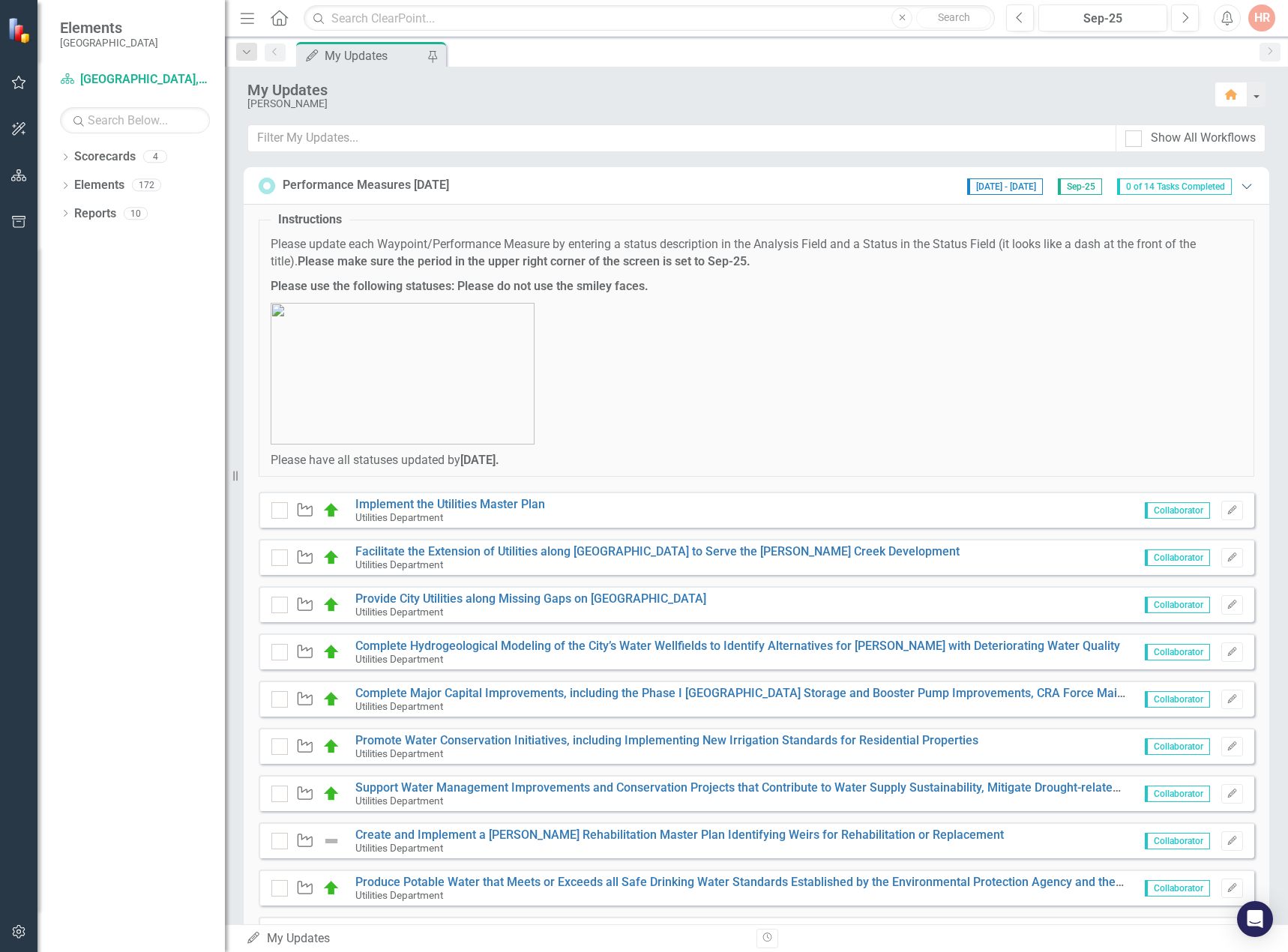
click at [1238, 180] on icon "Expanded" at bounding box center [1246, 185] width 15 height 12
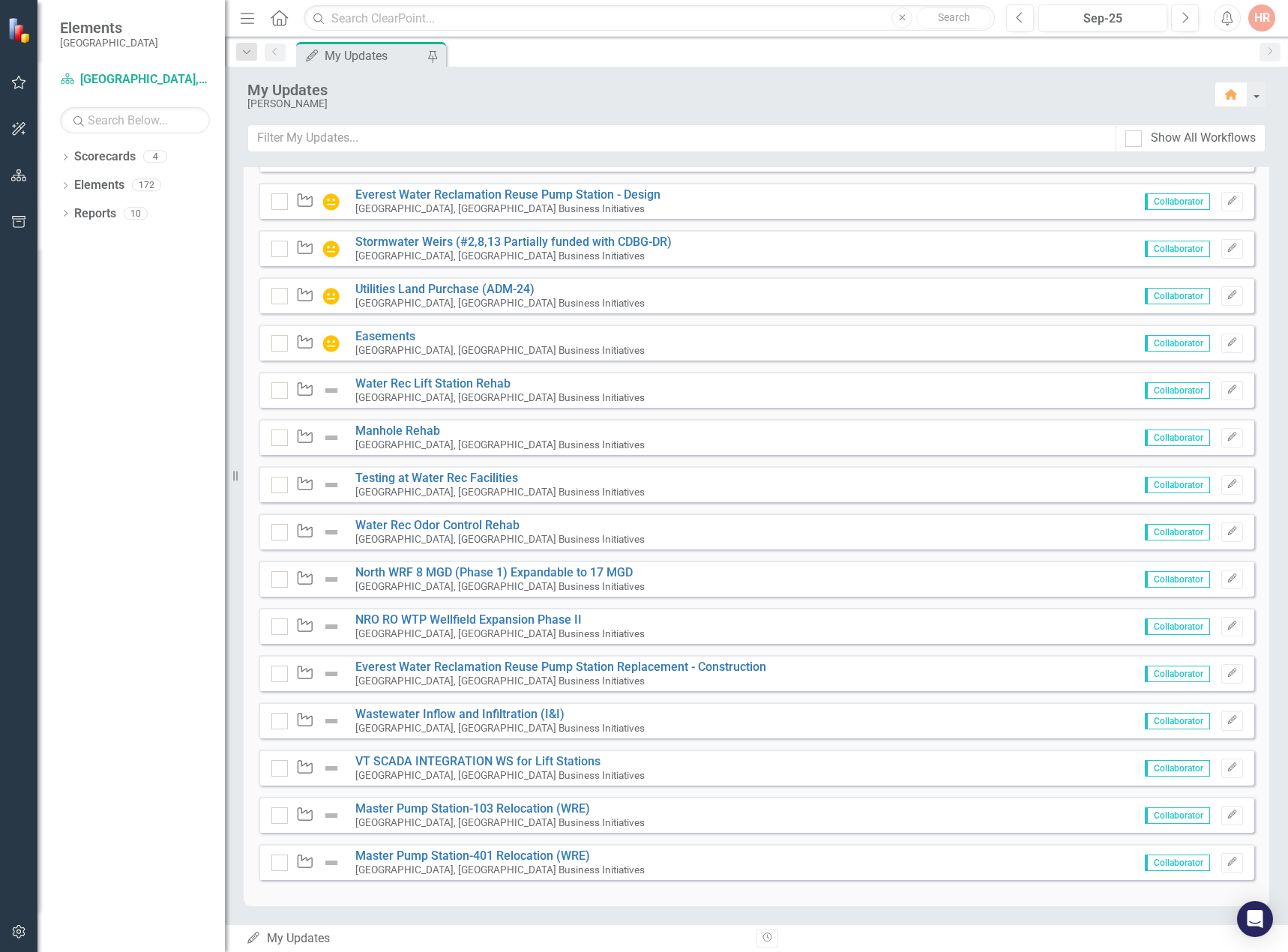
scroll to position [814, 0]
click at [426, 381] on link "Water Rec Lift Station Rehab" at bounding box center [432, 383] width 155 height 15
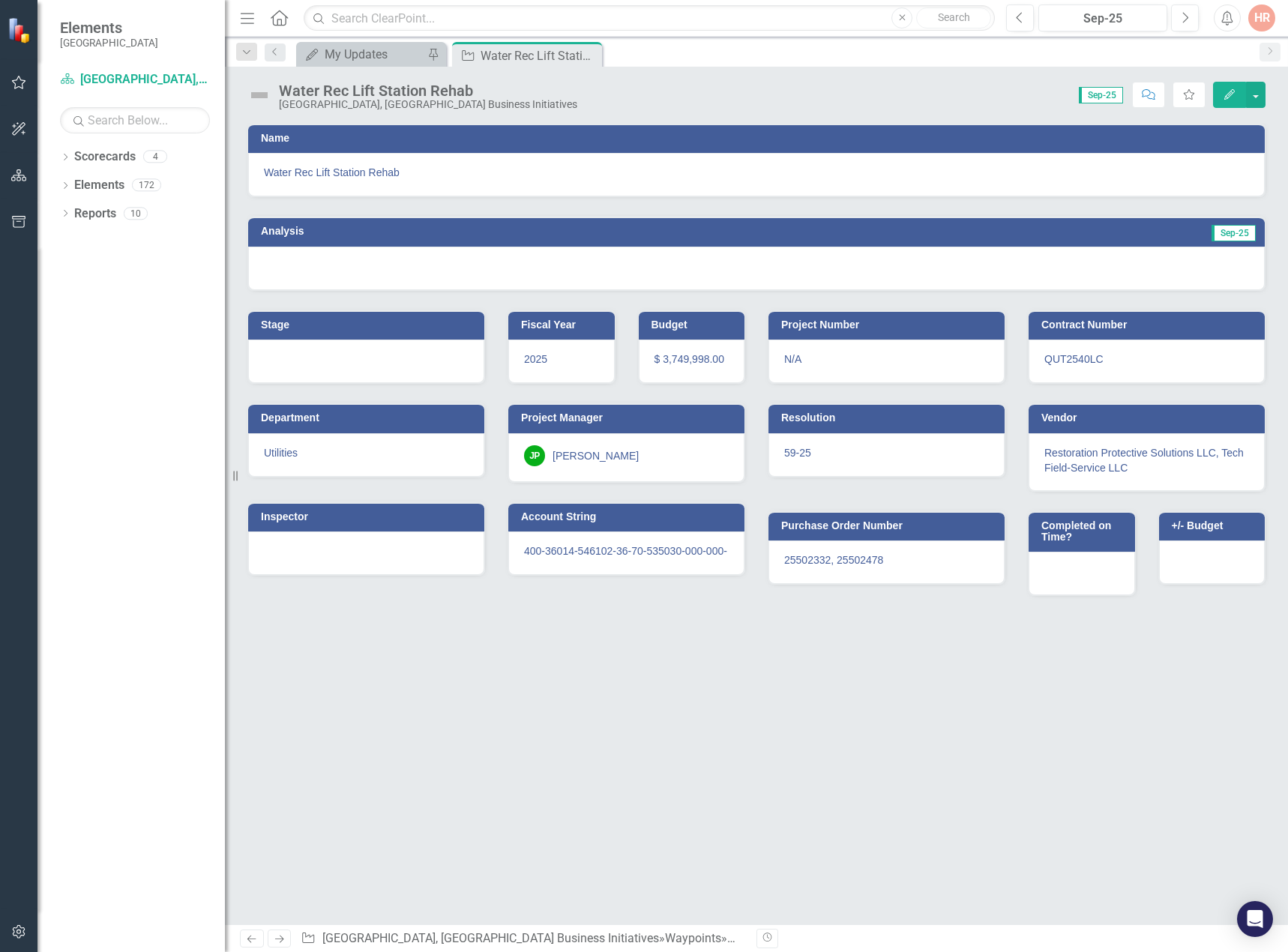
click at [262, 97] on img at bounding box center [260, 95] width 24 height 24
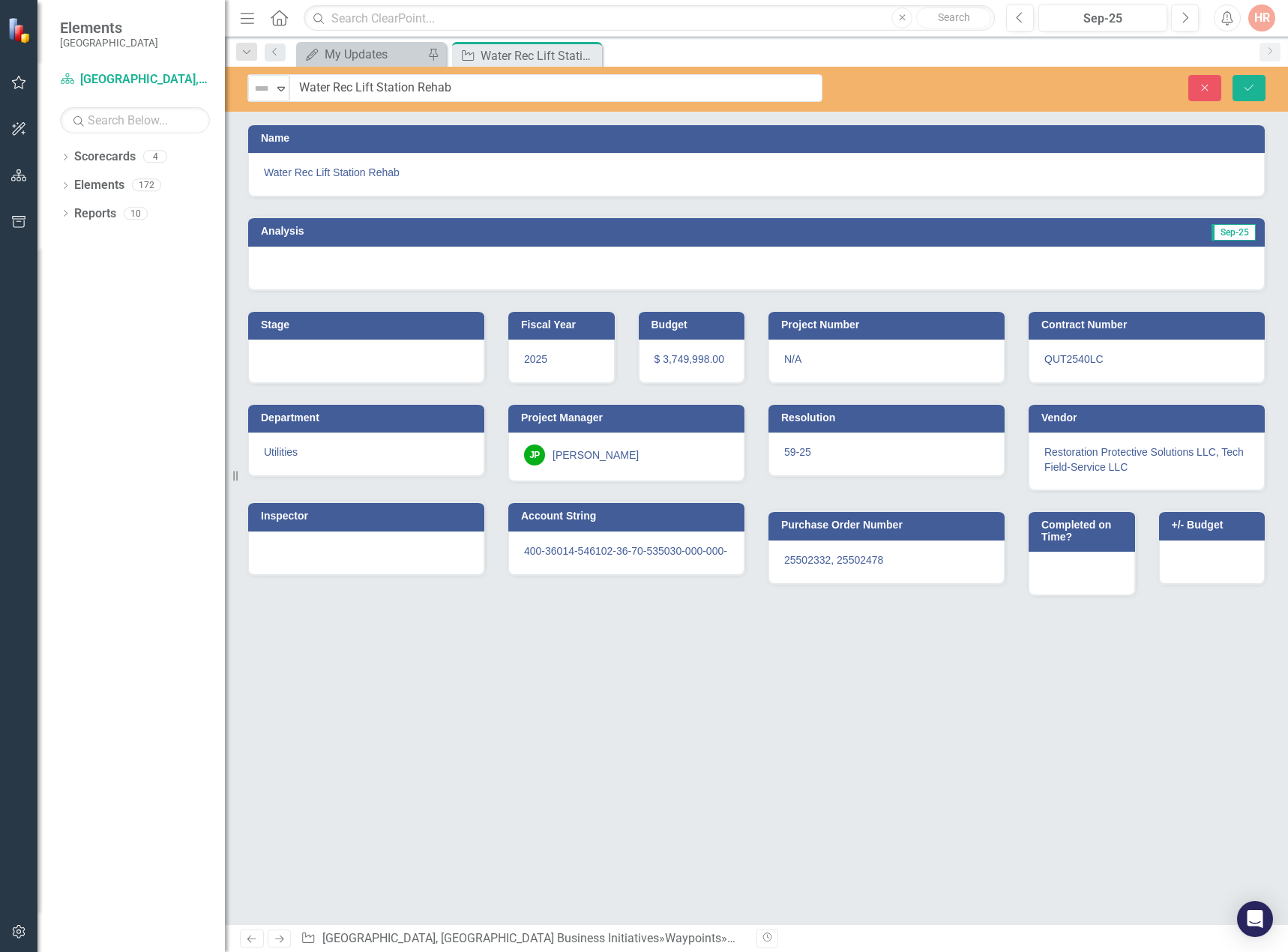
click at [262, 97] on div "Not Defined" at bounding box center [262, 88] width 23 height 21
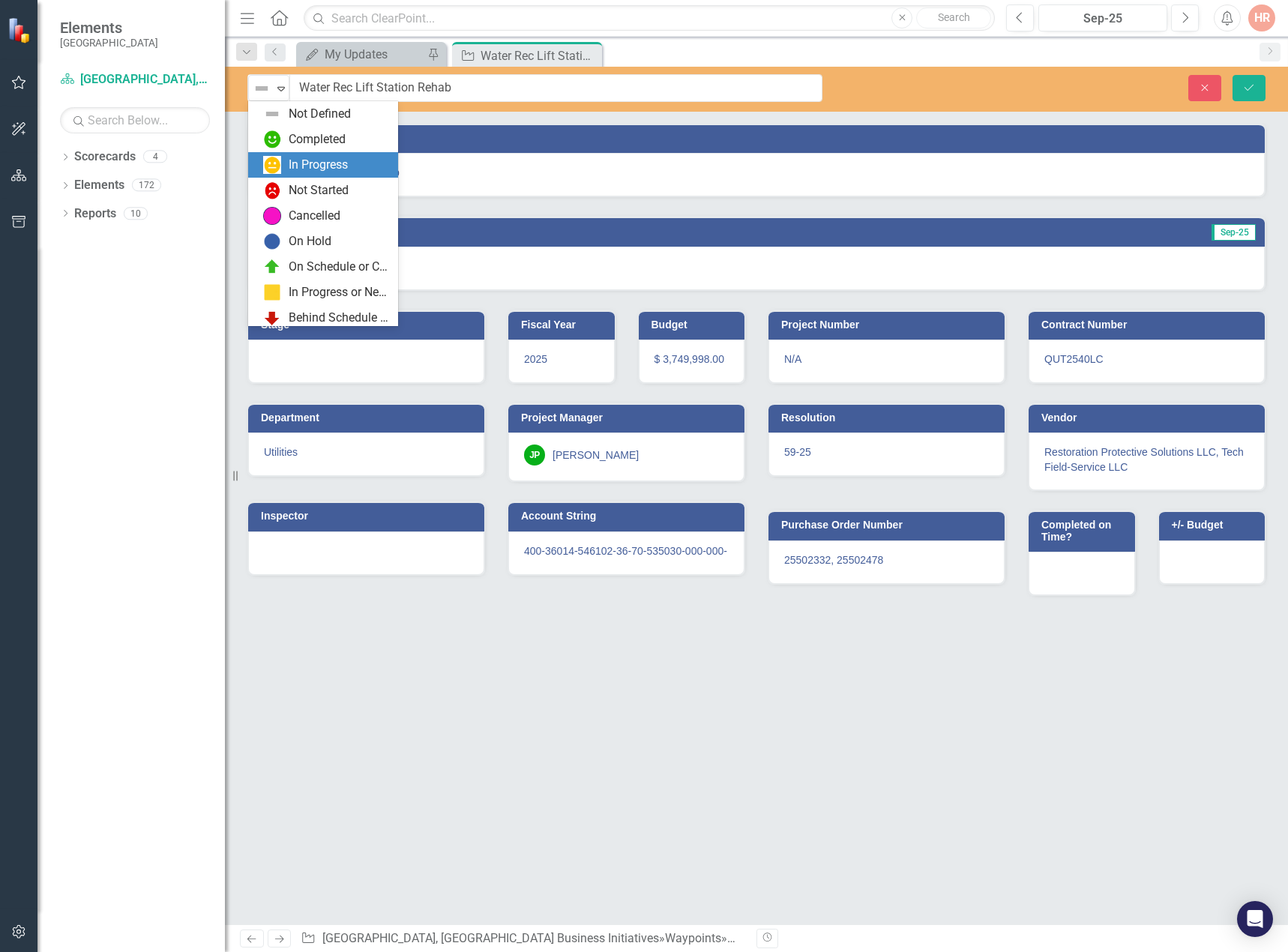
click at [279, 169] on img at bounding box center [272, 165] width 18 height 18
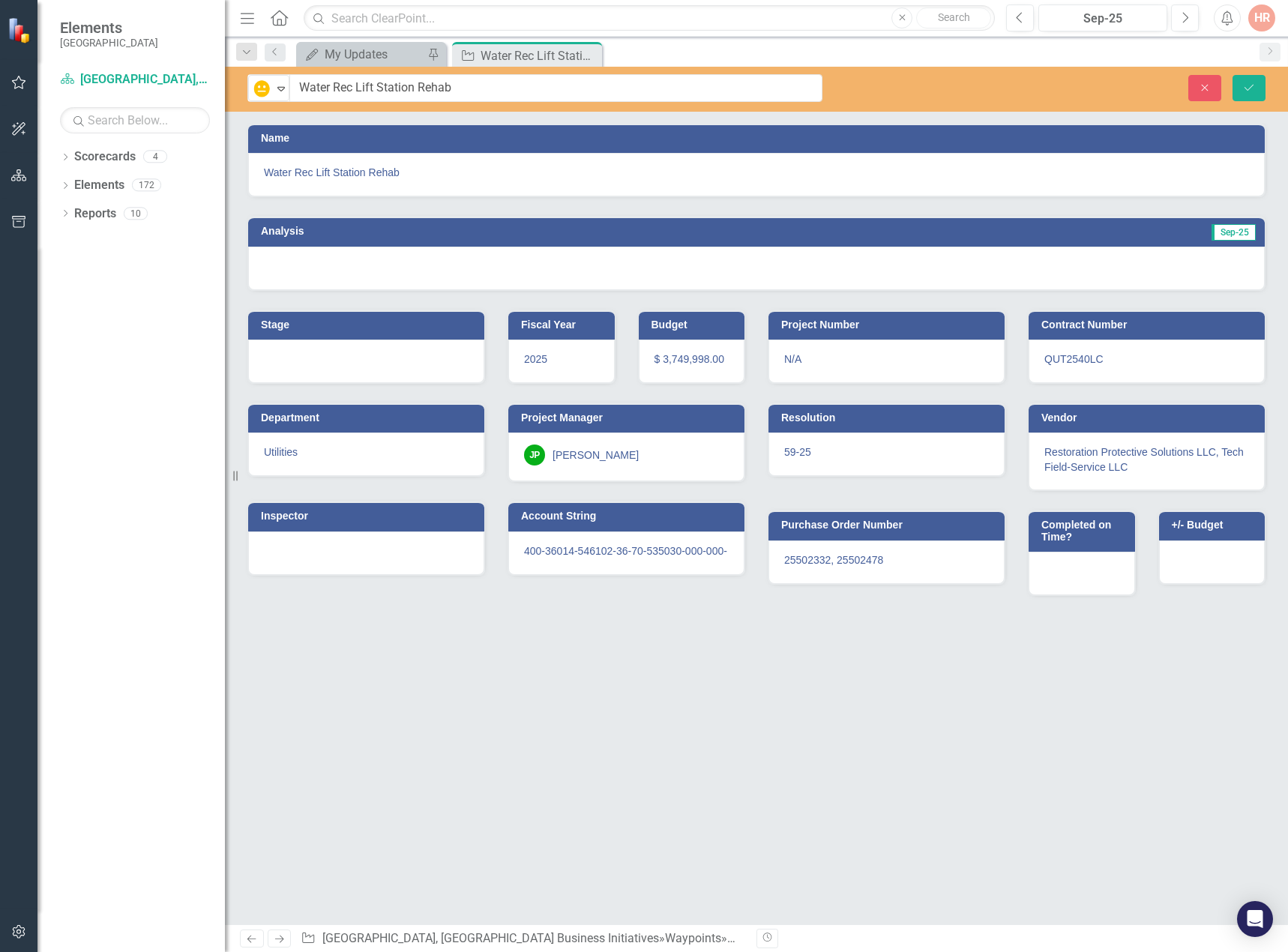
click at [322, 268] on div at bounding box center [756, 268] width 1016 height 43
click at [321, 267] on div at bounding box center [756, 268] width 1016 height 43
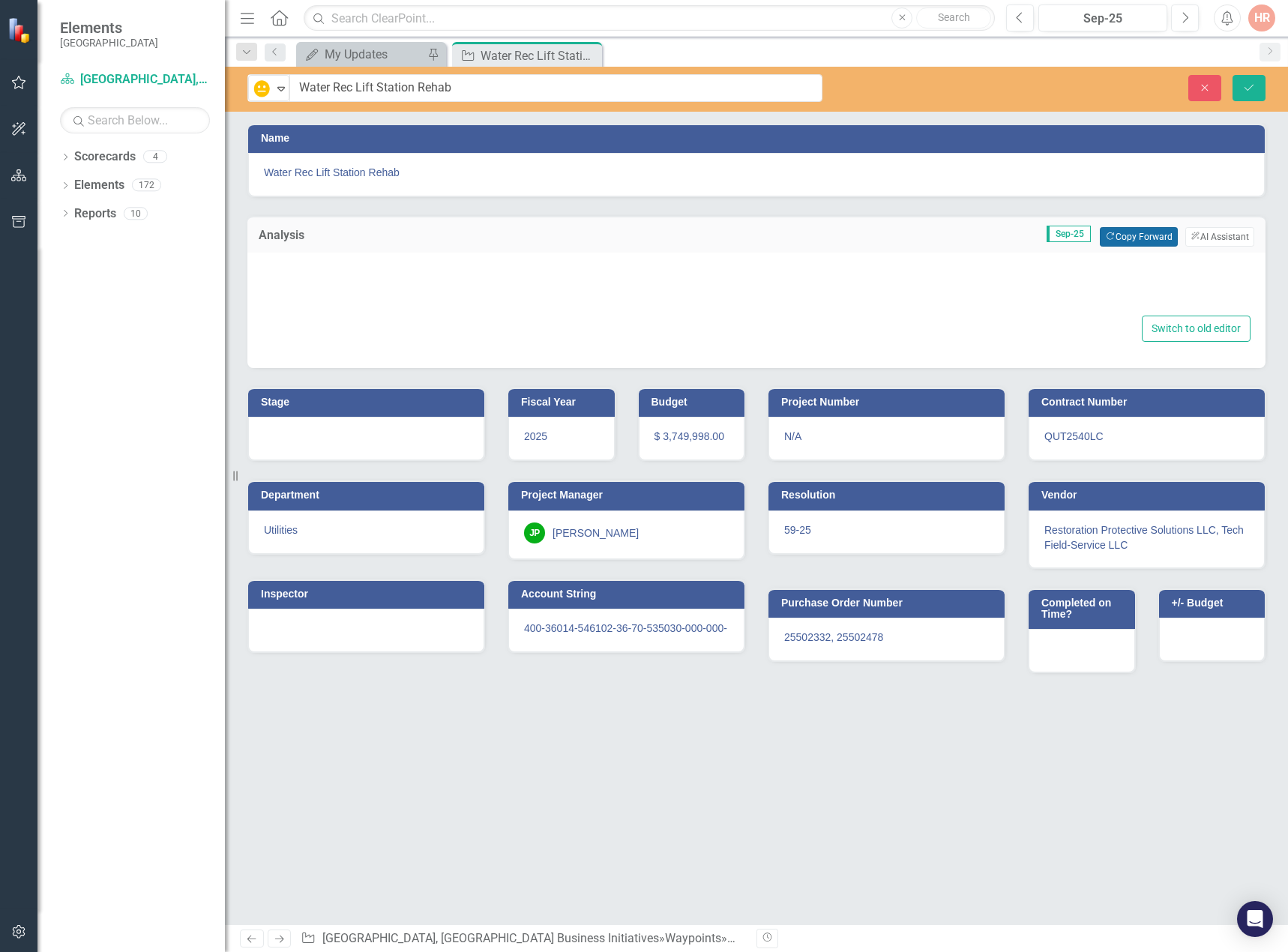
click at [1148, 244] on button "Copy Forward Copy Forward" at bounding box center [1138, 237] width 77 height 19
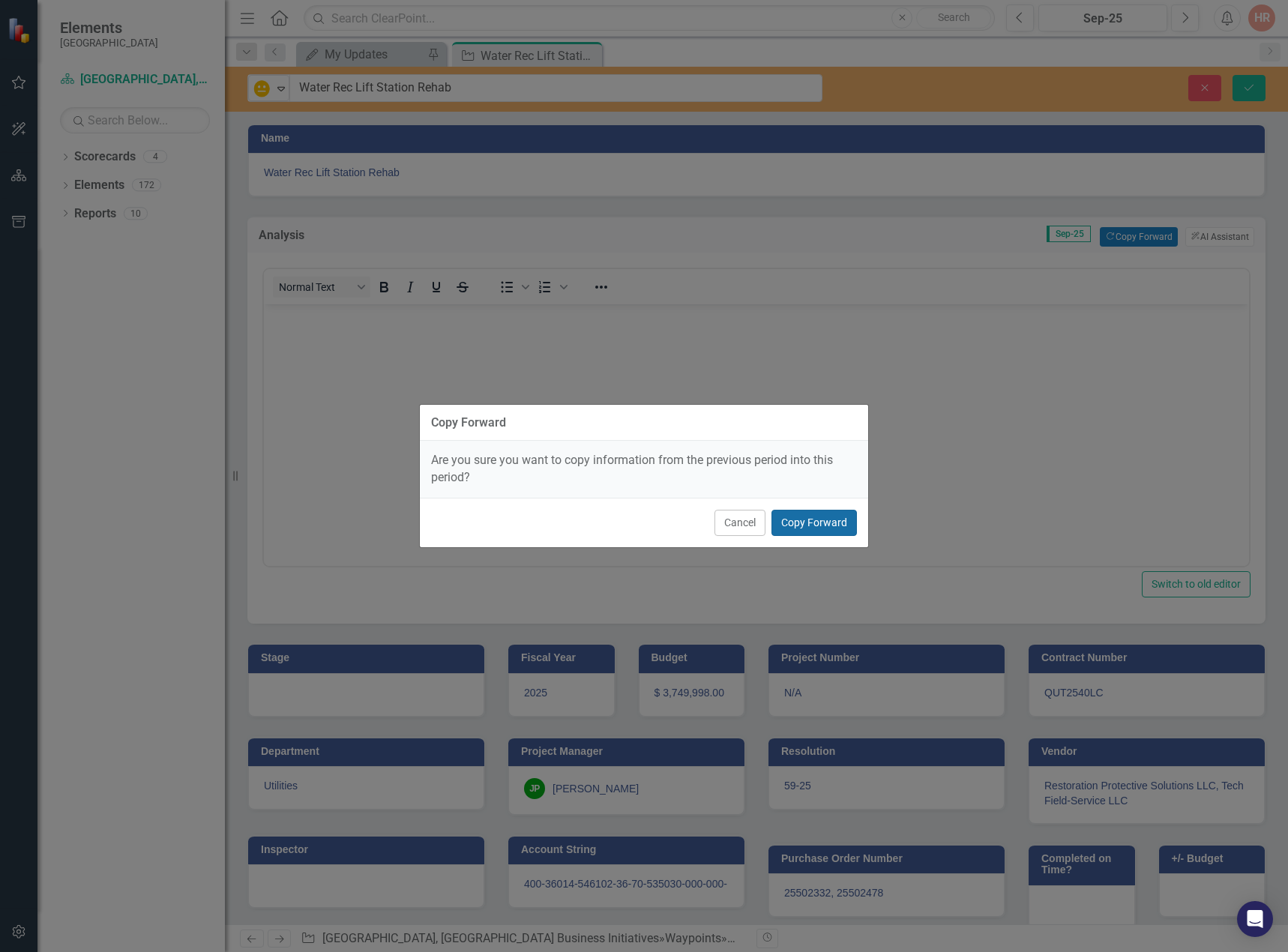
click at [824, 512] on button "Copy Forward" at bounding box center [814, 523] width 85 height 27
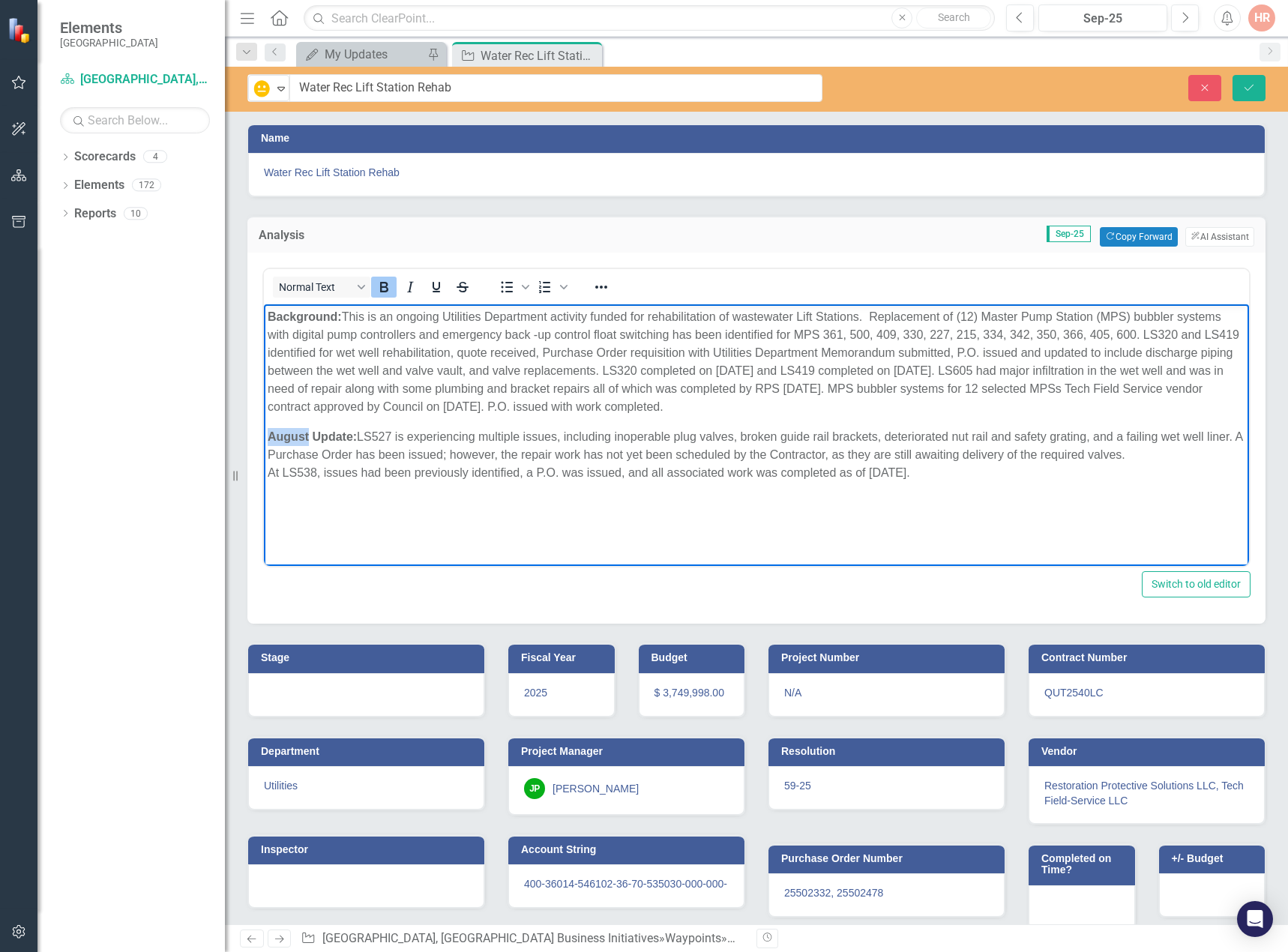
drag, startPoint x: 309, startPoint y: 436, endPoint x: 252, endPoint y: 433, distance: 57.1
click at [264, 433] on html "Background: This is an ongoing Utilities Department activity funded for rehabil…" at bounding box center [756, 416] width 984 height 225
click at [1251, 88] on icon "Save" at bounding box center [1249, 87] width 14 height 10
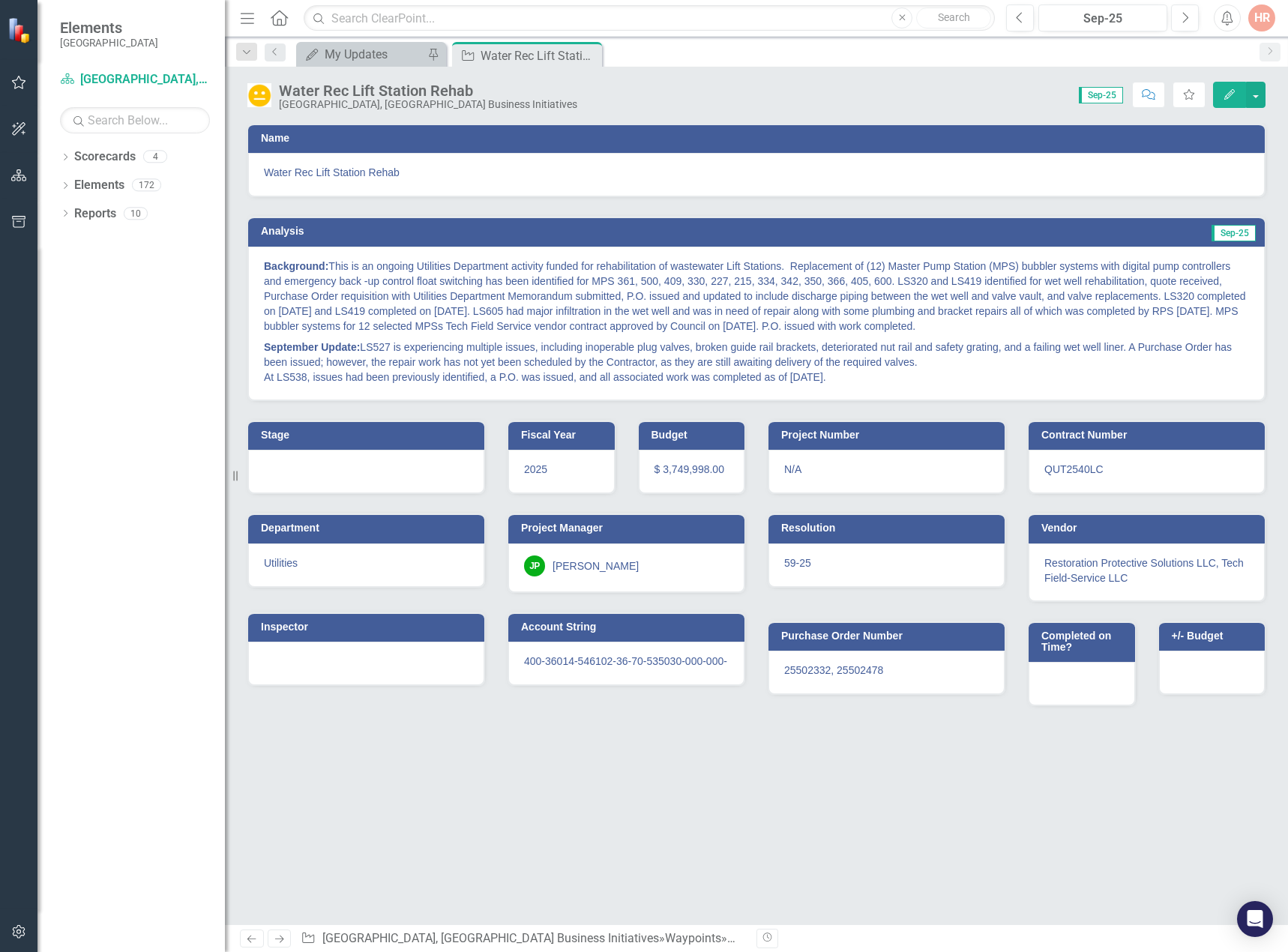
drag, startPoint x: 588, startPoint y: 56, endPoint x: 107, endPoint y: 2, distance: 484.0
click at [0, 0] on icon at bounding box center [0, 0] width 0 height 0
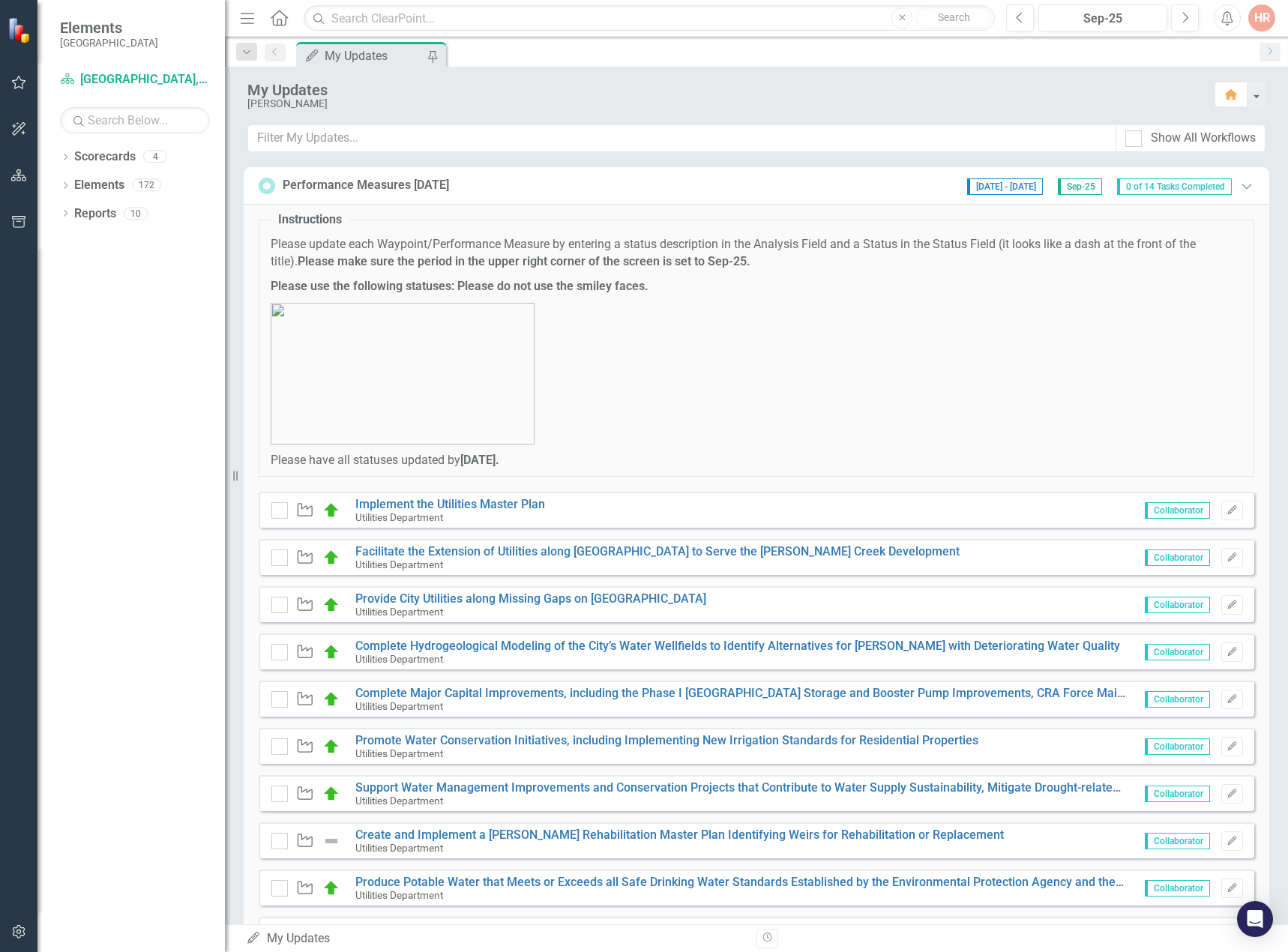
click at [1238, 178] on div "[DATE] - [DATE] Sep-25 0 of 14 Tasks Completed Expanded" at bounding box center [1106, 185] width 294 height 18
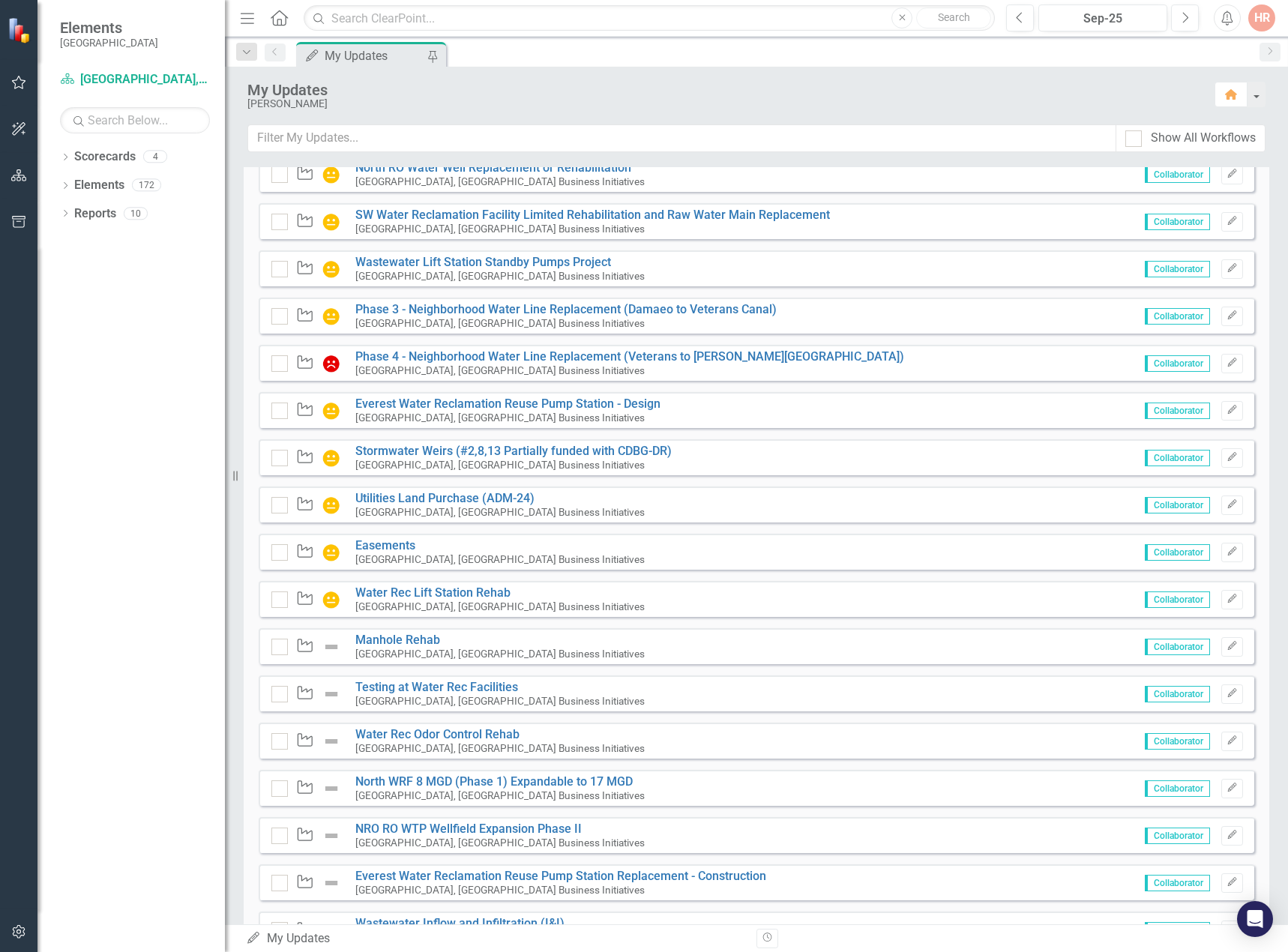
scroll to position [749, 0]
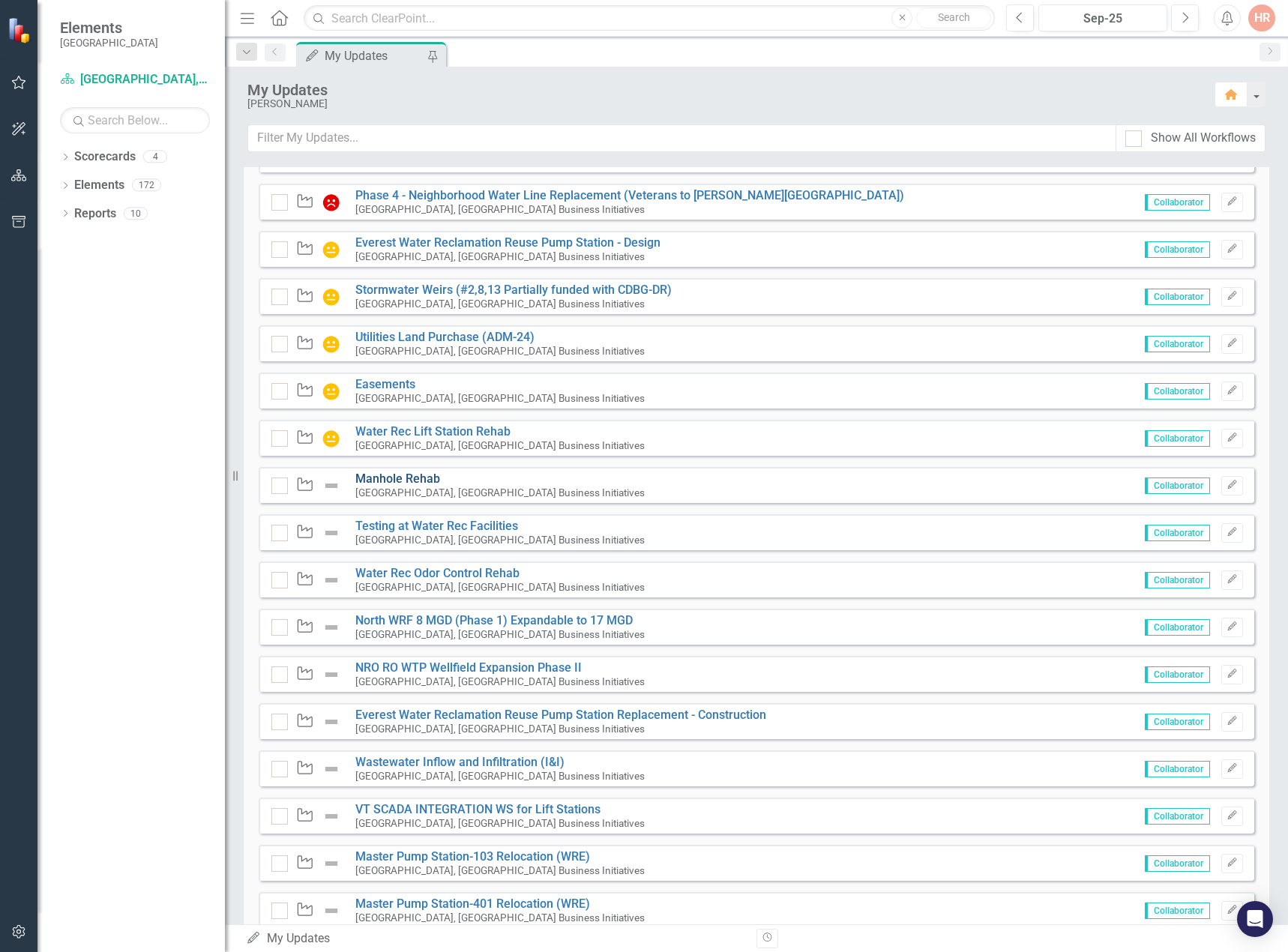
click at [375, 485] on link "Manhole Rehab" at bounding box center [397, 479] width 84 height 15
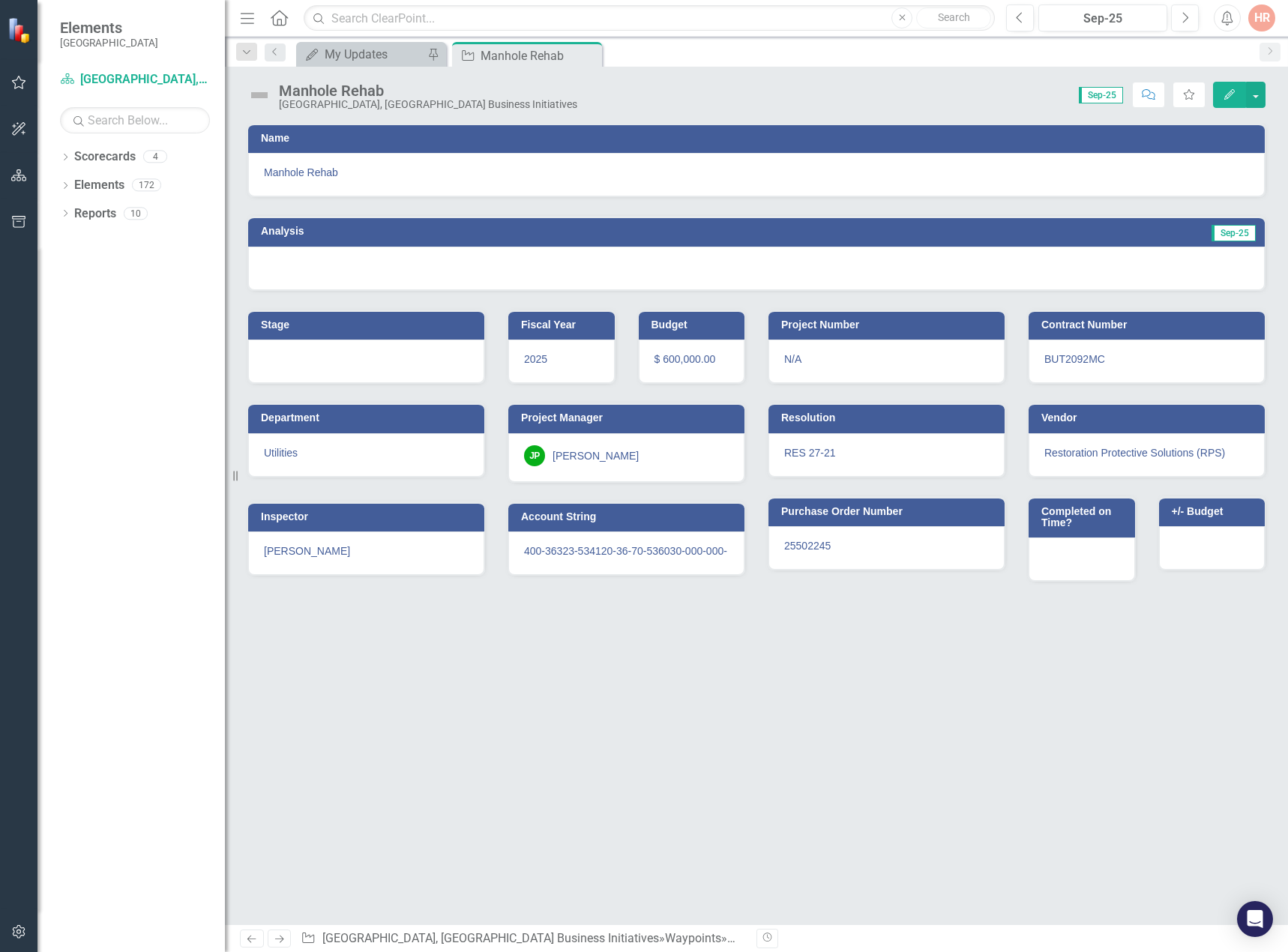
click at [252, 94] on img at bounding box center [260, 95] width 24 height 24
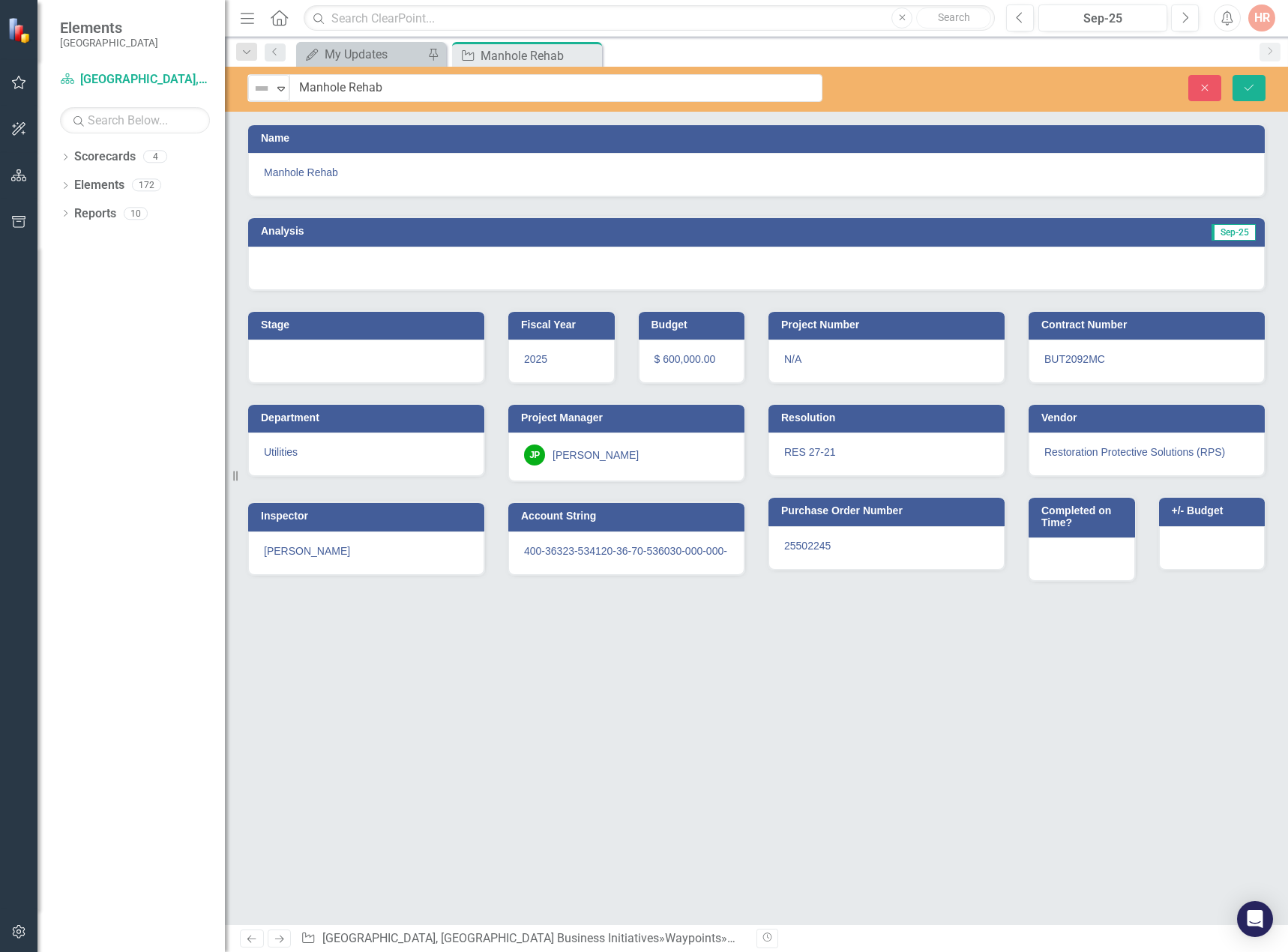
click at [252, 94] on img at bounding box center [261, 89] width 18 height 18
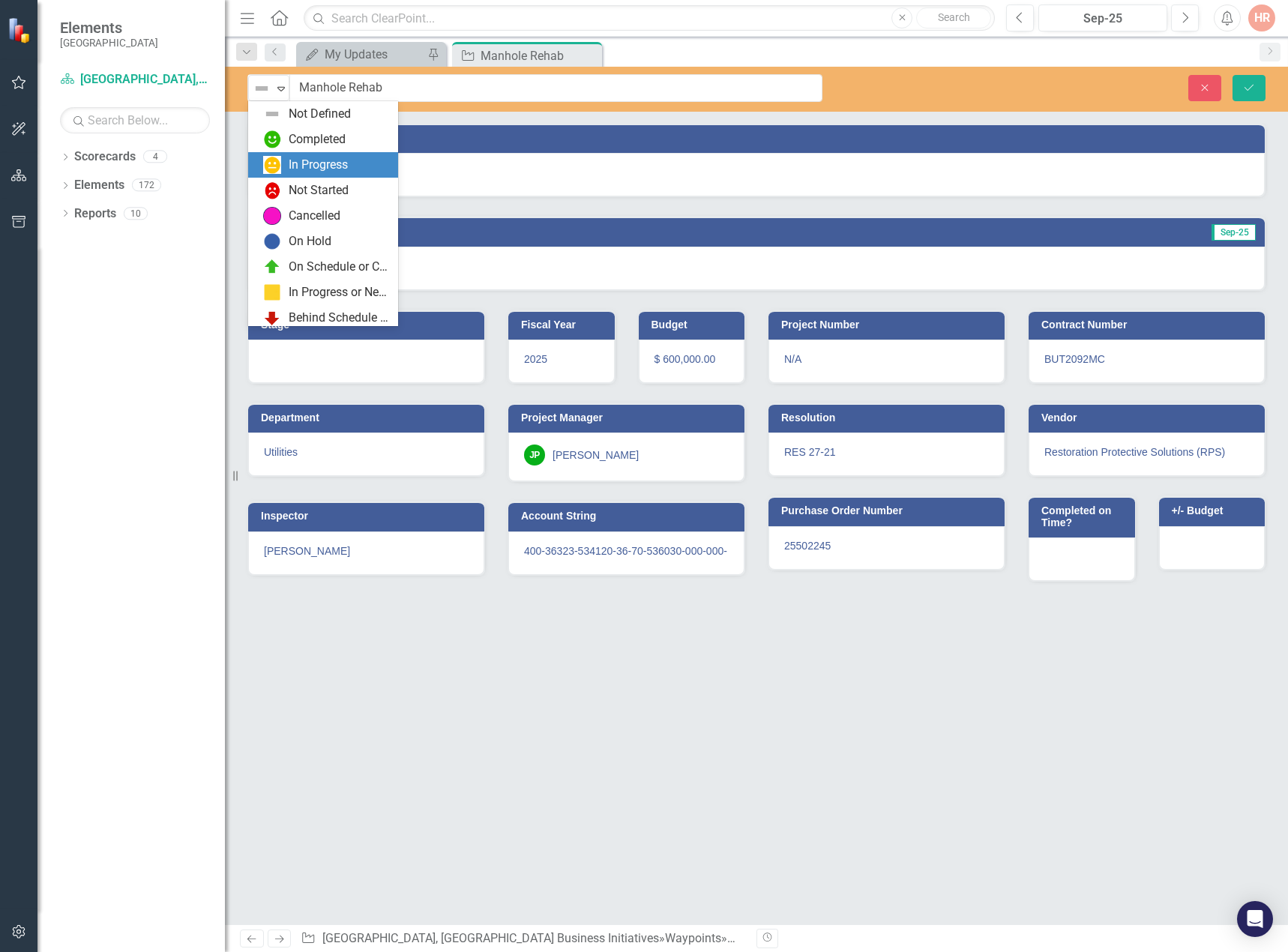
click at [289, 172] on div "In Progress" at bounding box center [318, 165] width 60 height 17
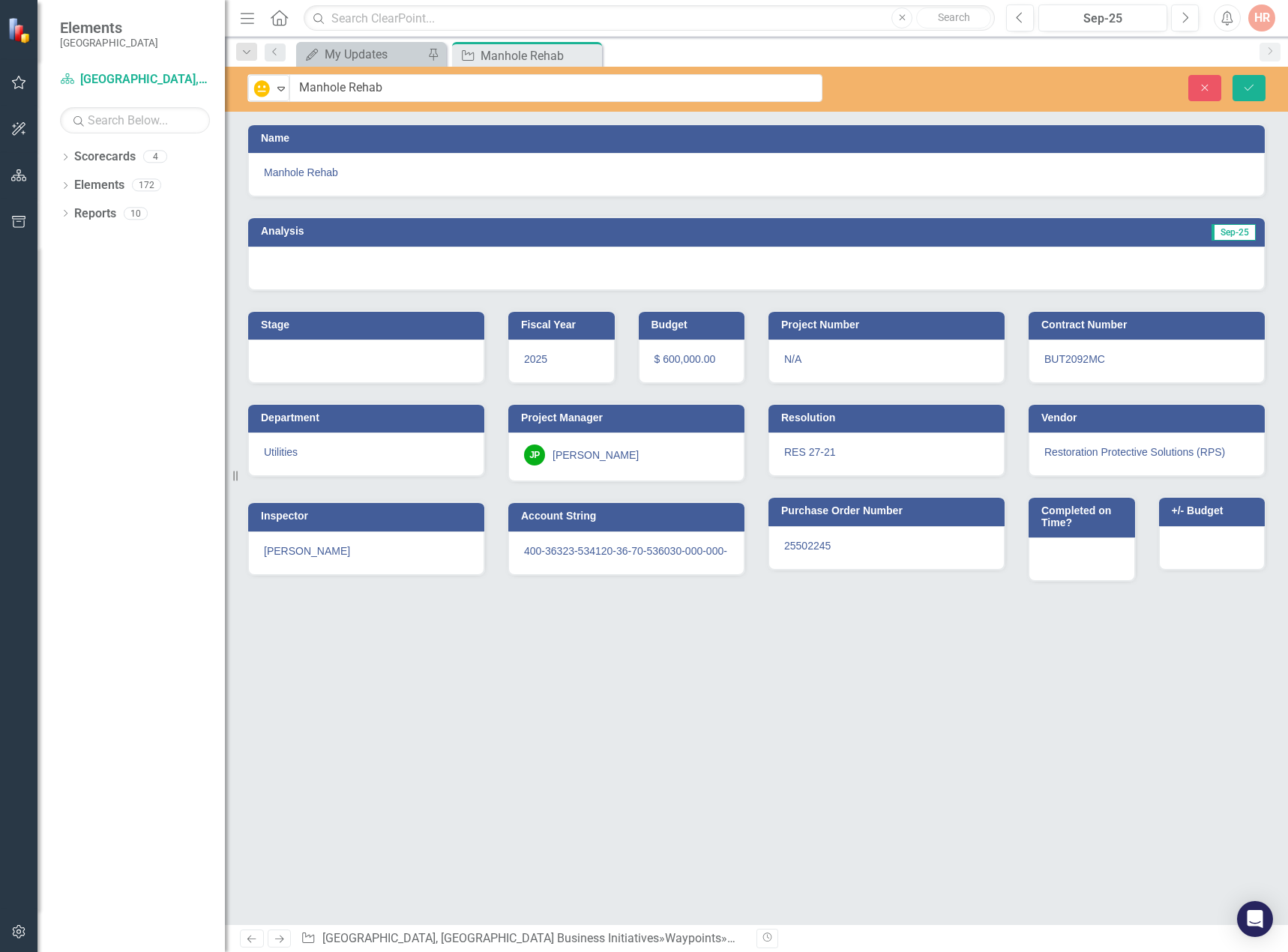
click at [733, 268] on div at bounding box center [756, 268] width 1016 height 43
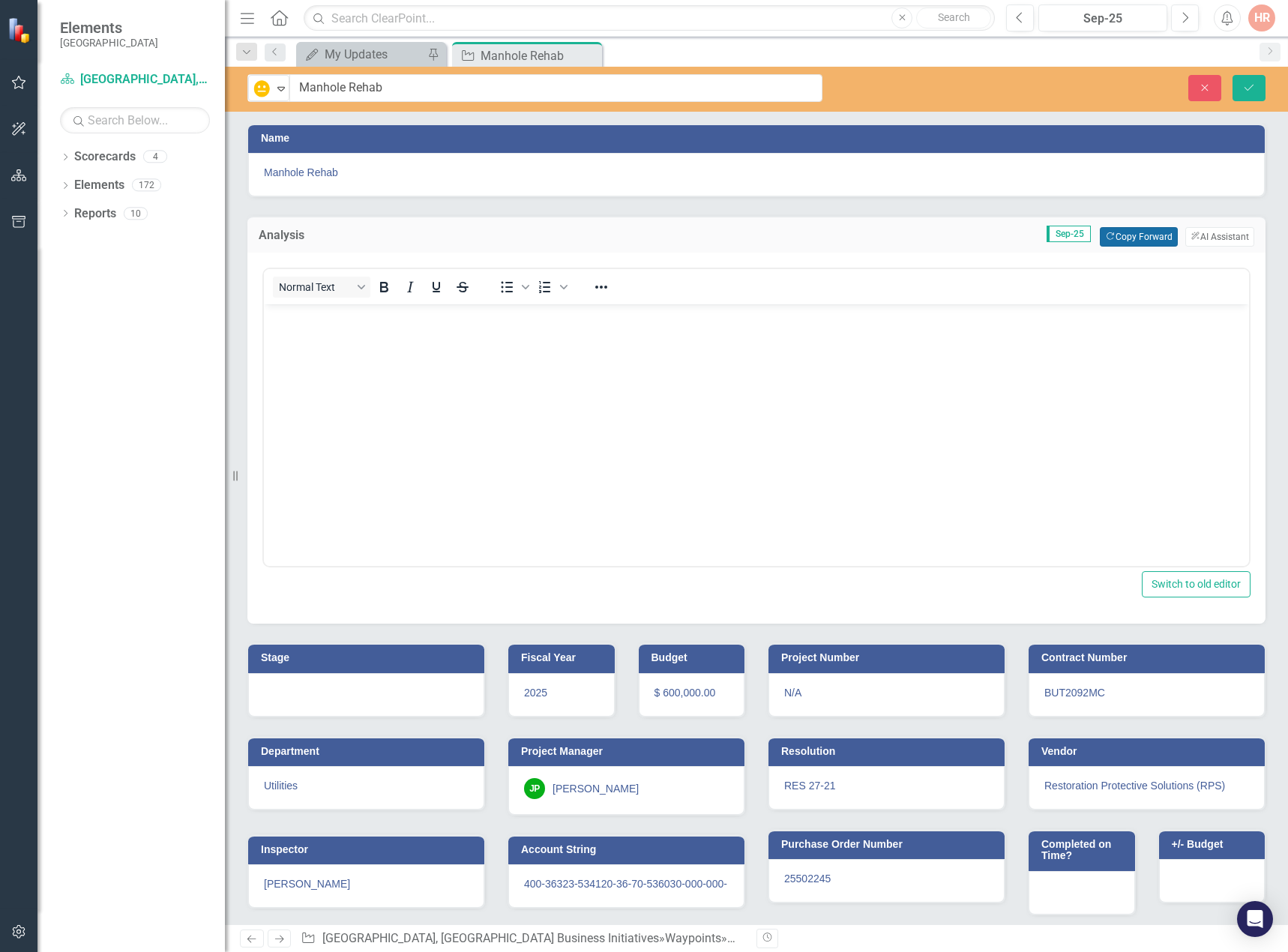
click at [1122, 236] on button "Copy Forward Copy Forward" at bounding box center [1138, 237] width 77 height 19
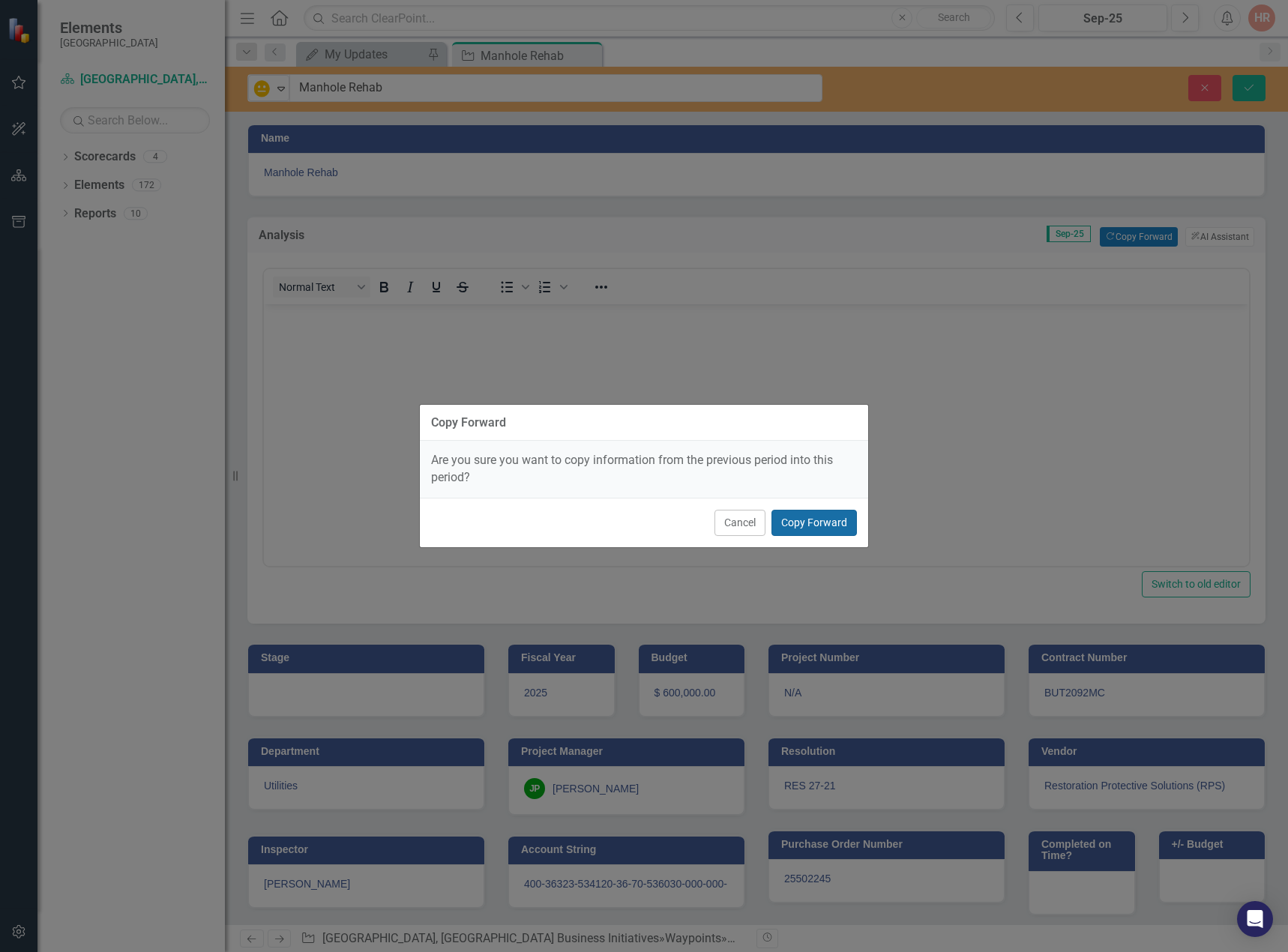
click at [829, 518] on button "Copy Forward" at bounding box center [814, 523] width 85 height 27
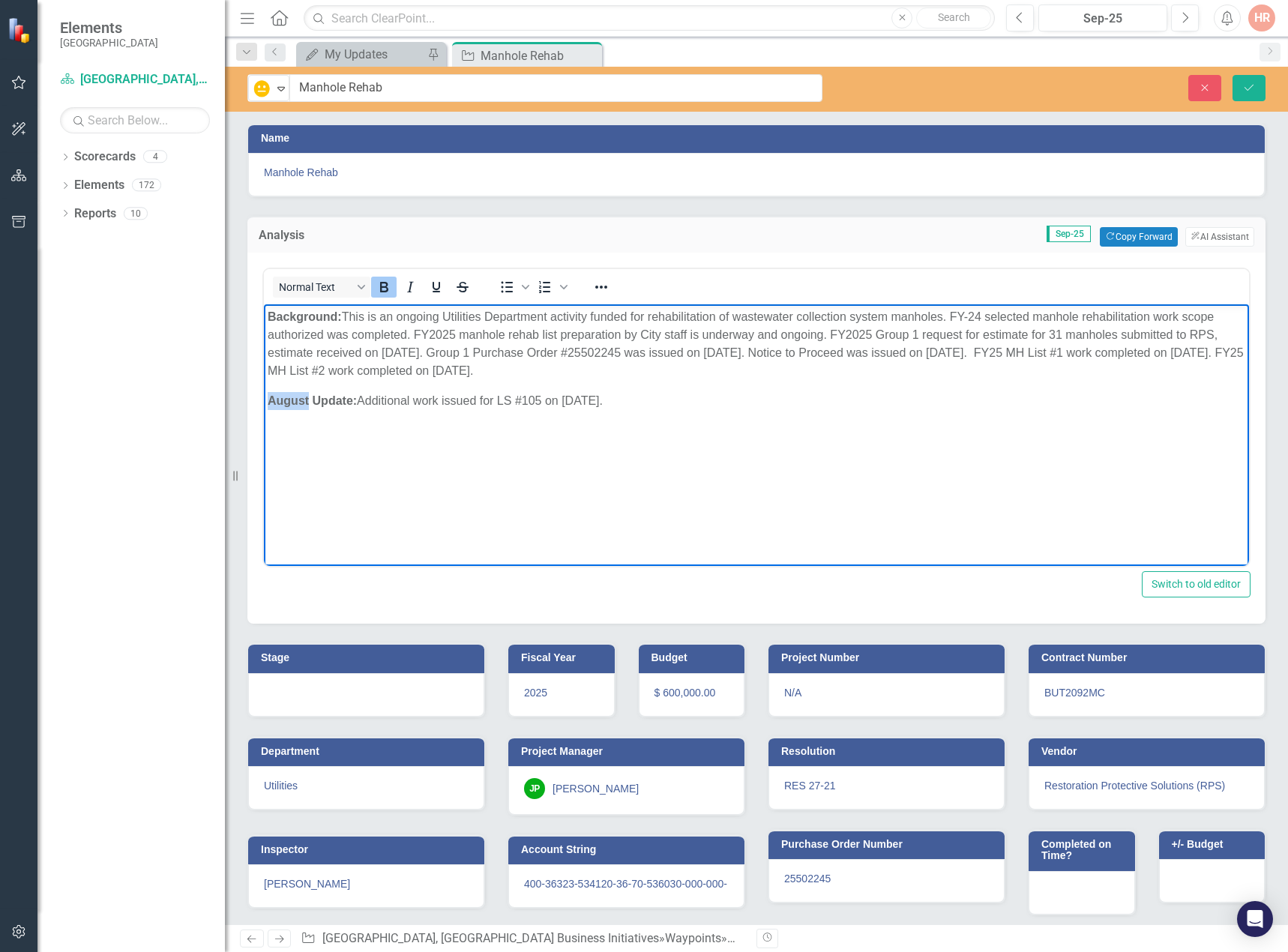
drag, startPoint x: 305, startPoint y: 397, endPoint x: 516, endPoint y: 698, distance: 367.6
click at [264, 393] on html "Background: This is an ongoing Utilities Department activity funded for rehabil…" at bounding box center [756, 416] width 984 height 225
drag, startPoint x: 383, startPoint y: 399, endPoint x: 638, endPoint y: 408, distance: 255.2
click at [638, 408] on p "September Update: Additional work issued for LS #105 on [DATE]." at bounding box center [756, 401] width 977 height 18
click at [1254, 83] on icon "Save" at bounding box center [1249, 87] width 14 height 10
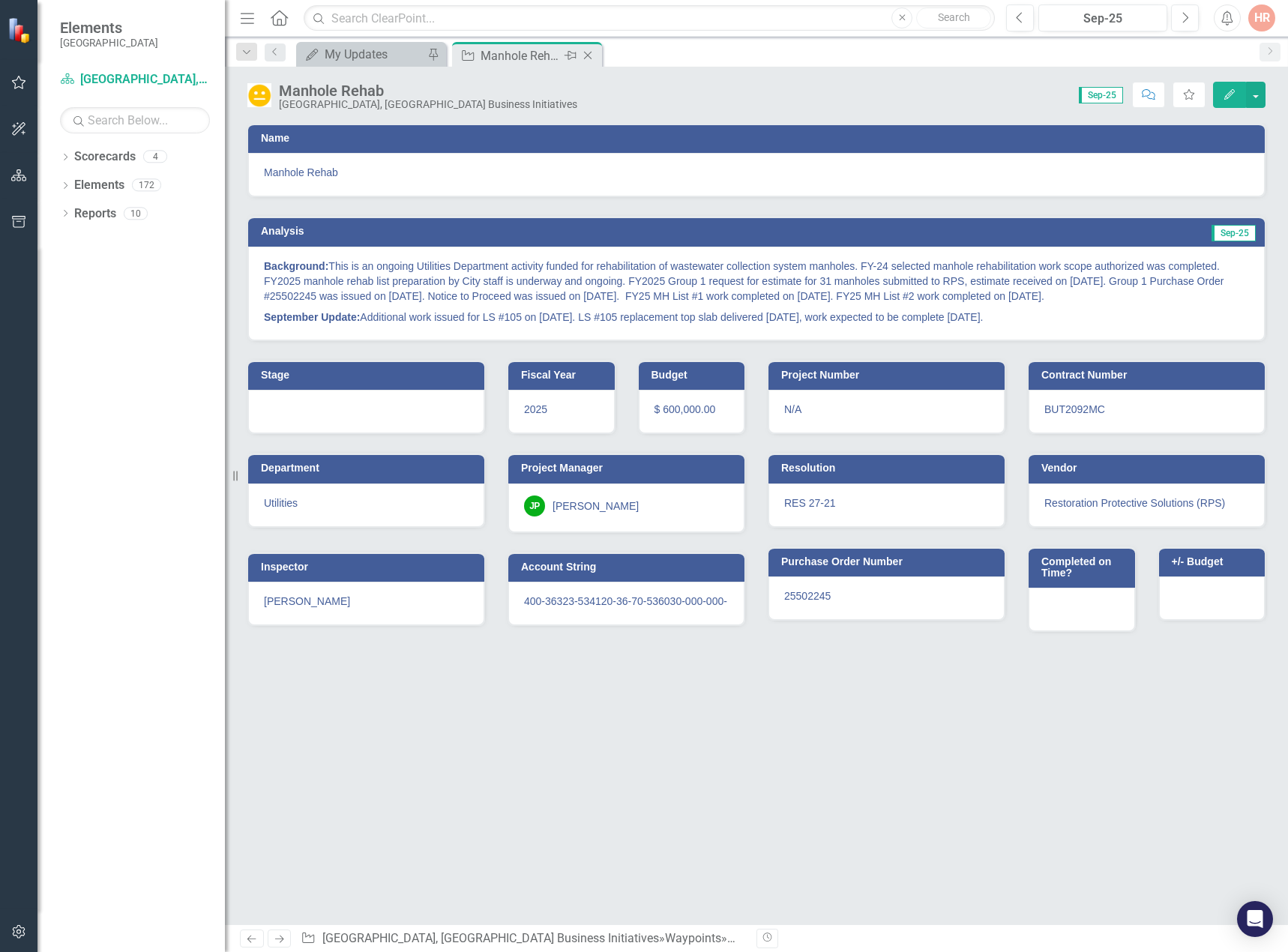
click at [584, 53] on icon "Close" at bounding box center [587, 55] width 15 height 12
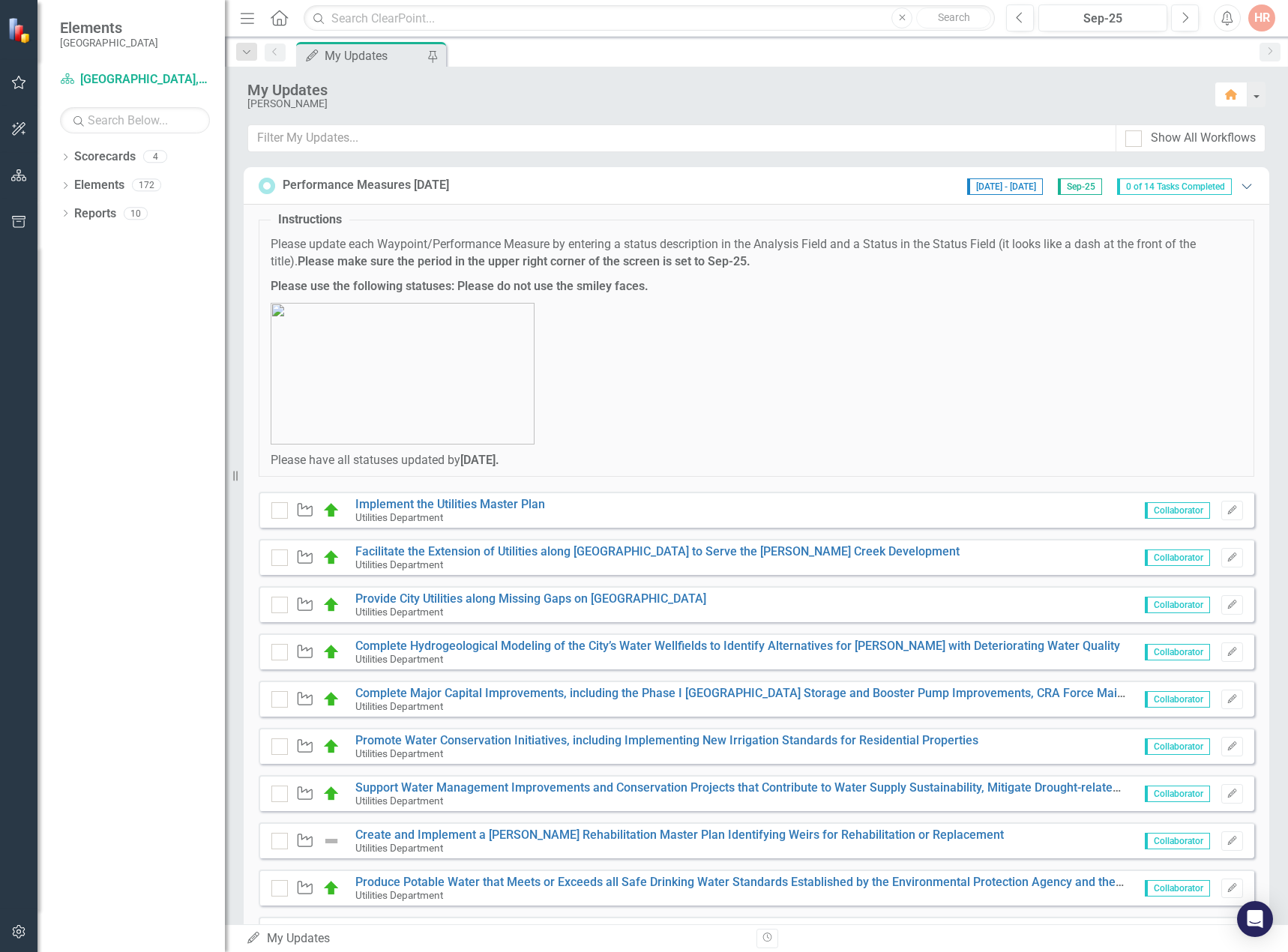
click at [1238, 184] on icon "Expanded" at bounding box center [1246, 185] width 15 height 12
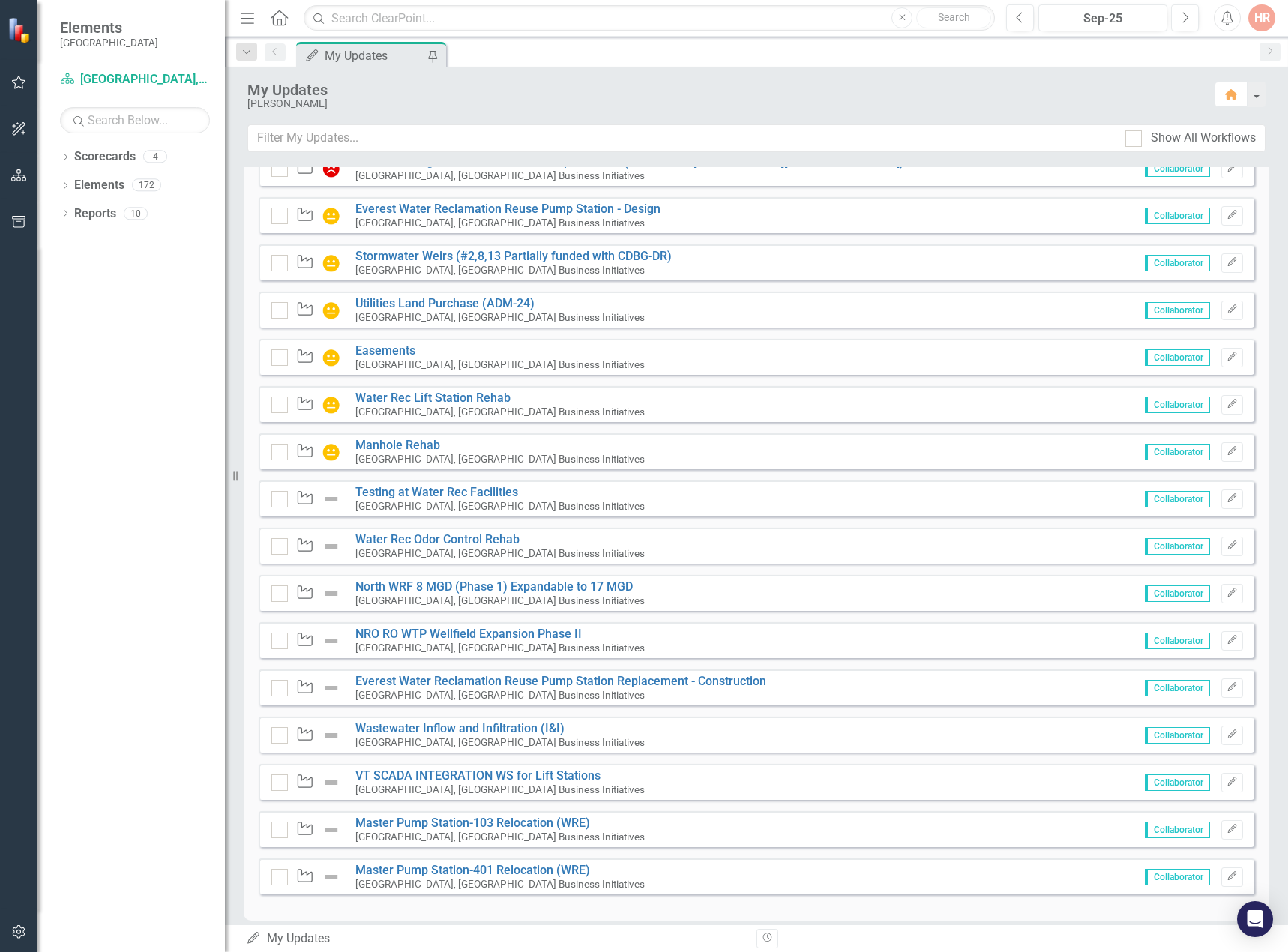
scroll to position [814, 0]
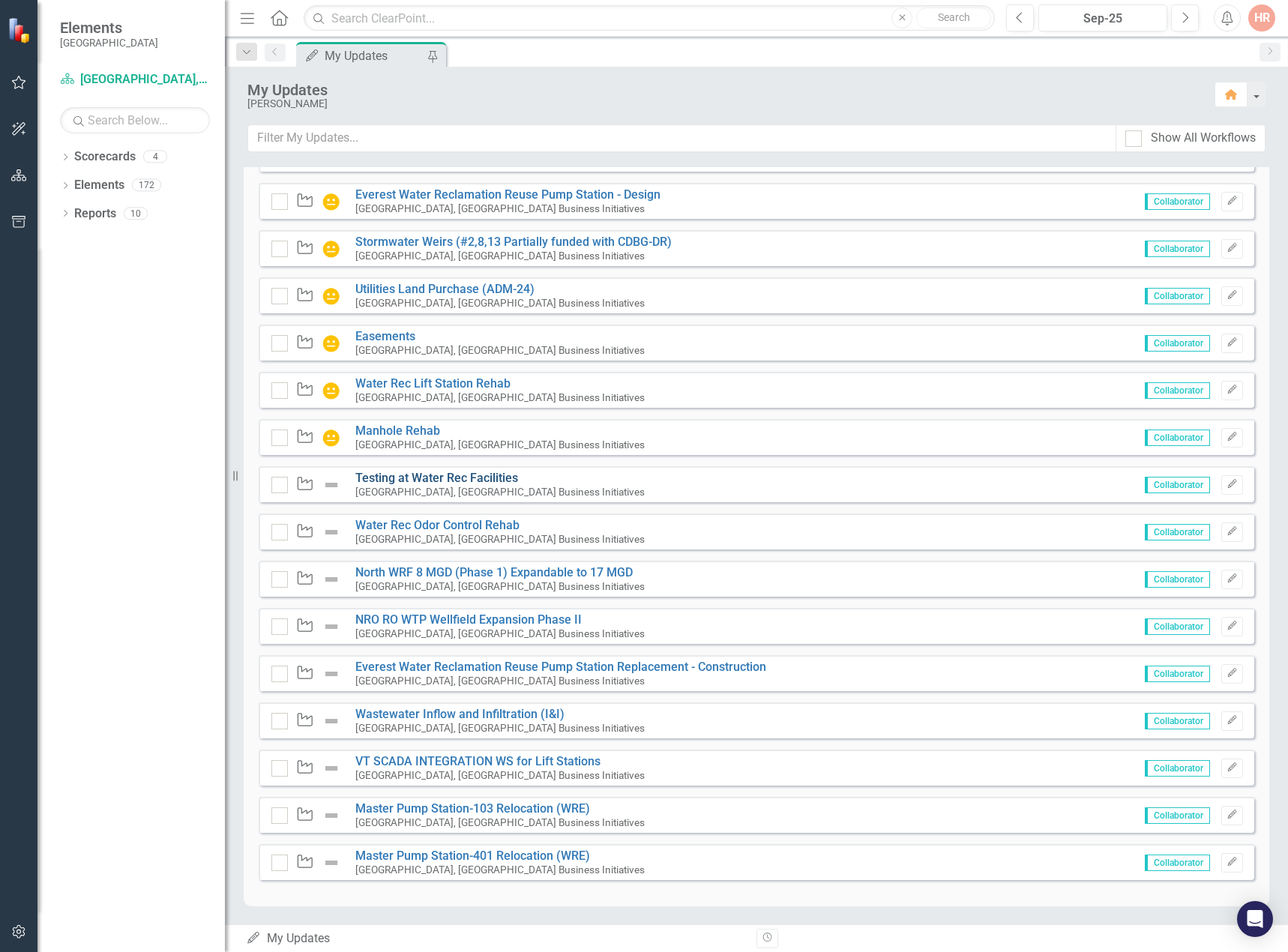
click at [416, 471] on link "Testing at Water Rec Facilities" at bounding box center [436, 478] width 162 height 15
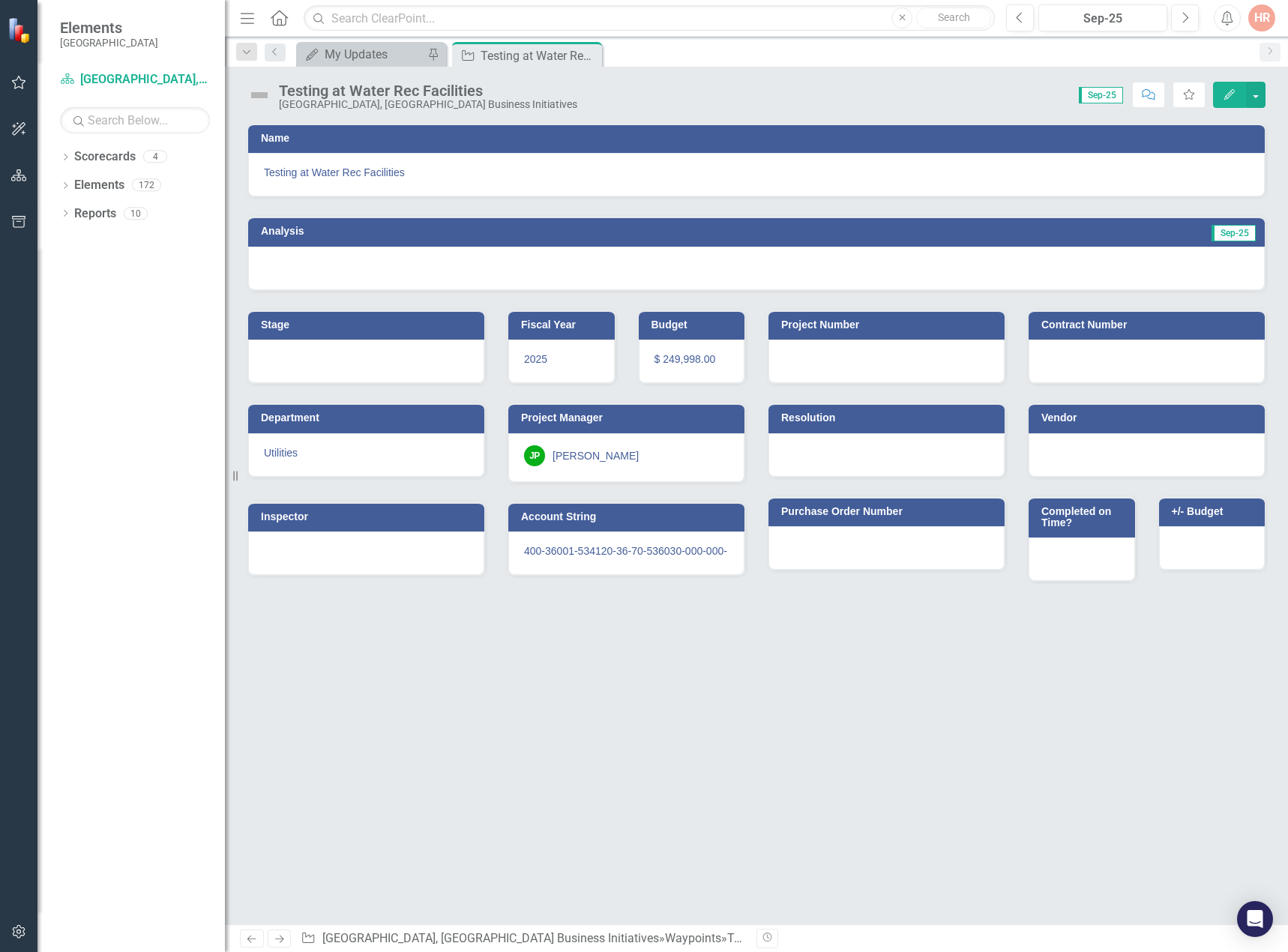
click at [265, 87] on img at bounding box center [260, 95] width 24 height 24
click at [265, 88] on img at bounding box center [260, 95] width 24 height 24
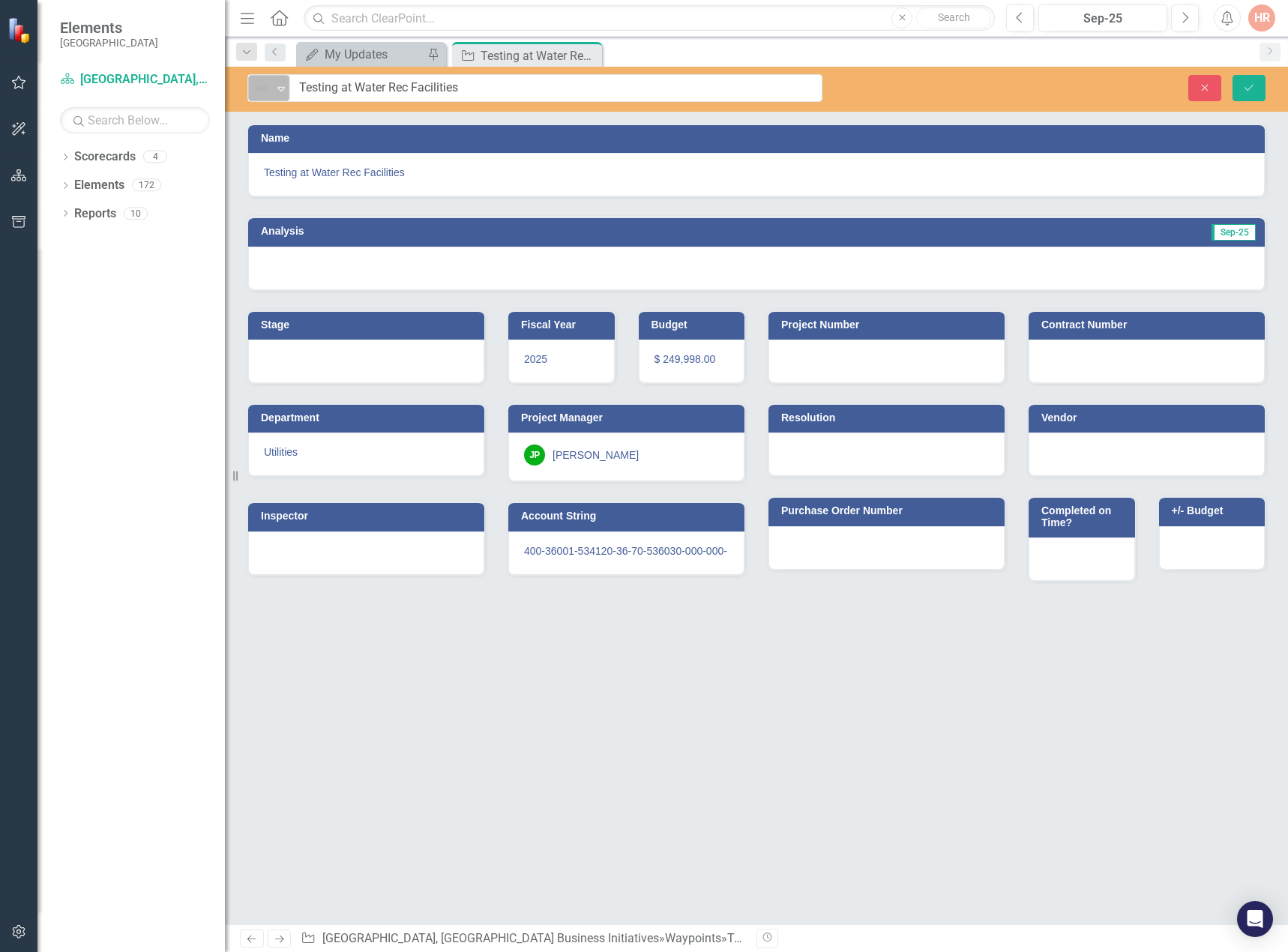
click at [264, 94] on img at bounding box center [261, 89] width 18 height 18
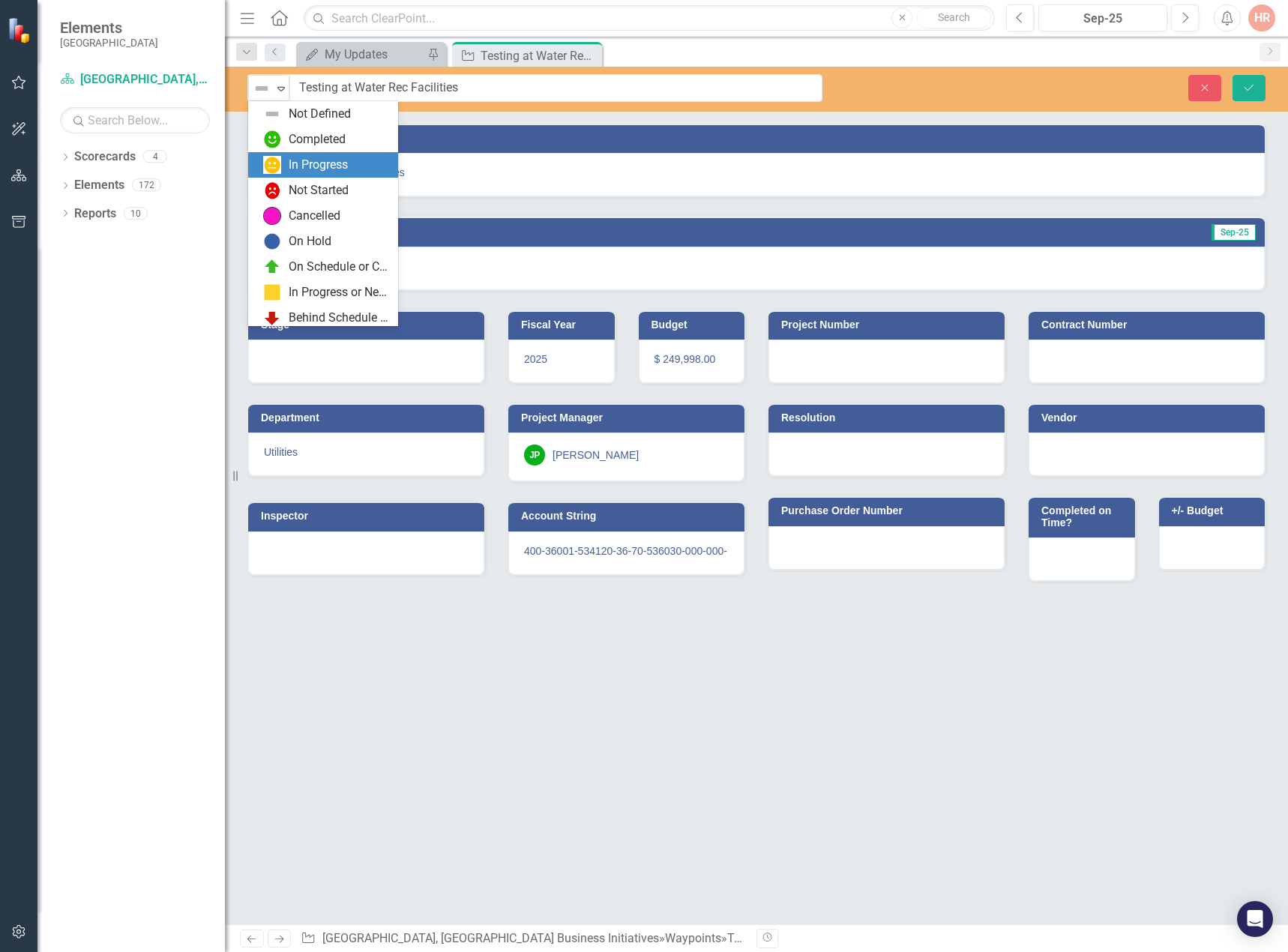
click at [293, 161] on div "In Progress" at bounding box center [318, 165] width 60 height 17
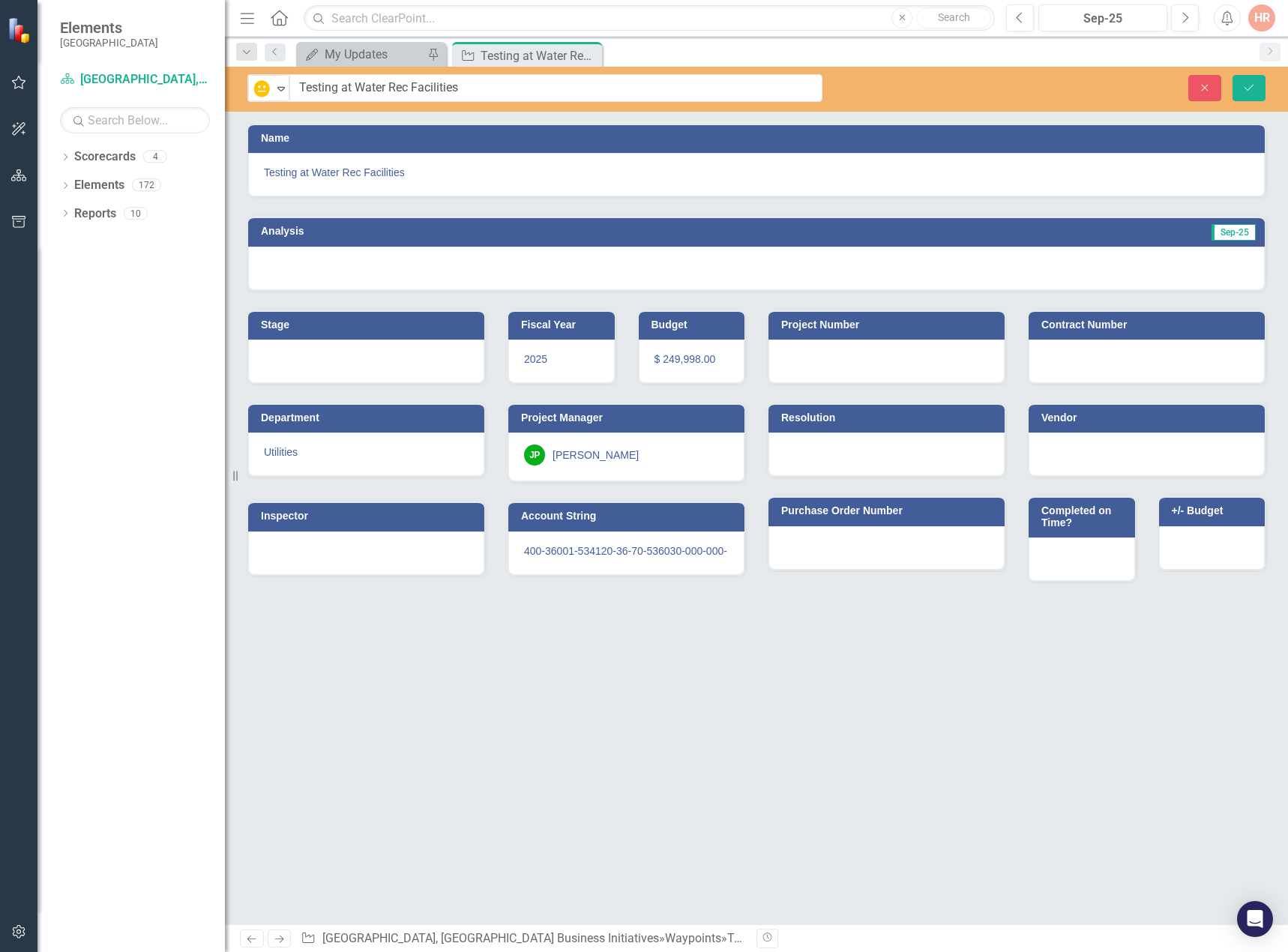
click at [1112, 261] on div at bounding box center [756, 268] width 1016 height 43
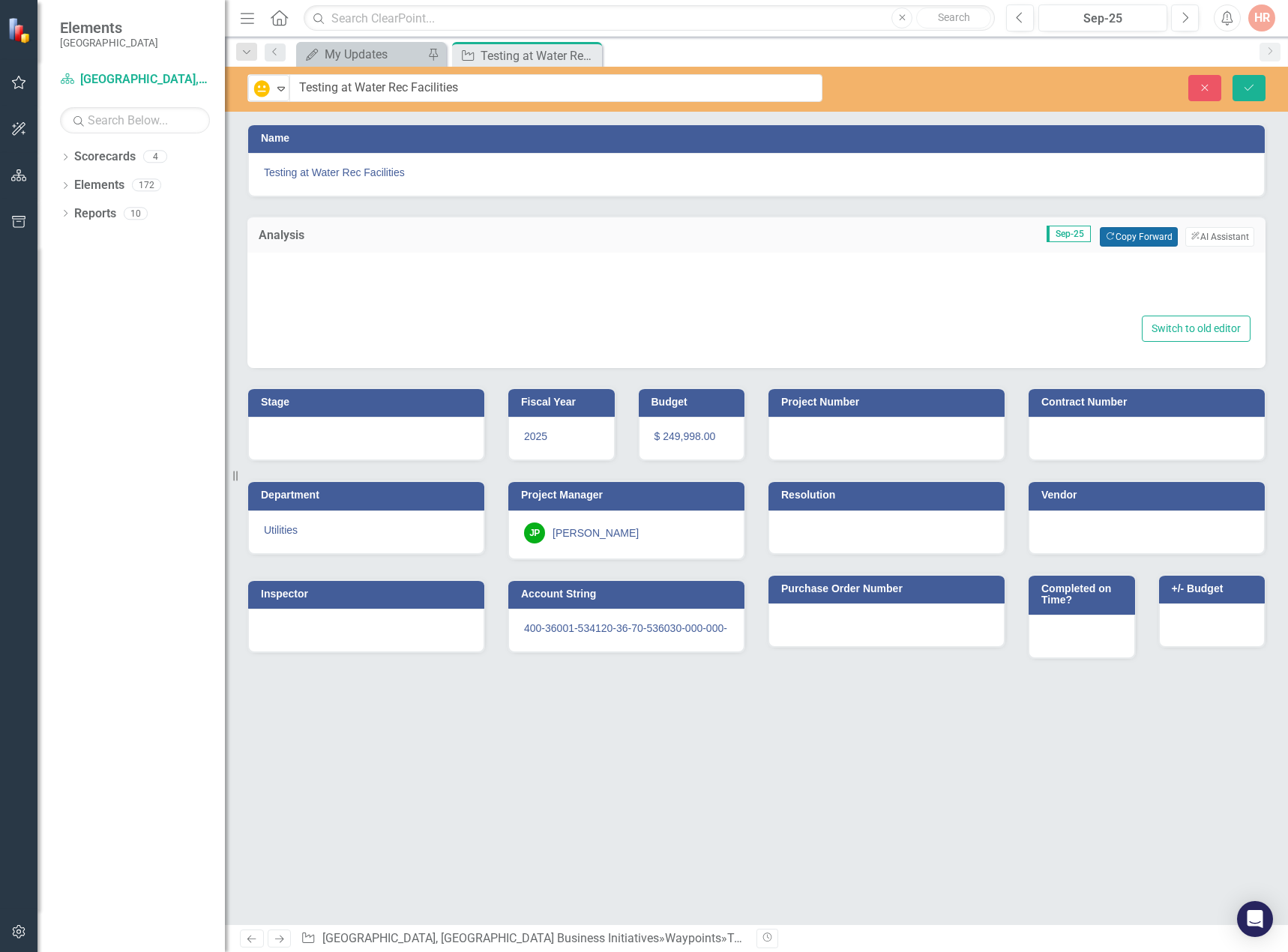
click at [1124, 240] on button "Copy Forward Copy Forward" at bounding box center [1138, 237] width 77 height 19
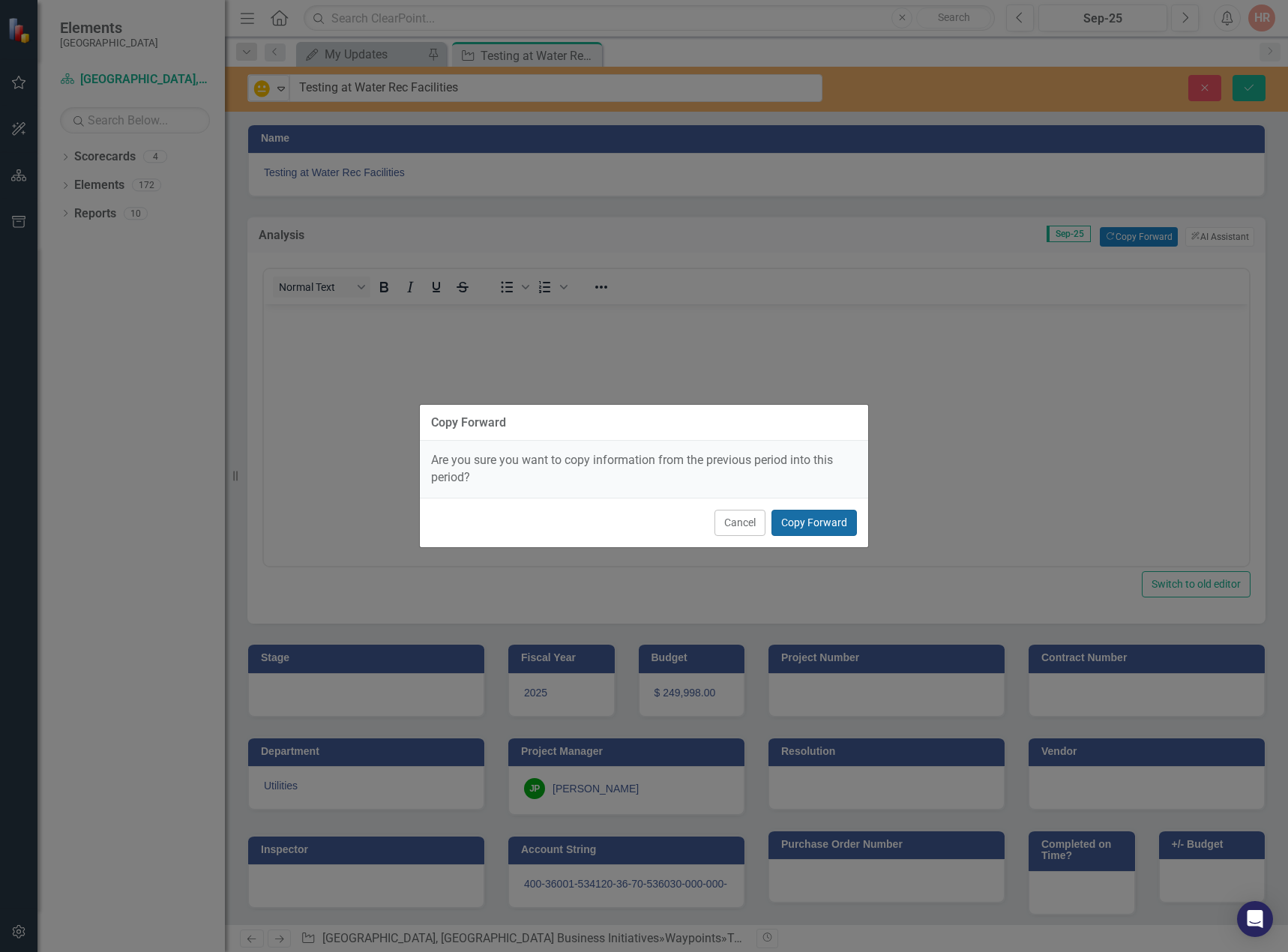
click at [804, 529] on button "Copy Forward" at bounding box center [814, 523] width 85 height 27
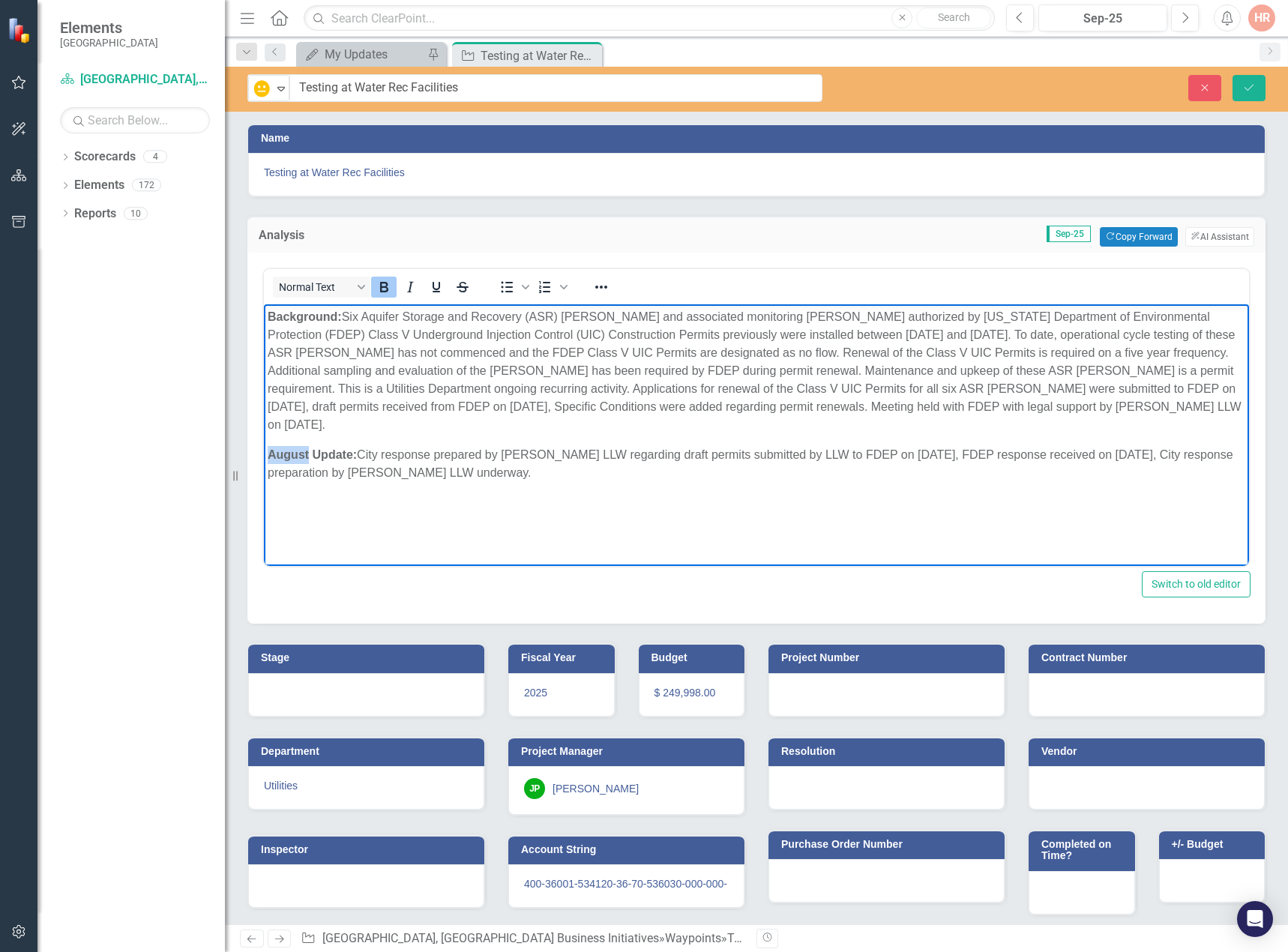
drag, startPoint x: 308, startPoint y: 436, endPoint x: 261, endPoint y: 433, distance: 47.1
click at [264, 433] on html "Background: Six Aquifer Storage and Recovery (ASR) wells and associated monitor…" at bounding box center [756, 416] width 984 height 225
click at [1249, 88] on icon "Save" at bounding box center [1249, 87] width 14 height 10
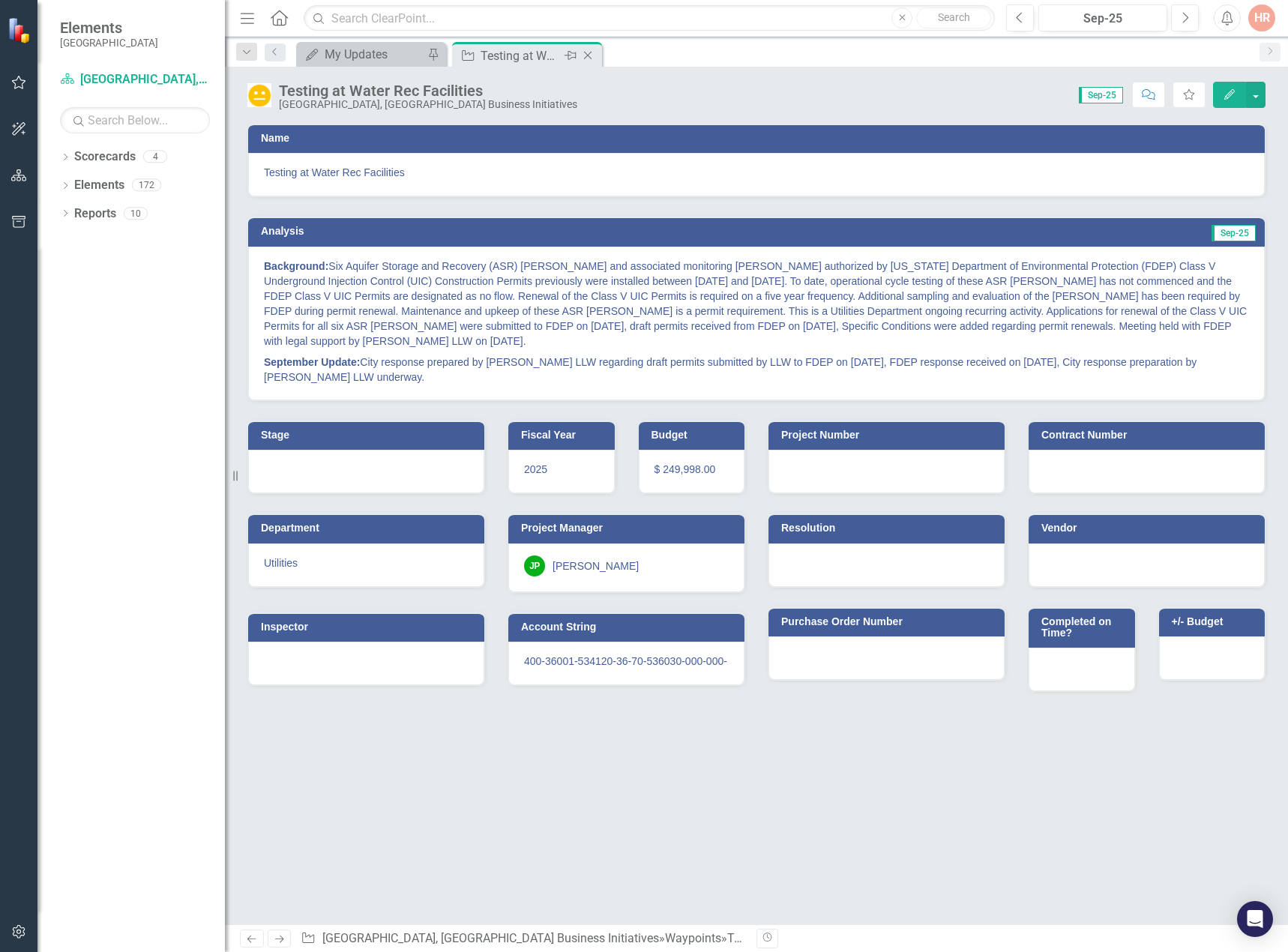
click at [593, 50] on icon "Close" at bounding box center [587, 55] width 15 height 12
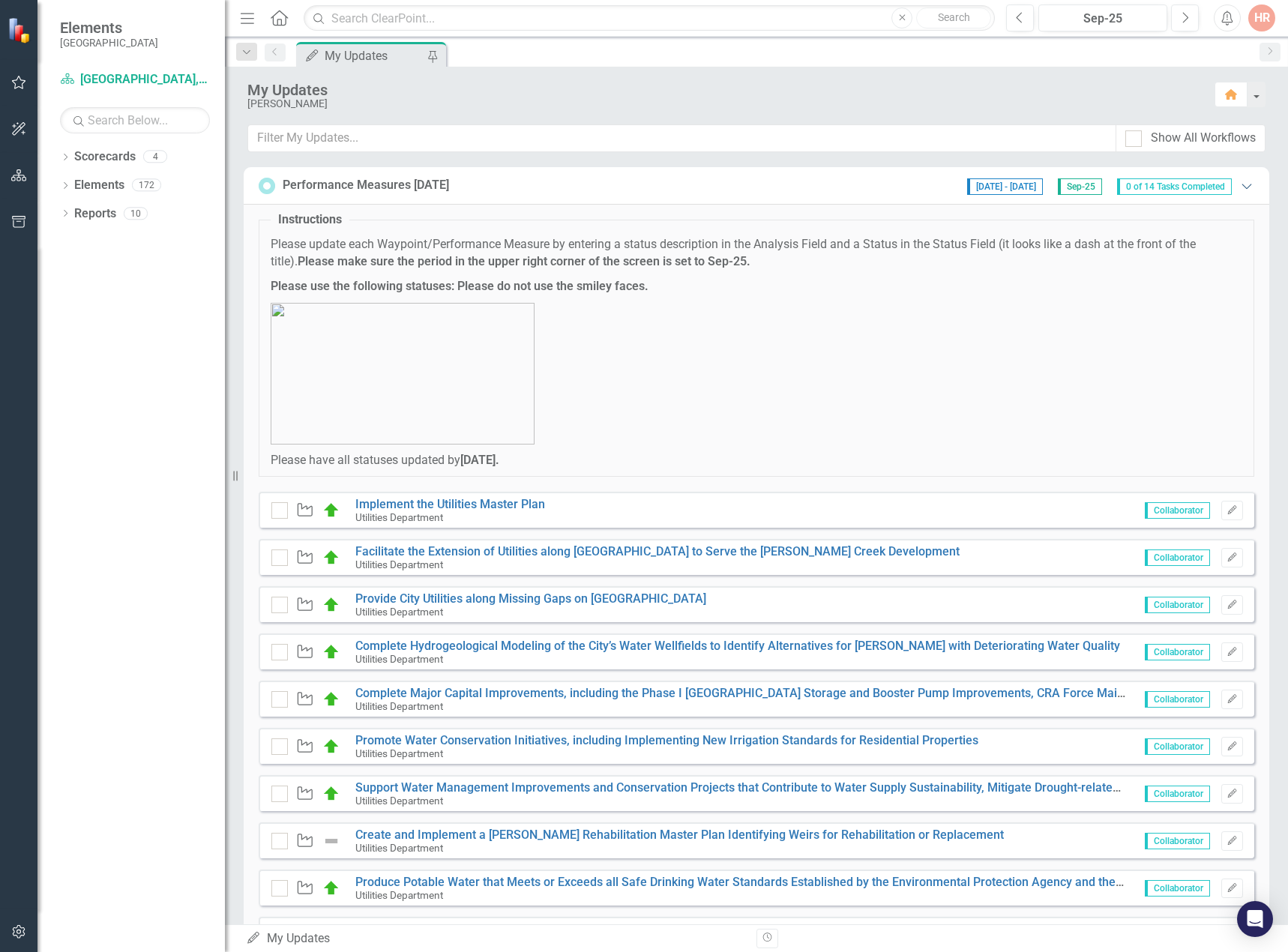
click at [1238, 183] on icon "Expanded" at bounding box center [1246, 185] width 15 height 12
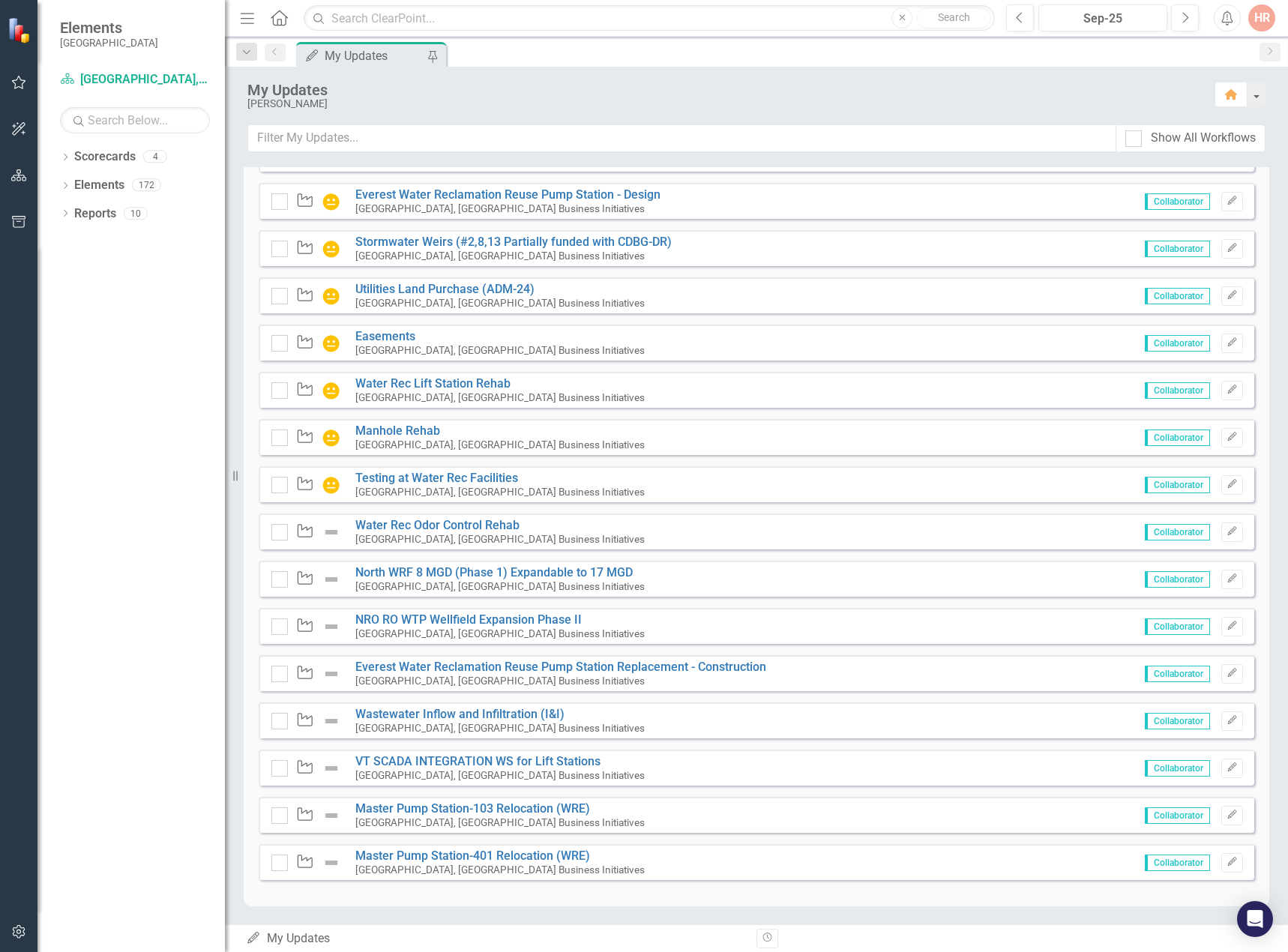
scroll to position [814, 0]
click at [475, 526] on link "Water Rec Odor Control Rehab" at bounding box center [437, 526] width 164 height 15
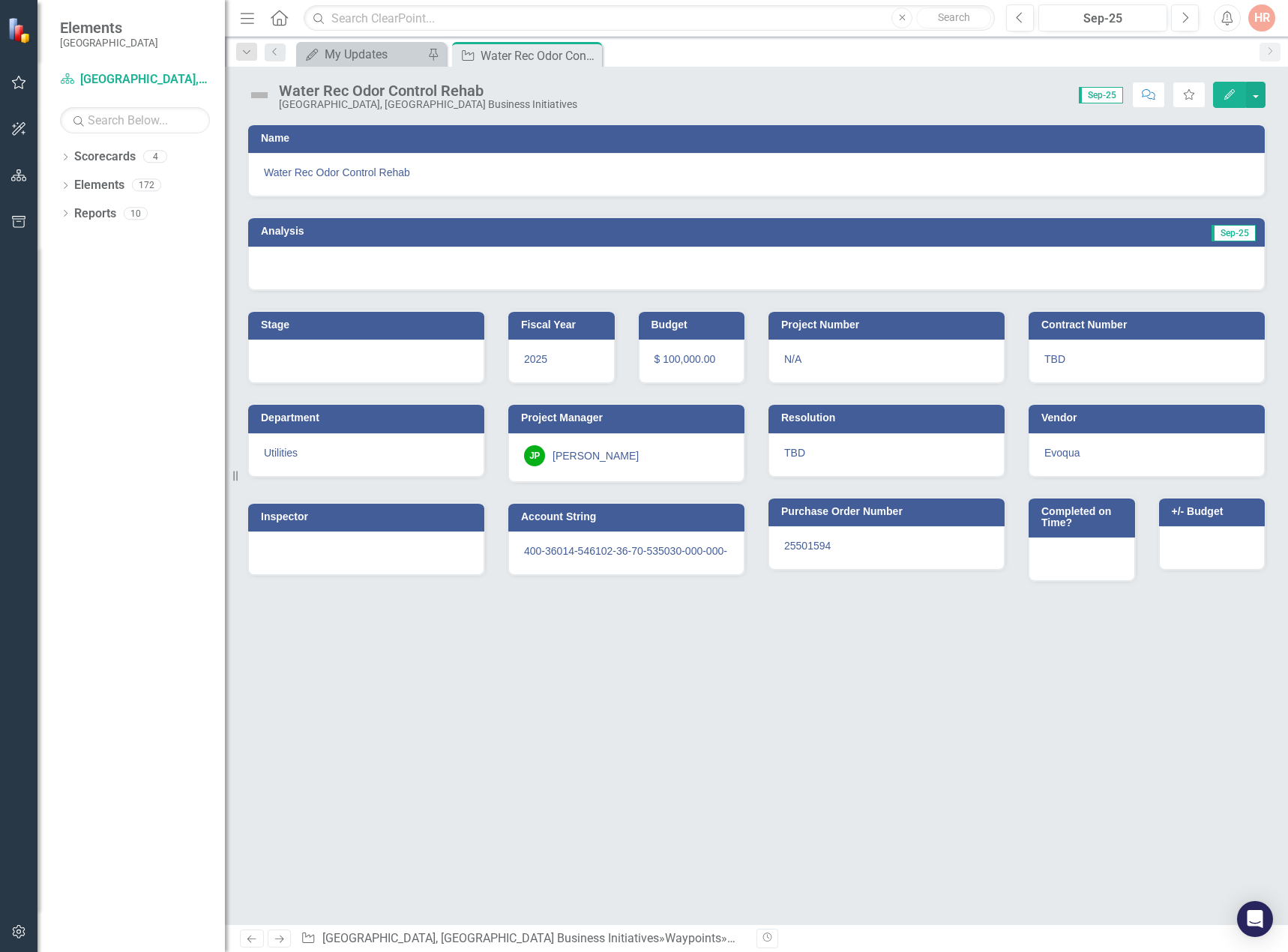
click at [258, 96] on img at bounding box center [260, 95] width 24 height 24
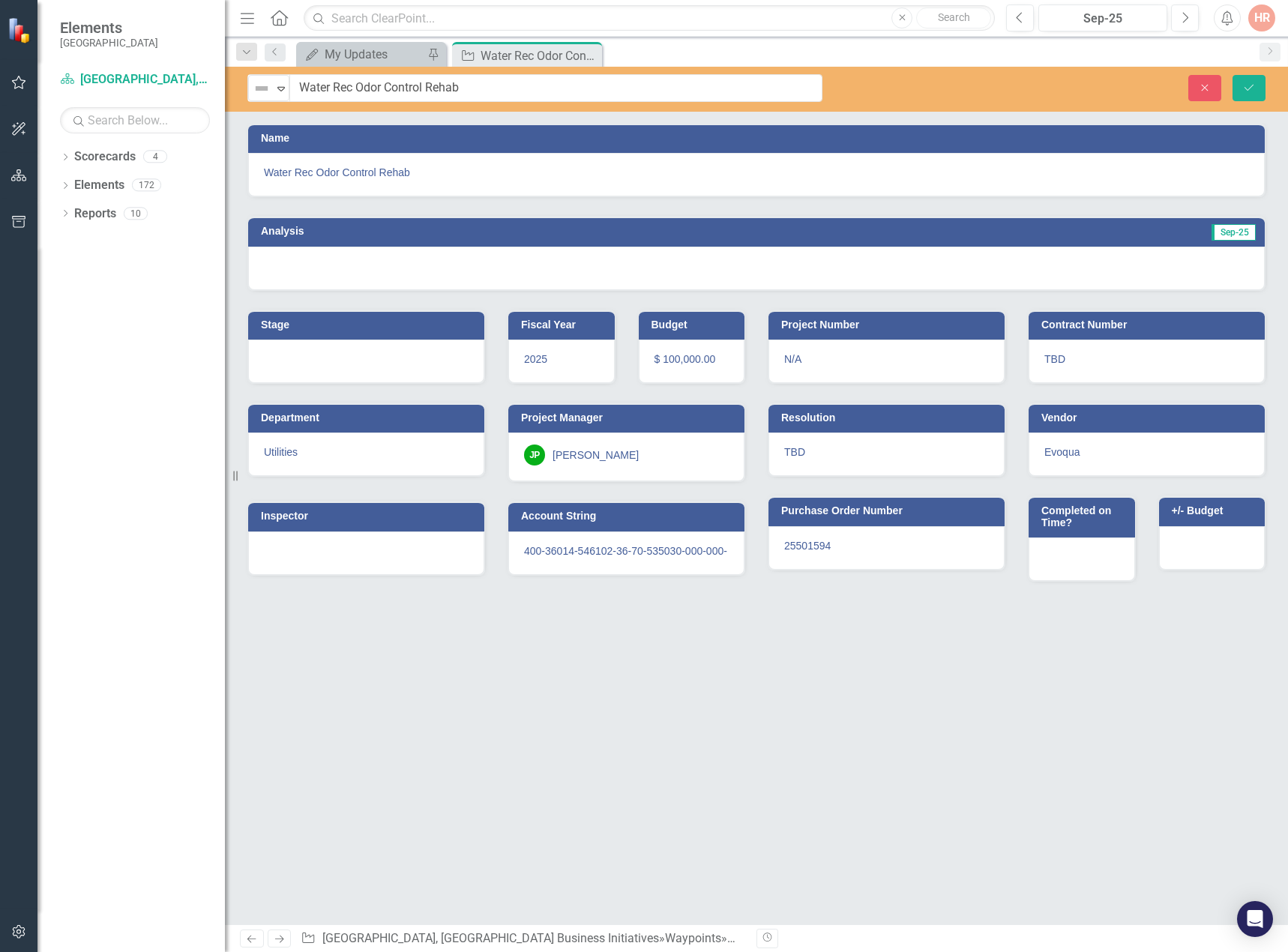
click at [258, 96] on img at bounding box center [261, 89] width 18 height 18
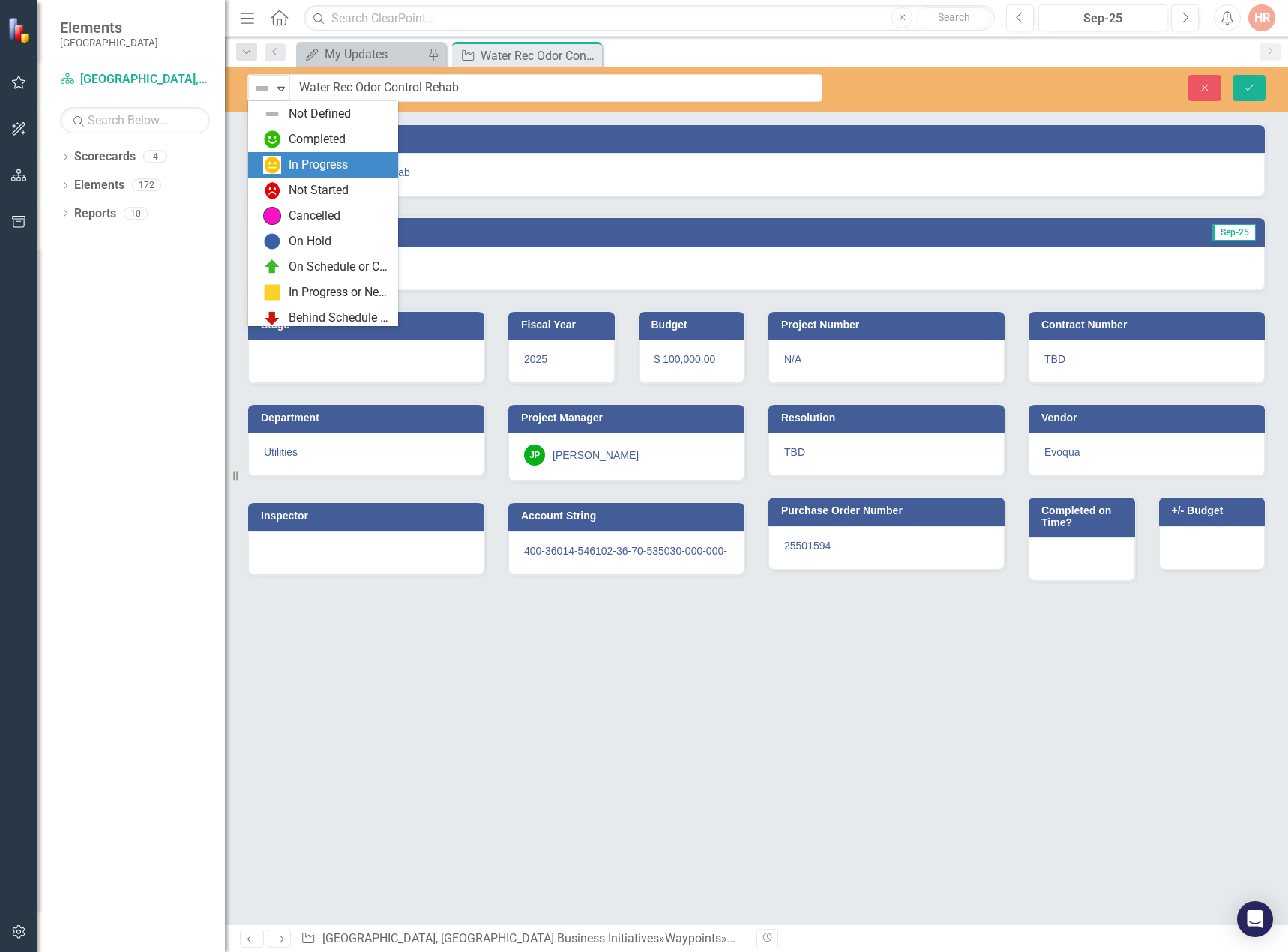
click at [289, 160] on div "In Progress" at bounding box center [318, 165] width 60 height 17
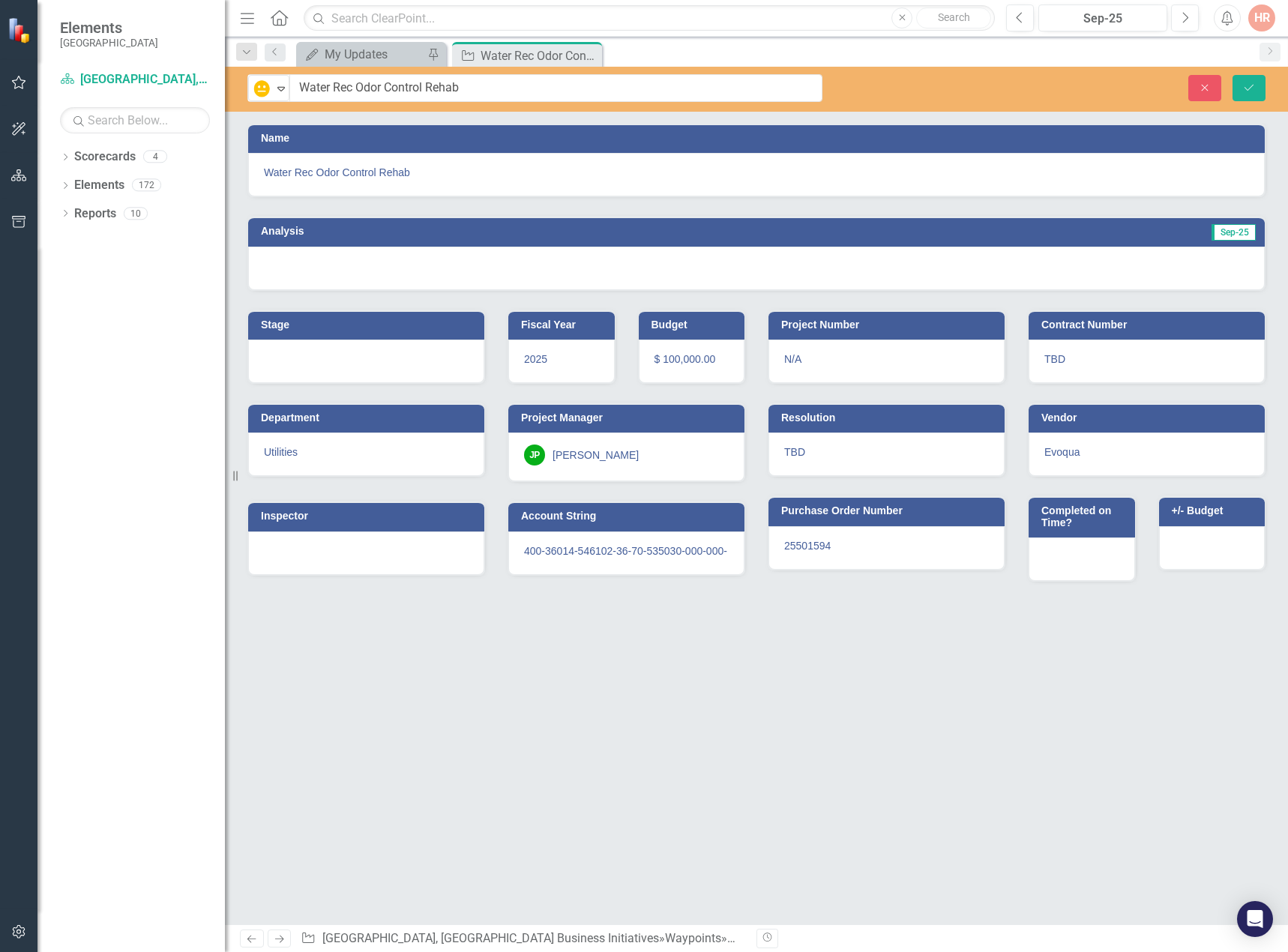
click at [669, 270] on div at bounding box center [756, 268] width 1016 height 43
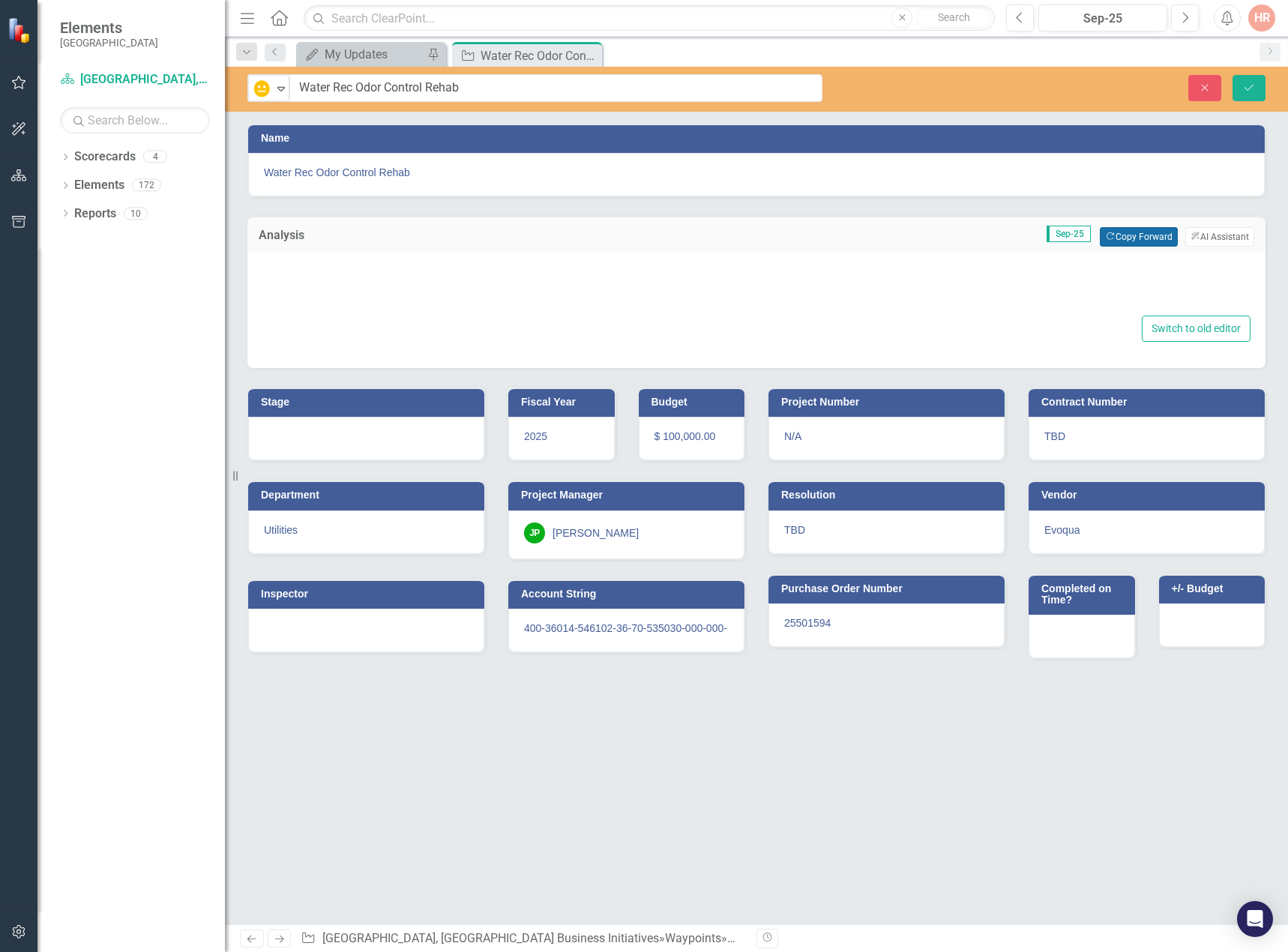
click at [1157, 234] on button "Copy Forward Copy Forward" at bounding box center [1138, 237] width 77 height 19
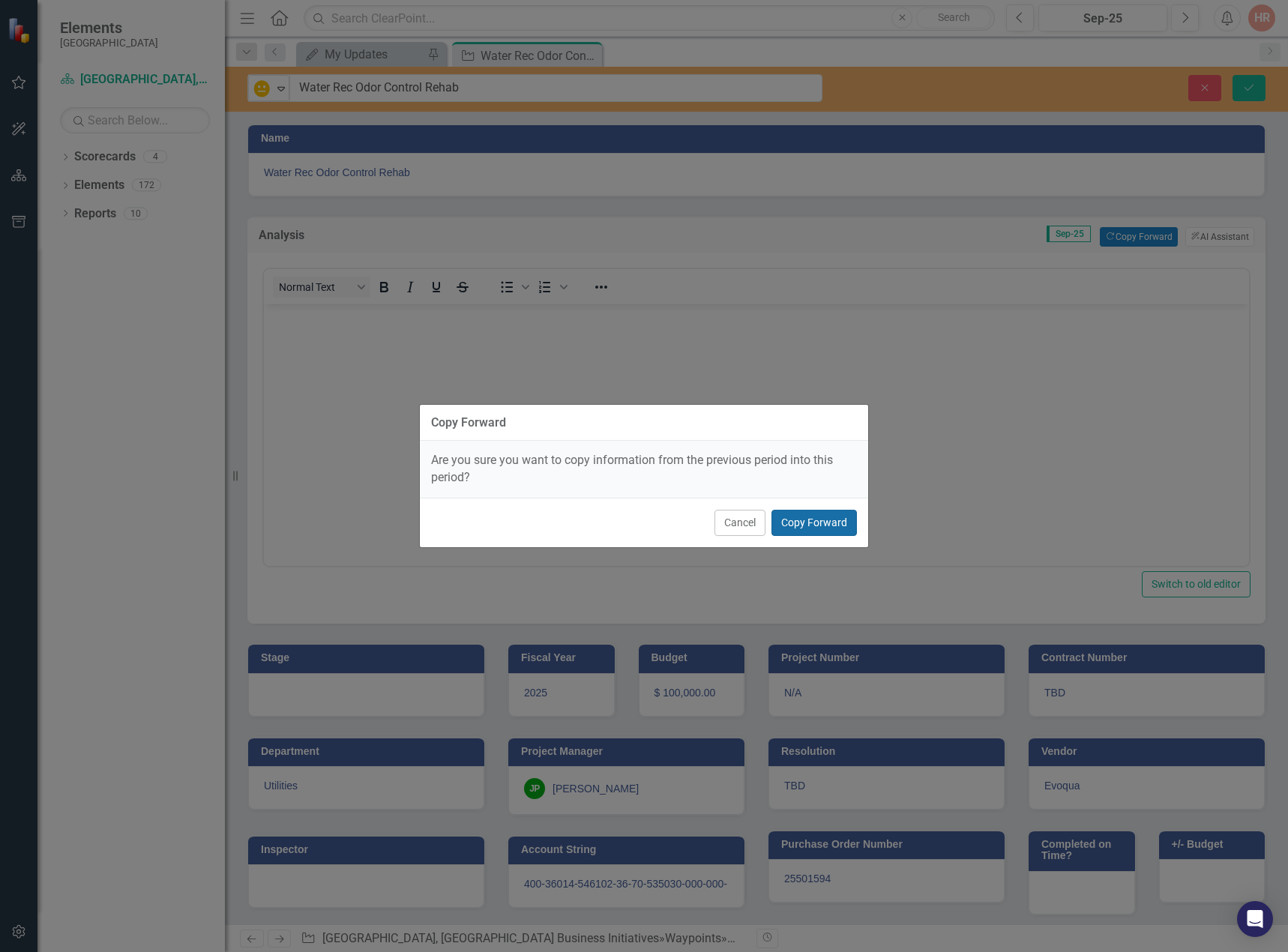
click at [838, 522] on button "Copy Forward" at bounding box center [814, 523] width 85 height 27
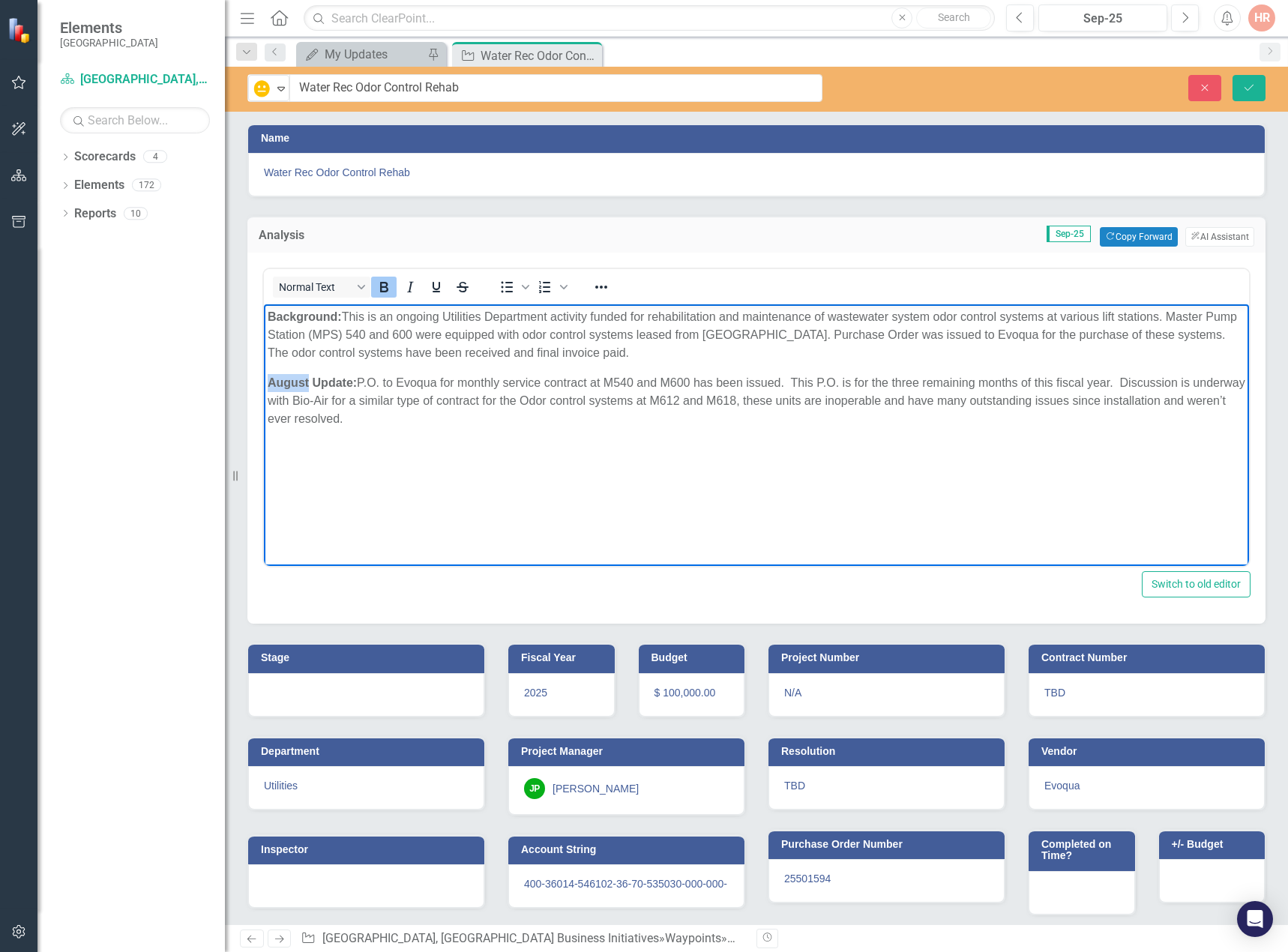
drag, startPoint x: 309, startPoint y: 382, endPoint x: 522, endPoint y: 686, distance: 371.2
click at [264, 380] on html "Background: This is an ongoing Utilities Department activity funded for rehabil…" at bounding box center [756, 416] width 984 height 225
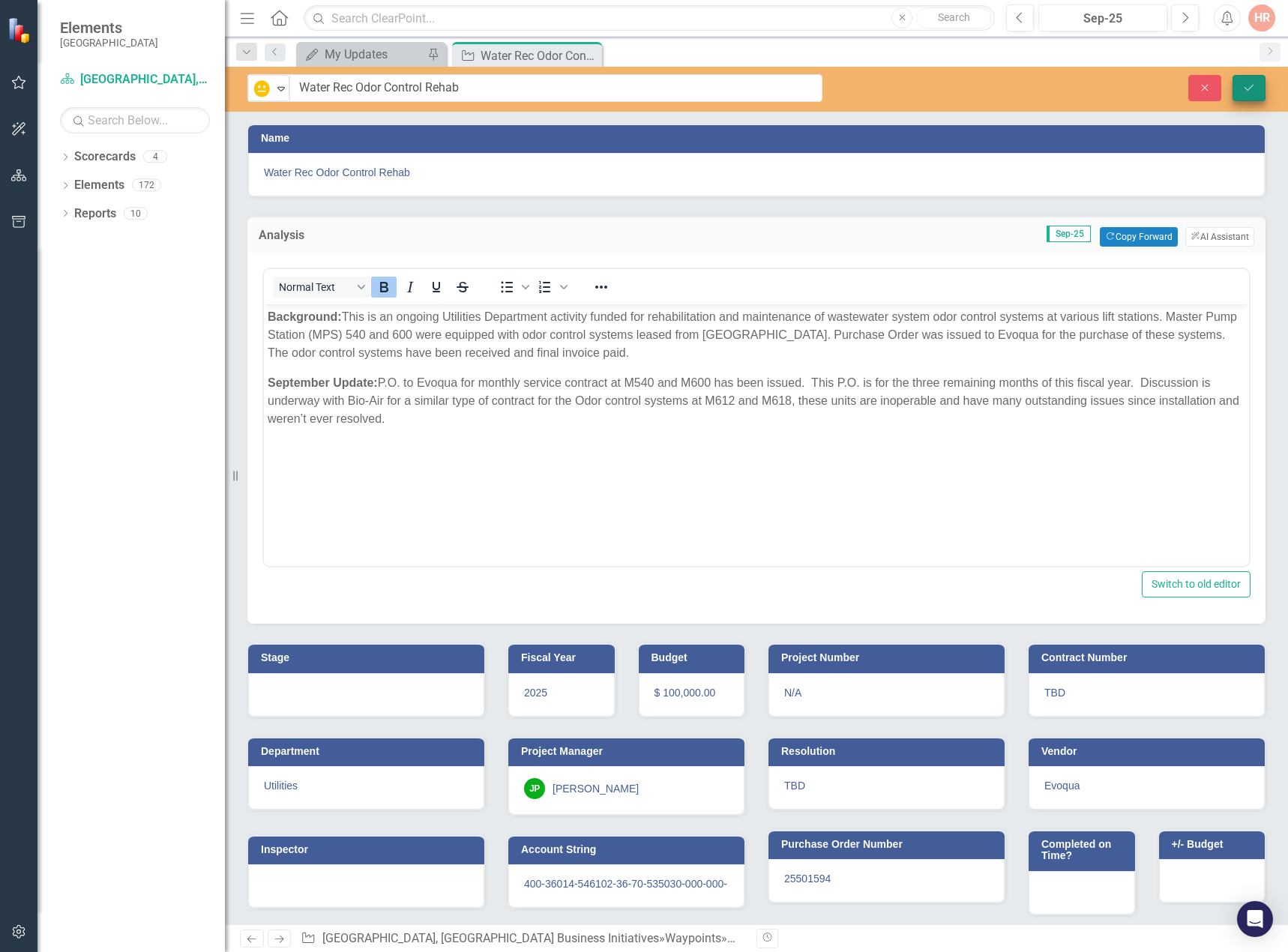
click at [1250, 83] on icon "Save" at bounding box center [1249, 87] width 14 height 10
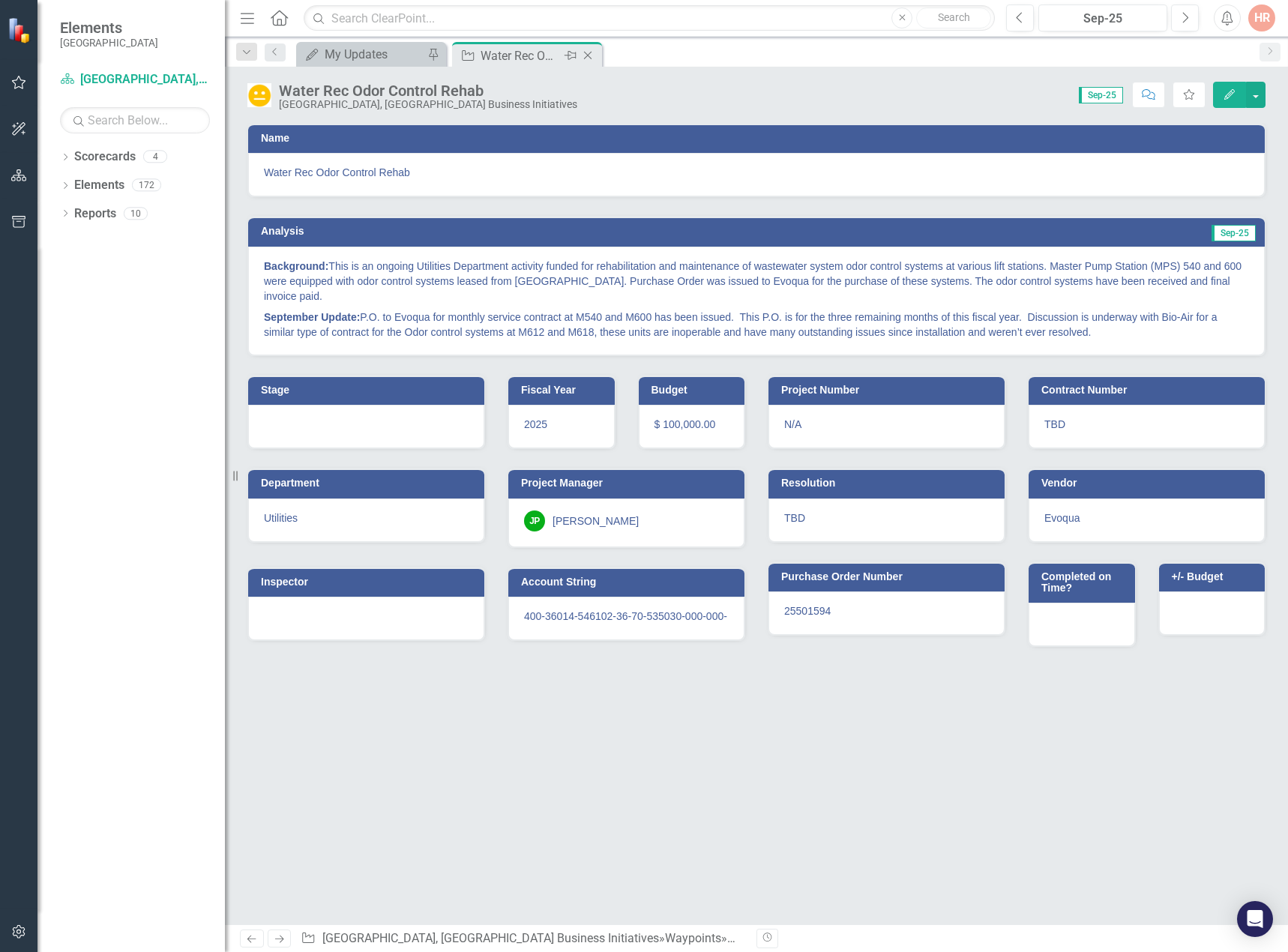
click at [585, 50] on icon "Close" at bounding box center [587, 55] width 15 height 12
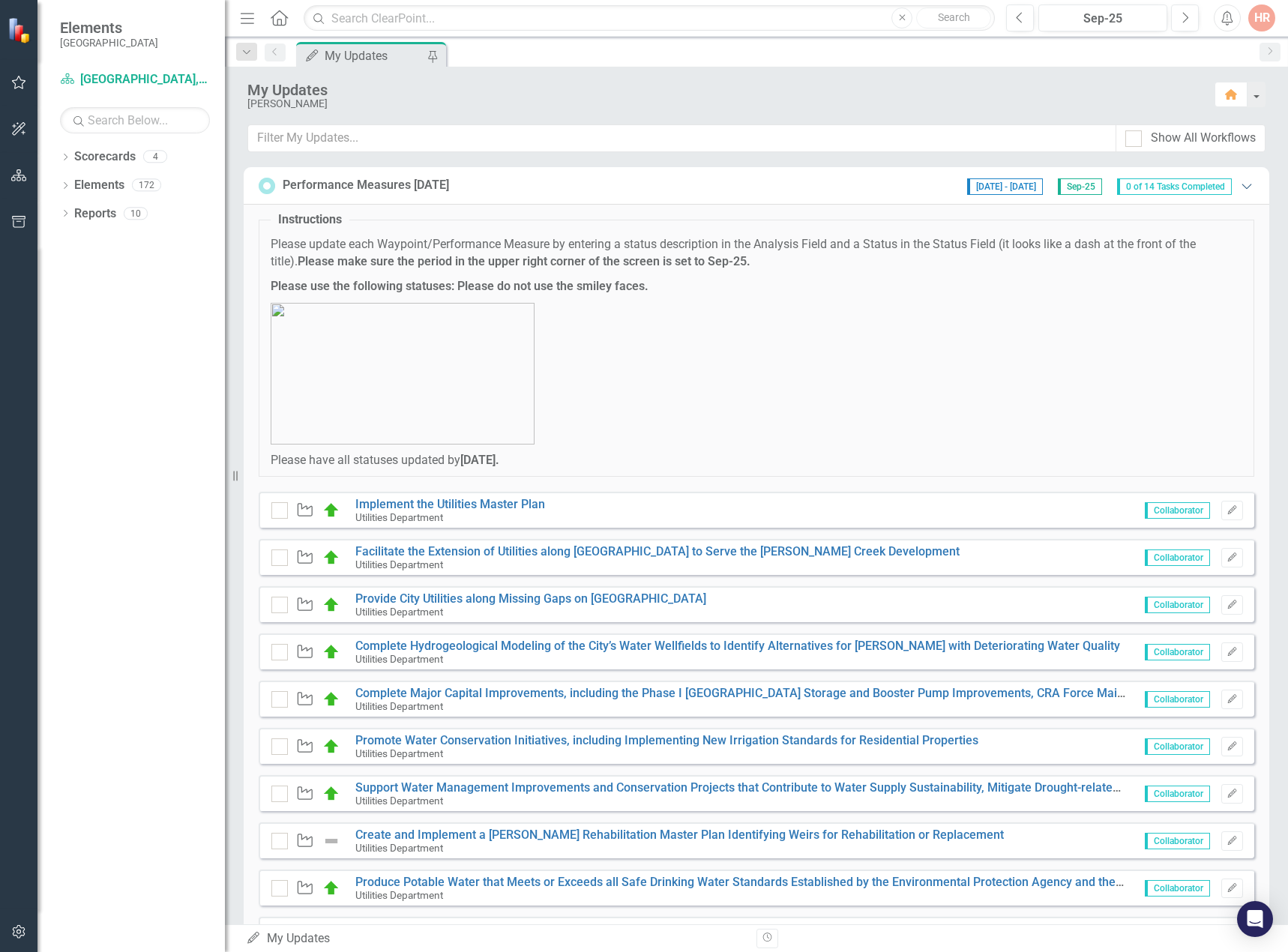
click at [1238, 186] on icon "Expanded" at bounding box center [1246, 185] width 15 height 12
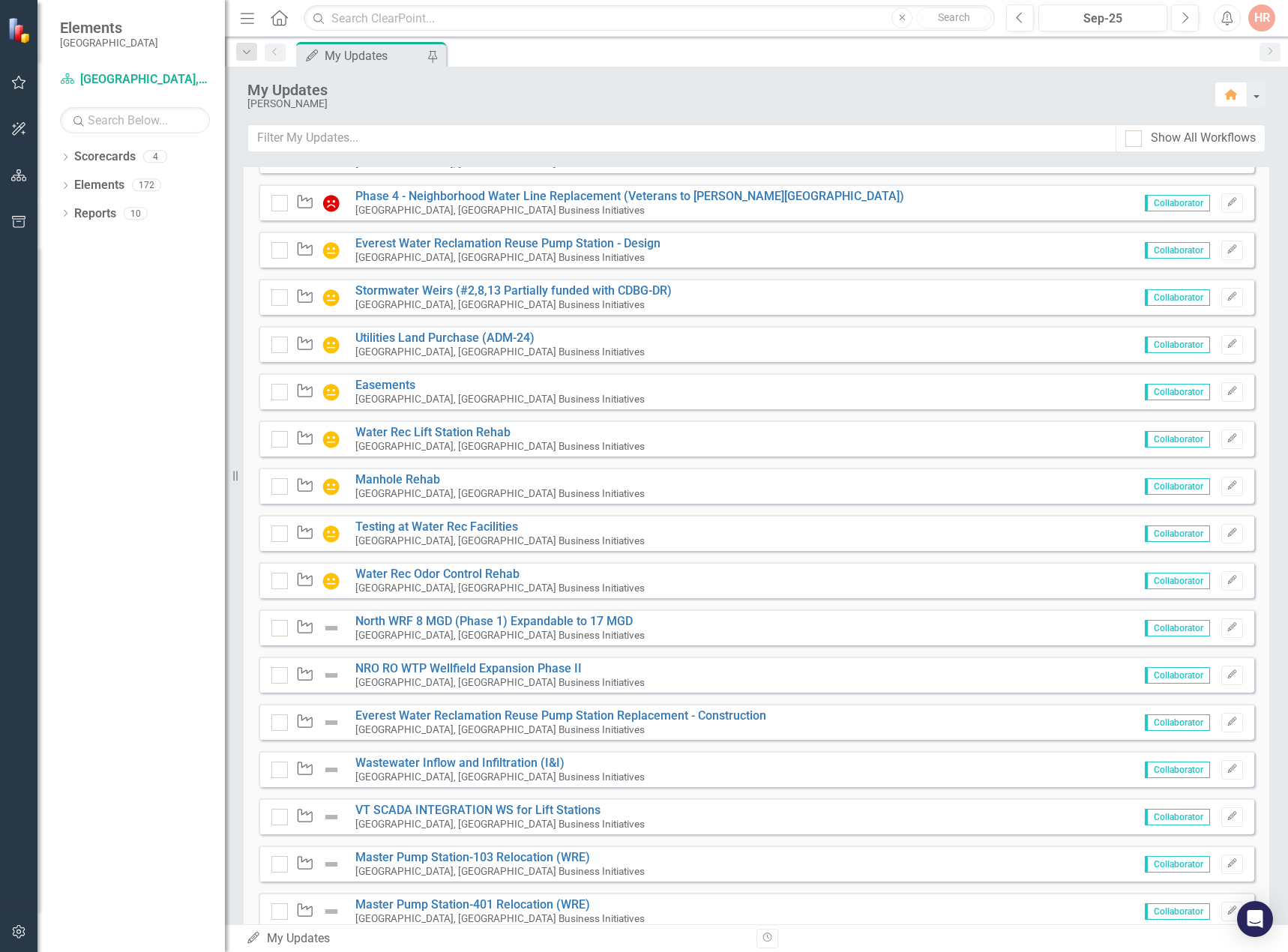
scroll to position [814, 0]
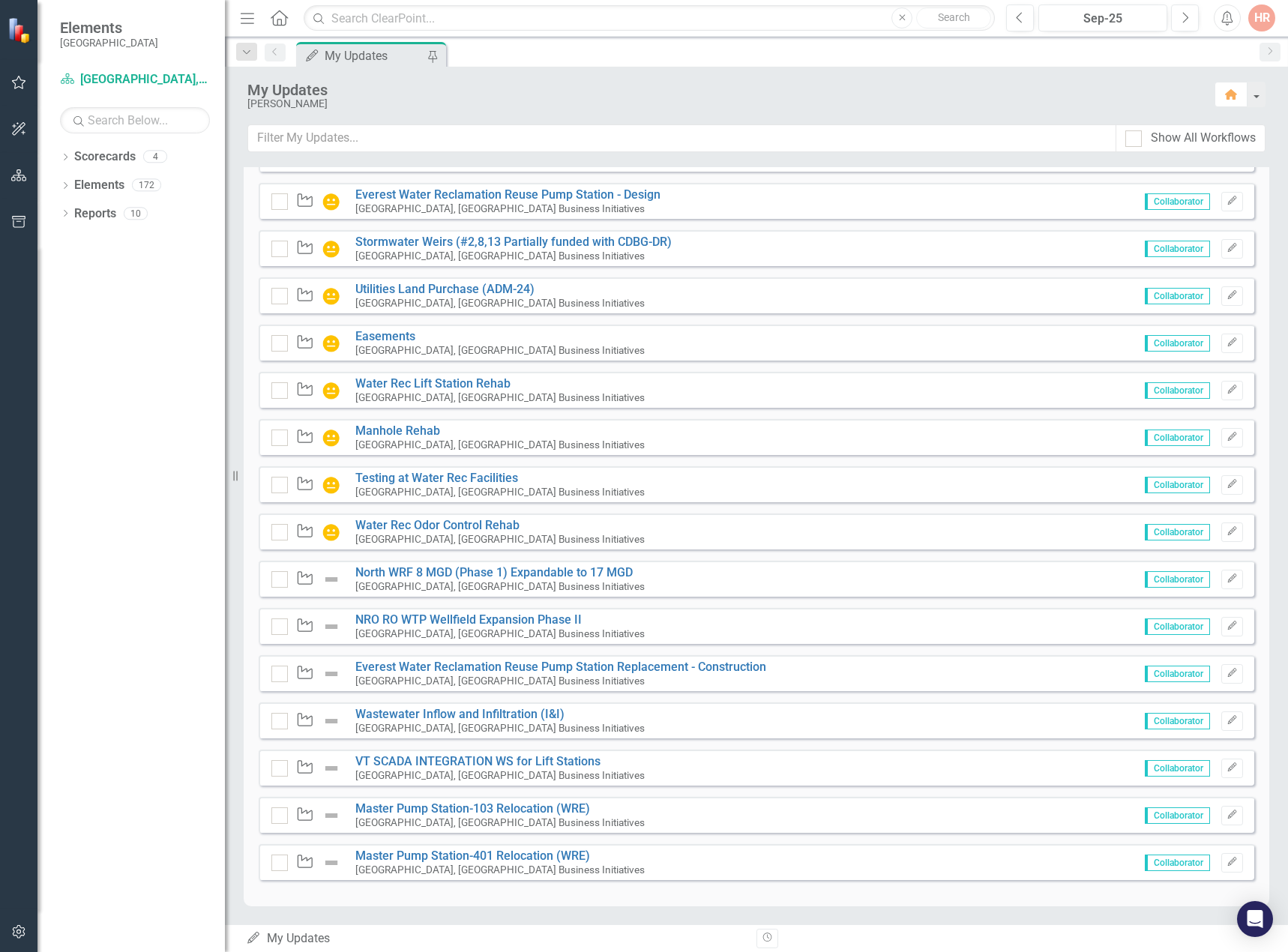
click at [422, 564] on div "Waypoint North WRF 8 MGD (Phase 1) Expandable to 17 MGD [GEOGRAPHIC_DATA], [GEO…" at bounding box center [756, 578] width 995 height 36
click at [416, 570] on link "North WRF 8 MGD (Phase 1) Expandable to 17 MGD" at bounding box center [494, 572] width 277 height 15
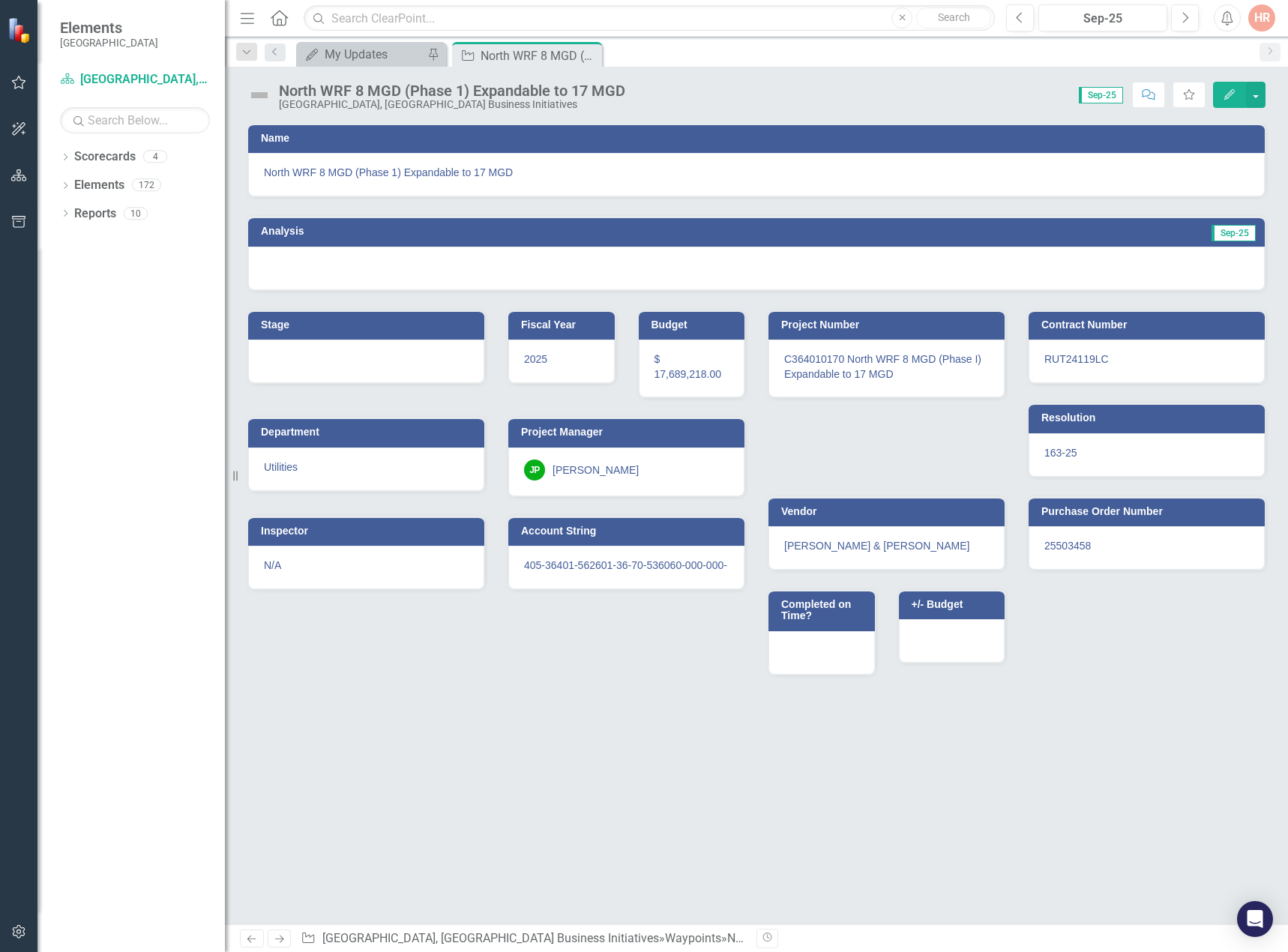
click at [260, 93] on img at bounding box center [260, 95] width 24 height 24
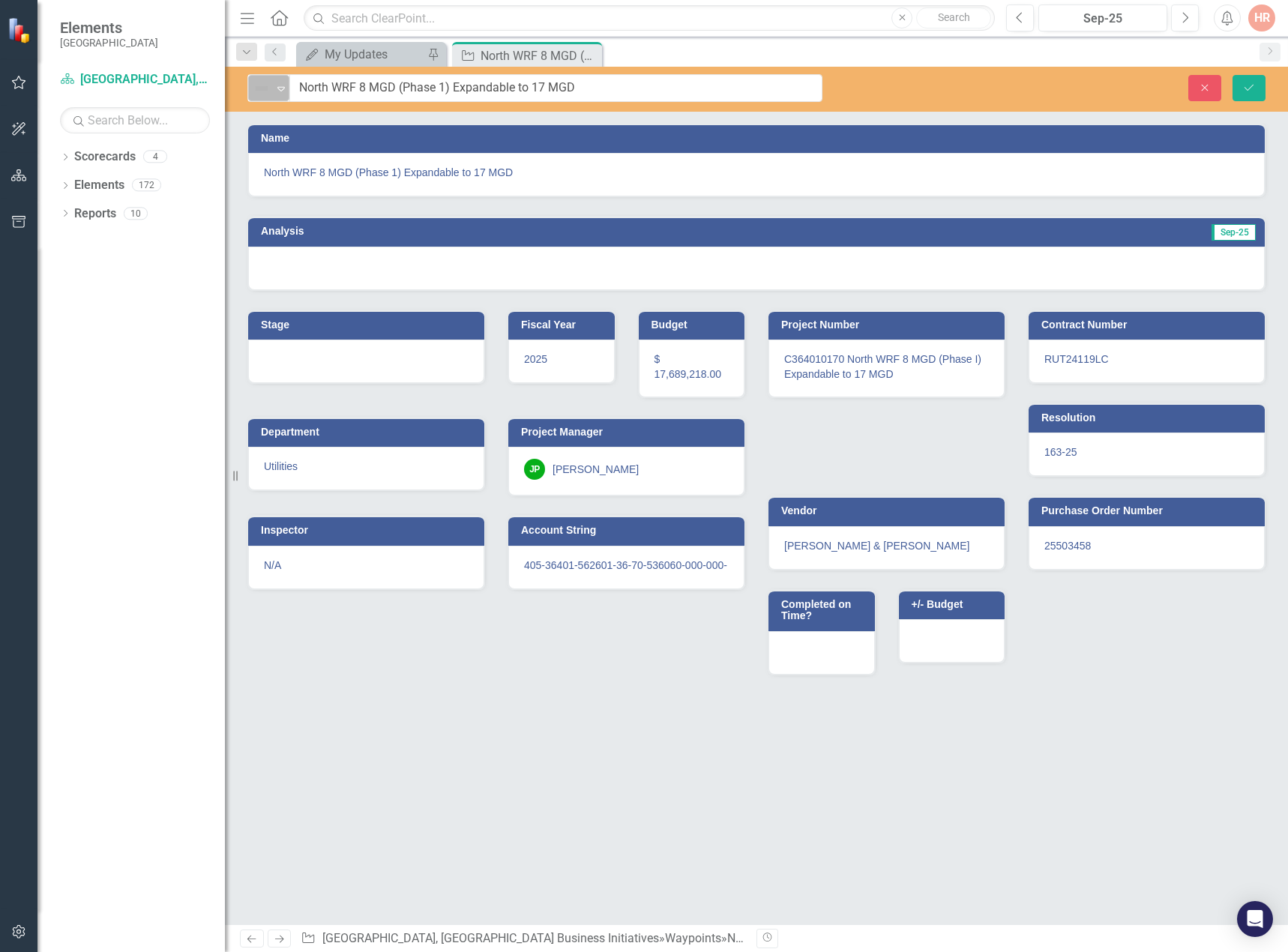
click at [260, 96] on img at bounding box center [261, 89] width 18 height 18
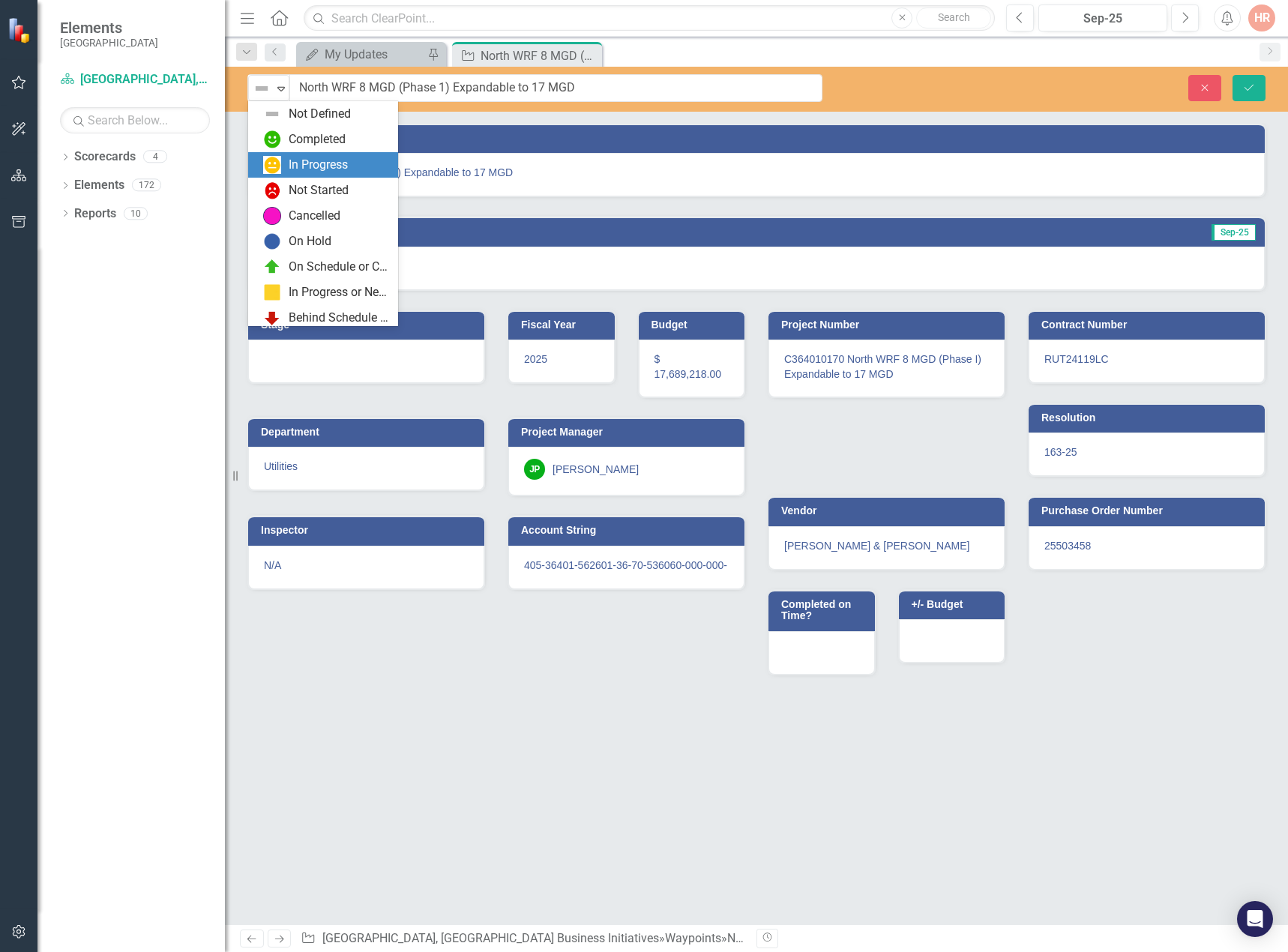
click at [283, 159] on div "In Progress" at bounding box center [326, 165] width 126 height 18
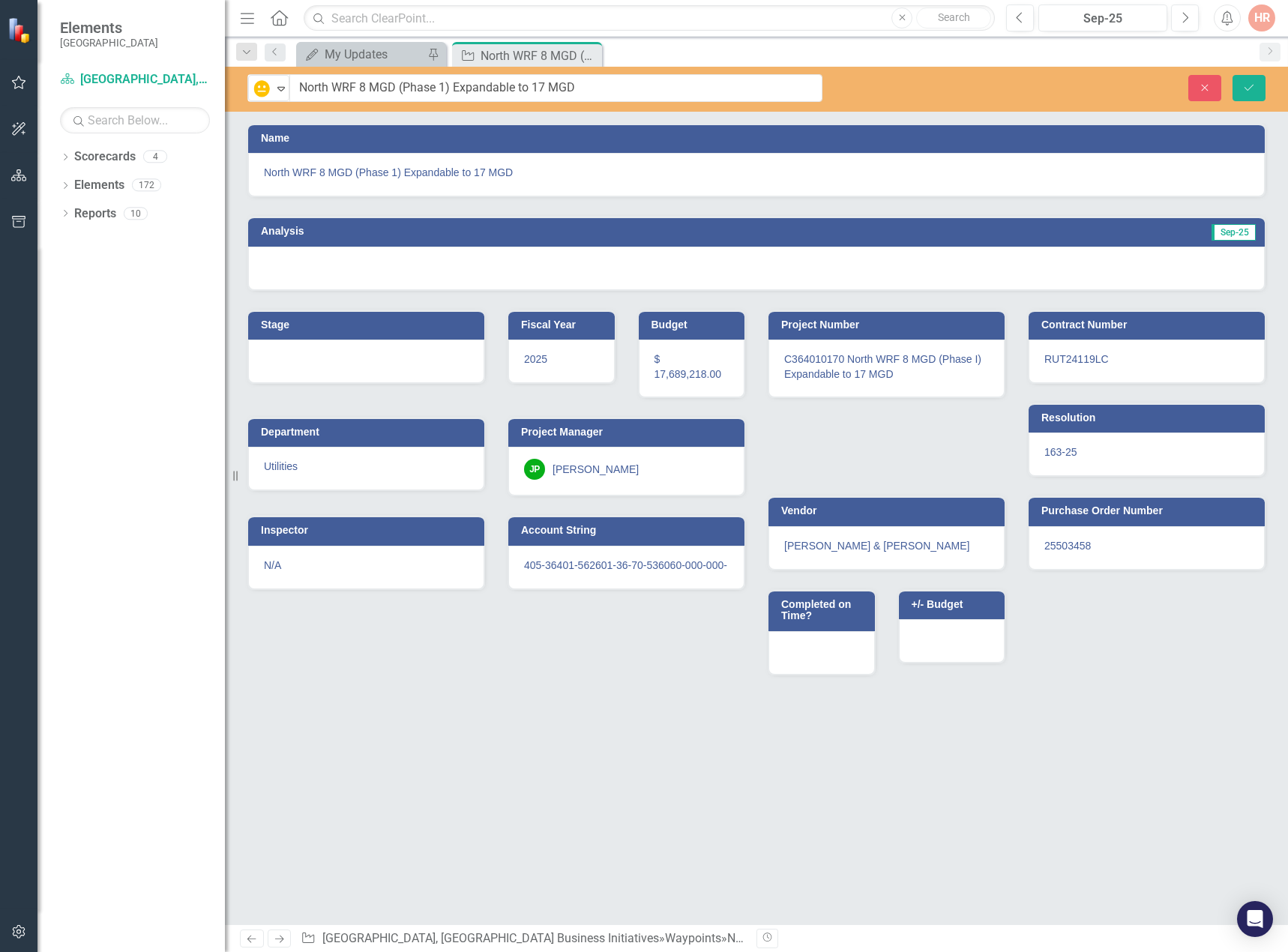
click at [499, 262] on div at bounding box center [756, 268] width 1016 height 43
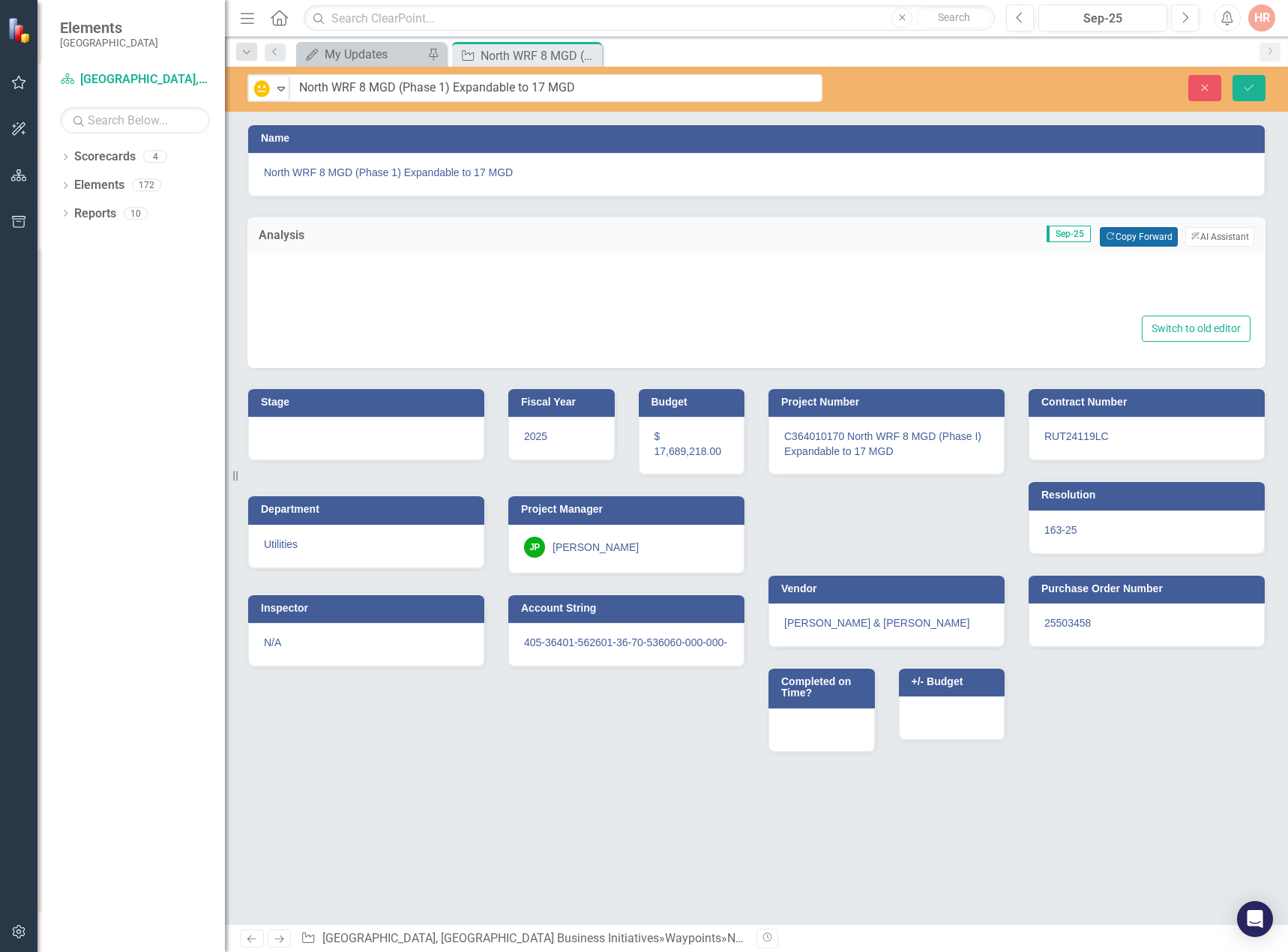
click at [1142, 227] on button "Copy Forward Copy Forward" at bounding box center [1138, 237] width 77 height 19
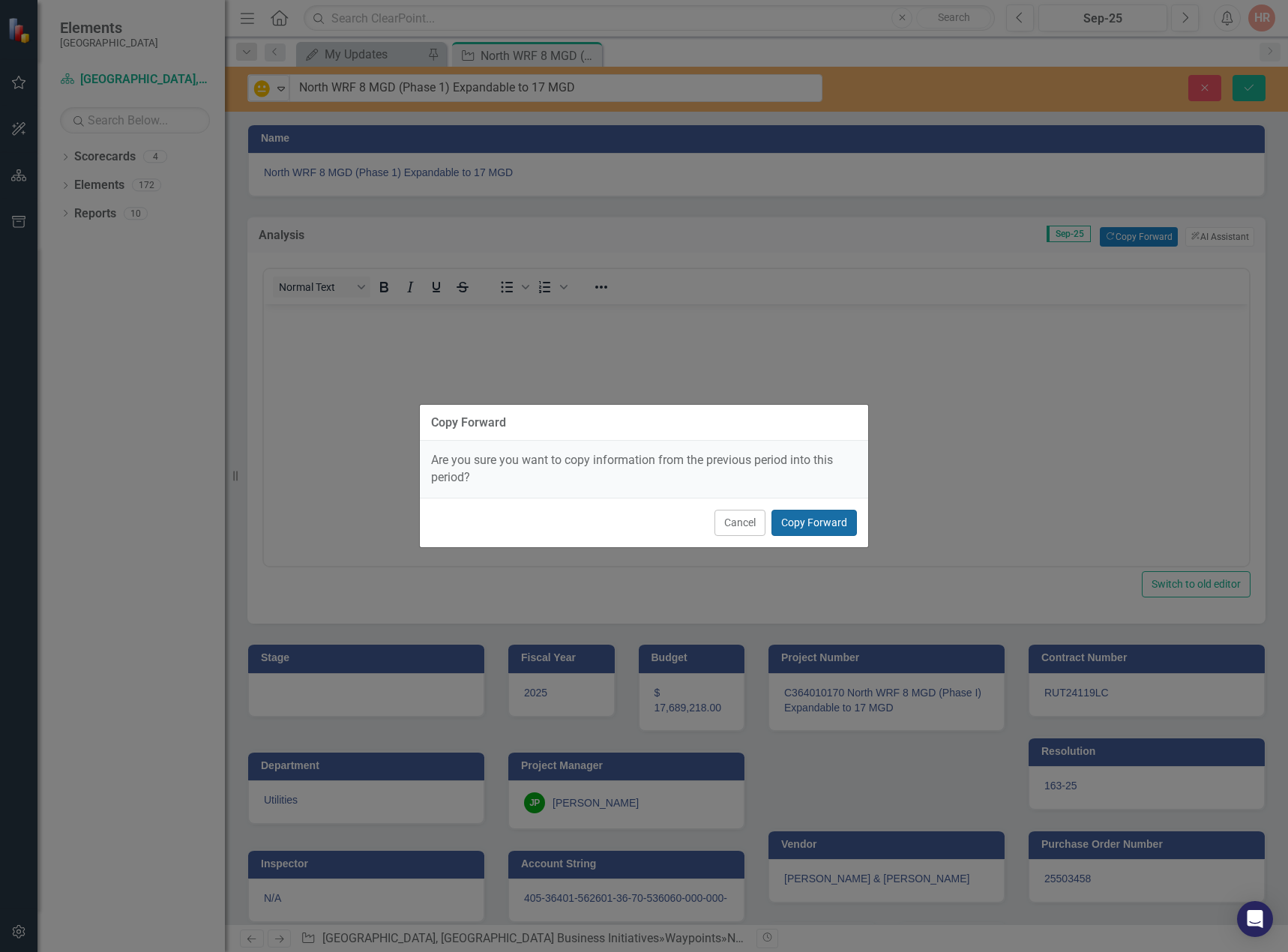
click at [811, 518] on button "Copy Forward" at bounding box center [814, 523] width 85 height 27
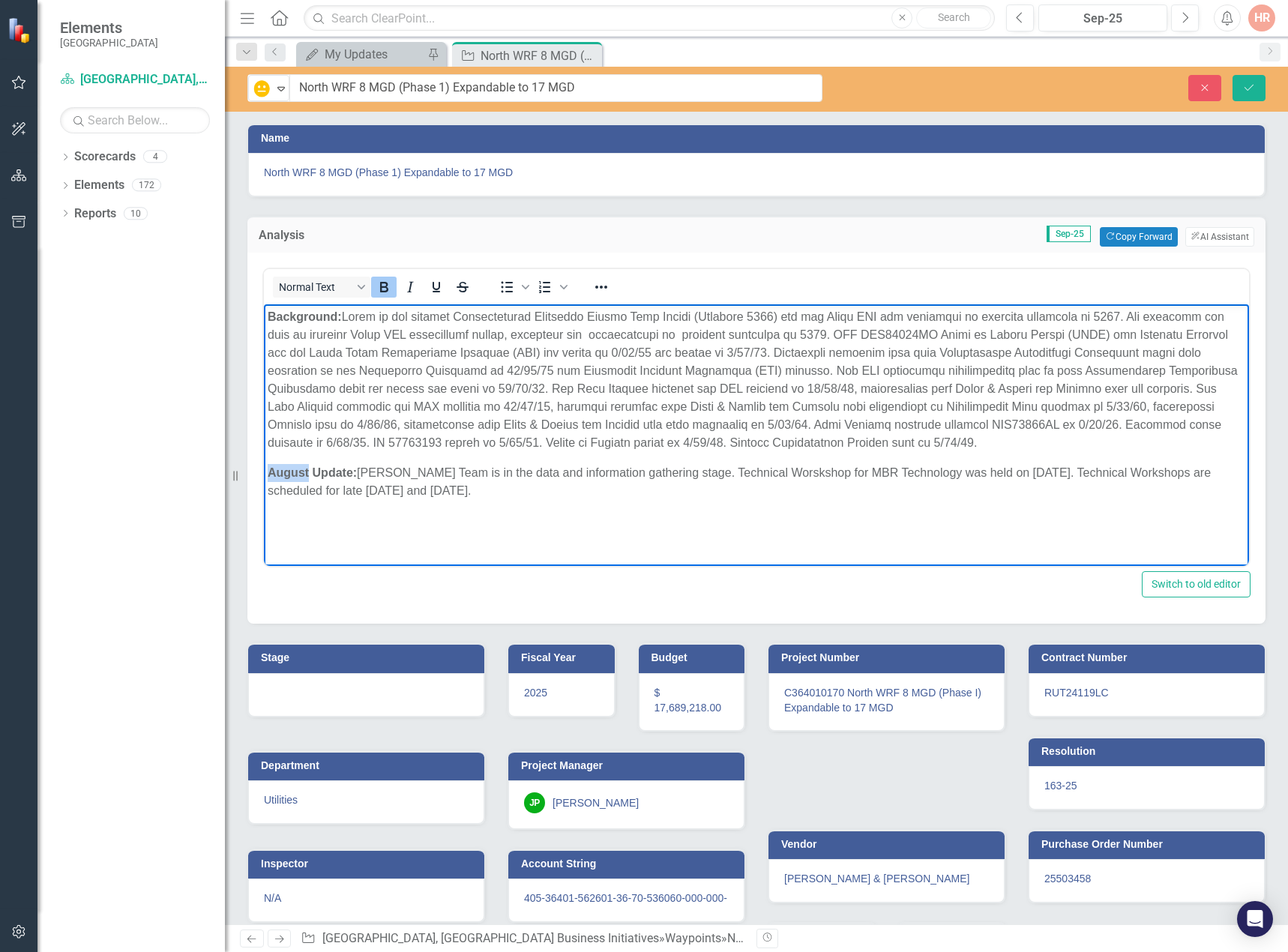
drag, startPoint x: 309, startPoint y: 488, endPoint x: 248, endPoint y: 485, distance: 61.1
click at [264, 485] on html "Background: August Update: [PERSON_NAME] Team is in the data and information ga…" at bounding box center [756, 416] width 984 height 225
click at [447, 452] on p "Background:" at bounding box center [756, 380] width 977 height 144
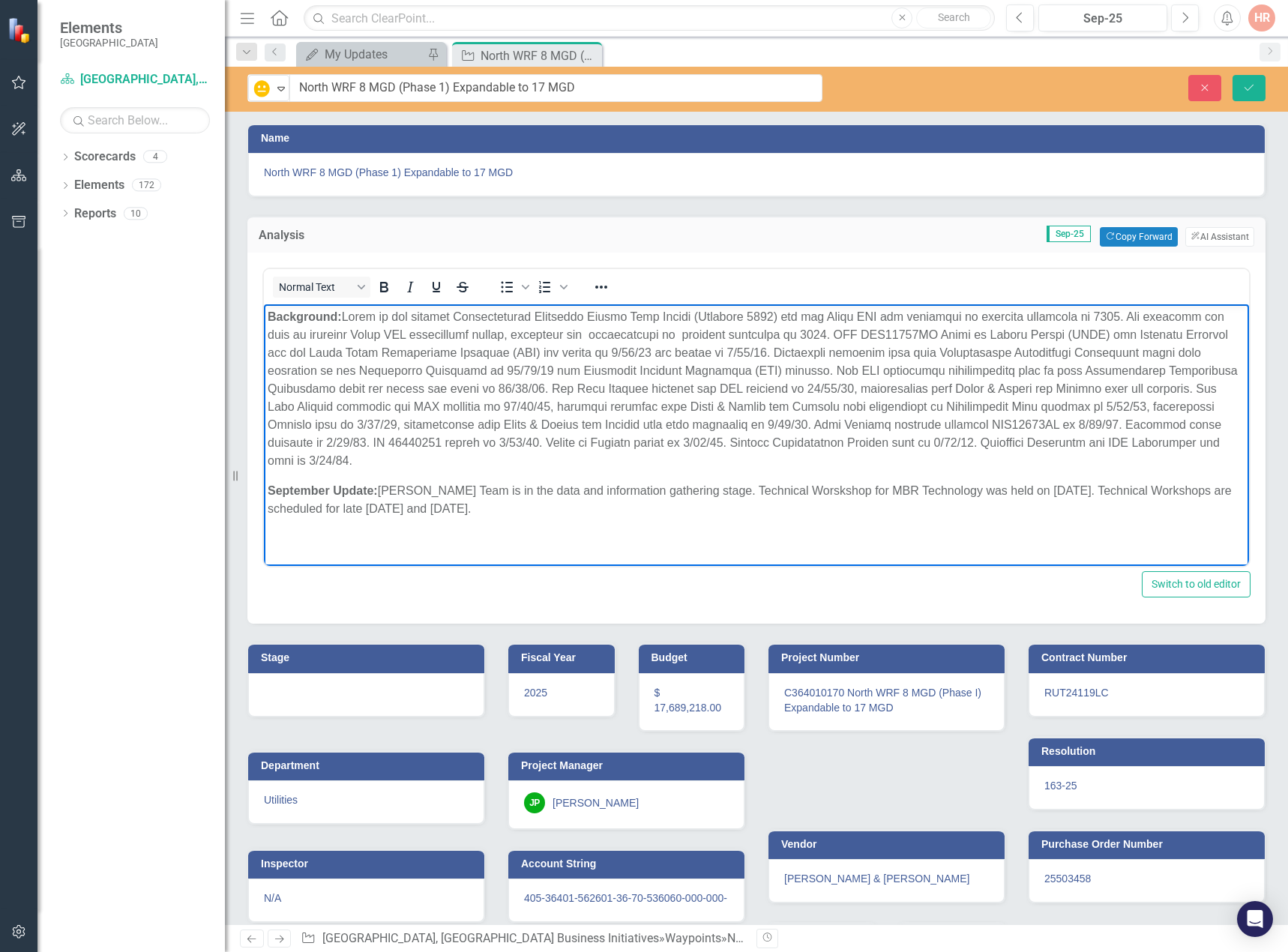
drag, startPoint x: 383, startPoint y: 487, endPoint x: 558, endPoint y: 504, distance: 175.8
click at [558, 504] on p "September Update: Hazen Team is in the data and information gathering stage. Te…" at bounding box center [756, 499] width 977 height 36
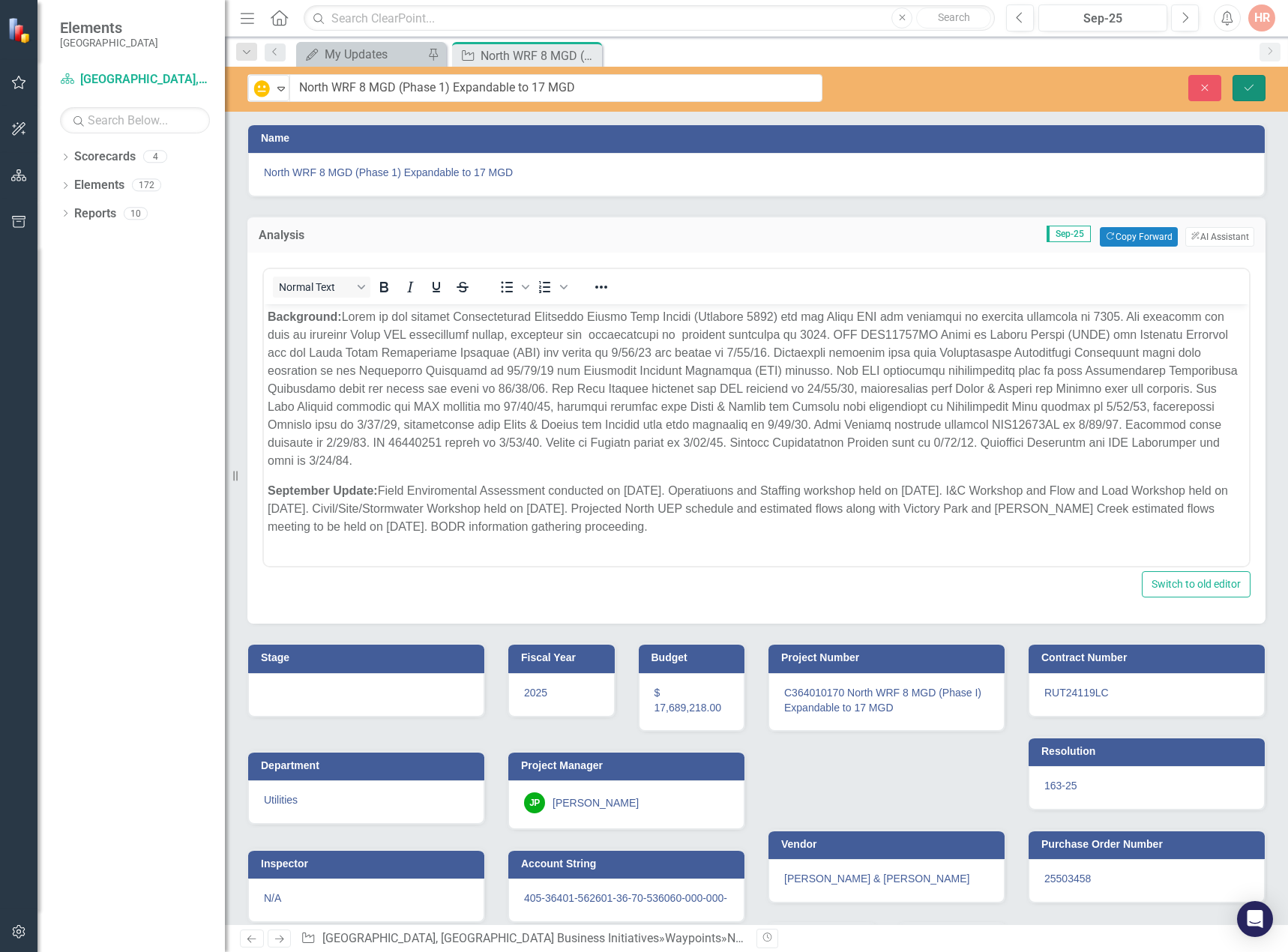
click at [1247, 92] on icon "Save" at bounding box center [1249, 87] width 14 height 10
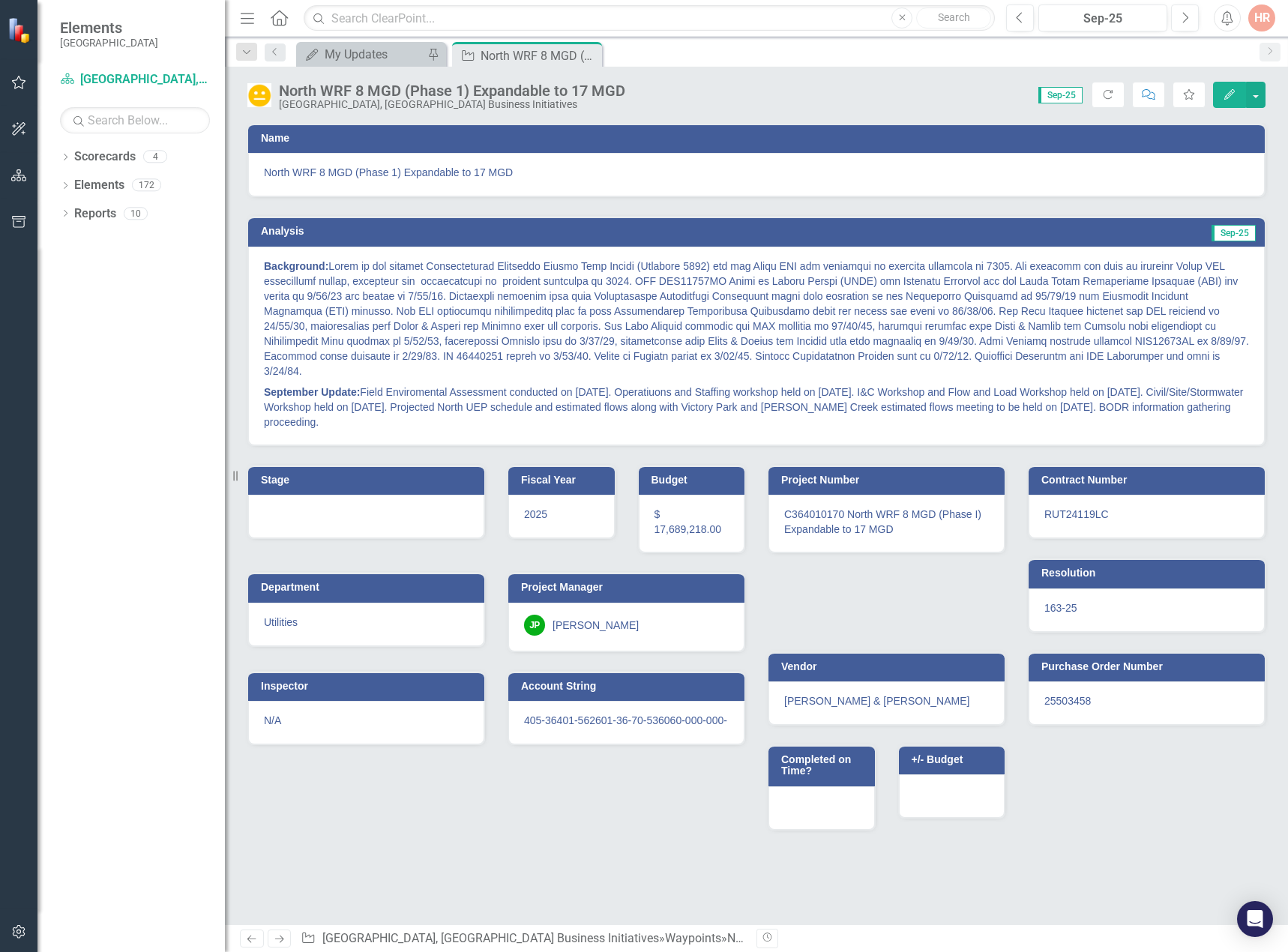
drag, startPoint x: 587, startPoint y: 51, endPoint x: 224, endPoint y: 32, distance: 363.5
click at [0, 0] on icon "Close" at bounding box center [0, 0] width 0 height 0
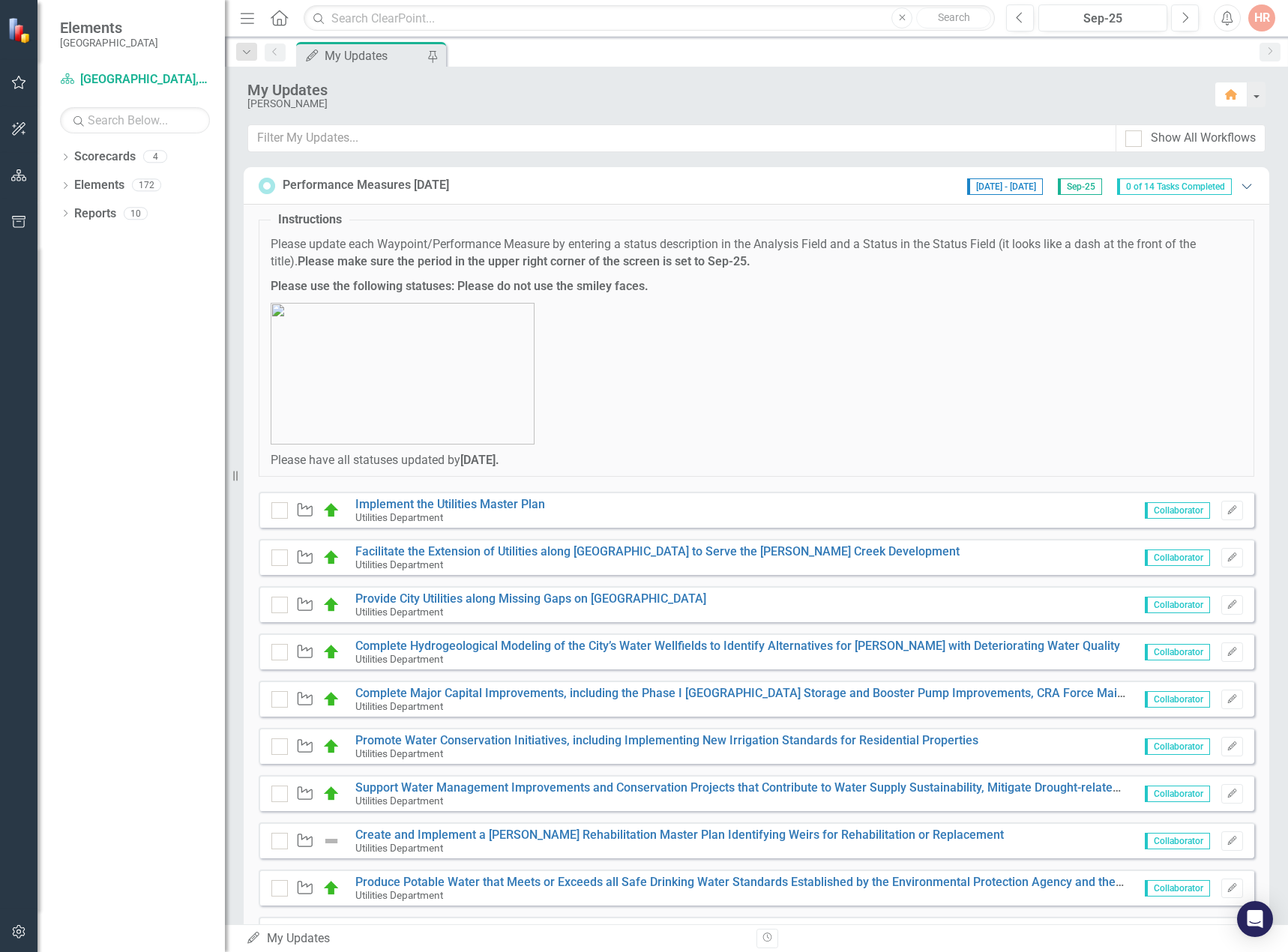
click at [1238, 183] on icon "Expanded" at bounding box center [1246, 185] width 15 height 12
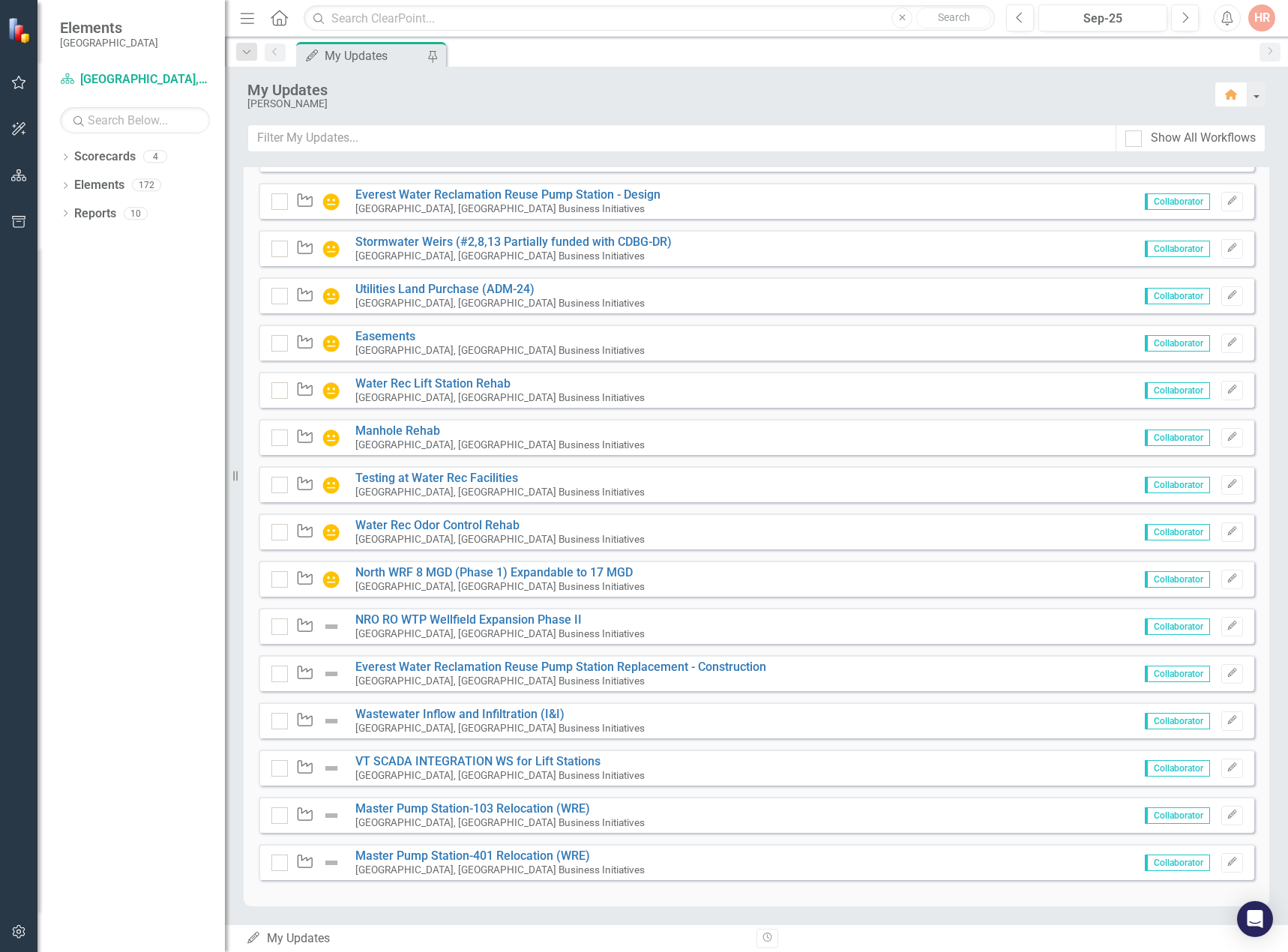
scroll to position [814, 0]
